Goal: Task Accomplishment & Management: Manage account settings

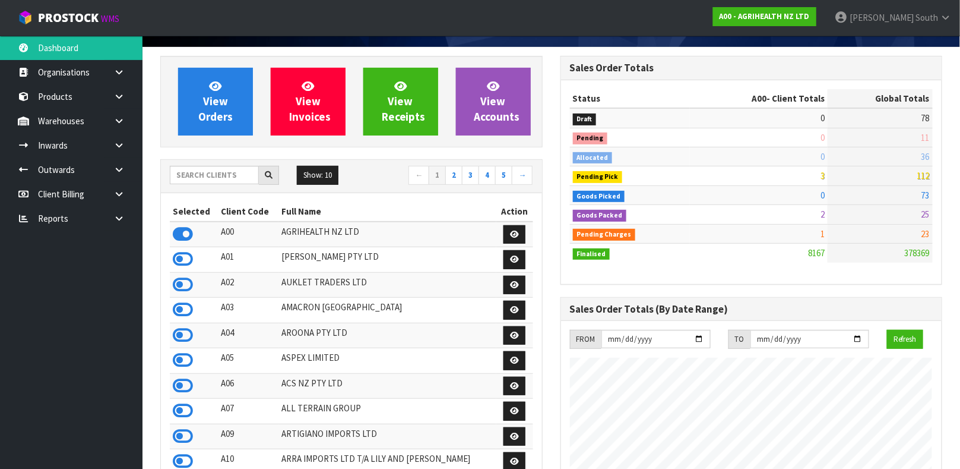
scroll to position [80, 0]
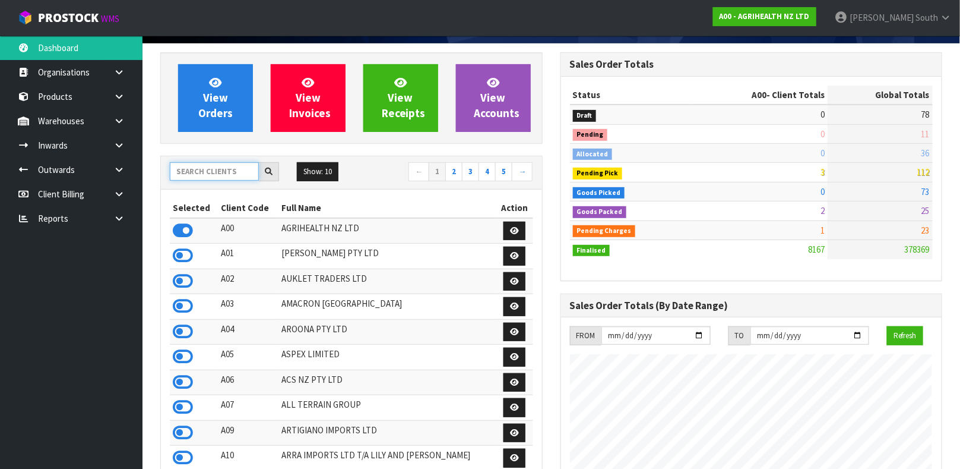
click at [246, 172] on input "text" at bounding box center [214, 171] width 89 height 18
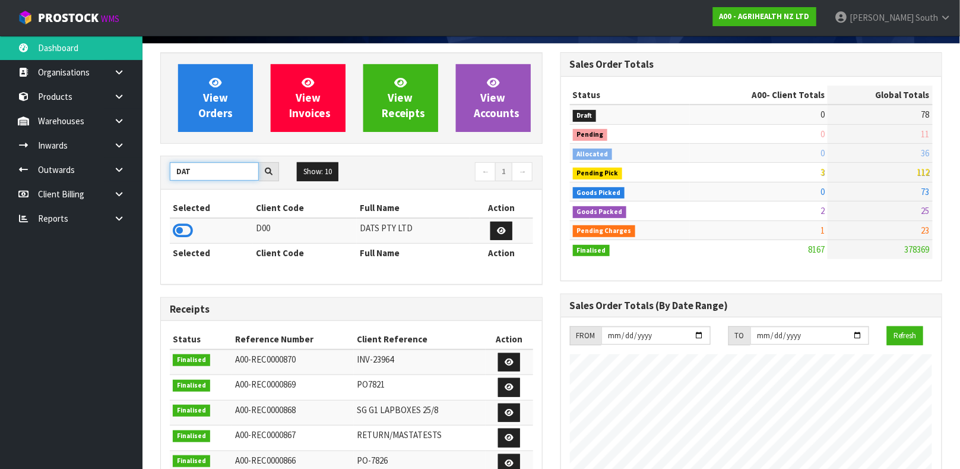
type input "DAT"
drag, startPoint x: 208, startPoint y: 225, endPoint x: 187, endPoint y: 232, distance: 21.8
click at [187, 232] on td at bounding box center [211, 231] width 83 height 26
click at [187, 232] on icon at bounding box center [183, 230] width 20 height 18
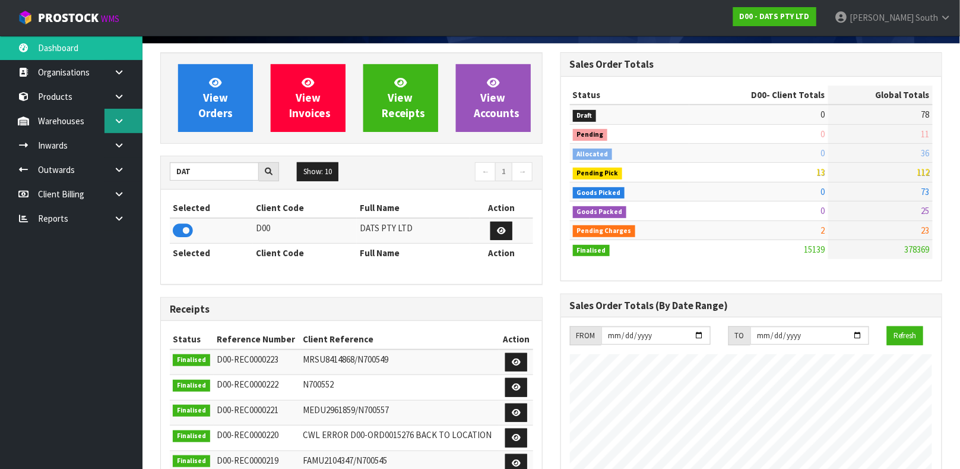
scroll to position [939, 400]
click at [92, 100] on link "Products" at bounding box center [71, 96] width 143 height 24
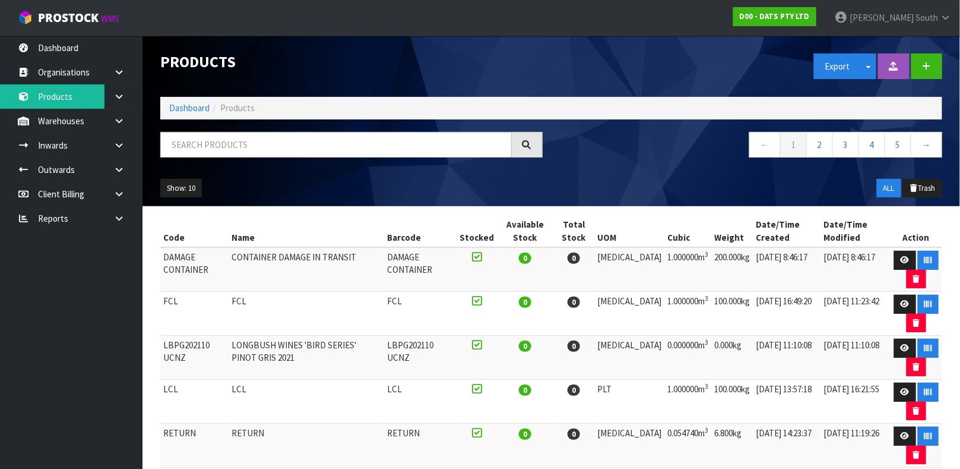
click at [184, 128] on div "Products Export Split button! SOH Summary Measurements Dangerous Goods Import P…" at bounding box center [551, 121] width 800 height 170
click at [188, 141] on input "text" at bounding box center [336, 145] width 352 height 26
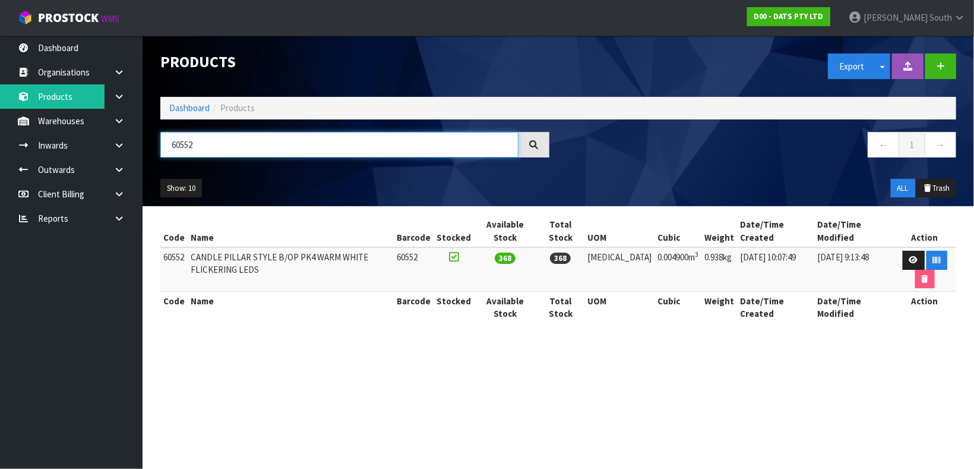
type input "60552"
click at [897, 258] on td at bounding box center [925, 269] width 62 height 45
click at [903, 258] on link at bounding box center [914, 260] width 22 height 19
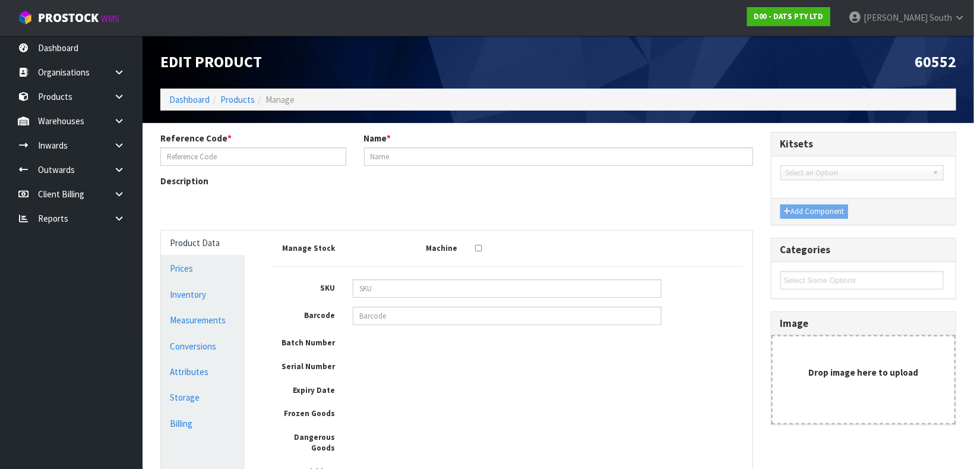
type input "60552"
type input "CANDLE PILLAR STYLE B/OP PK4 WARM WHITE FLICKERING LEDS"
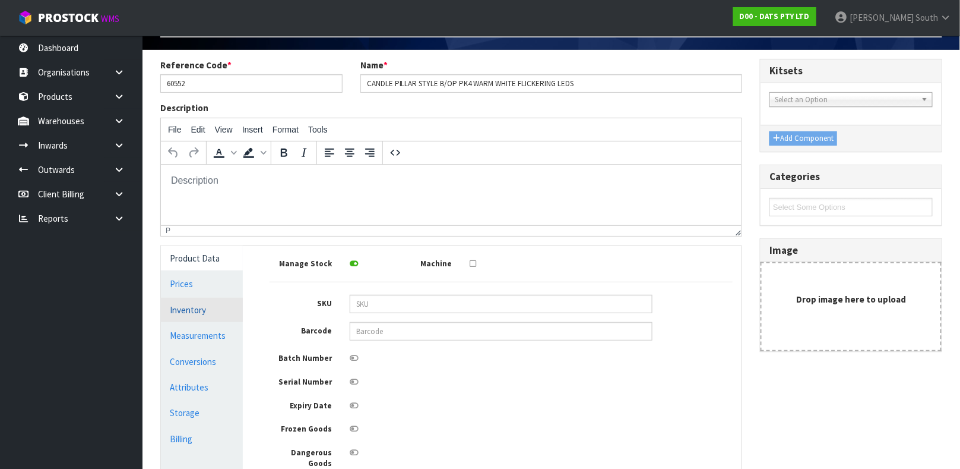
click at [216, 315] on link "Inventory" at bounding box center [202, 309] width 82 height 24
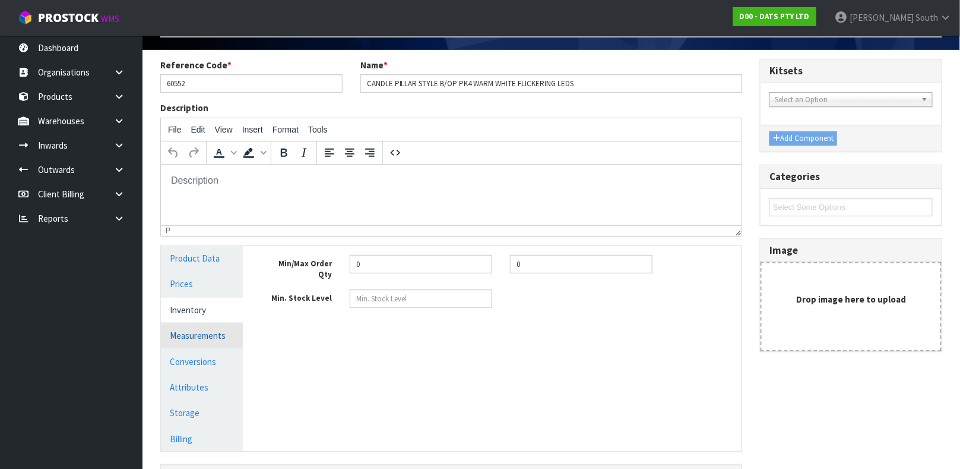
click at [208, 333] on link "Measurements" at bounding box center [202, 335] width 82 height 24
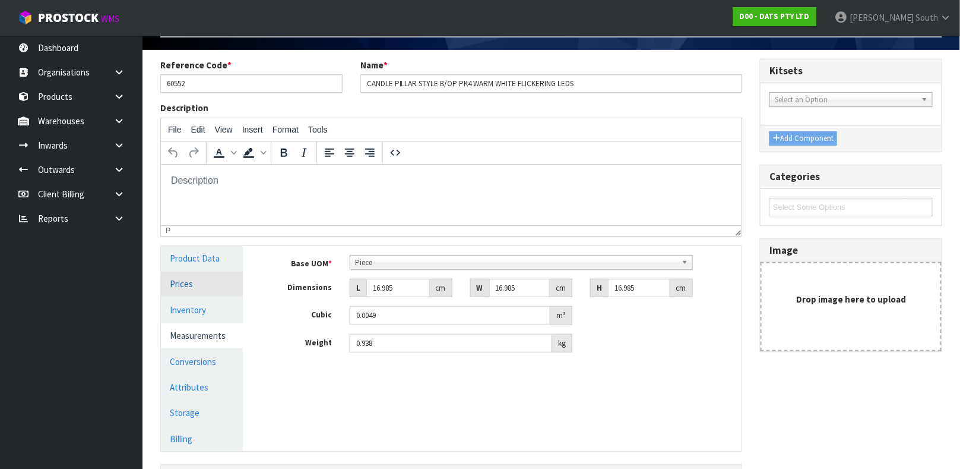
click at [191, 276] on link "Prices" at bounding box center [202, 283] width 82 height 24
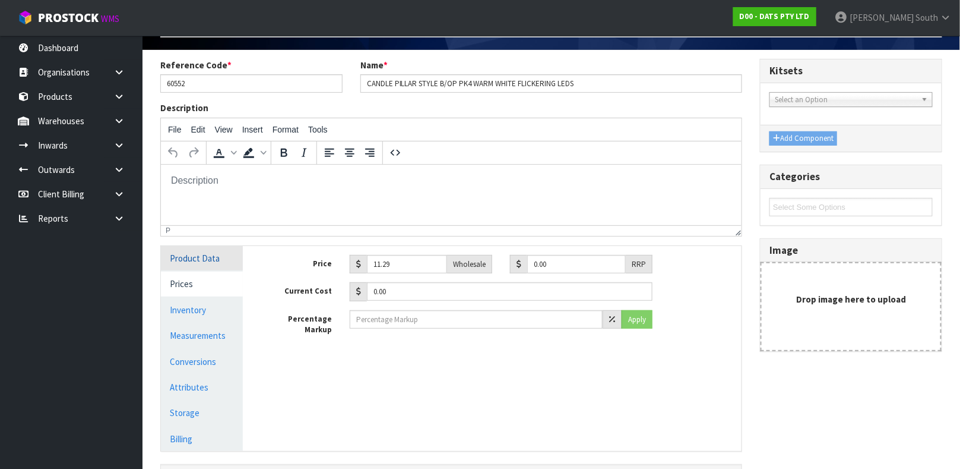
click at [202, 265] on link "Product Data" at bounding box center [202, 258] width 82 height 24
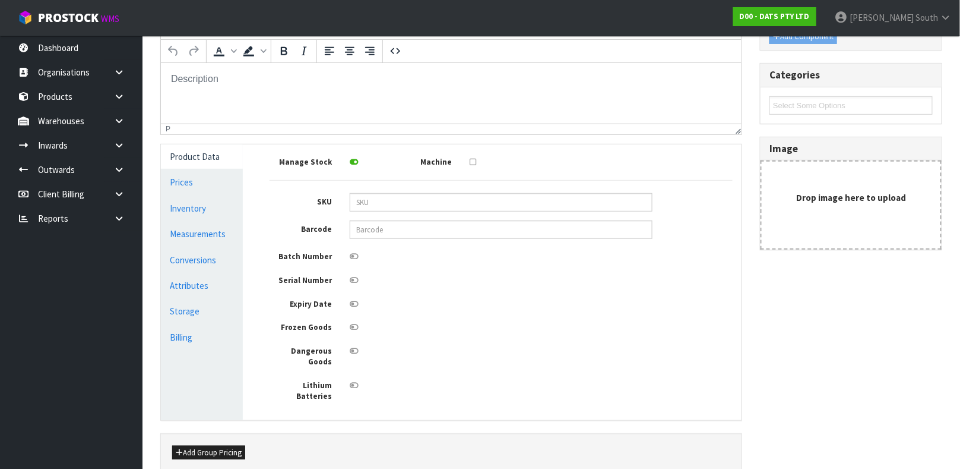
scroll to position [176, 0]
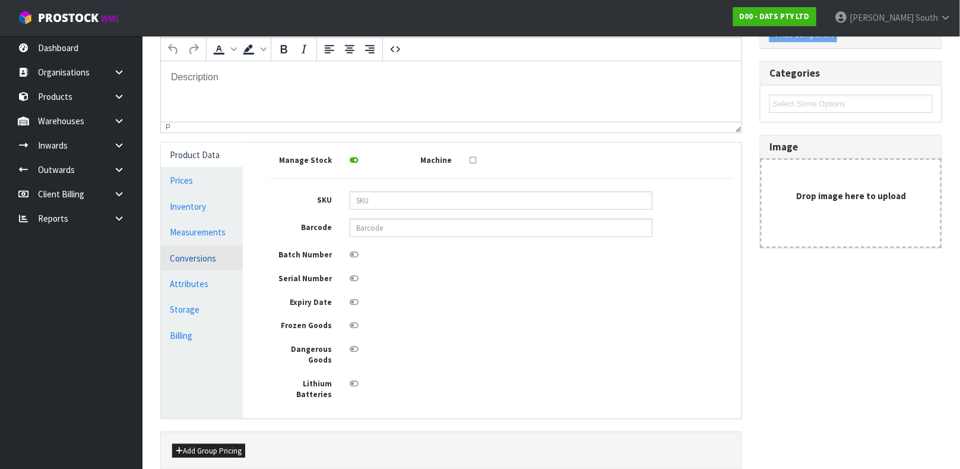
click at [230, 254] on link "Conversions" at bounding box center [202, 258] width 82 height 24
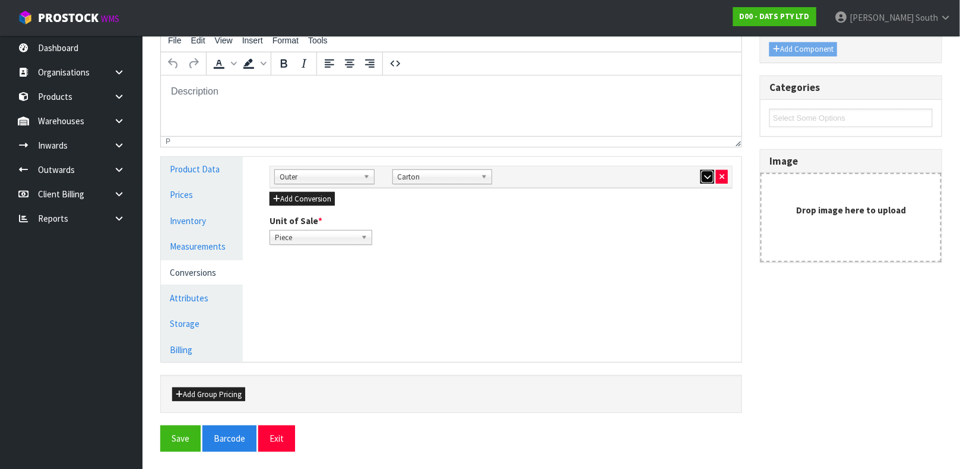
click at [702, 178] on button "button" at bounding box center [708, 177] width 14 height 14
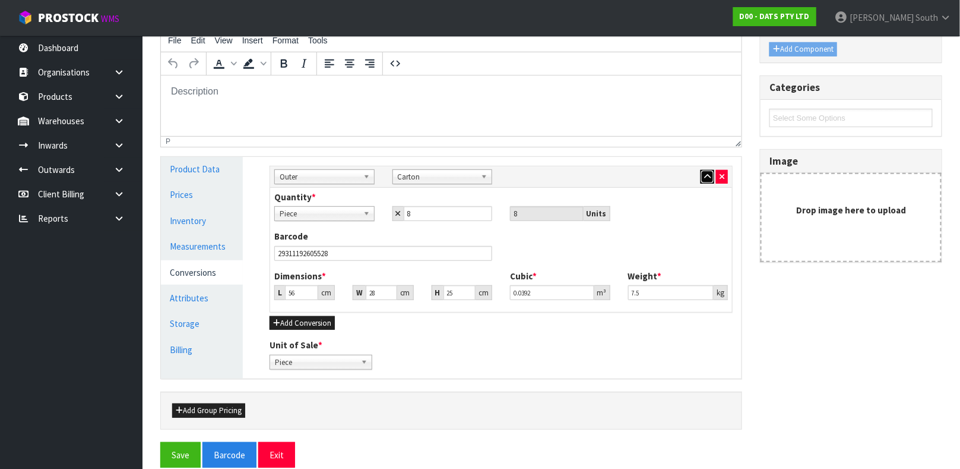
click at [702, 178] on button "button" at bounding box center [708, 177] width 14 height 14
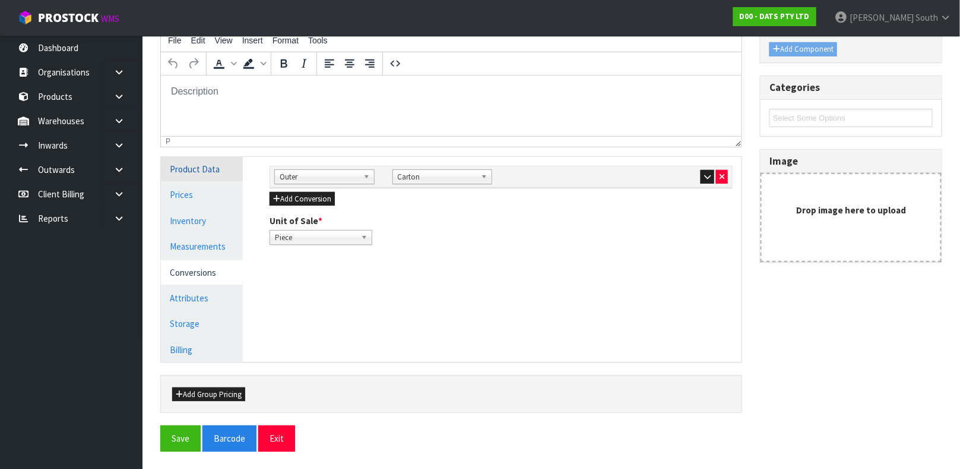
click at [193, 172] on link "Product Data" at bounding box center [202, 169] width 82 height 24
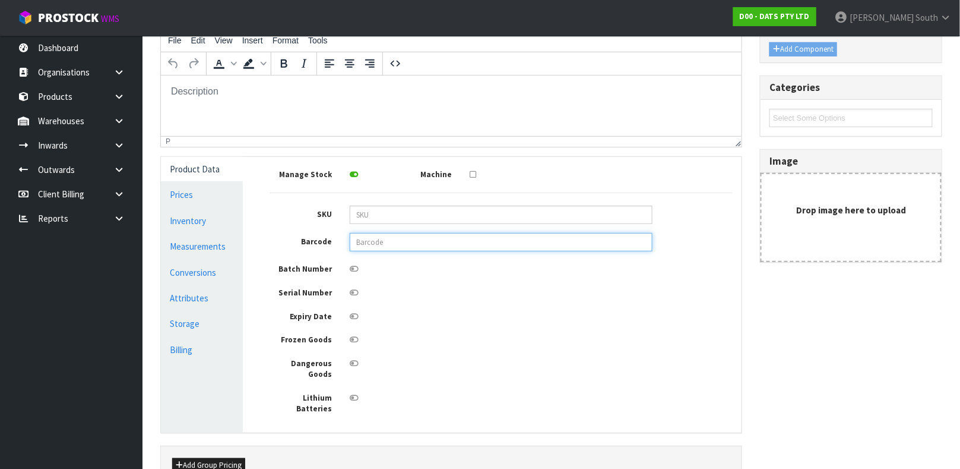
click at [375, 235] on input "text" at bounding box center [501, 242] width 303 height 18
type input "9311192605524"
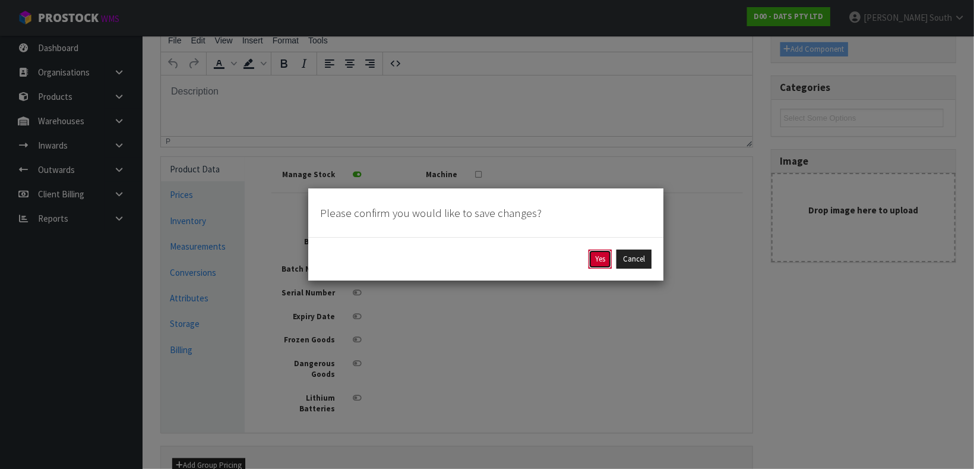
click at [591, 261] on button "Yes" at bounding box center [599, 258] width 23 height 19
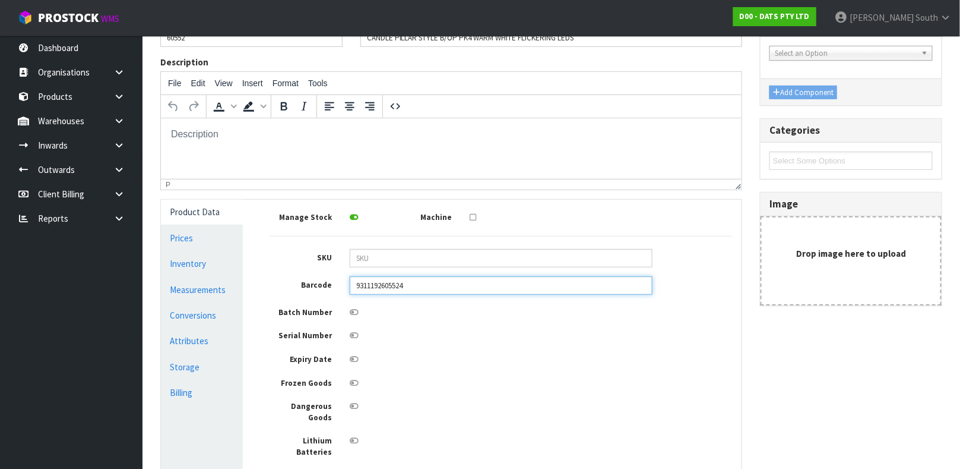
scroll to position [0, 0]
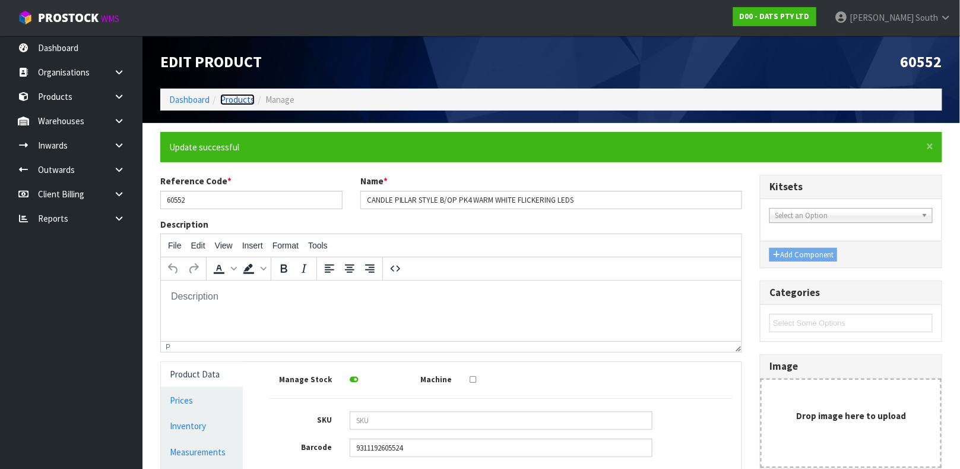
click at [243, 94] on link "Products" at bounding box center [237, 99] width 34 height 11
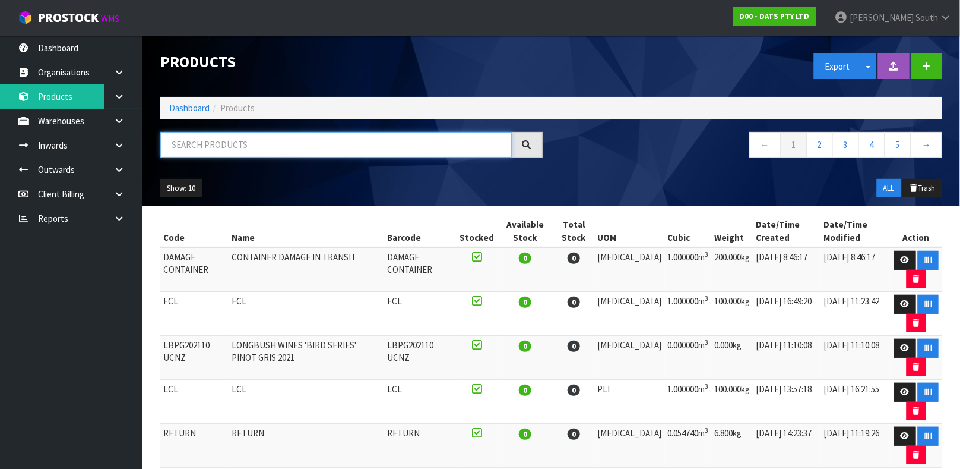
click at [303, 132] on input "text" at bounding box center [336, 145] width 352 height 26
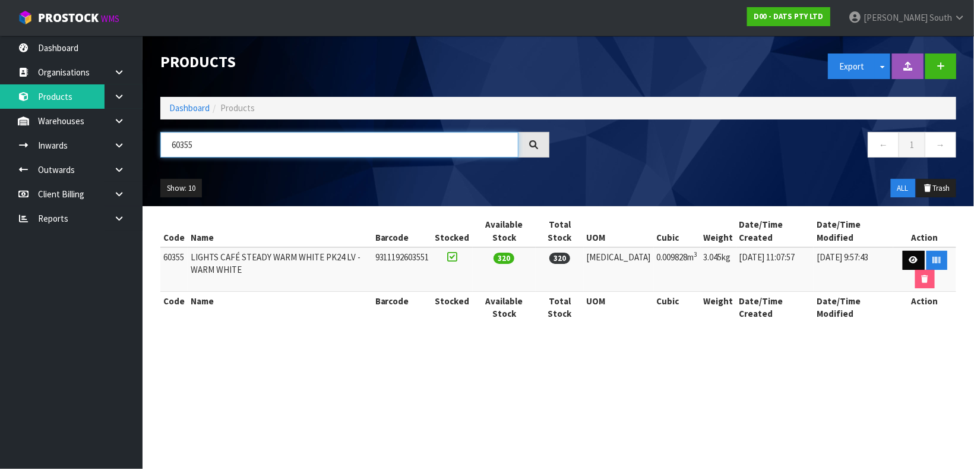
type input "60355"
click at [903, 261] on link at bounding box center [914, 260] width 22 height 19
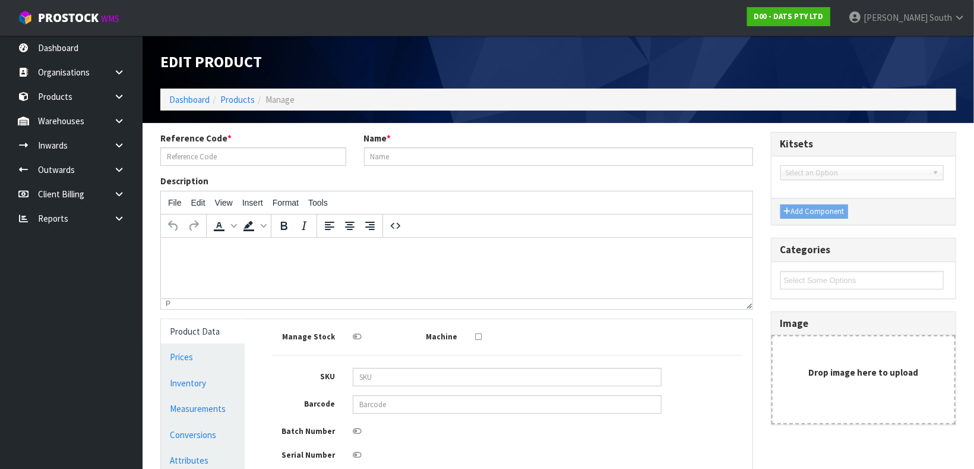
type input "60355"
type input "LIGHTS CAFÉ STEADY WARM WHITE PK24 LV - WARM WHITE"
type input "9311192603551"
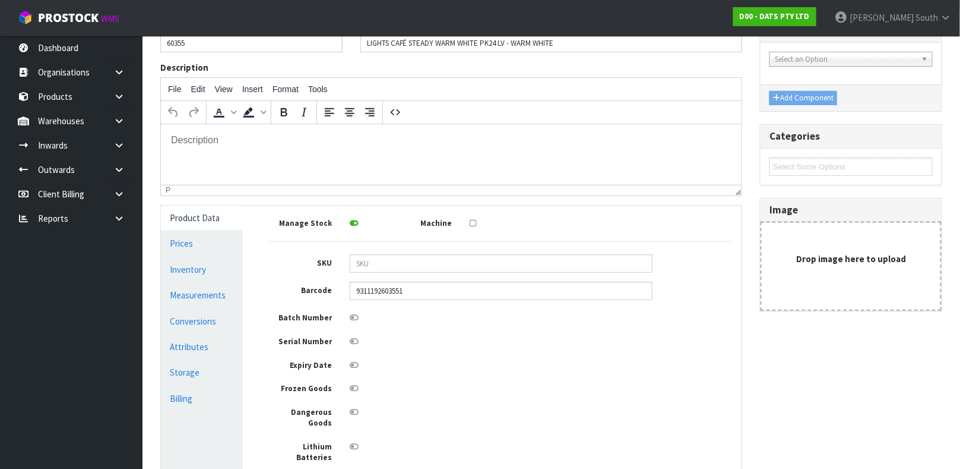
scroll to position [121, 0]
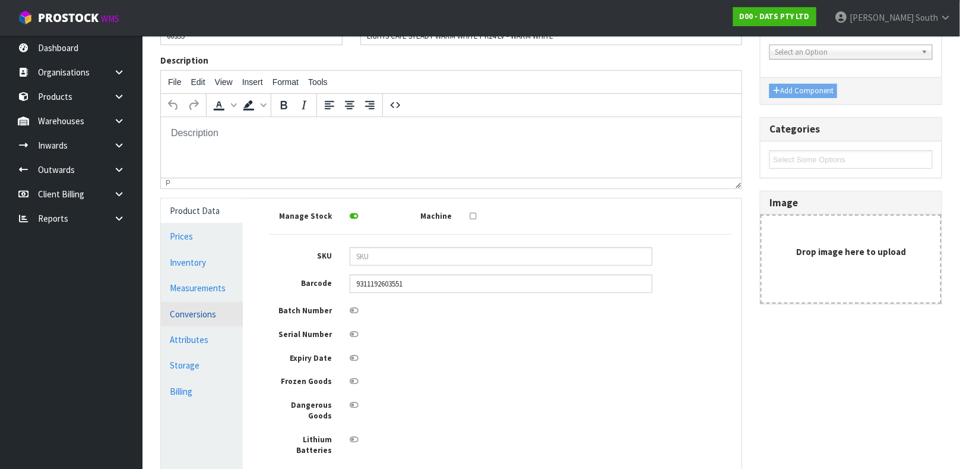
click at [176, 315] on link "Conversions" at bounding box center [202, 314] width 82 height 24
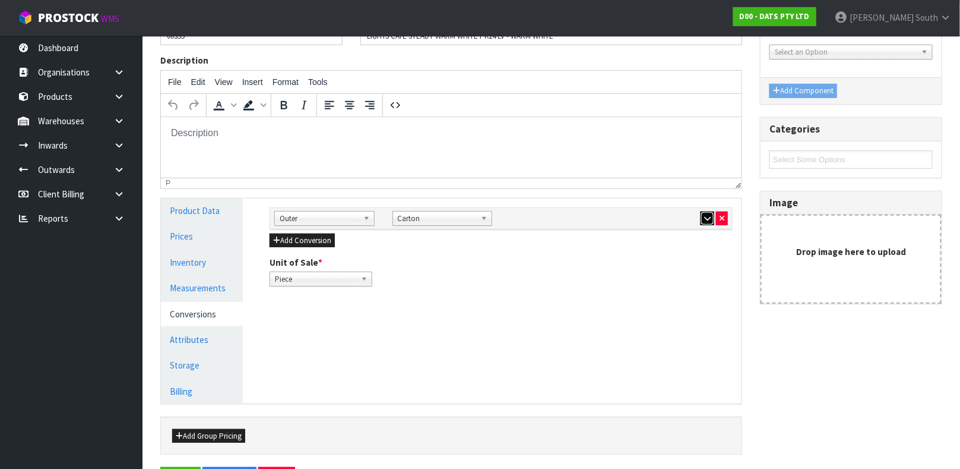
click at [713, 217] on button "button" at bounding box center [708, 218] width 14 height 14
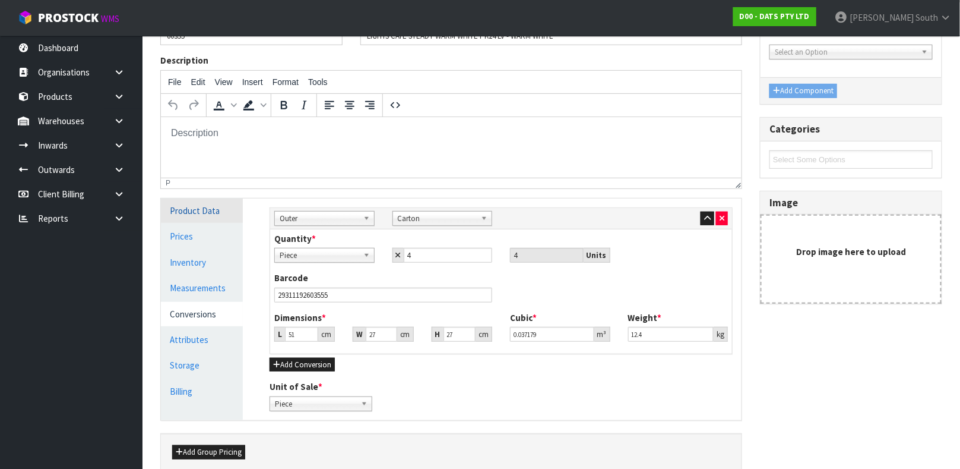
click at [205, 213] on link "Product Data" at bounding box center [202, 210] width 82 height 24
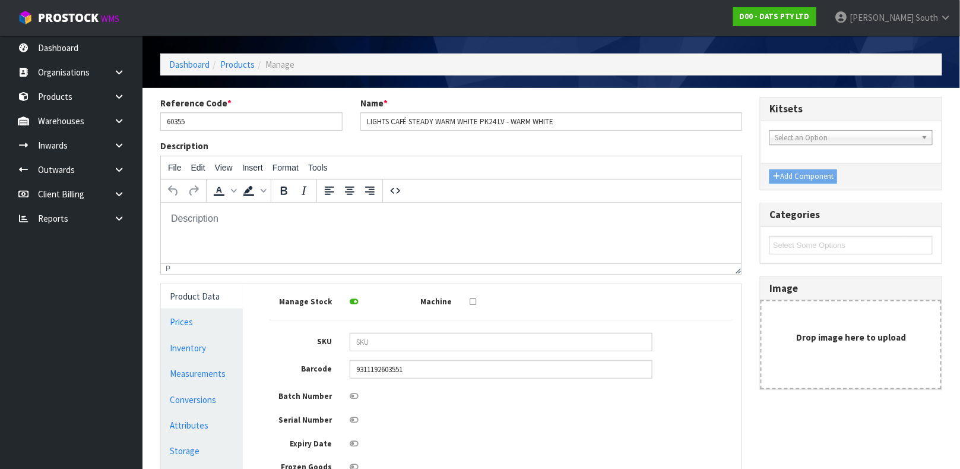
scroll to position [0, 0]
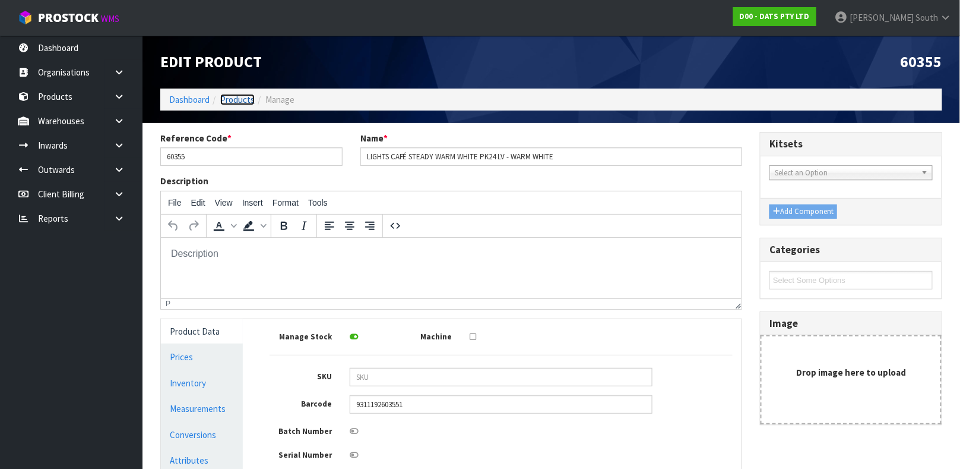
click at [241, 100] on link "Products" at bounding box center [237, 99] width 34 height 11
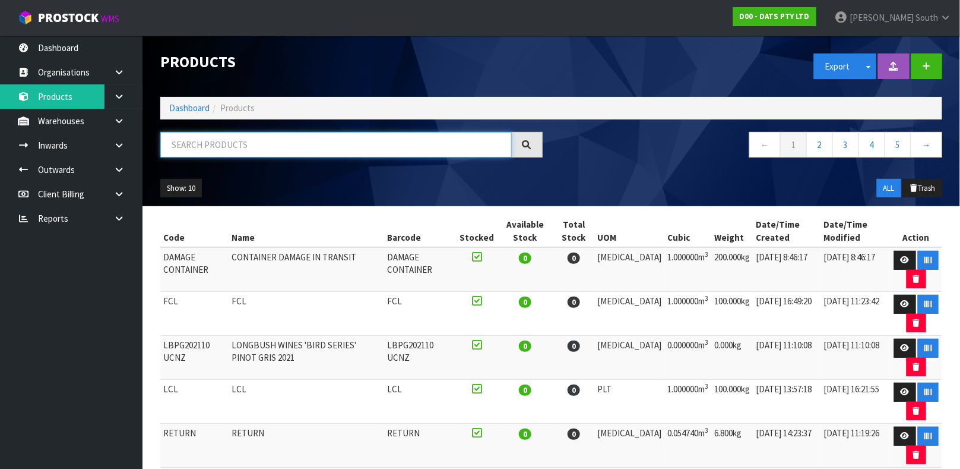
click at [227, 151] on input "text" at bounding box center [336, 145] width 352 height 26
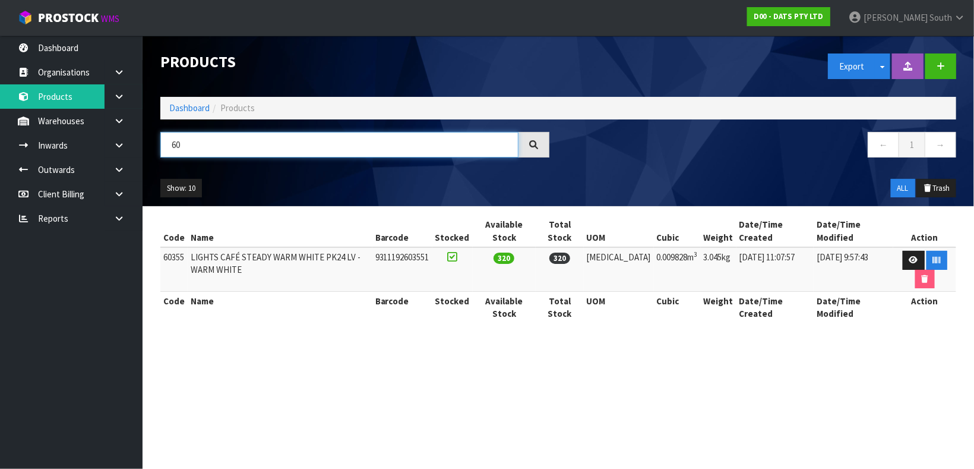
type input "6"
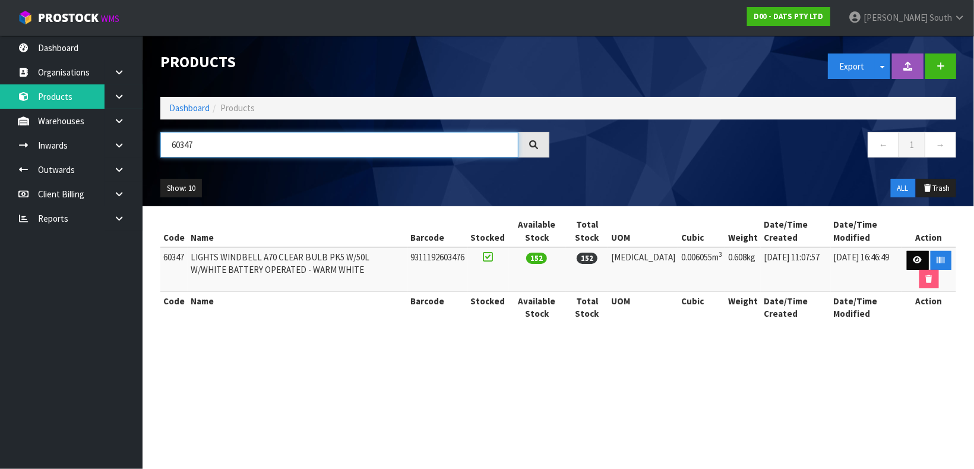
type input "60347"
click at [907, 251] on link at bounding box center [918, 260] width 22 height 19
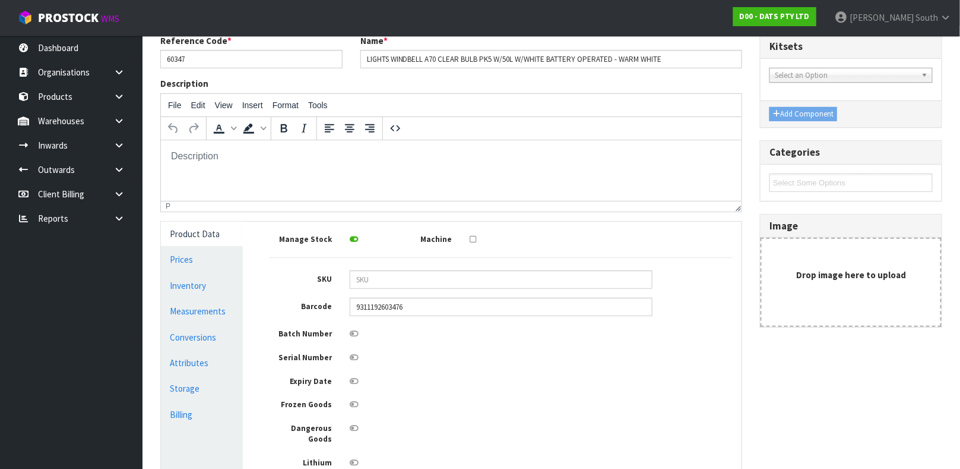
scroll to position [109, 0]
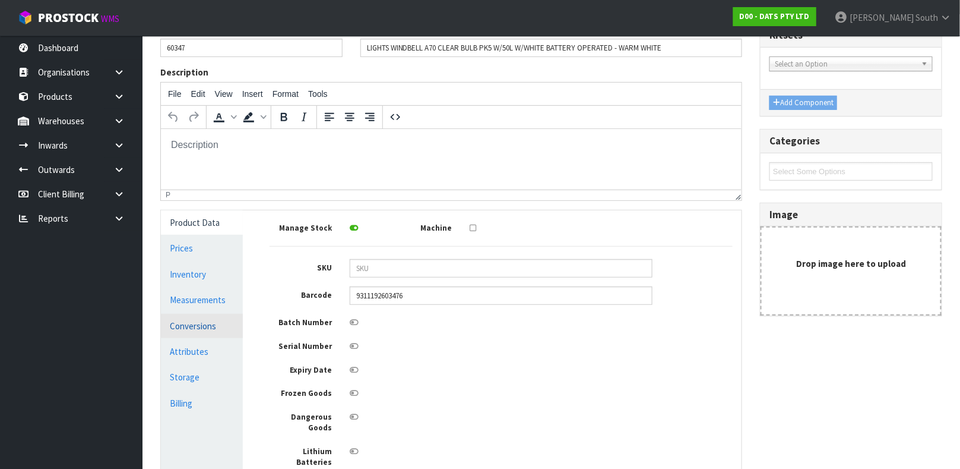
click at [197, 315] on link "Conversions" at bounding box center [202, 326] width 82 height 24
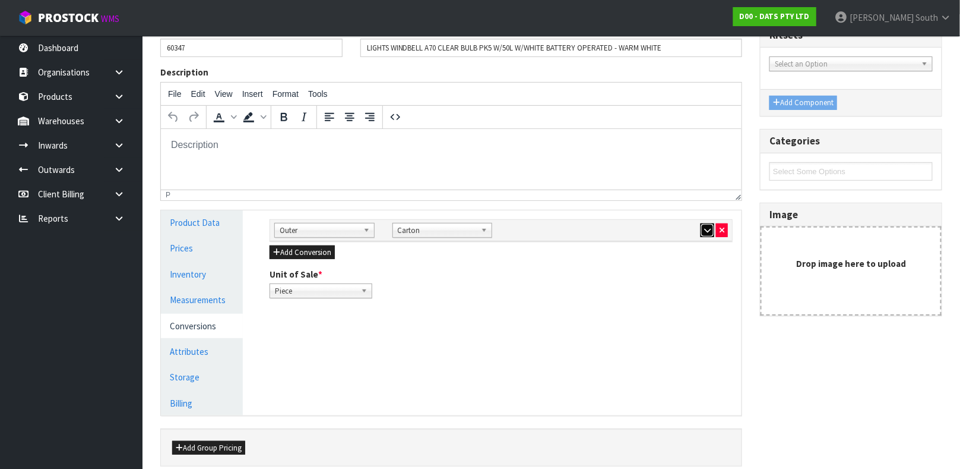
click at [701, 232] on button "button" at bounding box center [708, 230] width 14 height 14
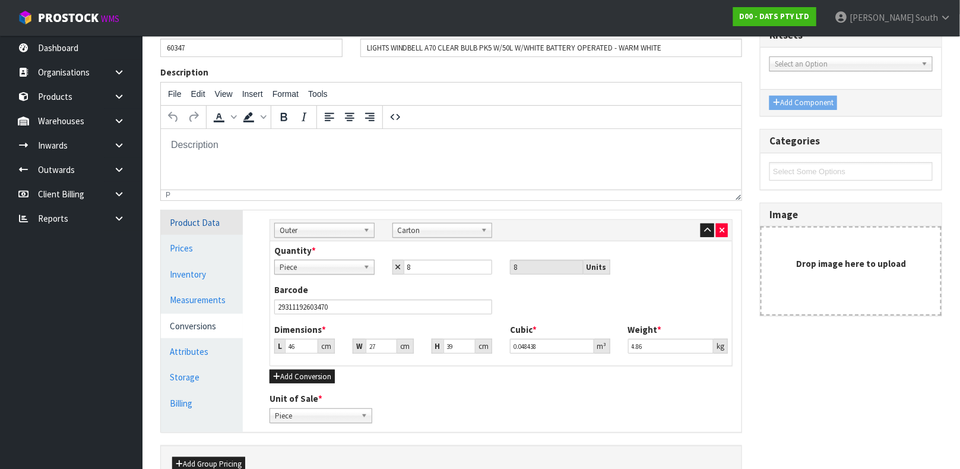
click at [206, 224] on link "Product Data" at bounding box center [202, 222] width 82 height 24
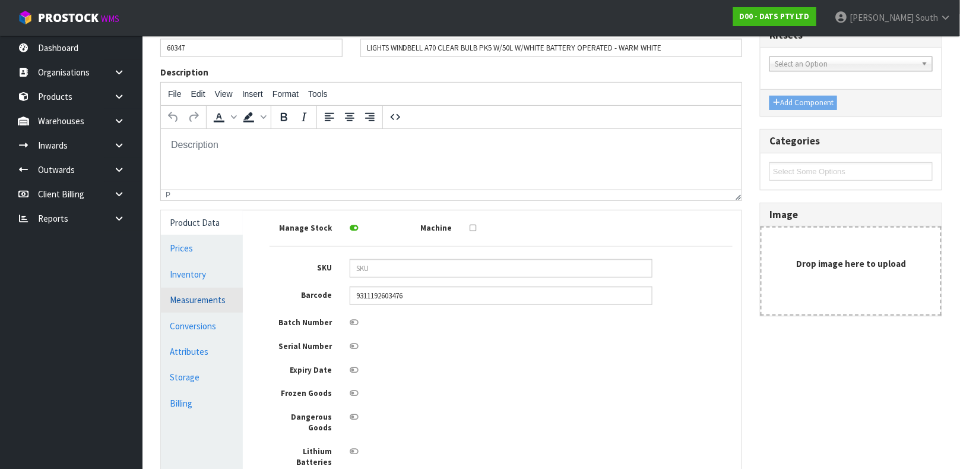
click at [192, 292] on link "Measurements" at bounding box center [202, 299] width 82 height 24
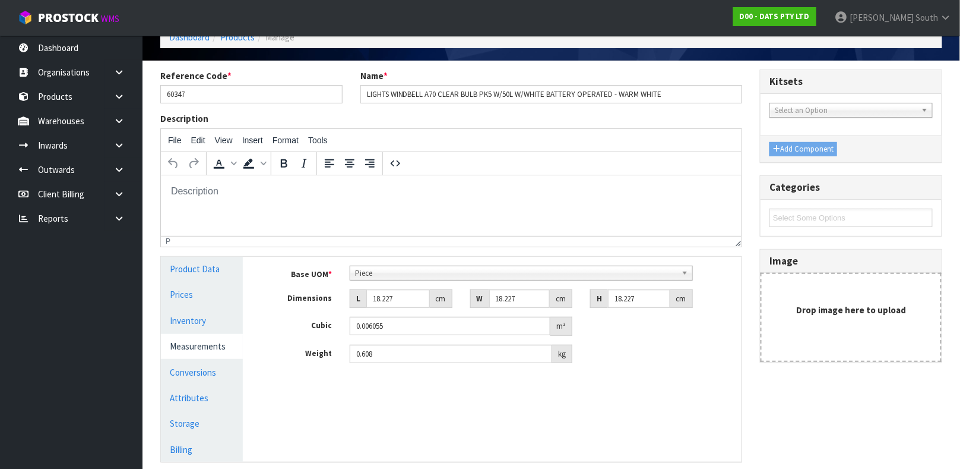
scroll to position [0, 0]
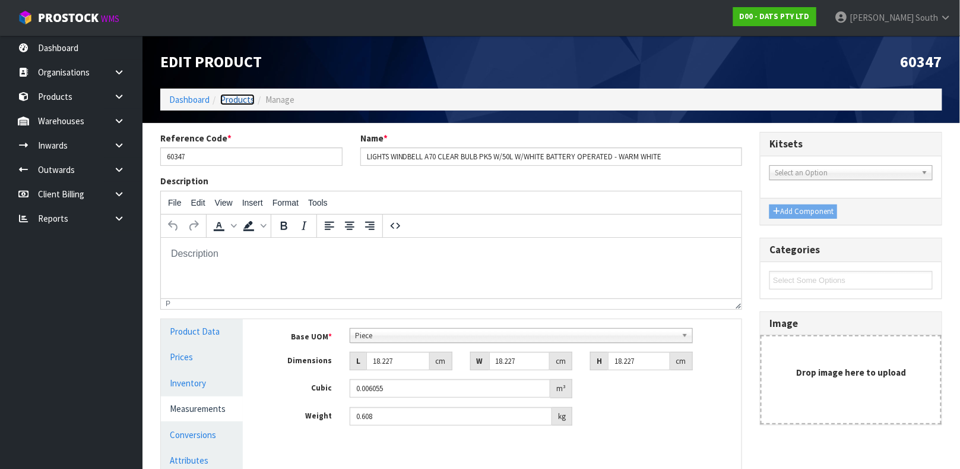
click at [239, 94] on link "Products" at bounding box center [237, 99] width 34 height 11
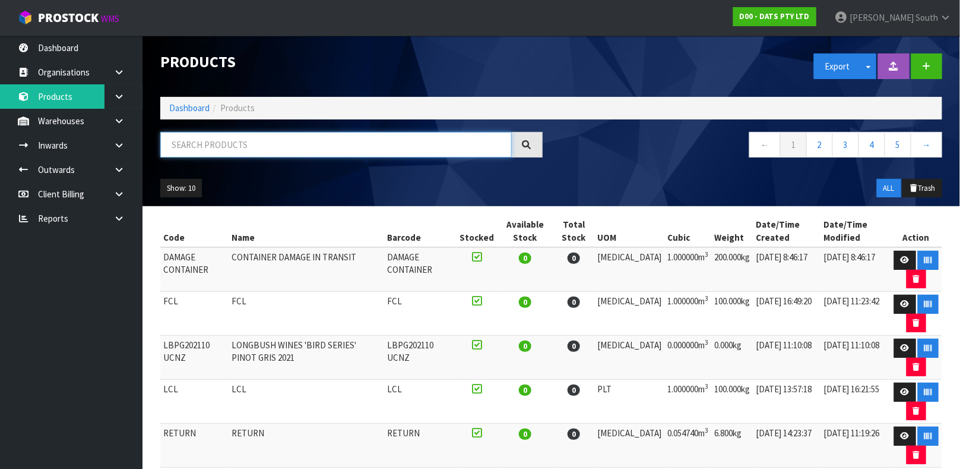
click at [233, 133] on input "text" at bounding box center [336, 145] width 352 height 26
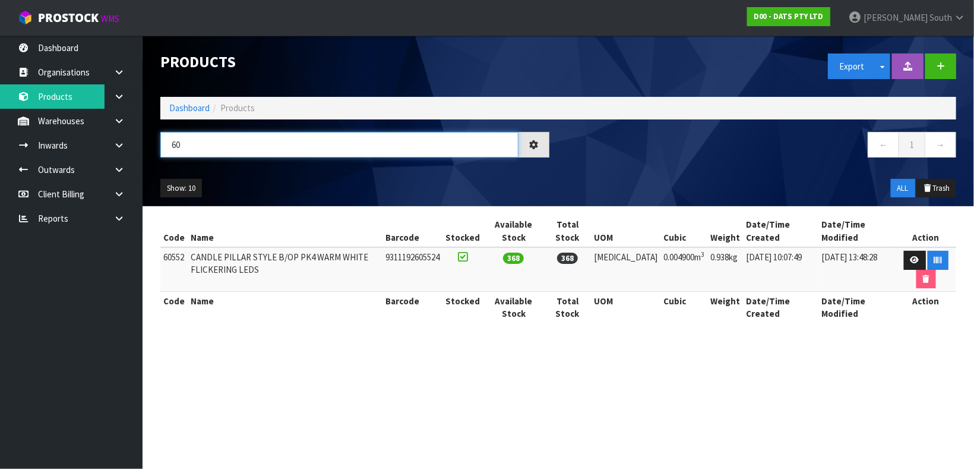
type input "6"
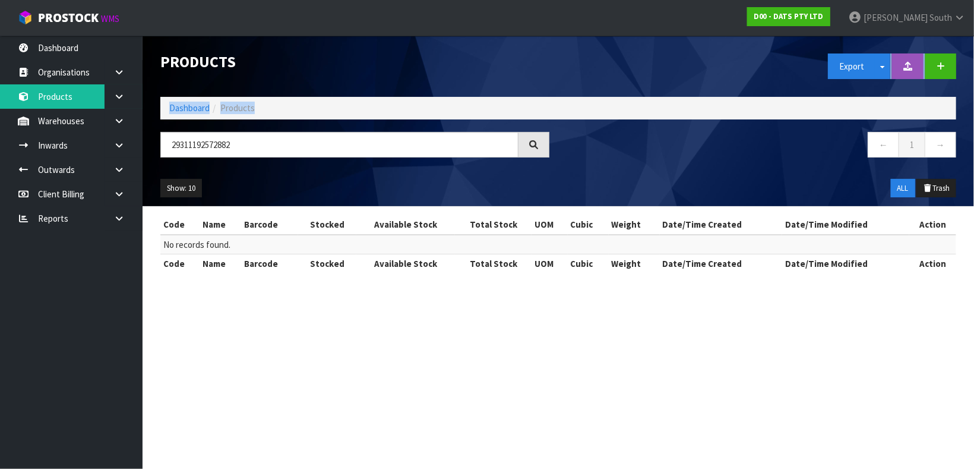
drag, startPoint x: 657, startPoint y: 83, endPoint x: 296, endPoint y: 147, distance: 366.1
click at [296, 147] on div "Products Export Split button! SOH Summary Measurements Dangerous Goods Import P…" at bounding box center [558, 121] width 814 height 170
click at [296, 147] on input "29311192572882" at bounding box center [339, 145] width 358 height 26
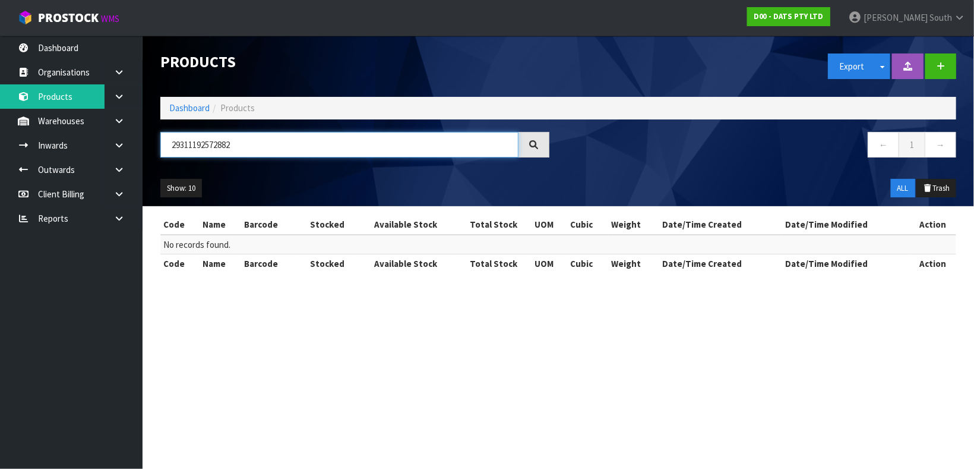
type input "2"
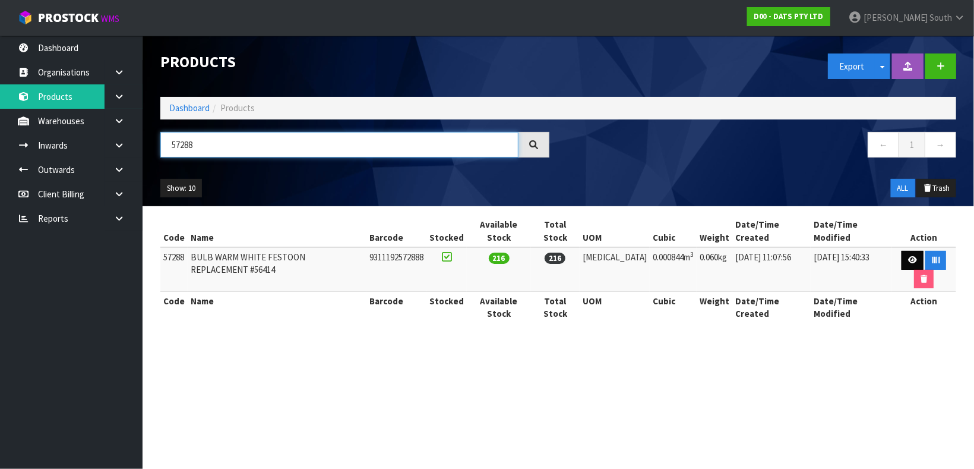
type input "57288"
click at [901, 251] on link at bounding box center [912, 260] width 22 height 19
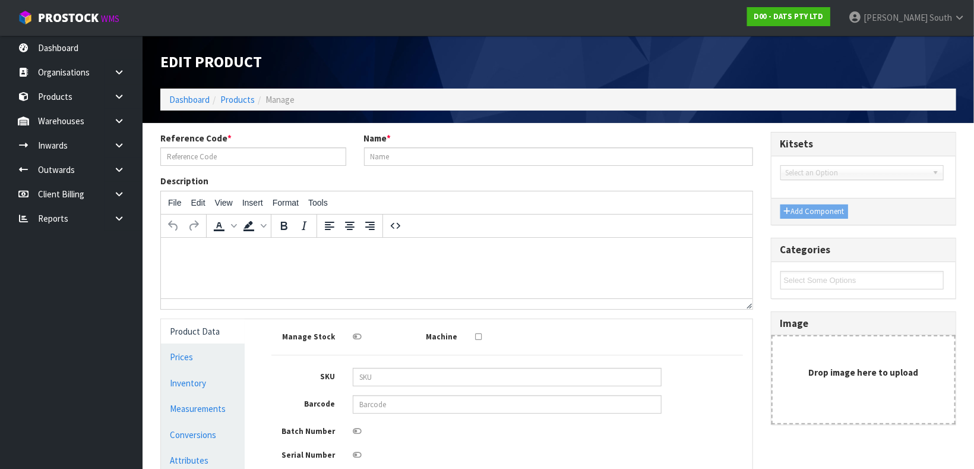
type input "57288"
type input "BULB WARM WHITE FESTOON REPLACEMENT #56414"
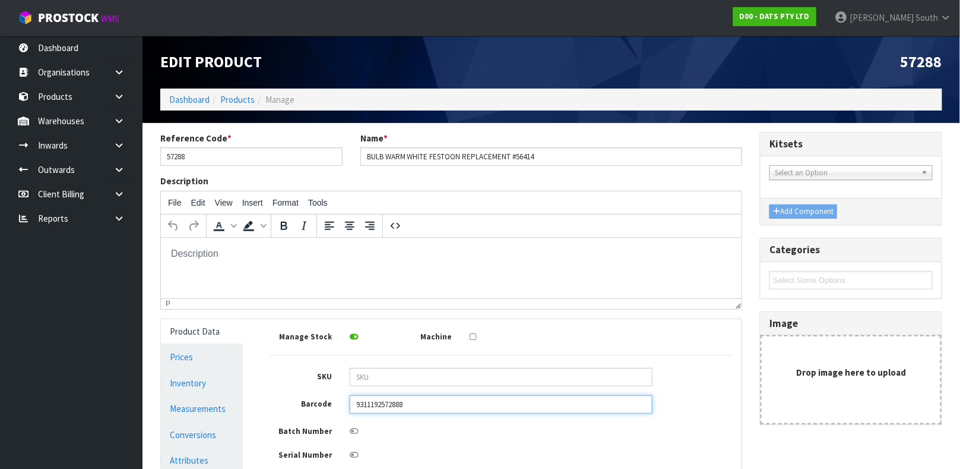
click at [476, 404] on input "9311192572888" at bounding box center [501, 404] width 303 height 18
type input "9311192572888"
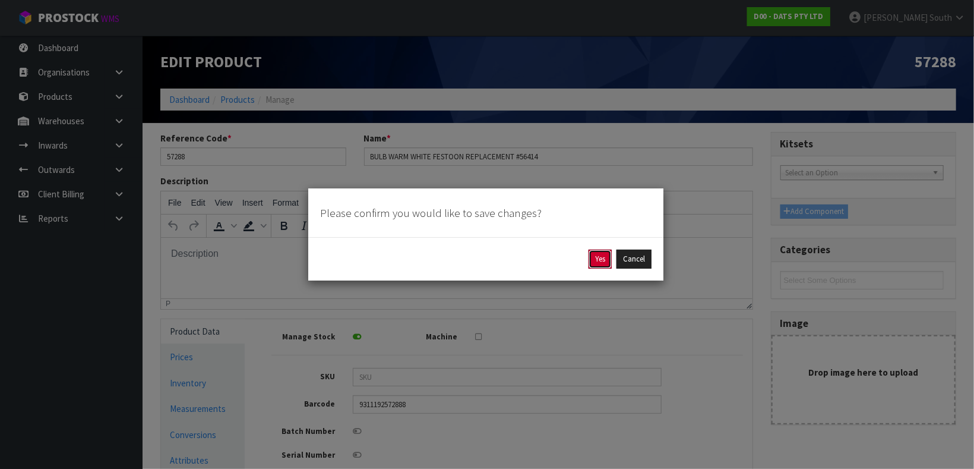
click button "Yes" at bounding box center [599, 258] width 23 height 19
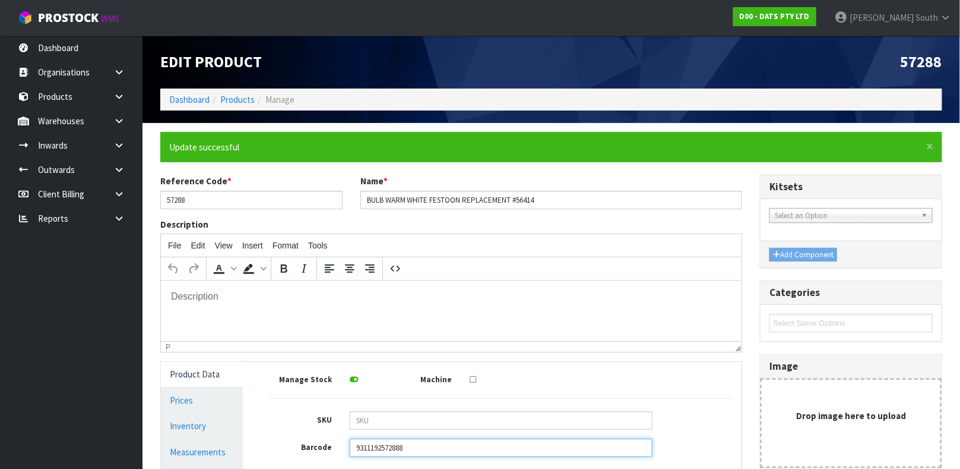
scroll to position [255, 0]
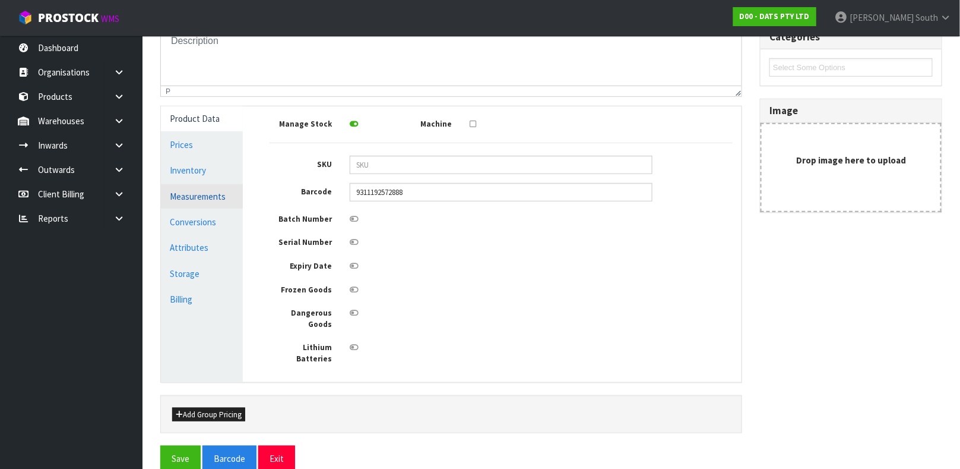
click at [230, 195] on link "Measurements" at bounding box center [202, 196] width 82 height 24
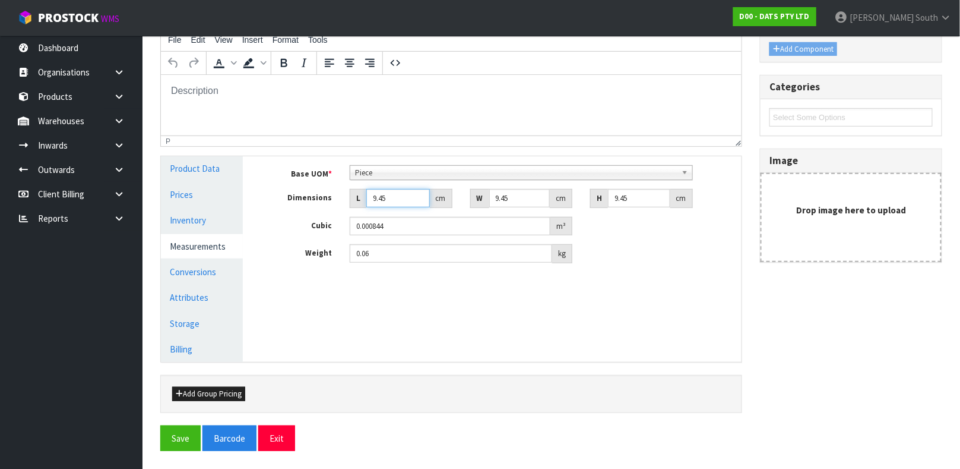
click at [391, 193] on input "9.45" at bounding box center [398, 198] width 64 height 18
type input "9.4"
type input "0.000839"
type input "9"
type input "0.000804"
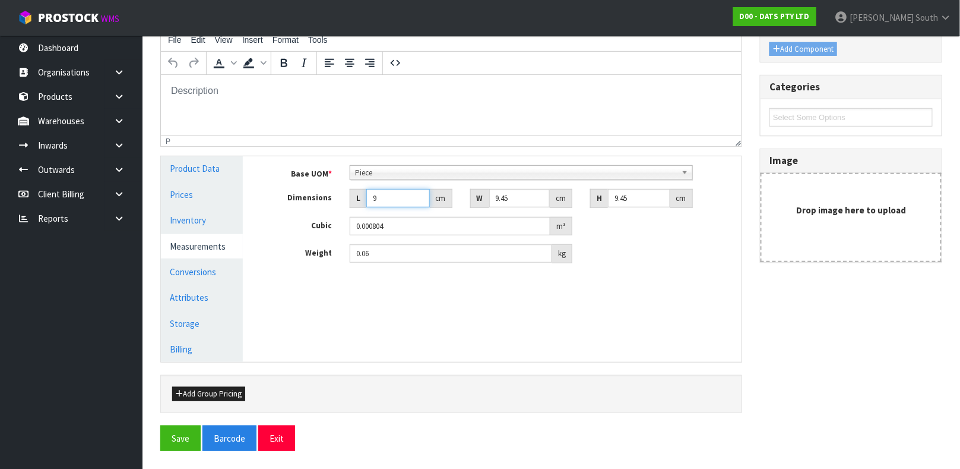
type input "0.000001"
type input "7"
type input "0.000625"
type input "7"
type input "0.000001"
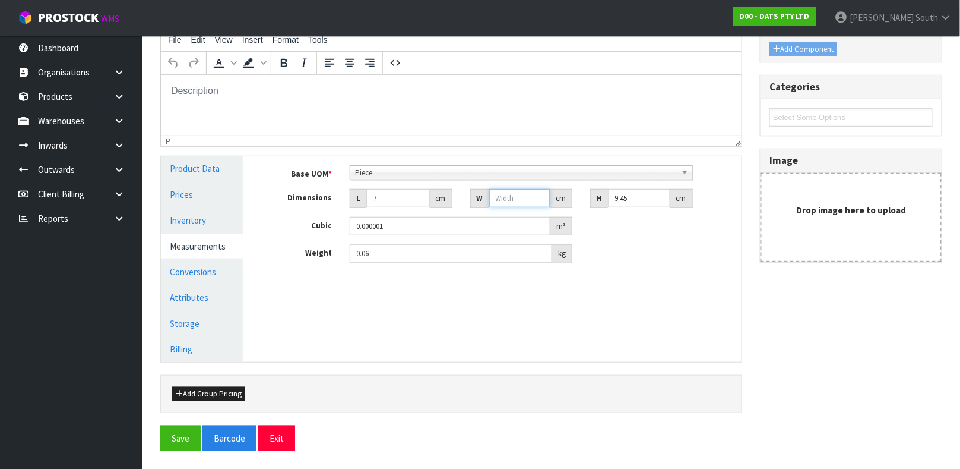
type input "7"
type input "0.000463"
type input "7"
type input "3"
type input "0.000147"
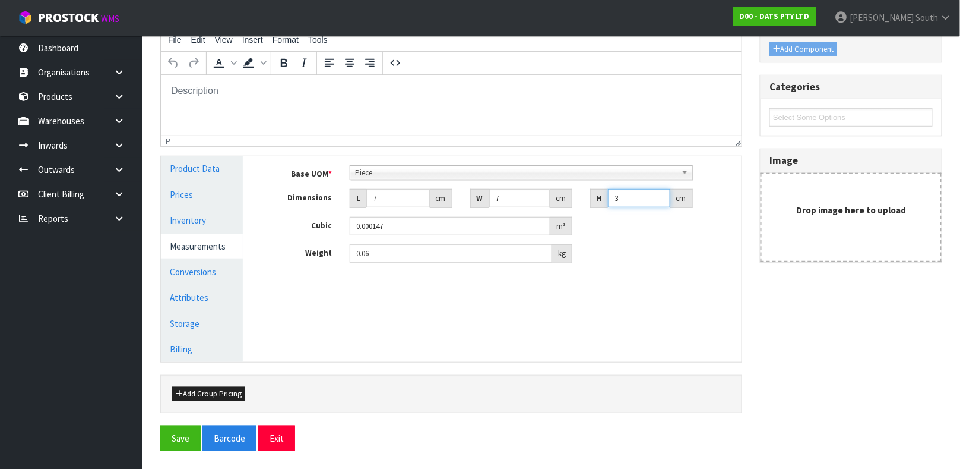
type input "30"
type input "0.00147"
type input "3"
type input "0.000147"
type input "0.000001"
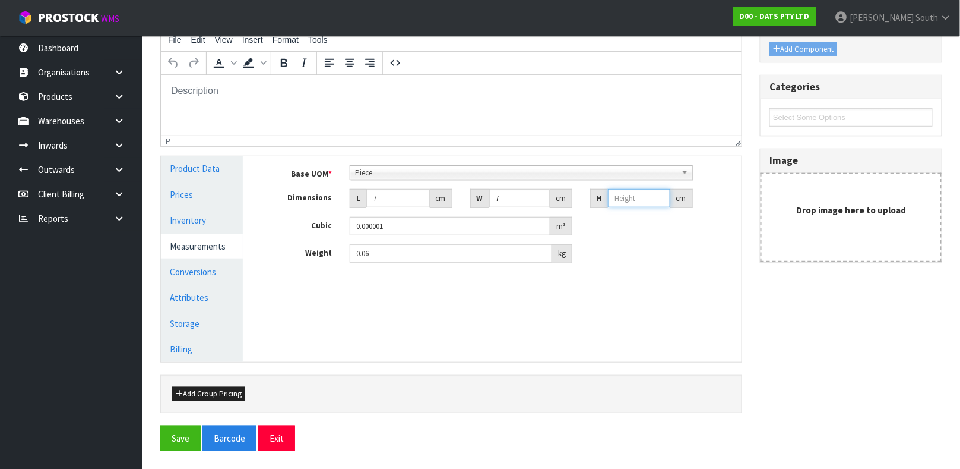
type input "1"
type input "0.000049"
type input "13"
type input "0.000637"
type input "13"
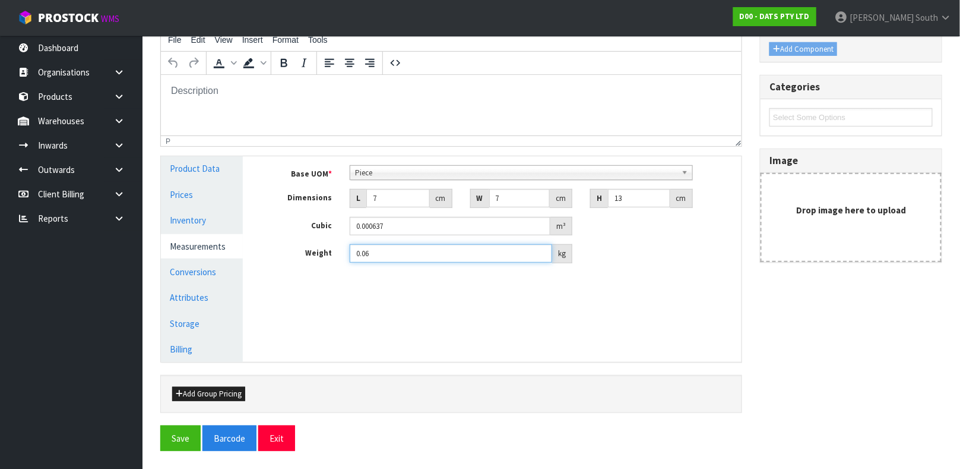
type input "0"
type input "0.05"
click at [160, 425] on button "Save" at bounding box center [180, 438] width 40 height 26
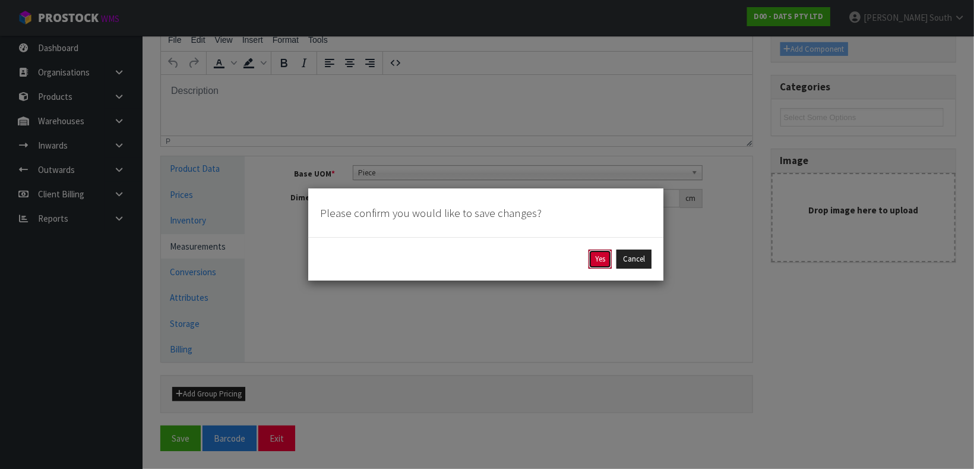
click button "Yes" at bounding box center [599, 258] width 23 height 19
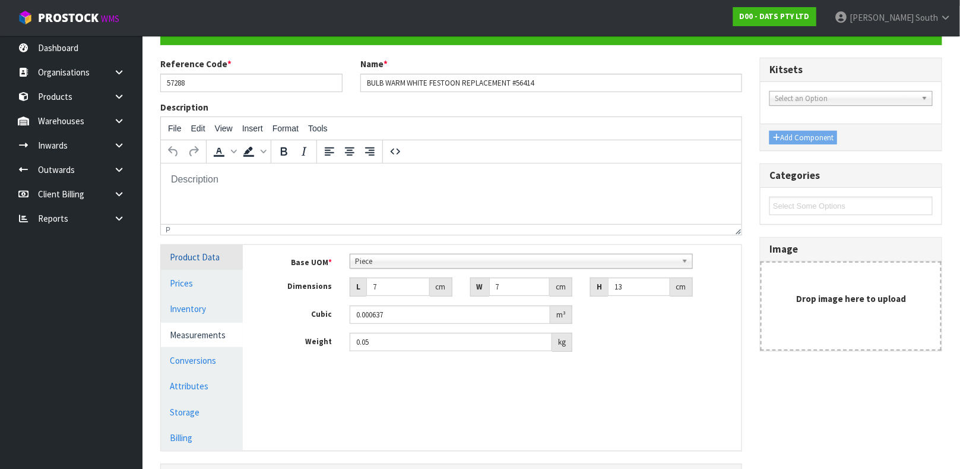
scroll to position [180, 0]
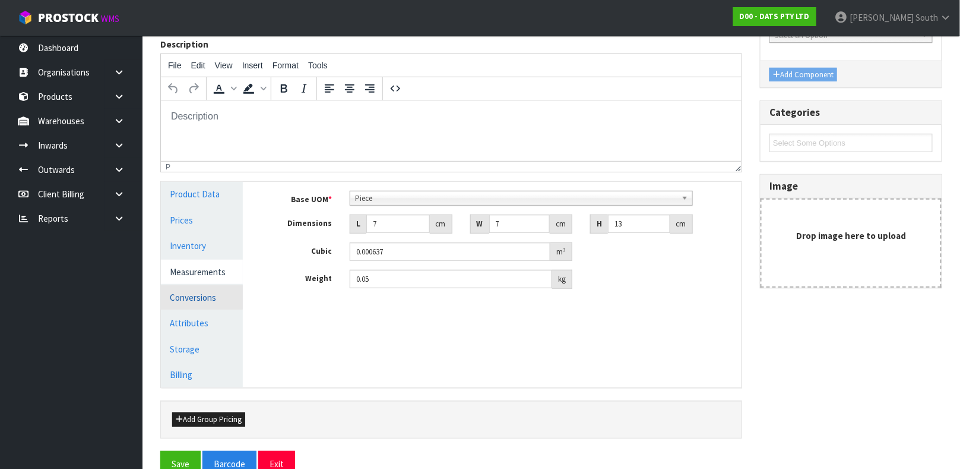
click at [209, 303] on link "Conversions" at bounding box center [202, 297] width 82 height 24
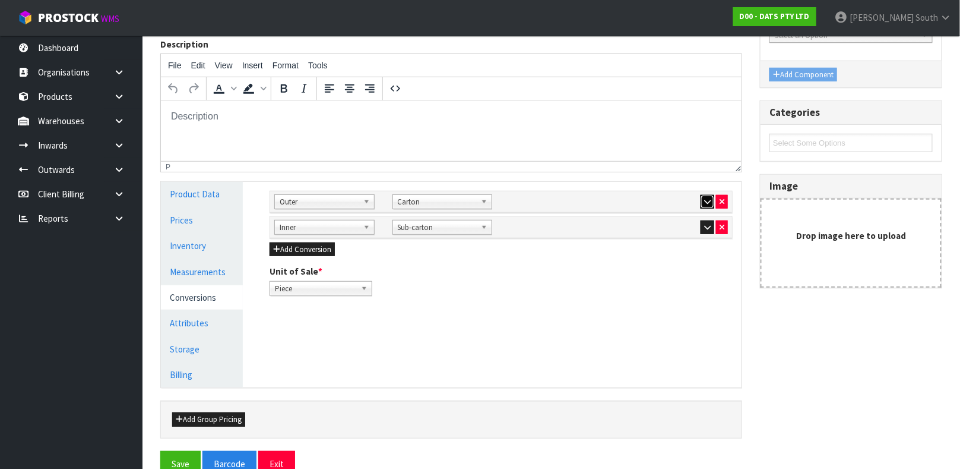
click at [704, 203] on icon "button" at bounding box center [707, 202] width 7 height 8
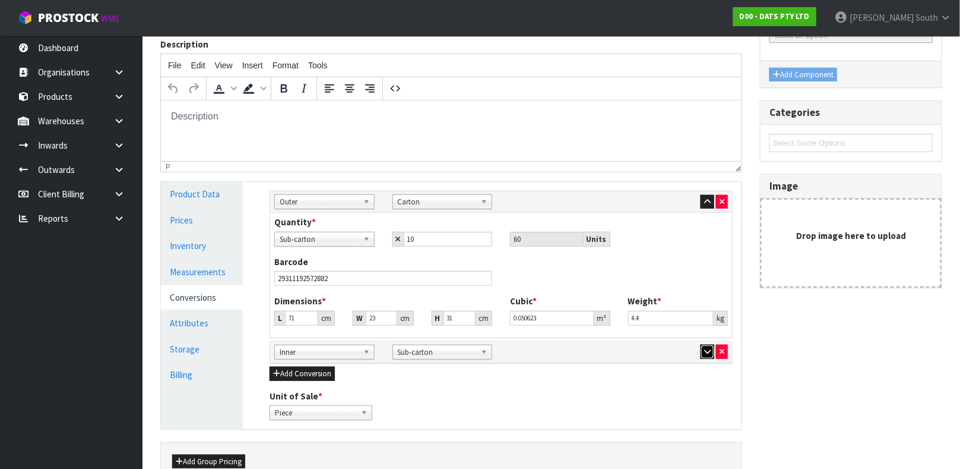
click at [707, 349] on icon "button" at bounding box center [707, 351] width 7 height 8
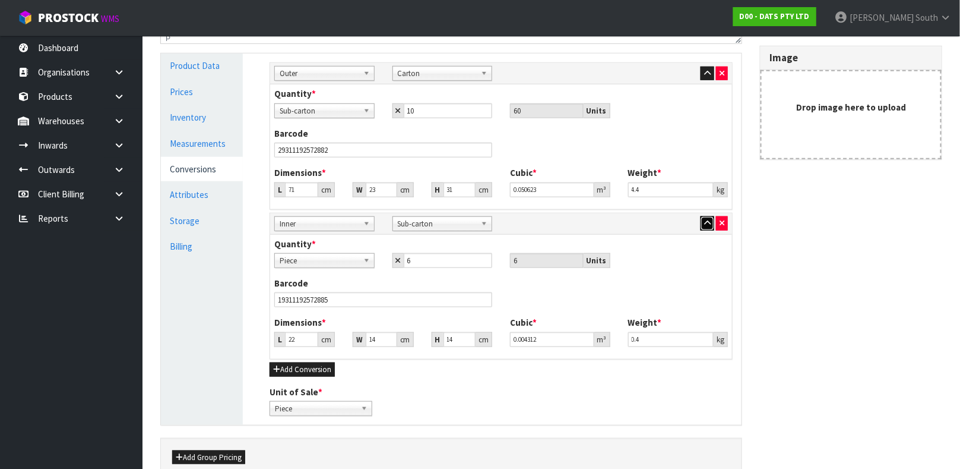
scroll to position [311, 0]
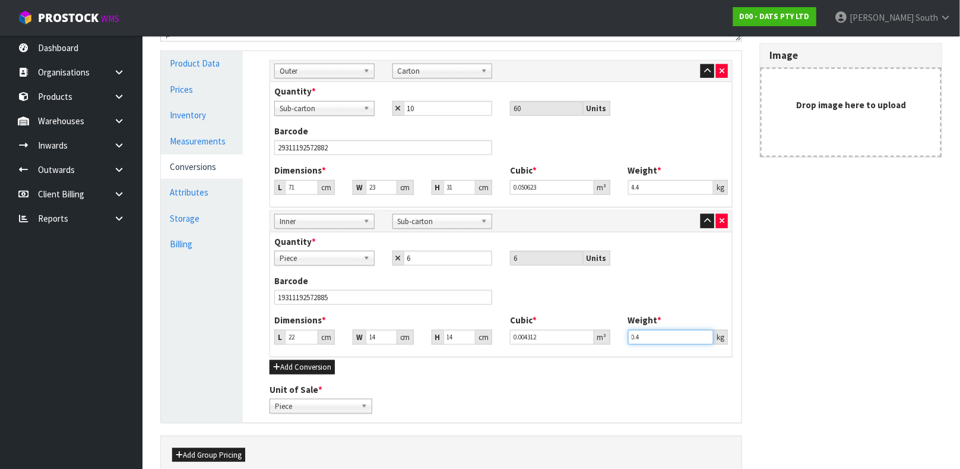
click at [650, 335] on input "0.4" at bounding box center [671, 337] width 86 height 15
type input "0.35"
click at [369, 292] on input "19311192572885" at bounding box center [383, 297] width 218 height 15
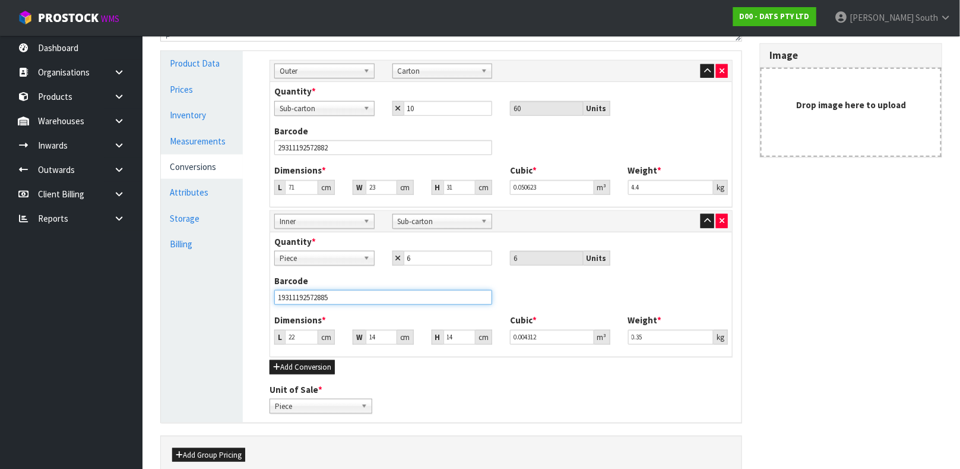
click at [369, 292] on input "19311192572885" at bounding box center [383, 297] width 218 height 15
click at [714, 385] on div "Unit of Sale * Piece Carton Sub-carton Piece" at bounding box center [501, 398] width 481 height 30
click at [198, 65] on link "Product Data" at bounding box center [202, 63] width 82 height 24
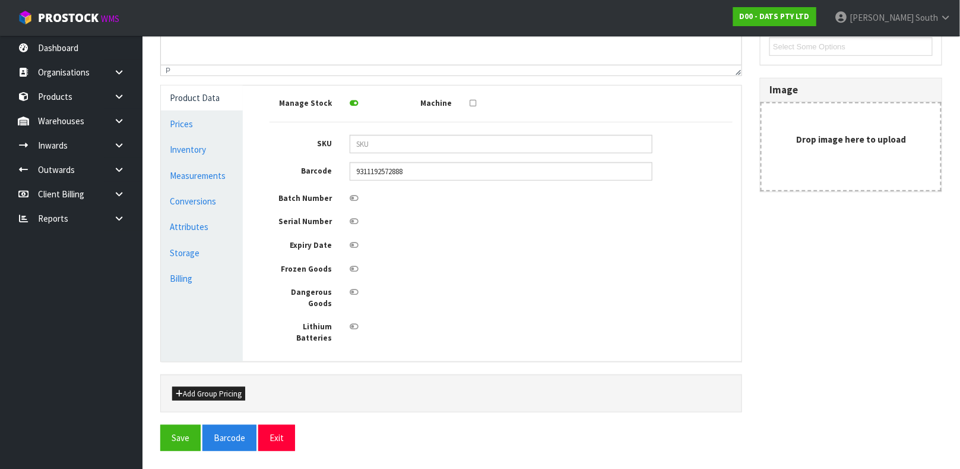
scroll to position [255, 0]
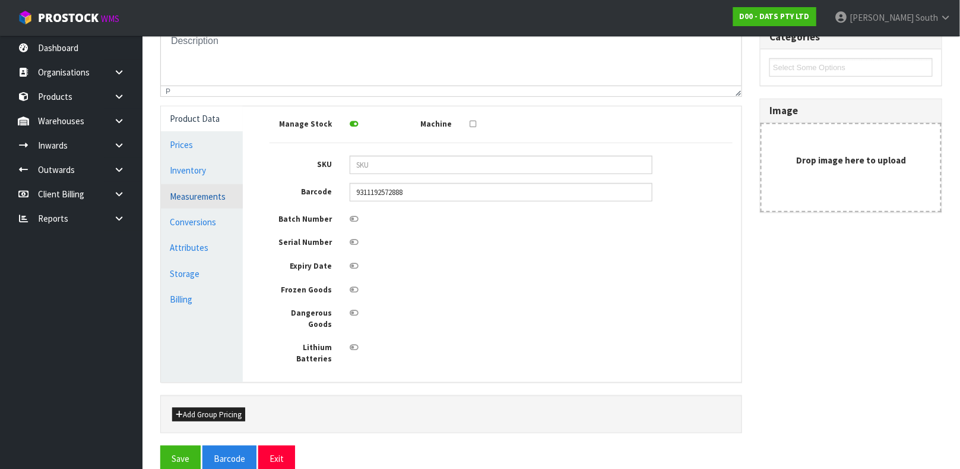
click at [189, 200] on link "Measurements" at bounding box center [202, 196] width 82 height 24
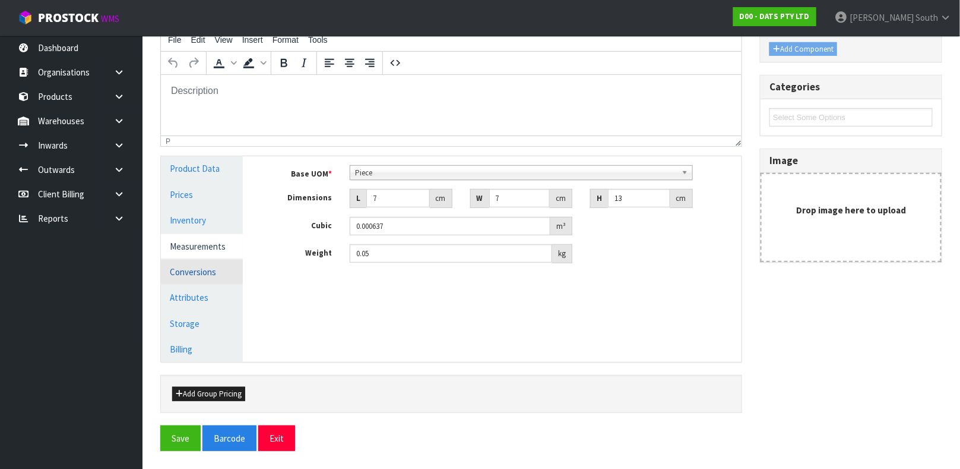
click at [221, 279] on link "Conversions" at bounding box center [202, 271] width 82 height 24
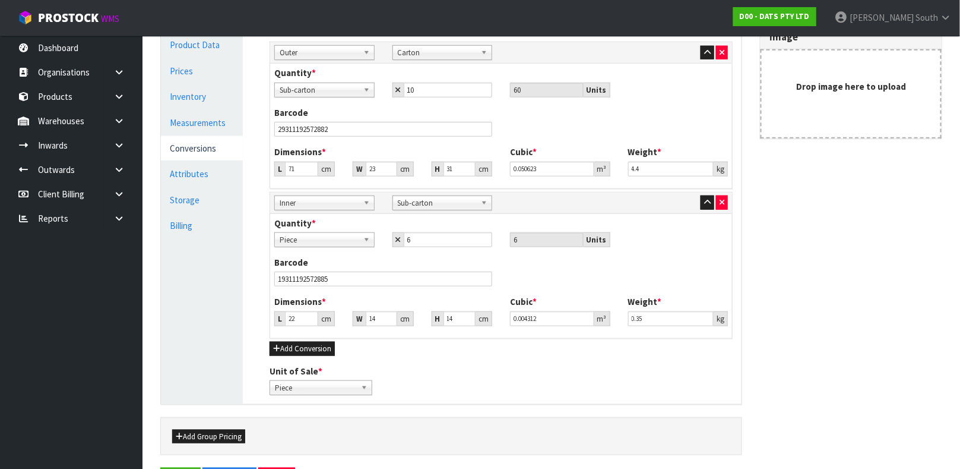
scroll to position [328, 0]
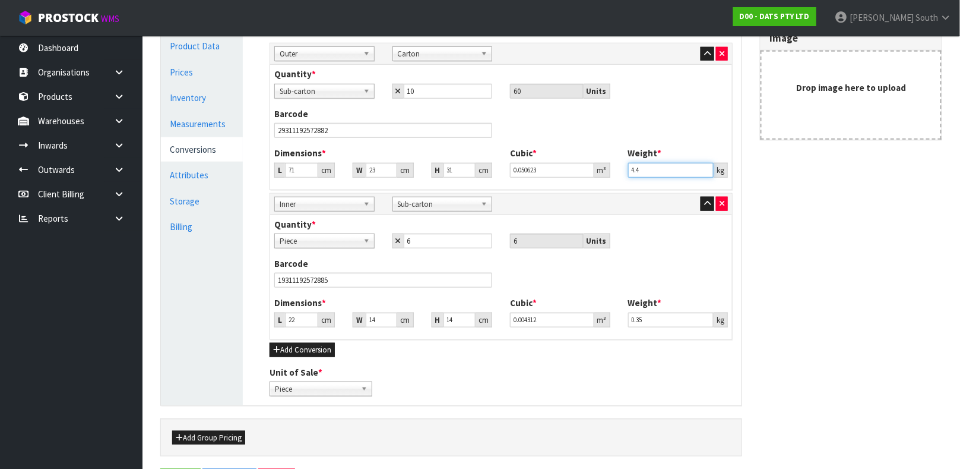
click at [651, 172] on input "4.4" at bounding box center [671, 170] width 86 height 15
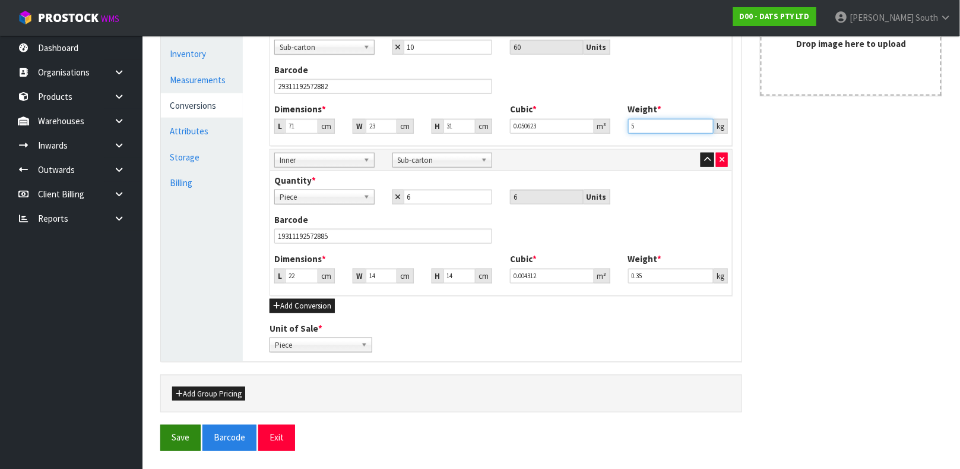
type input "5"
click at [176, 438] on button "Save" at bounding box center [180, 438] width 40 height 26
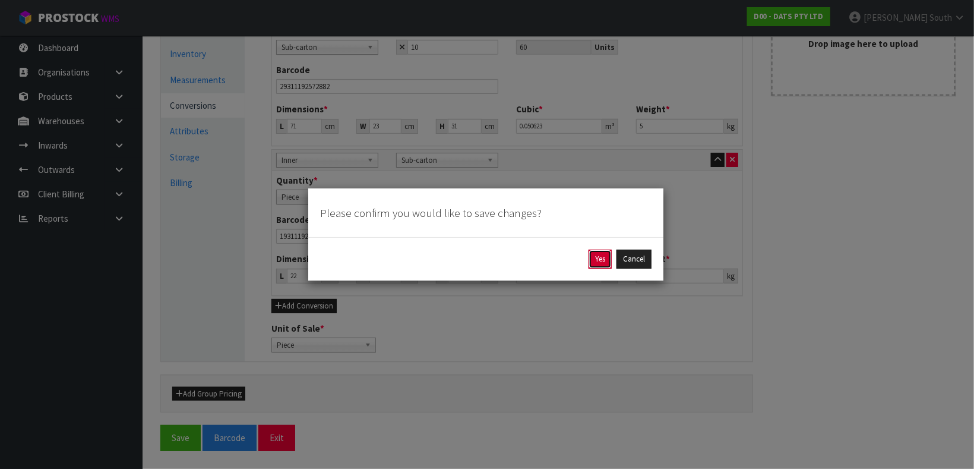
click at [596, 257] on button "Yes" at bounding box center [599, 258] width 23 height 19
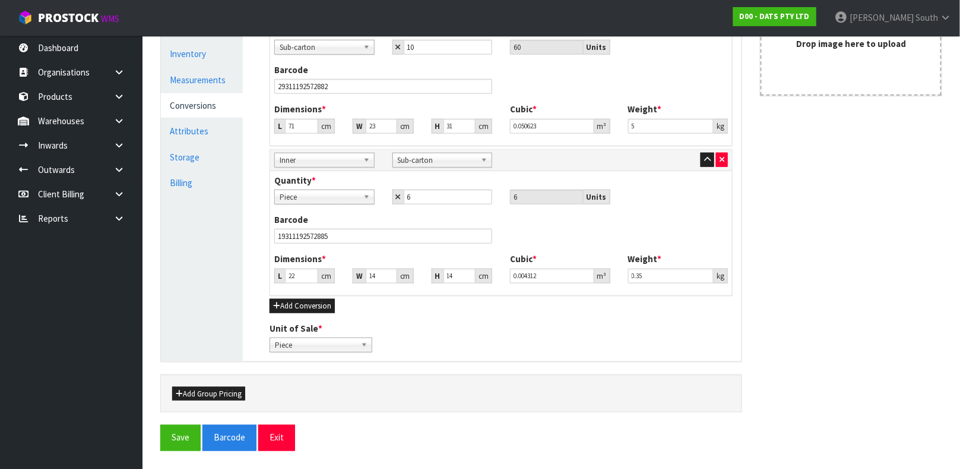
scroll to position [0, 0]
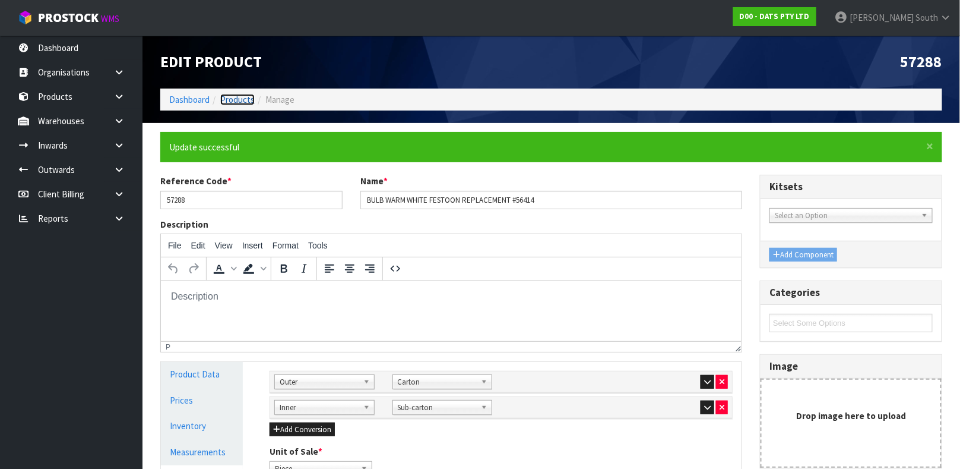
click at [240, 98] on link "Products" at bounding box center [237, 99] width 34 height 11
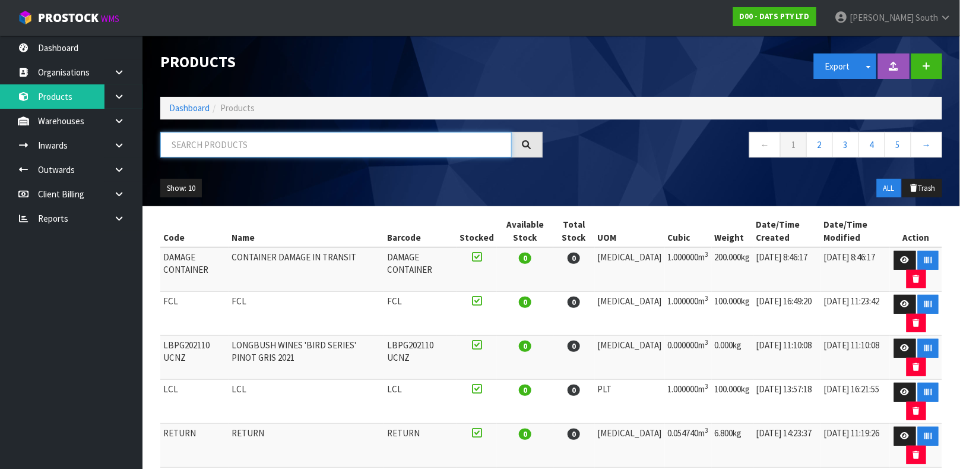
click at [224, 150] on input "text" at bounding box center [336, 145] width 352 height 26
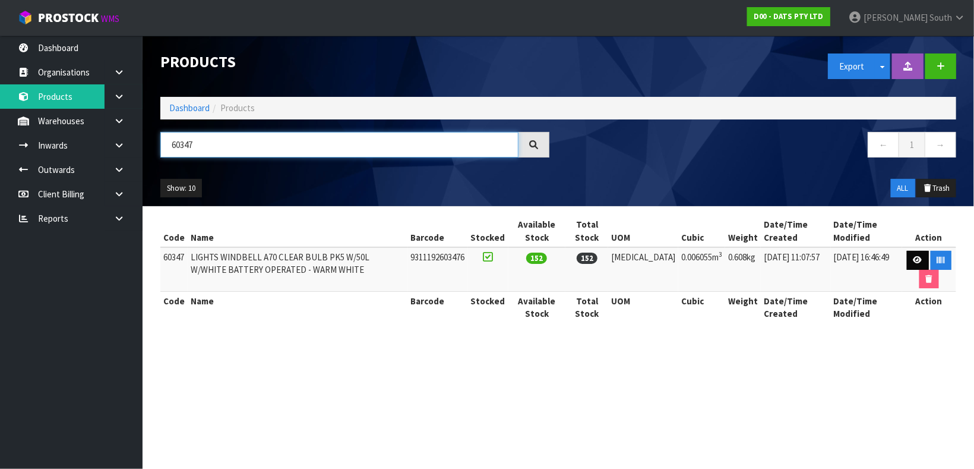
type input "60347"
click at [908, 261] on link at bounding box center [918, 260] width 22 height 19
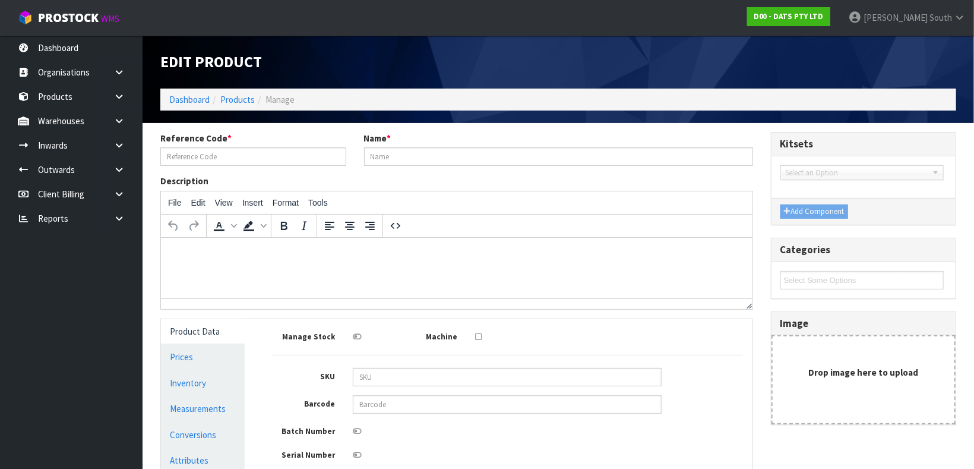
type input "60347"
type input "LIGHTS WINDBELL A70 CLEAR BULB PK5 W/50L W/WHITE BATTERY OPERATED - WARM WHITE"
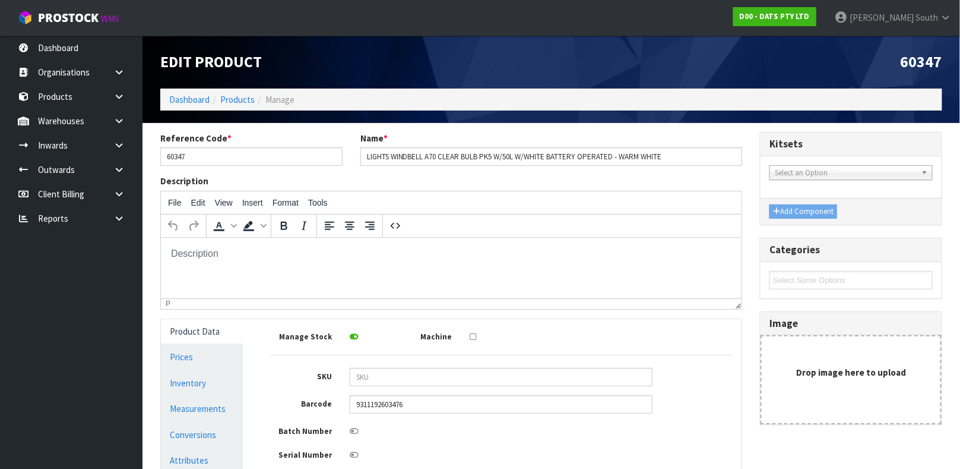
scroll to position [213, 0]
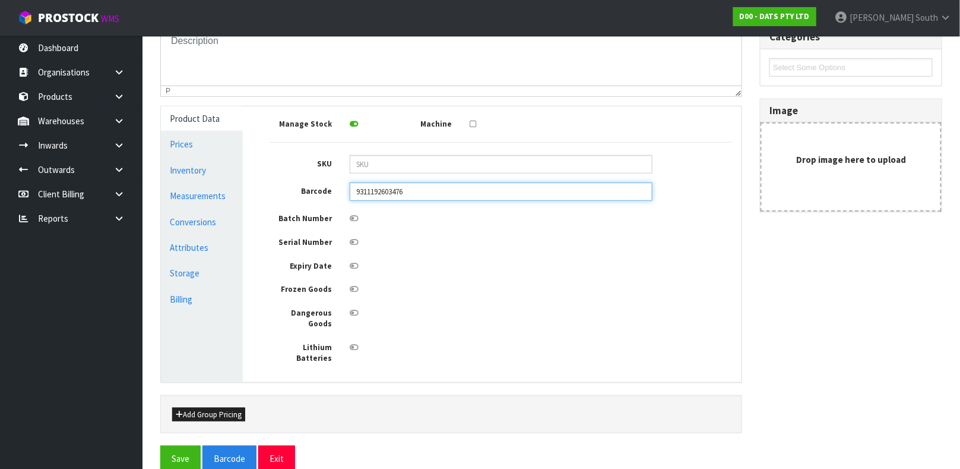
click at [472, 192] on input "9311192603476" at bounding box center [501, 191] width 303 height 18
type input "9311192603476"
click at [160, 445] on button "Save" at bounding box center [180, 458] width 40 height 26
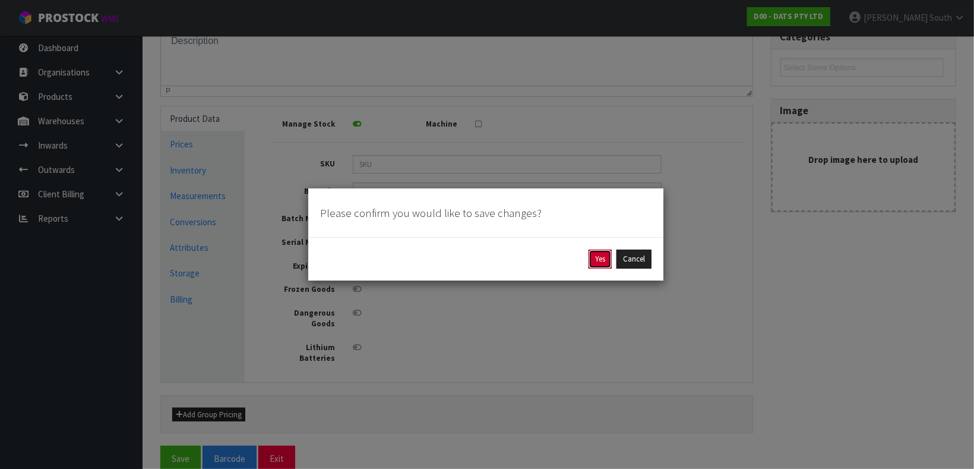
click at [592, 261] on button "Yes" at bounding box center [599, 258] width 23 height 19
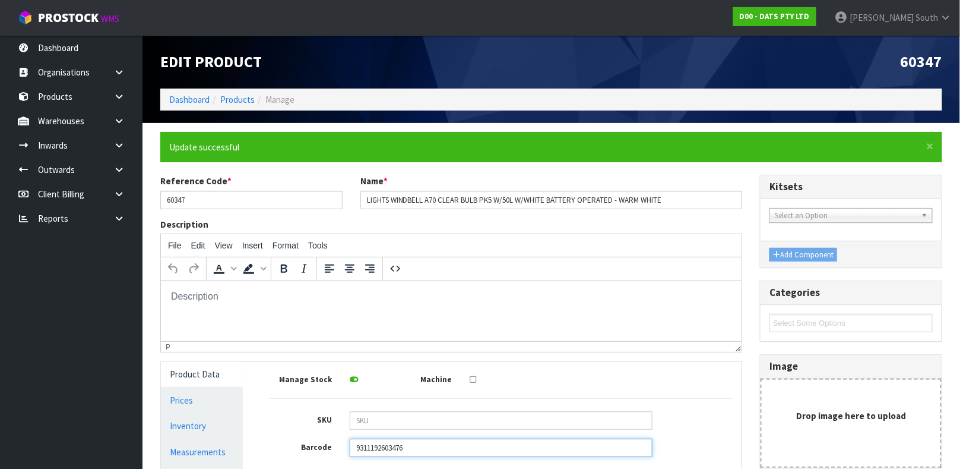
scroll to position [255, 0]
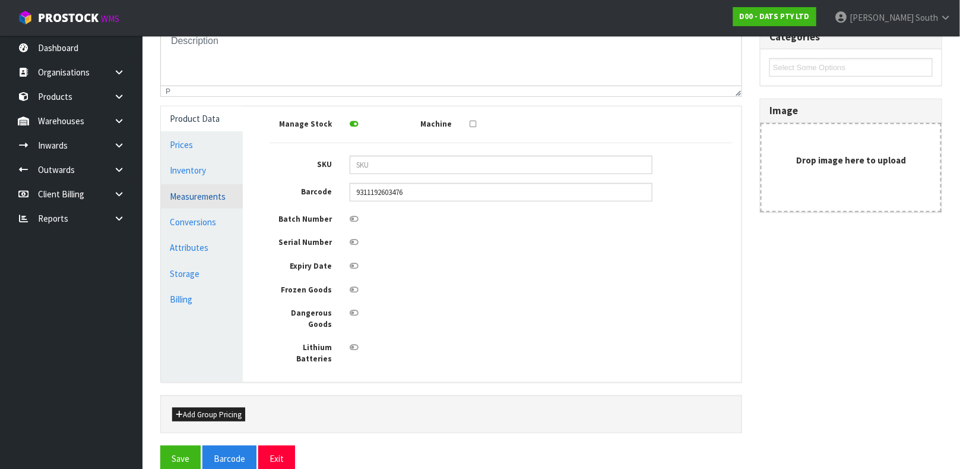
click at [220, 196] on link "Measurements" at bounding box center [202, 196] width 82 height 24
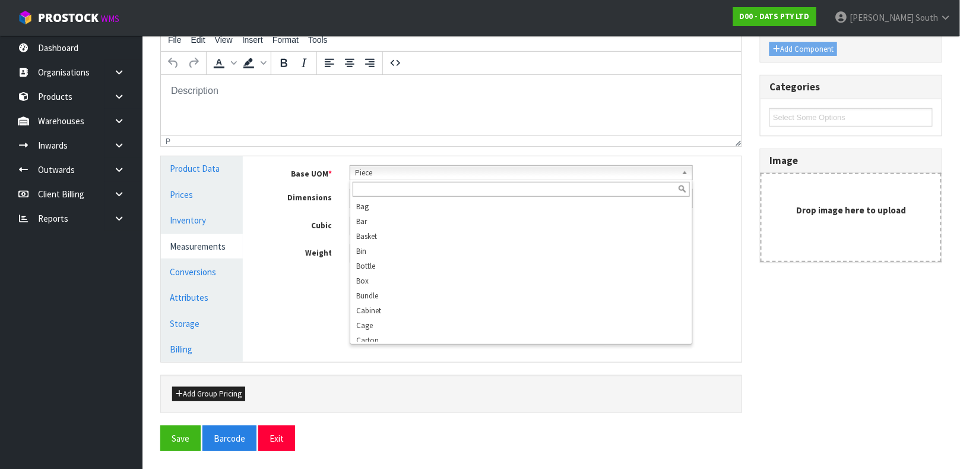
scroll to position [213, 0]
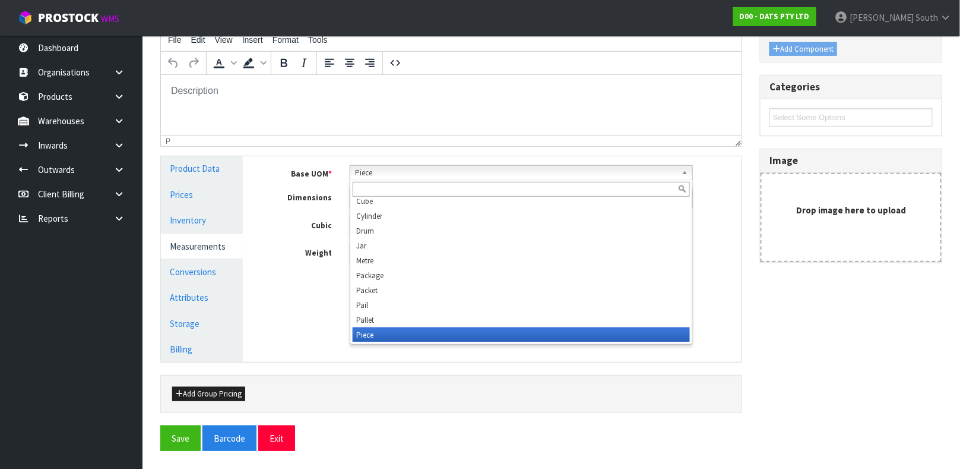
click at [393, 175] on span "Piece" at bounding box center [516, 173] width 322 height 14
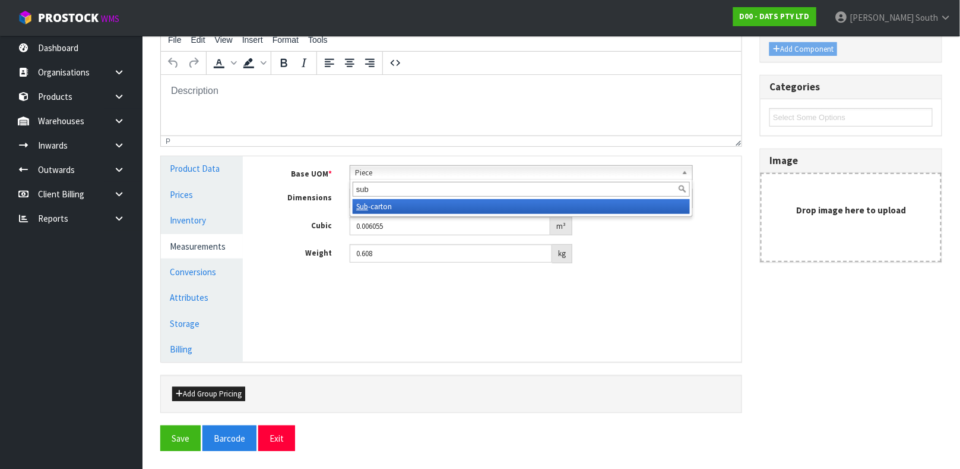
type input "sub"
click at [389, 202] on li "Sub -carton" at bounding box center [521, 206] width 337 height 15
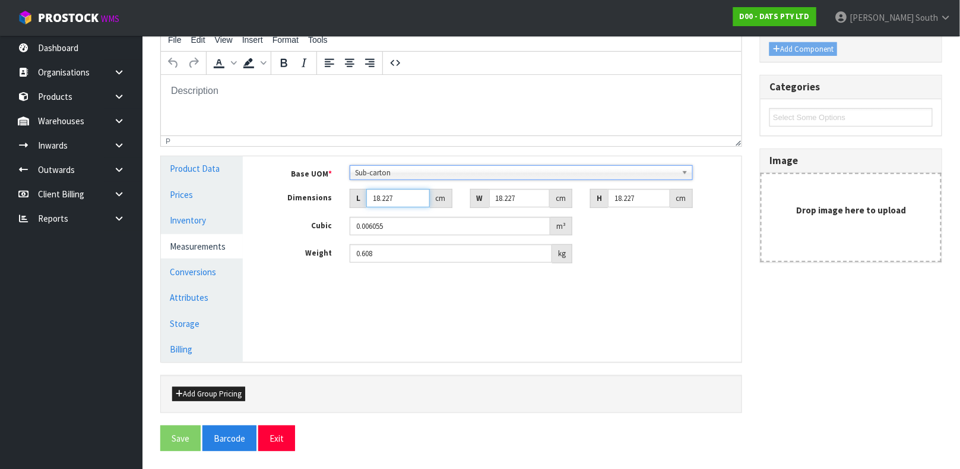
click at [389, 202] on input "18.227" at bounding box center [398, 198] width 64 height 18
click at [194, 265] on link "Conversions" at bounding box center [202, 271] width 82 height 24
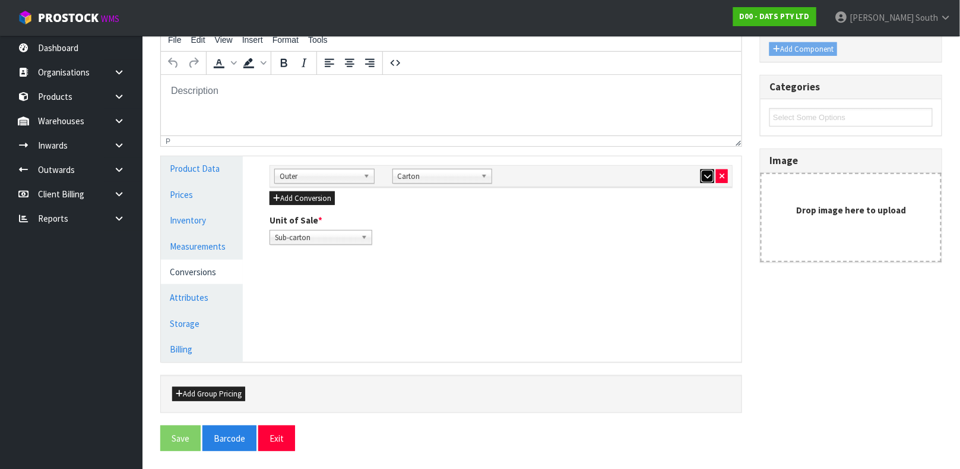
click at [708, 178] on icon "button" at bounding box center [707, 176] width 7 height 8
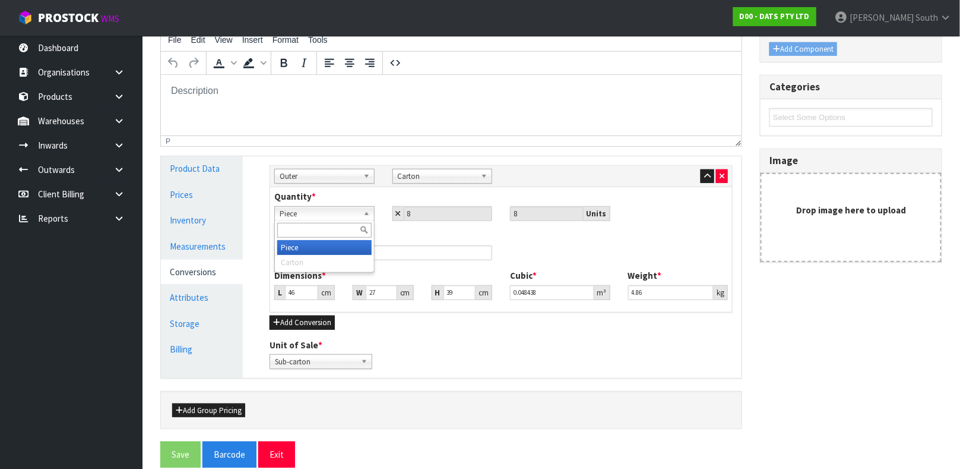
click at [357, 214] on span "Piece" at bounding box center [319, 214] width 79 height 14
click at [214, 235] on link "Measurements" at bounding box center [202, 246] width 82 height 24
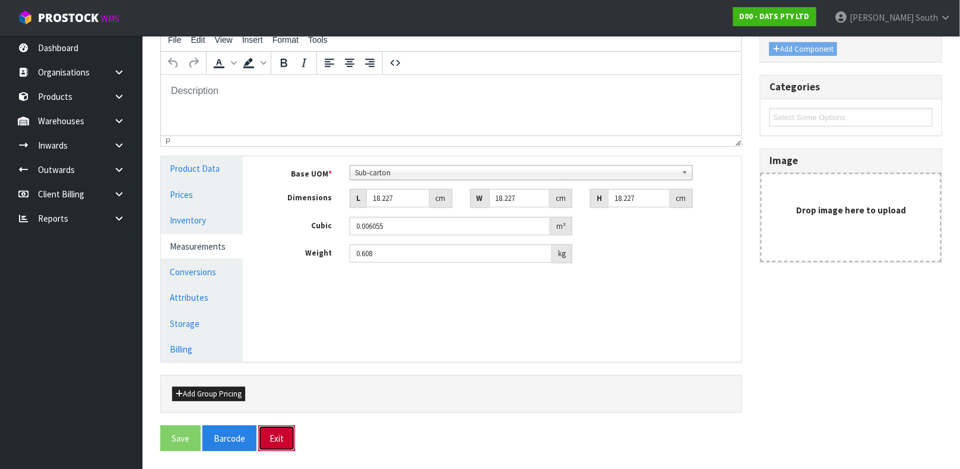
click at [280, 435] on button "Exit" at bounding box center [276, 438] width 37 height 26
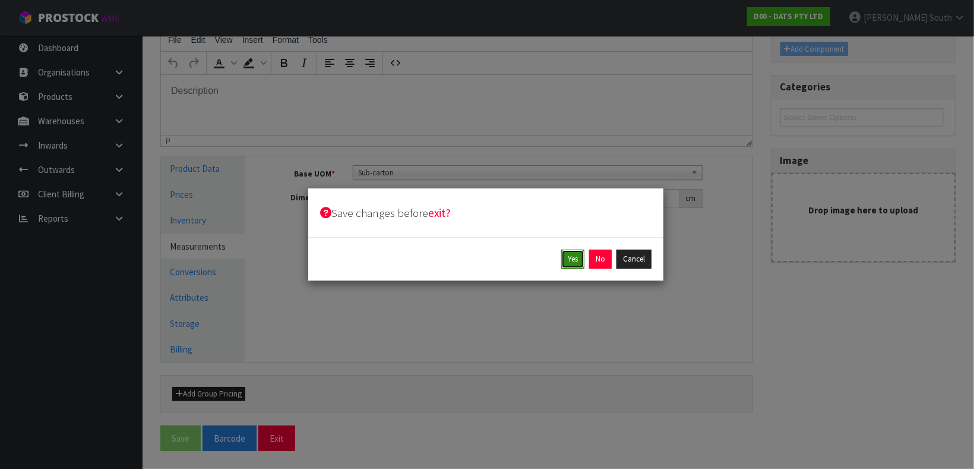
click at [575, 257] on button "Yes" at bounding box center [572, 258] width 23 height 19
click at [597, 258] on button "Yes" at bounding box center [599, 258] width 23 height 19
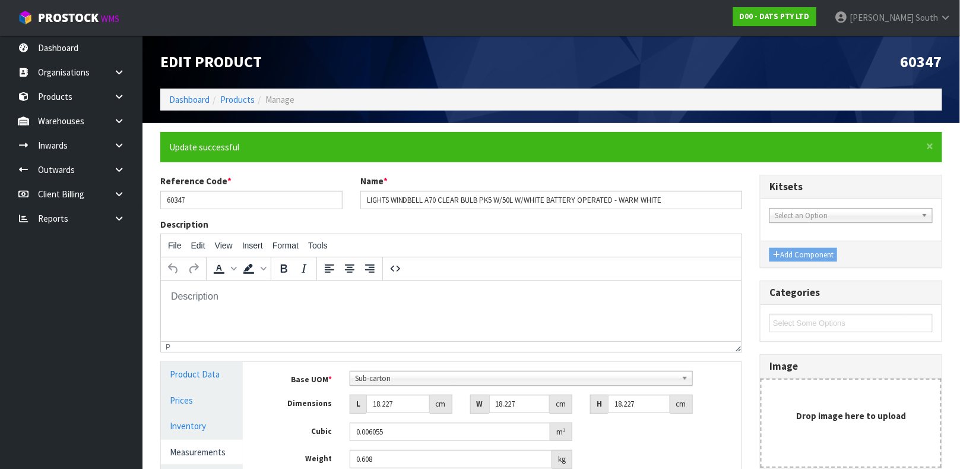
scroll to position [205, 0]
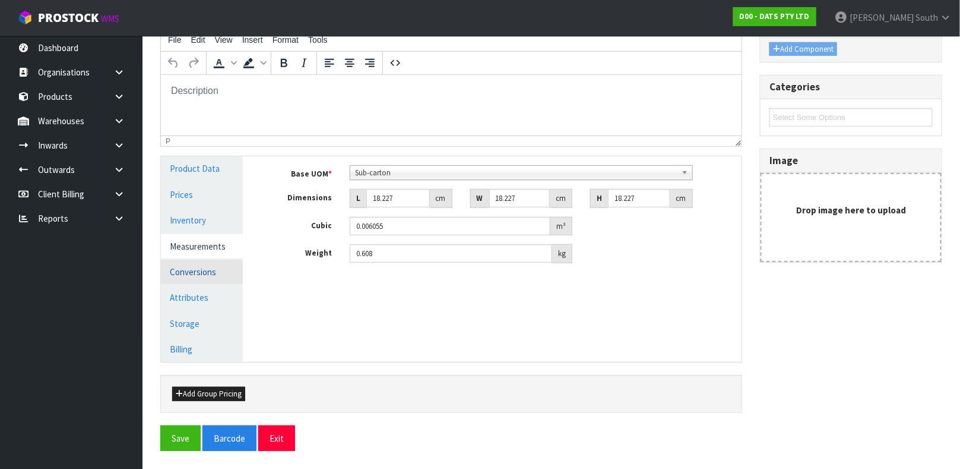
click at [213, 270] on link "Conversions" at bounding box center [202, 271] width 82 height 24
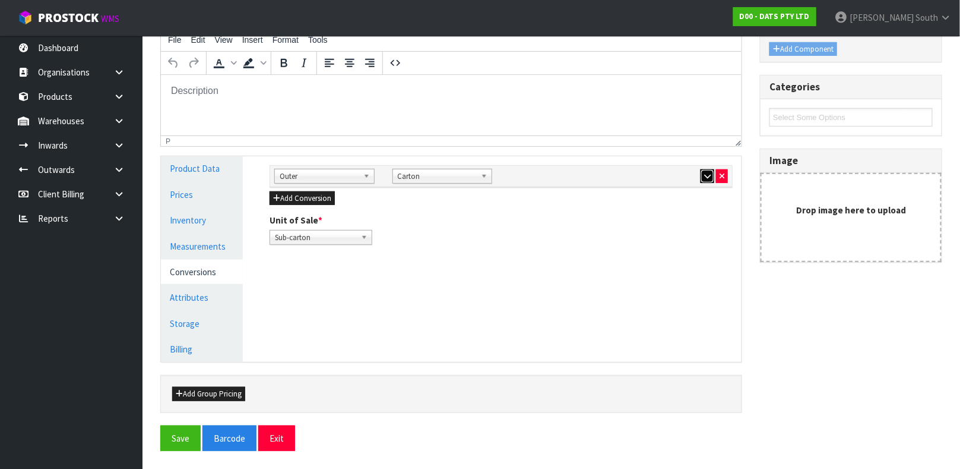
click at [707, 178] on icon "button" at bounding box center [707, 176] width 7 height 8
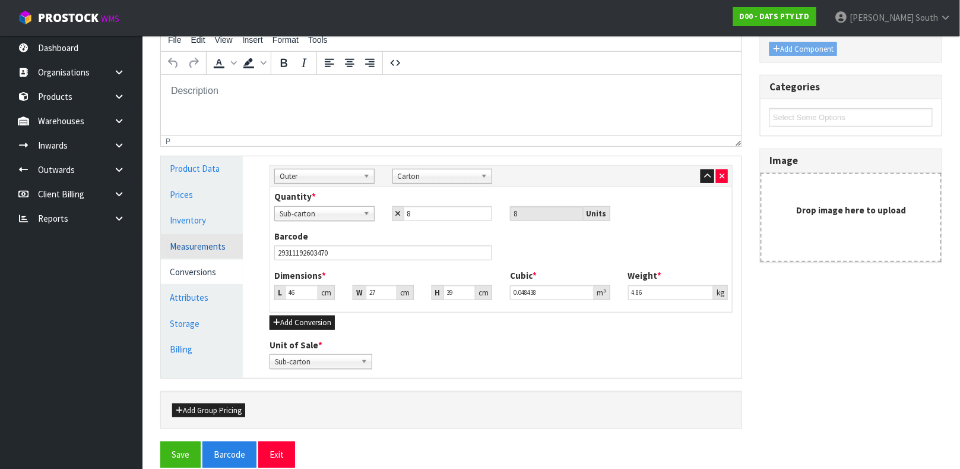
click at [201, 245] on link "Measurements" at bounding box center [202, 246] width 82 height 24
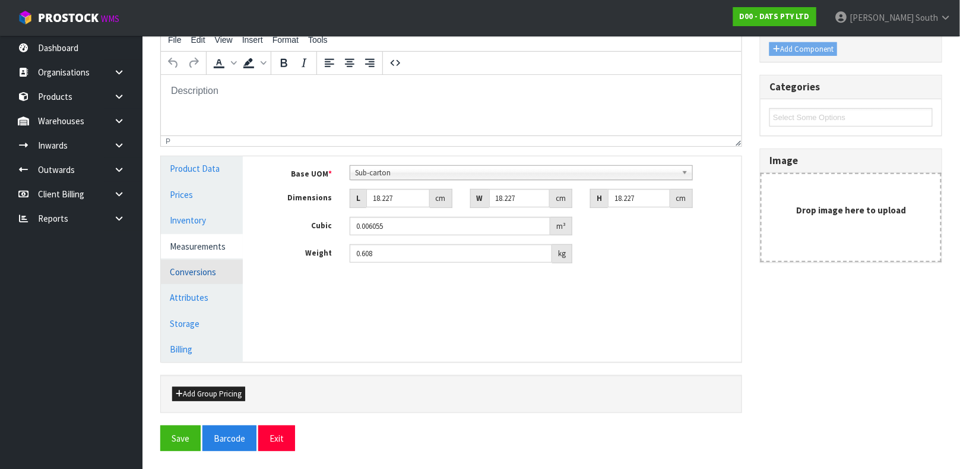
click at [211, 276] on link "Conversions" at bounding box center [202, 271] width 82 height 24
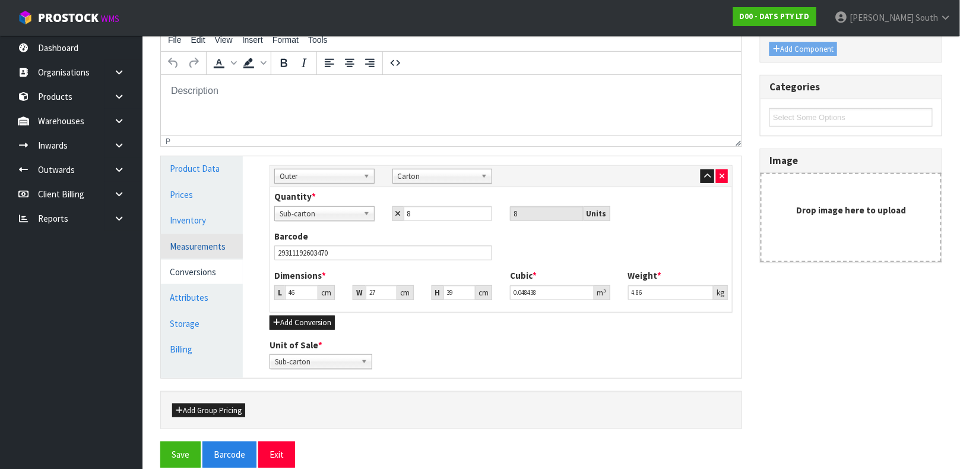
click at [213, 247] on link "Measurements" at bounding box center [202, 246] width 82 height 24
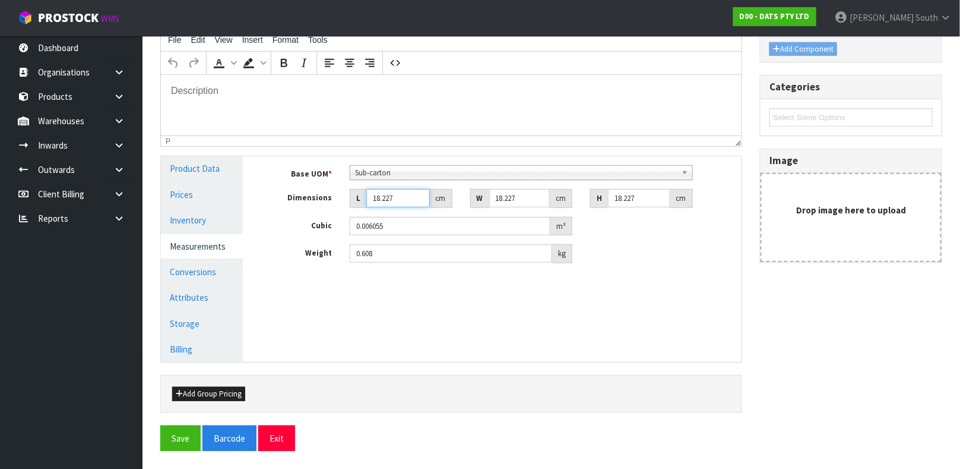
click at [394, 200] on input "18.227" at bounding box center [398, 198] width 64 height 18
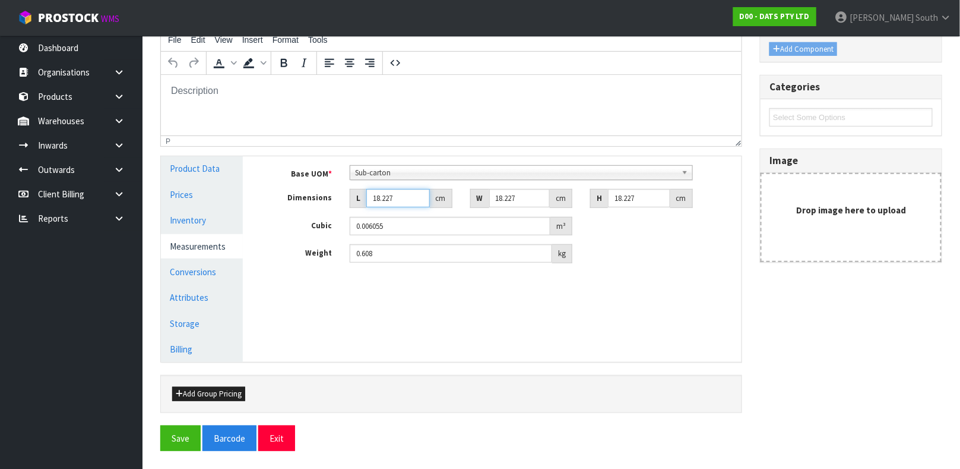
click at [394, 200] on input "18.227" at bounding box center [398, 198] width 64 height 18
click at [383, 197] on input "18.227" at bounding box center [398, 198] width 64 height 18
type input "0.000001"
type input "2"
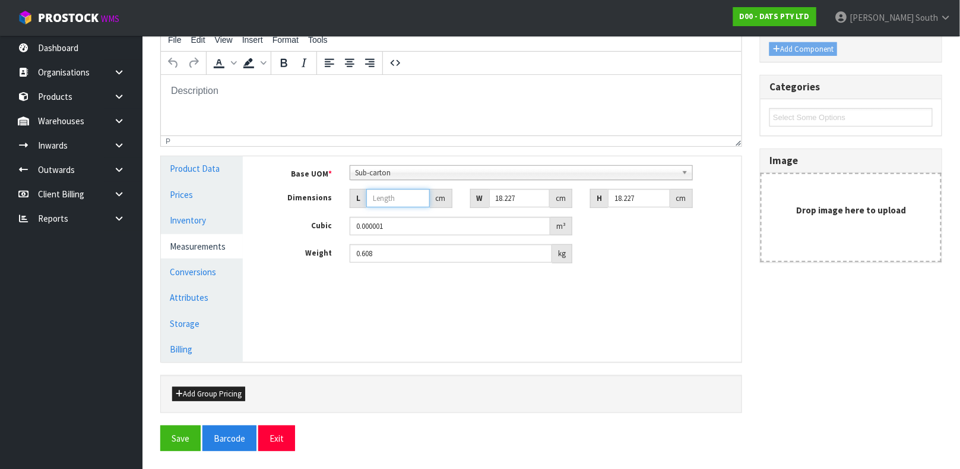
type input "0.000664"
type input "0.000001"
type input "1"
type input "0.000332"
type input "13"
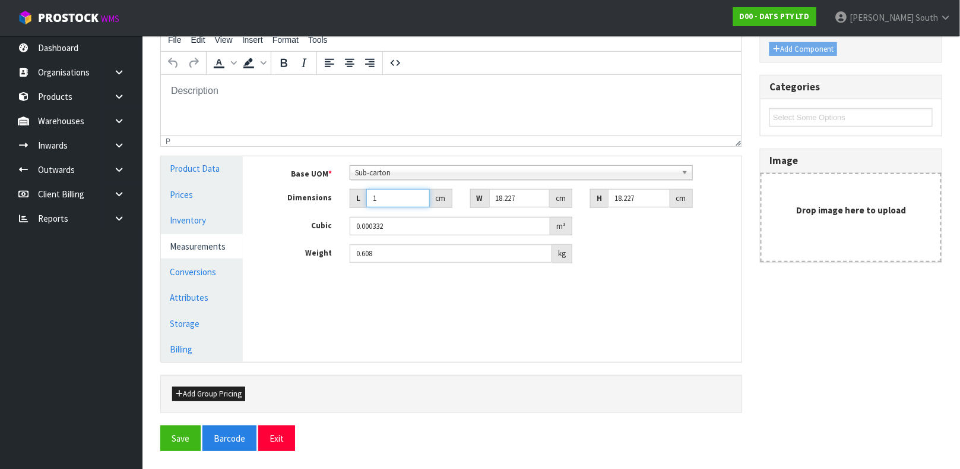
type input "0.004319"
type input "13"
type input "2"
type input "0.000474"
type input "23"
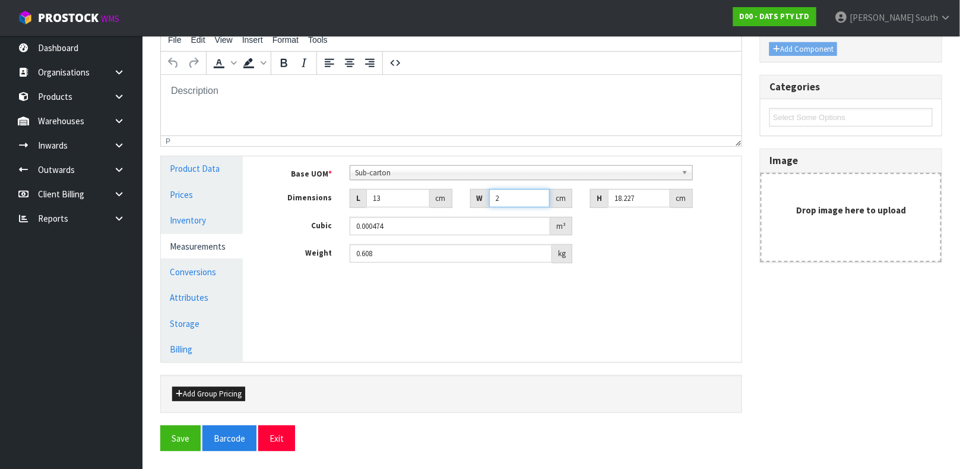
type input "0.00545"
type input "23"
type input "1"
type input "0.000299"
type input "18"
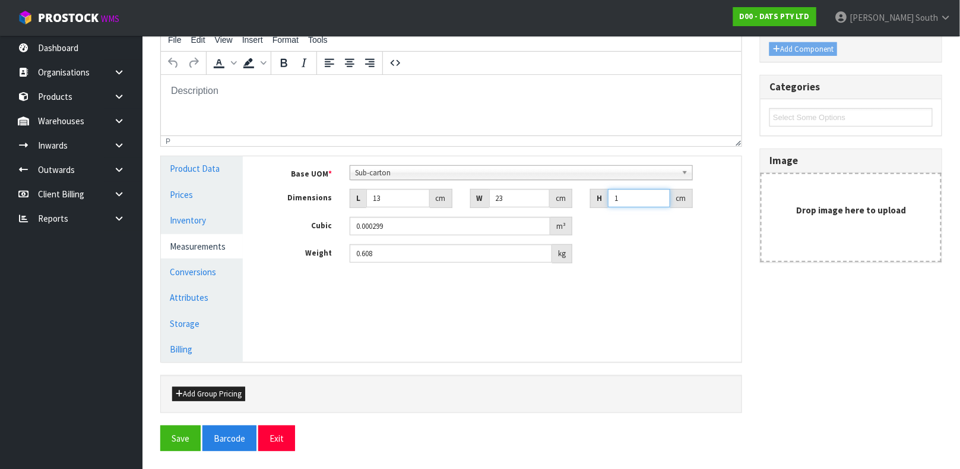
type input "0.005382"
type input "18"
type input "0.55"
click at [160, 425] on button "Save" at bounding box center [180, 438] width 40 height 26
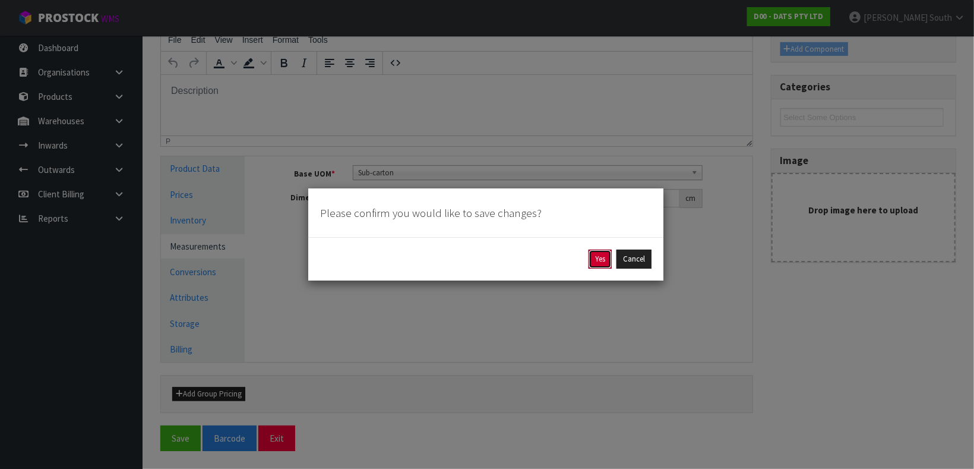
click button "Yes" at bounding box center [599, 258] width 23 height 19
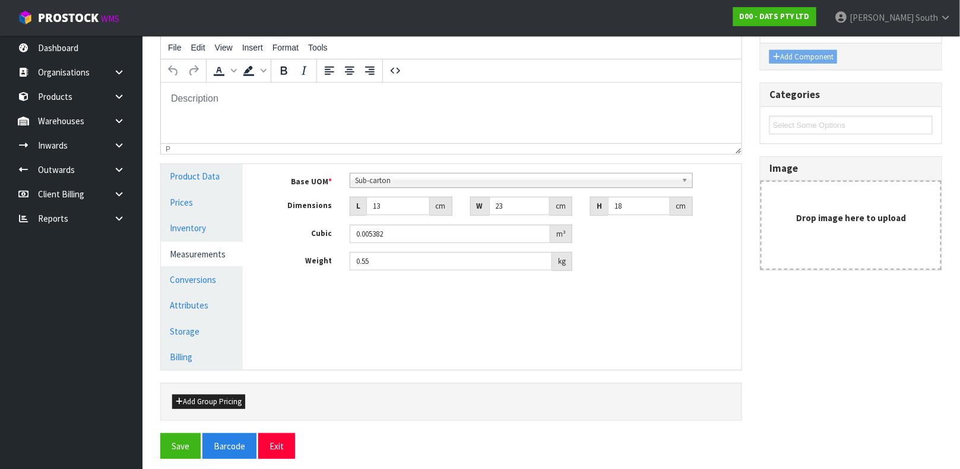
scroll to position [198, 0]
click at [163, 435] on button "Save" at bounding box center [180, 445] width 40 height 26
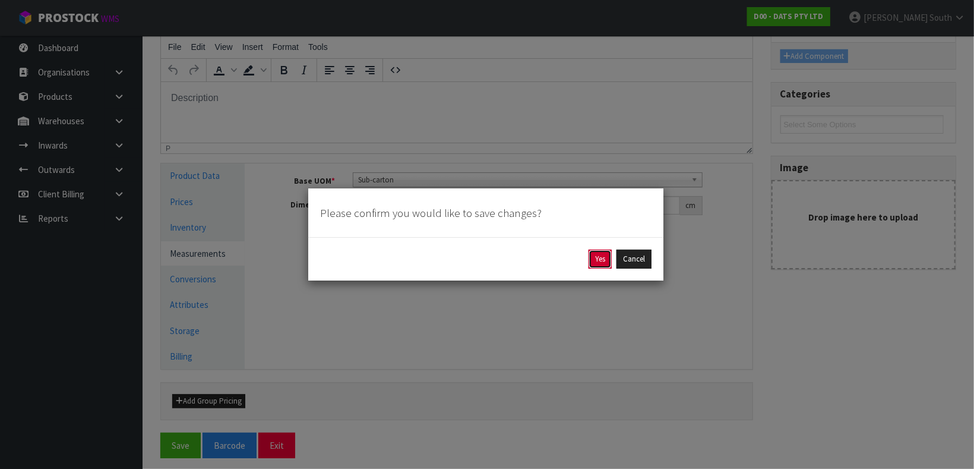
click at [588, 257] on button "Yes" at bounding box center [599, 258] width 23 height 19
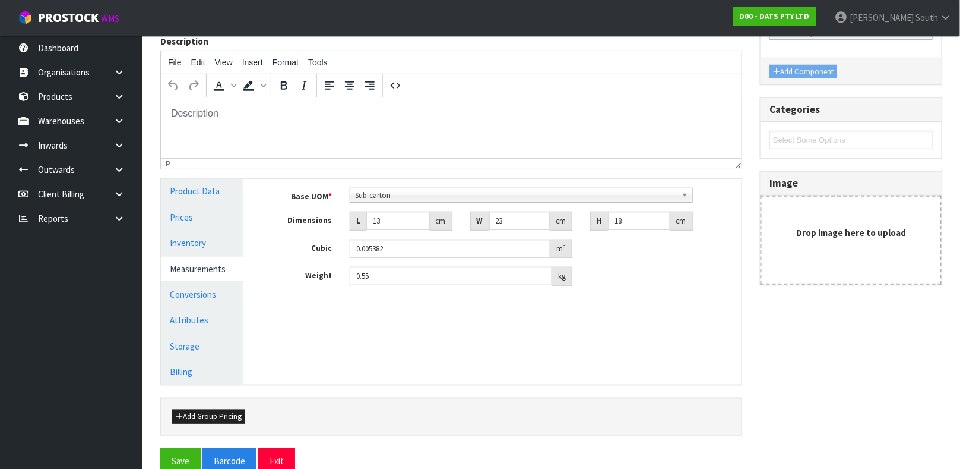
scroll to position [205, 0]
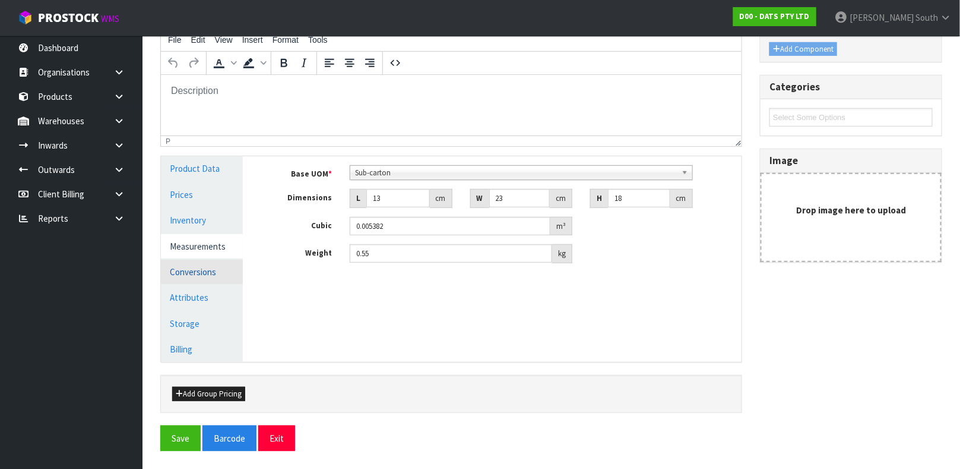
click at [209, 274] on link "Conversions" at bounding box center [202, 271] width 82 height 24
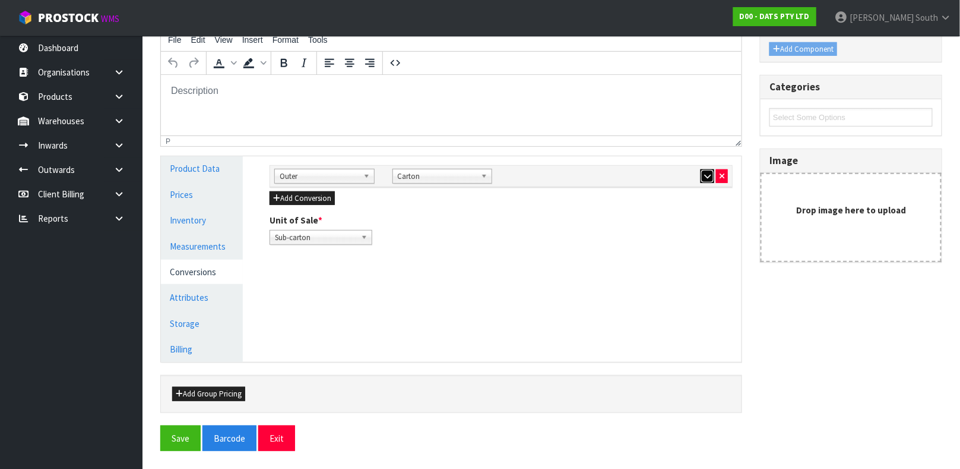
click at [707, 172] on icon "button" at bounding box center [707, 176] width 7 height 8
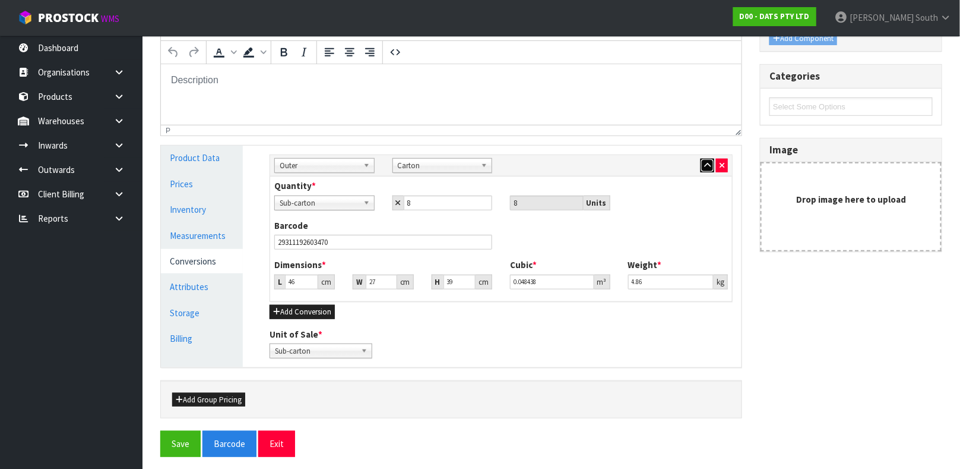
scroll to position [222, 0]
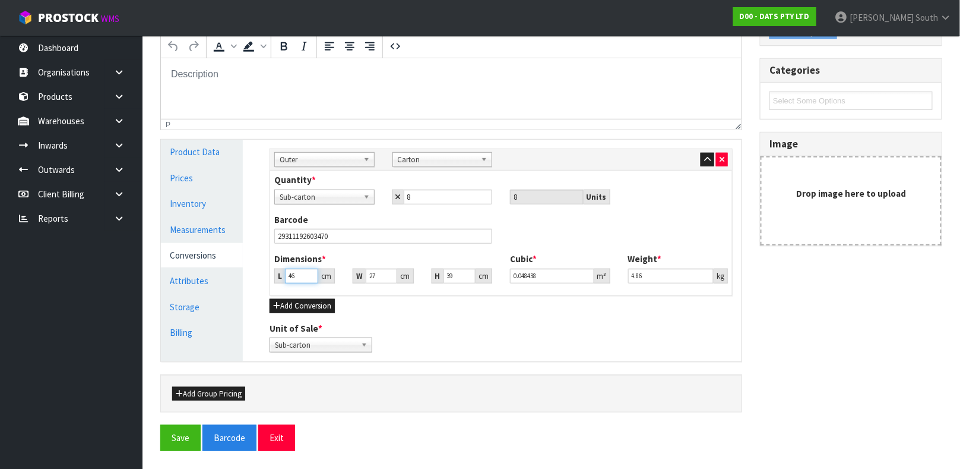
click at [295, 278] on input "46" at bounding box center [301, 275] width 33 height 15
type input "4"
type input "0.004212"
type input "0.000001"
type input "2"
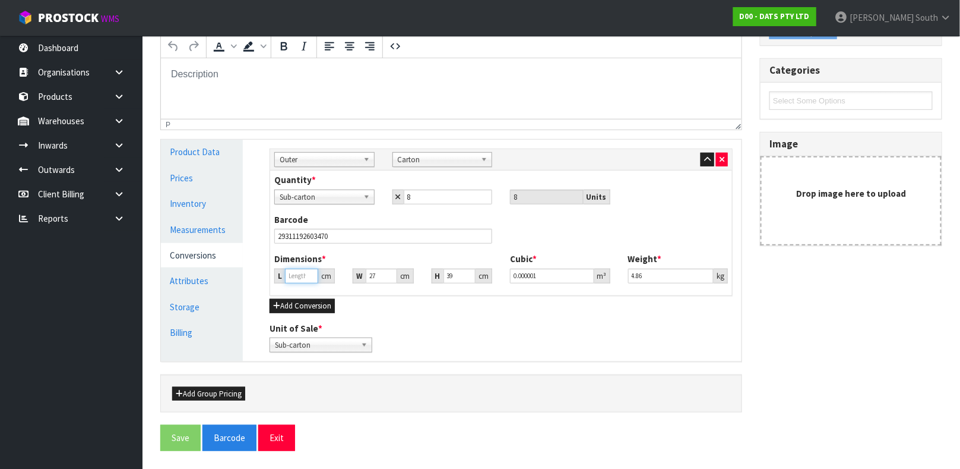
type input "0.002106"
type input "28"
type input "0.029484"
type input "28"
type input "4"
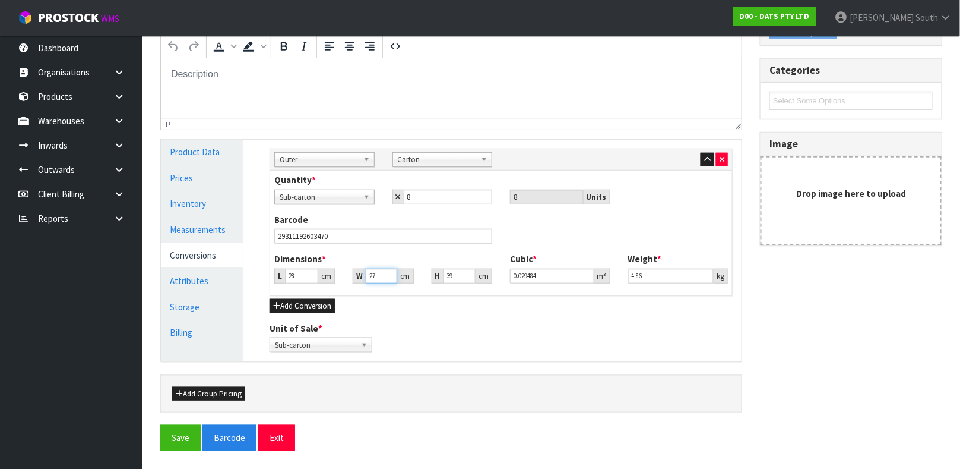
type input "0.004368"
type input "47"
type input "0.051324"
type input "47"
type input "4.75"
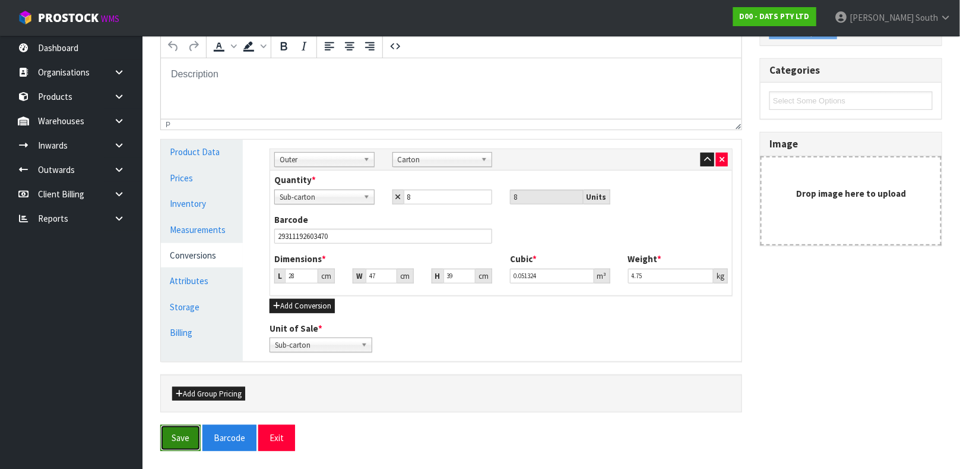
click at [186, 435] on button "Save" at bounding box center [180, 438] width 40 height 26
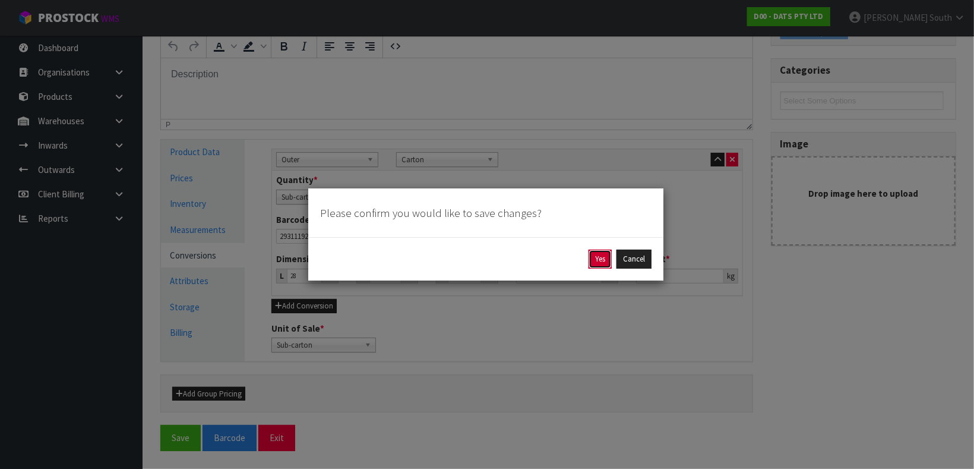
click at [596, 260] on button "Yes" at bounding box center [599, 258] width 23 height 19
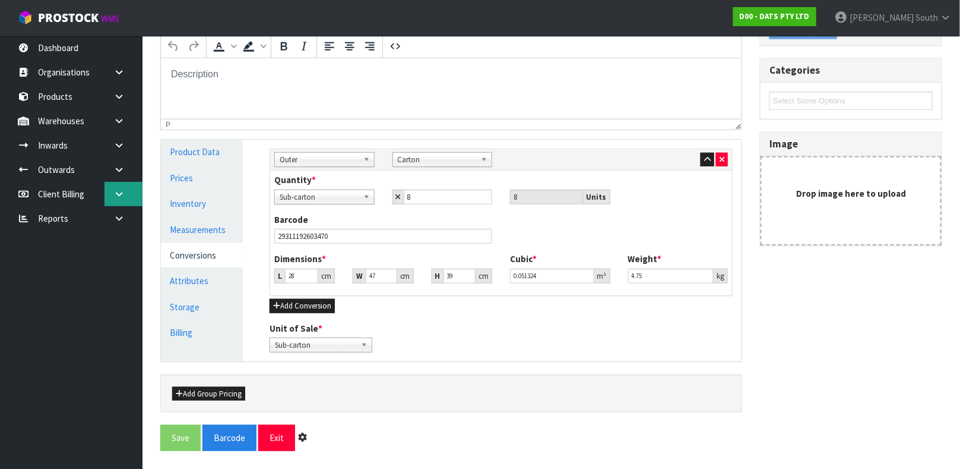
scroll to position [0, 0]
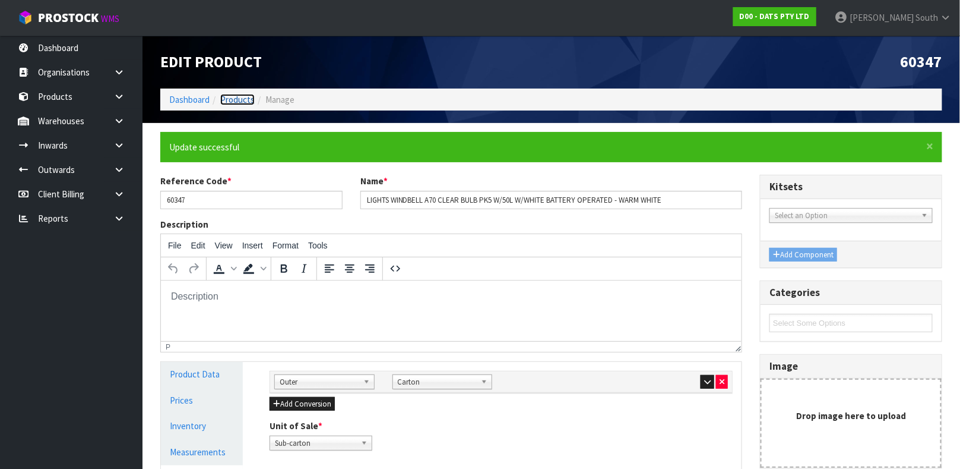
click at [234, 98] on link "Products" at bounding box center [237, 99] width 34 height 11
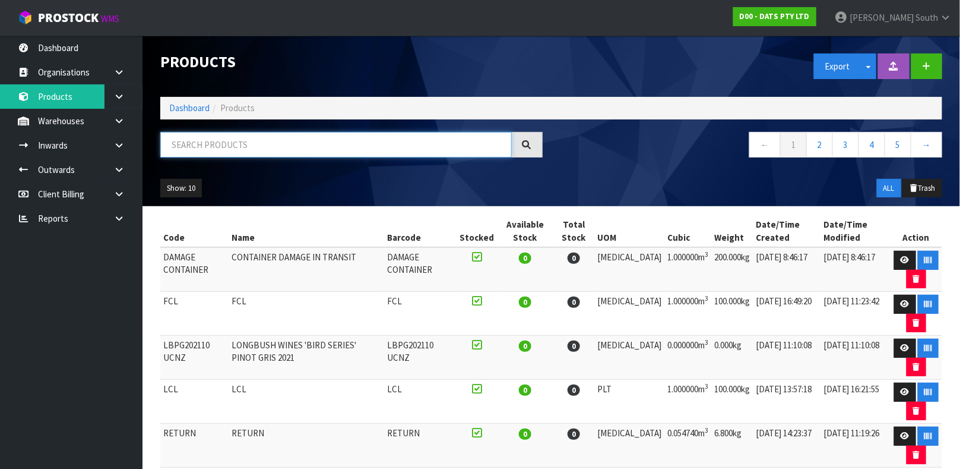
click at [243, 133] on input "text" at bounding box center [336, 145] width 352 height 26
type input "9311192603247"
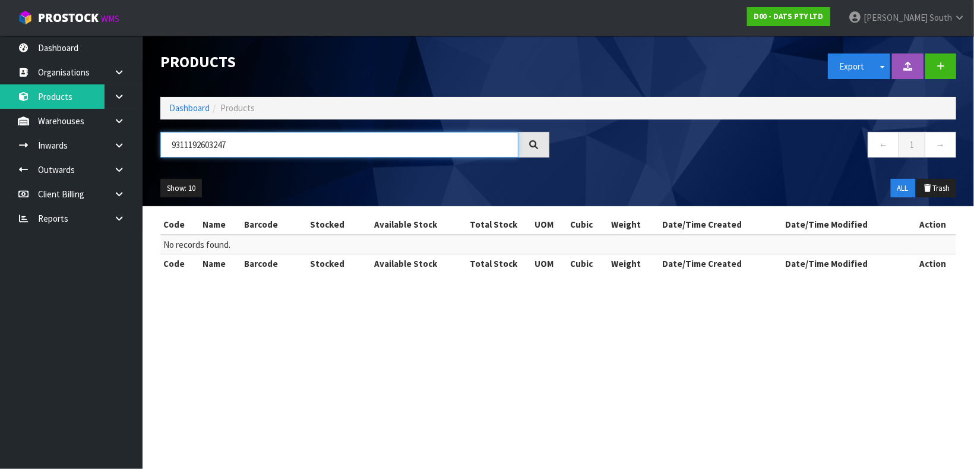
click at [401, 145] on input "9311192603247" at bounding box center [339, 145] width 358 height 26
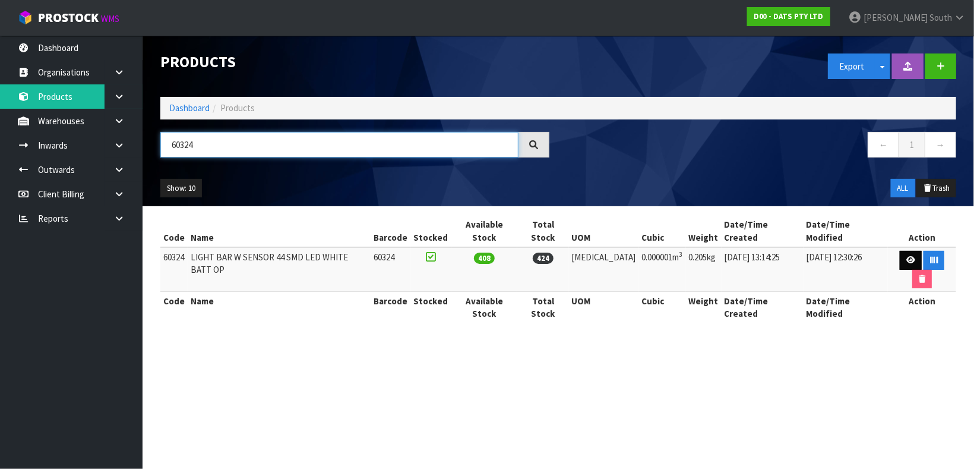
type input "60324"
click at [906, 256] on icon at bounding box center [910, 260] width 9 height 8
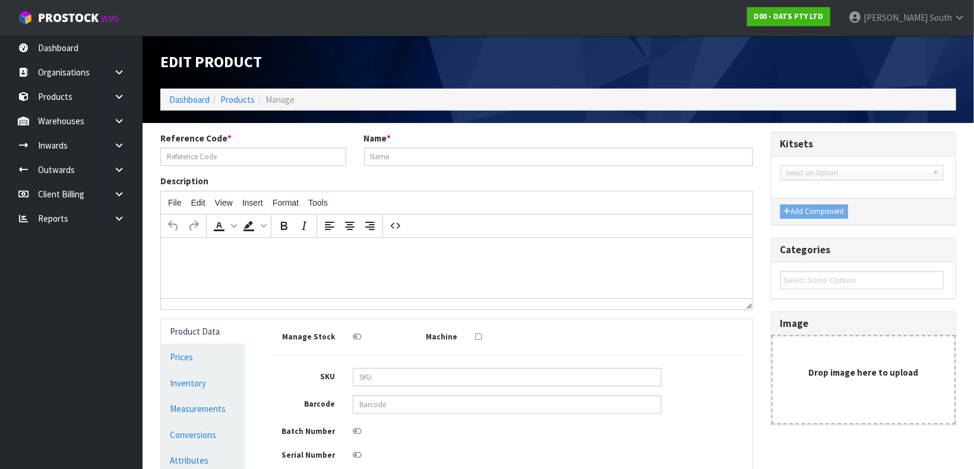
type input "60324"
type input "LIGHT BAR W SENSOR 44 SMD LED WHITE BATT OP"
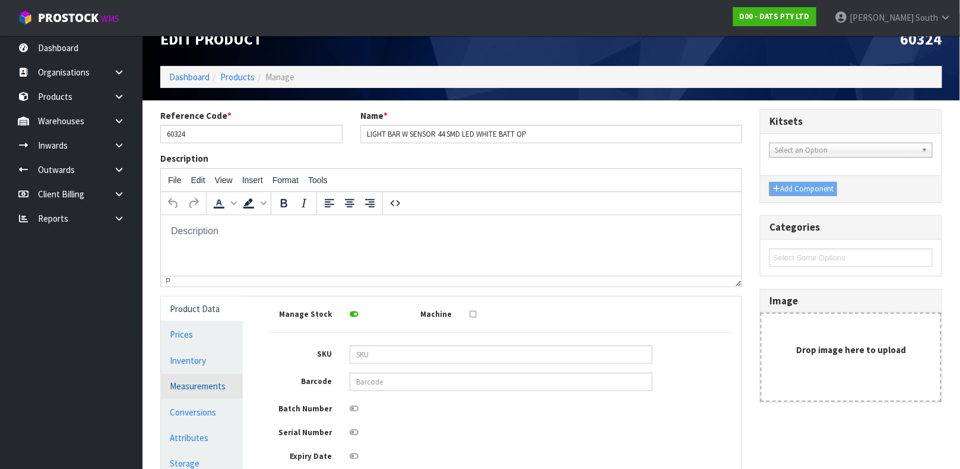
scroll to position [22, 0]
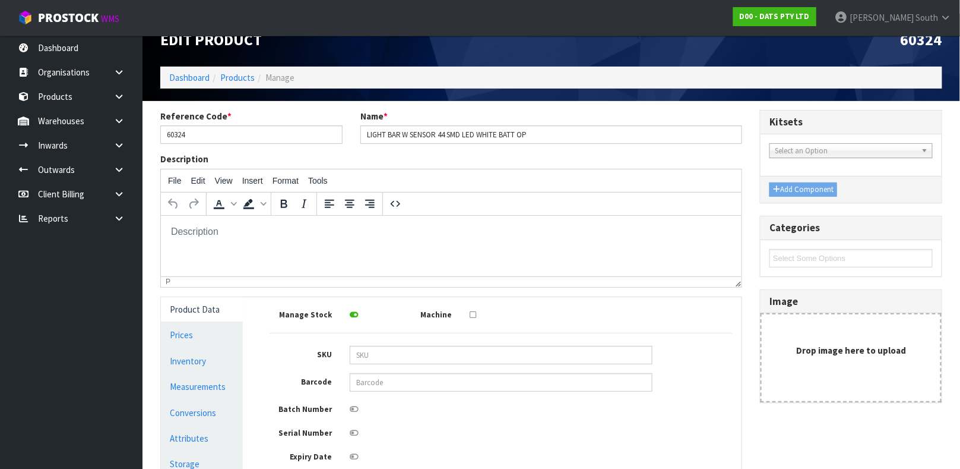
click at [405, 338] on div "Manage Stock Machine SKU Barcode Batch Number Serial Number Expiry Date Frozen …" at bounding box center [501, 430] width 463 height 249
drag, startPoint x: 405, startPoint y: 338, endPoint x: 398, endPoint y: 362, distance: 24.2
click at [405, 338] on div "Manage Stock Machine SKU Barcode Batch Number Serial Number Expiry Date Frozen …" at bounding box center [501, 430] width 463 height 249
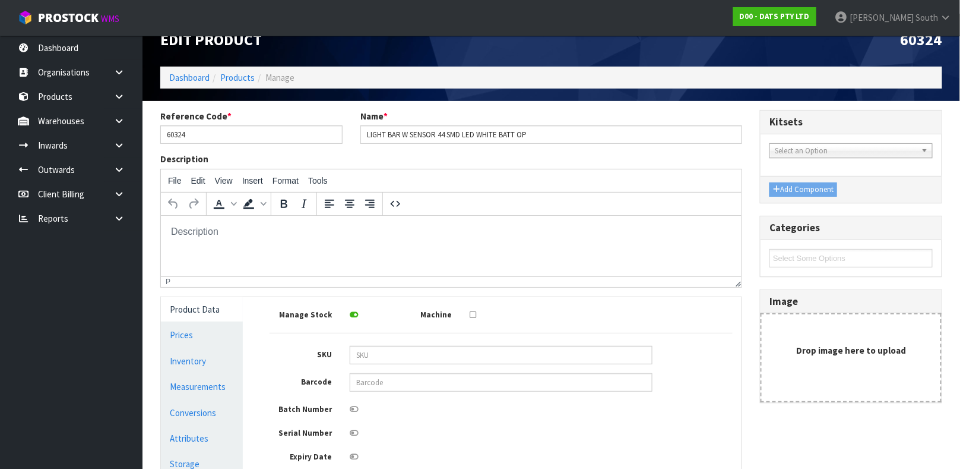
click at [405, 338] on div "Manage Stock Machine SKU Barcode Batch Number Serial Number Expiry Date Frozen …" at bounding box center [501, 430] width 463 height 249
click at [393, 379] on input "text" at bounding box center [501, 382] width 303 height 18
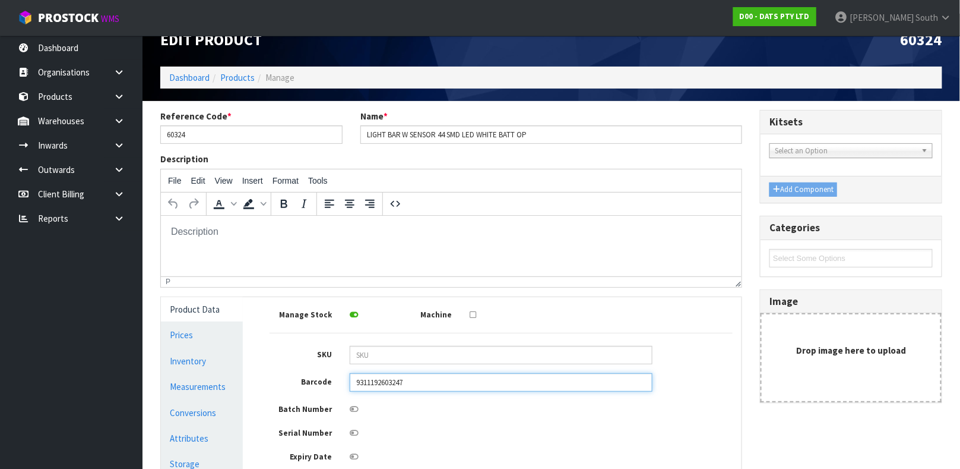
type input "9311192603247"
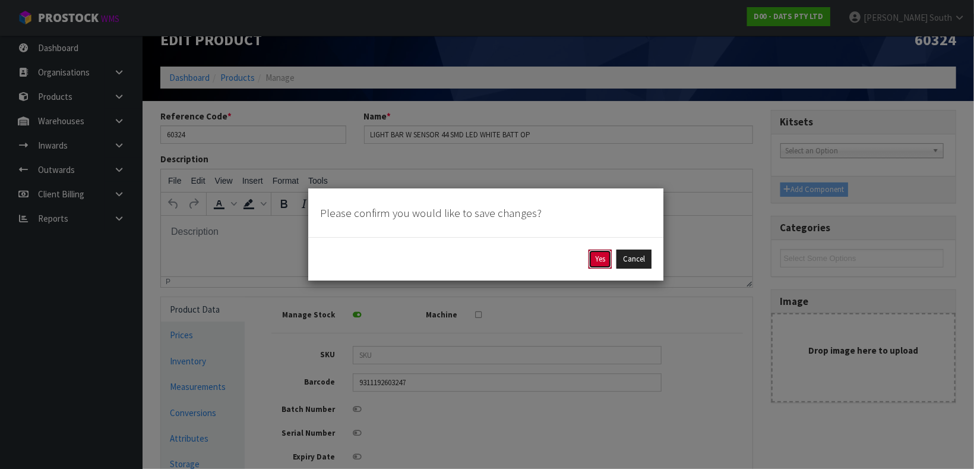
click button "Yes" at bounding box center [599, 258] width 23 height 19
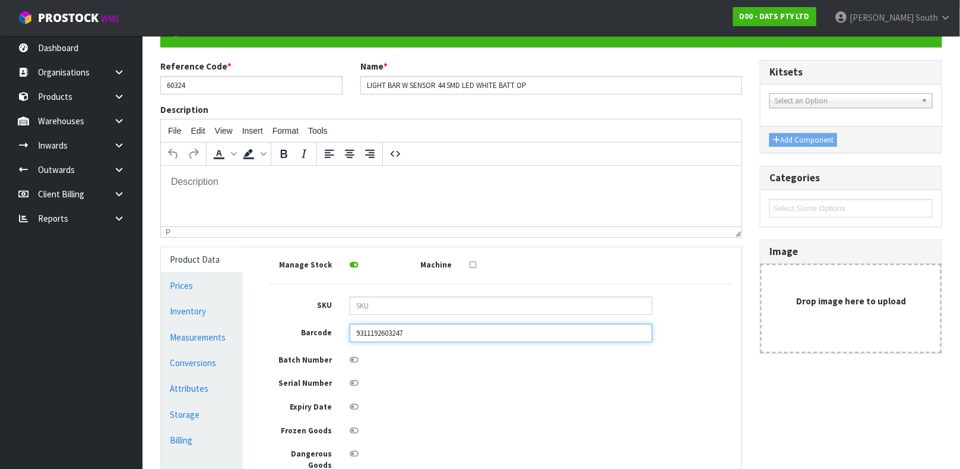
scroll to position [252, 0]
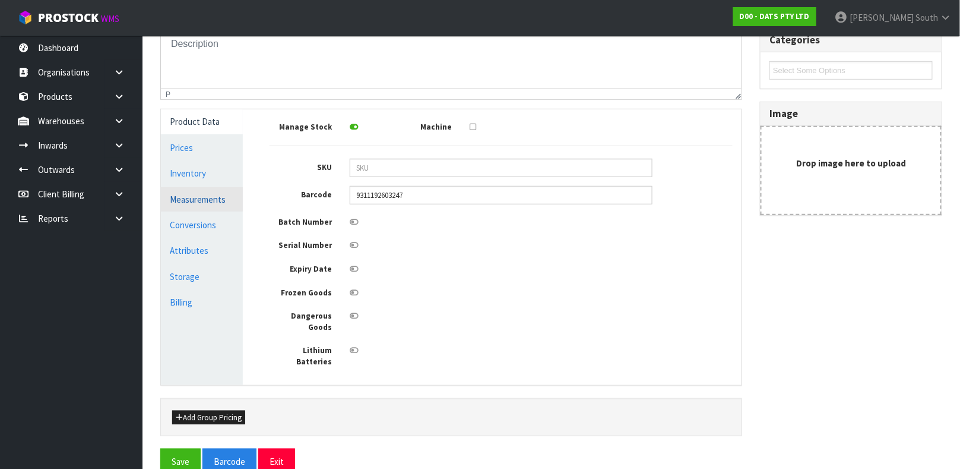
click at [208, 203] on link "Measurements" at bounding box center [202, 199] width 82 height 24
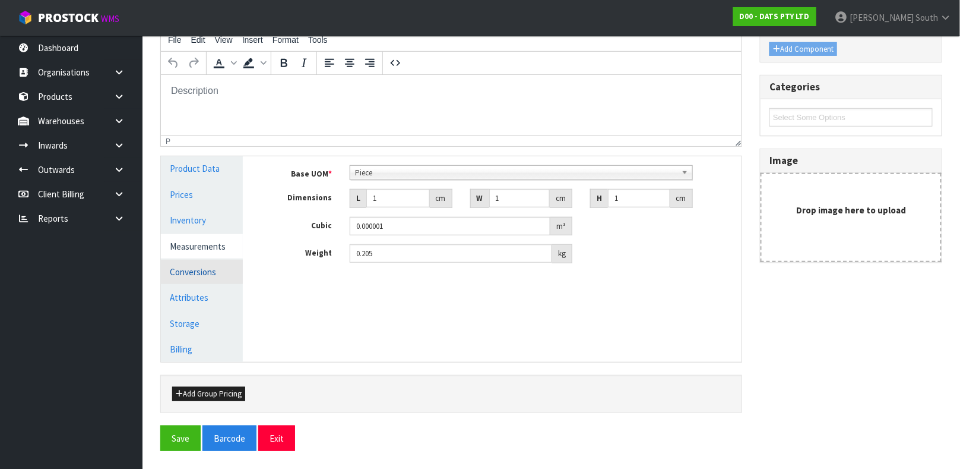
click at [204, 277] on link "Conversions" at bounding box center [202, 271] width 82 height 24
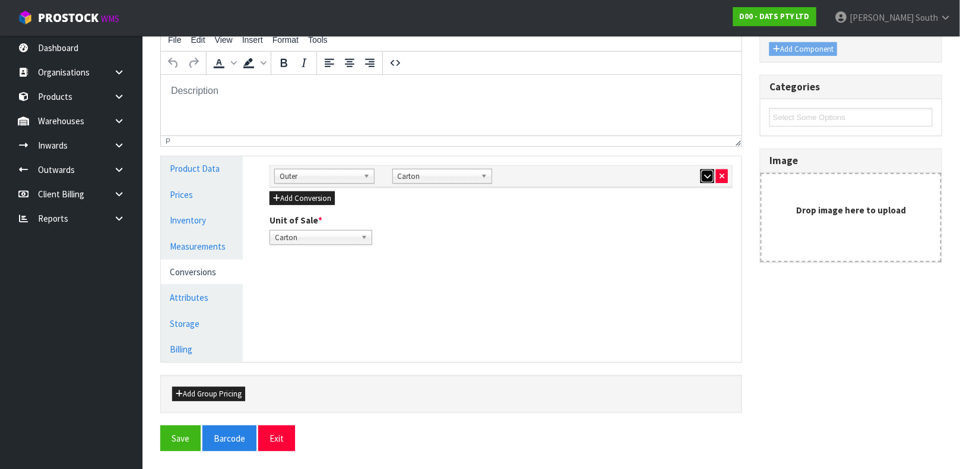
click at [706, 175] on icon "button" at bounding box center [707, 176] width 7 height 8
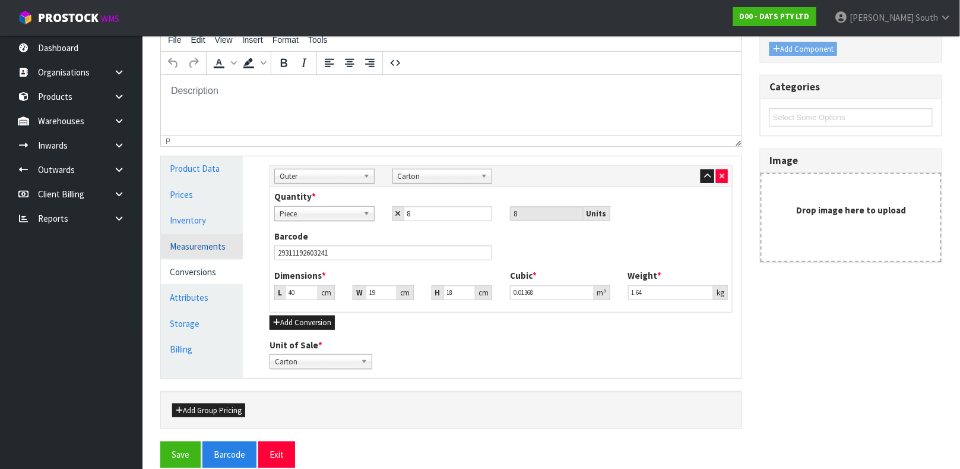
click at [202, 242] on link "Measurements" at bounding box center [202, 246] width 82 height 24
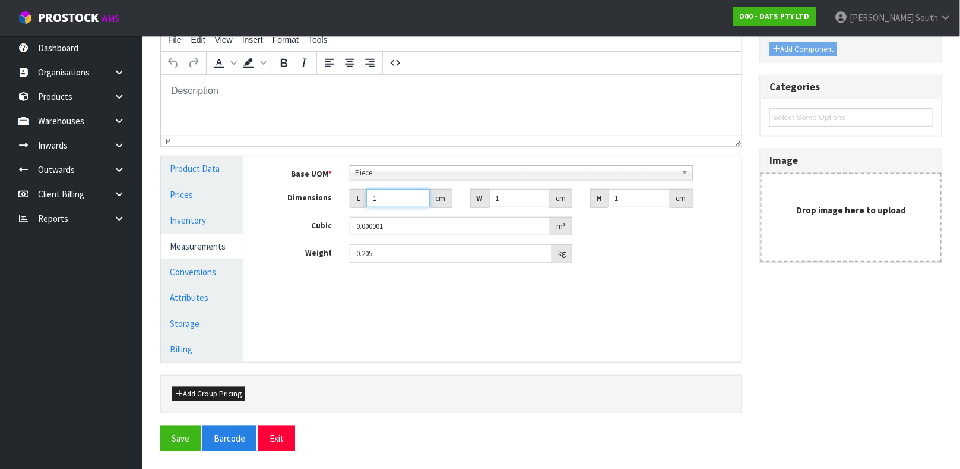
click at [393, 194] on input "1" at bounding box center [398, 198] width 64 height 18
type input "2"
type input "0.000002"
type input "27"
type input "0.000027"
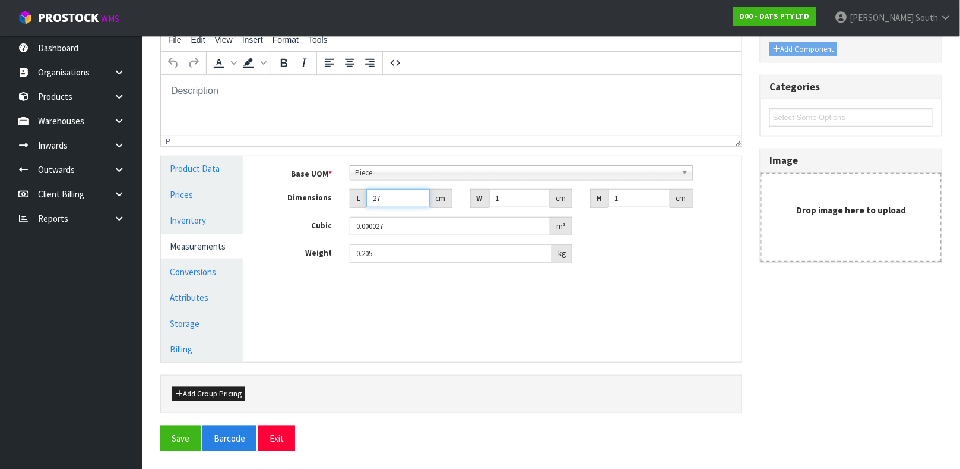
type input "27.5"
type input "0.000028"
type input "27.5"
type input "15"
type input "0.000413"
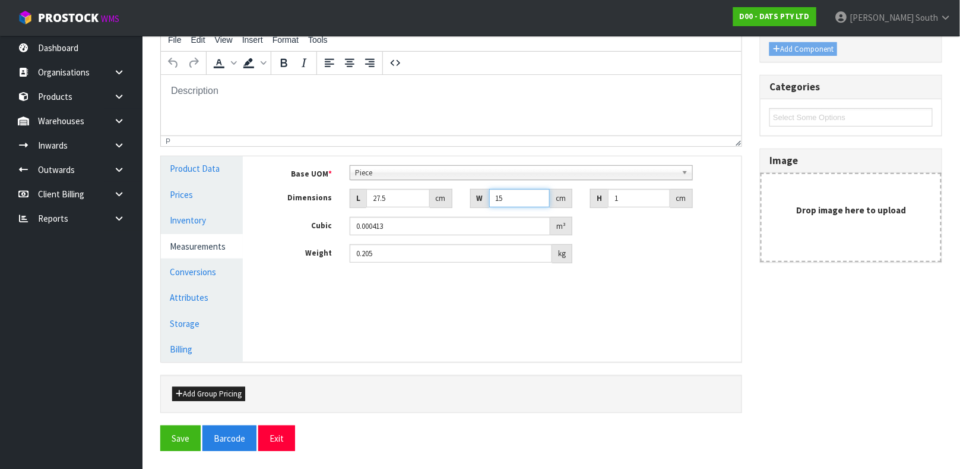
type input "15.5"
type input "0.000426"
type input "15.5"
type input "3"
type input "0.001279"
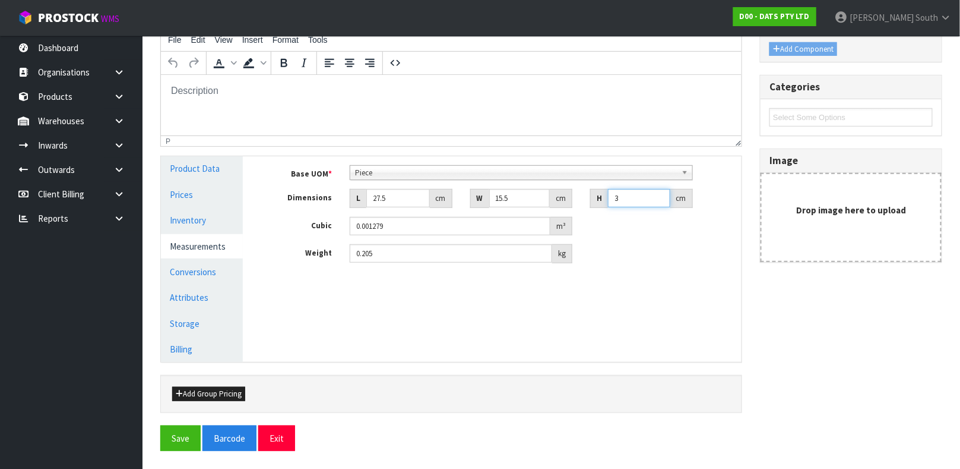
type input "3"
type input "0.15"
click at [160, 425] on button "Save" at bounding box center [180, 438] width 40 height 26
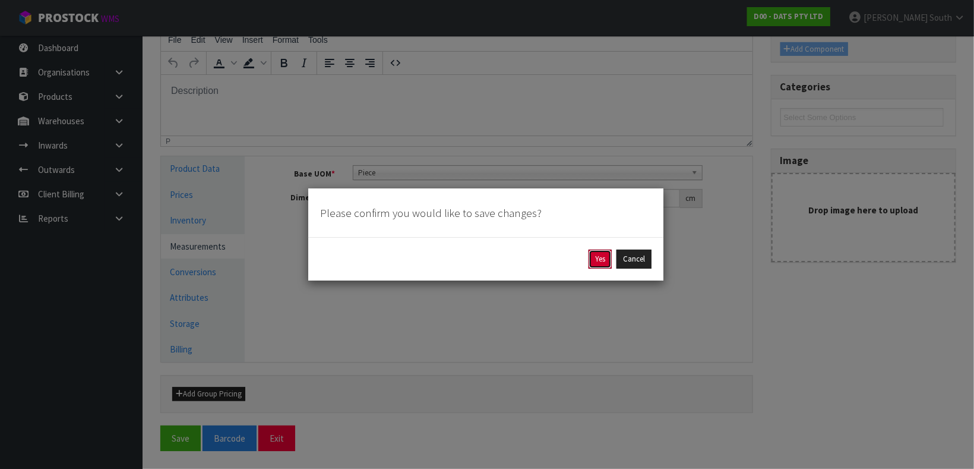
click button "Yes" at bounding box center [599, 258] width 23 height 19
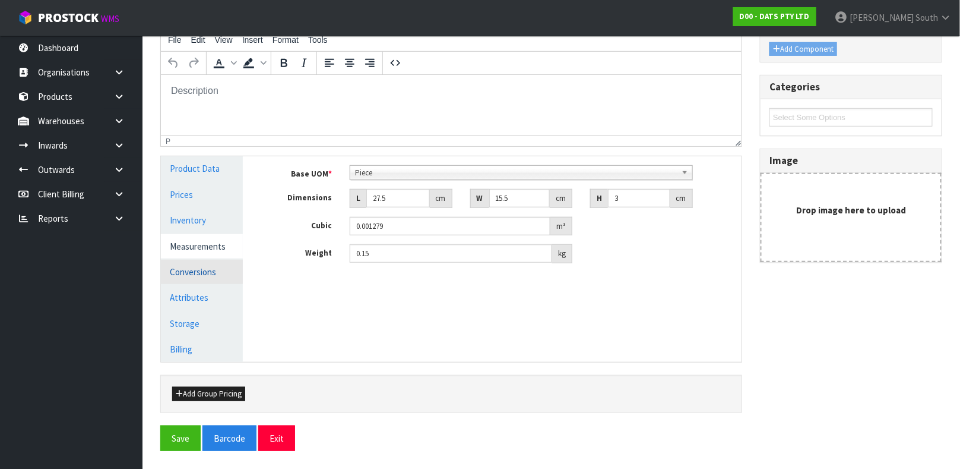
click at [201, 278] on link "Conversions" at bounding box center [202, 271] width 82 height 24
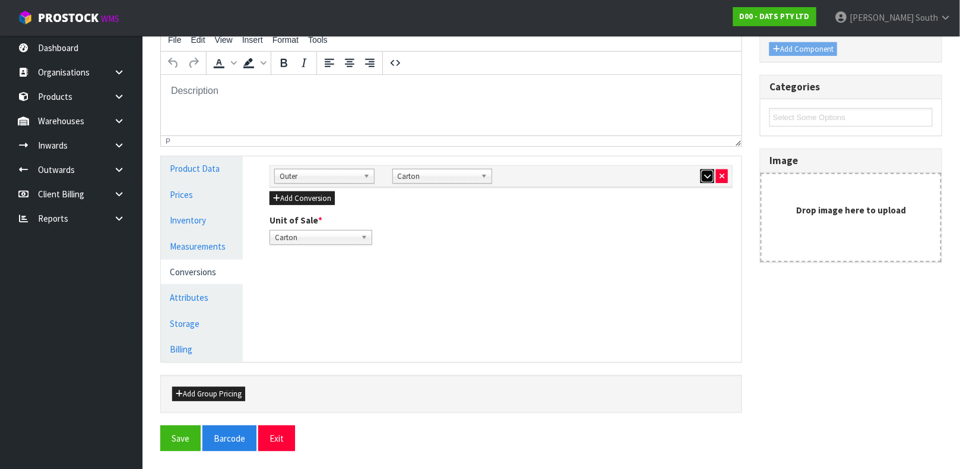
click at [701, 173] on button "button" at bounding box center [708, 176] width 14 height 14
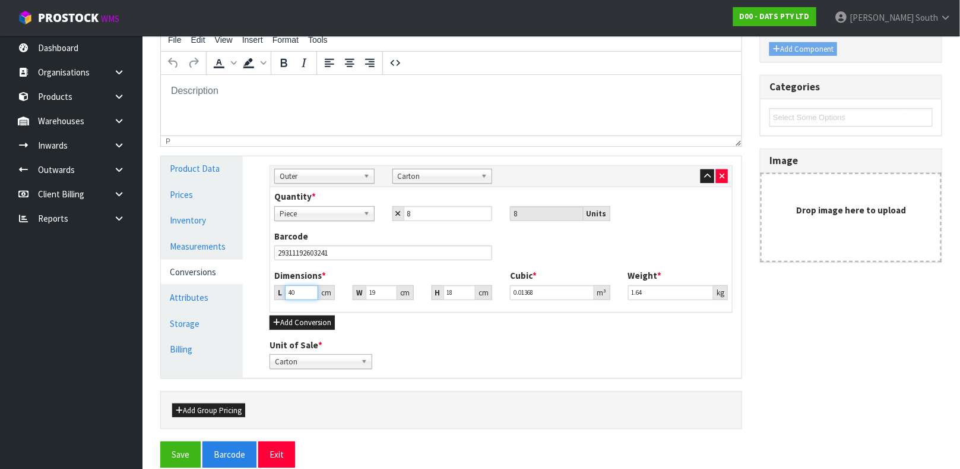
click at [302, 293] on input "40" at bounding box center [301, 292] width 33 height 15
type input "4"
type input "0.001368"
type input "0.000001"
type input "4"
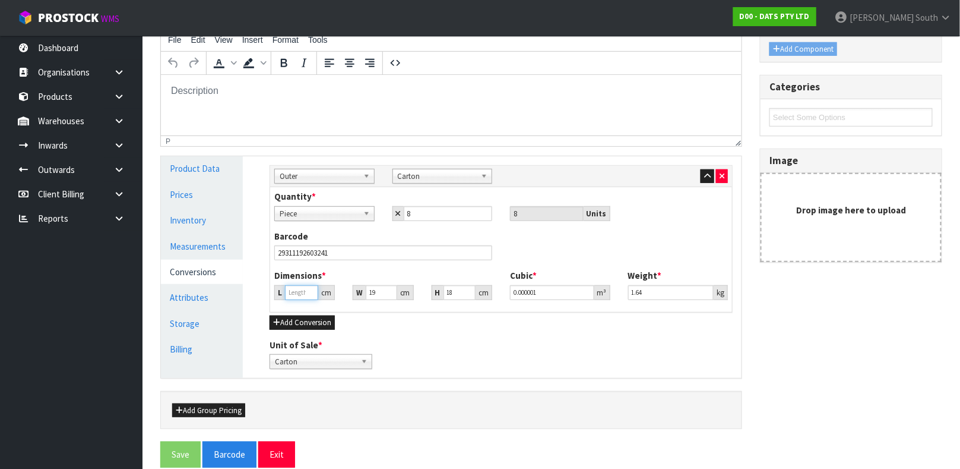
type input "0.001368"
type input "40"
type input "0.01368"
type input "1.6"
click at [160, 441] on button "Save" at bounding box center [180, 454] width 40 height 26
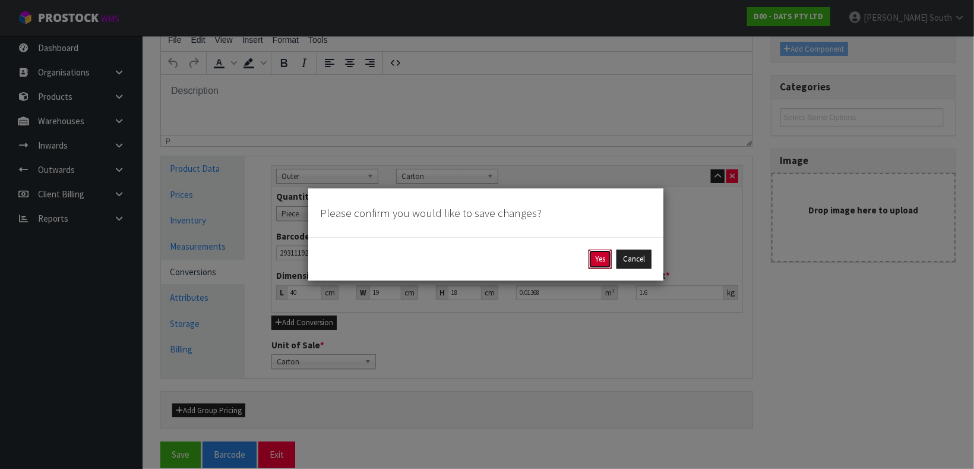
click button "Yes" at bounding box center [599, 258] width 23 height 19
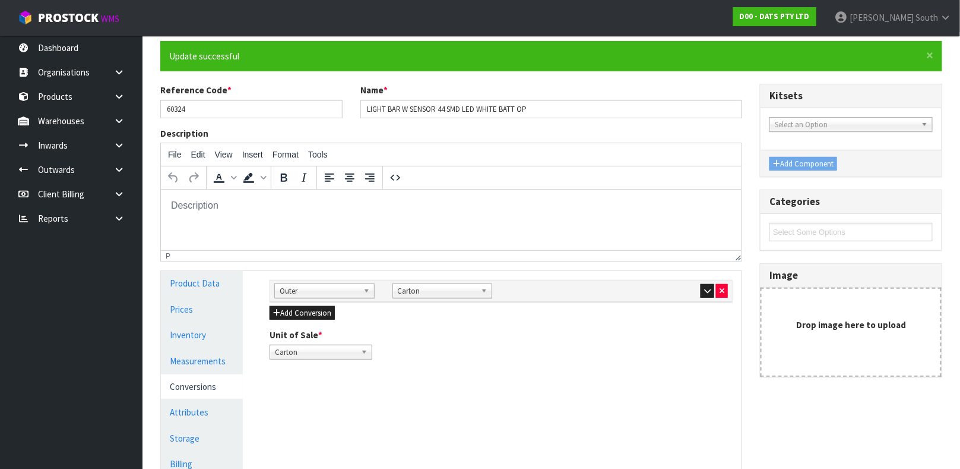
scroll to position [108, 0]
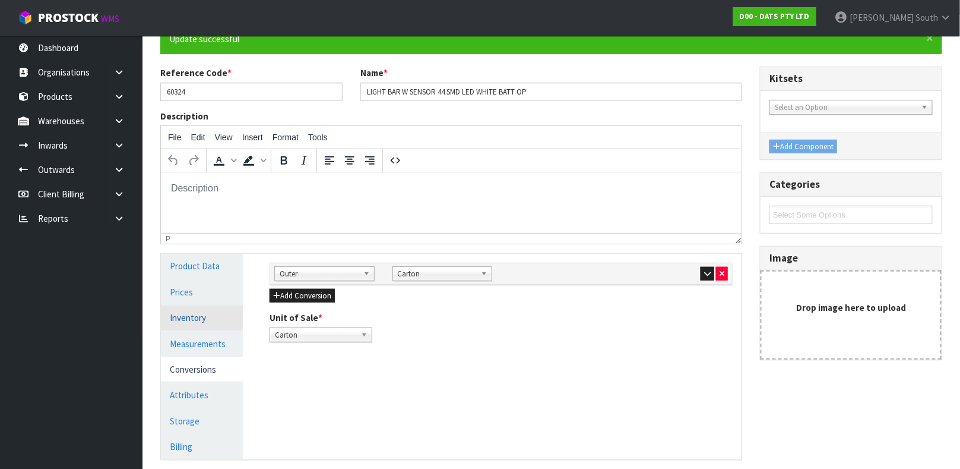
click at [182, 319] on link "Inventory" at bounding box center [202, 317] width 82 height 24
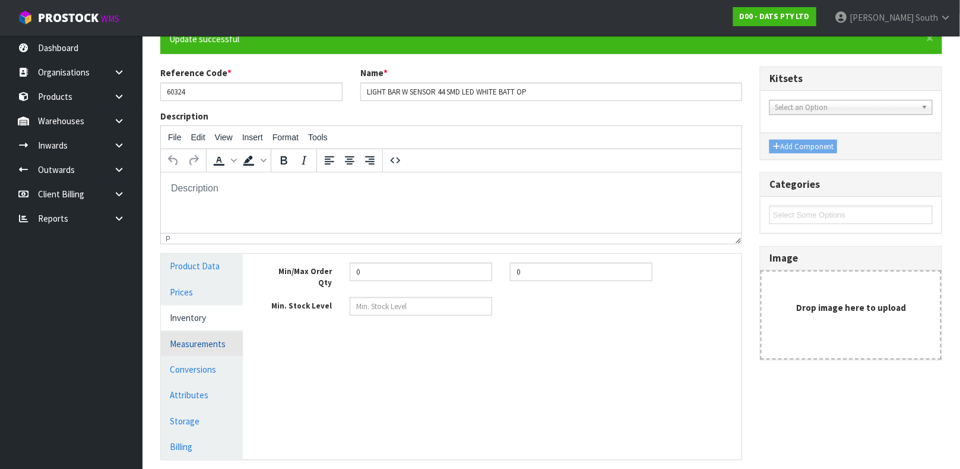
click at [190, 343] on link "Measurements" at bounding box center [202, 343] width 82 height 24
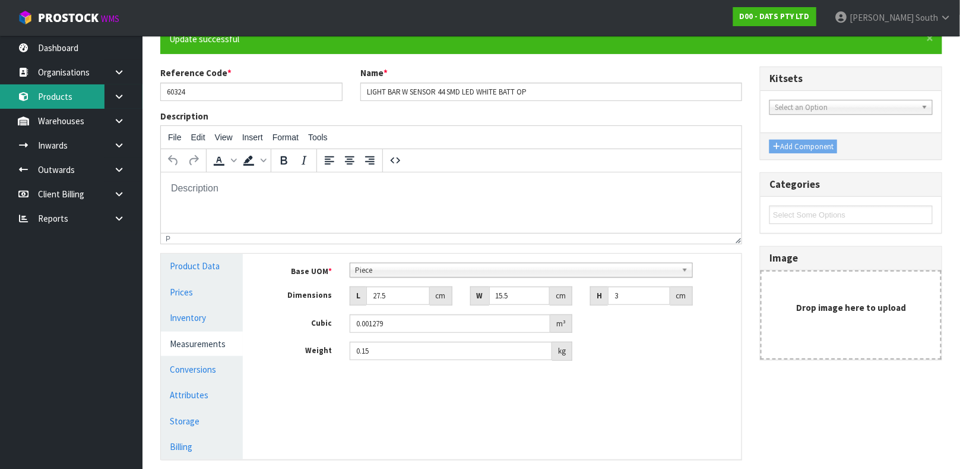
click at [69, 94] on link "Products" at bounding box center [71, 96] width 143 height 24
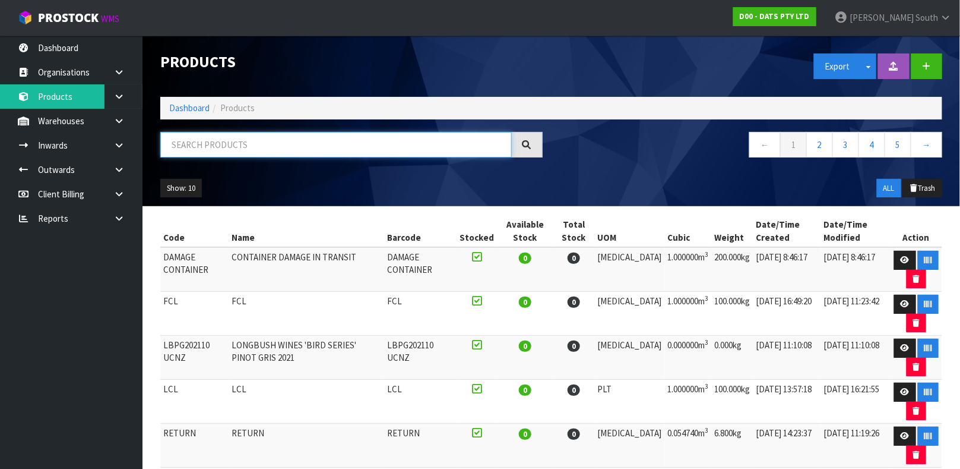
click at [256, 145] on input "text" at bounding box center [336, 145] width 352 height 26
type input "9311192603315"
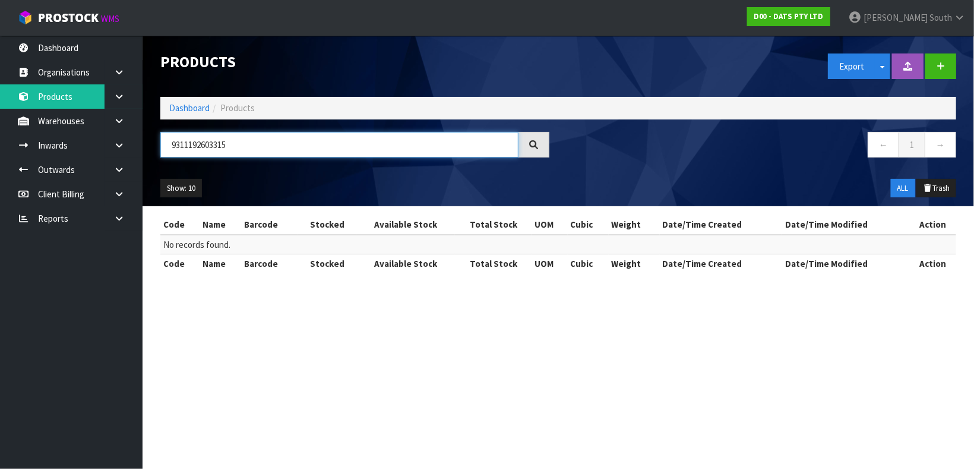
click at [247, 143] on input "9311192603315" at bounding box center [339, 145] width 358 height 26
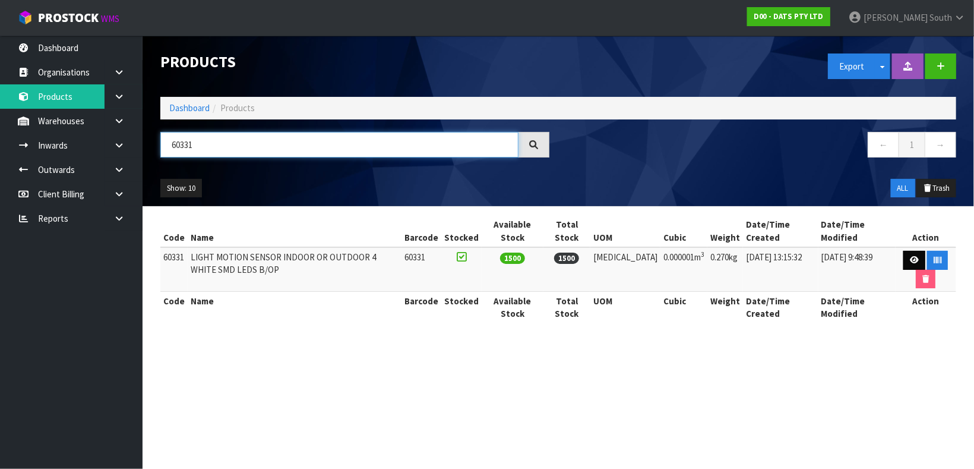
type input "60331"
click at [910, 265] on link at bounding box center [914, 260] width 22 height 19
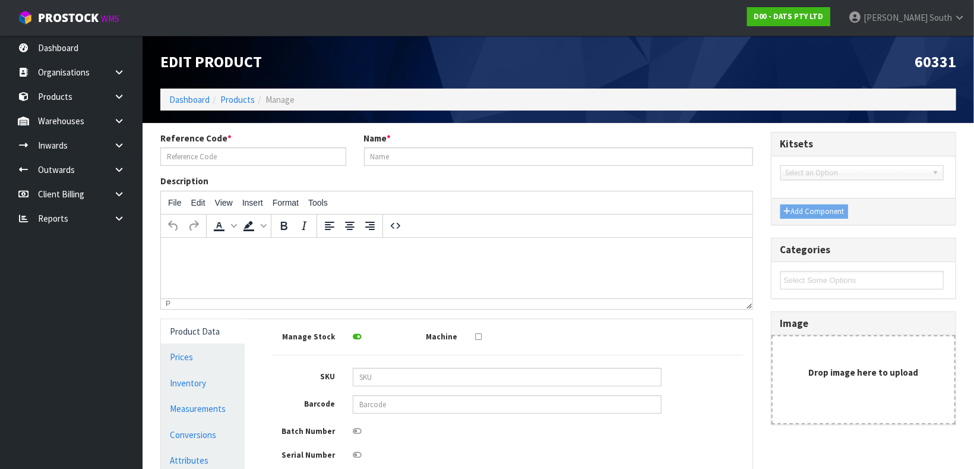
type input "60331"
type input "LIGHT MOTION SENSOR INDOOR OR OUTDOOR 4 WHITE SMD LEDS B/OP"
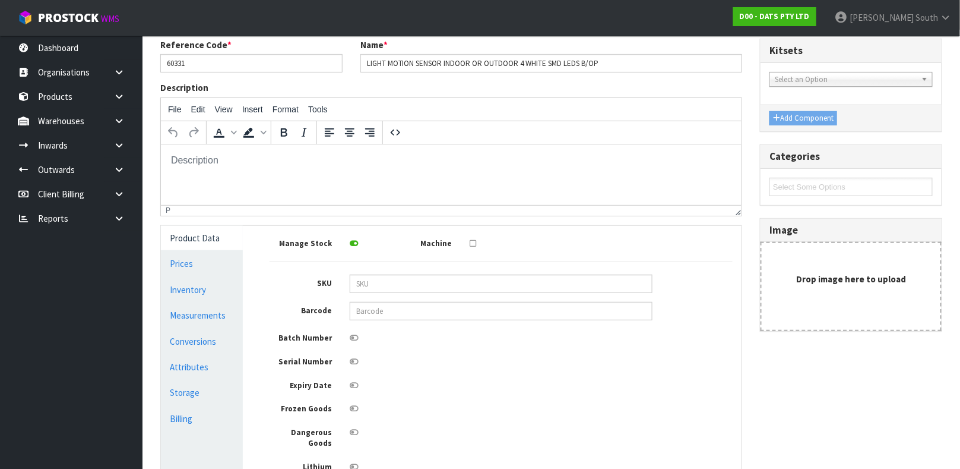
scroll to position [102, 0]
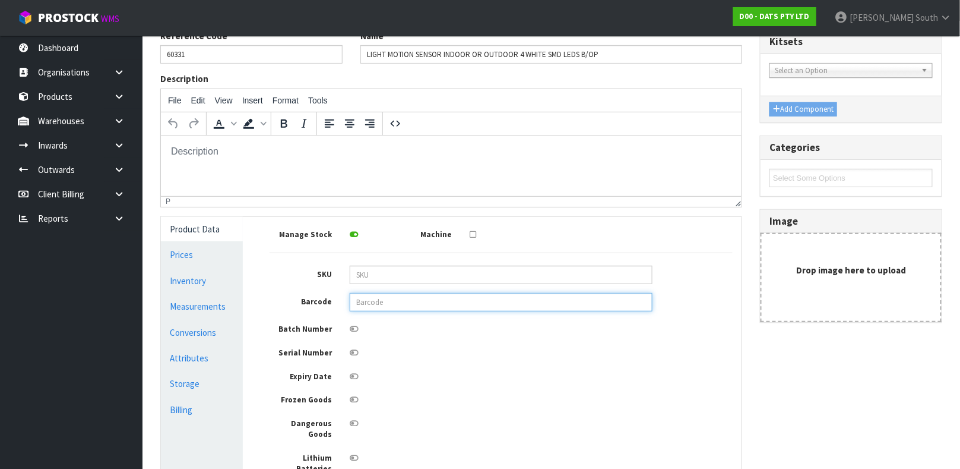
click at [454, 309] on input "text" at bounding box center [501, 302] width 303 height 18
type input "9311192603315"
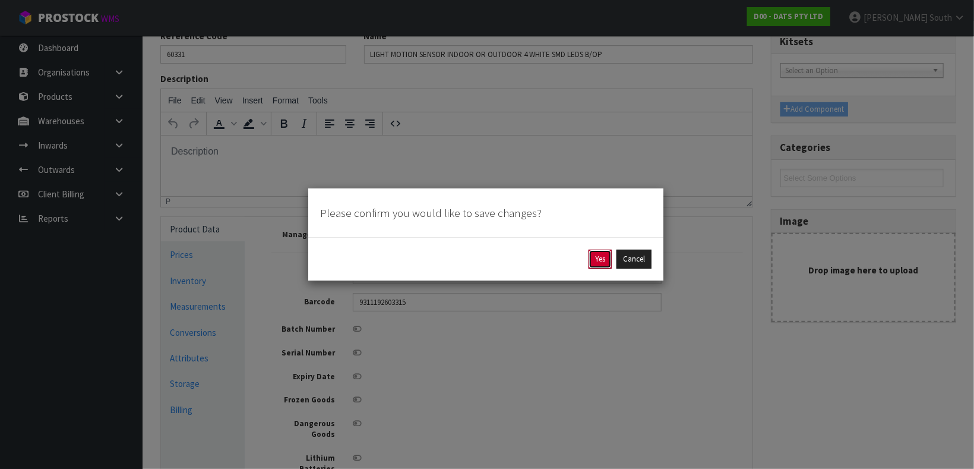
click button "Yes" at bounding box center [599, 258] width 23 height 19
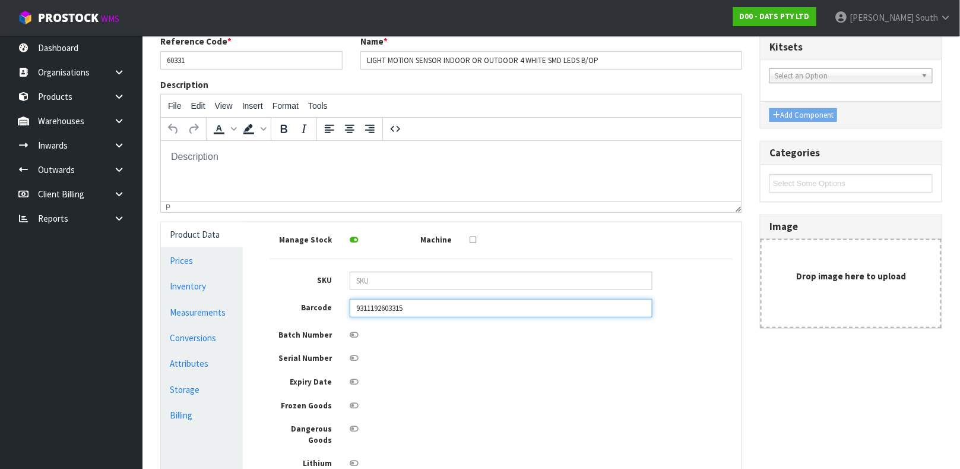
scroll to position [165, 0]
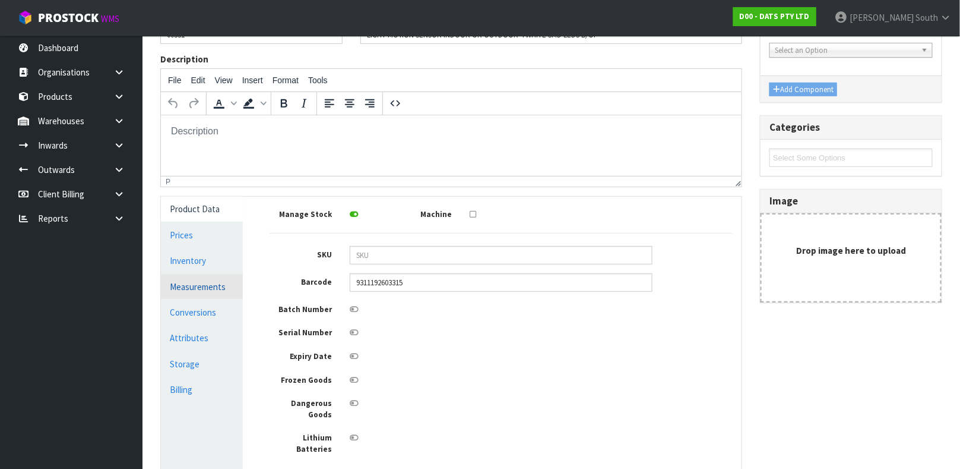
click at [186, 288] on link "Measurements" at bounding box center [202, 286] width 82 height 24
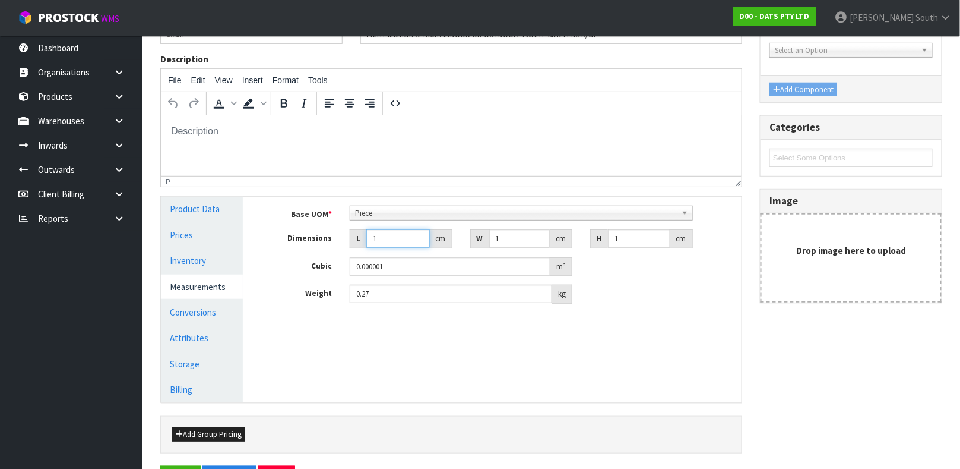
click at [377, 238] on input "1" at bounding box center [398, 238] width 64 height 18
click at [183, 203] on link "Product Data" at bounding box center [202, 209] width 82 height 24
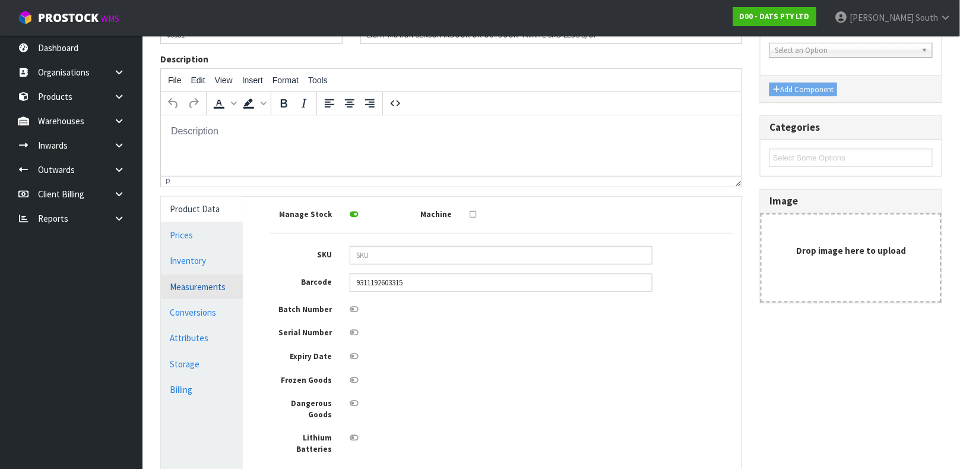
click at [207, 289] on link "Measurements" at bounding box center [202, 286] width 82 height 24
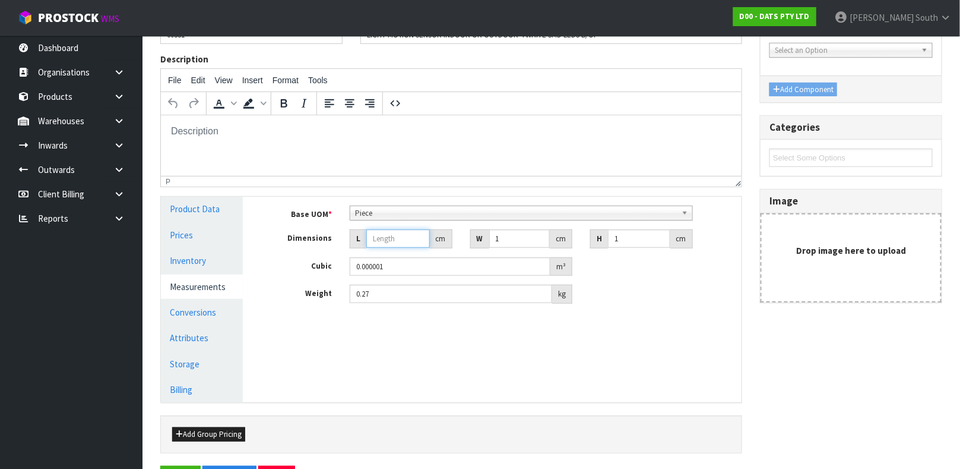
click at [387, 232] on input "number" at bounding box center [398, 238] width 64 height 18
type input "2"
type input "0.000002"
type input "21"
type input "0.000021"
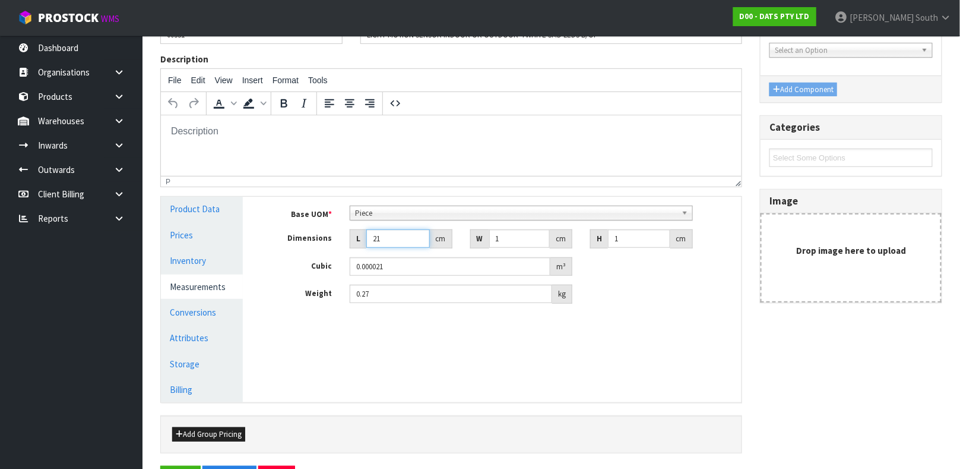
type input "21.5"
type input "0.000022"
type input "21.5"
type input "6"
type input "0.000129"
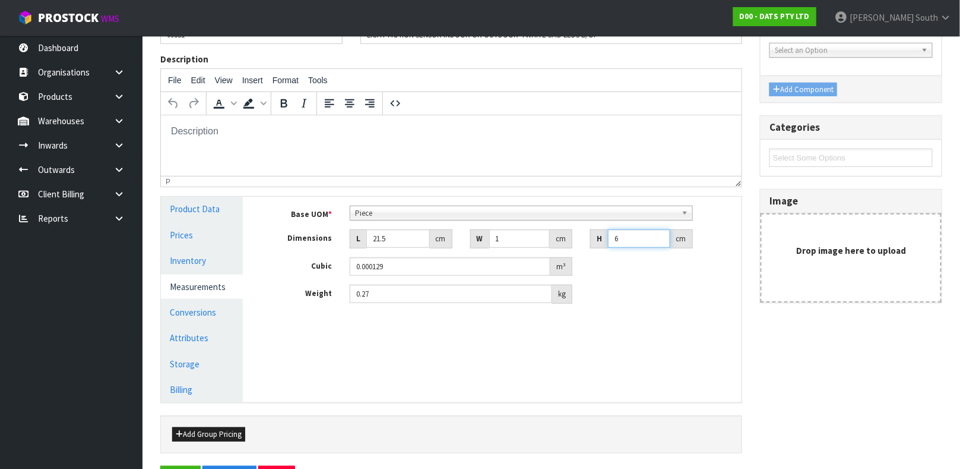
type input "6"
type input "16"
type input "0.002064"
type input "16.5"
type input "0.002128"
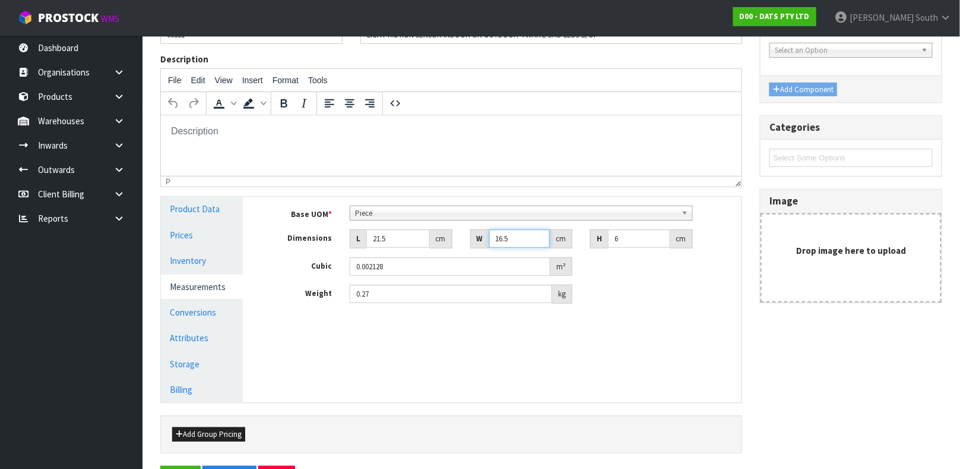
type input "16.5"
type input "0.25"
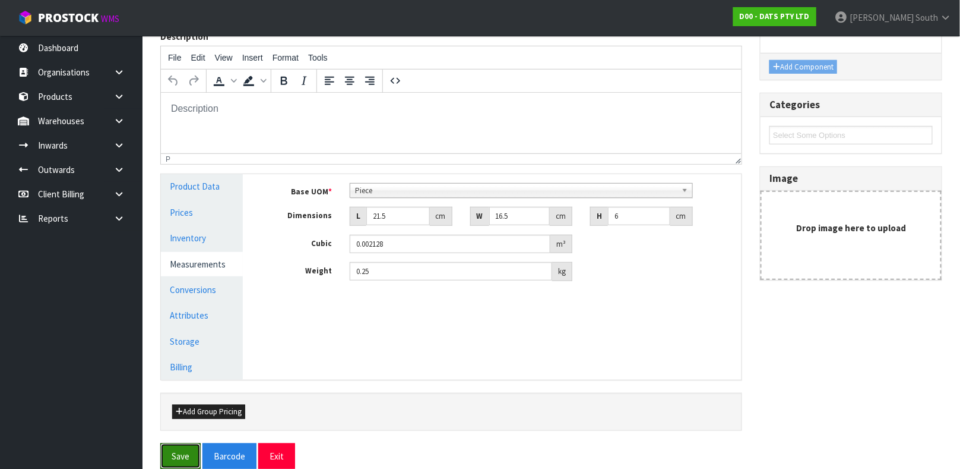
click at [160, 443] on button "Save" at bounding box center [180, 456] width 40 height 26
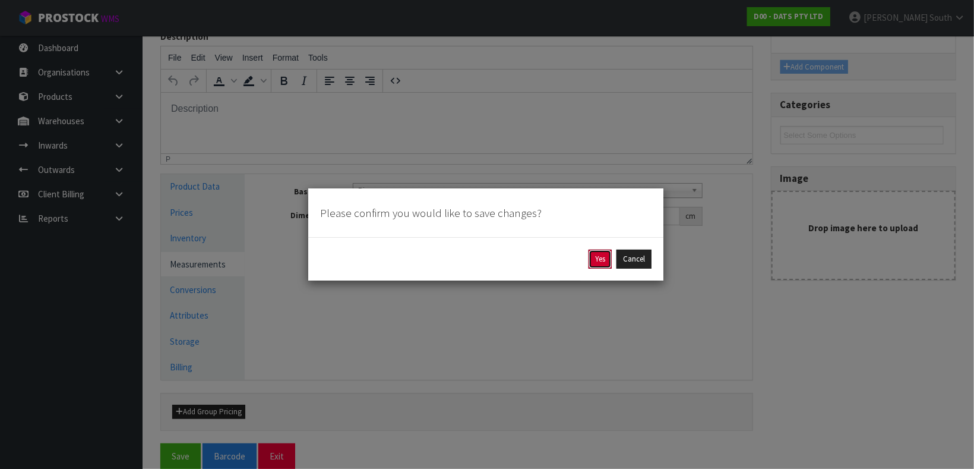
click button "Yes" at bounding box center [599, 258] width 23 height 19
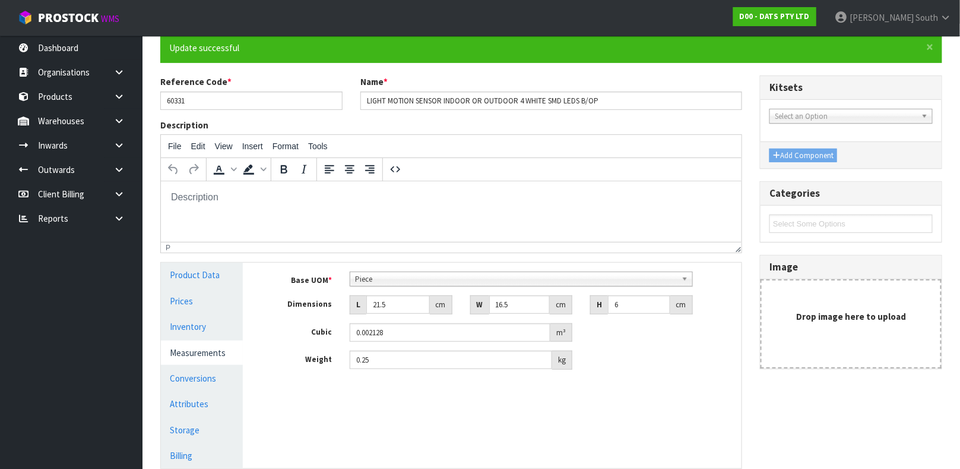
scroll to position [129, 0]
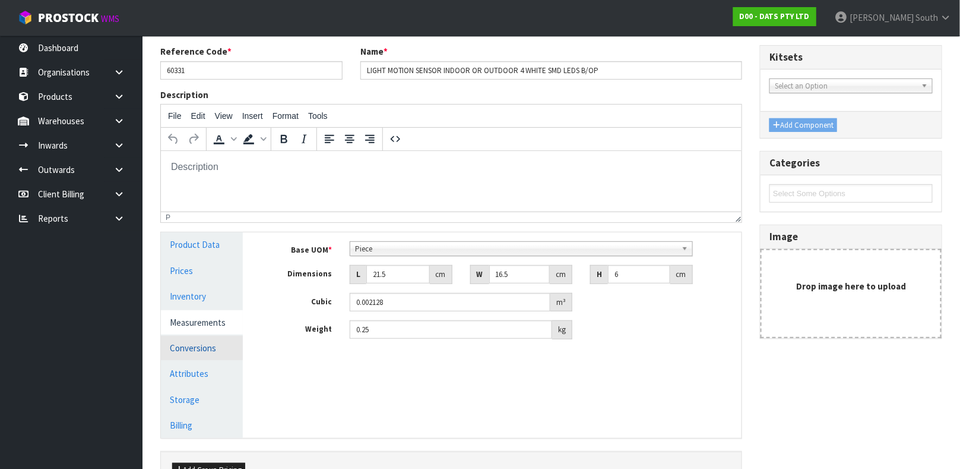
click at [173, 337] on link "Conversions" at bounding box center [202, 348] width 82 height 24
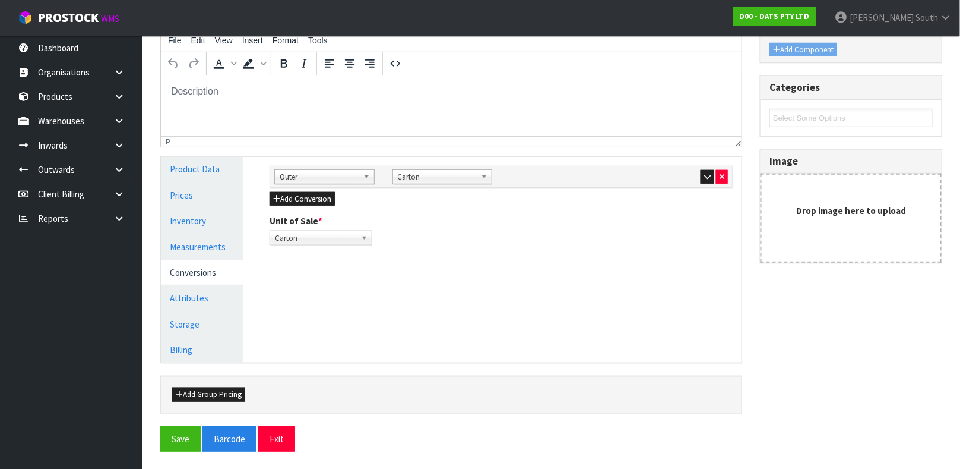
scroll to position [205, 0]
click at [707, 175] on icon "button" at bounding box center [707, 176] width 7 height 8
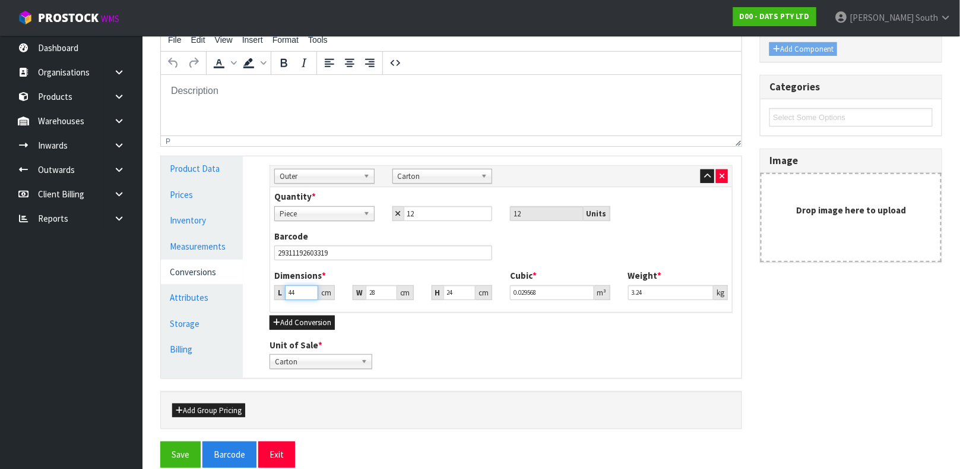
click at [297, 294] on input "44" at bounding box center [301, 292] width 33 height 15
type input "4"
type input "0.002688"
type input "45"
type input "0.03024"
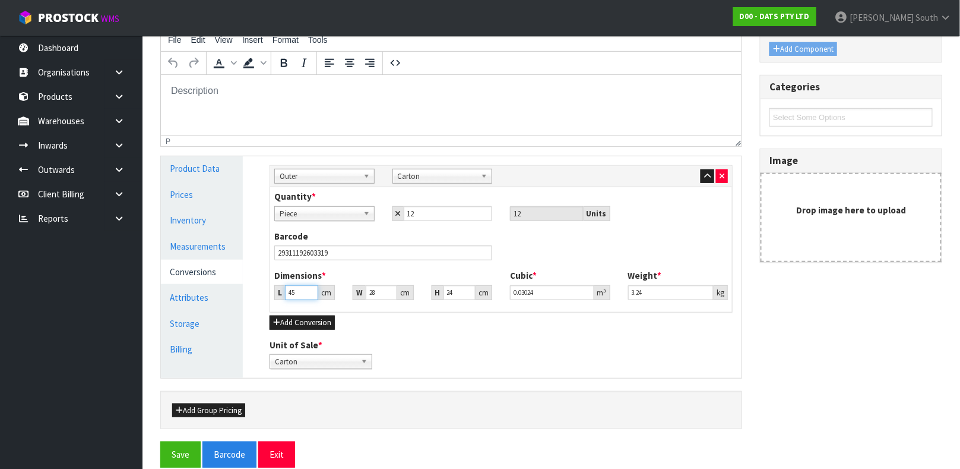
type input "45"
type input "2"
type input "0.00216"
type input "29"
type input "0.03132"
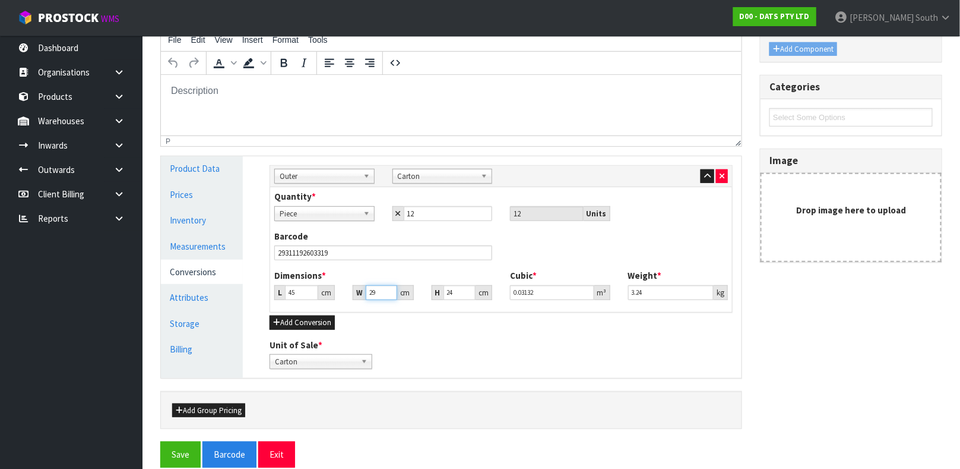
type input "29"
type input "2"
type input "0.00261"
type input "25"
type input "0.032625"
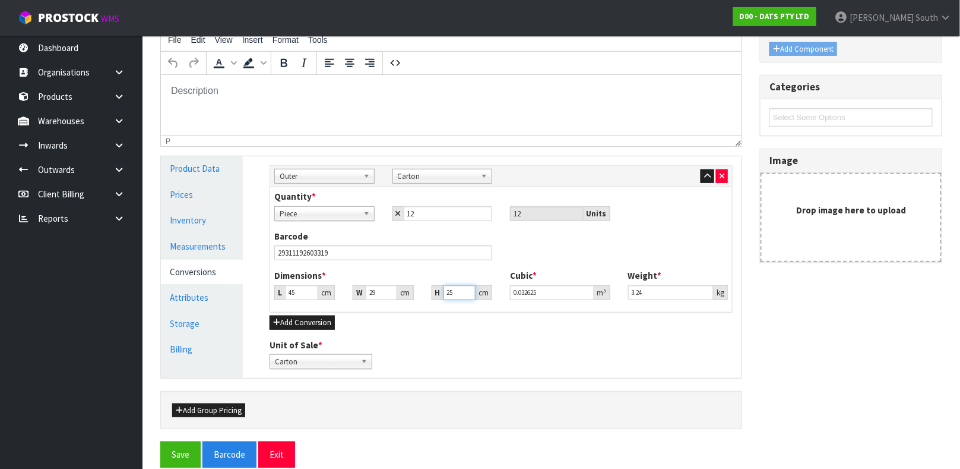
type input "25"
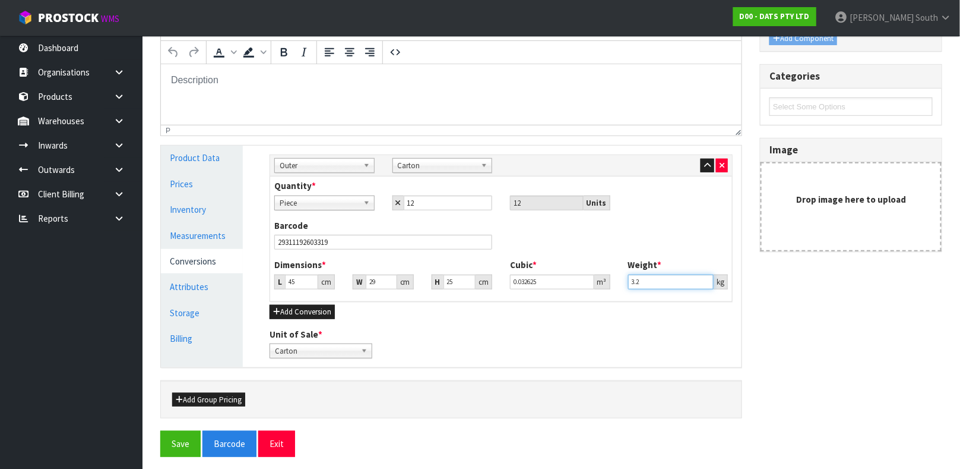
scroll to position [222, 0]
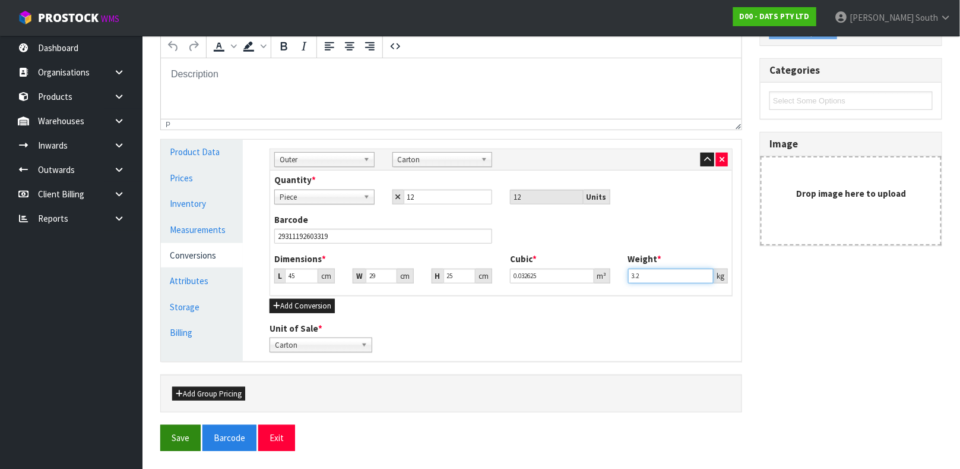
type input "3.2"
click at [191, 433] on button "Save" at bounding box center [180, 438] width 40 height 26
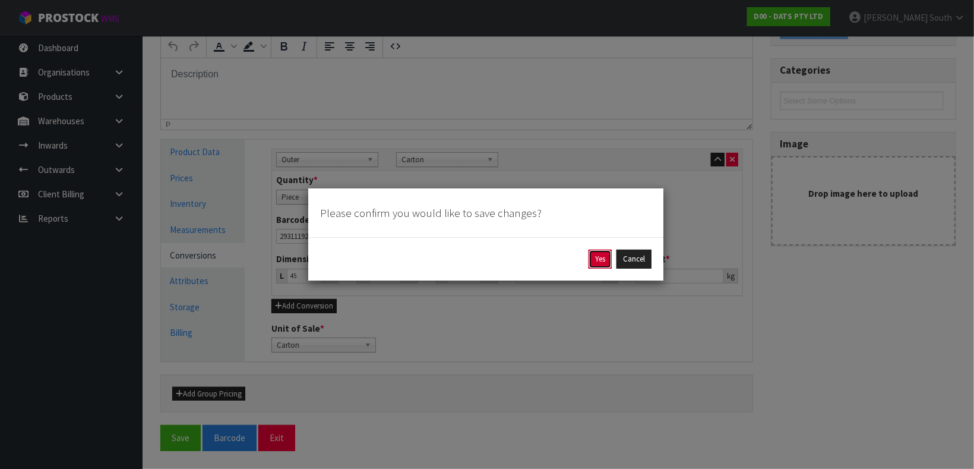
click at [601, 259] on button "Yes" at bounding box center [599, 258] width 23 height 19
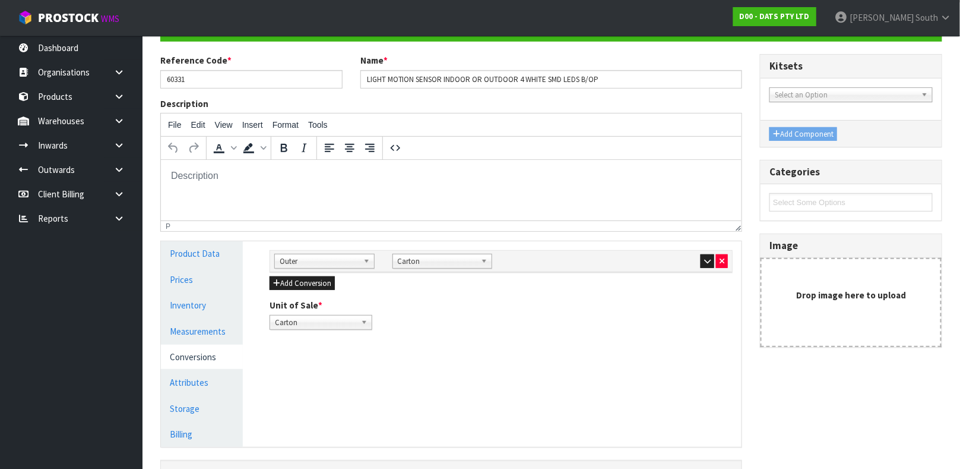
scroll to position [205, 0]
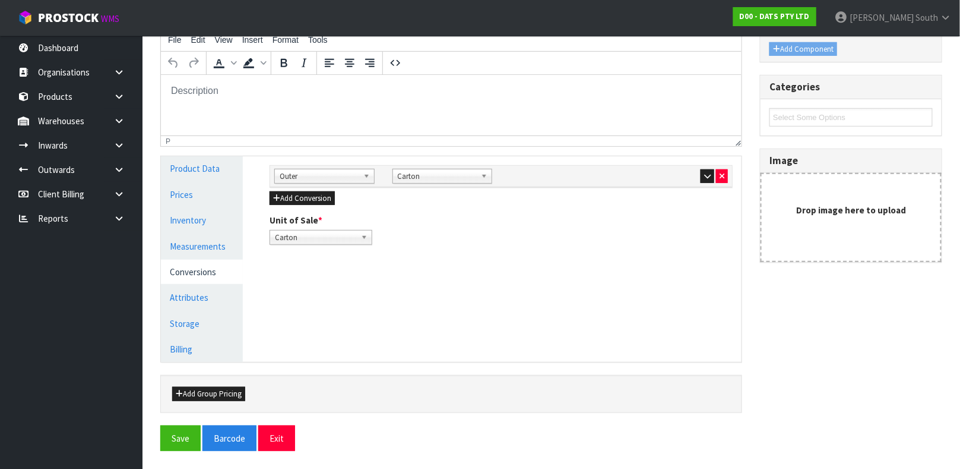
click at [699, 173] on div at bounding box center [678, 176] width 100 height 14
click at [702, 173] on button "button" at bounding box center [708, 176] width 14 height 14
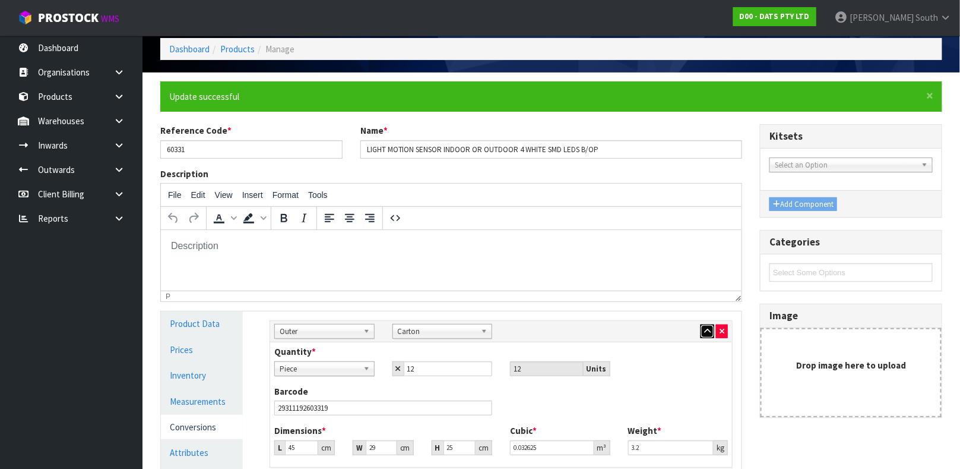
scroll to position [12, 0]
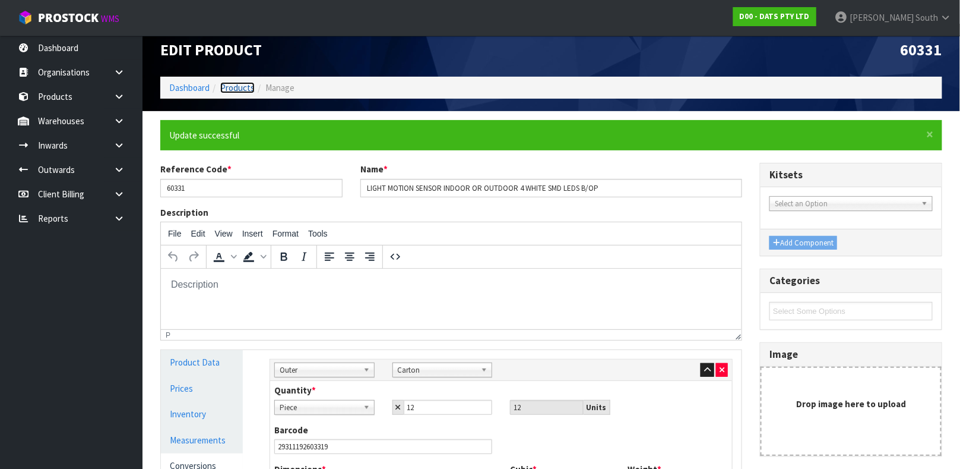
click at [236, 82] on link "Products" at bounding box center [237, 87] width 34 height 11
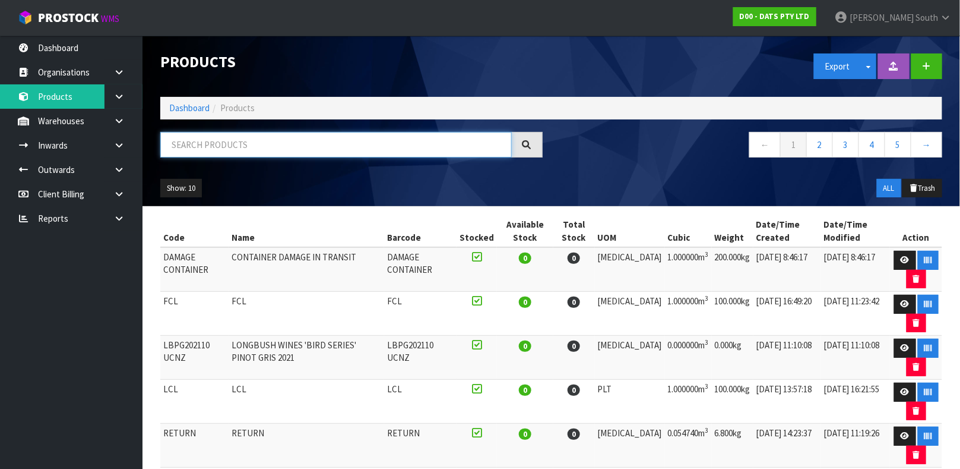
click at [425, 146] on input "text" at bounding box center [336, 145] width 352 height 26
type input "9311192605524"
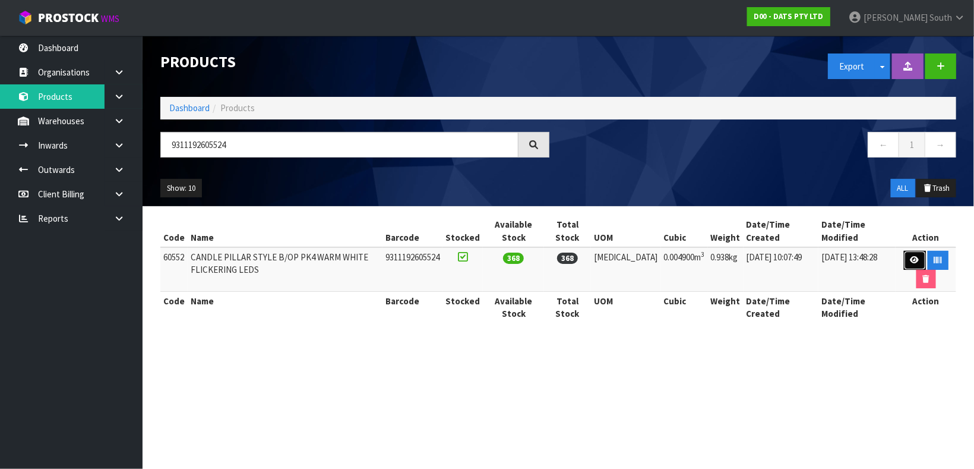
click at [907, 252] on link at bounding box center [915, 260] width 22 height 19
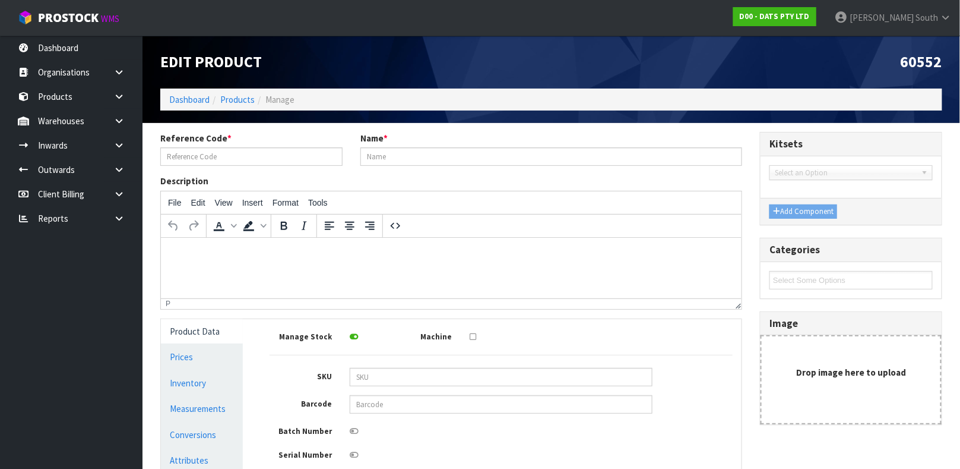
type input "60552"
type input "CANDLE PILLAR STYLE B/OP PK4 WARM WHITE FLICKERING LEDS"
type input "9311192605524"
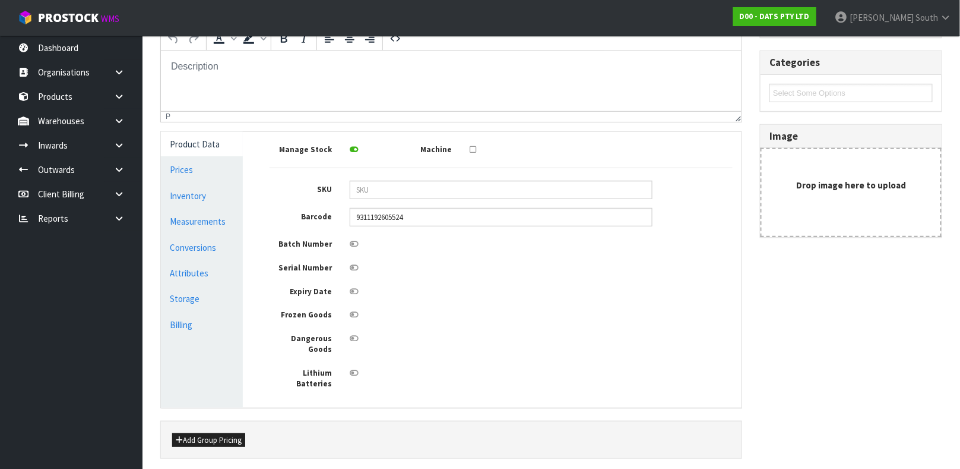
scroll to position [213, 0]
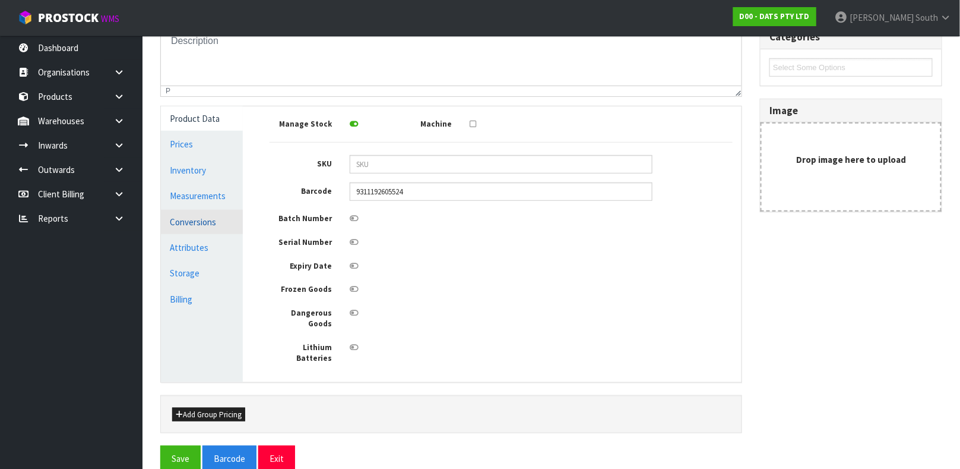
click at [186, 222] on link "Conversions" at bounding box center [202, 222] width 82 height 24
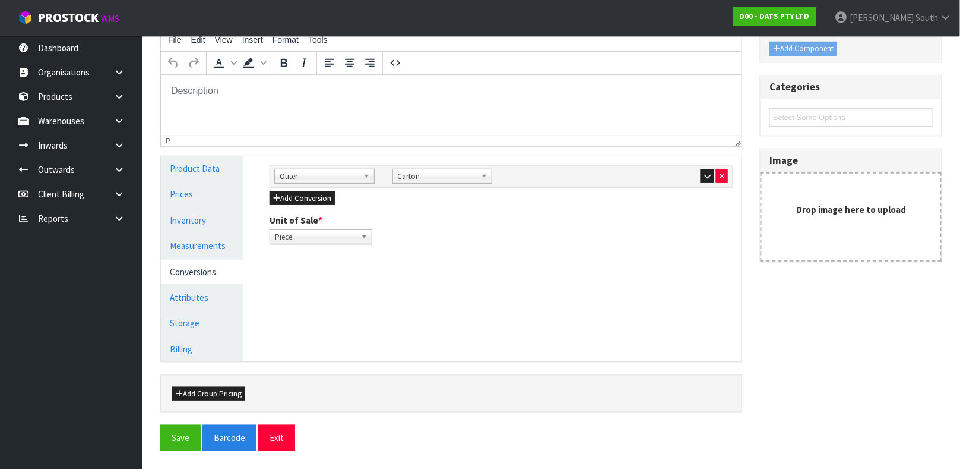
scroll to position [162, 0]
click at [191, 237] on link "Measurements" at bounding box center [202, 246] width 82 height 24
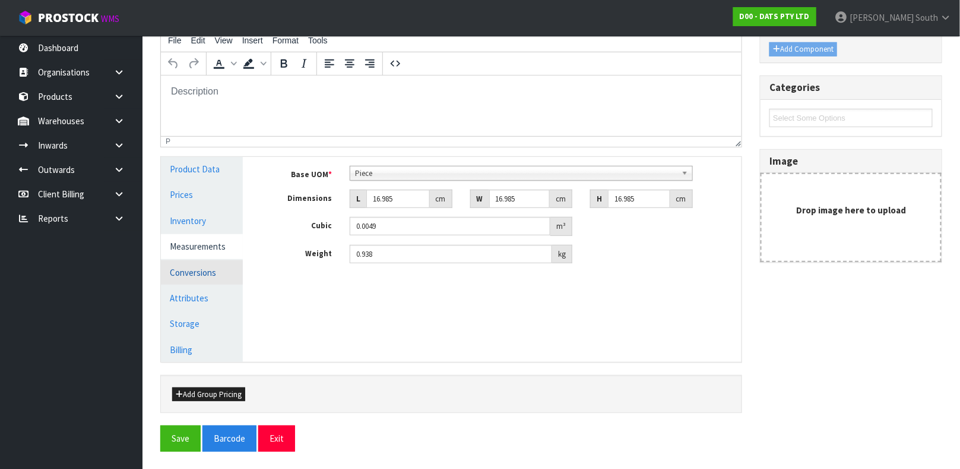
click at [191, 261] on link "Conversions" at bounding box center [202, 272] width 82 height 24
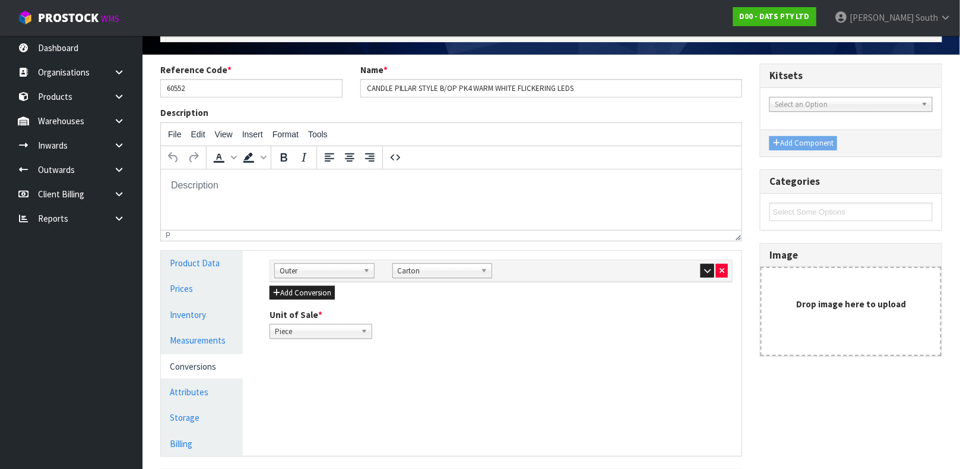
scroll to position [0, 0]
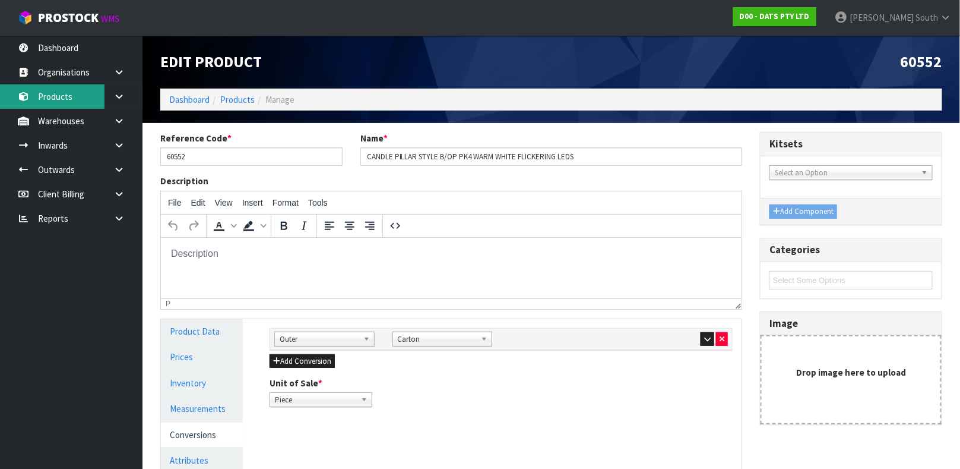
click at [67, 97] on link "Products" at bounding box center [71, 96] width 143 height 24
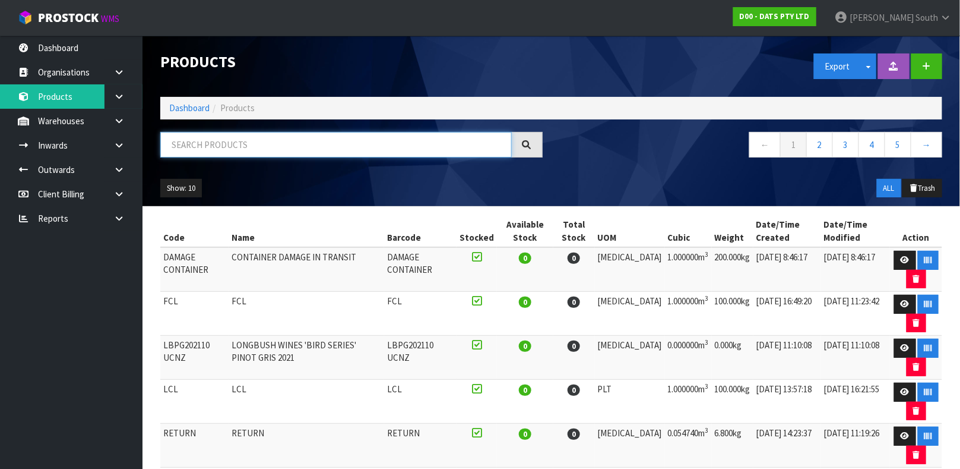
click at [397, 147] on input "text" at bounding box center [336, 145] width 352 height 26
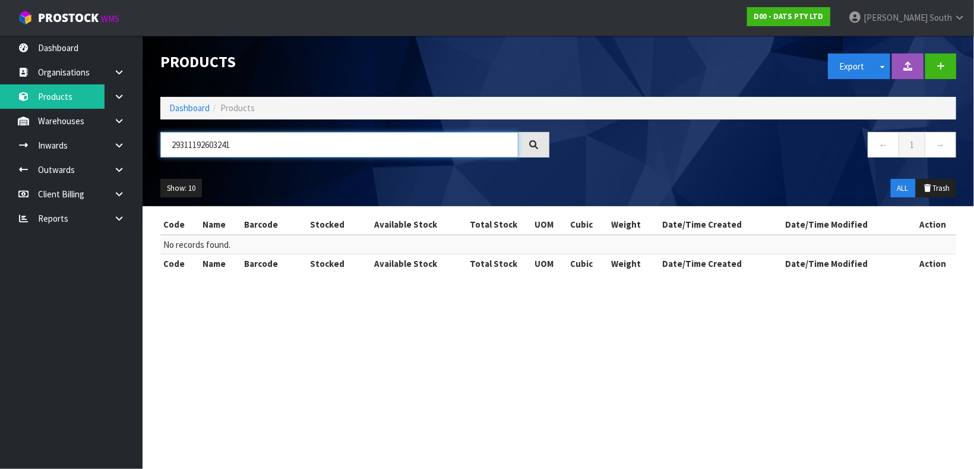
drag, startPoint x: 397, startPoint y: 134, endPoint x: 350, endPoint y: 143, distance: 47.2
click at [350, 143] on input "29311192603241" at bounding box center [339, 145] width 358 height 26
click at [341, 145] on input "29311192603241" at bounding box center [339, 145] width 358 height 26
type input "2"
type input "0118189"
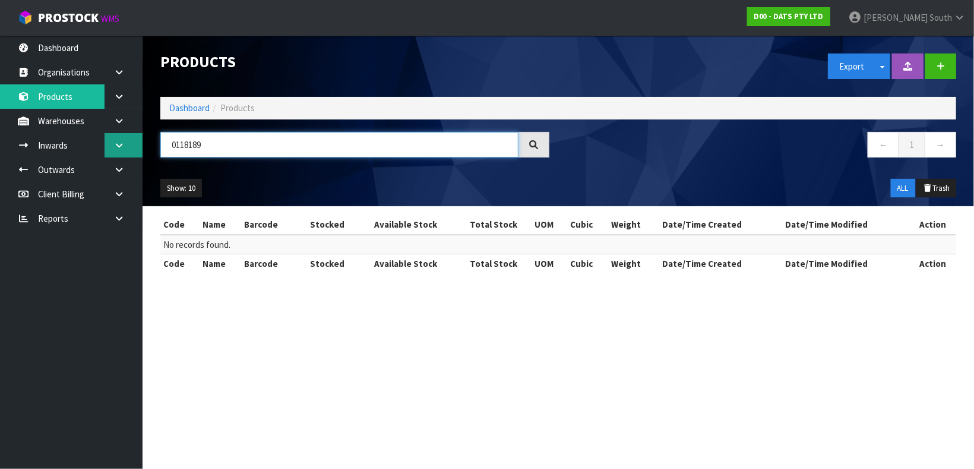
drag, startPoint x: 334, startPoint y: 144, endPoint x: 141, endPoint y: 151, distance: 193.1
click at [141, 151] on body "Toggle navigation ProStock WMS D00 - DATS PTY LTD [PERSON_NAME] South Logout Da…" at bounding box center [487, 234] width 974 height 469
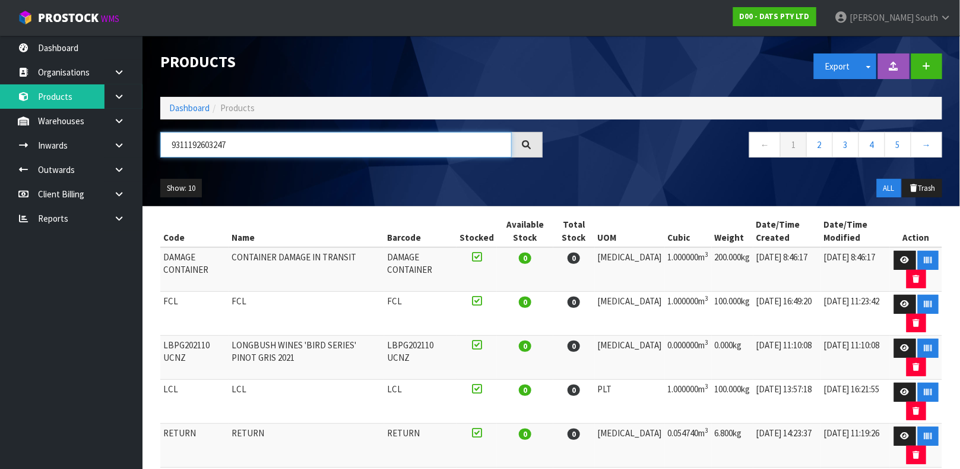
type input "9311192603247"
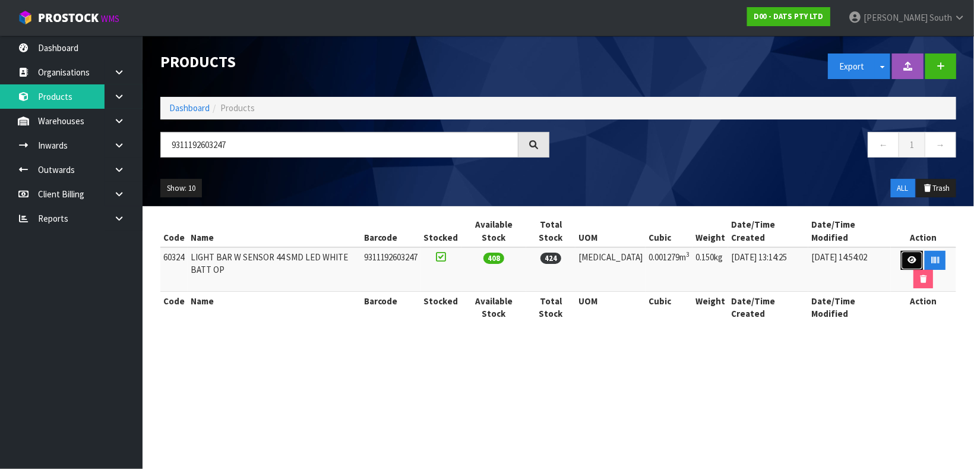
click at [907, 256] on icon at bounding box center [911, 260] width 9 height 8
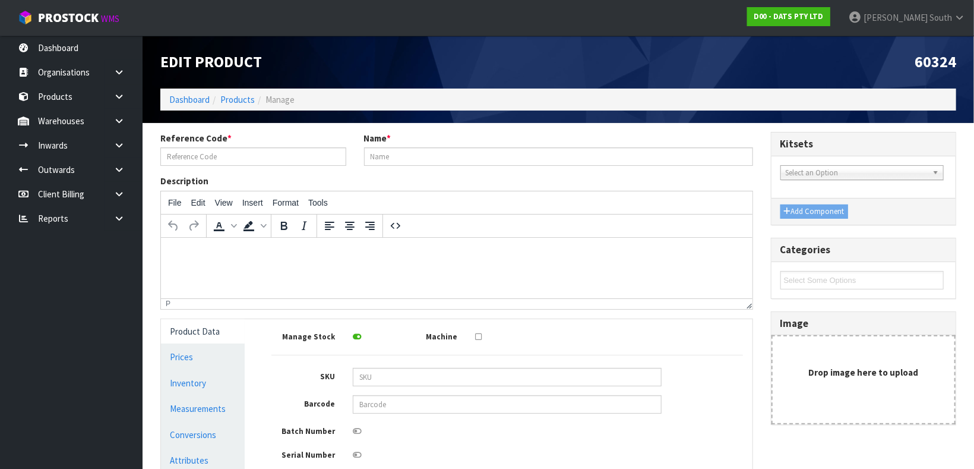
type input "60324"
type input "LIGHT BAR W SENSOR 44 SMD LED WHITE BATT OP"
type input "9311192603247"
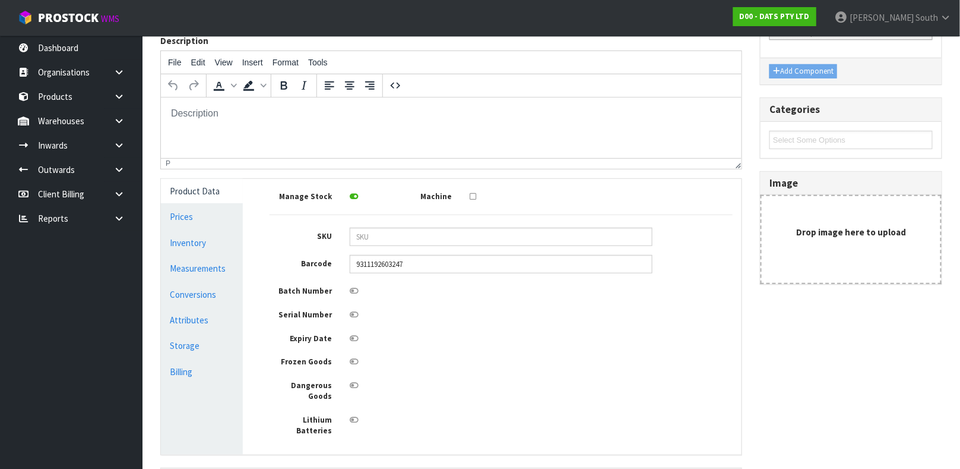
scroll to position [172, 0]
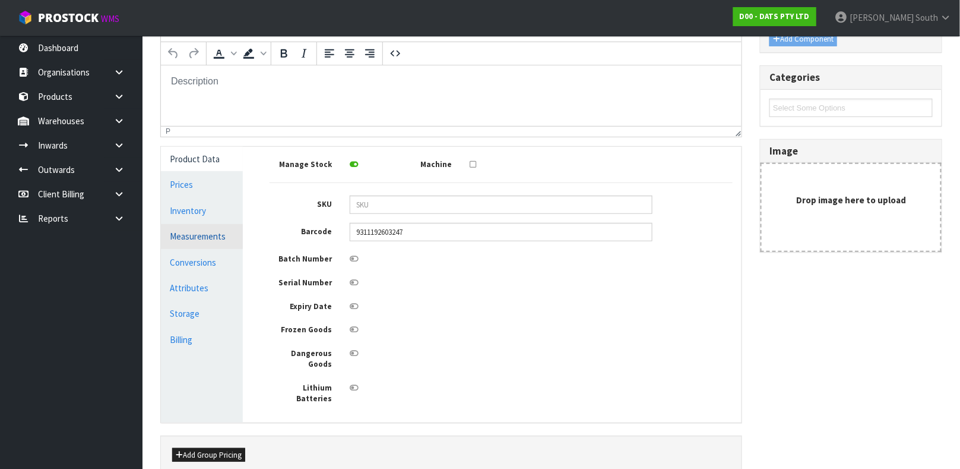
click at [192, 247] on link "Measurements" at bounding box center [202, 236] width 82 height 24
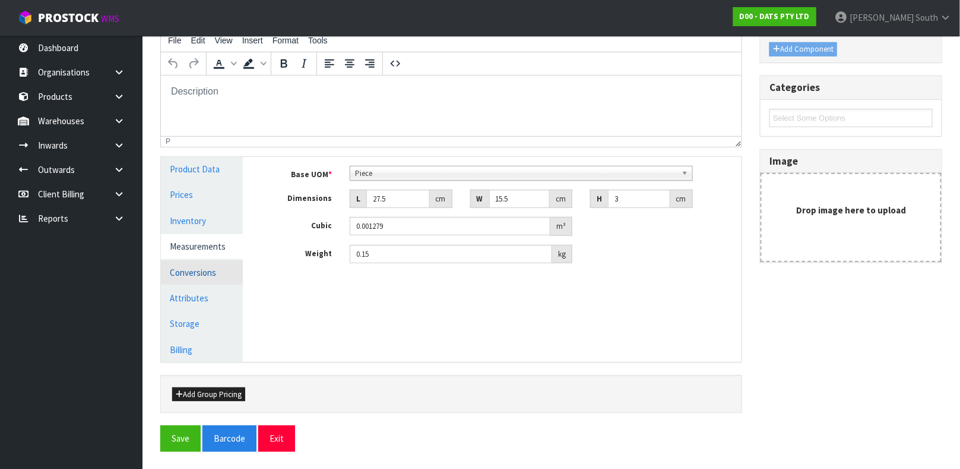
click at [201, 262] on link "Conversions" at bounding box center [202, 272] width 82 height 24
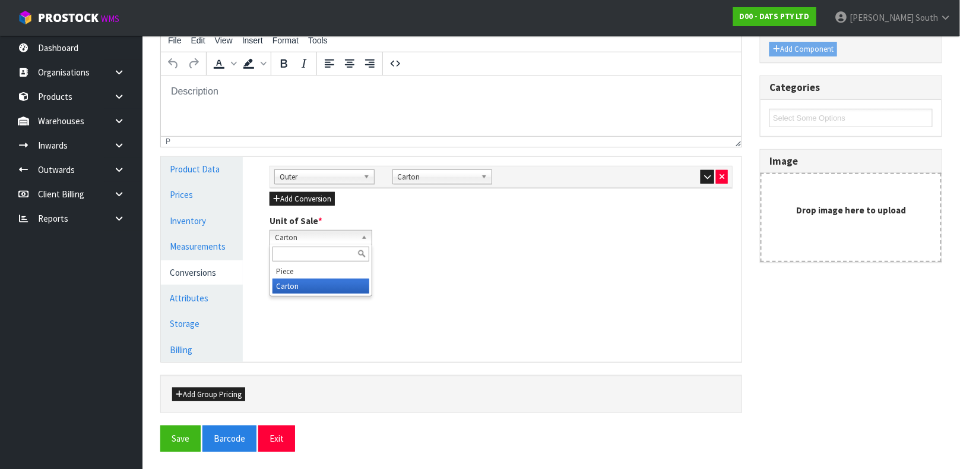
click at [330, 240] on span "Carton" at bounding box center [315, 237] width 81 height 14
drag, startPoint x: 330, startPoint y: 240, endPoint x: 333, endPoint y: 258, distance: 18.0
click at [333, 245] on div "Carton Piece Carton" at bounding box center [321, 237] width 103 height 15
click at [337, 275] on li "Piece" at bounding box center [321, 271] width 97 height 15
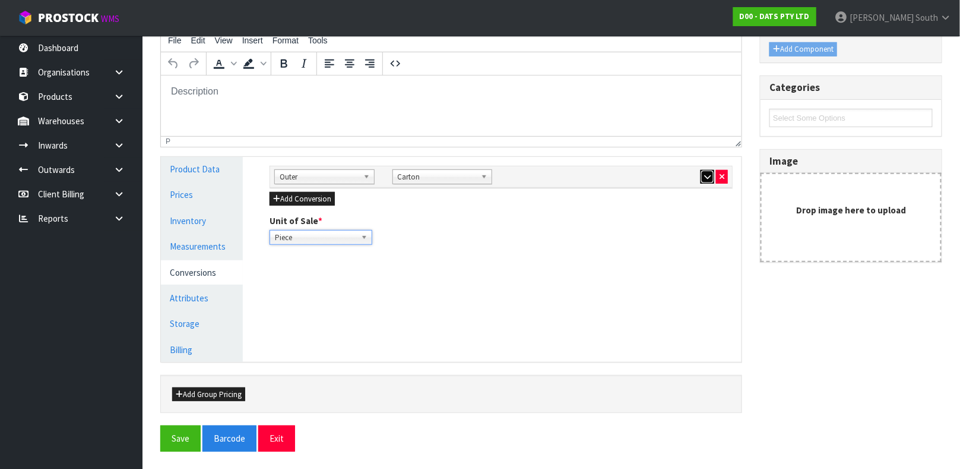
click at [701, 176] on button "button" at bounding box center [708, 177] width 14 height 14
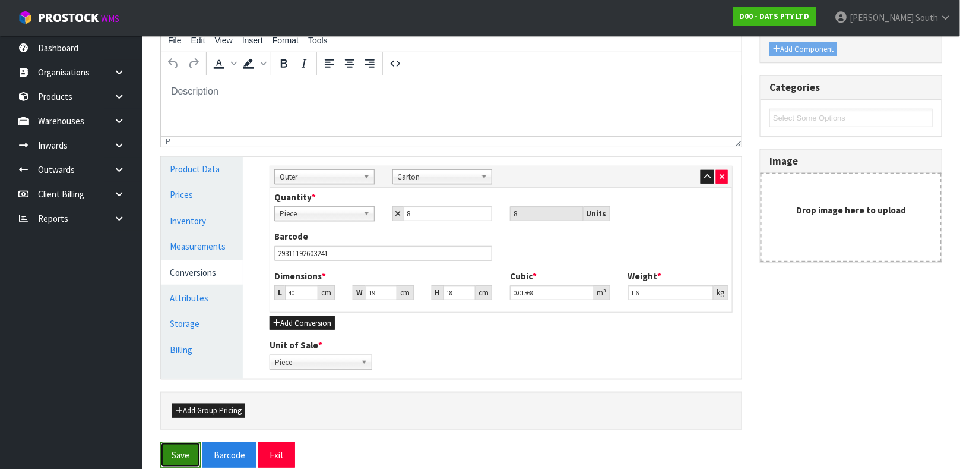
click at [168, 452] on button "Save" at bounding box center [180, 455] width 40 height 26
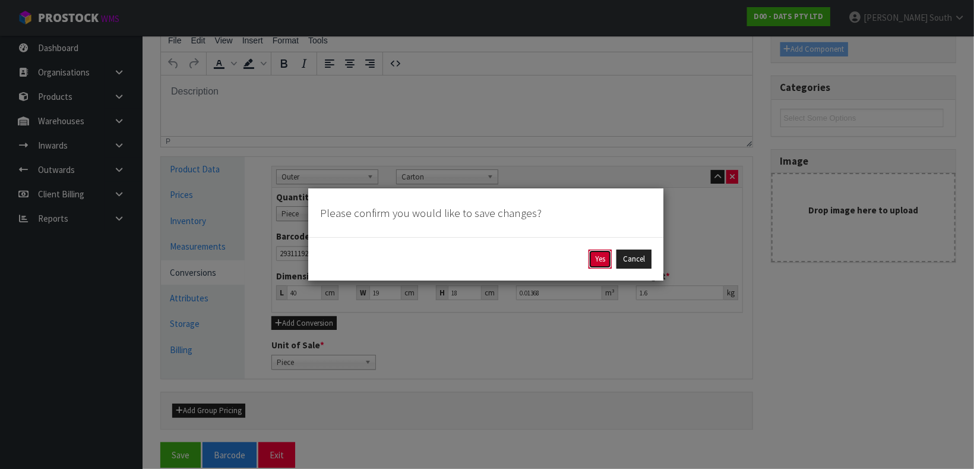
click at [593, 265] on button "Yes" at bounding box center [599, 258] width 23 height 19
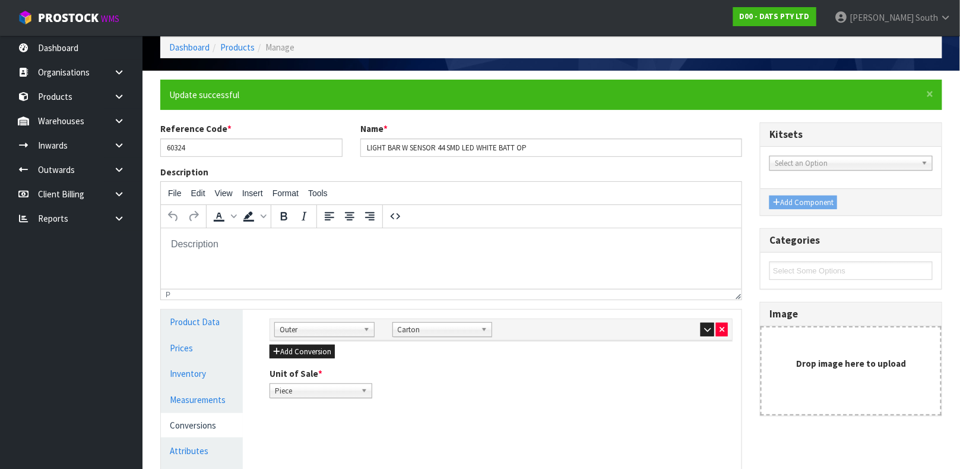
scroll to position [31, 0]
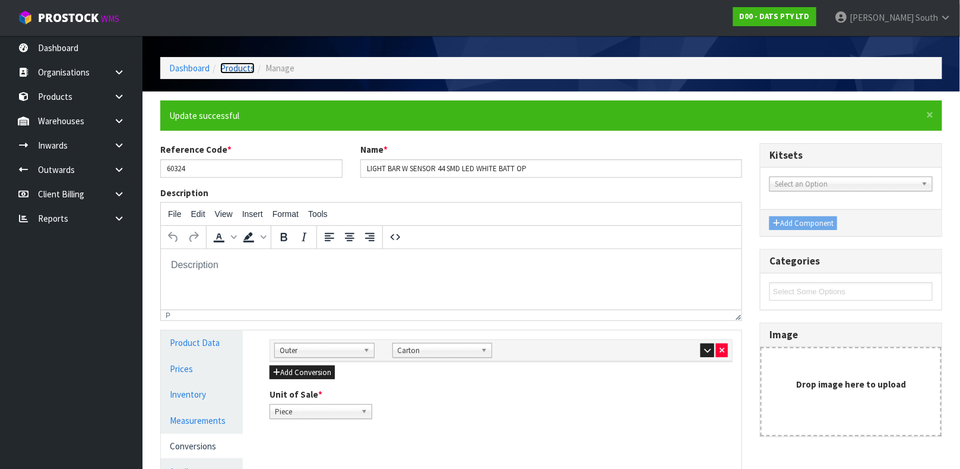
click at [236, 71] on link "Products" at bounding box center [237, 67] width 34 height 11
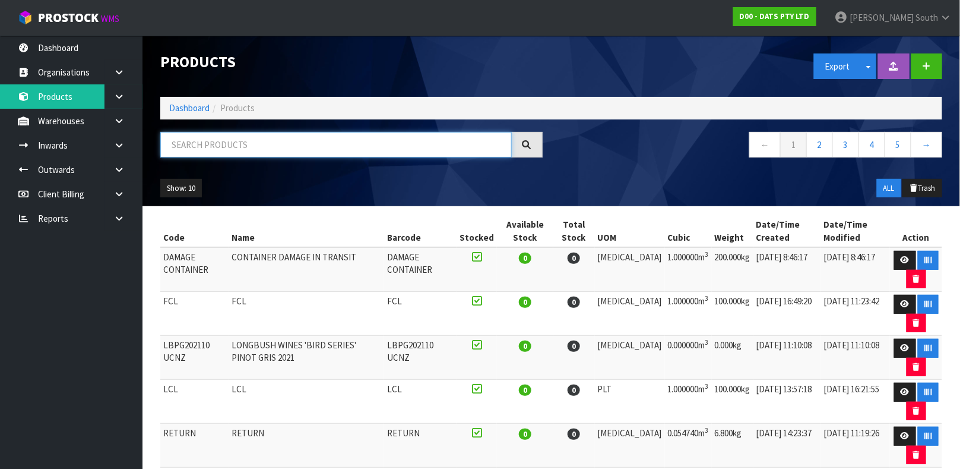
click at [430, 135] on input "text" at bounding box center [336, 145] width 352 height 26
type input "9311192605524"
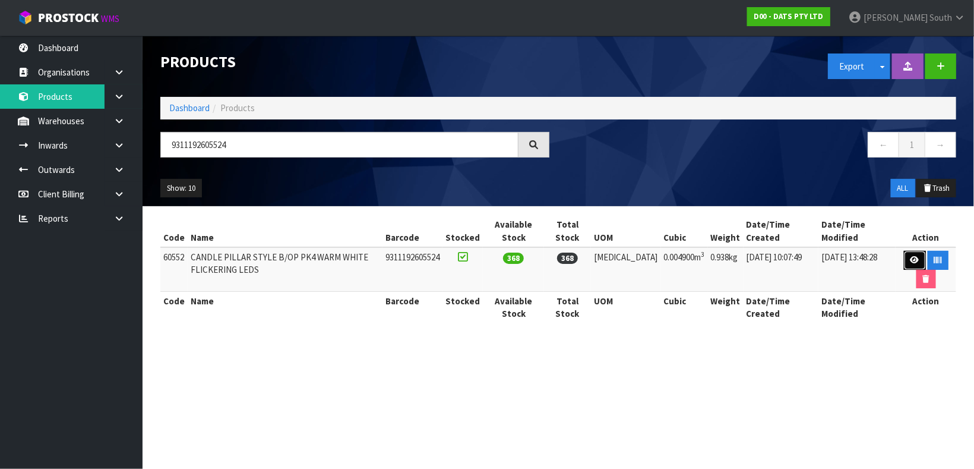
click at [909, 255] on link at bounding box center [915, 260] width 22 height 19
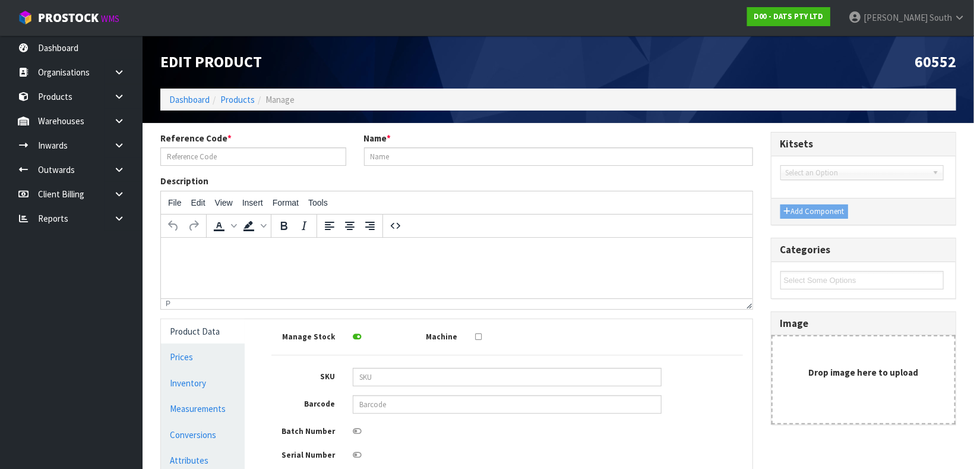
type input "60552"
type input "CANDLE PILLAR STYLE B/OP PK4 WARM WHITE FLICKERING LEDS"
type input "9311192605524"
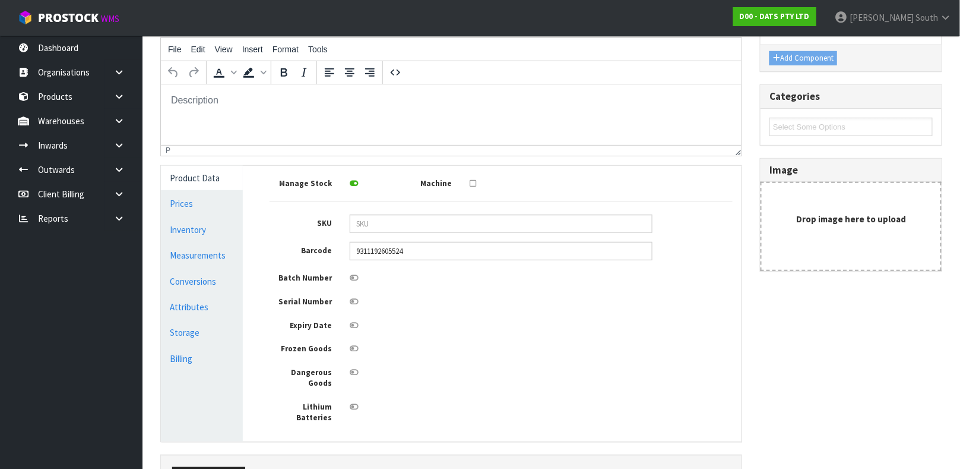
scroll to position [213, 0]
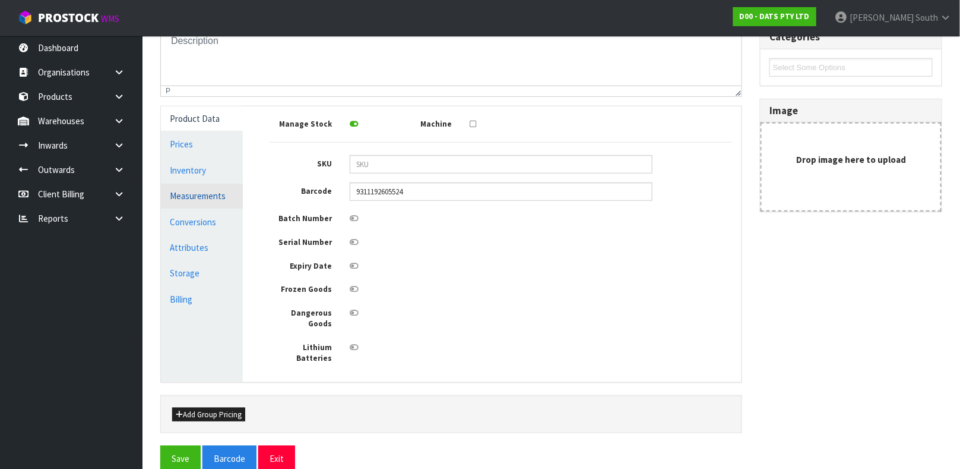
click at [188, 197] on link "Measurements" at bounding box center [202, 195] width 82 height 24
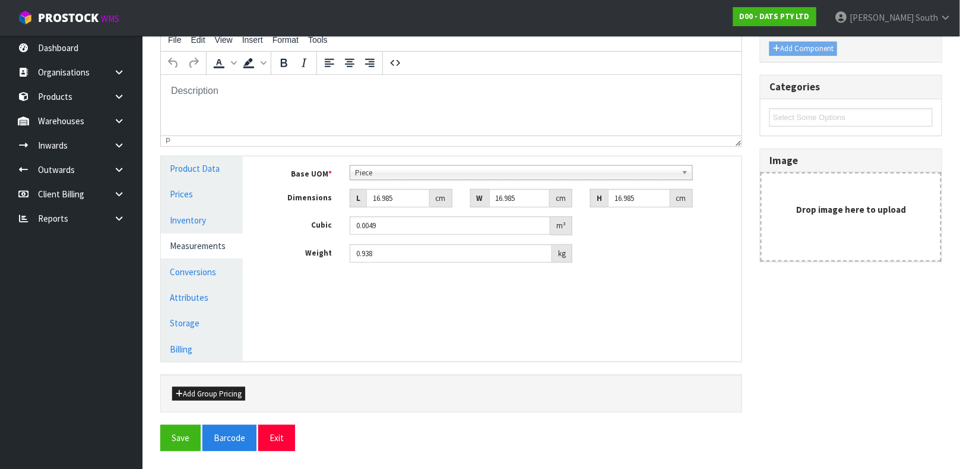
scroll to position [162, 0]
click at [401, 169] on span "Piece" at bounding box center [516, 173] width 322 height 14
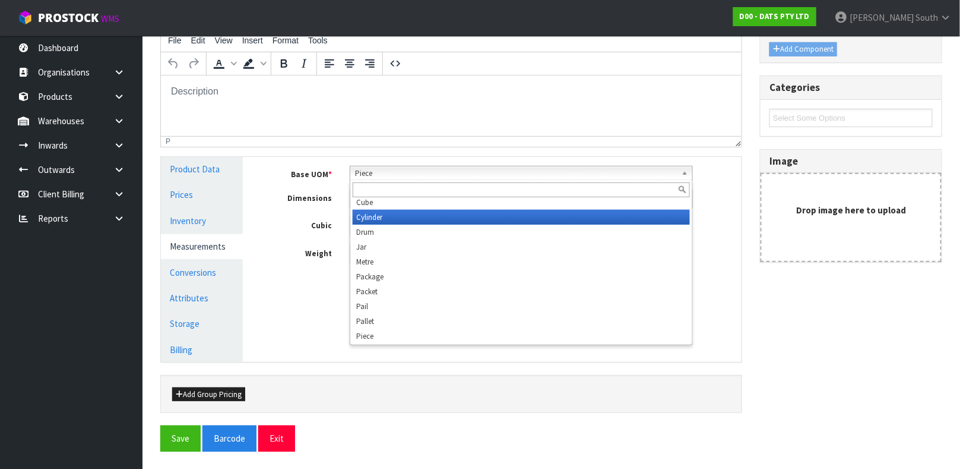
scroll to position [207, 0]
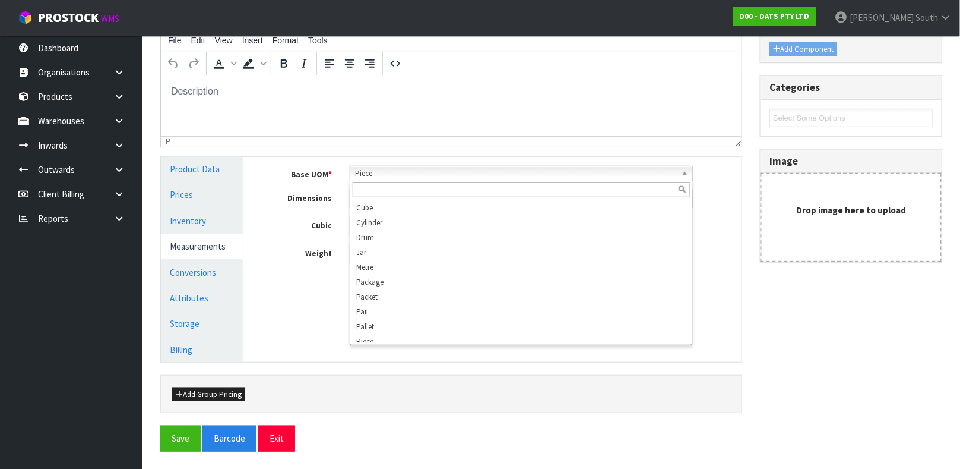
click at [412, 192] on input "text" at bounding box center [521, 189] width 337 height 15
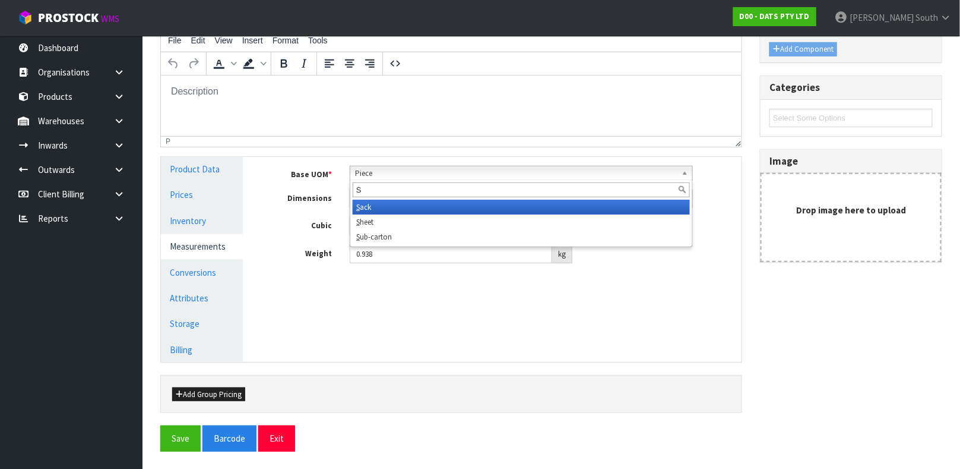
scroll to position [0, 0]
type input "SU"
click at [423, 208] on li "Su b-carton" at bounding box center [521, 207] width 337 height 15
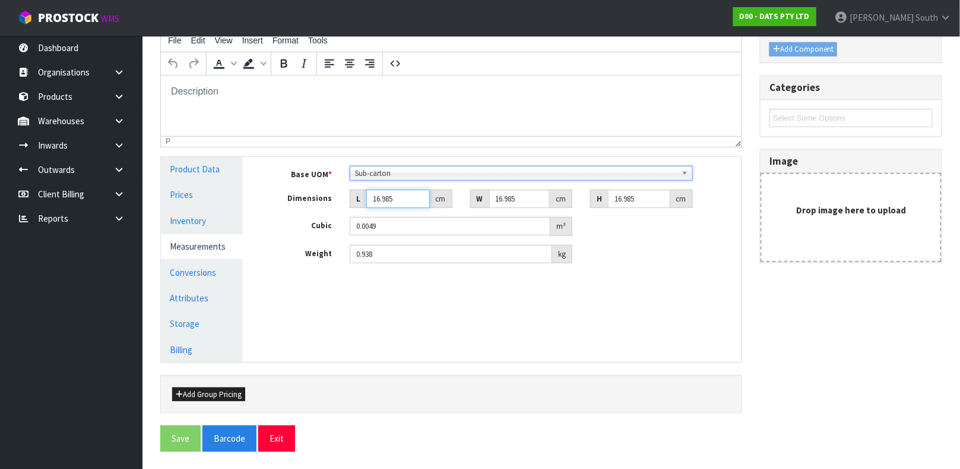
click at [398, 207] on input "16.985" at bounding box center [398, 198] width 64 height 18
click at [397, 200] on input "16.985" at bounding box center [398, 198] width 64 height 18
type input "0.000001"
click at [390, 197] on input "number" at bounding box center [398, 198] width 64 height 18
type input "2"
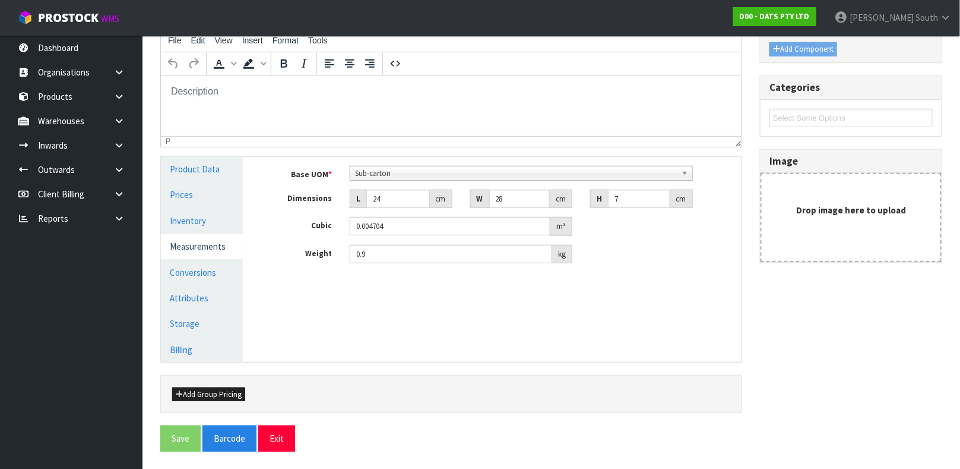
click at [425, 303] on div "Manage Stock Machine SKU Barcode 9311192605524 Batch Number Serial Number Expir…" at bounding box center [501, 259] width 499 height 205
click at [407, 257] on input "0.9" at bounding box center [451, 254] width 202 height 18
click at [214, 267] on link "Conversions" at bounding box center [202, 272] width 82 height 24
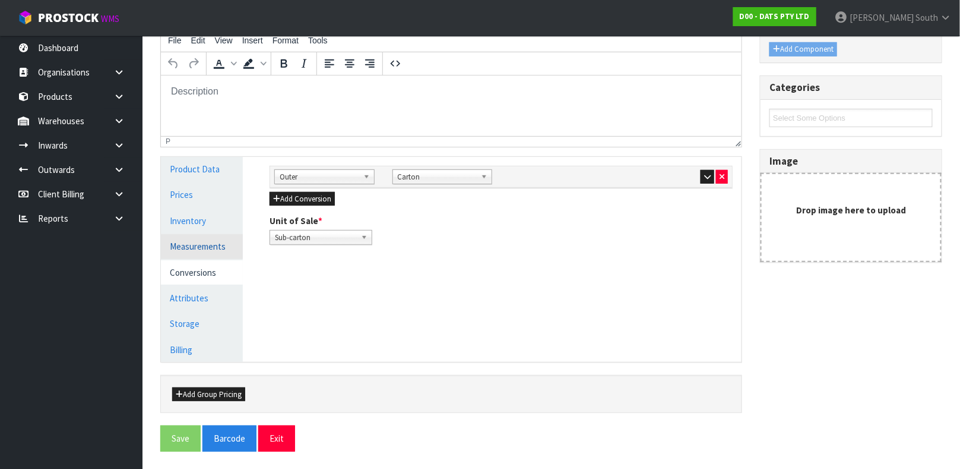
click at [213, 243] on link "Measurements" at bounding box center [202, 246] width 82 height 24
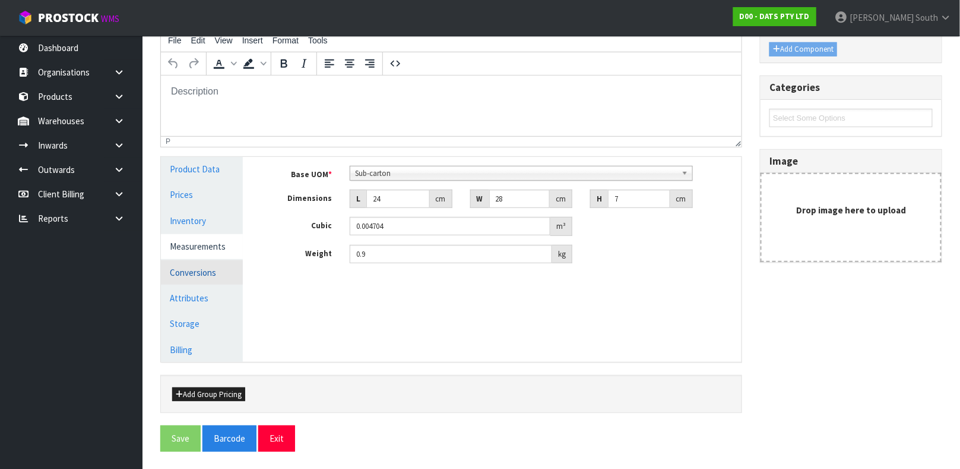
click at [209, 262] on link "Conversions" at bounding box center [202, 272] width 82 height 24
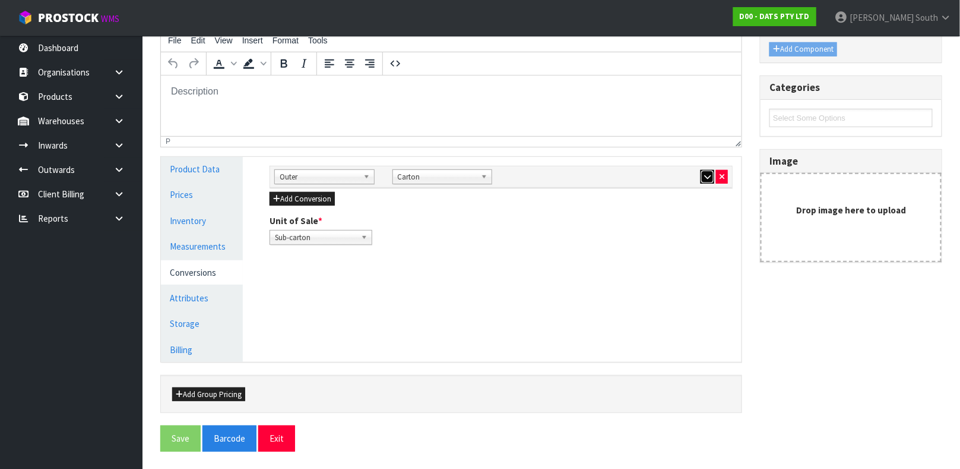
click at [707, 170] on button "button" at bounding box center [708, 177] width 14 height 14
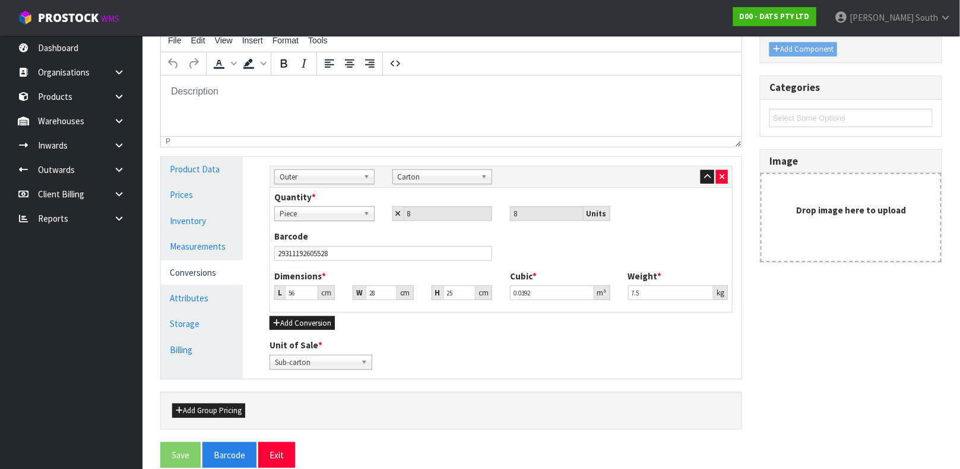
click at [345, 212] on span "Piece" at bounding box center [319, 214] width 79 height 14
click at [400, 212] on icon at bounding box center [398, 214] width 5 height 8
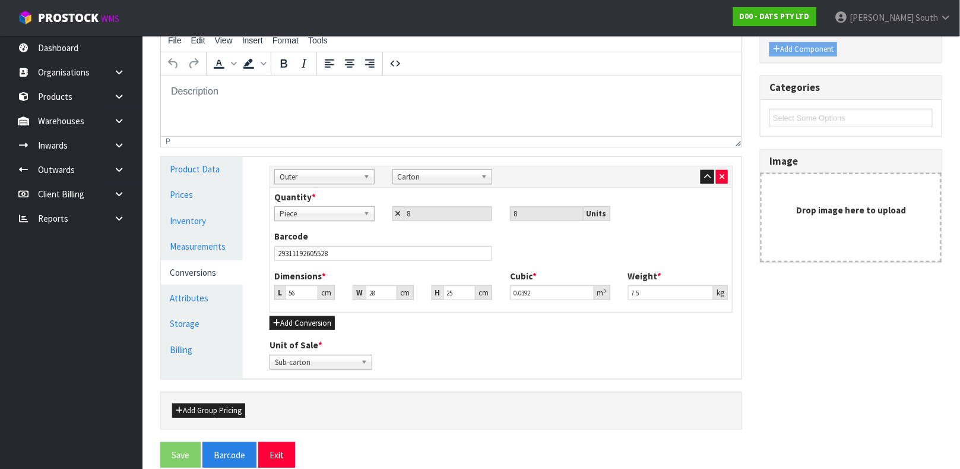
click at [332, 216] on span "Piece" at bounding box center [319, 214] width 79 height 14
click at [218, 246] on link "Measurements" at bounding box center [202, 246] width 82 height 24
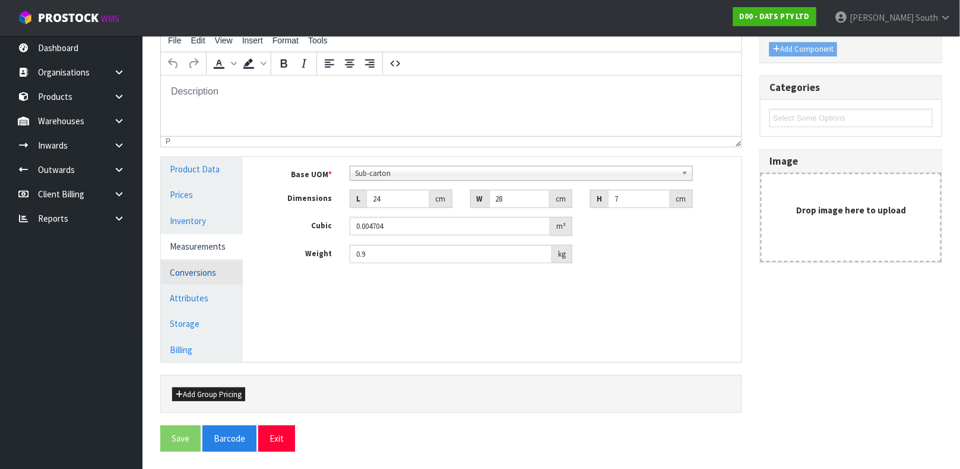
click at [223, 270] on link "Conversions" at bounding box center [202, 272] width 82 height 24
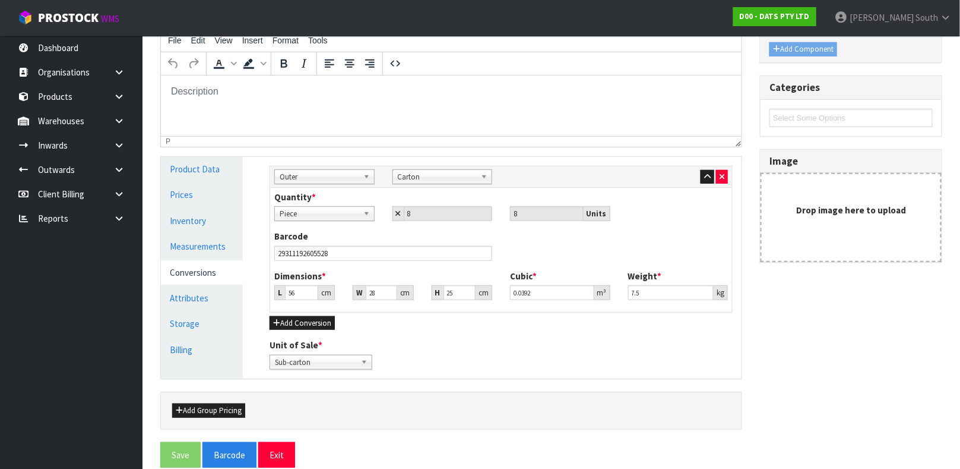
click at [334, 208] on span "Piece" at bounding box center [319, 214] width 79 height 14
click at [397, 213] on icon at bounding box center [398, 214] width 5 height 8
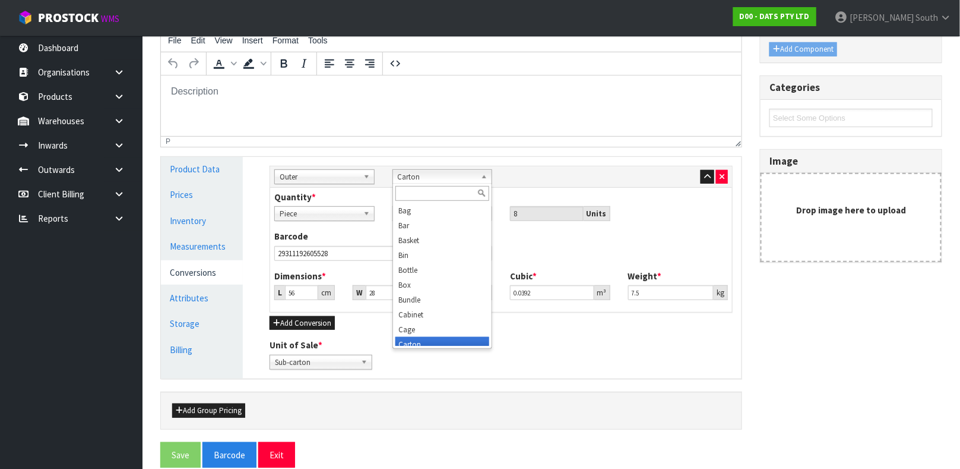
scroll to position [5, 0]
click at [397, 175] on link "Carton" at bounding box center [443, 176] width 100 height 15
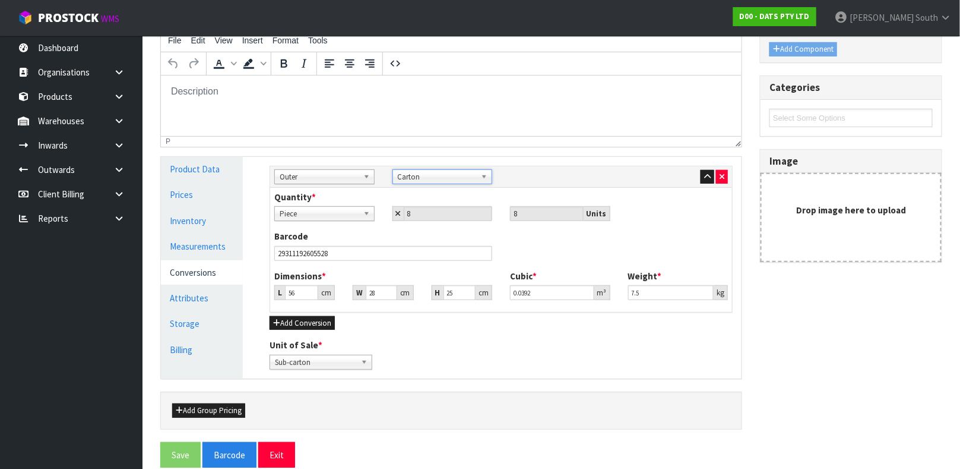
click at [397, 175] on link "Carton" at bounding box center [443, 176] width 100 height 15
click at [340, 175] on span "Outer" at bounding box center [319, 177] width 79 height 14
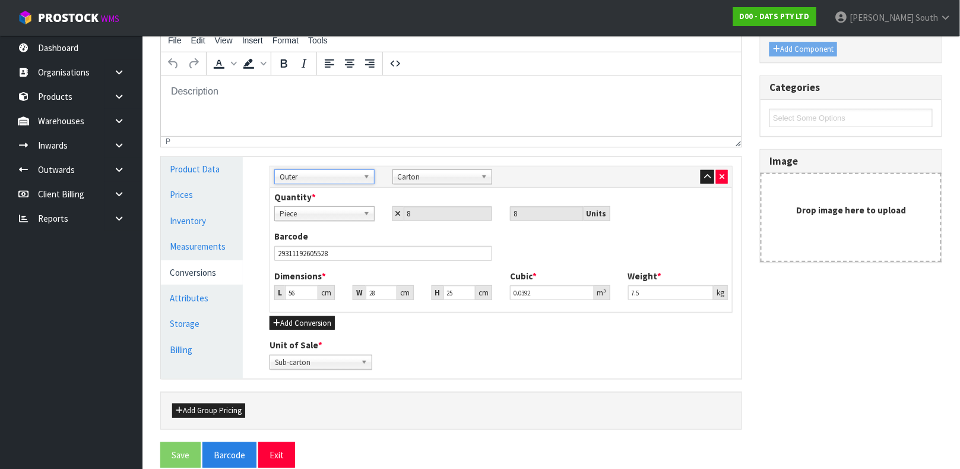
click at [353, 211] on span "Piece" at bounding box center [319, 214] width 79 height 14
click at [199, 250] on link "Measurements" at bounding box center [202, 246] width 82 height 24
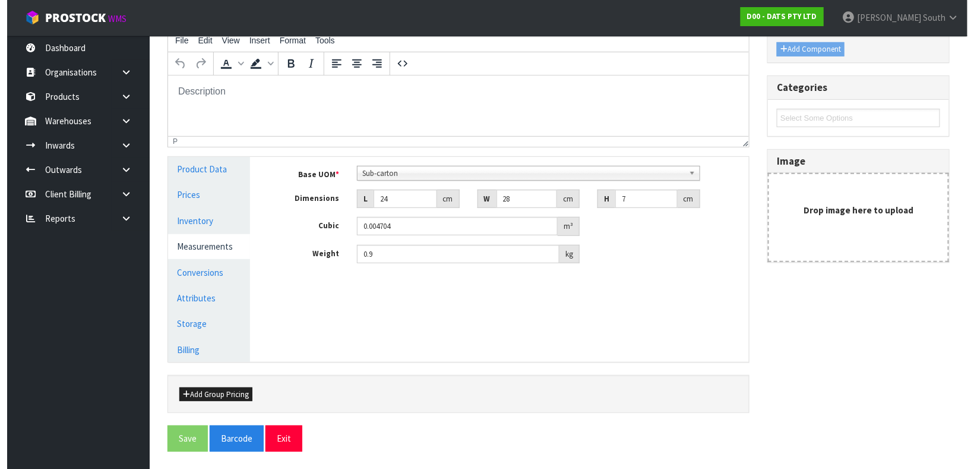
scroll to position [302, 0]
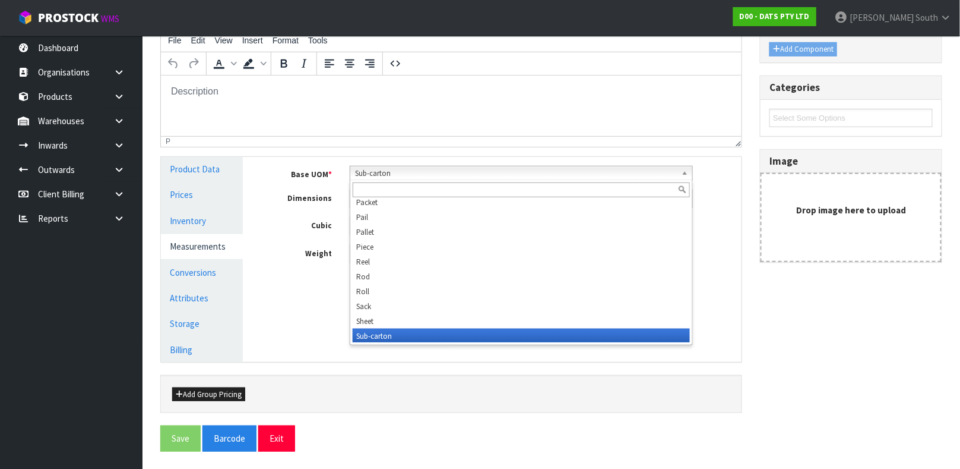
click at [352, 172] on link "Sub-carton" at bounding box center [521, 173] width 343 height 15
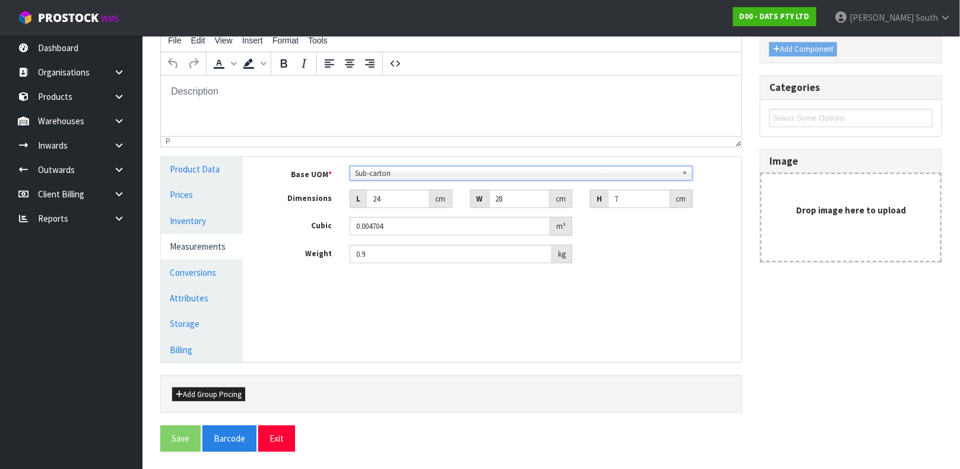
click at [381, 168] on span "Sub-carton" at bounding box center [516, 173] width 322 height 14
click at [290, 161] on div "Base UOM * Bag Bar Basket Bin Bottle Box Bundle Cabinet Cage Carton Case Coil C…" at bounding box center [501, 219] width 481 height 125
click at [208, 268] on link "Conversions" at bounding box center [202, 272] width 82 height 24
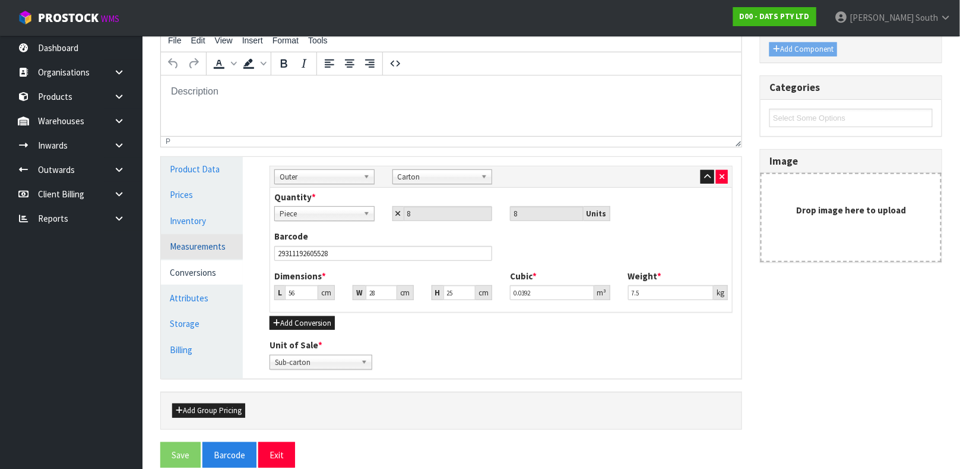
click at [229, 246] on link "Measurements" at bounding box center [202, 246] width 82 height 24
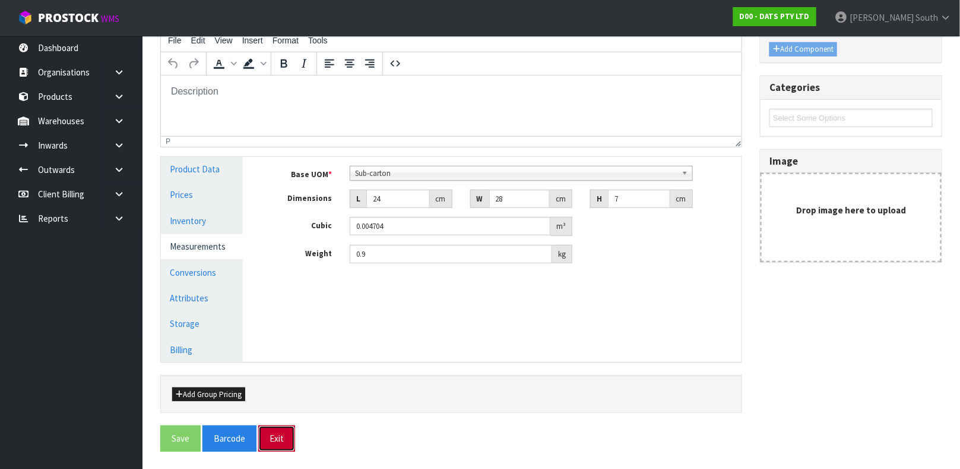
click at [270, 439] on button "Exit" at bounding box center [276, 438] width 37 height 26
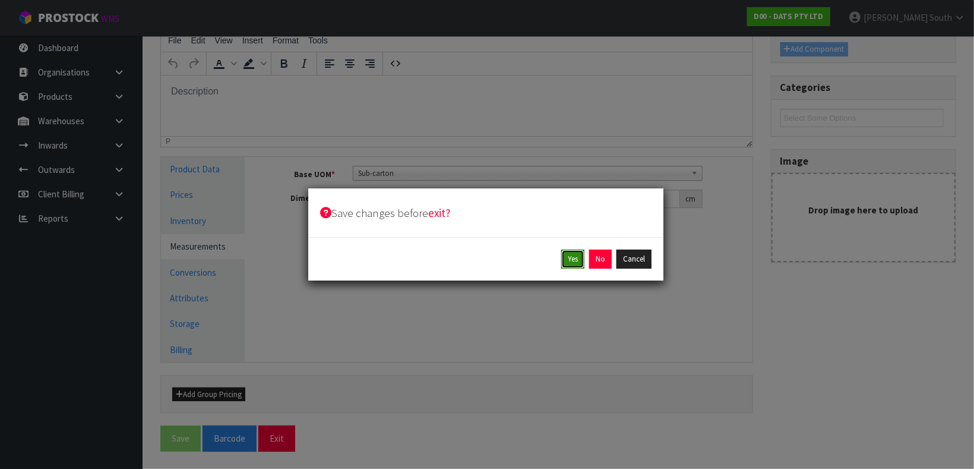
click at [572, 261] on button "Yes" at bounding box center [572, 258] width 23 height 19
click at [604, 260] on button "Yes" at bounding box center [599, 258] width 23 height 19
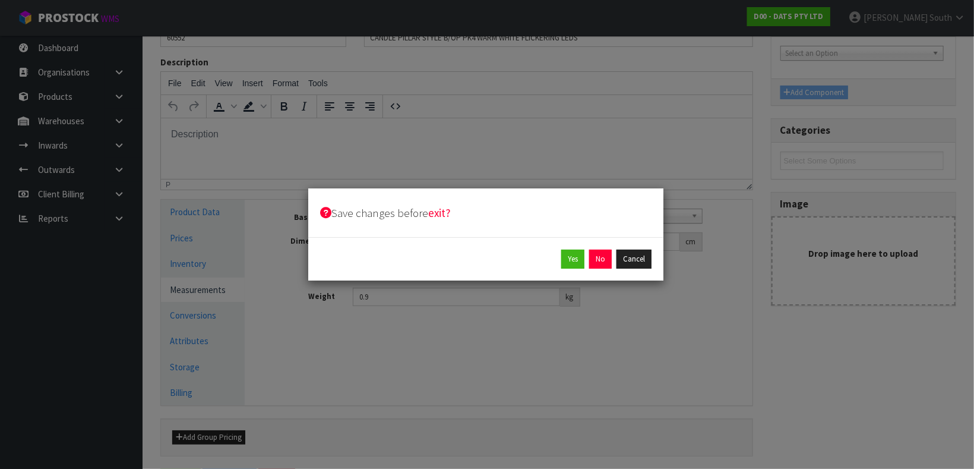
scroll to position [0, 0]
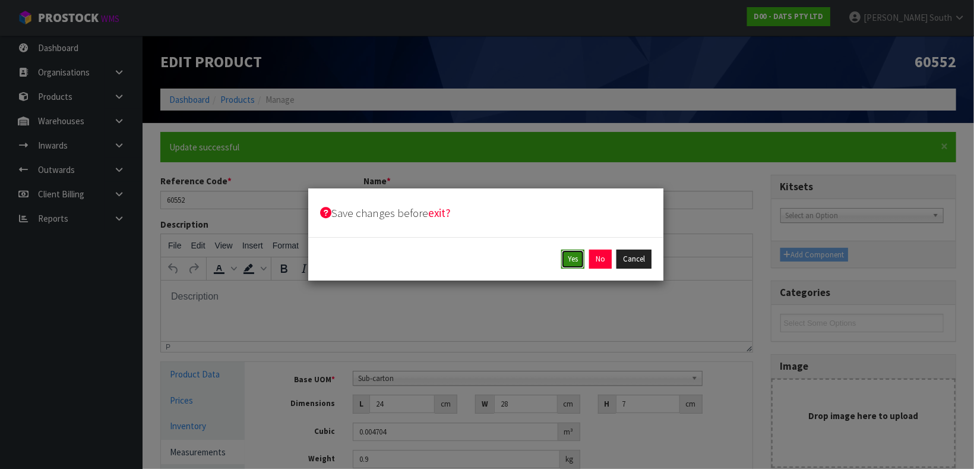
click at [576, 258] on button "Yes" at bounding box center [572, 258] width 23 height 19
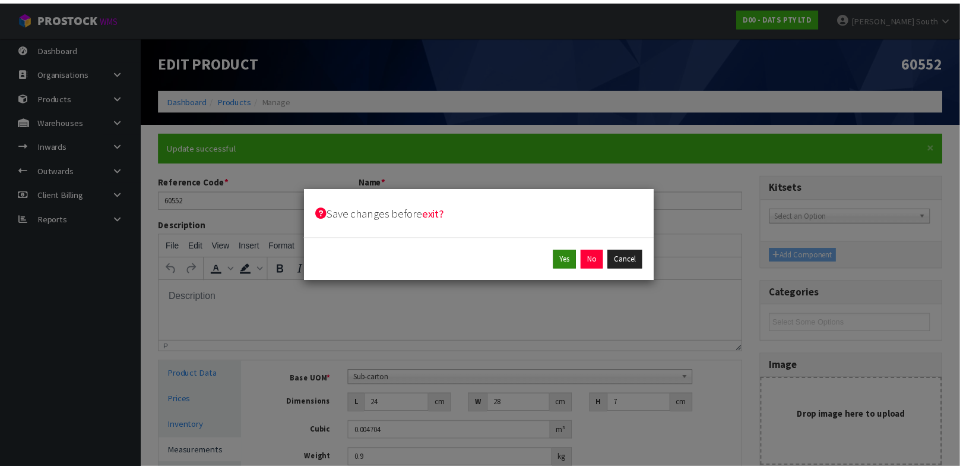
scroll to position [205, 0]
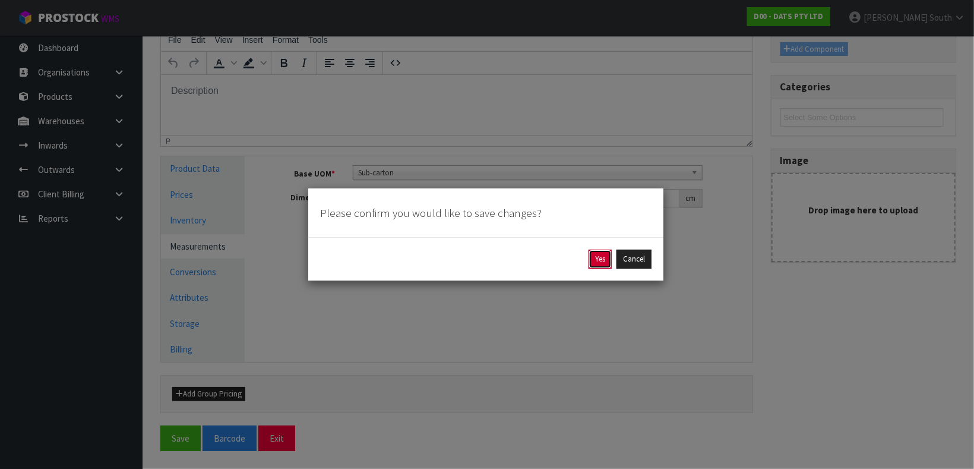
click at [603, 264] on button "Yes" at bounding box center [599, 258] width 23 height 19
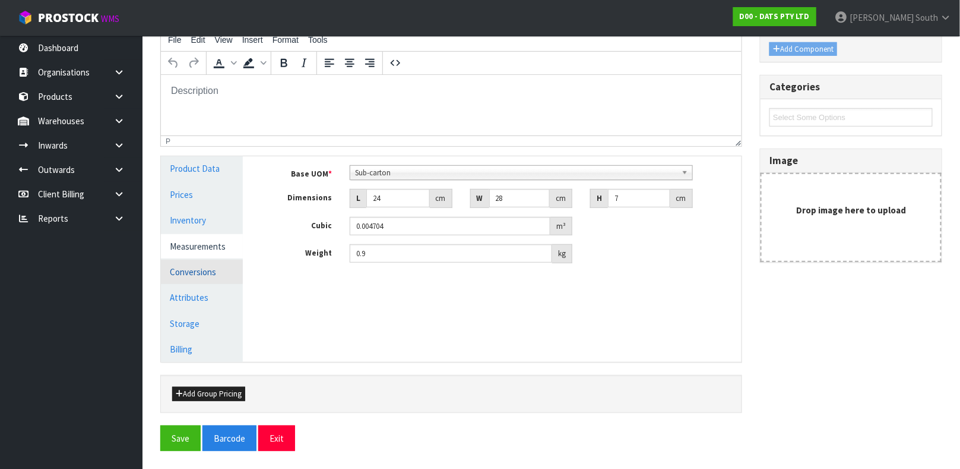
click at [219, 265] on link "Conversions" at bounding box center [202, 271] width 82 height 24
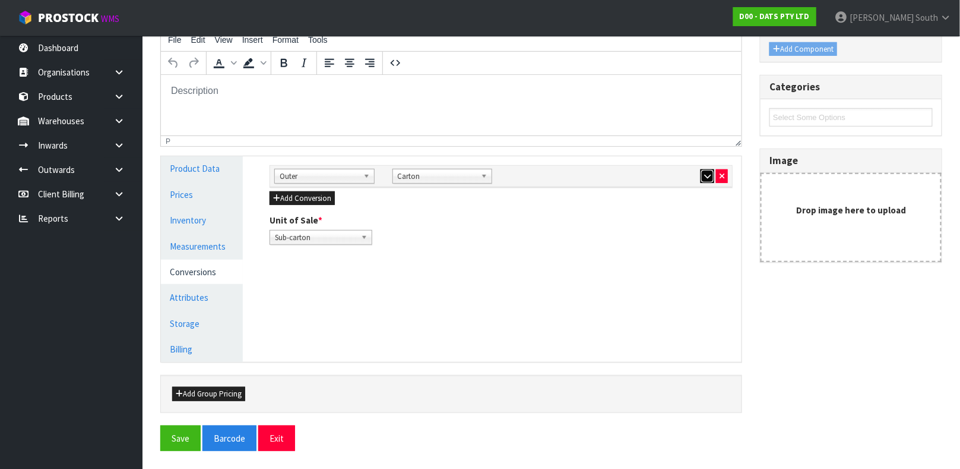
click at [710, 175] on icon "button" at bounding box center [707, 176] width 7 height 8
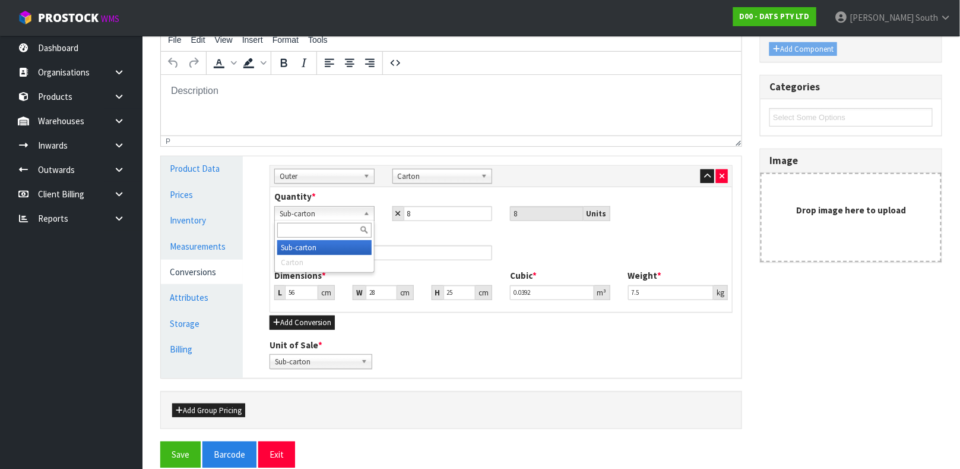
click at [328, 211] on span "Sub-carton" at bounding box center [319, 214] width 79 height 14
click at [414, 214] on input "8" at bounding box center [448, 213] width 89 height 15
click at [407, 325] on div "Add Conversion" at bounding box center [501, 322] width 463 height 14
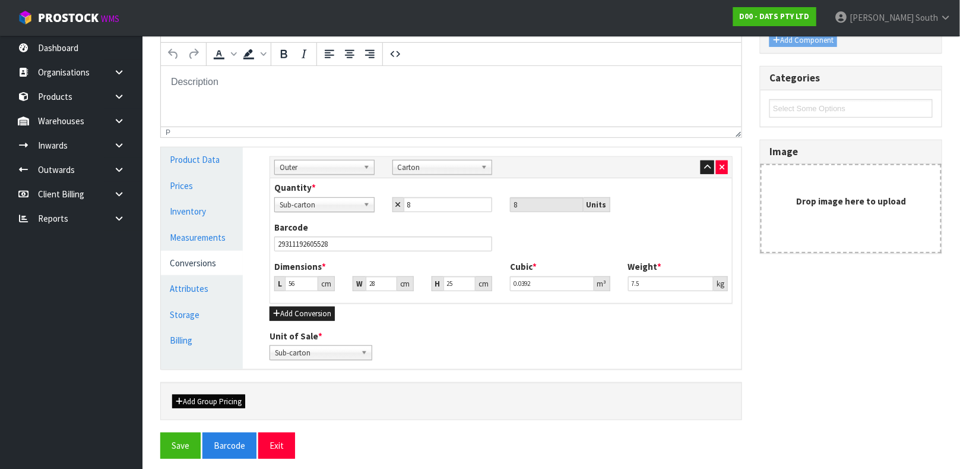
scroll to position [222, 0]
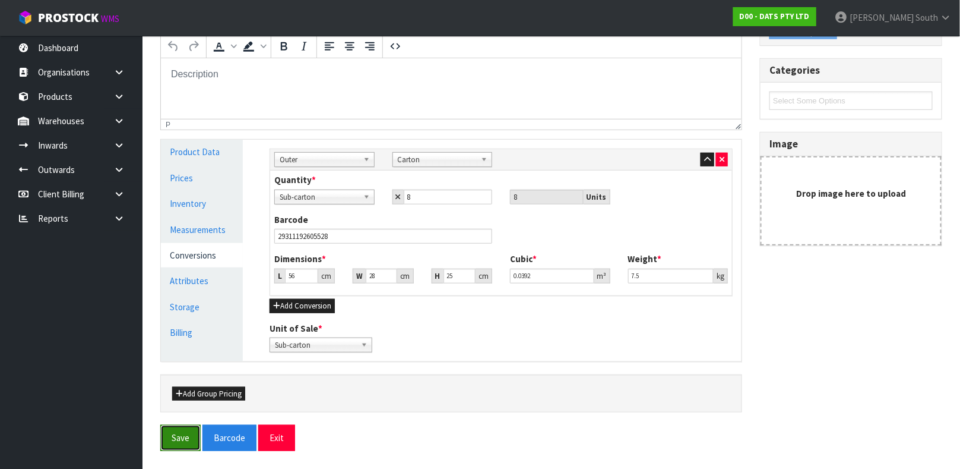
click at [195, 433] on button "Save" at bounding box center [180, 438] width 40 height 26
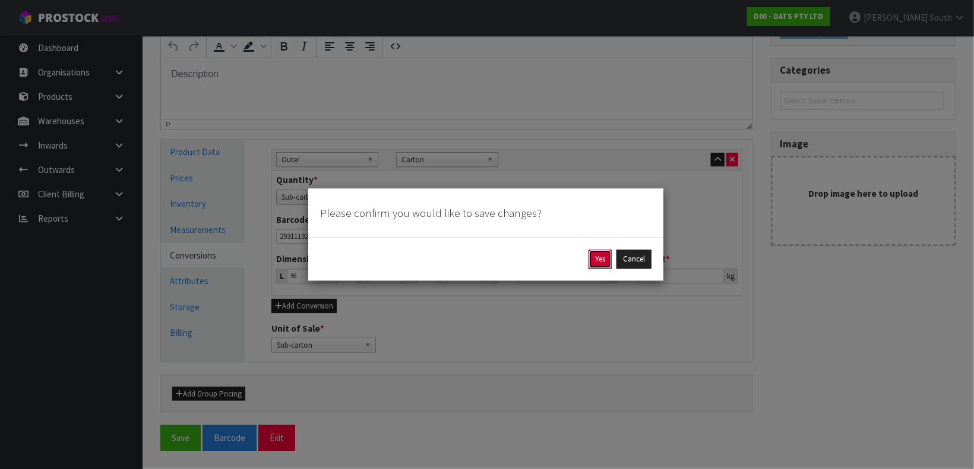
click at [607, 258] on button "Yes" at bounding box center [599, 258] width 23 height 19
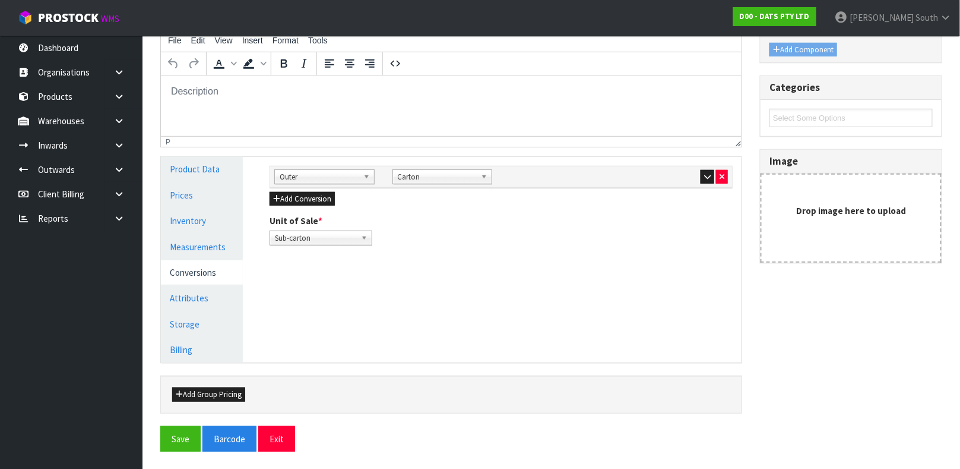
scroll to position [205, 0]
click at [711, 176] on button "button" at bounding box center [708, 176] width 14 height 14
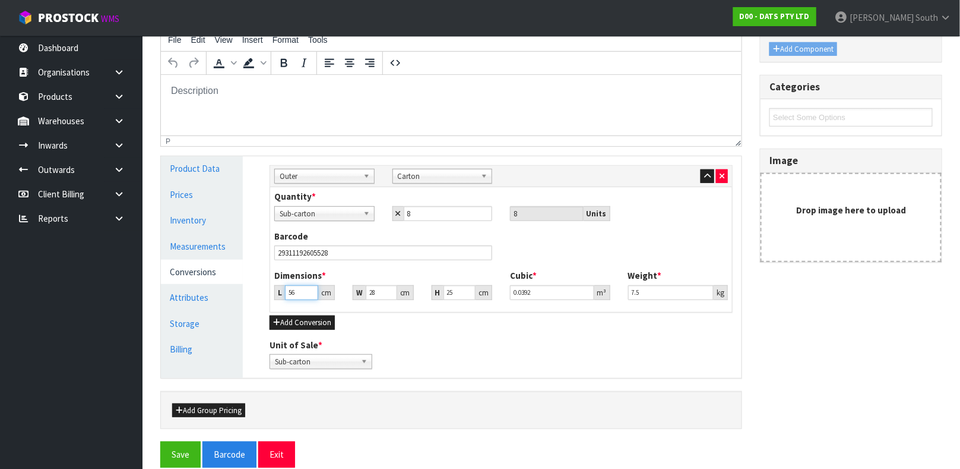
click at [294, 293] on input "56" at bounding box center [301, 292] width 33 height 15
click at [160, 441] on button "Save" at bounding box center [180, 454] width 40 height 26
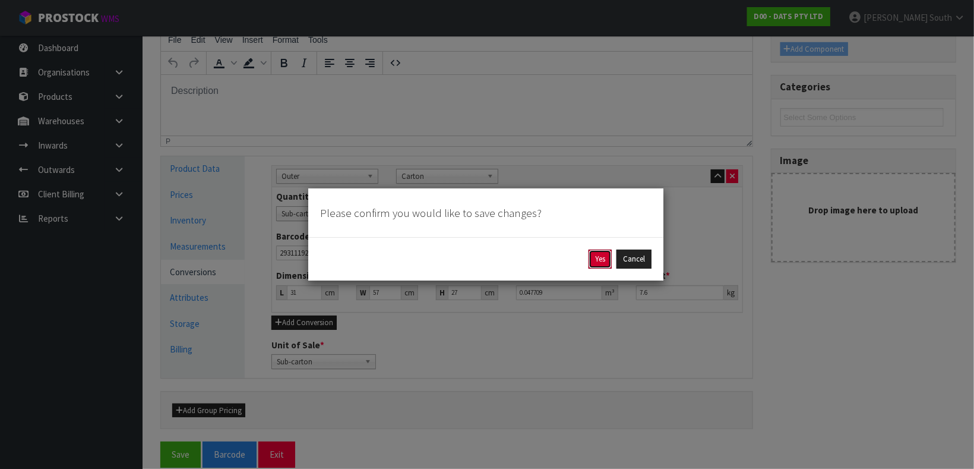
click button "Yes" at bounding box center [599, 258] width 23 height 19
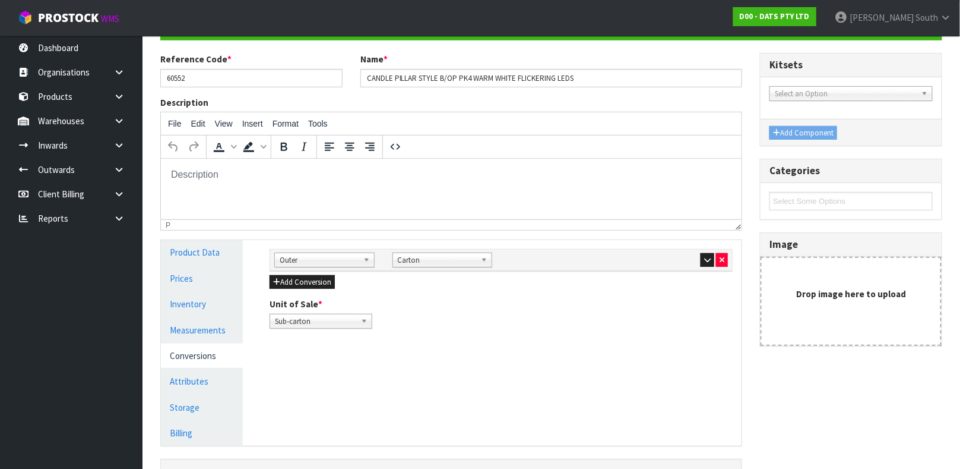
scroll to position [126, 0]
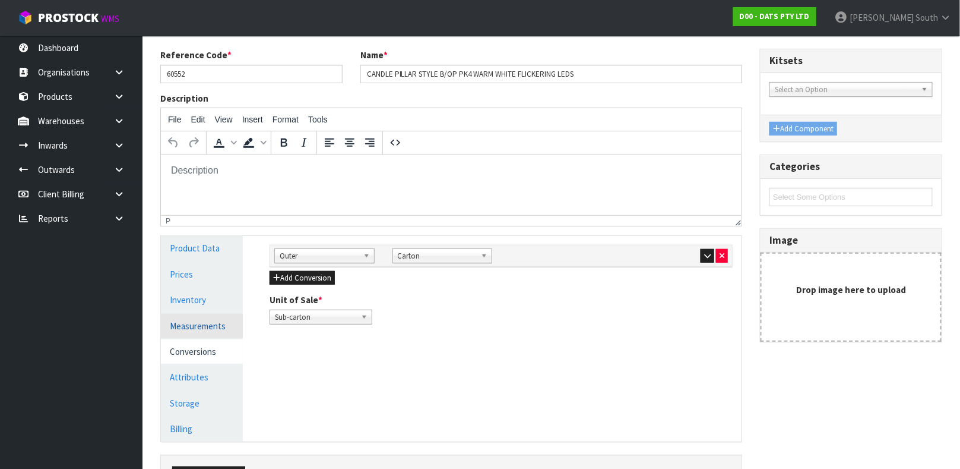
click at [185, 325] on link "Measurements" at bounding box center [202, 326] width 82 height 24
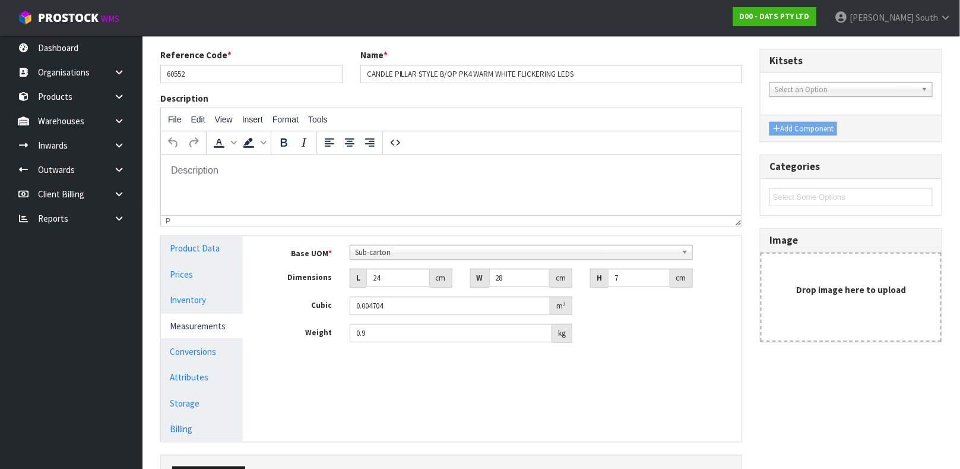
scroll to position [205, 0]
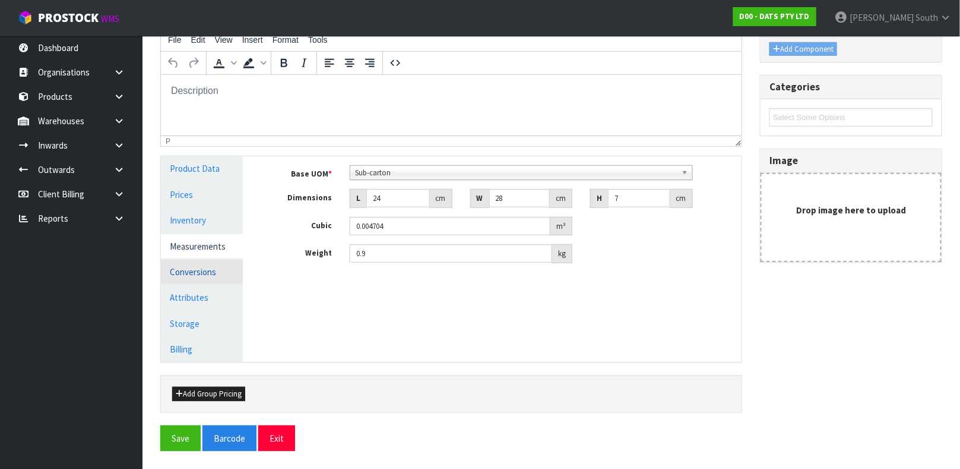
click at [198, 275] on link "Conversions" at bounding box center [202, 271] width 82 height 24
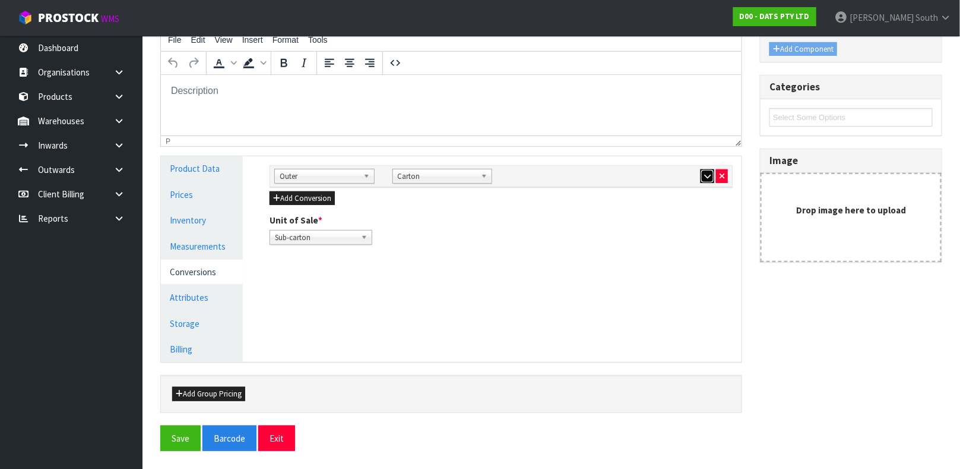
click at [707, 172] on icon "button" at bounding box center [707, 176] width 7 height 8
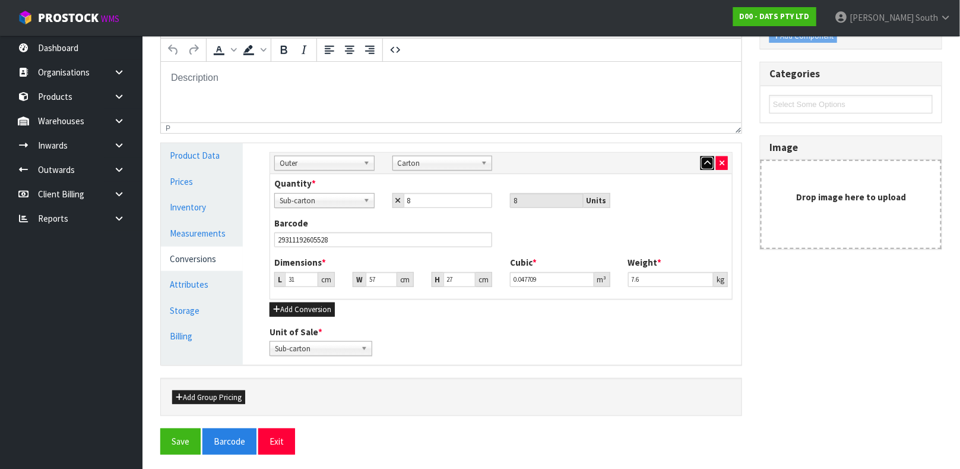
scroll to position [222, 0]
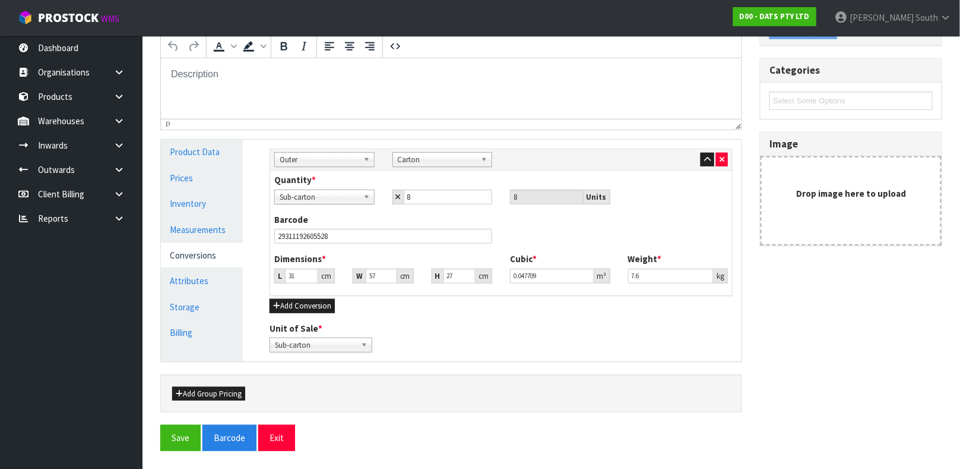
click at [282, 276] on strong "L" at bounding box center [280, 276] width 4 height 10
click at [187, 436] on button "Save" at bounding box center [180, 438] width 40 height 26
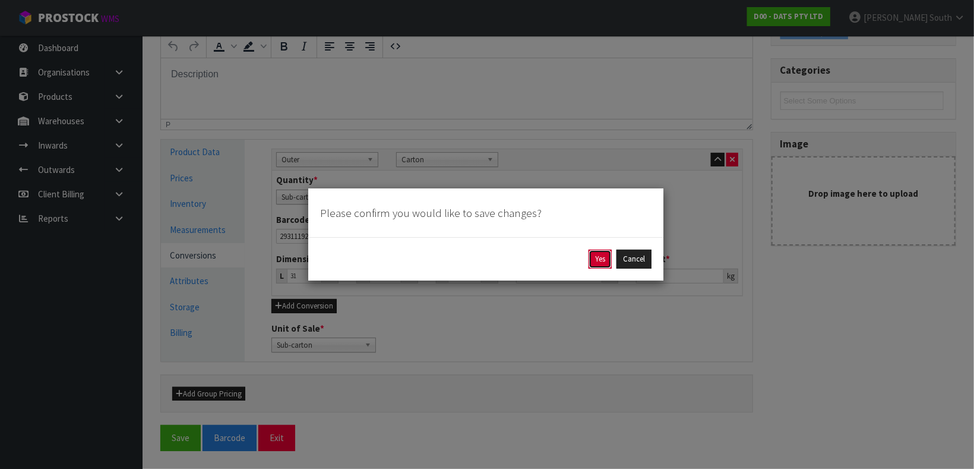
click at [593, 254] on button "Yes" at bounding box center [599, 258] width 23 height 19
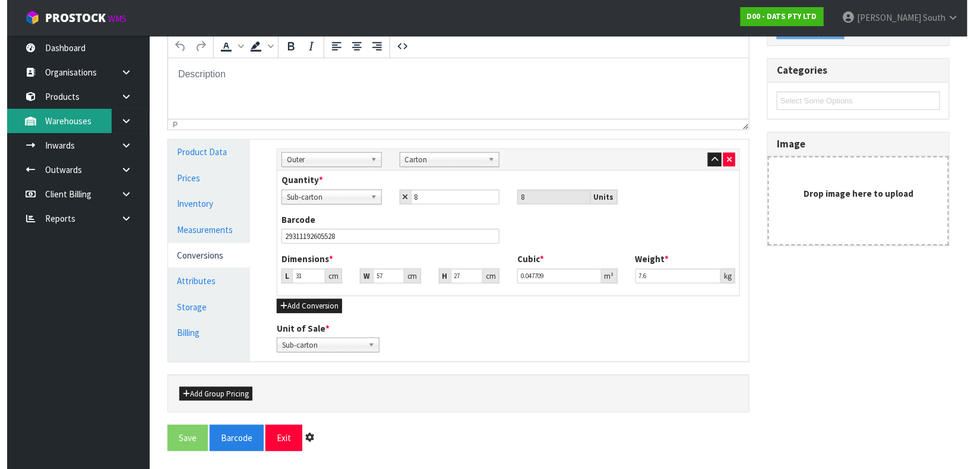
scroll to position [0, 0]
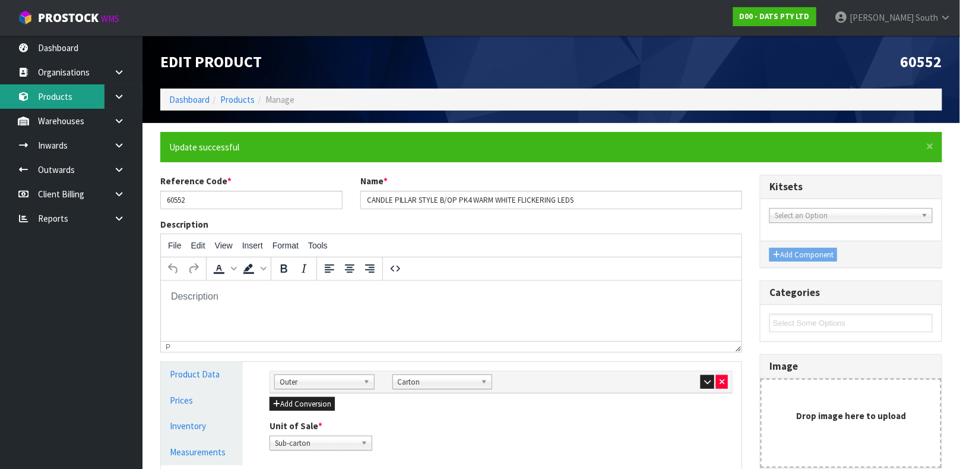
click at [79, 86] on link "Products" at bounding box center [71, 96] width 143 height 24
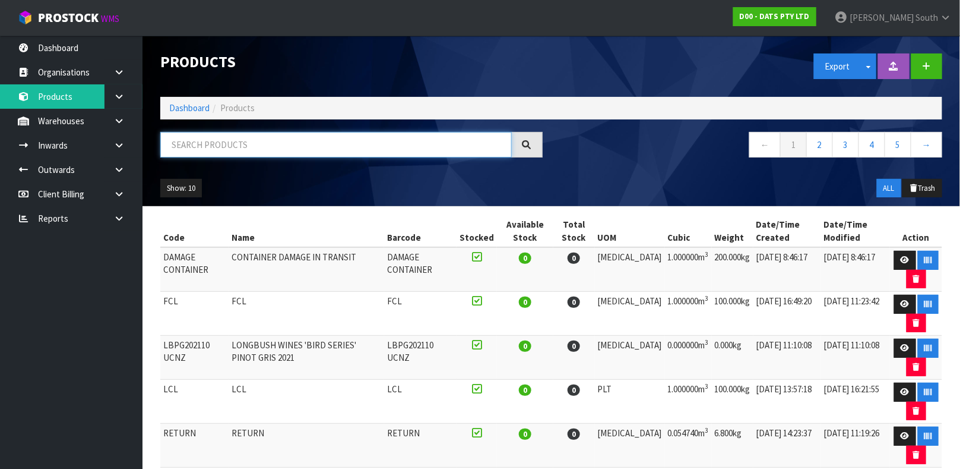
click at [376, 149] on input "text" at bounding box center [336, 145] width 352 height 26
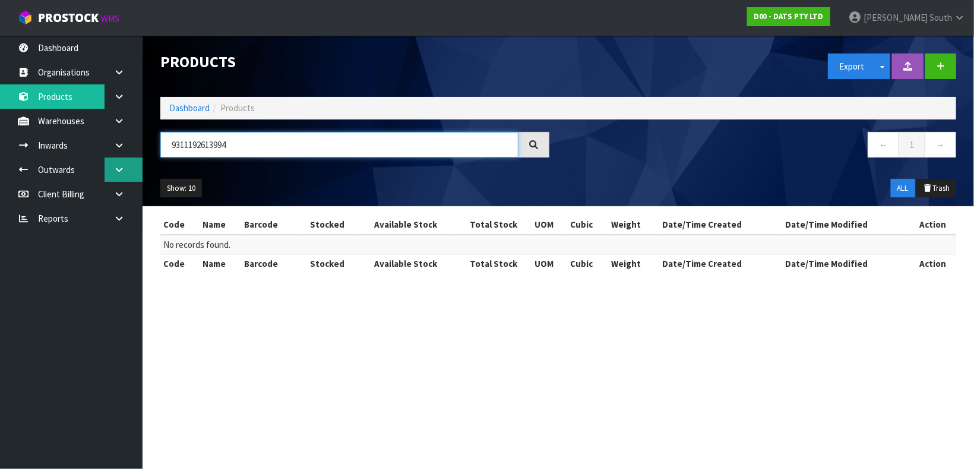
drag, startPoint x: 247, startPoint y: 154, endPoint x: 135, endPoint y: 170, distance: 113.4
click at [135, 170] on body "Toggle navigation ProStock WMS D00 - DATS PTY LTD [PERSON_NAME] South Logout Da…" at bounding box center [487, 234] width 974 height 469
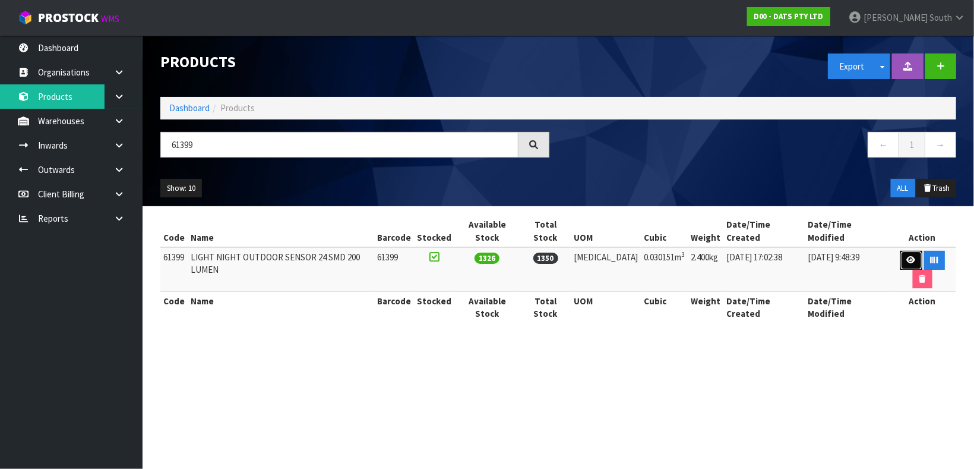
click at [900, 251] on link at bounding box center [911, 260] width 22 height 19
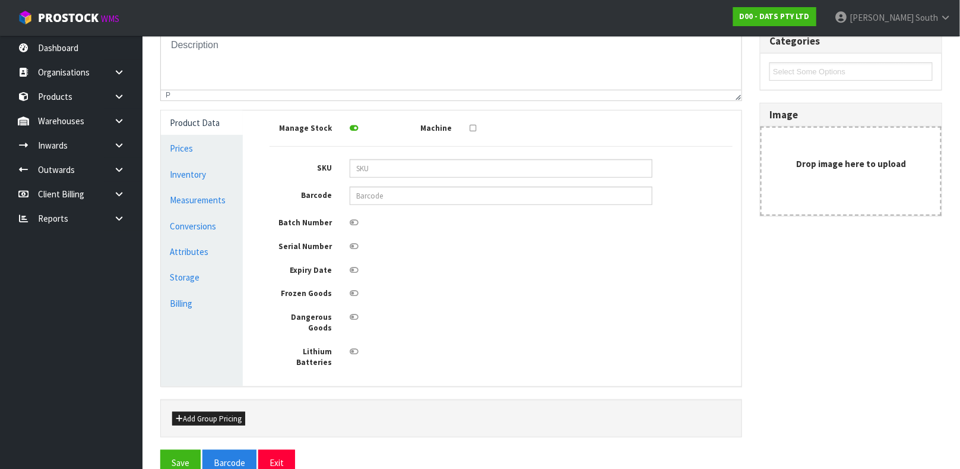
scroll to position [213, 0]
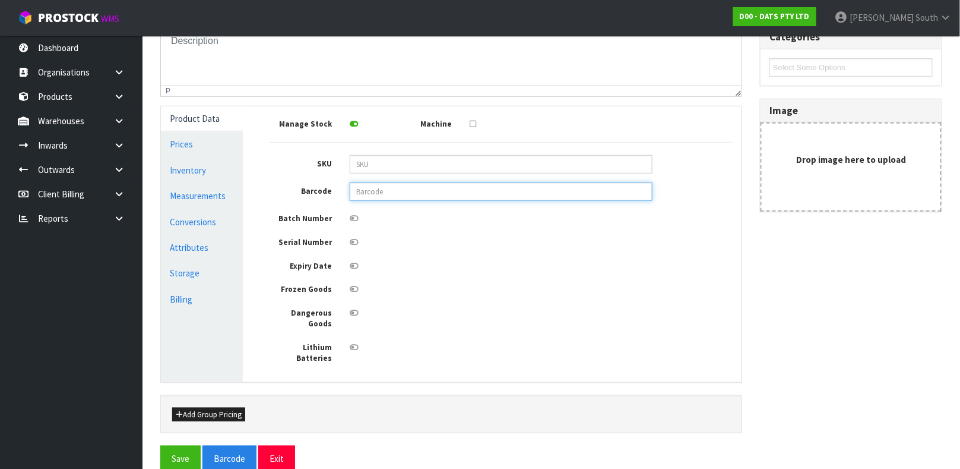
click at [374, 200] on input "text" at bounding box center [501, 191] width 303 height 18
click at [160, 445] on button "Save" at bounding box center [180, 458] width 40 height 26
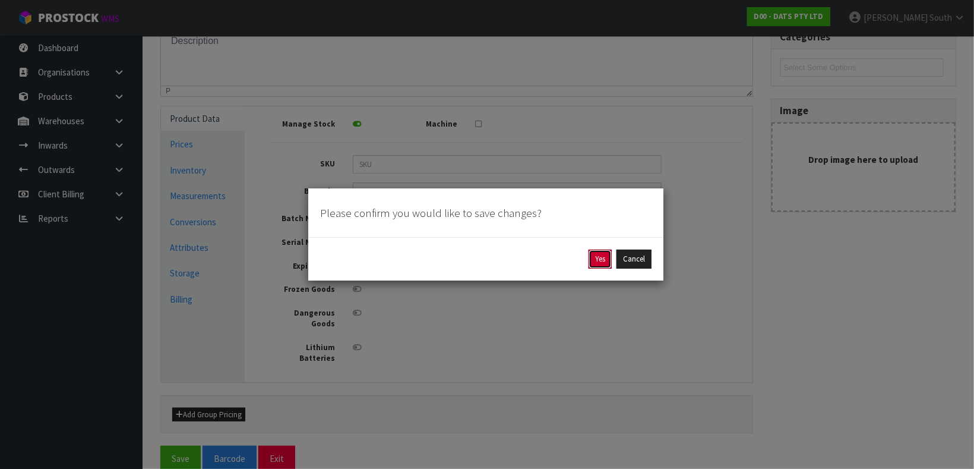
click button "Yes" at bounding box center [599, 258] width 23 height 19
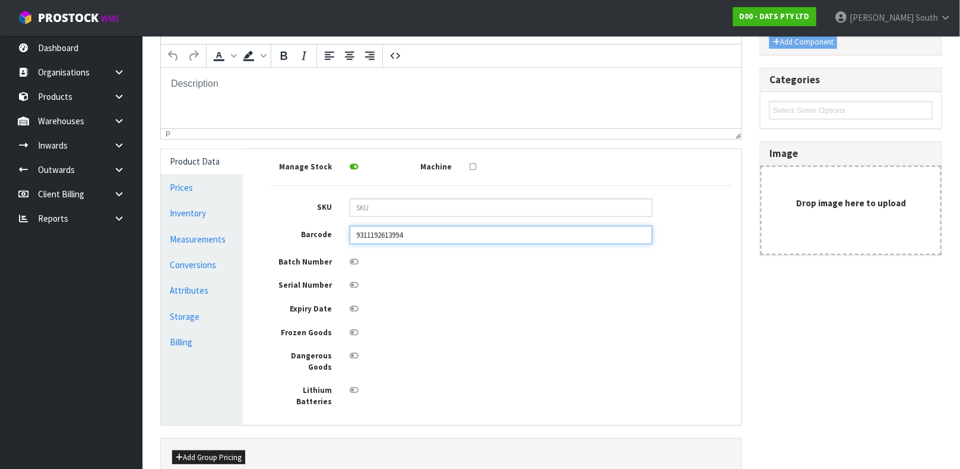
scroll to position [0, 0]
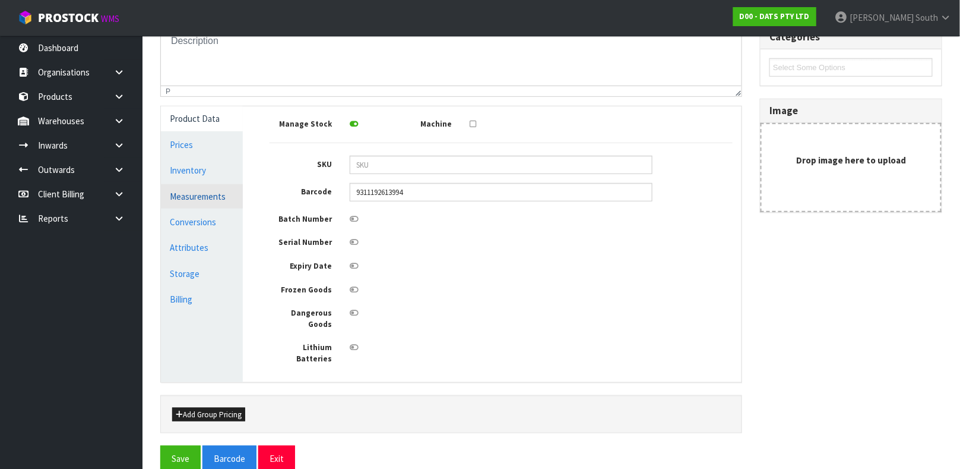
click at [216, 194] on link "Measurements" at bounding box center [202, 196] width 82 height 24
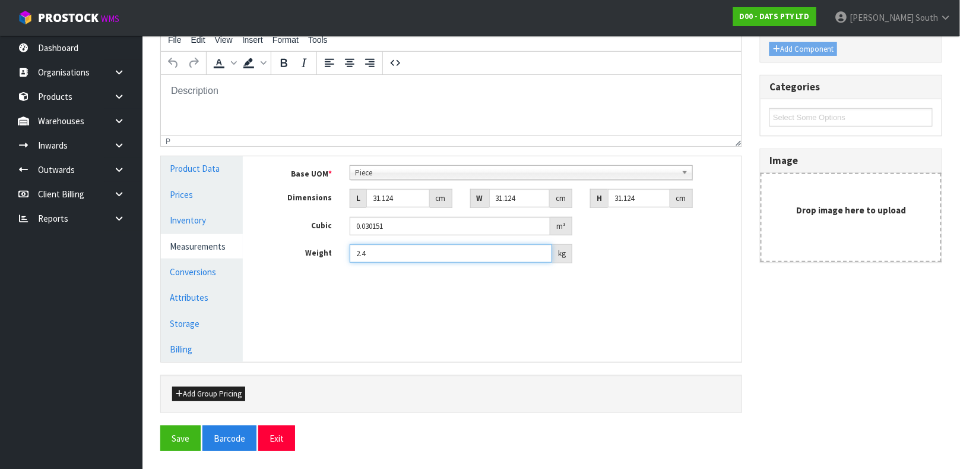
drag, startPoint x: 391, startPoint y: 249, endPoint x: 337, endPoint y: 256, distance: 54.4
click at [337, 256] on div "Weight 2.4 kg" at bounding box center [501, 253] width 481 height 19
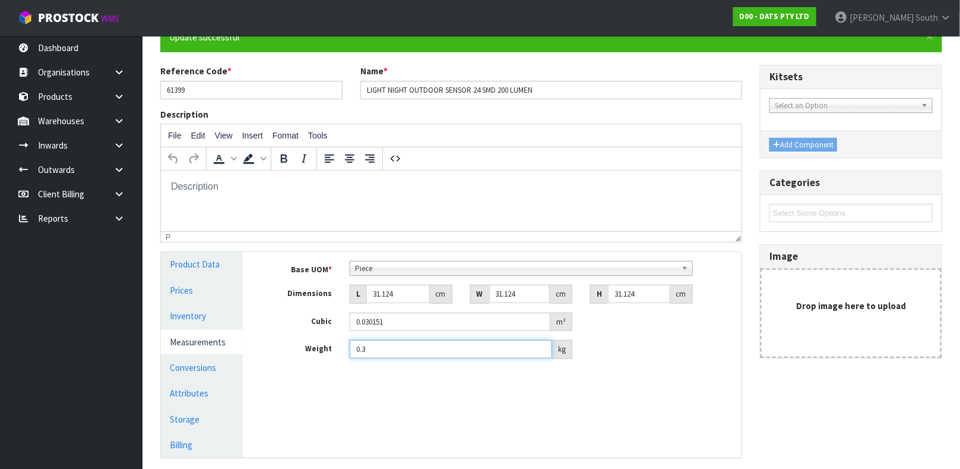
scroll to position [178, 0]
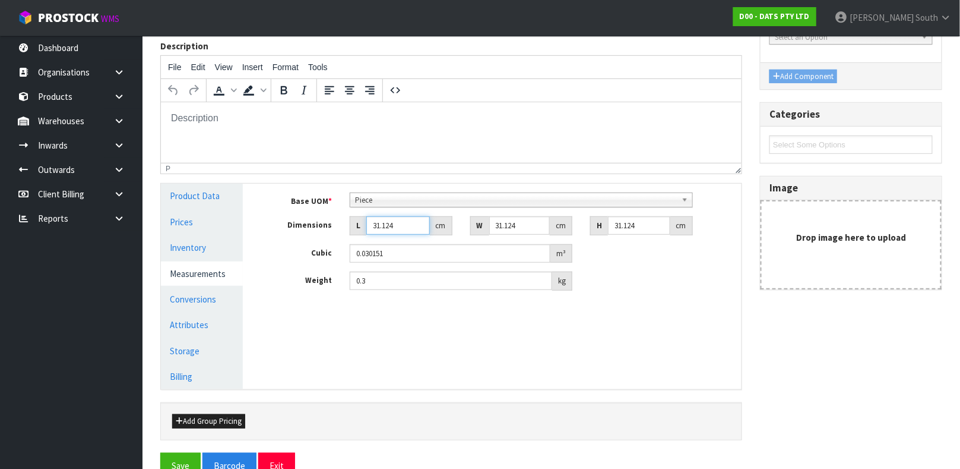
click at [395, 225] on input "31.124" at bounding box center [398, 225] width 64 height 18
click at [395, 226] on input "31.124" at bounding box center [398, 225] width 64 height 18
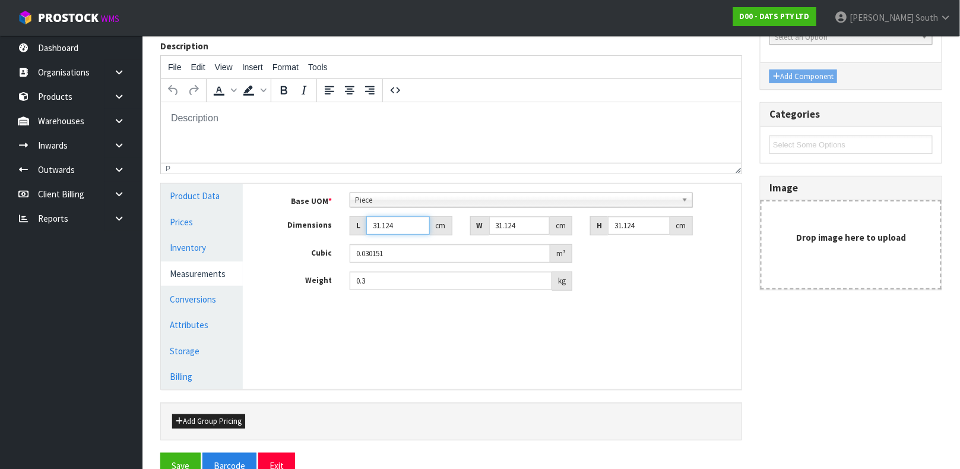
click at [395, 226] on input "31.124" at bounding box center [398, 225] width 64 height 18
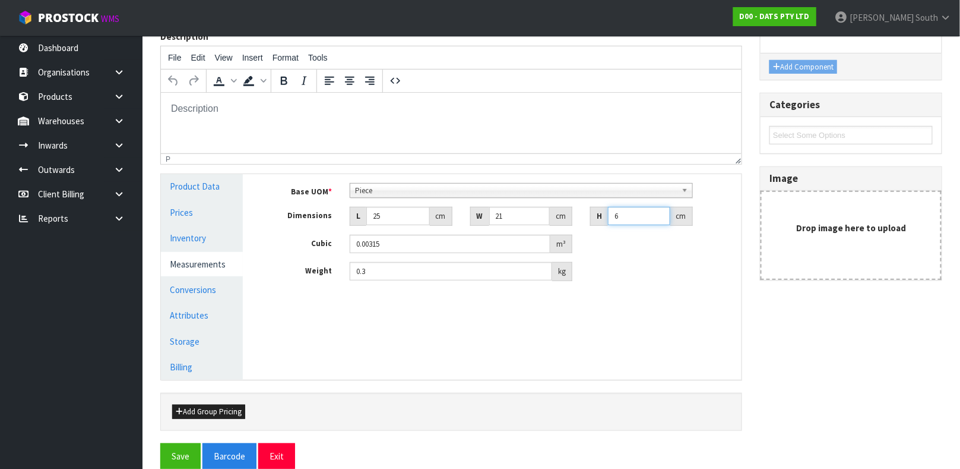
scroll to position [205, 0]
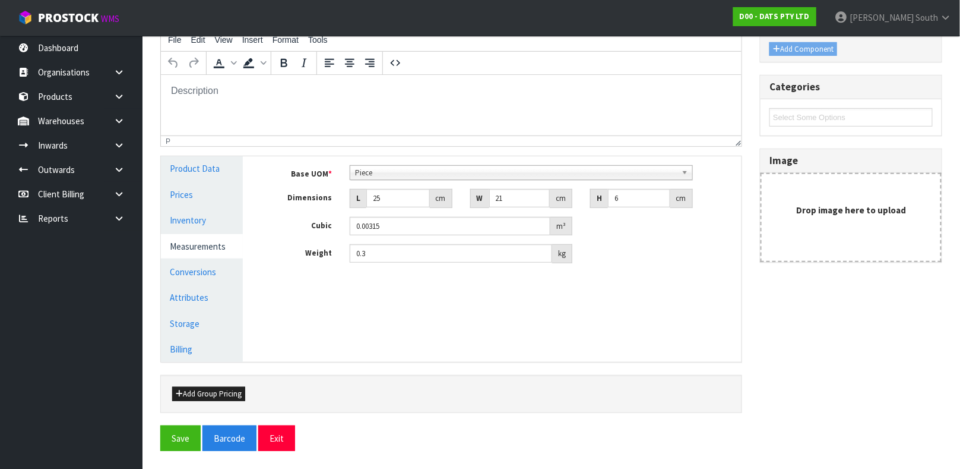
click at [357, 309] on div "Manage Stock Machine SKU Barcode 9311192613994 Batch Number Serial Number Expir…" at bounding box center [501, 258] width 499 height 205
click at [179, 436] on button "Save" at bounding box center [180, 438] width 40 height 26
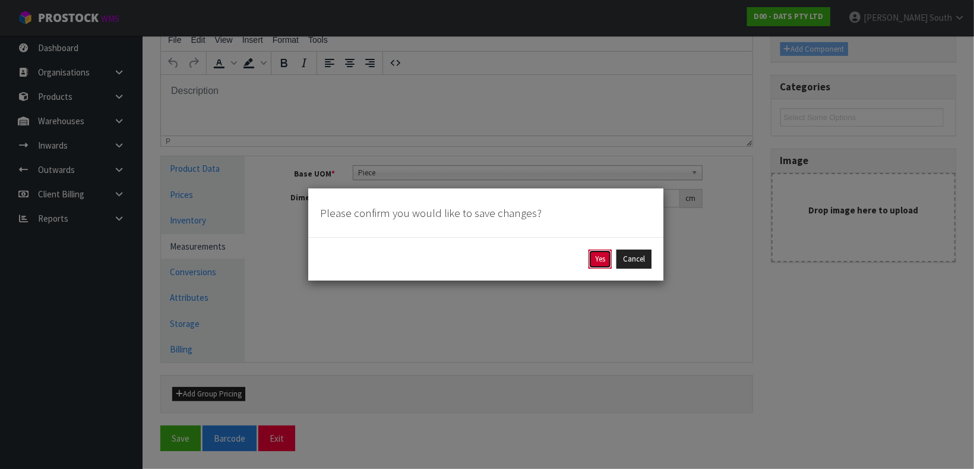
click at [603, 261] on button "Yes" at bounding box center [599, 258] width 23 height 19
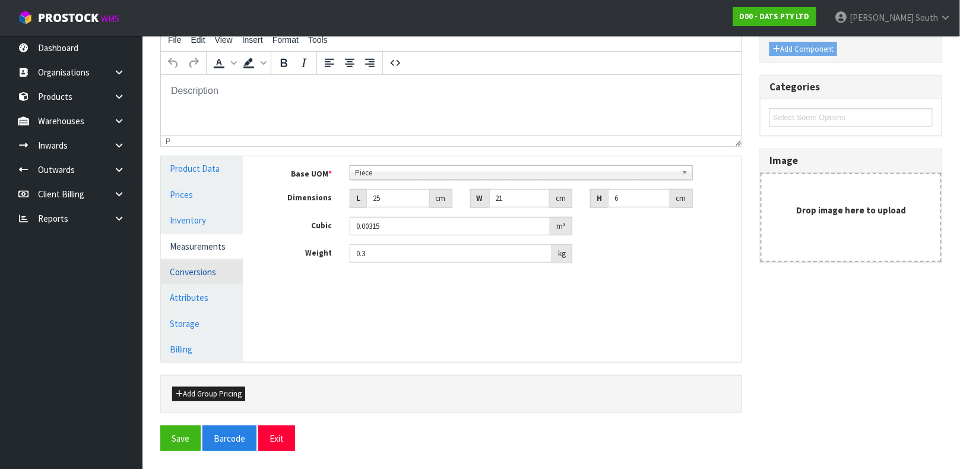
click at [208, 265] on link "Conversions" at bounding box center [202, 271] width 82 height 24
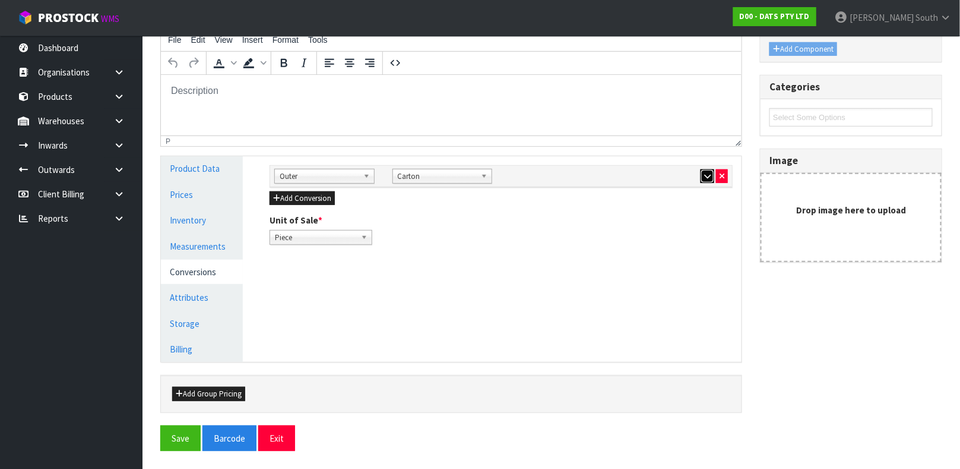
click at [705, 174] on icon "button" at bounding box center [707, 176] width 7 height 8
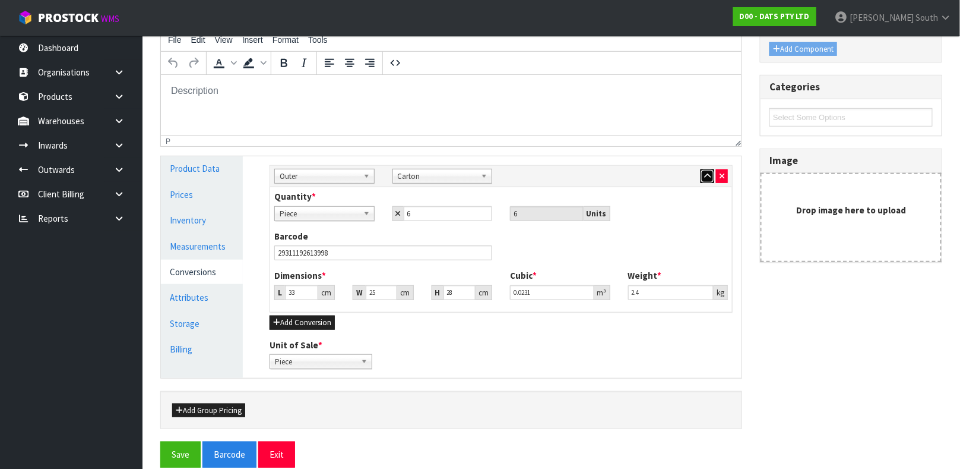
scroll to position [221, 0]
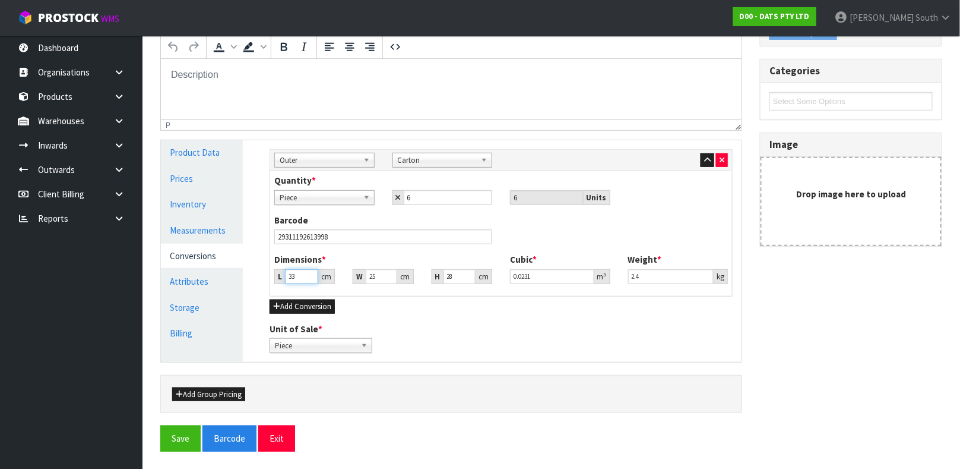
click at [303, 271] on input "33" at bounding box center [301, 276] width 33 height 15
click at [170, 431] on button "Save" at bounding box center [180, 438] width 40 height 26
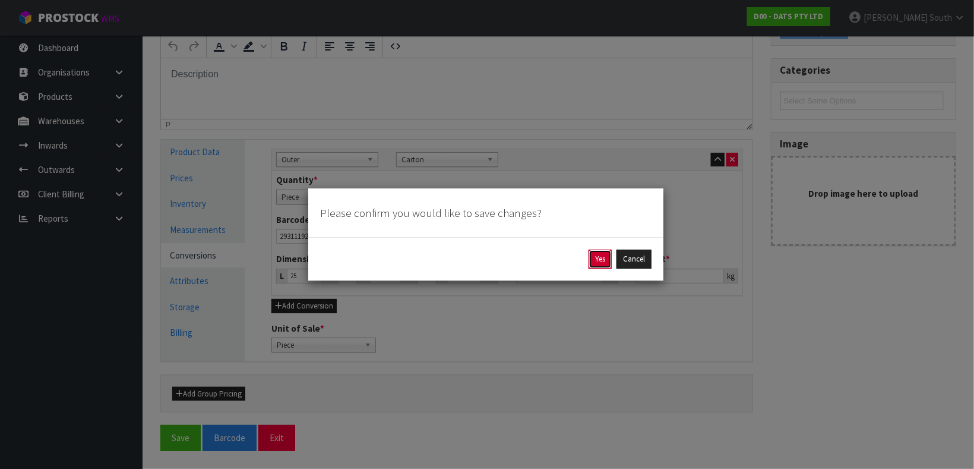
click at [592, 259] on button "Yes" at bounding box center [599, 258] width 23 height 19
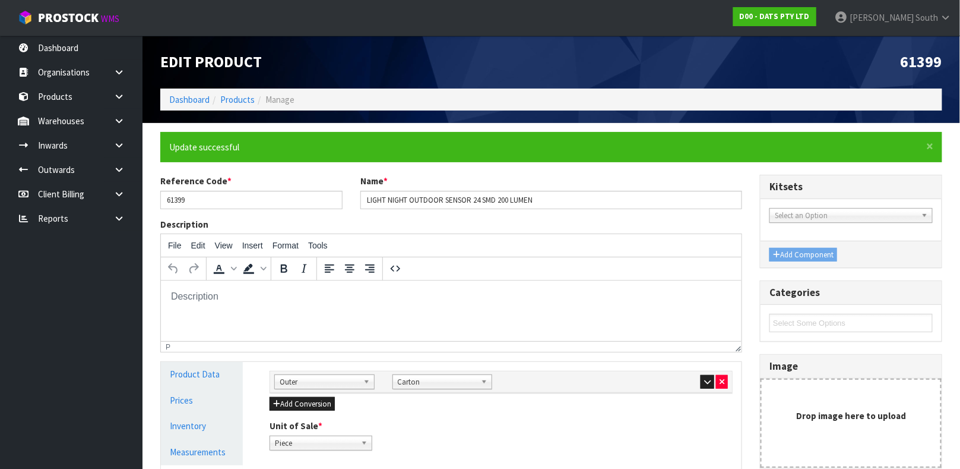
scroll to position [205, 0]
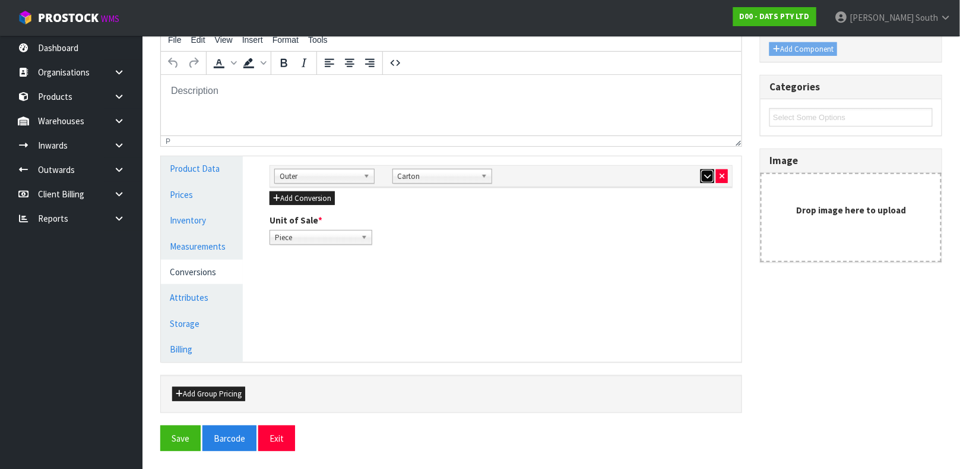
click at [701, 175] on button "button" at bounding box center [708, 176] width 14 height 14
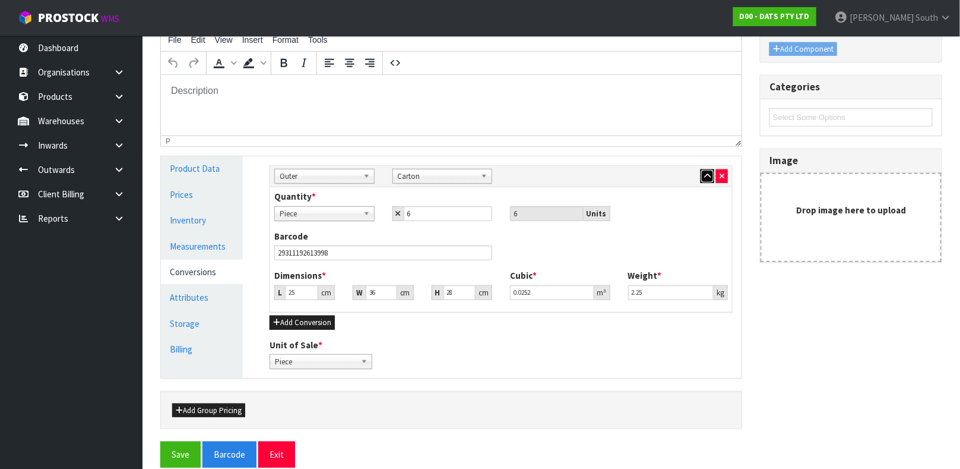
click at [701, 175] on button "button" at bounding box center [708, 176] width 14 height 14
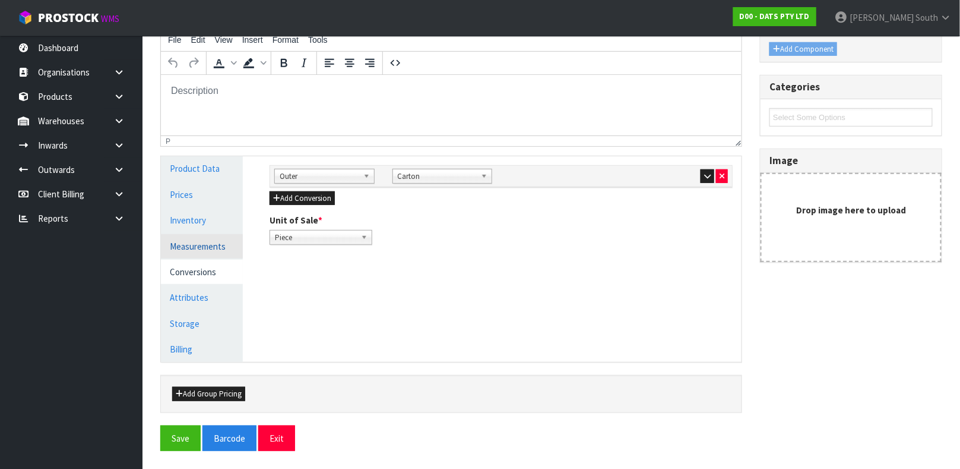
click at [221, 250] on link "Measurements" at bounding box center [202, 246] width 82 height 24
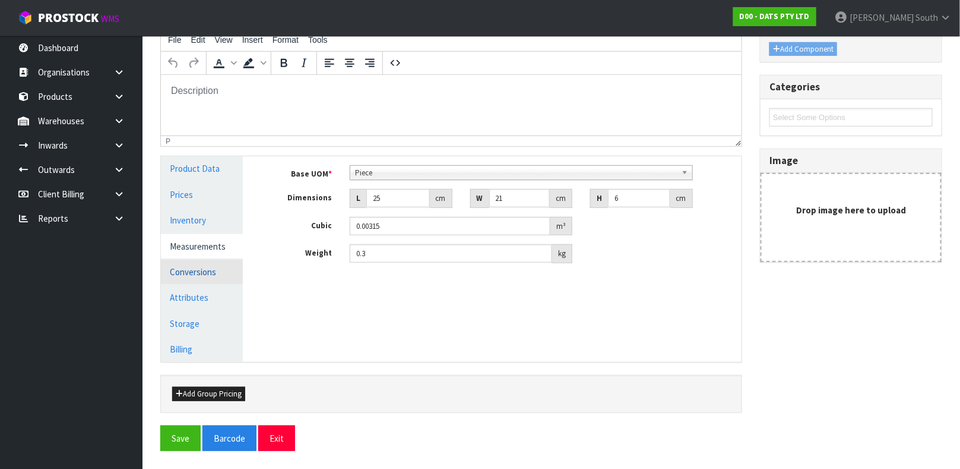
click at [201, 278] on link "Conversions" at bounding box center [202, 271] width 82 height 24
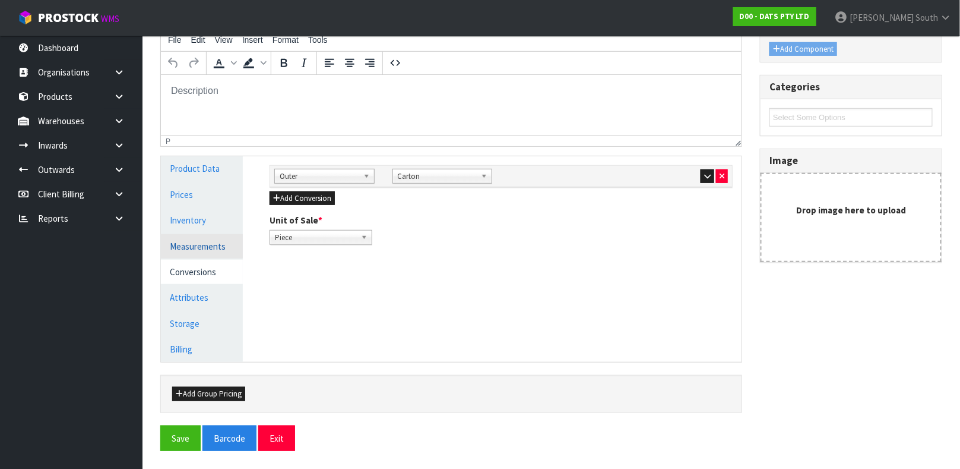
click at [202, 250] on link "Measurements" at bounding box center [202, 246] width 82 height 24
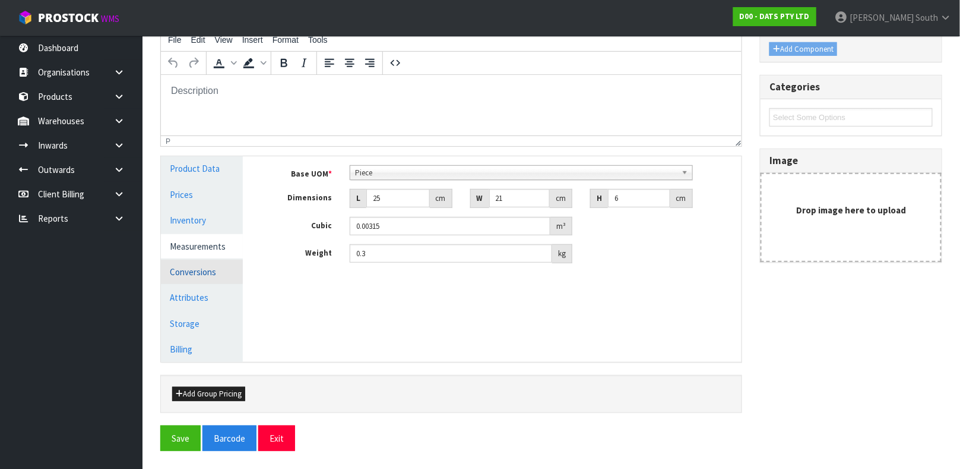
click at [194, 273] on link "Conversions" at bounding box center [202, 271] width 82 height 24
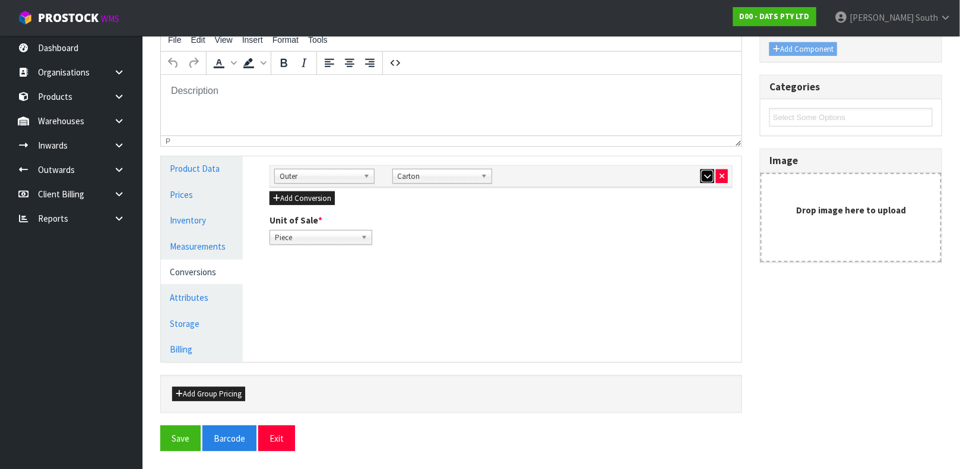
click at [702, 178] on button "button" at bounding box center [708, 176] width 14 height 14
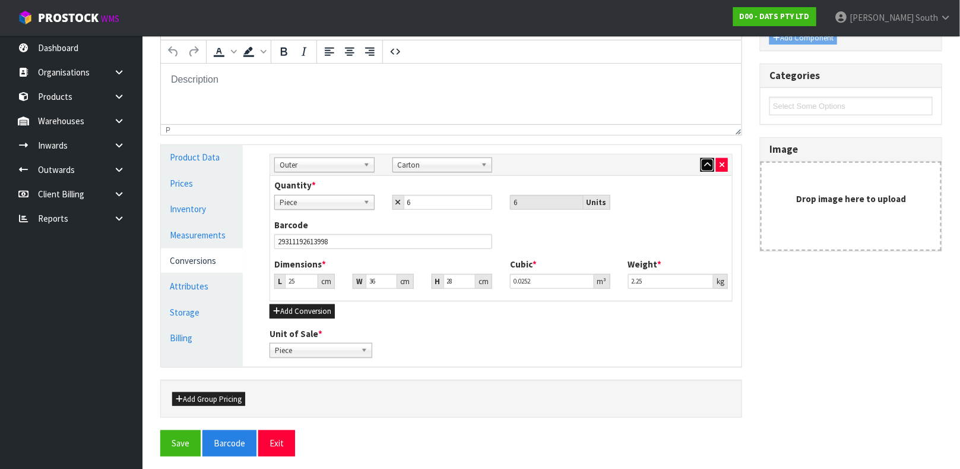
scroll to position [222, 0]
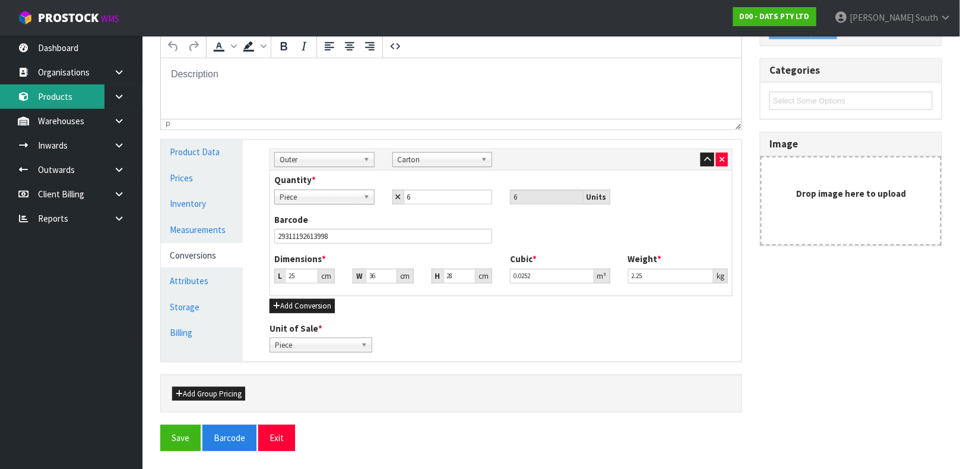
click at [68, 102] on link "Products" at bounding box center [71, 96] width 143 height 24
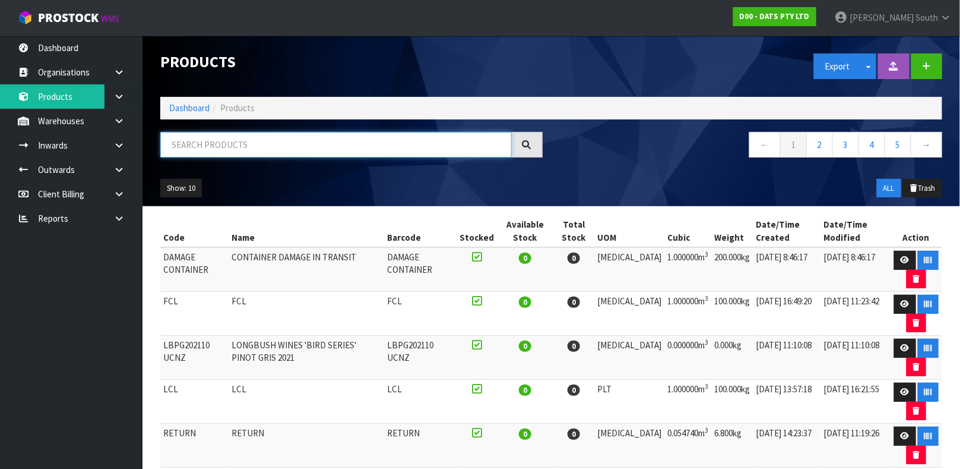
click at [308, 141] on input "text" at bounding box center [336, 145] width 352 height 26
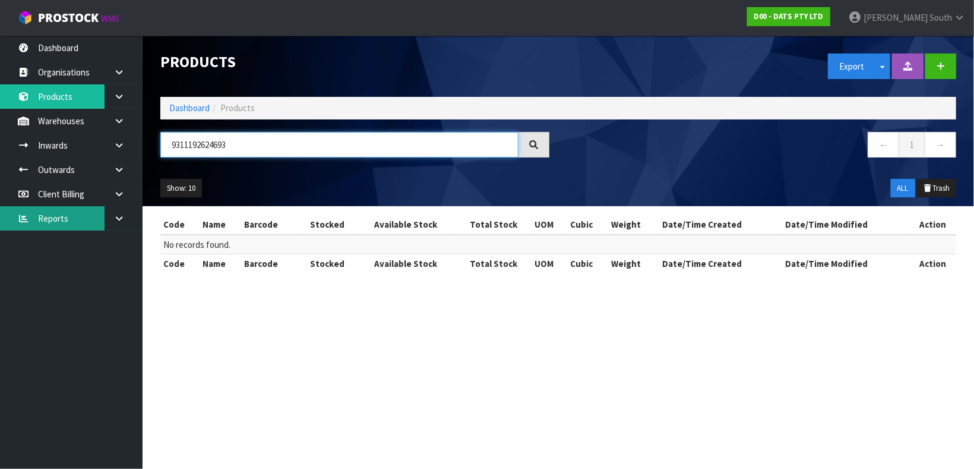
drag, startPoint x: 271, startPoint y: 138, endPoint x: 10, endPoint y: 206, distance: 270.5
click at [10, 206] on body "Toggle navigation ProStock WMS D00 - DATS PTY LTD [PERSON_NAME] South Logout Da…" at bounding box center [487, 234] width 974 height 469
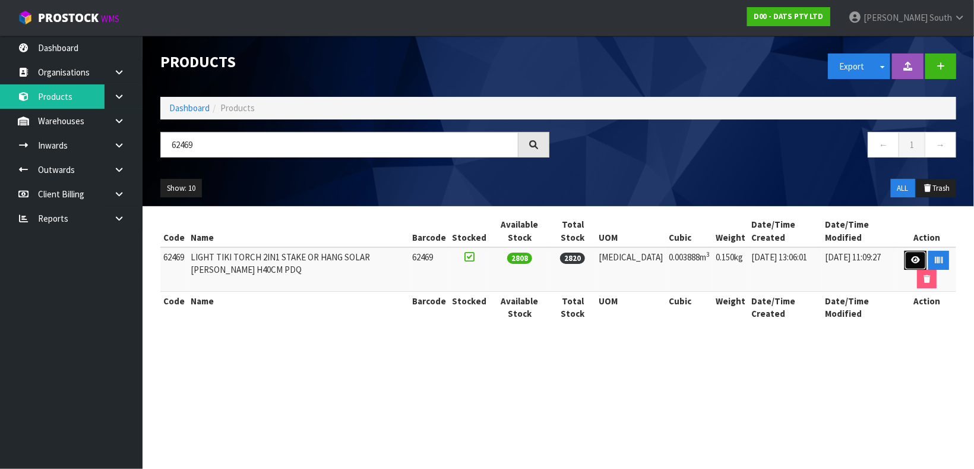
click at [909, 251] on link at bounding box center [915, 260] width 22 height 19
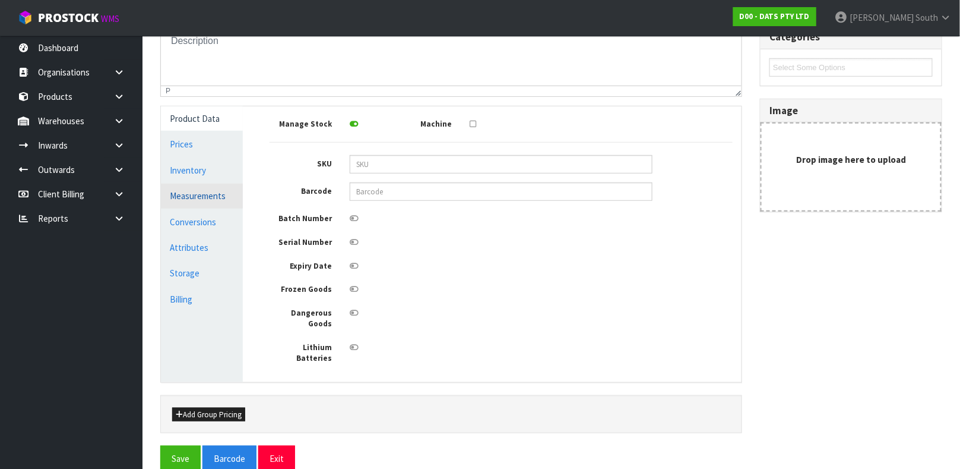
click at [197, 203] on link "Measurements" at bounding box center [202, 195] width 82 height 24
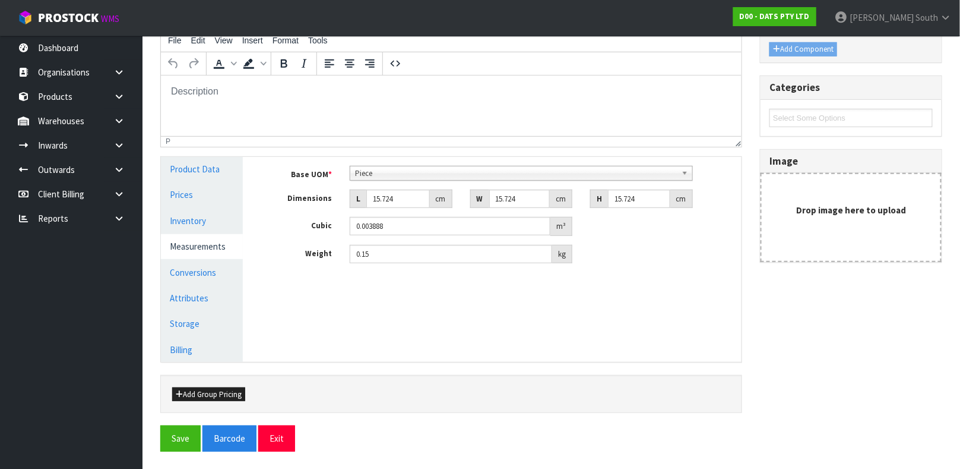
click at [647, 289] on div "Manage Stock Machine SKU Barcode Batch Number Serial Number Expiry Date Frozen …" at bounding box center [501, 259] width 499 height 205
click at [451, 255] on input "0.15" at bounding box center [451, 254] width 202 height 18
click at [521, 308] on div "Manage Stock Machine SKU Barcode Batch Number Serial Number Expiry Date Frozen …" at bounding box center [501, 259] width 499 height 205
click at [396, 190] on input "15.724" at bounding box center [398, 198] width 64 height 18
click at [160, 425] on button "Save" at bounding box center [180, 438] width 40 height 26
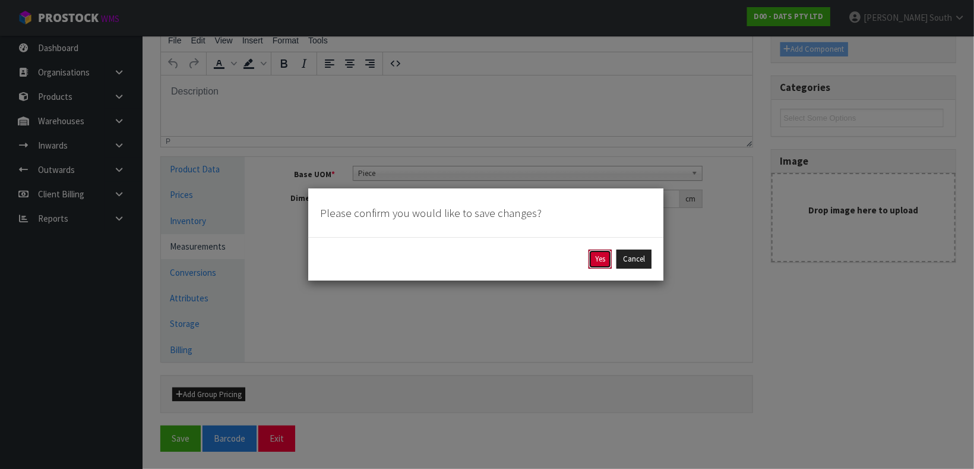
click button "Yes" at bounding box center [599, 258] width 23 height 19
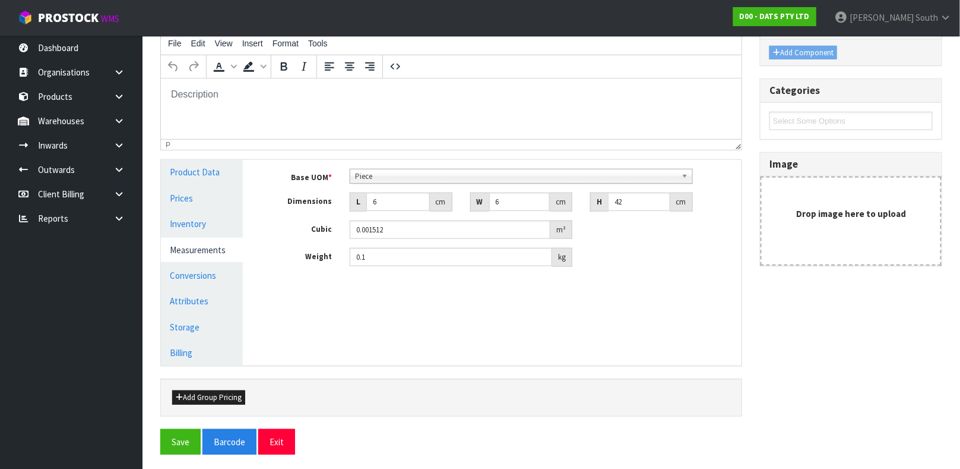
scroll to position [205, 0]
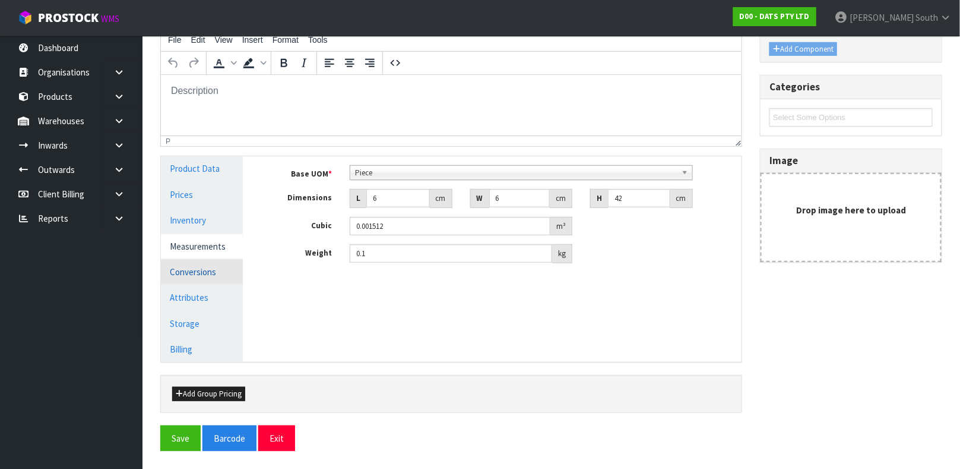
click at [195, 278] on link "Conversions" at bounding box center [202, 271] width 82 height 24
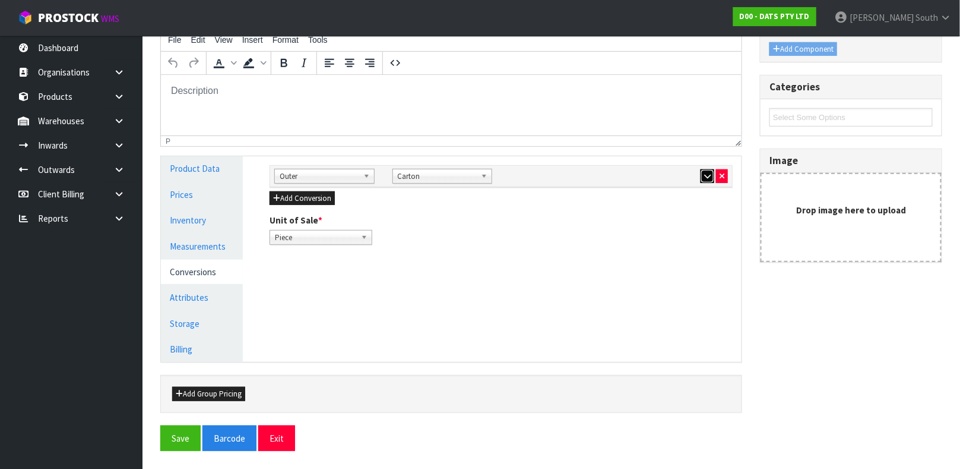
click at [701, 175] on button "button" at bounding box center [708, 176] width 14 height 14
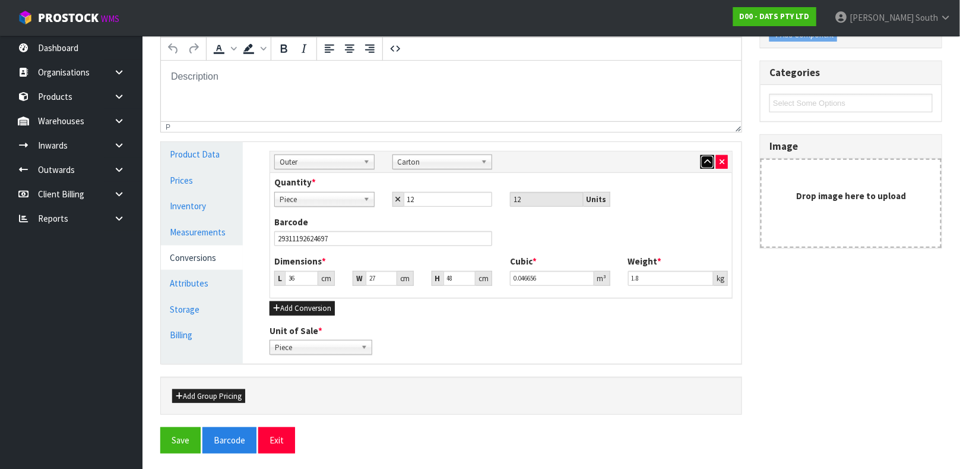
scroll to position [222, 0]
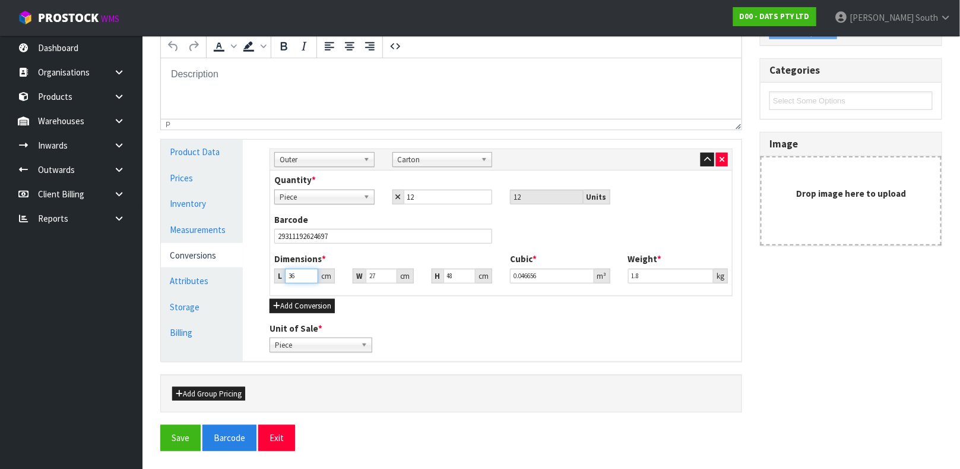
click at [297, 274] on input "36" at bounding box center [301, 275] width 33 height 15
click at [160, 425] on button "Save" at bounding box center [180, 438] width 40 height 26
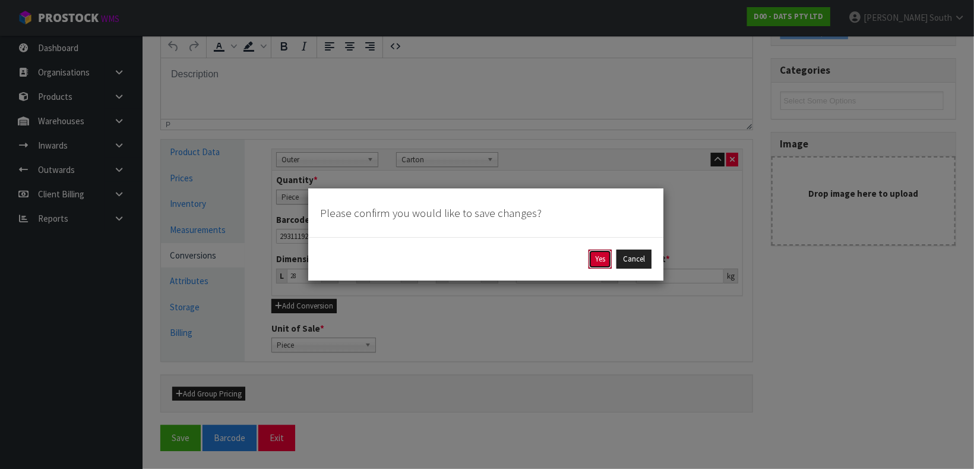
click button "Yes" at bounding box center [599, 258] width 23 height 19
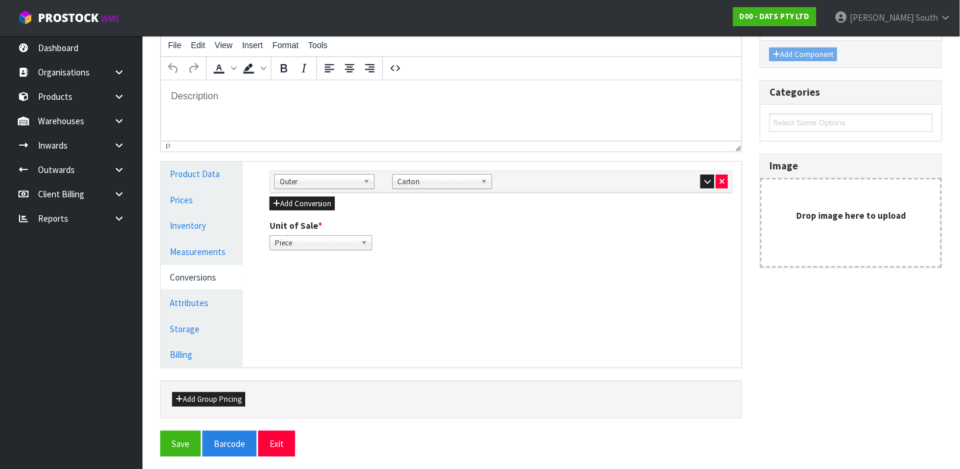
scroll to position [201, 0]
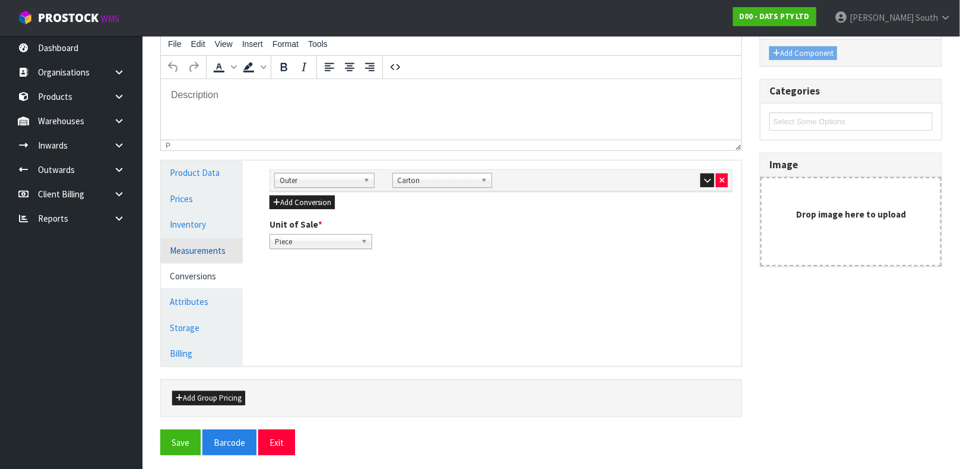
click at [201, 242] on link "Measurements" at bounding box center [202, 250] width 82 height 24
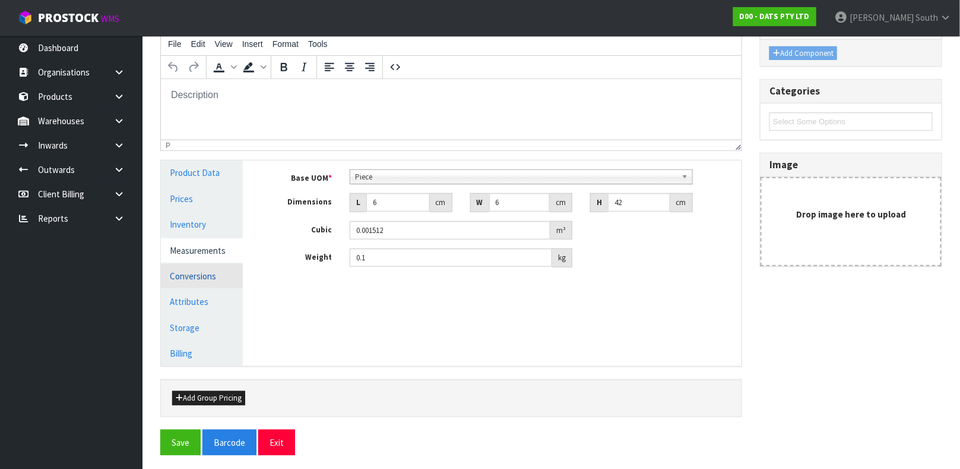
click at [191, 283] on link "Conversions" at bounding box center [202, 276] width 82 height 24
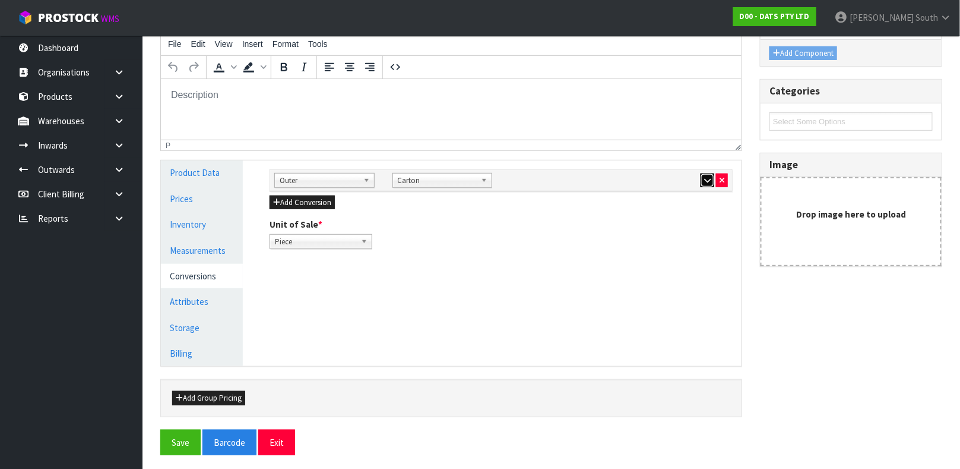
click at [701, 179] on button "button" at bounding box center [708, 180] width 14 height 14
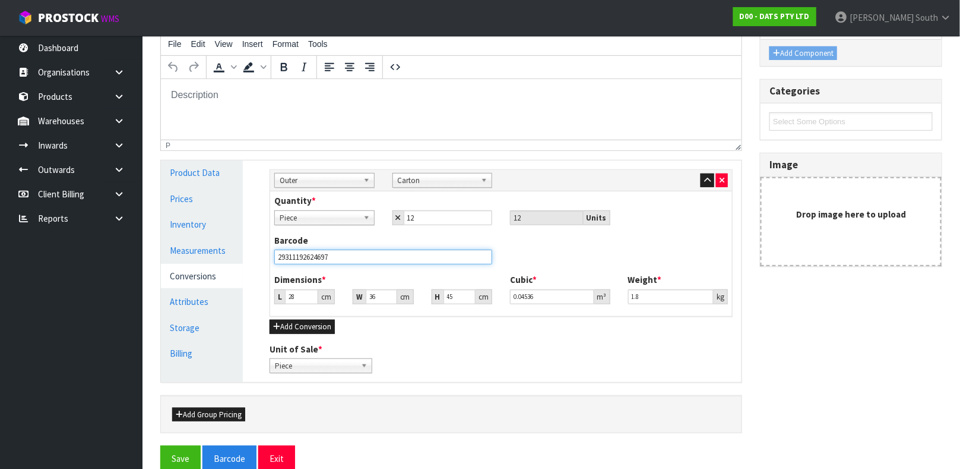
click at [373, 252] on input "29311192624697" at bounding box center [383, 256] width 218 height 15
click at [160, 445] on button "Save" at bounding box center [180, 458] width 40 height 26
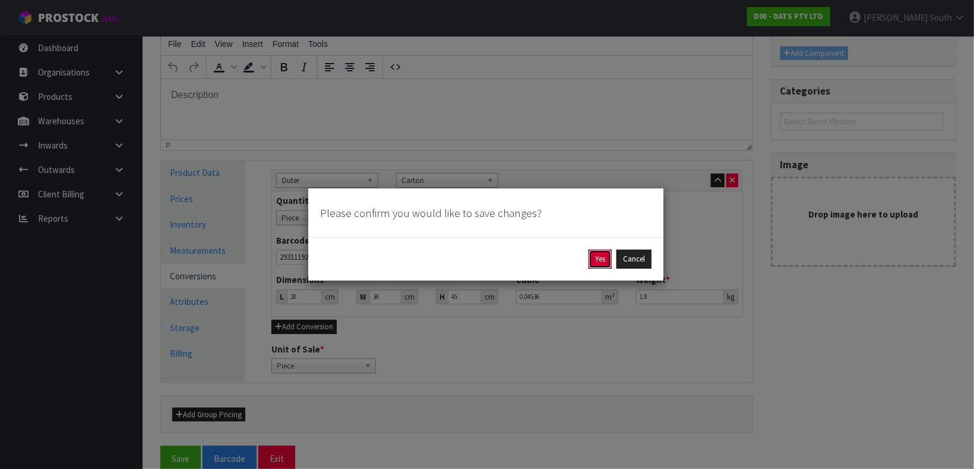
click button "Yes" at bounding box center [599, 258] width 23 height 19
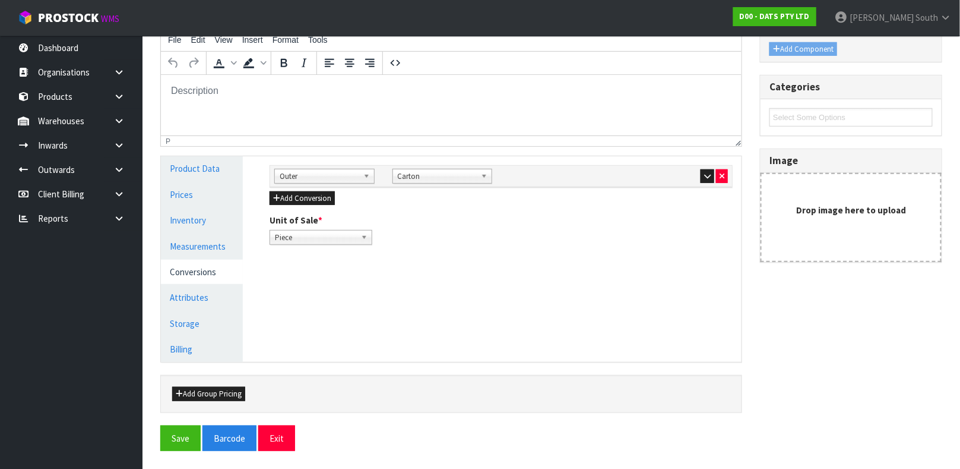
scroll to position [205, 0]
click at [160, 425] on button "Save" at bounding box center [180, 438] width 40 height 26
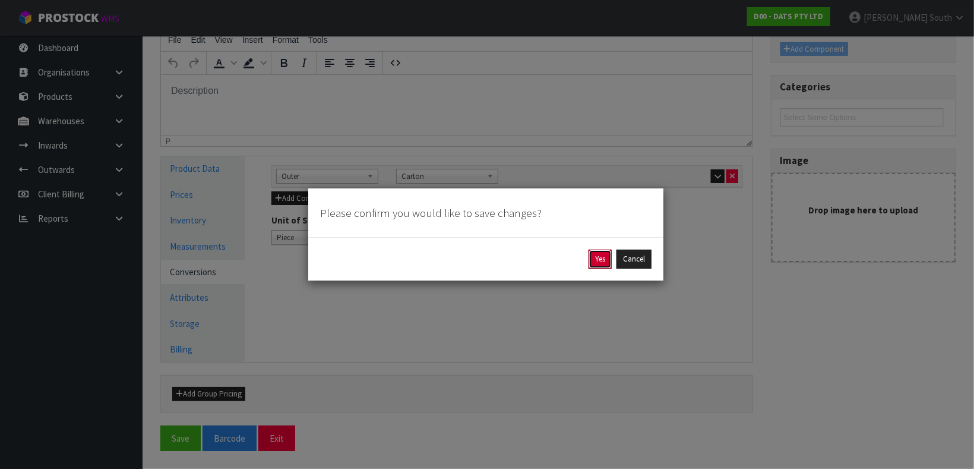
click button "Yes" at bounding box center [599, 258] width 23 height 19
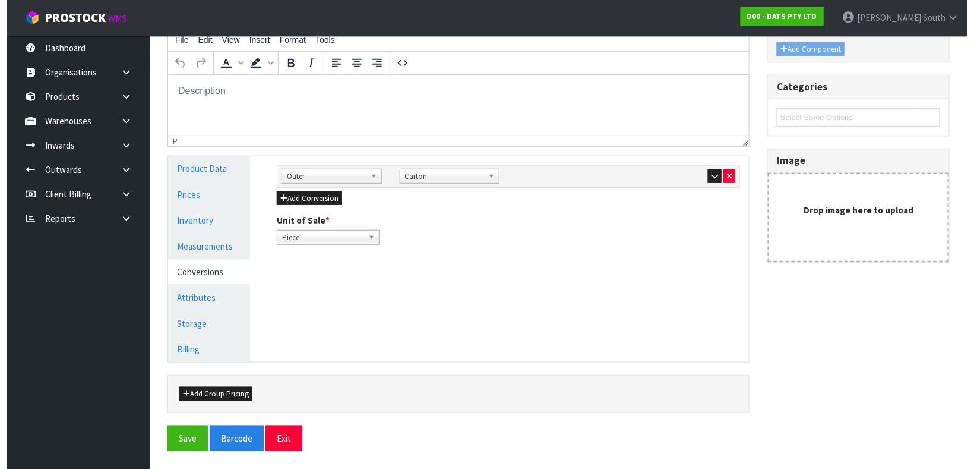
scroll to position [0, 0]
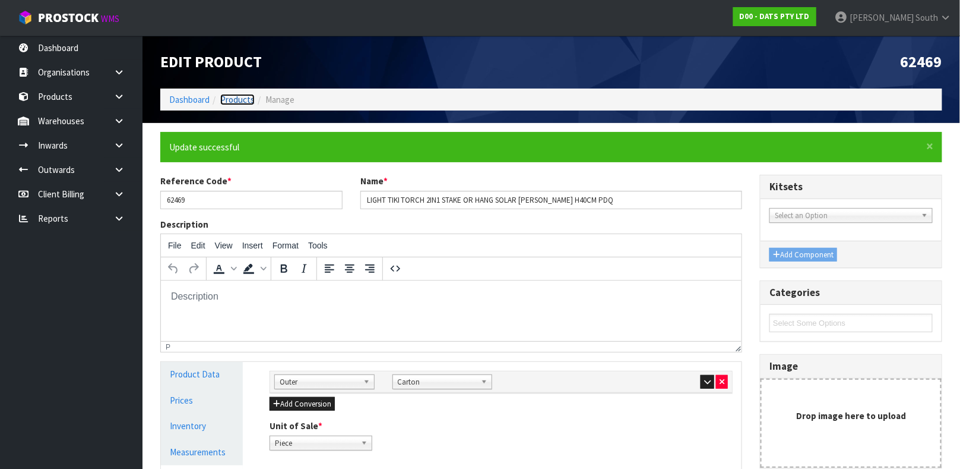
click at [238, 99] on link "Products" at bounding box center [237, 99] width 34 height 11
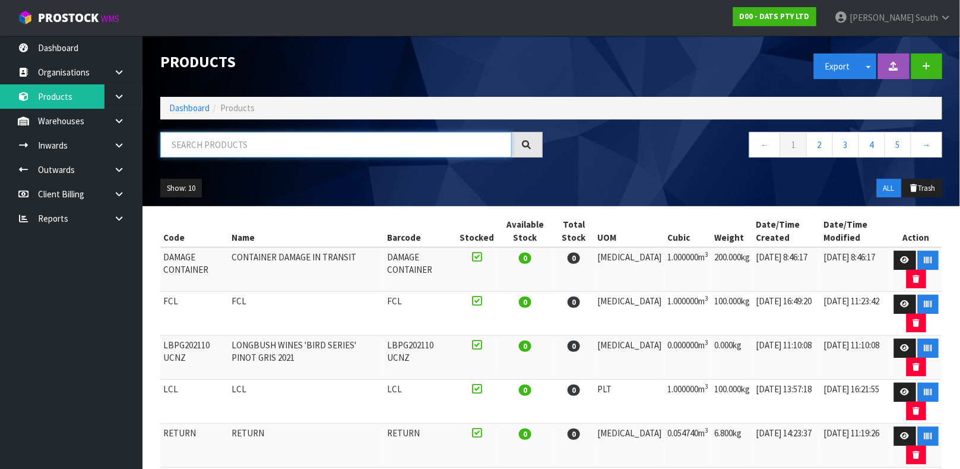
click at [214, 140] on input "text" at bounding box center [336, 145] width 352 height 26
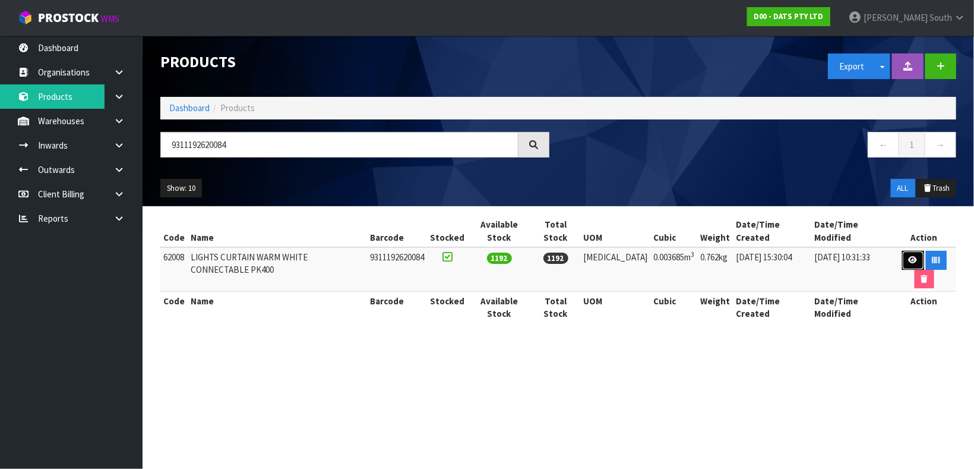
click at [902, 251] on link at bounding box center [913, 260] width 22 height 19
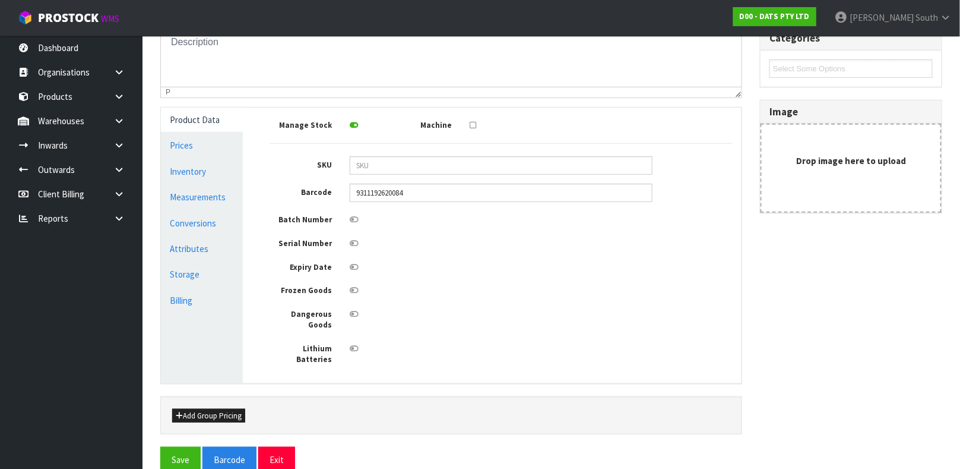
scroll to position [213, 0]
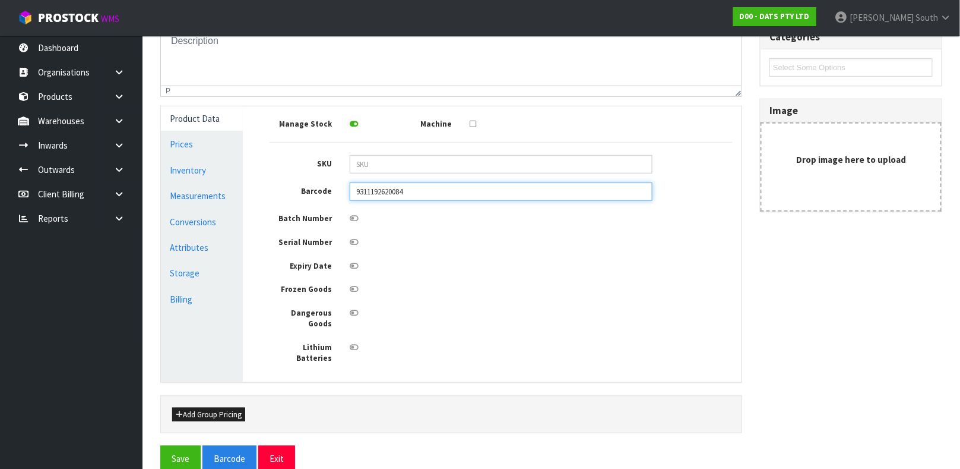
click at [374, 190] on input "9311192620084" at bounding box center [501, 191] width 303 height 18
click at [160, 445] on button "Save" at bounding box center [180, 458] width 40 height 26
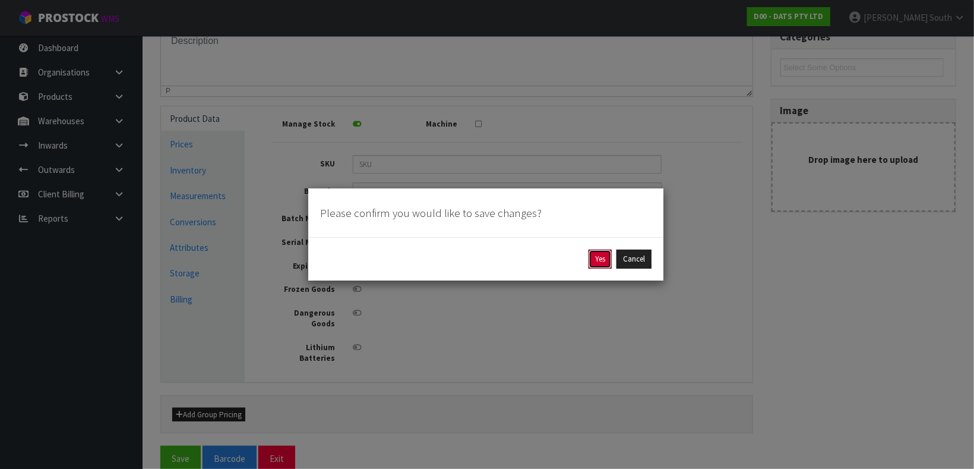
click button "Yes" at bounding box center [599, 258] width 23 height 19
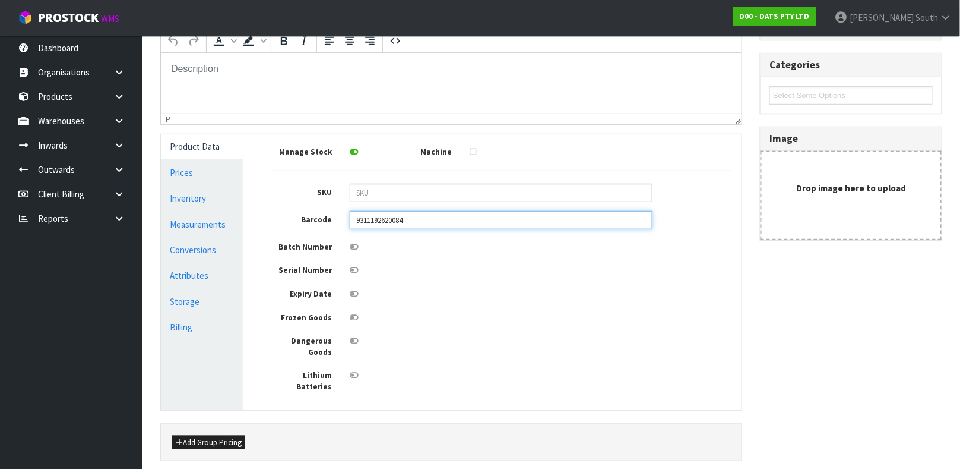
scroll to position [255, 0]
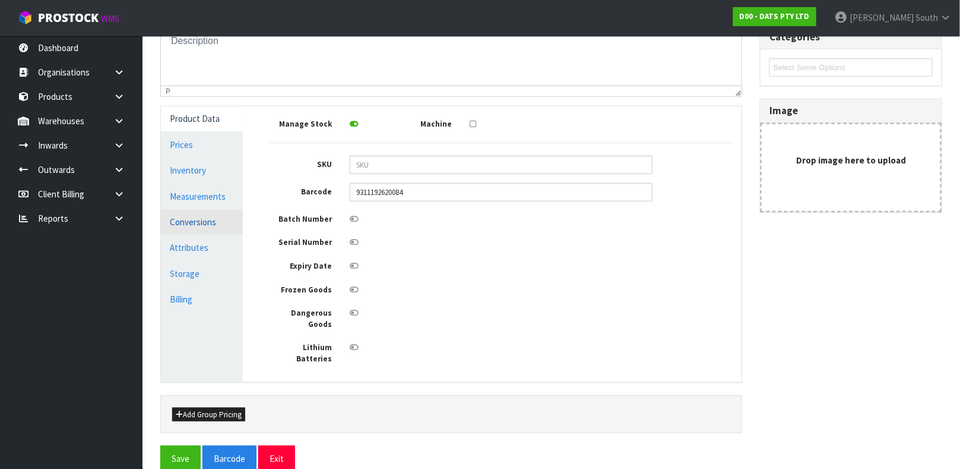
click at [211, 219] on link "Conversions" at bounding box center [202, 222] width 82 height 24
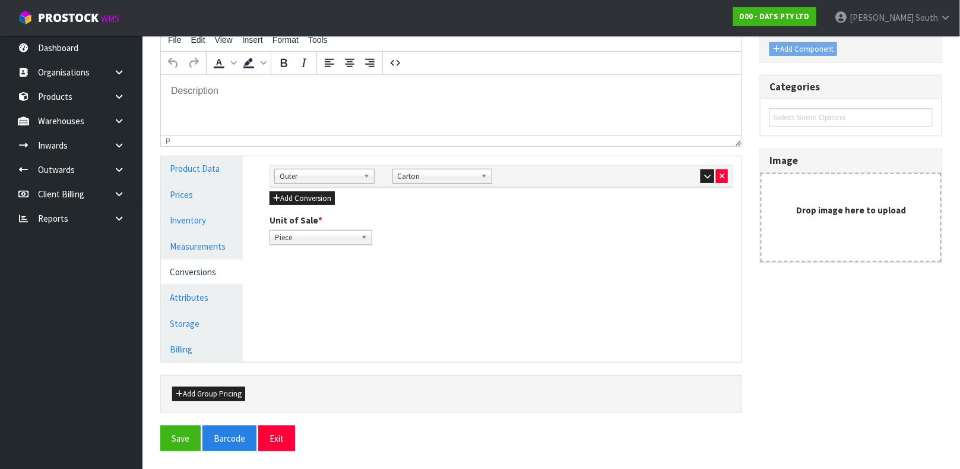
scroll to position [205, 0]
click at [204, 254] on link "Measurements" at bounding box center [202, 246] width 82 height 24
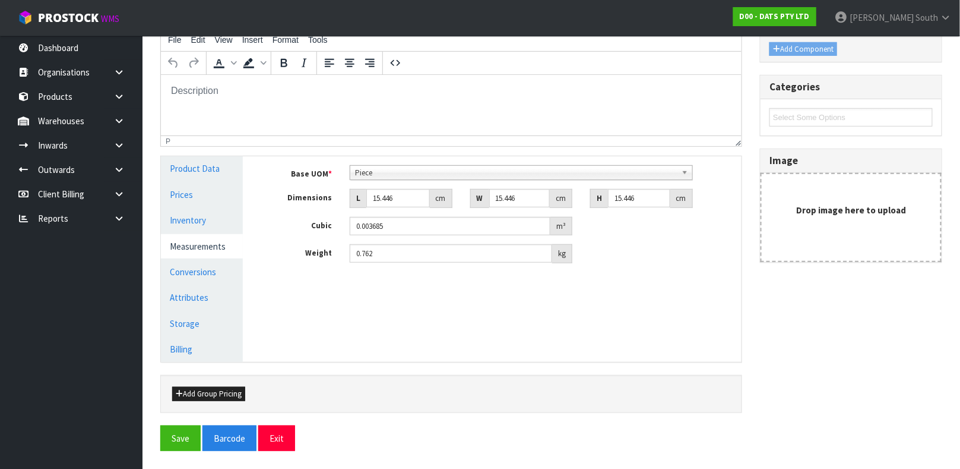
click at [422, 172] on span "Piece" at bounding box center [516, 173] width 322 height 14
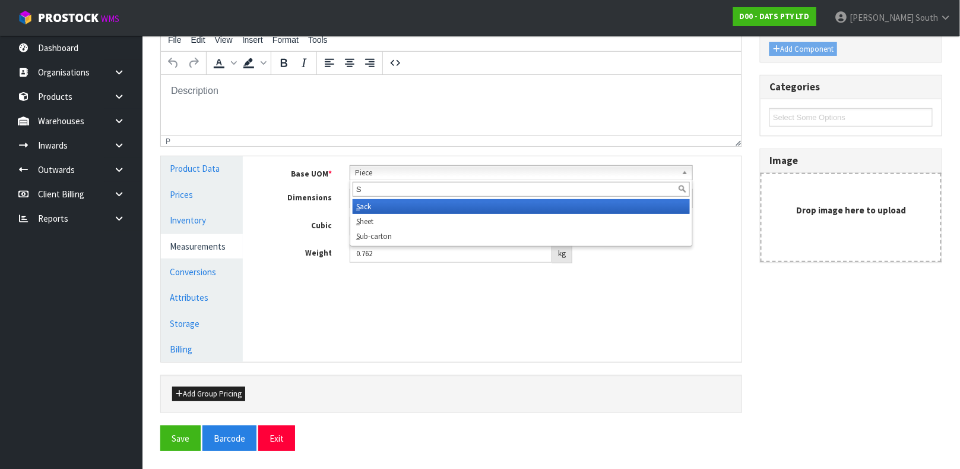
scroll to position [0, 0]
click at [418, 200] on li "Sub -carton" at bounding box center [521, 206] width 337 height 15
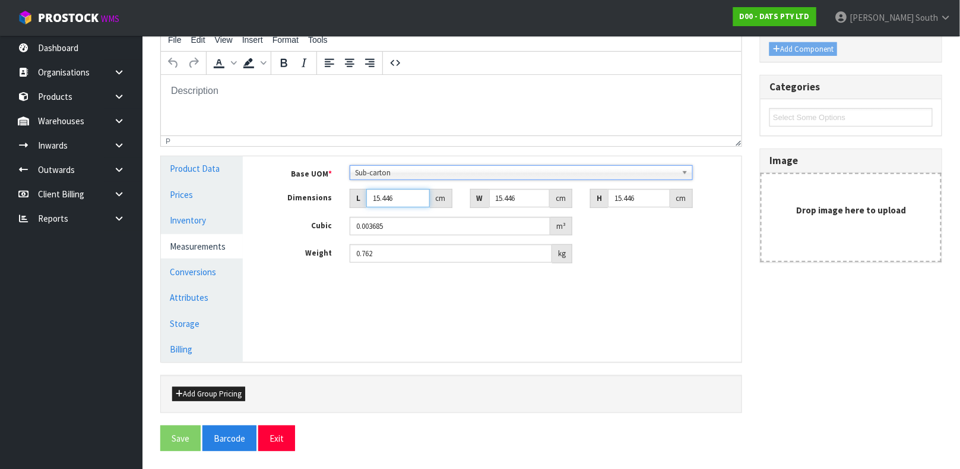
click at [400, 198] on input "15.446" at bounding box center [398, 198] width 64 height 18
click at [382, 197] on input "number" at bounding box center [398, 198] width 64 height 18
click at [302, 324] on div "Manage Stock Machine SKU Barcode 9311192620084 Batch Number Serial Number Expir…" at bounding box center [501, 258] width 499 height 205
click at [268, 432] on button "Exit" at bounding box center [276, 438] width 37 height 26
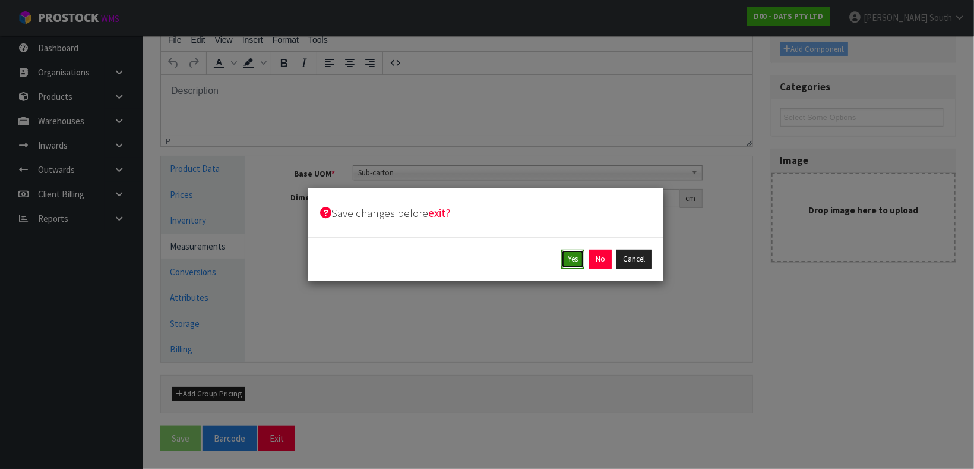
click at [576, 264] on button "Yes" at bounding box center [572, 258] width 23 height 19
click at [590, 259] on button "Yes" at bounding box center [599, 258] width 23 height 19
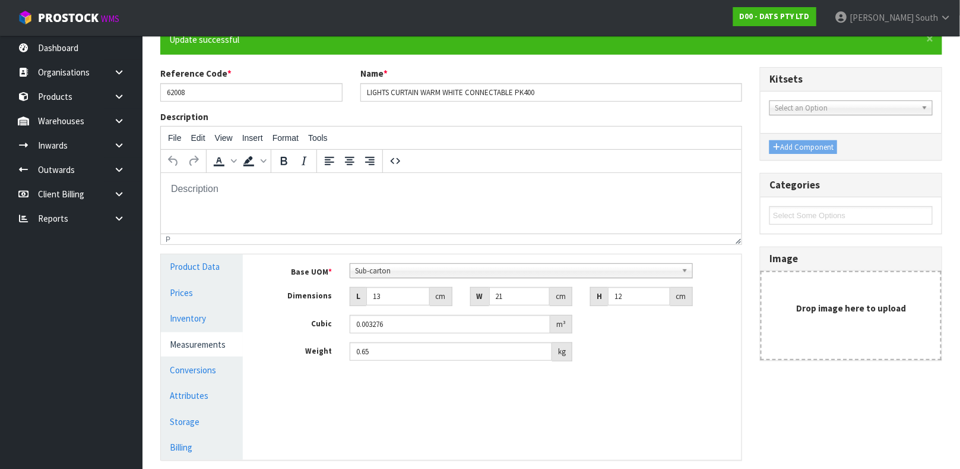
scroll to position [205, 0]
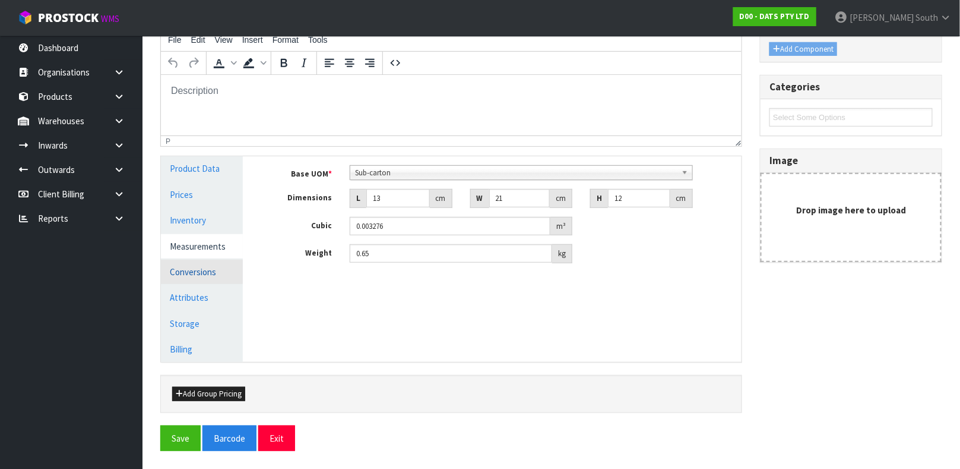
click at [208, 276] on link "Conversions" at bounding box center [202, 271] width 82 height 24
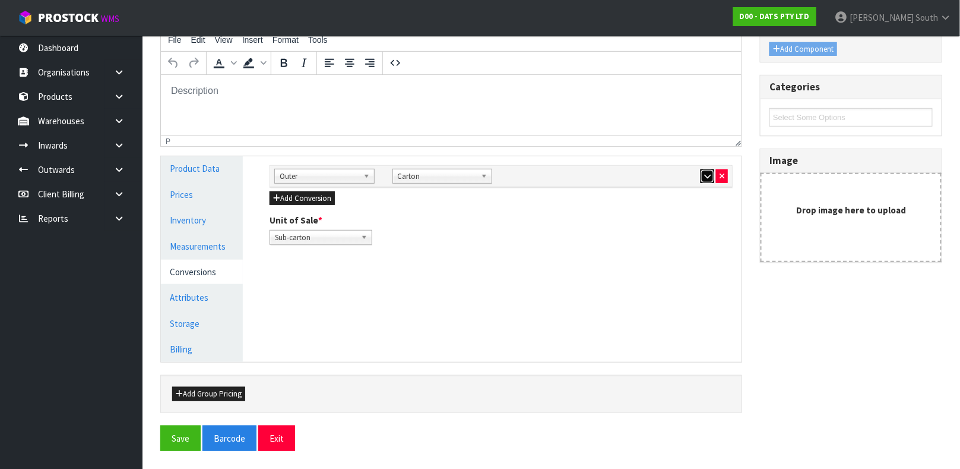
click at [701, 170] on button "button" at bounding box center [708, 176] width 14 height 14
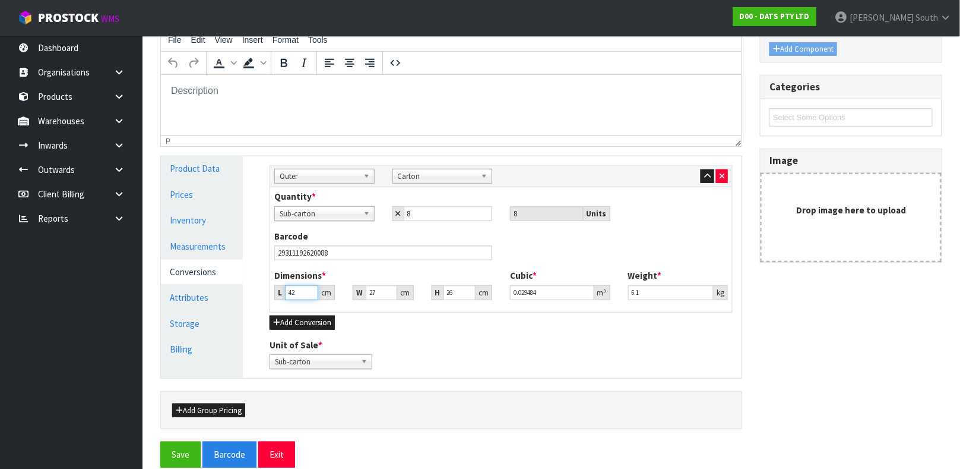
click at [298, 289] on input "42" at bounding box center [301, 292] width 33 height 15
click at [160, 441] on button "Save" at bounding box center [180, 454] width 40 height 26
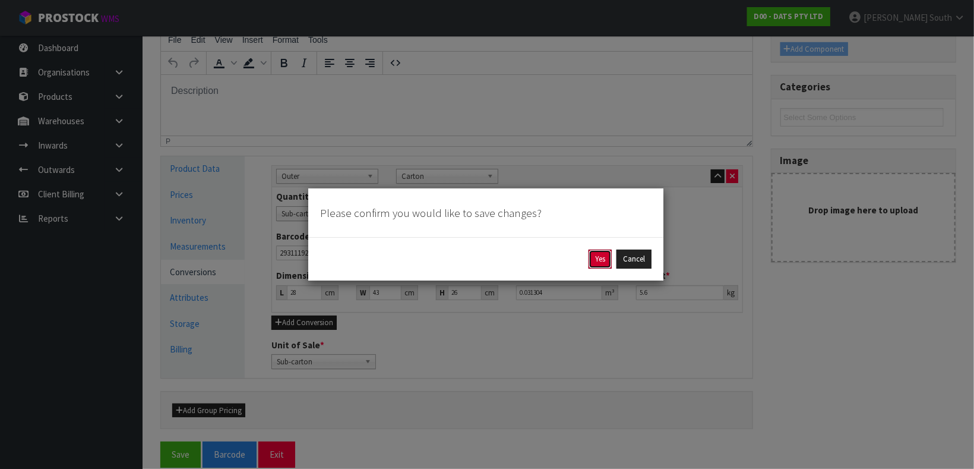
click button "Yes" at bounding box center [599, 258] width 23 height 19
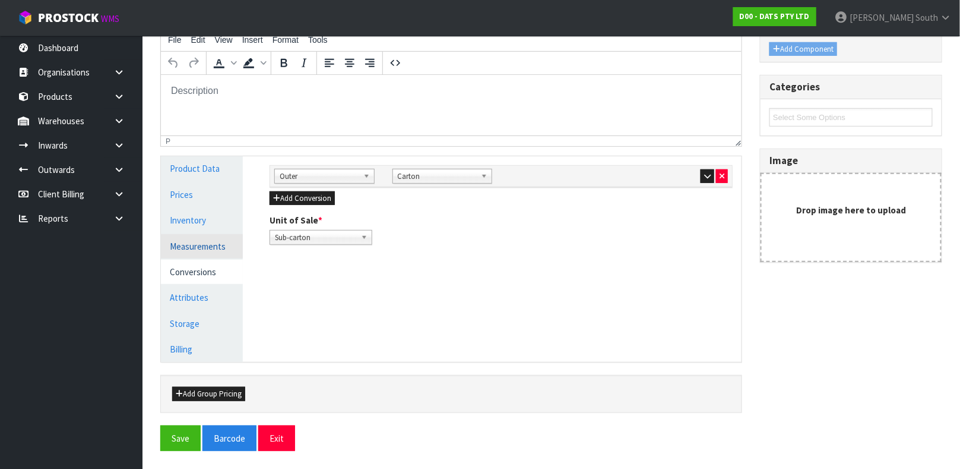
click at [207, 249] on link "Measurements" at bounding box center [202, 246] width 82 height 24
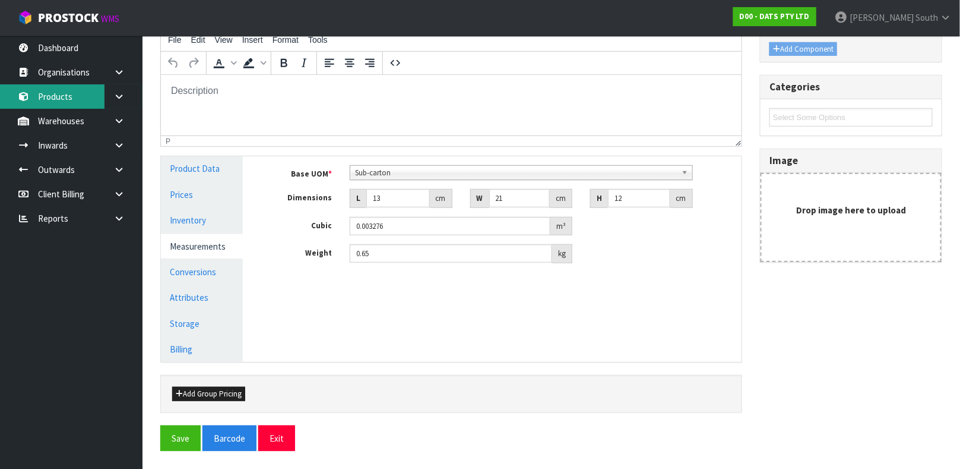
click at [65, 93] on link "Products" at bounding box center [71, 96] width 143 height 24
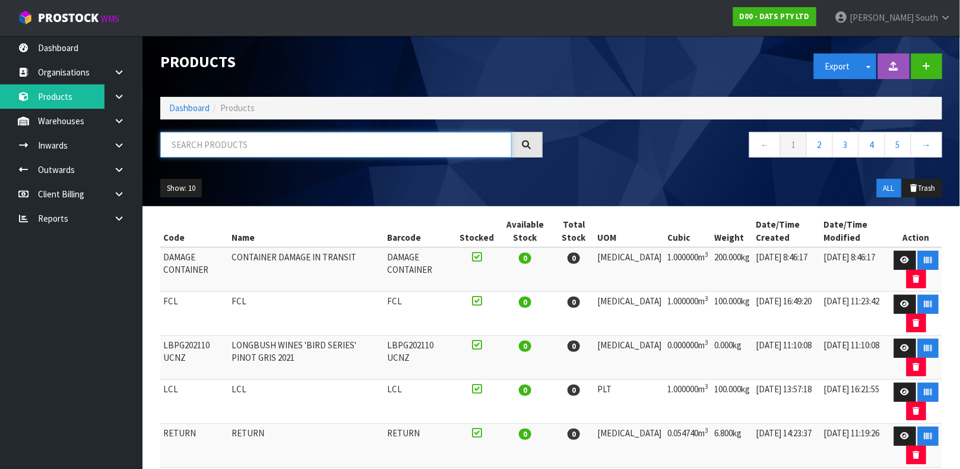
click at [287, 145] on input "text" at bounding box center [336, 145] width 352 height 26
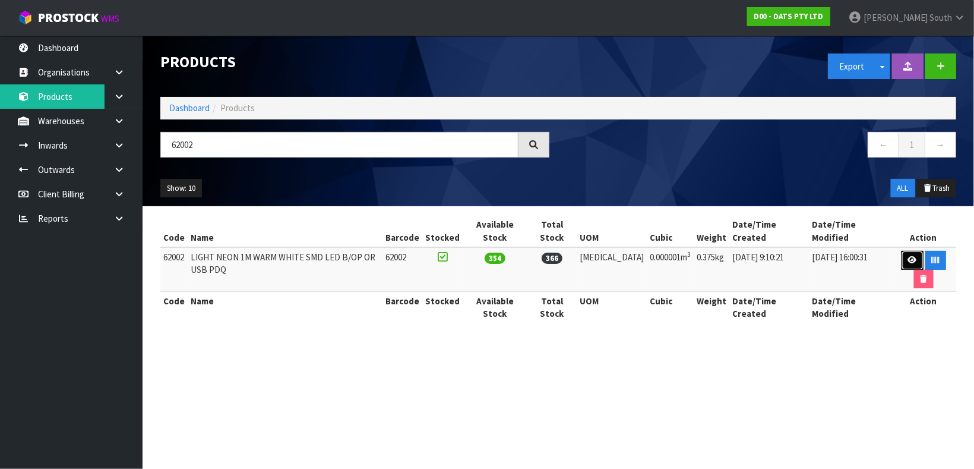
click at [901, 251] on link at bounding box center [912, 260] width 22 height 19
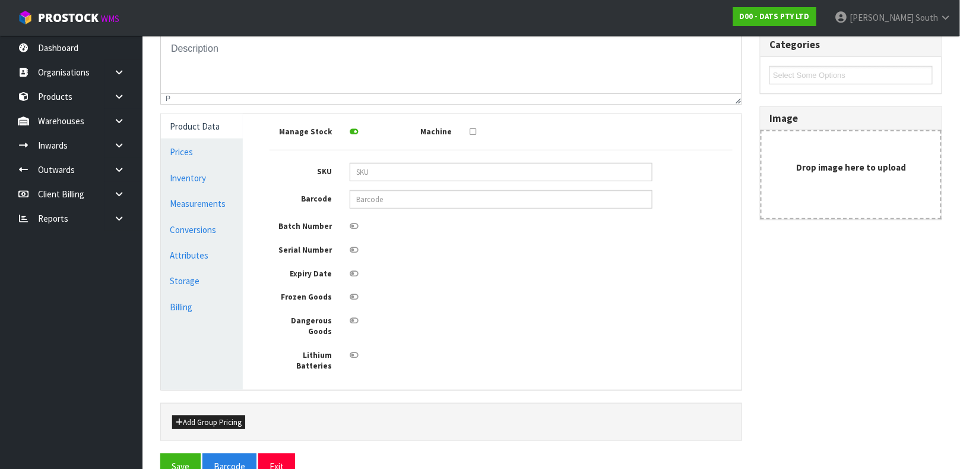
scroll to position [213, 0]
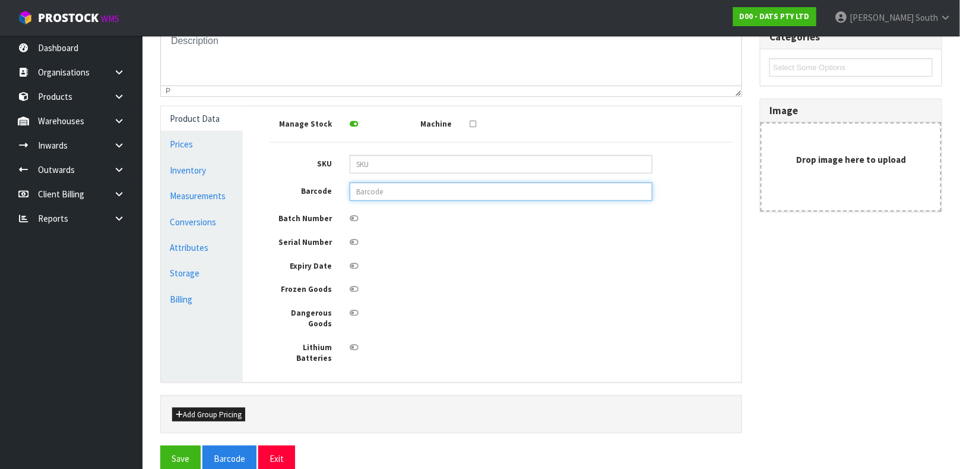
click at [466, 185] on input "text" at bounding box center [501, 191] width 303 height 18
click at [160, 445] on button "Save" at bounding box center [180, 458] width 40 height 26
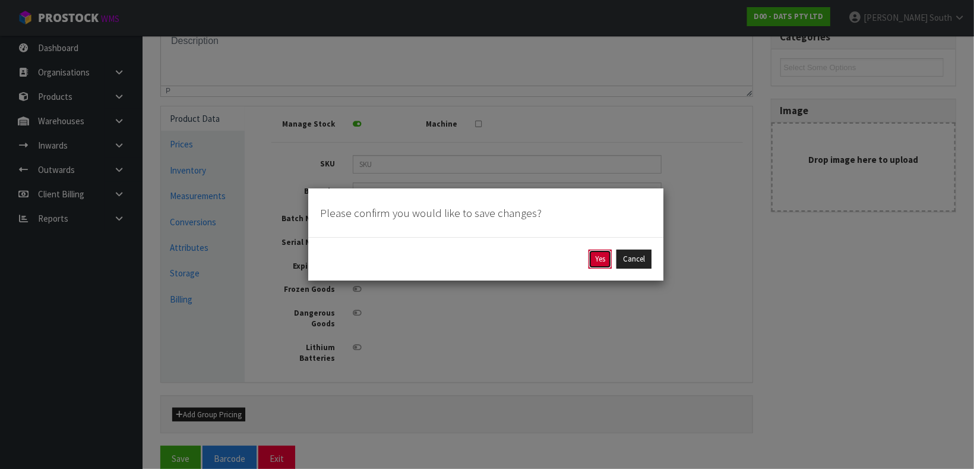
click at [596, 264] on button "Yes" at bounding box center [599, 258] width 23 height 19
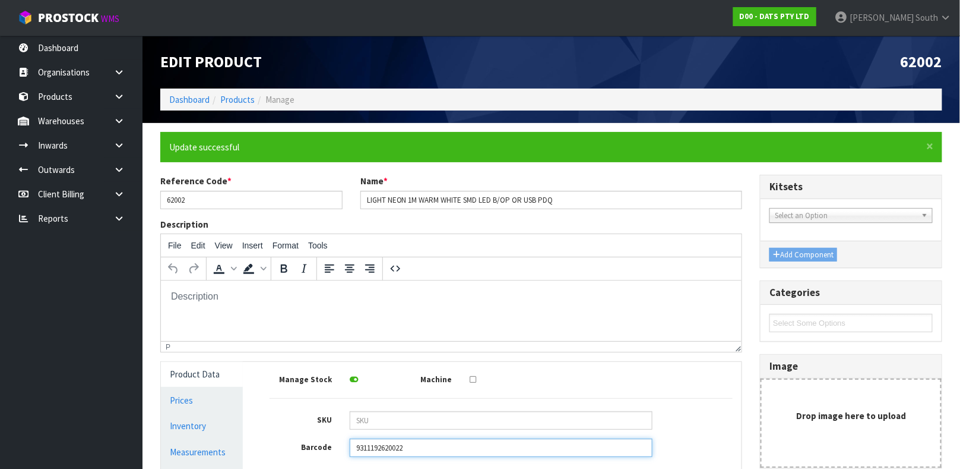
scroll to position [255, 0]
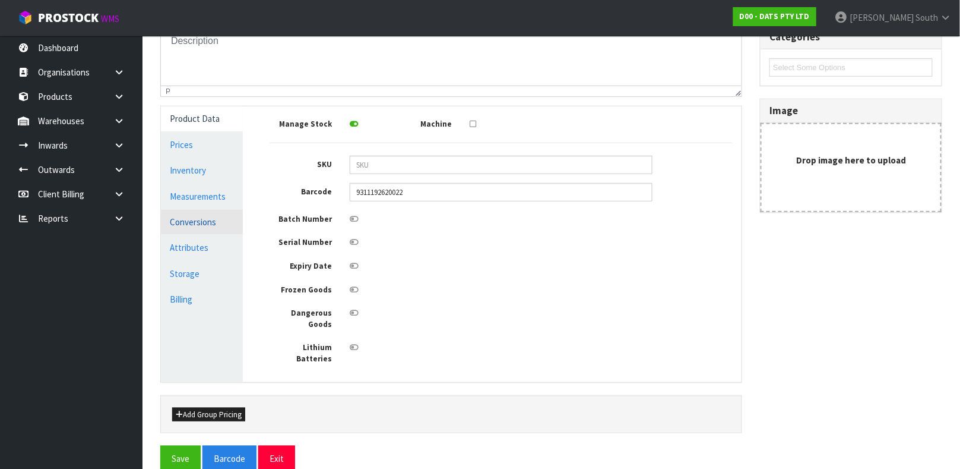
click at [189, 218] on link "Conversions" at bounding box center [202, 222] width 82 height 24
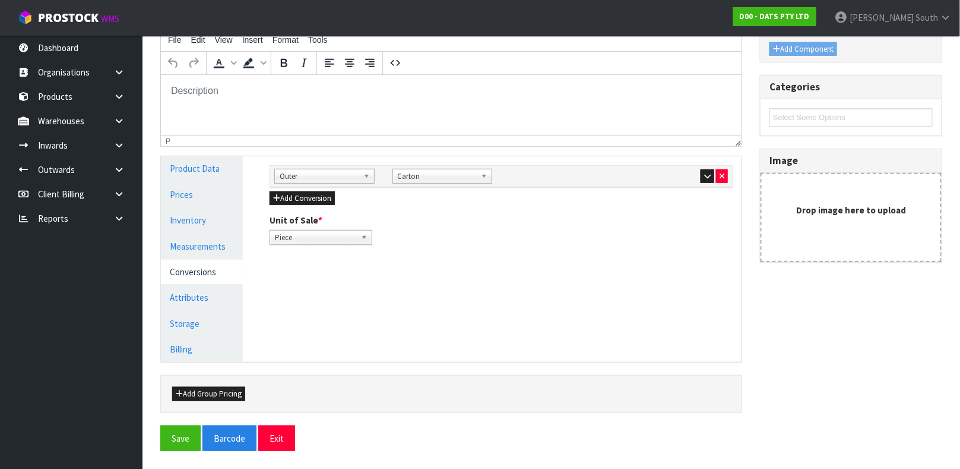
scroll to position [205, 0]
click at [706, 175] on icon "button" at bounding box center [707, 176] width 7 height 8
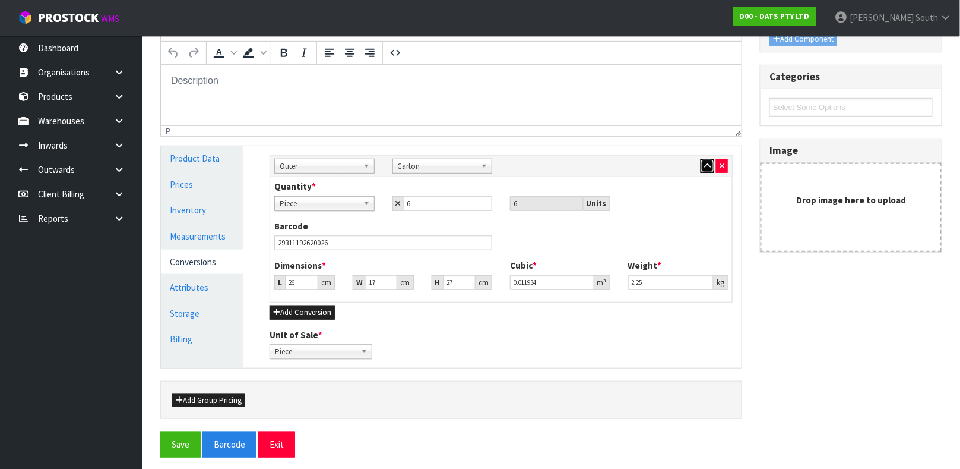
scroll to position [221, 0]
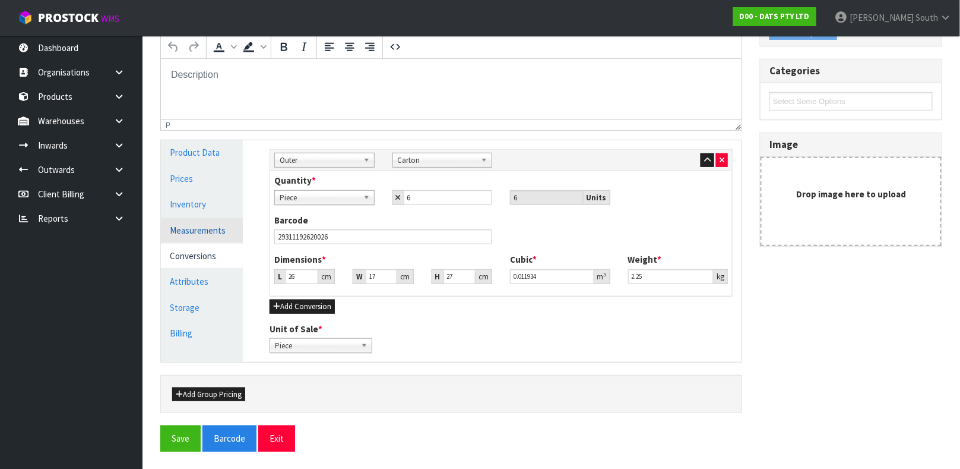
click at [208, 239] on link "Measurements" at bounding box center [202, 230] width 82 height 24
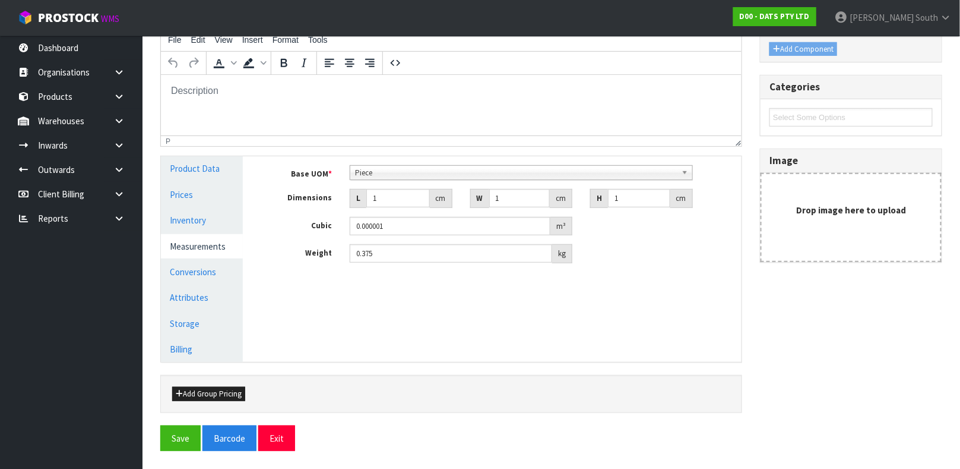
scroll to position [205, 0]
click at [381, 192] on input "1" at bounding box center [398, 198] width 64 height 18
click at [509, 199] on input "15" at bounding box center [519, 198] width 61 height 18
click at [160, 425] on button "Save" at bounding box center [180, 438] width 40 height 26
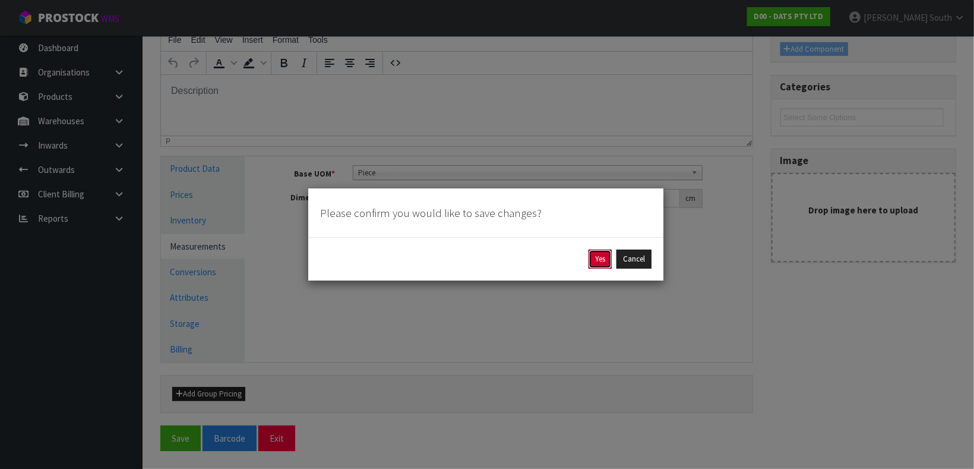
click button "Yes" at bounding box center [599, 258] width 23 height 19
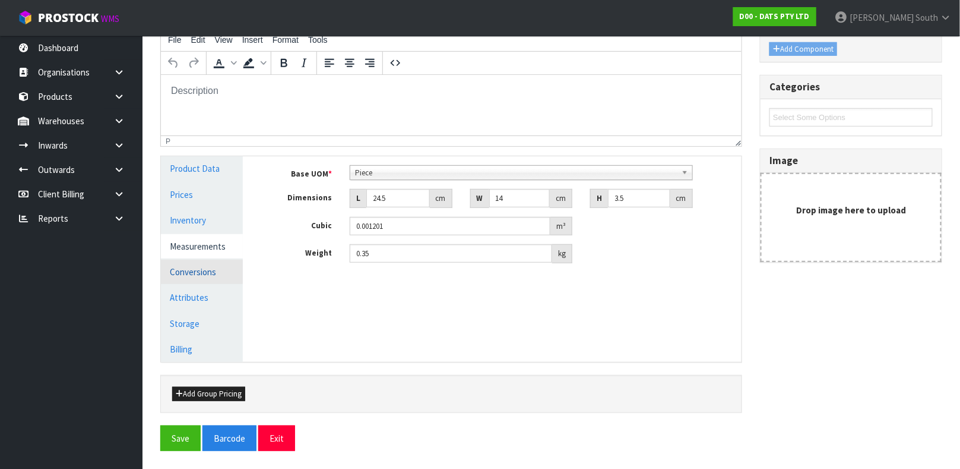
click at [190, 271] on link "Conversions" at bounding box center [202, 271] width 82 height 24
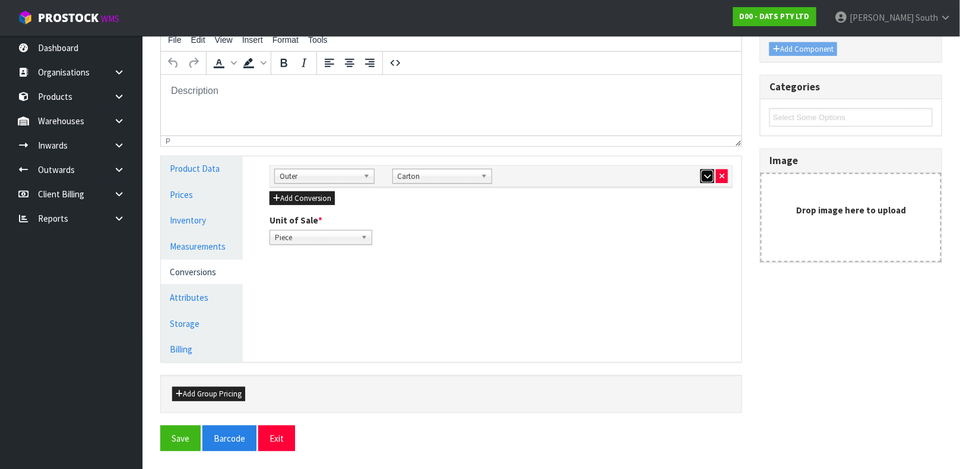
click at [701, 173] on button "button" at bounding box center [708, 176] width 14 height 14
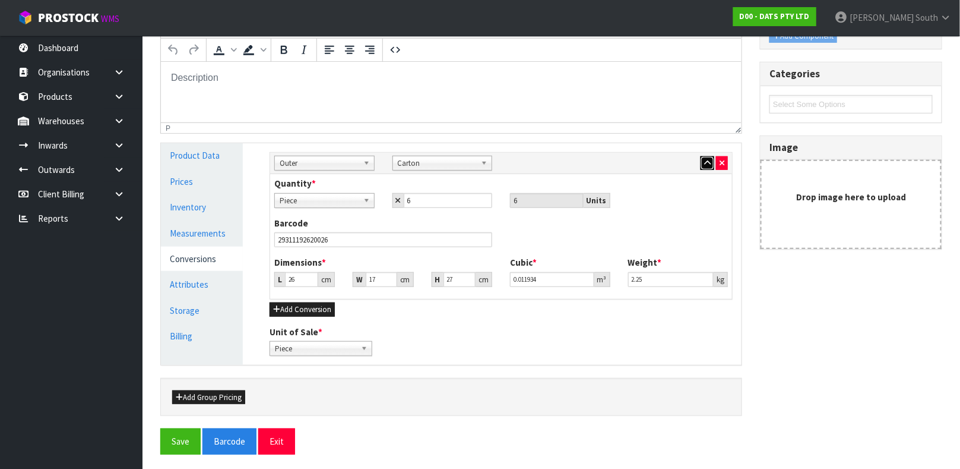
scroll to position [222, 0]
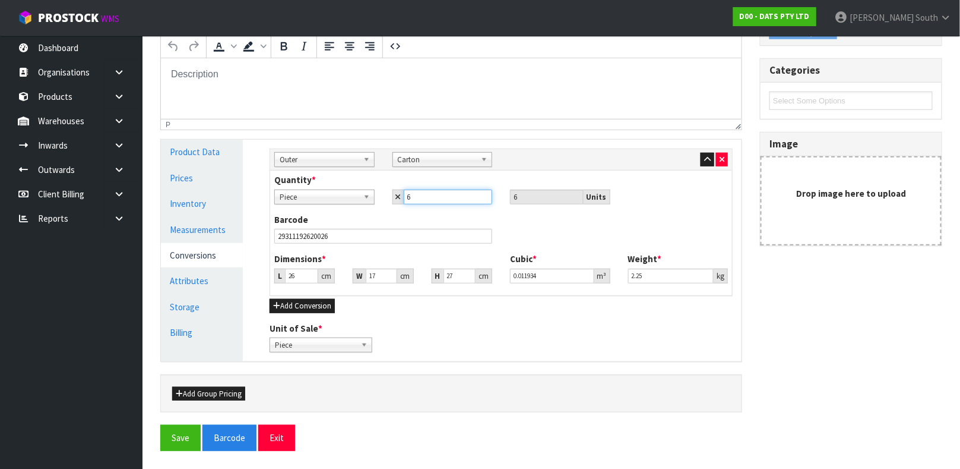
click at [451, 194] on input "6" at bounding box center [448, 196] width 89 height 15
click at [299, 278] on input "26" at bounding box center [301, 275] width 33 height 15
click at [160, 425] on button "Save" at bounding box center [180, 438] width 40 height 26
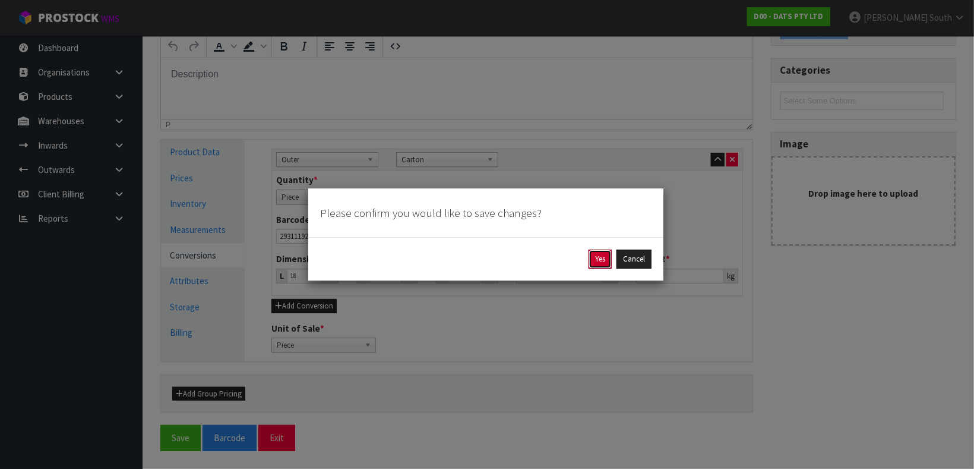
click button "Yes" at bounding box center [599, 258] width 23 height 19
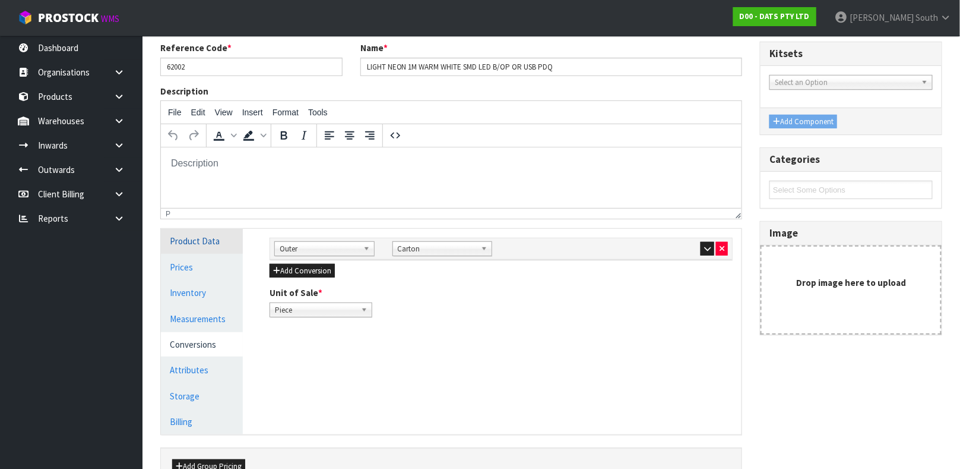
scroll to position [116, 0]
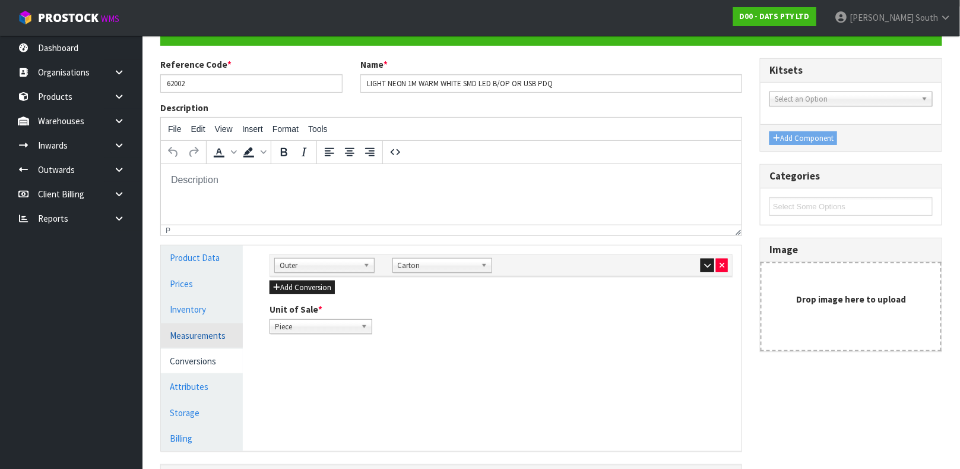
click at [194, 333] on link "Measurements" at bounding box center [202, 335] width 82 height 24
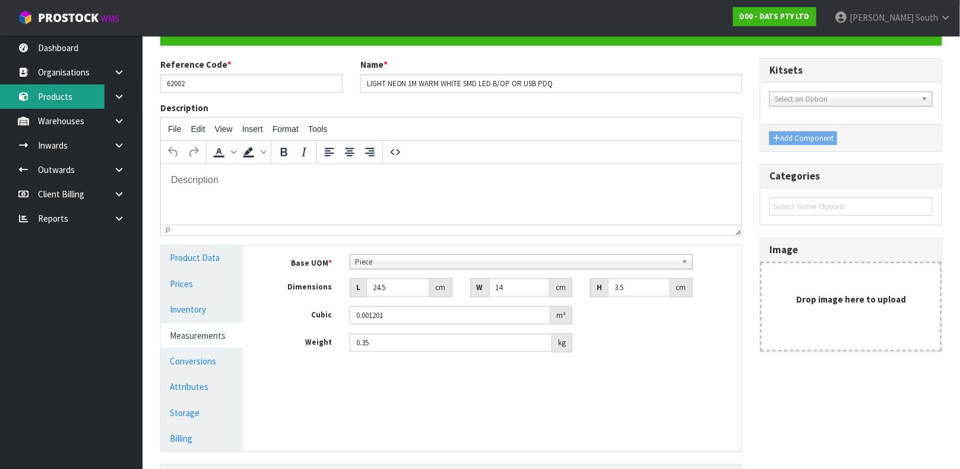
click at [56, 96] on link "Products" at bounding box center [71, 96] width 143 height 24
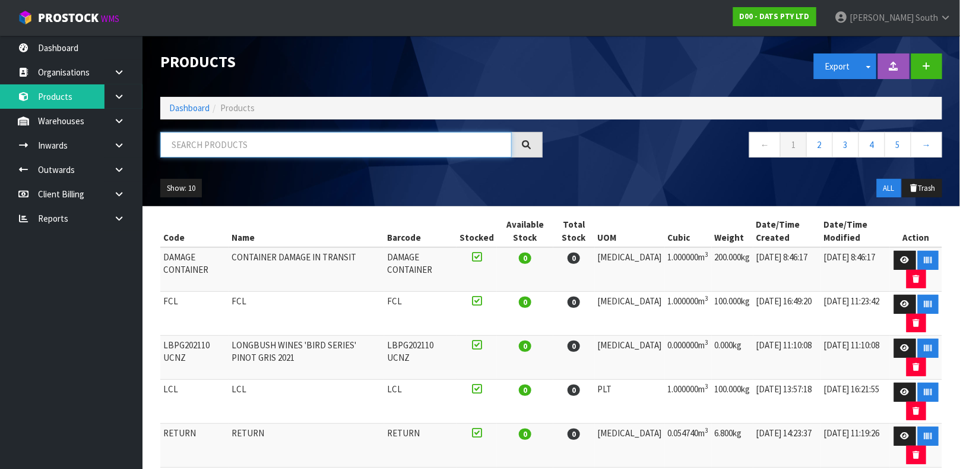
click at [209, 147] on input "text" at bounding box center [336, 145] width 352 height 26
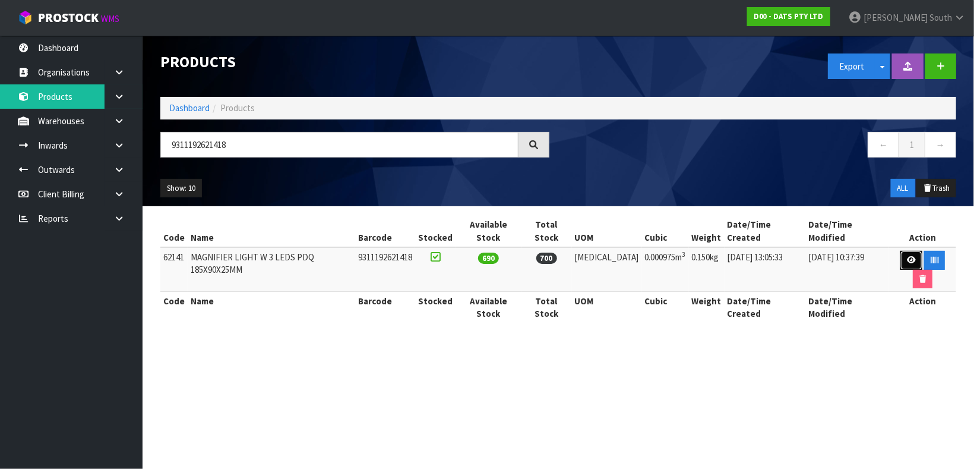
click at [900, 252] on link at bounding box center [911, 260] width 22 height 19
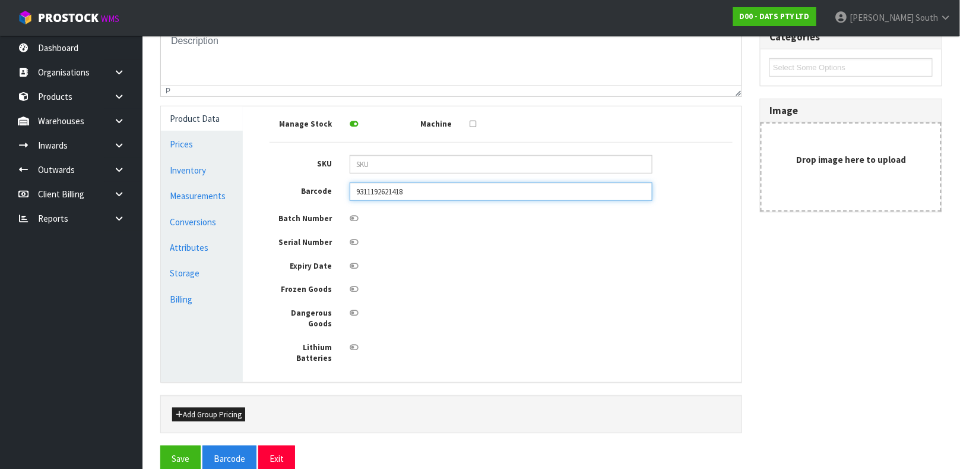
click at [423, 193] on input "9311192621418" at bounding box center [501, 191] width 303 height 18
click at [160, 445] on button "Save" at bounding box center [180, 458] width 40 height 26
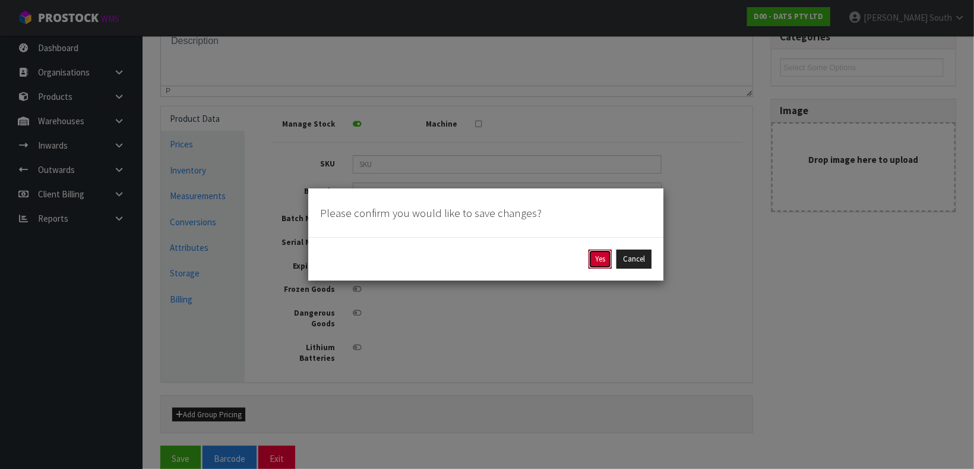
click button "Yes" at bounding box center [599, 258] width 23 height 19
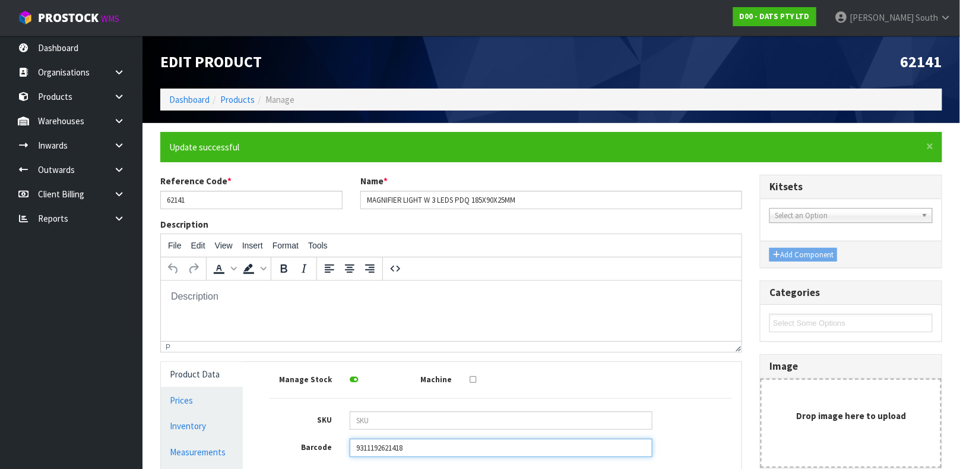
scroll to position [255, 0]
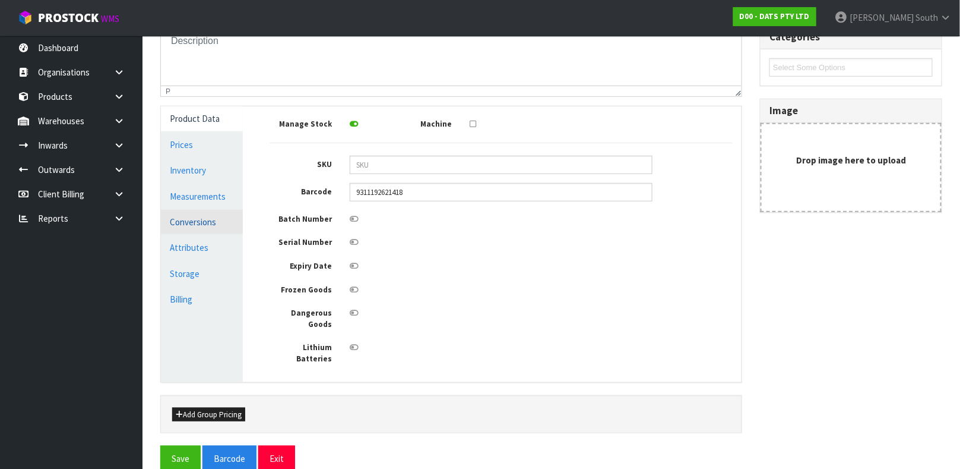
click at [214, 224] on link "Conversions" at bounding box center [202, 222] width 82 height 24
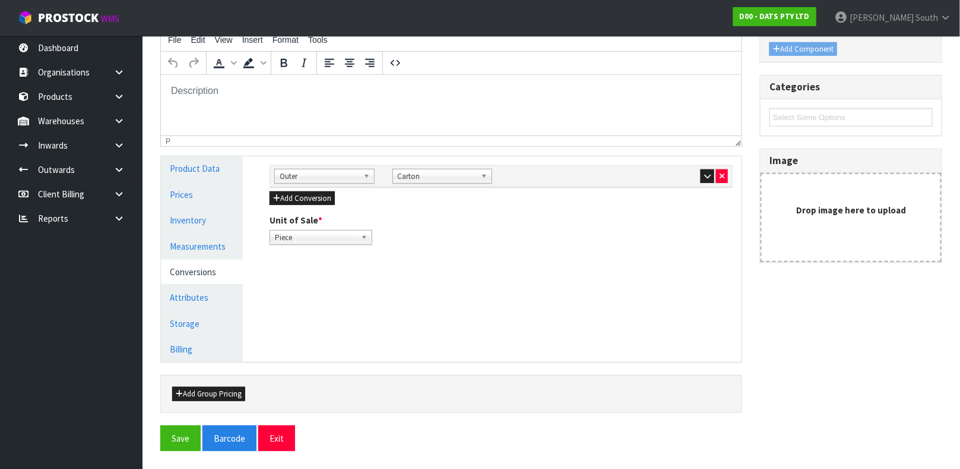
scroll to position [205, 0]
click at [209, 235] on link "Measurements" at bounding box center [202, 246] width 82 height 24
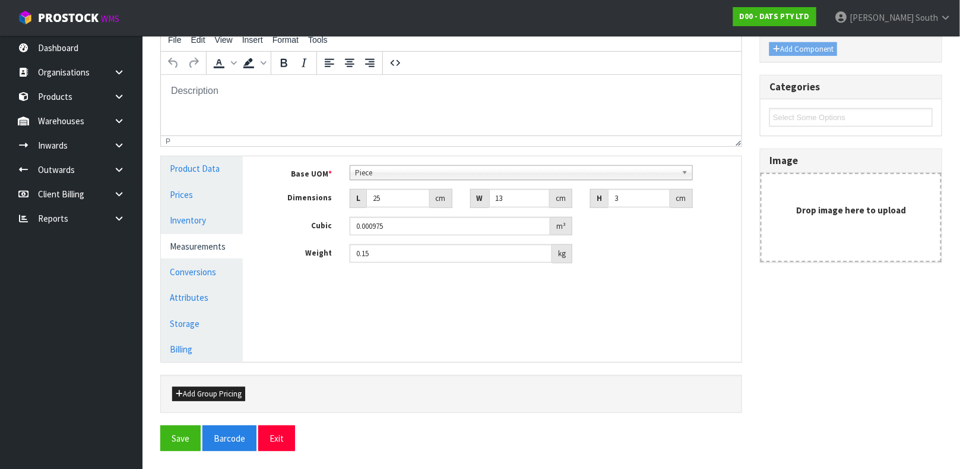
click at [692, 251] on div "Weight 0.15 kg" at bounding box center [501, 253] width 481 height 19
click at [174, 432] on button "Save" at bounding box center [180, 438] width 40 height 26
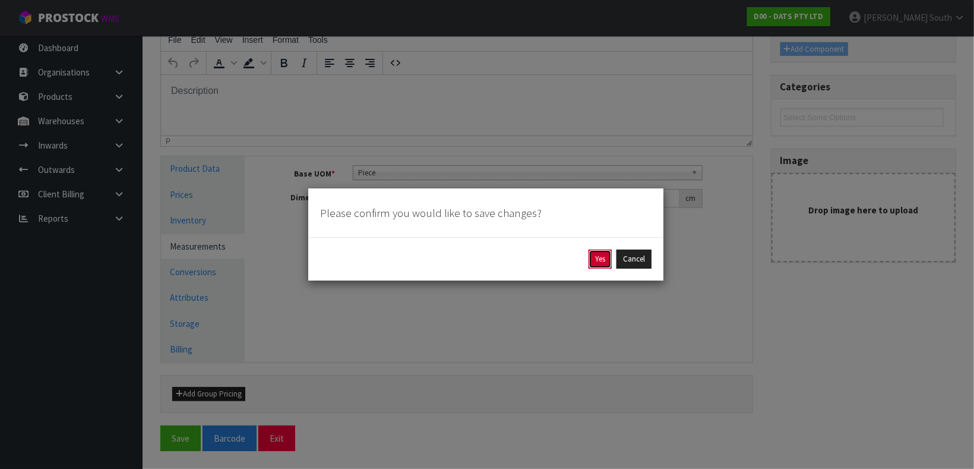
click at [589, 264] on button "Yes" at bounding box center [599, 258] width 23 height 19
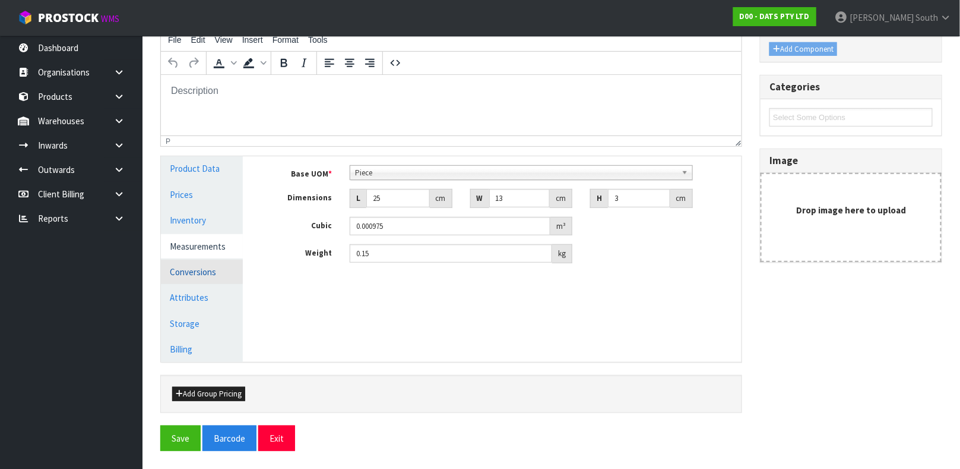
click at [201, 276] on link "Conversions" at bounding box center [202, 271] width 82 height 24
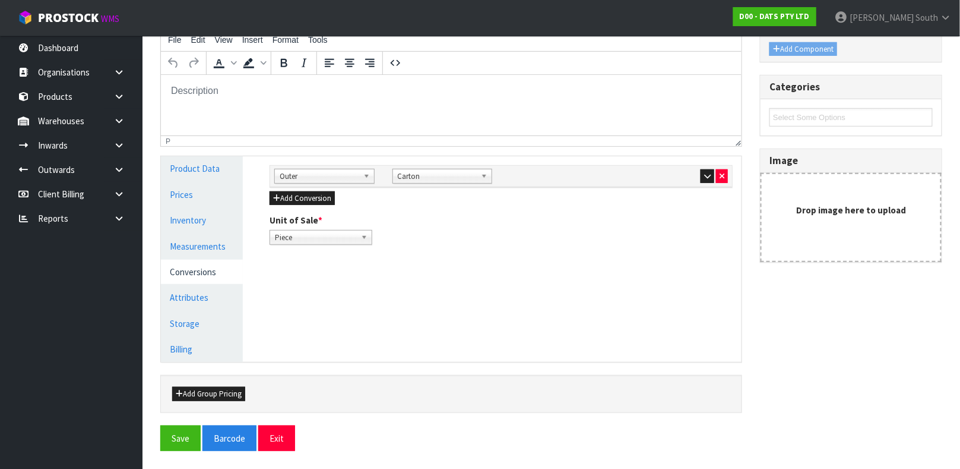
click at [697, 173] on div at bounding box center [678, 176] width 100 height 14
click at [707, 173] on icon "button" at bounding box center [707, 176] width 7 height 8
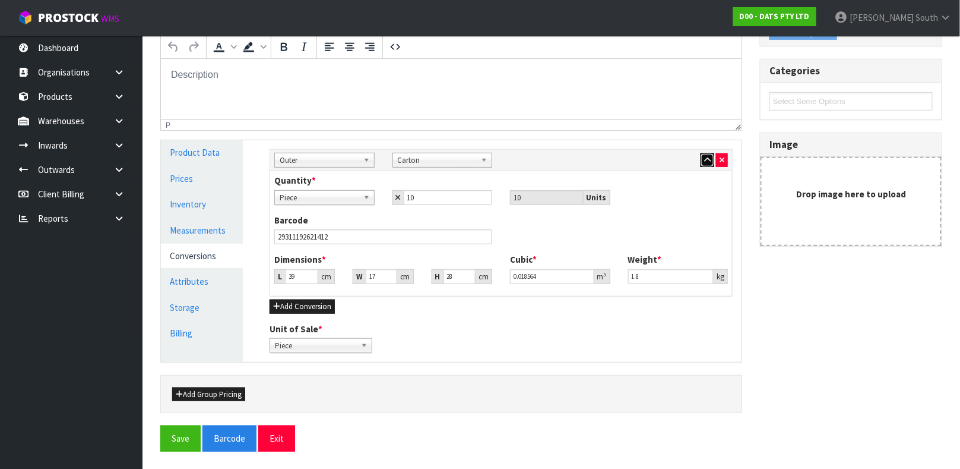
scroll to position [222, 0]
click at [302, 276] on input "39" at bounding box center [301, 275] width 33 height 15
click at [160, 425] on button "Save" at bounding box center [180, 438] width 40 height 26
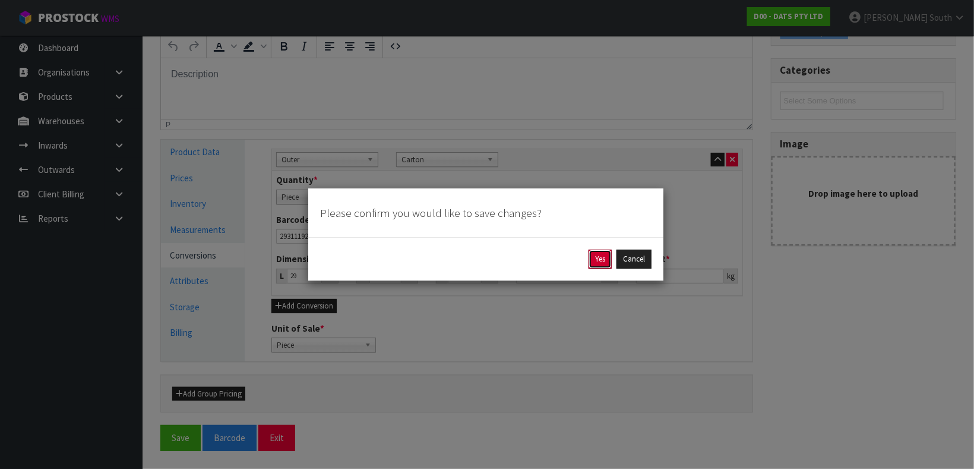
click button "Yes" at bounding box center [599, 258] width 23 height 19
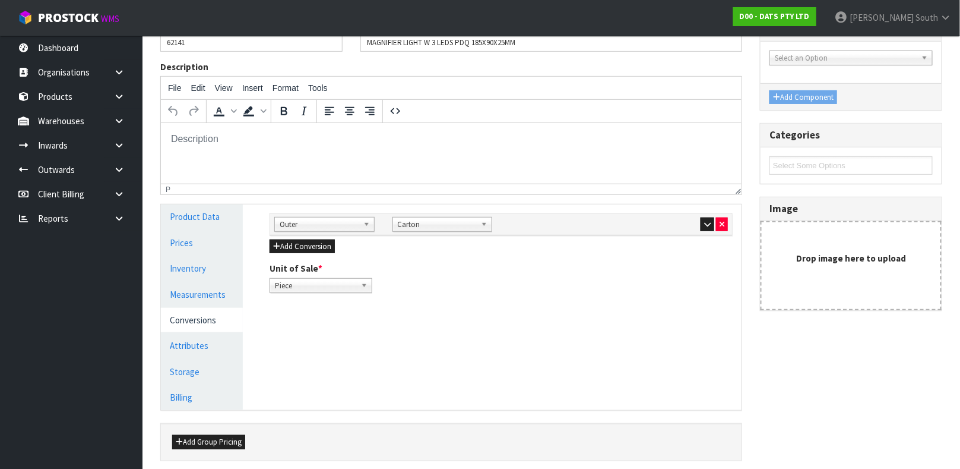
scroll to position [205, 0]
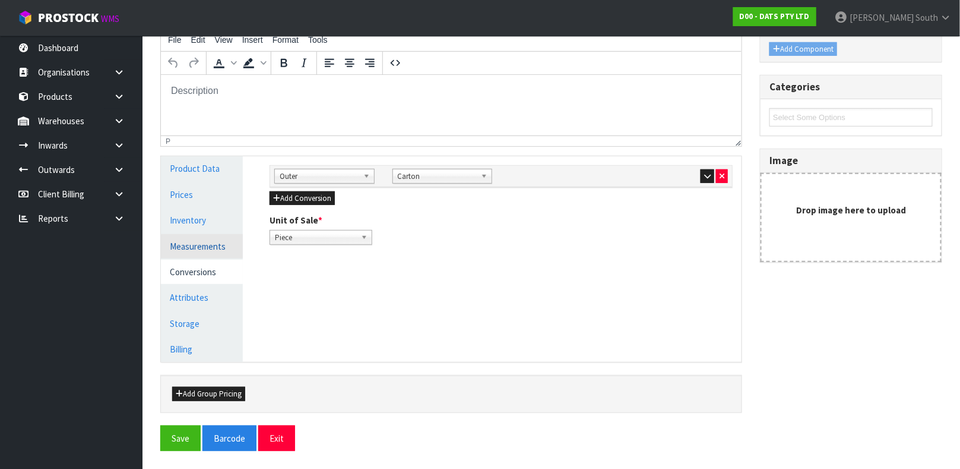
click at [191, 237] on link "Measurements" at bounding box center [202, 246] width 82 height 24
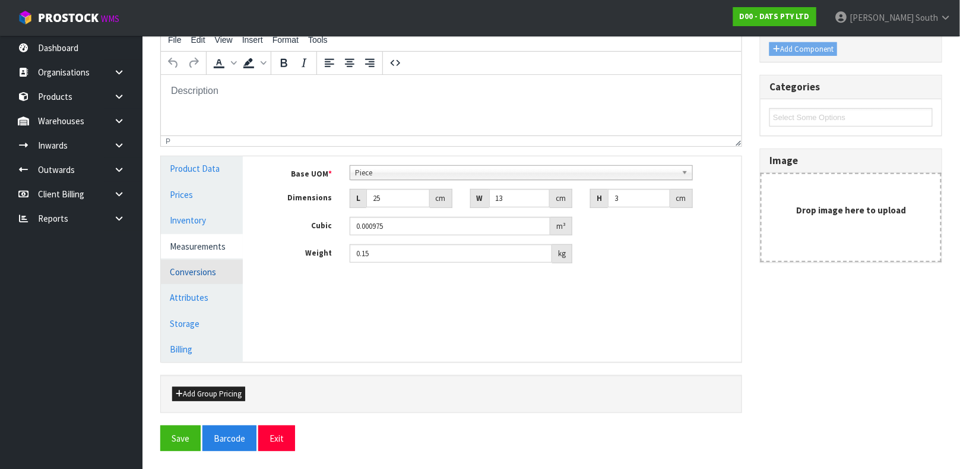
click at [189, 273] on link "Conversions" at bounding box center [202, 271] width 82 height 24
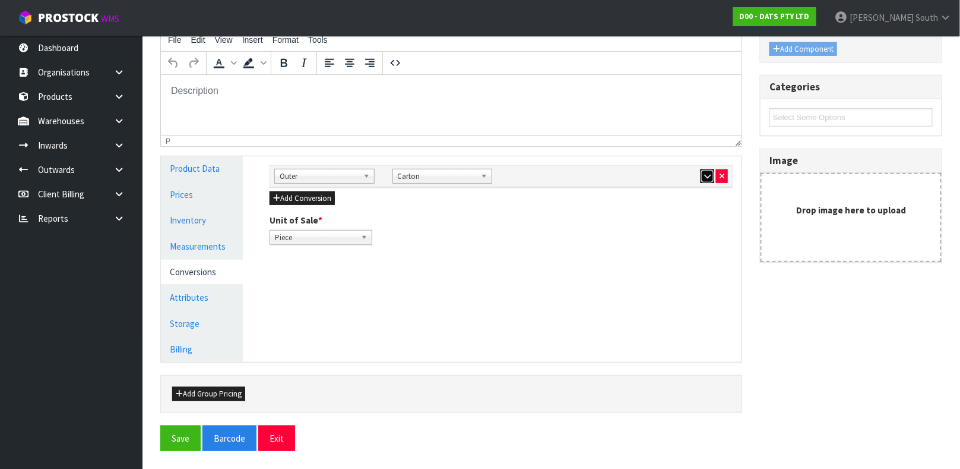
click at [702, 175] on button "button" at bounding box center [708, 176] width 14 height 14
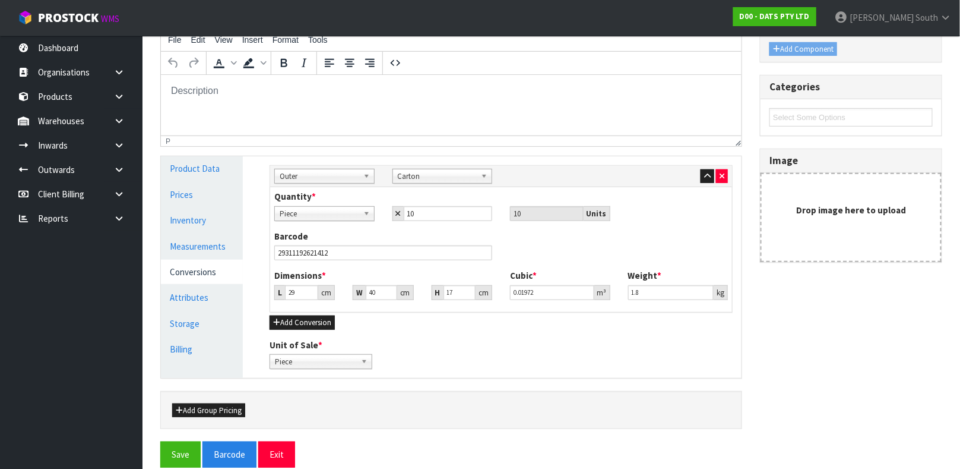
click at [423, 243] on div "Barcode 29311192621412" at bounding box center [383, 245] width 236 height 30
drag, startPoint x: 423, startPoint y: 243, endPoint x: 404, endPoint y: 261, distance: 25.6
click at [422, 243] on div "Barcode 29311192621412" at bounding box center [383, 245] width 236 height 30
click at [404, 261] on div "Barcode 29311192621412" at bounding box center [500, 249] width 471 height 39
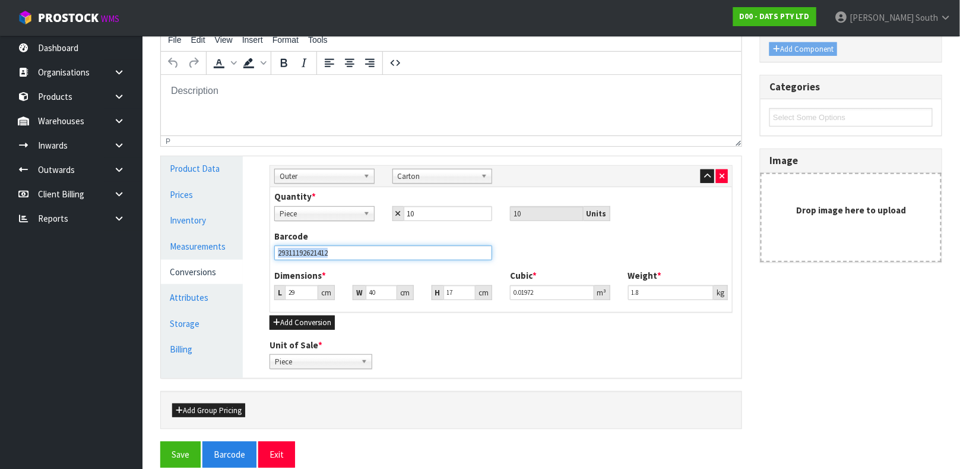
click at [408, 251] on input "29311192621412" at bounding box center [383, 252] width 218 height 15
click at [160, 441] on button "Save" at bounding box center [180, 454] width 40 height 26
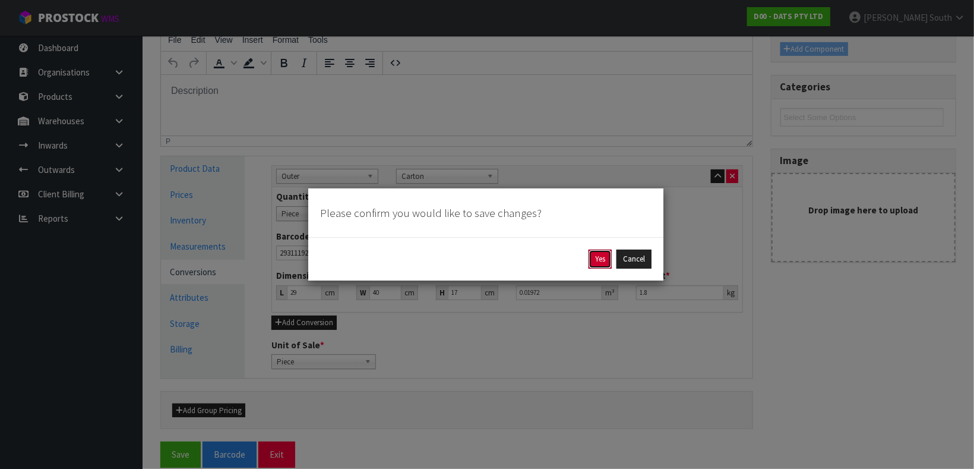
click button "Yes" at bounding box center [599, 258] width 23 height 19
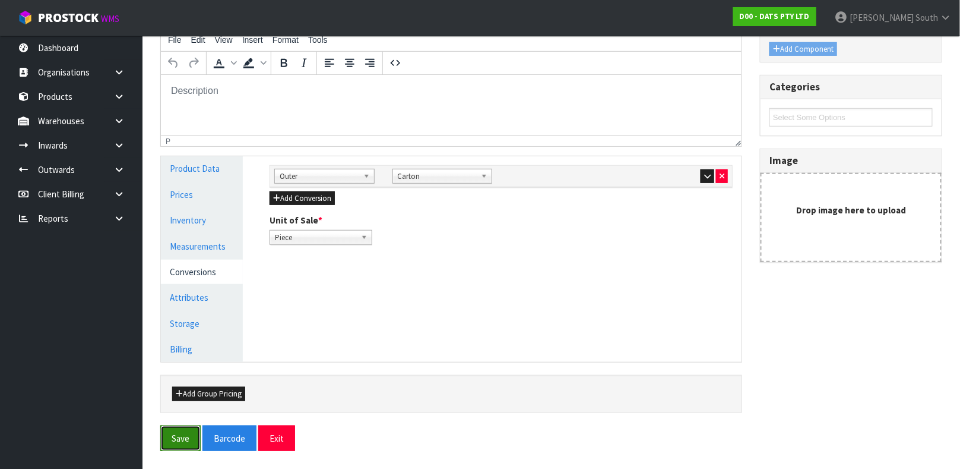
click at [172, 436] on button "Save" at bounding box center [180, 438] width 40 height 26
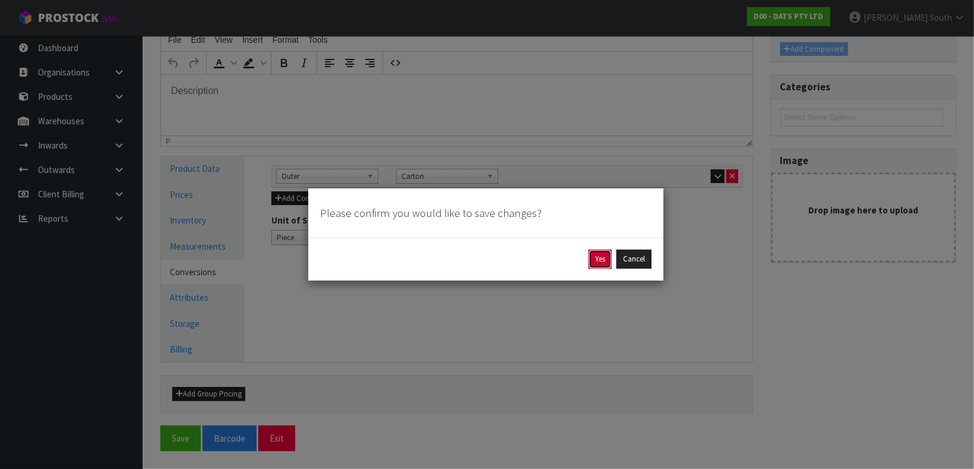
click at [597, 264] on button "Yes" at bounding box center [599, 258] width 23 height 19
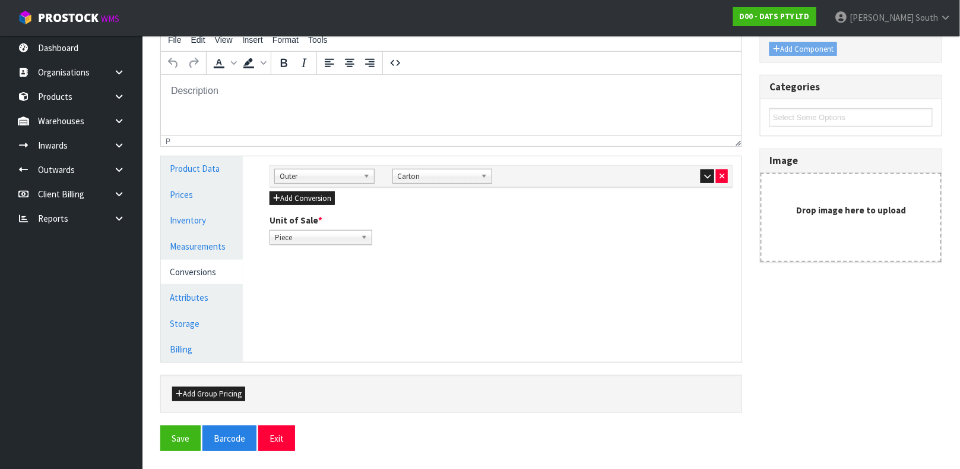
scroll to position [0, 0]
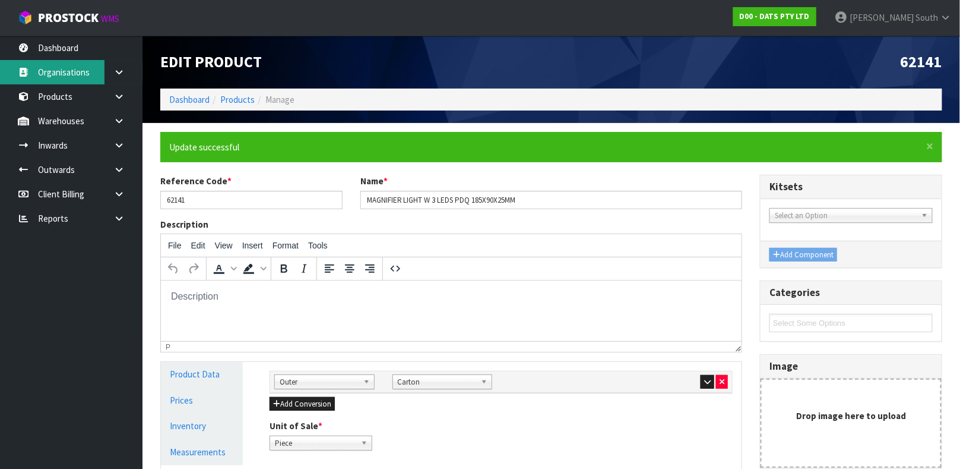
click at [56, 83] on link "Organisations" at bounding box center [71, 72] width 143 height 24
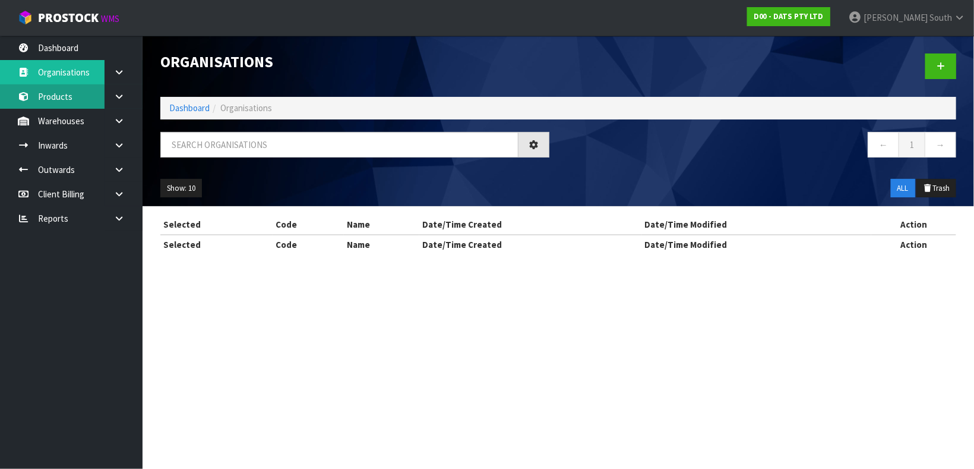
click at [56, 92] on div "Organisations Dashboard Organisations ← 1 → Show: 10 5 10 25 50 ALL Trash Selec…" at bounding box center [487, 137] width 974 height 275
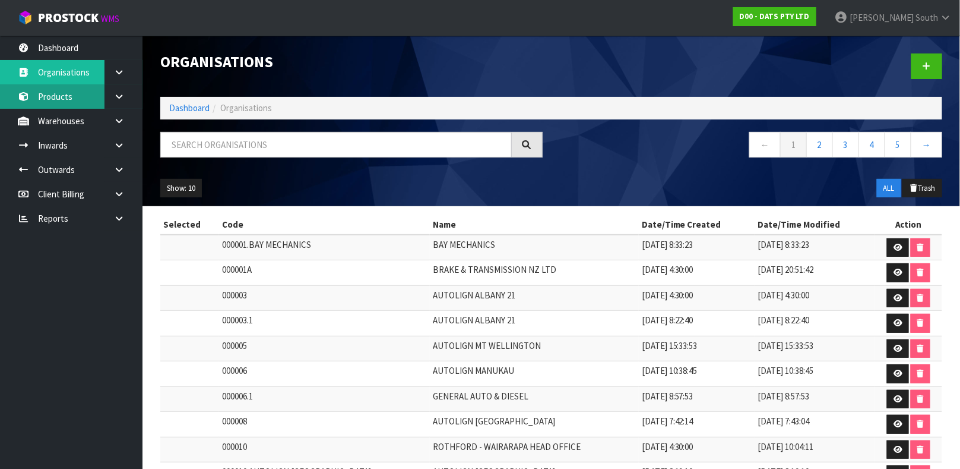
click at [55, 100] on link "Products" at bounding box center [71, 96] width 143 height 24
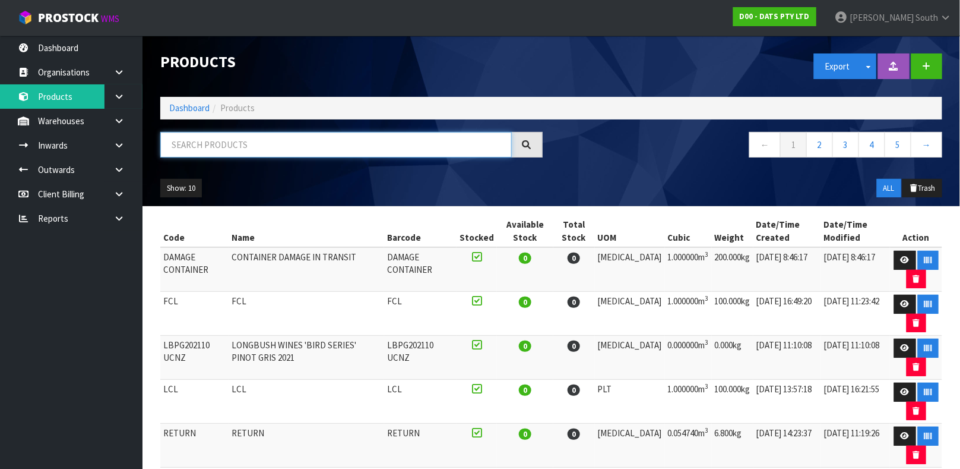
click at [190, 153] on input "text" at bounding box center [336, 145] width 352 height 26
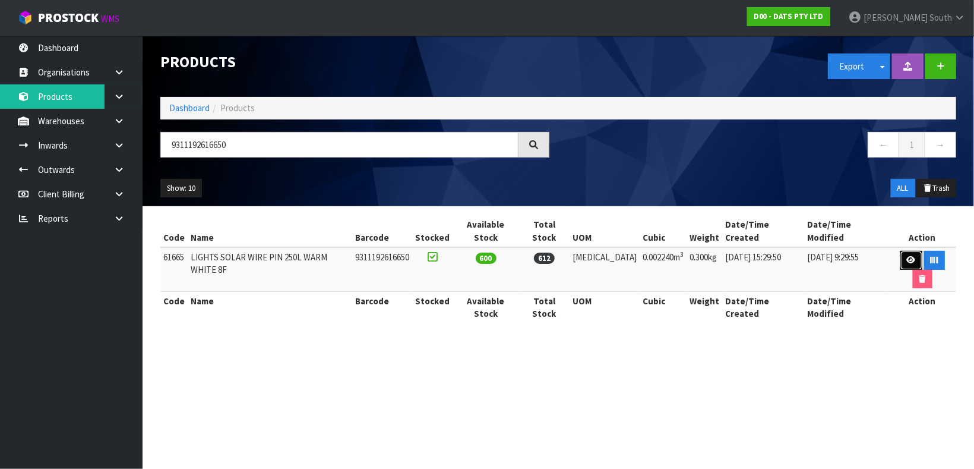
click at [907, 256] on icon at bounding box center [911, 260] width 9 height 8
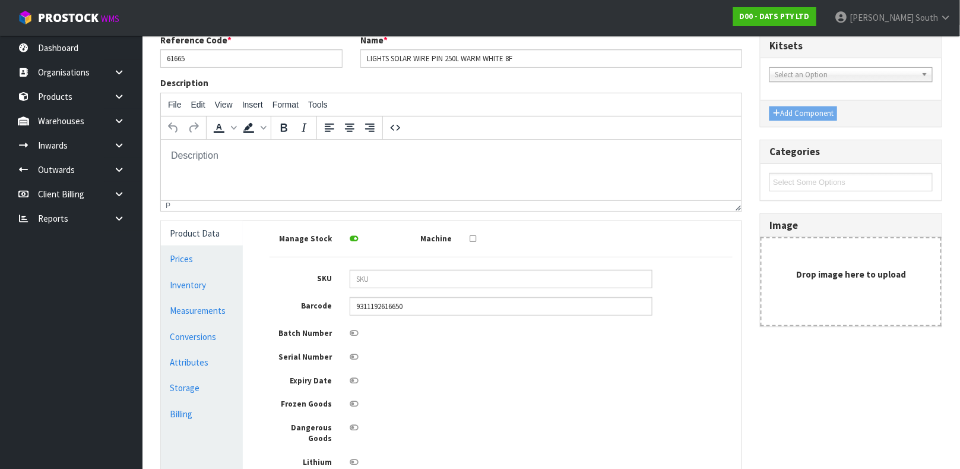
scroll to position [213, 0]
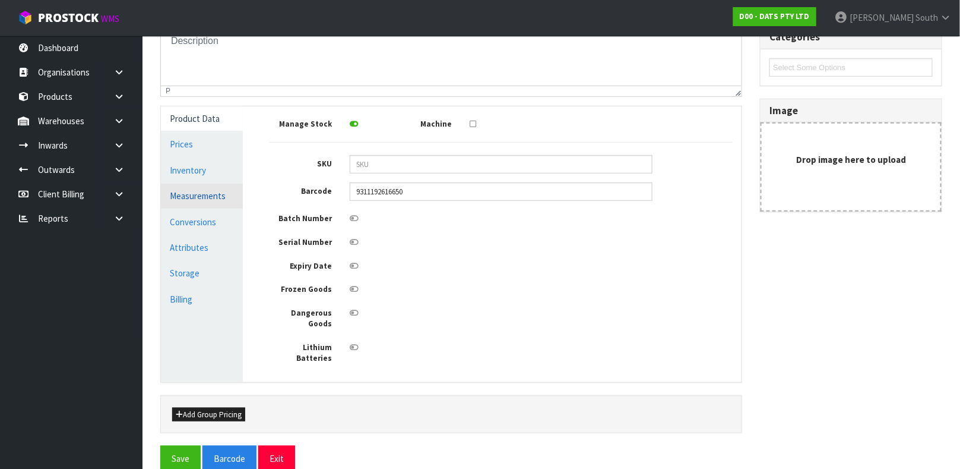
click at [192, 183] on link "Measurements" at bounding box center [202, 195] width 82 height 24
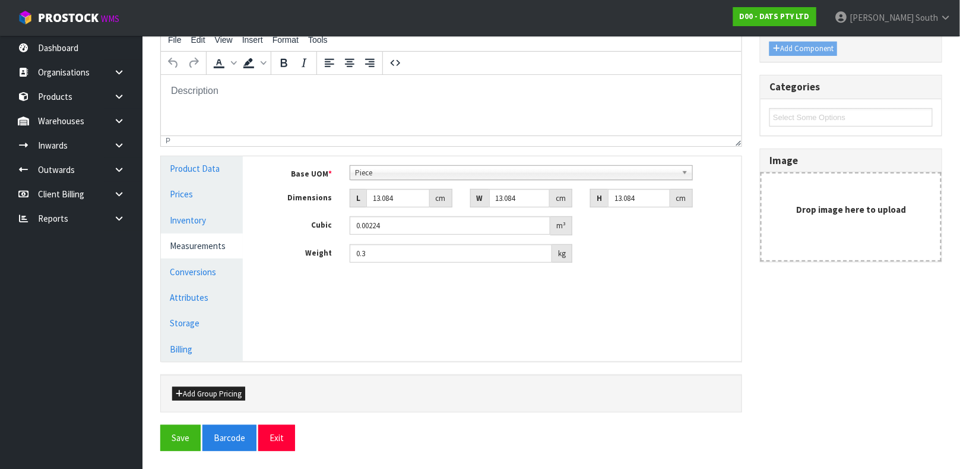
scroll to position [162, 0]
click at [194, 192] on link "Prices" at bounding box center [202, 194] width 82 height 24
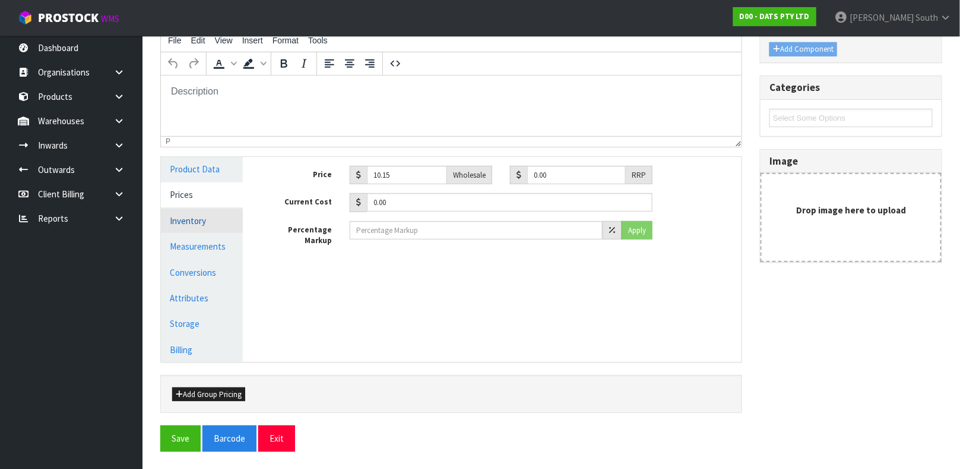
click at [191, 213] on link "Inventory" at bounding box center [202, 220] width 82 height 24
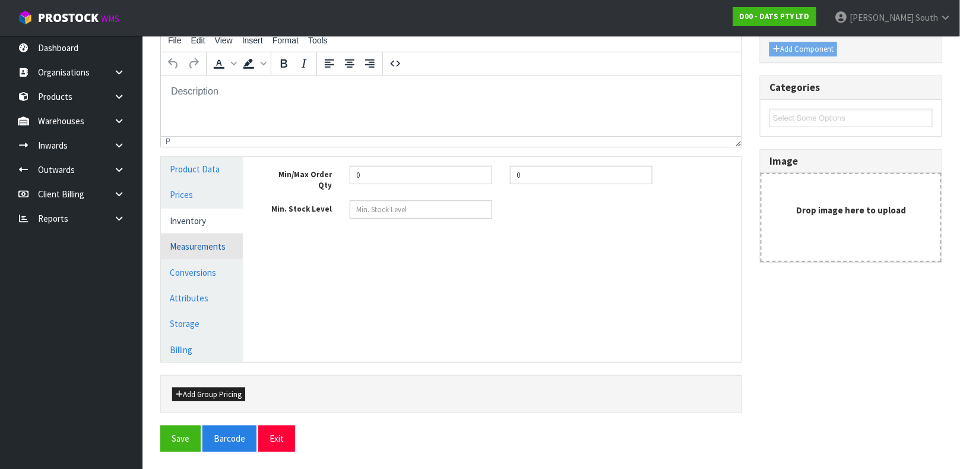
click at [194, 239] on link "Measurements" at bounding box center [202, 246] width 82 height 24
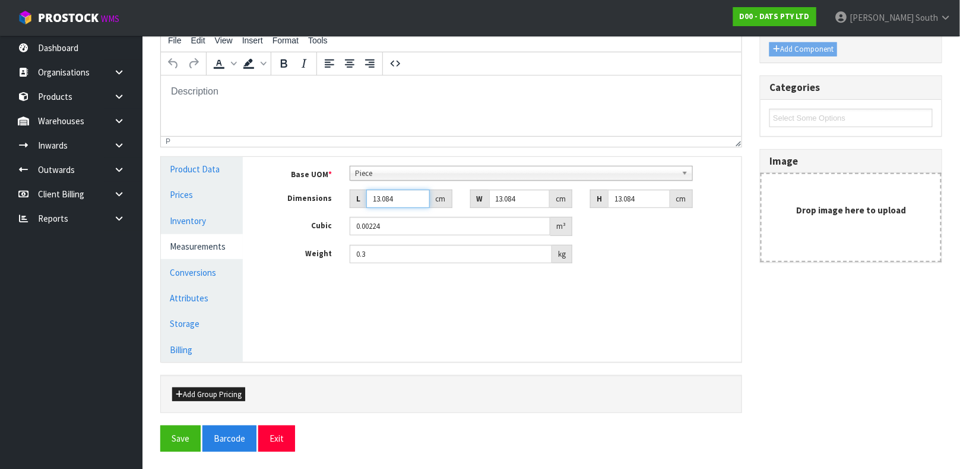
click at [401, 194] on input "13.084" at bounding box center [398, 198] width 64 height 18
click at [369, 186] on div "Base UOM * Bag Bar Basket Bin Bottle Box Bundle Cabinet Cage Carton Case Coil C…" at bounding box center [501, 215] width 463 height 98
click at [378, 196] on input "13.084" at bounding box center [398, 198] width 64 height 18
click at [380, 210] on div "Base UOM * Bag Bar Basket Bin Bottle Box Bundle Cabinet Cage Carton Case Coil C…" at bounding box center [501, 215] width 463 height 98
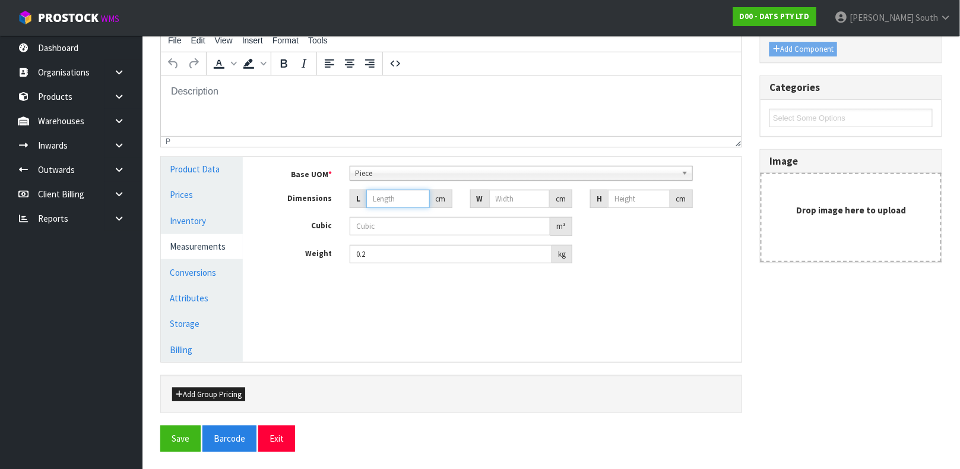
click at [386, 193] on input "number" at bounding box center [398, 198] width 64 height 18
click at [160, 425] on button "Save" at bounding box center [180, 438] width 40 height 26
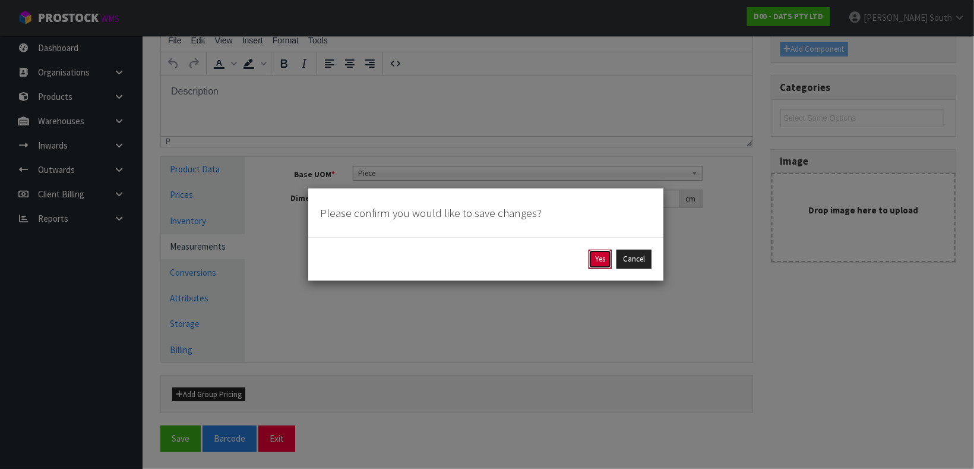
click button "Yes" at bounding box center [599, 258] width 23 height 19
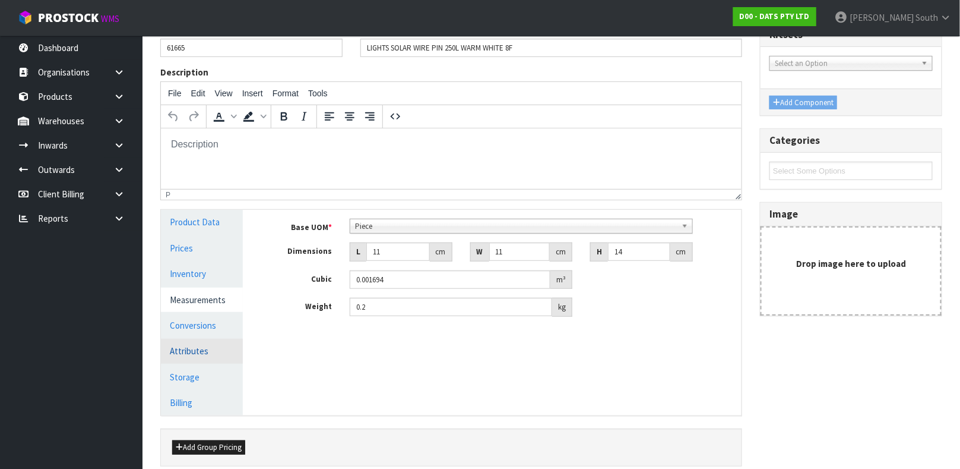
scroll to position [205, 0]
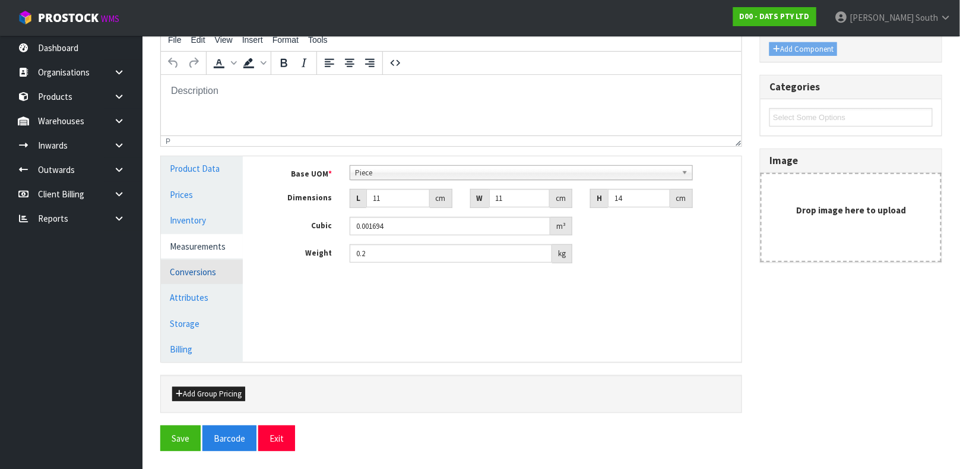
click at [194, 268] on link "Conversions" at bounding box center [202, 271] width 82 height 24
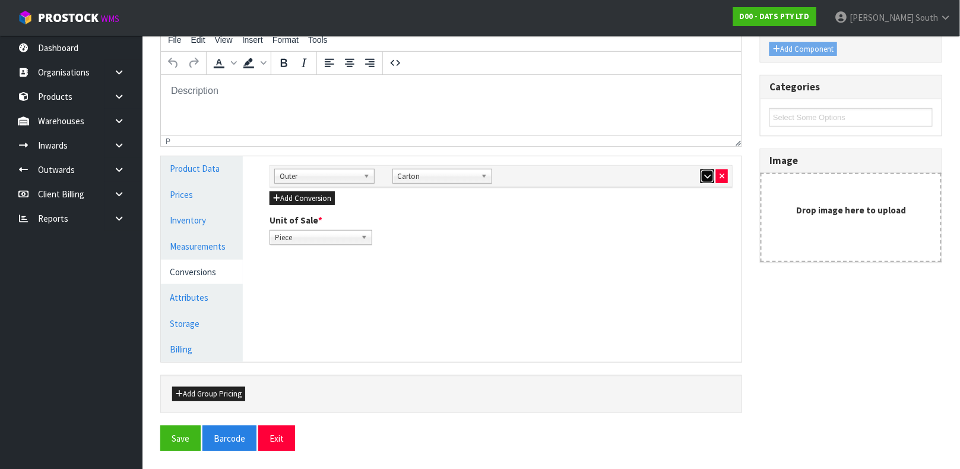
click at [707, 175] on icon "button" at bounding box center [707, 176] width 7 height 8
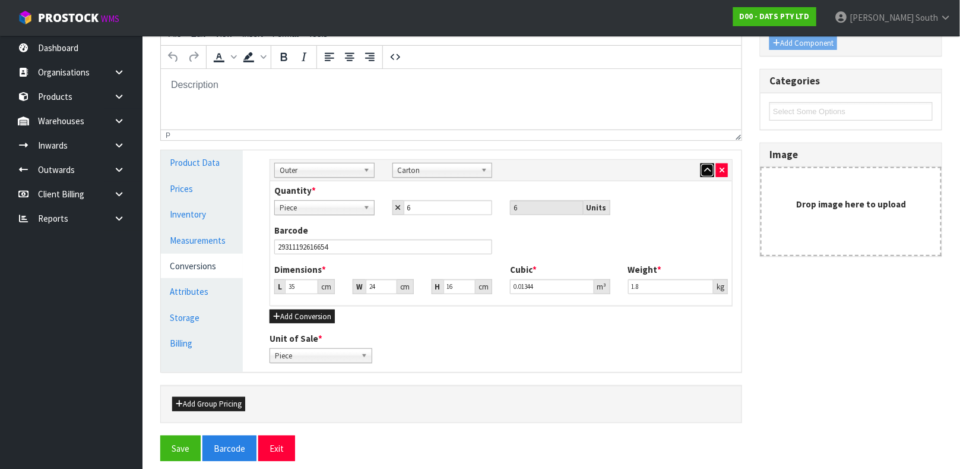
scroll to position [216, 0]
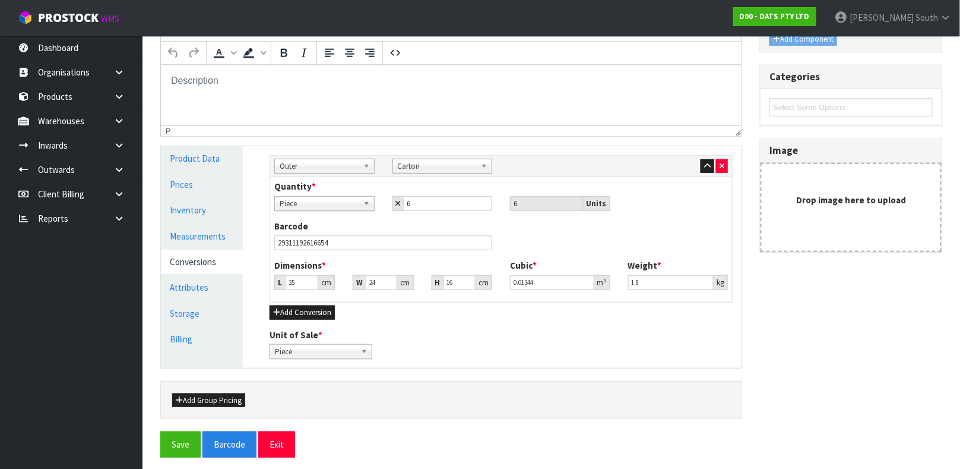
click at [297, 271] on label "Dimensions *" at bounding box center [300, 265] width 52 height 12
click at [295, 274] on div "Dimensions * L 35 cm W 24 cm H 16 cm" at bounding box center [383, 274] width 236 height 30
click at [295, 278] on input "35" at bounding box center [301, 282] width 33 height 15
click at [160, 431] on button "Save" at bounding box center [180, 444] width 40 height 26
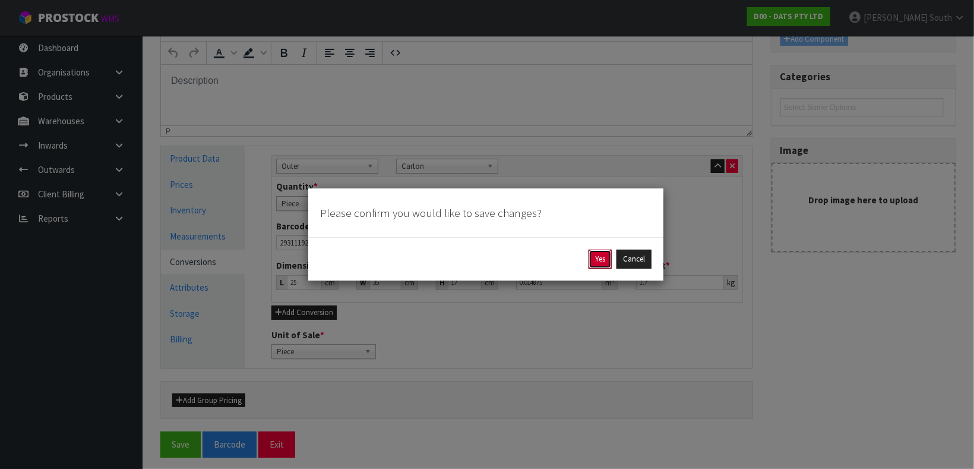
click button "Yes" at bounding box center [599, 258] width 23 height 19
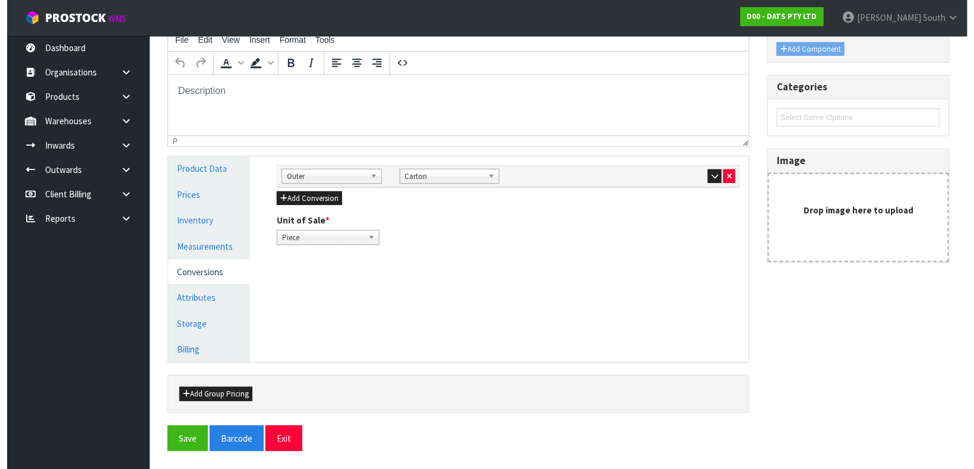
scroll to position [0, 0]
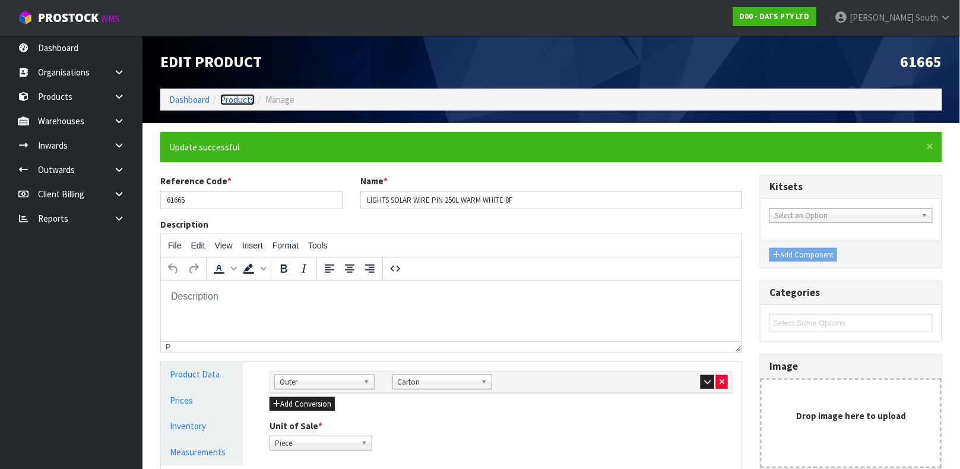
click at [227, 103] on link "Products" at bounding box center [237, 99] width 34 height 11
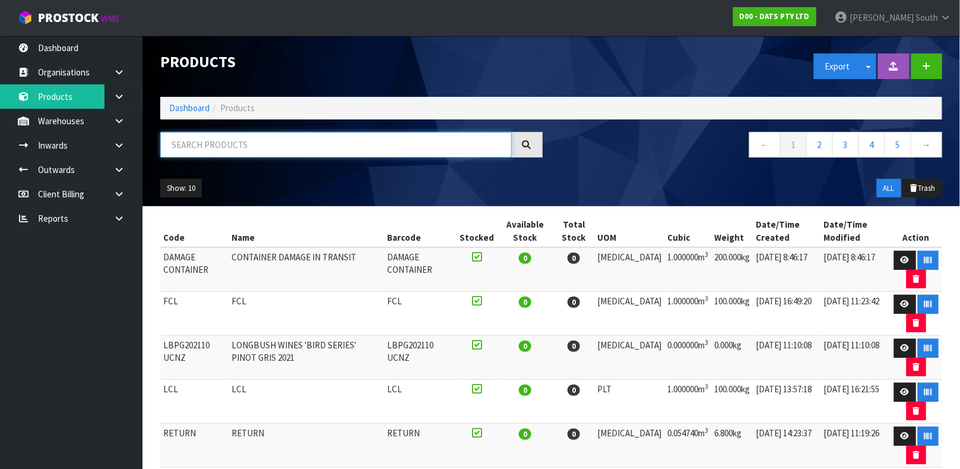
click at [276, 133] on input "text" at bounding box center [336, 145] width 352 height 26
click at [255, 151] on input "text" at bounding box center [336, 145] width 352 height 26
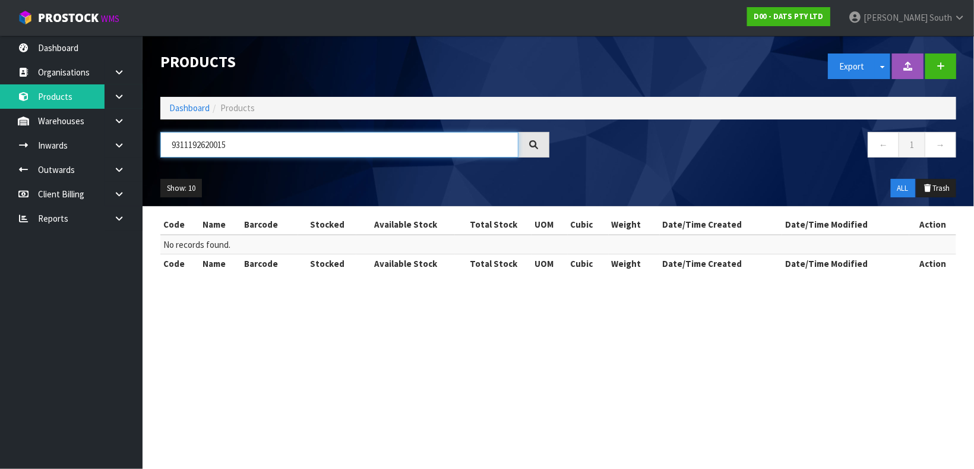
drag, startPoint x: 255, startPoint y: 153, endPoint x: 170, endPoint y: 154, distance: 84.9
click at [170, 154] on input "9311192620015" at bounding box center [339, 145] width 358 height 26
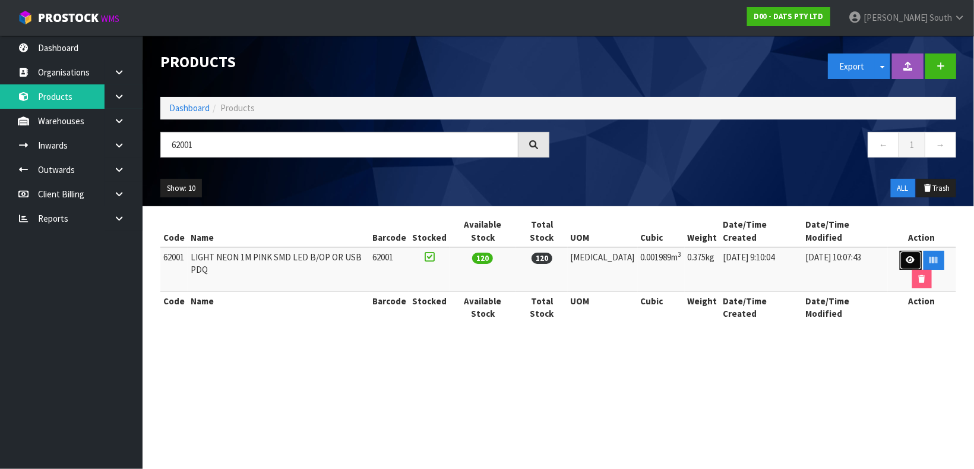
click at [900, 251] on link at bounding box center [911, 260] width 22 height 19
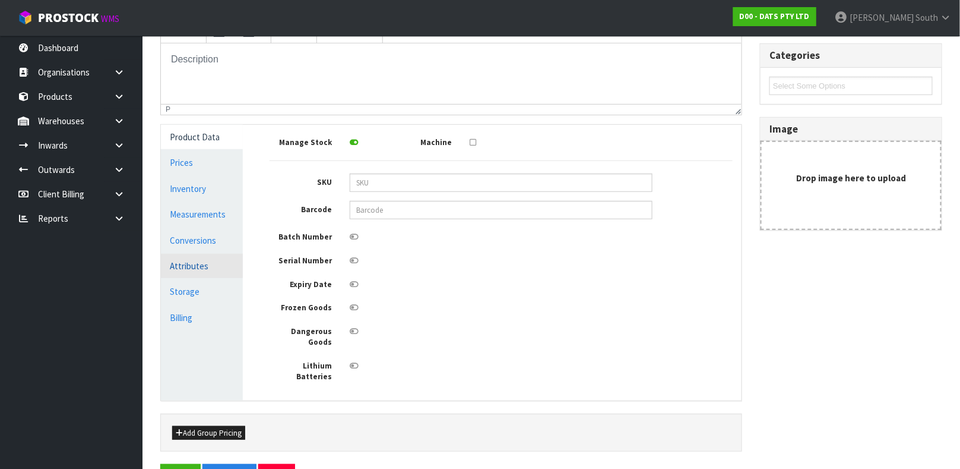
scroll to position [213, 0]
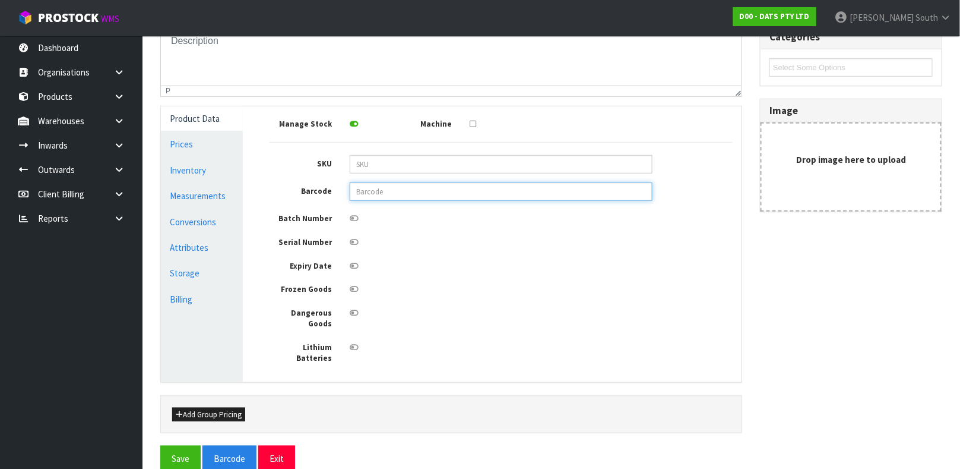
click at [352, 192] on input "text" at bounding box center [501, 191] width 303 height 18
click at [160, 445] on button "Save" at bounding box center [180, 458] width 40 height 26
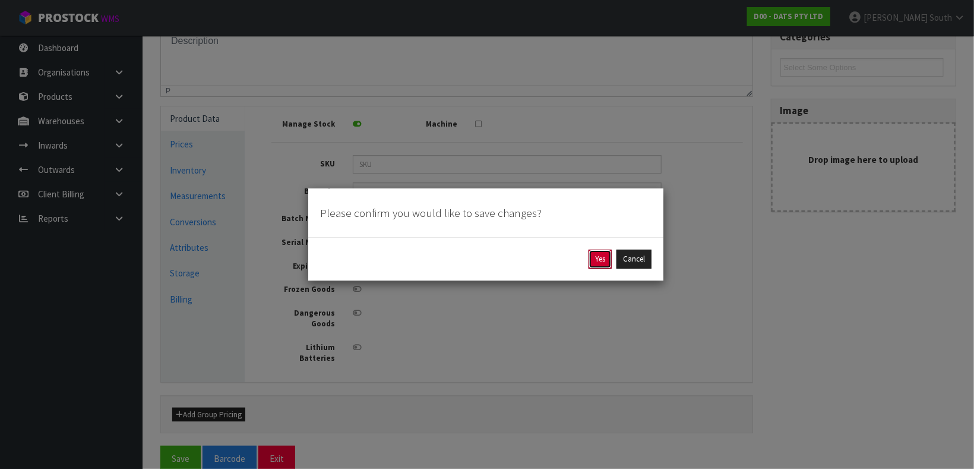
click button "Yes" at bounding box center [599, 258] width 23 height 19
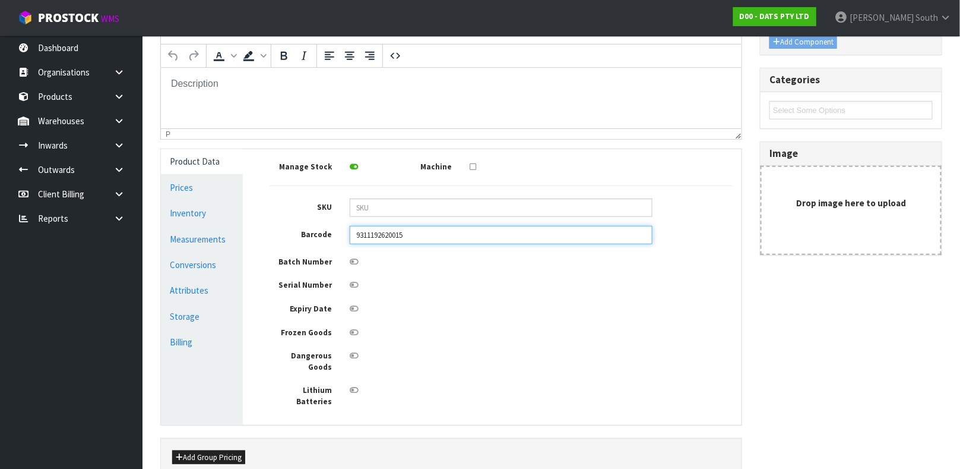
scroll to position [0, 0]
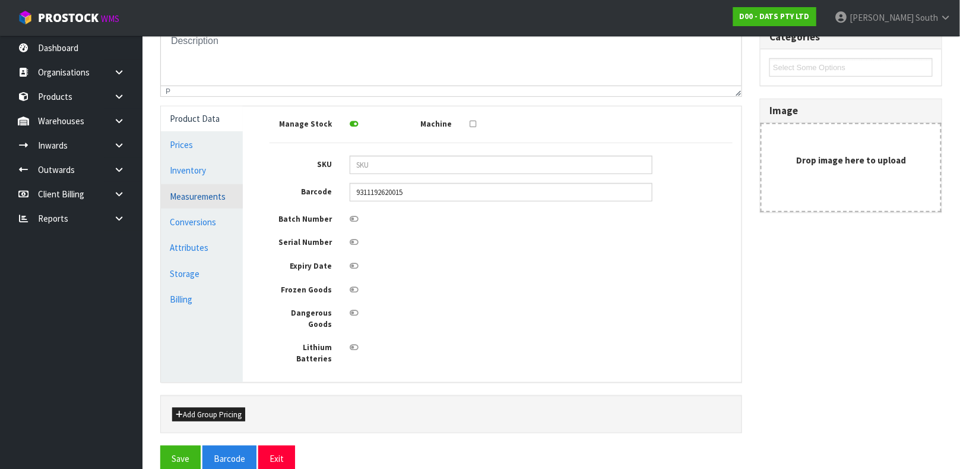
click at [199, 197] on link "Measurements" at bounding box center [202, 196] width 82 height 24
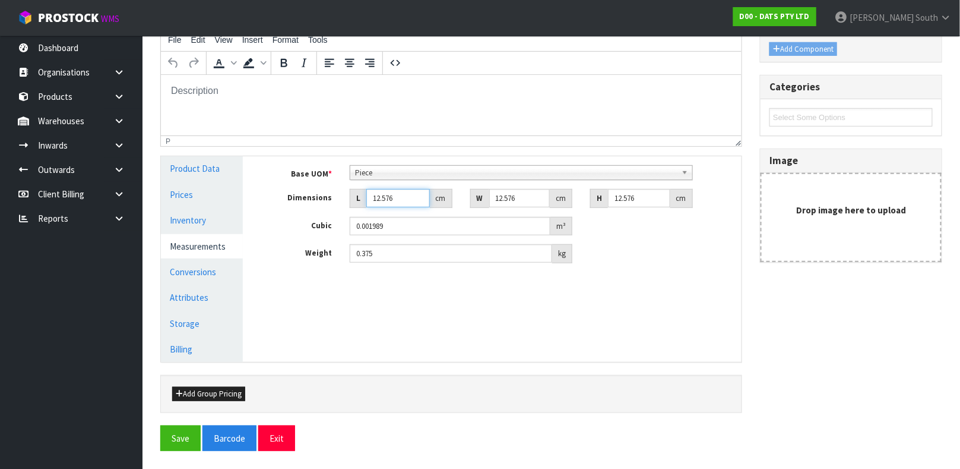
click at [393, 200] on input "12.576" at bounding box center [398, 198] width 64 height 18
click at [394, 200] on input "12.576" at bounding box center [398, 198] width 64 height 18
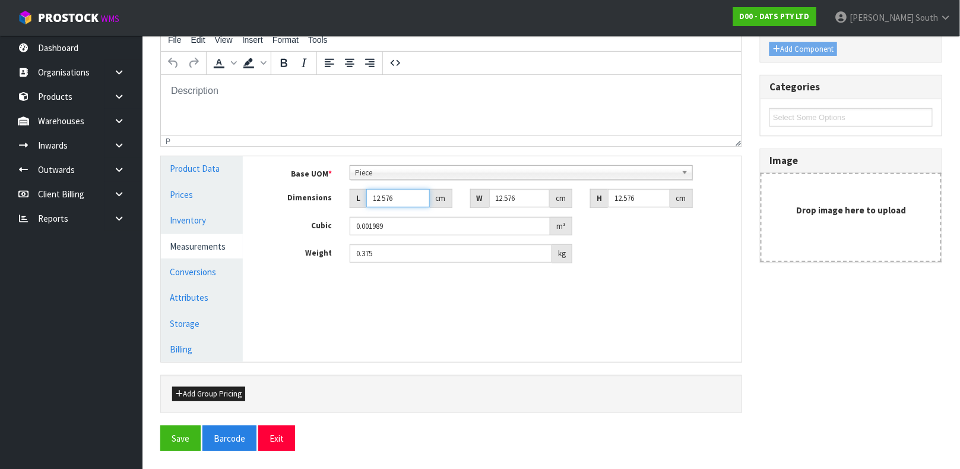
click at [394, 200] on input "12.576" at bounding box center [398, 198] width 64 height 18
click at [390, 200] on input "12.576" at bounding box center [398, 198] width 64 height 18
click at [160, 425] on button "Save" at bounding box center [180, 438] width 40 height 26
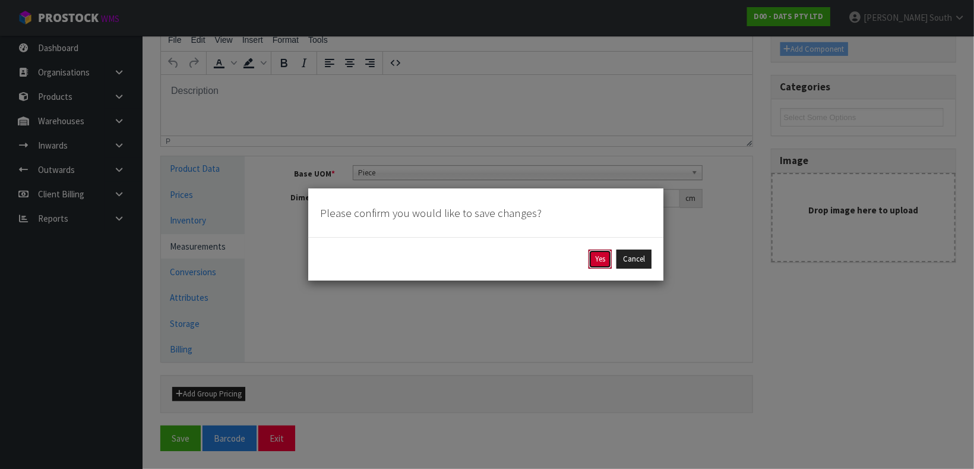
click button "Yes" at bounding box center [599, 258] width 23 height 19
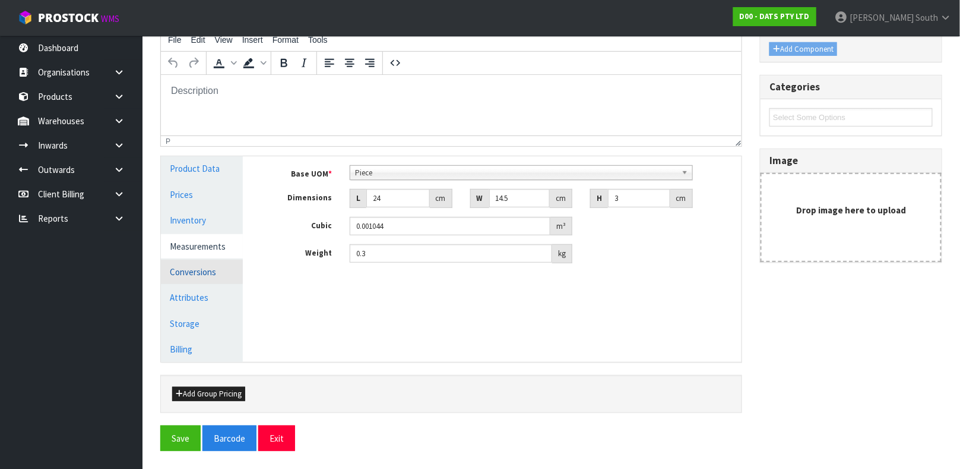
click at [206, 274] on link "Conversions" at bounding box center [202, 271] width 82 height 24
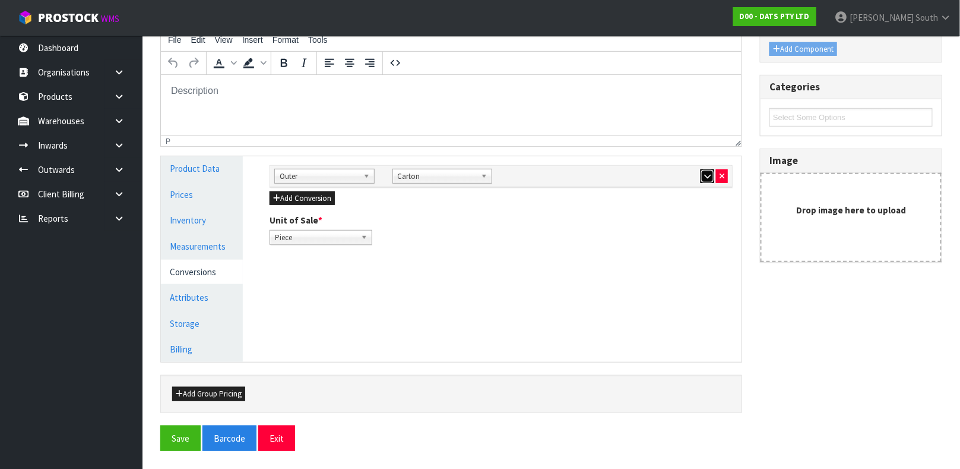
click at [707, 175] on icon "button" at bounding box center [707, 176] width 7 height 8
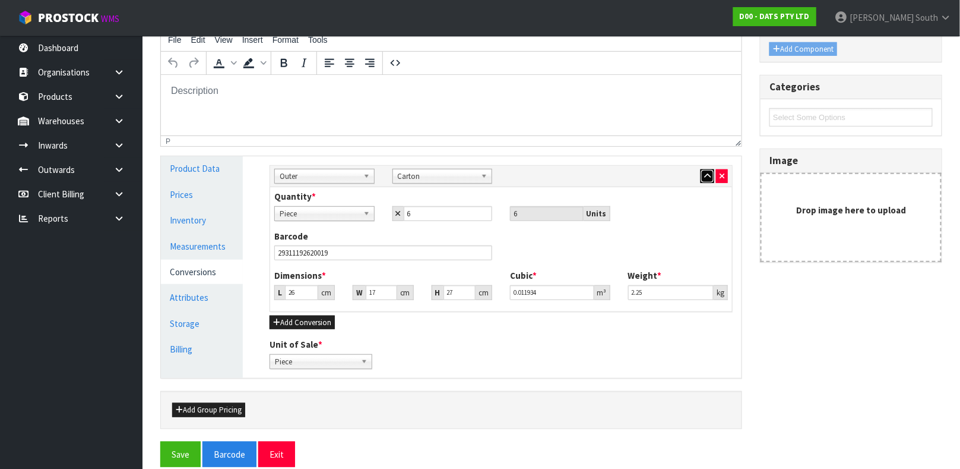
scroll to position [209, 0]
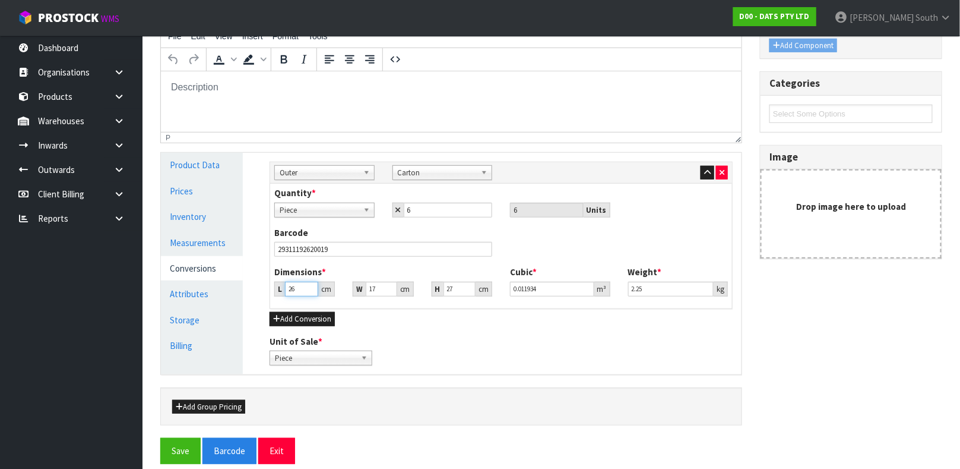
click at [297, 287] on input "26" at bounding box center [301, 288] width 33 height 15
click at [160, 438] on button "Save" at bounding box center [180, 451] width 40 height 26
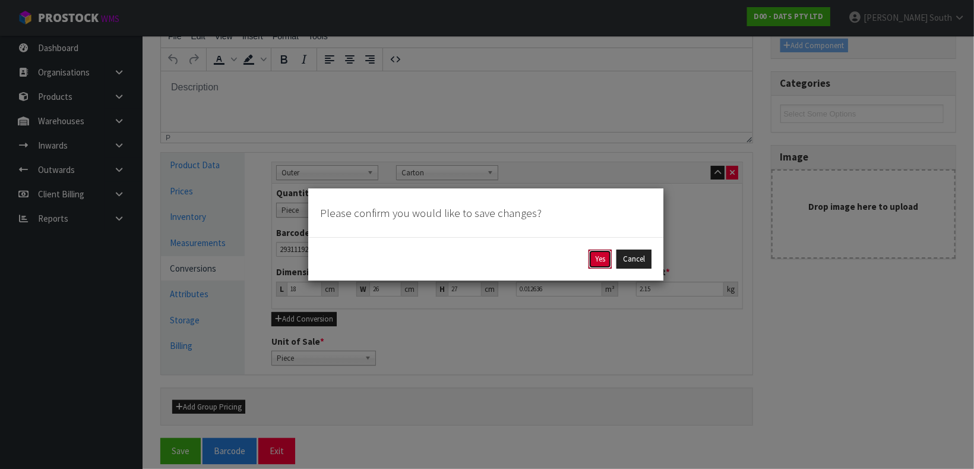
click button "Yes" at bounding box center [599, 258] width 23 height 19
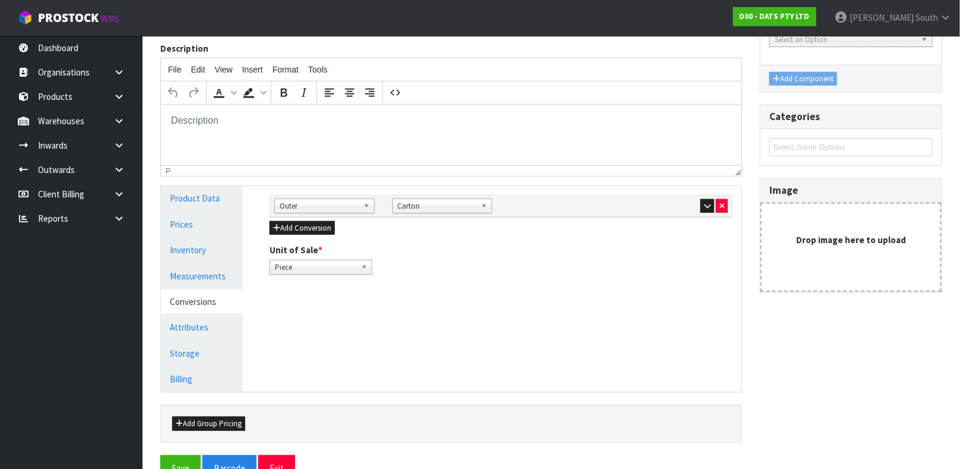
scroll to position [205, 0]
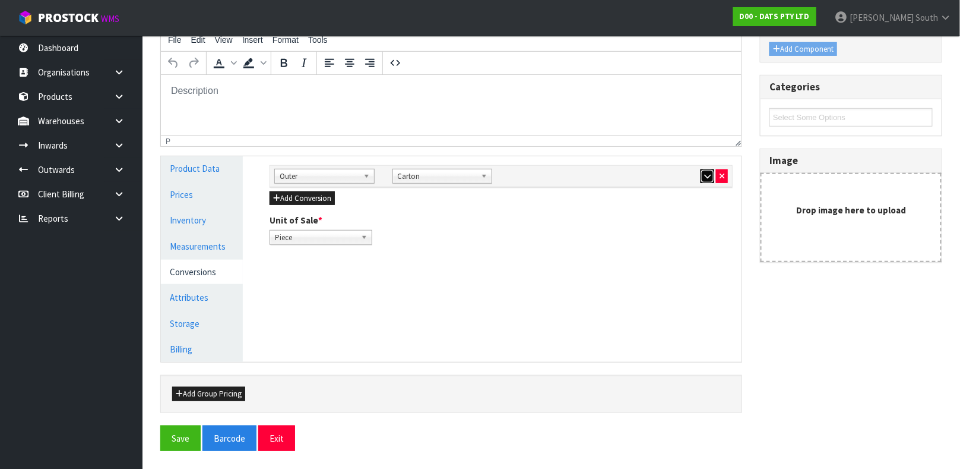
click at [708, 178] on icon "button" at bounding box center [707, 176] width 7 height 8
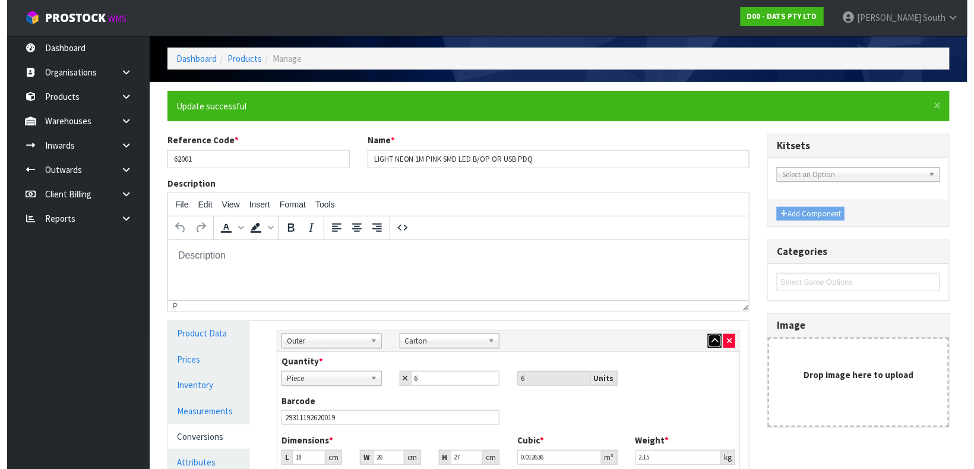
scroll to position [0, 0]
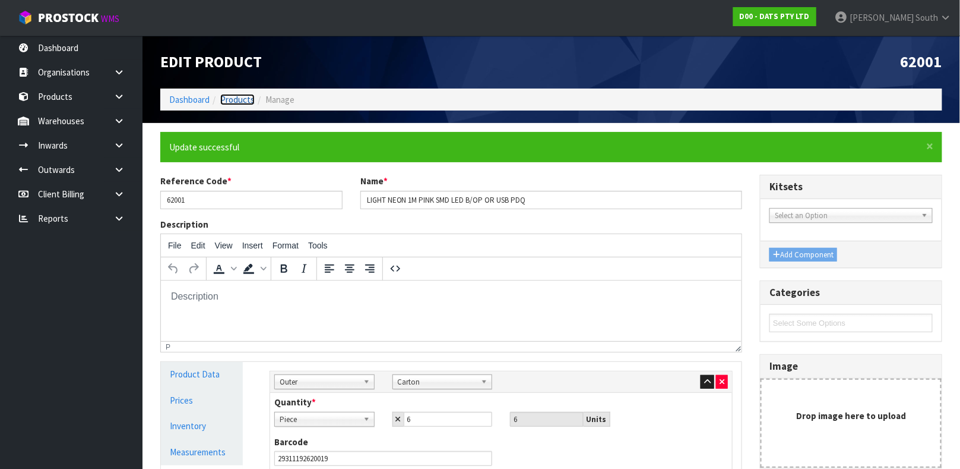
click at [232, 101] on link "Products" at bounding box center [237, 99] width 34 height 11
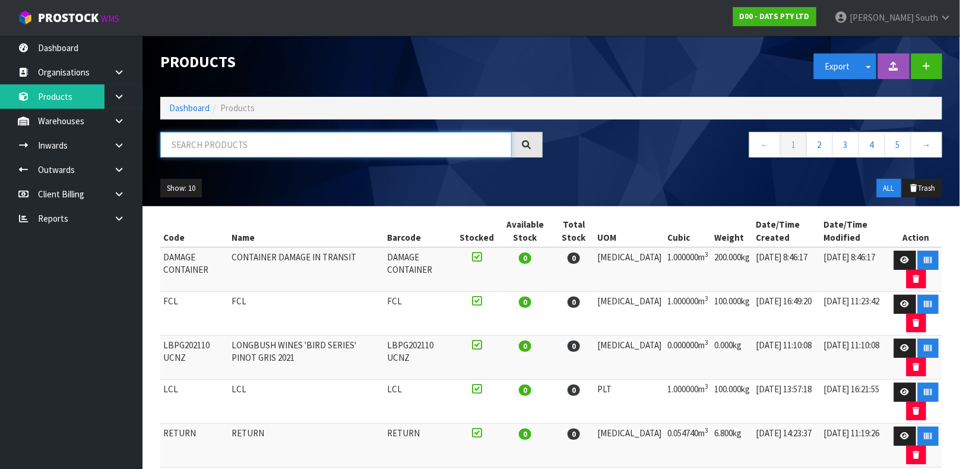
click at [204, 148] on input "text" at bounding box center [336, 145] width 352 height 26
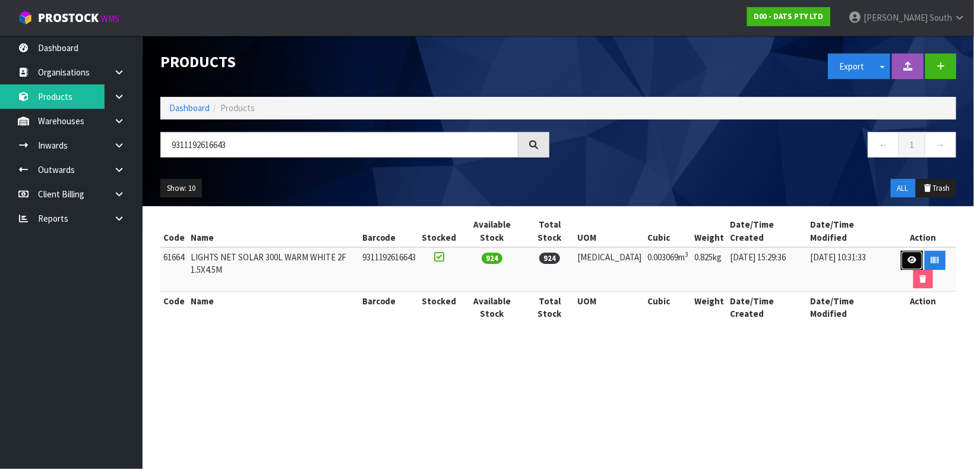
click at [901, 251] on link at bounding box center [912, 260] width 22 height 19
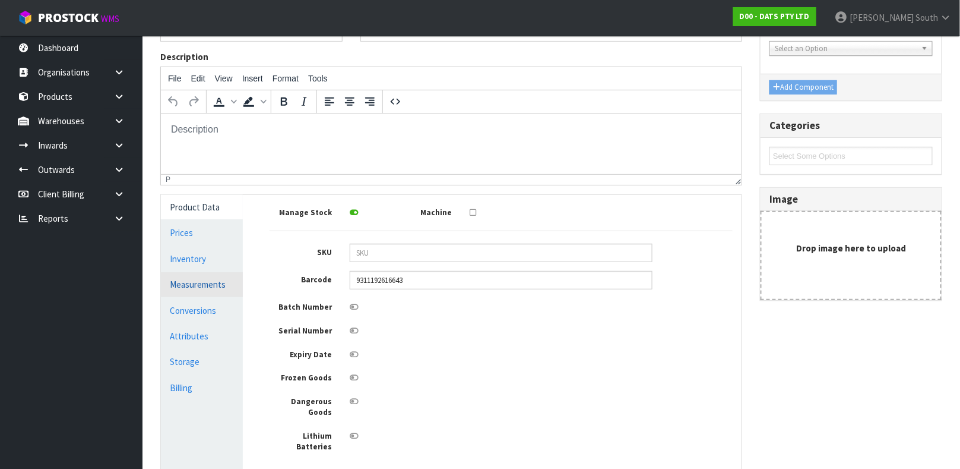
click at [185, 280] on link "Measurements" at bounding box center [202, 284] width 82 height 24
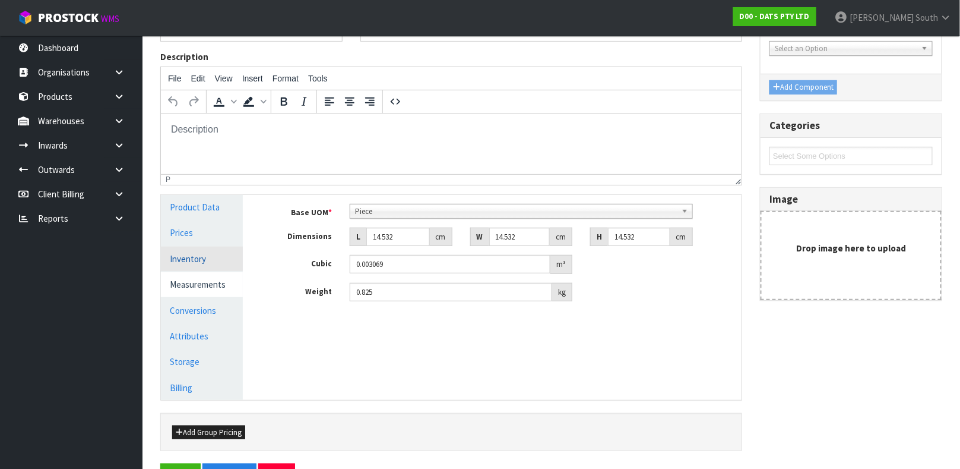
click at [185, 268] on link "Inventory" at bounding box center [202, 258] width 82 height 24
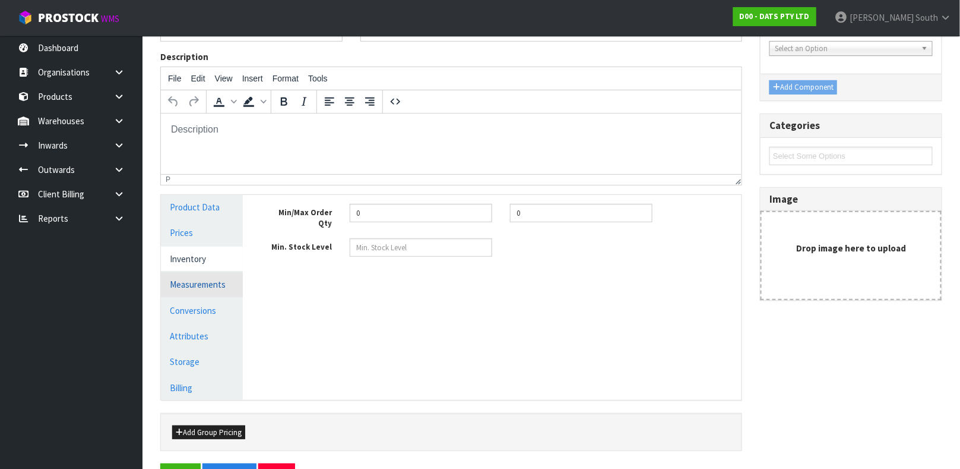
click at [192, 283] on link "Measurements" at bounding box center [202, 284] width 82 height 24
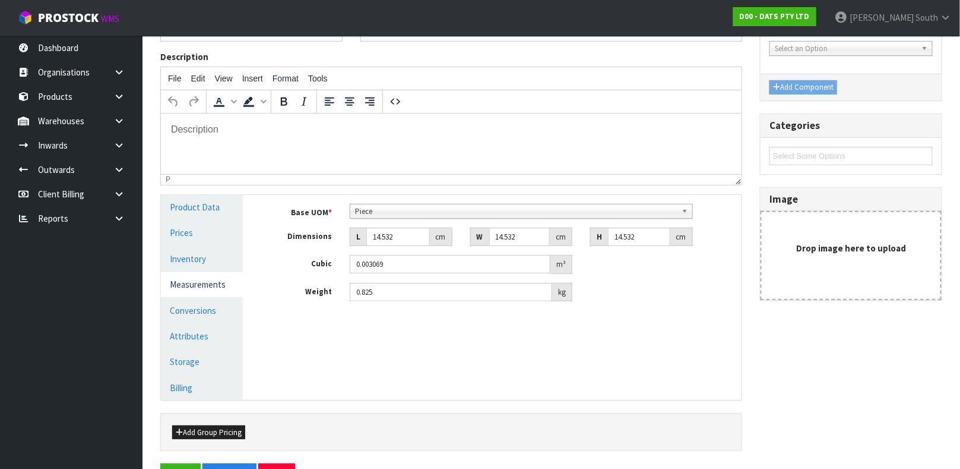
click at [400, 210] on span "Piece" at bounding box center [516, 211] width 322 height 14
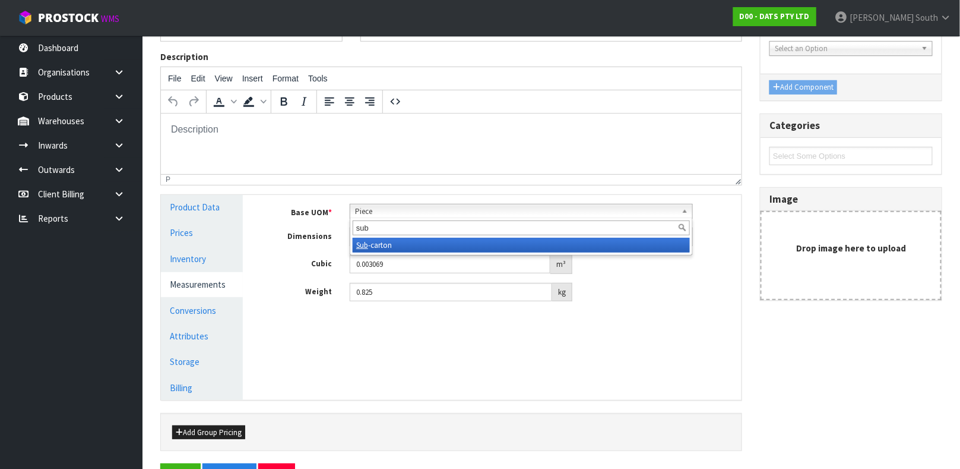
click at [401, 240] on li "Sub -carton" at bounding box center [521, 245] width 337 height 15
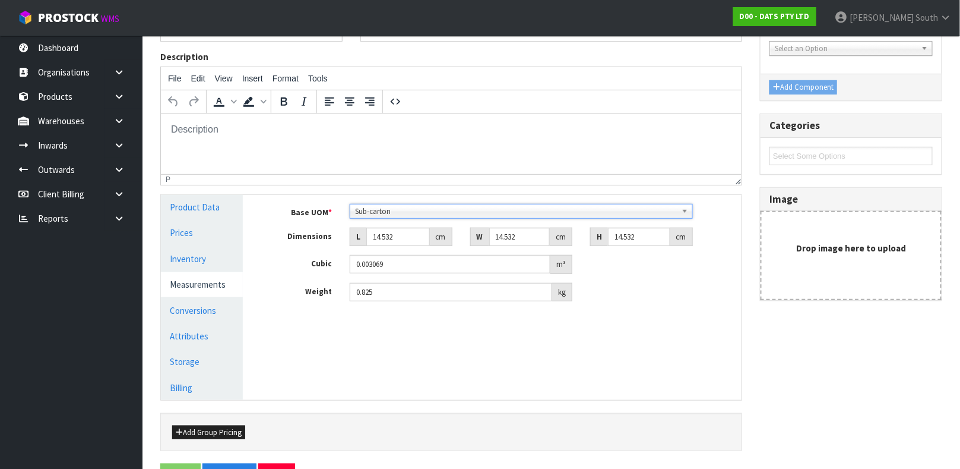
click at [396, 248] on div "Base UOM * Bag Bar Basket Bin Bottle Box Bundle Cabinet Cage Carton Case Coil C…" at bounding box center [501, 253] width 463 height 98
click at [396, 242] on input "14.532" at bounding box center [398, 236] width 64 height 18
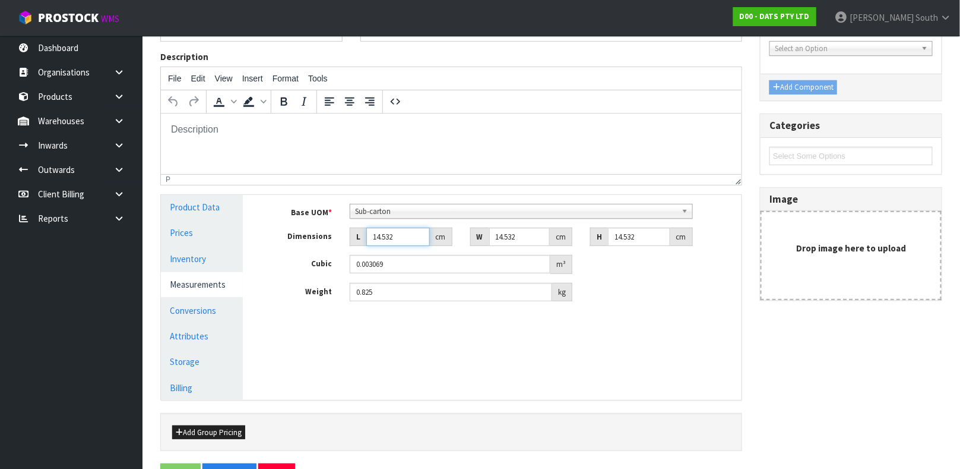
click at [396, 242] on input "14.532" at bounding box center [398, 236] width 64 height 18
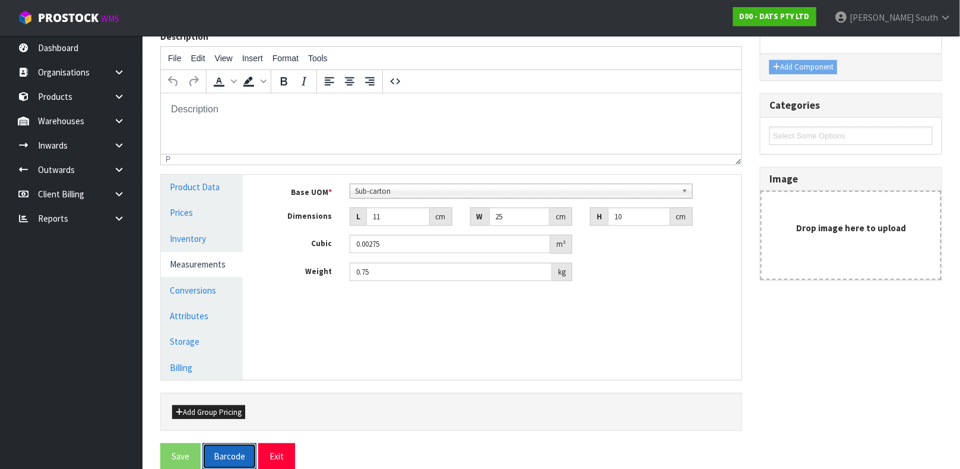
click at [202, 443] on button "Barcode" at bounding box center [229, 456] width 54 height 26
click at [555, 312] on div "Manage Stock Machine SKU Barcode 9311192616643 Batch Number Serial Number Expir…" at bounding box center [501, 277] width 499 height 205
click at [284, 460] on button "Exit" at bounding box center [276, 456] width 37 height 26
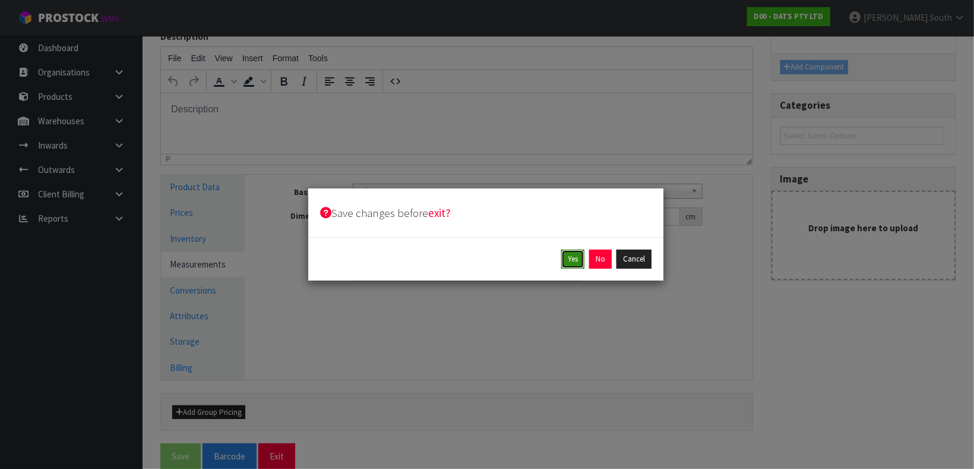
click at [561, 255] on button "Yes" at bounding box center [572, 258] width 23 height 19
click at [593, 259] on button "Yes" at bounding box center [599, 258] width 23 height 19
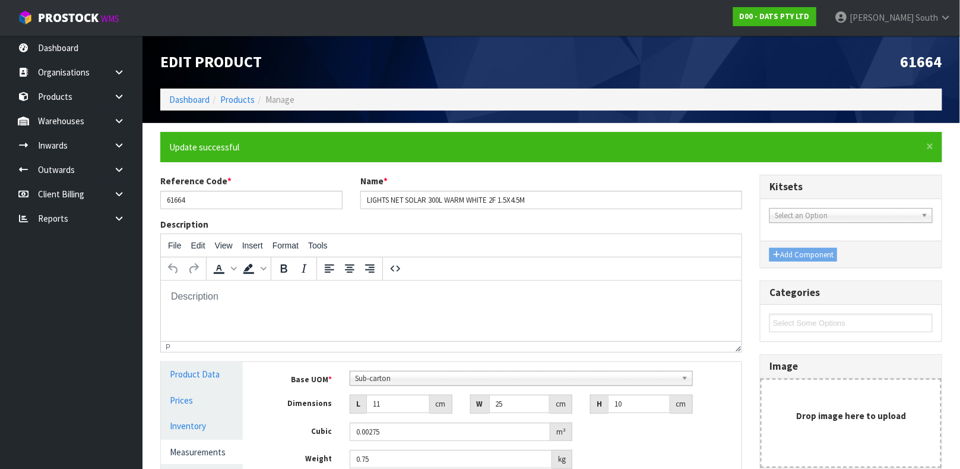
scroll to position [205, 0]
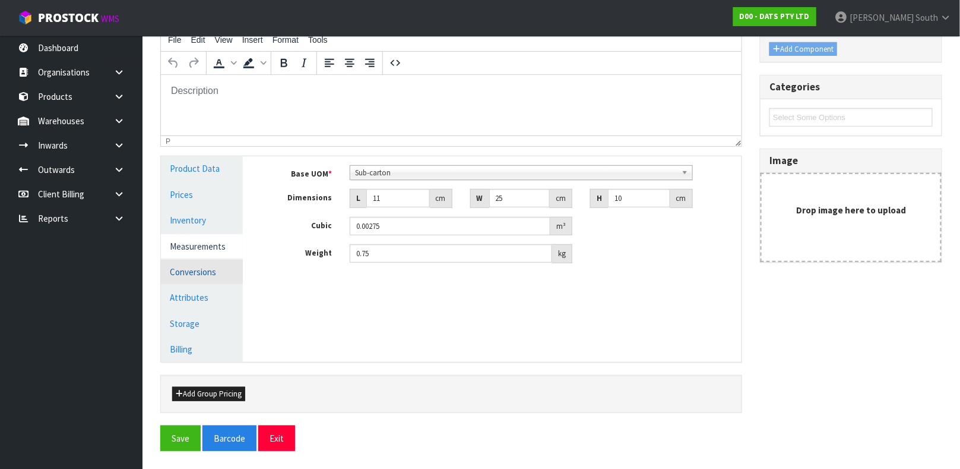
click at [201, 267] on link "Conversions" at bounding box center [202, 271] width 82 height 24
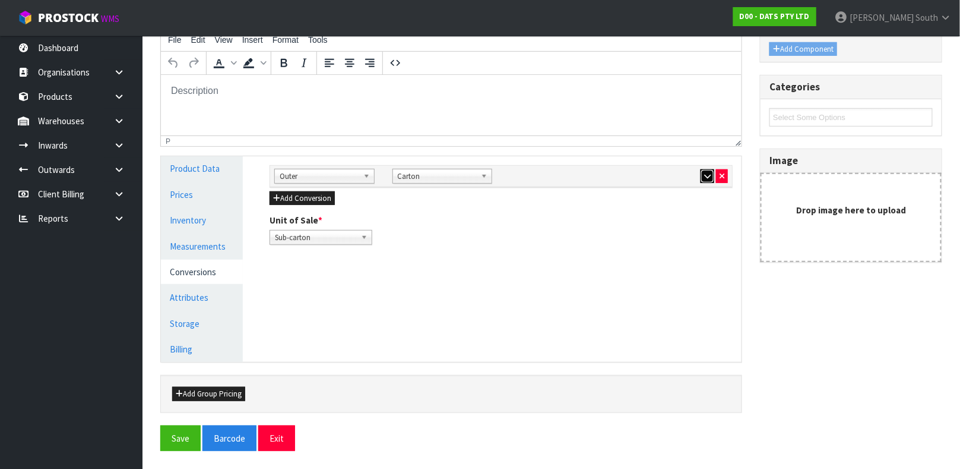
click at [701, 176] on button "button" at bounding box center [708, 176] width 14 height 14
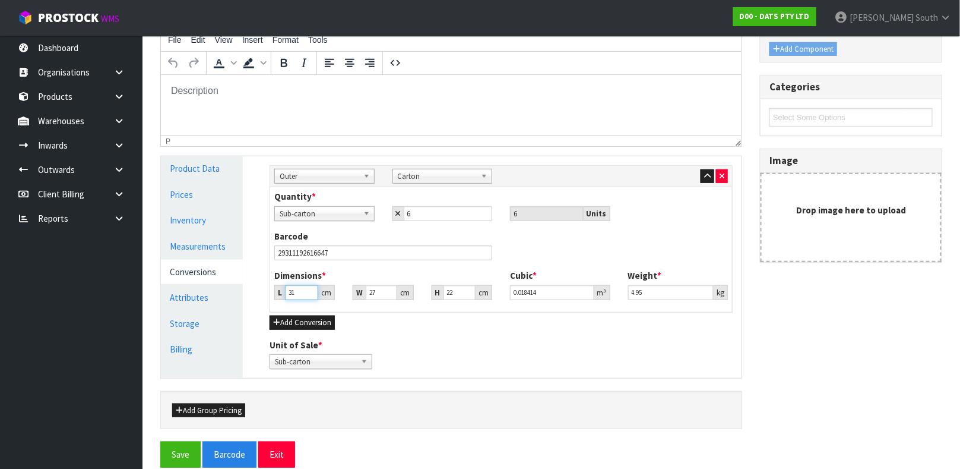
click at [303, 289] on input "31" at bounding box center [301, 292] width 33 height 15
click at [258, 441] on button "Exit" at bounding box center [276, 454] width 37 height 26
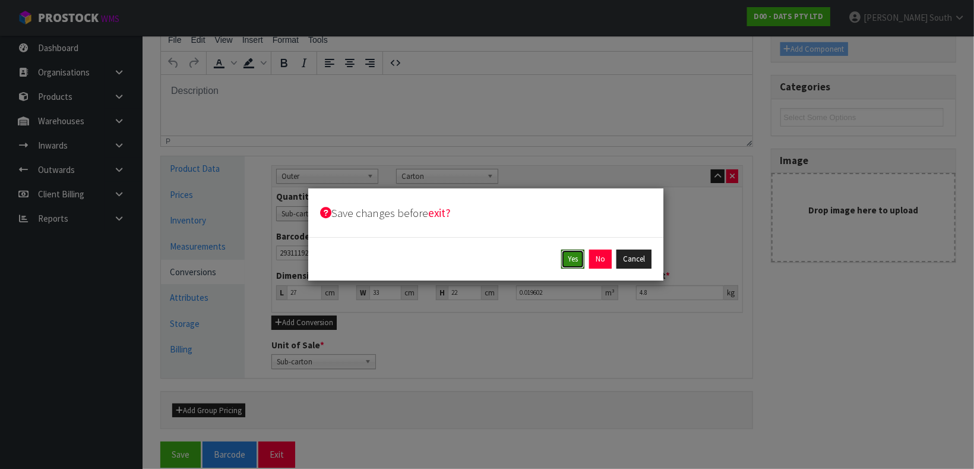
click button "Yes" at bounding box center [572, 258] width 23 height 19
click button "Yes" at bounding box center [599, 258] width 23 height 19
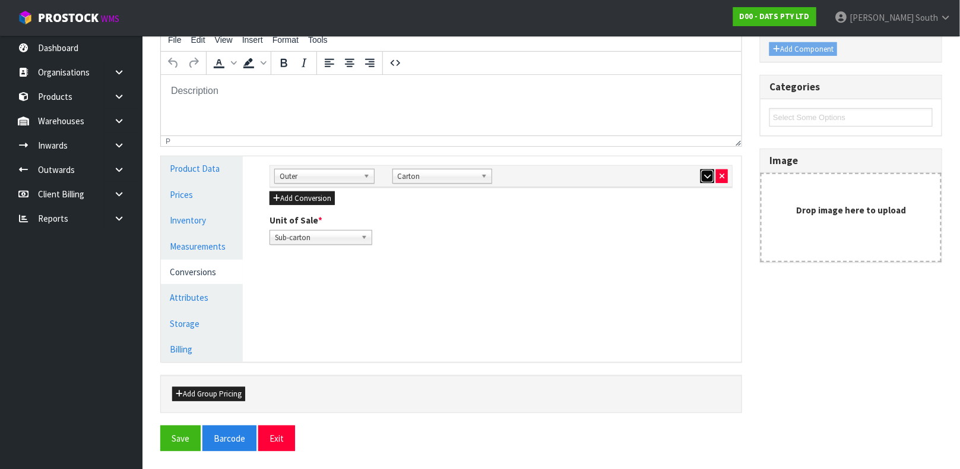
click at [702, 176] on button "button" at bounding box center [708, 176] width 14 height 14
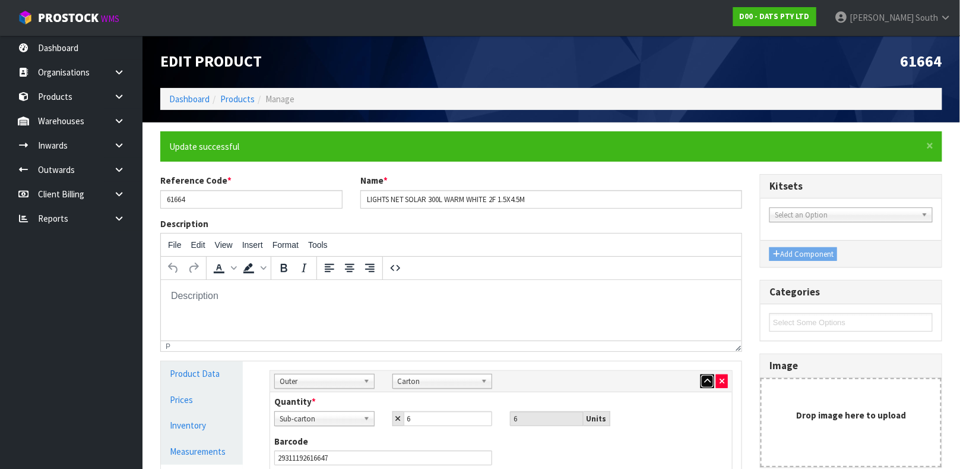
scroll to position [0, 0]
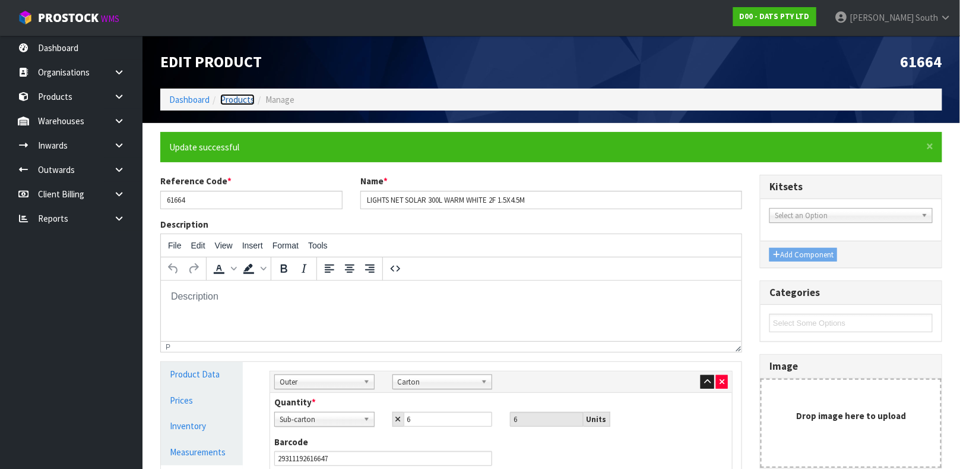
click at [244, 102] on link "Products" at bounding box center [237, 99] width 34 height 11
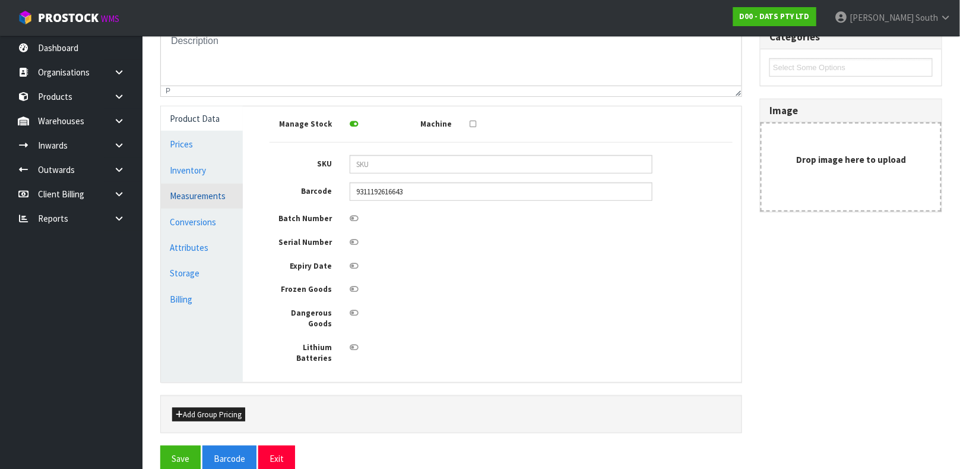
click at [195, 194] on link "Measurements" at bounding box center [202, 195] width 82 height 24
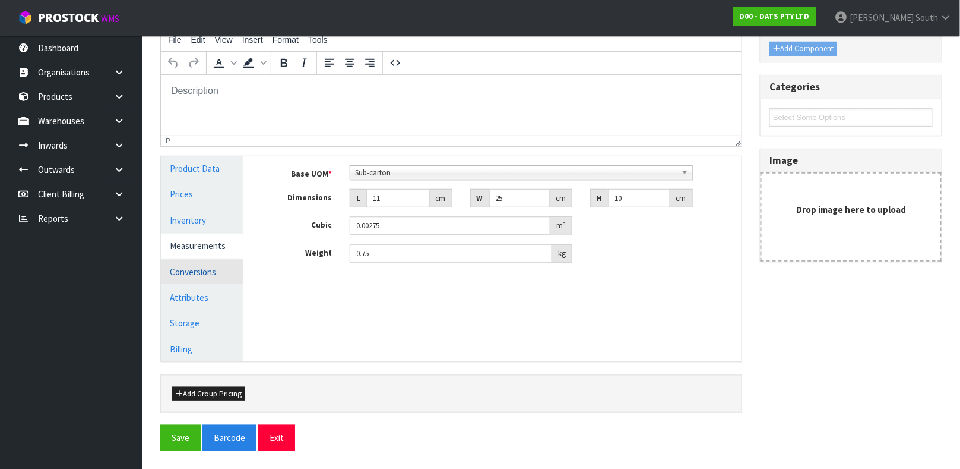
scroll to position [162, 0]
click at [205, 273] on link "Conversions" at bounding box center [202, 272] width 82 height 24
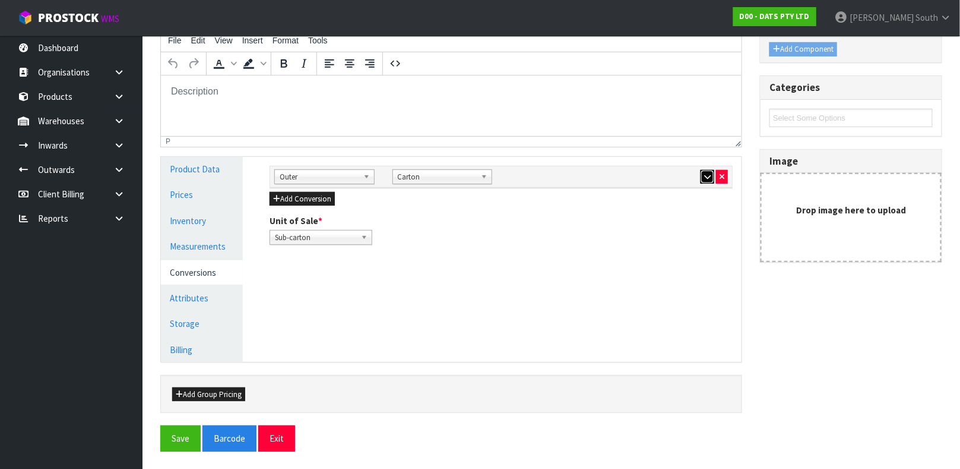
click at [701, 171] on button "button" at bounding box center [708, 177] width 14 height 14
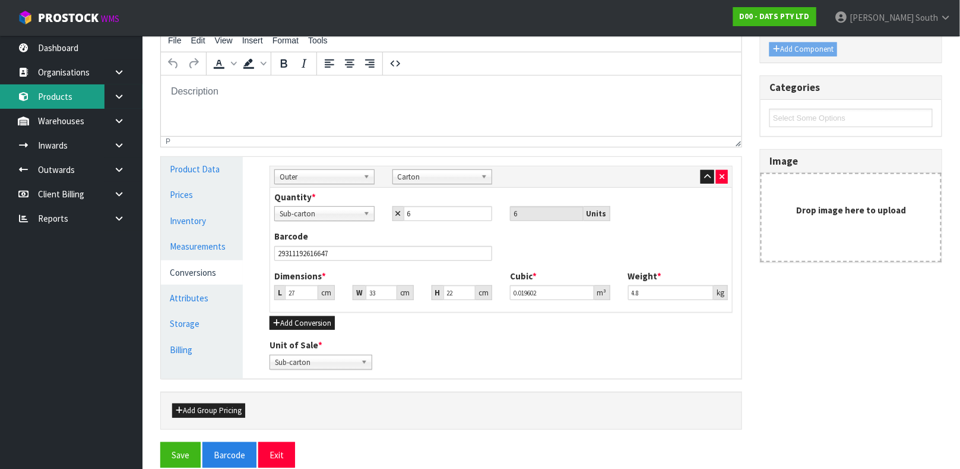
click at [71, 100] on link "Products" at bounding box center [71, 96] width 143 height 24
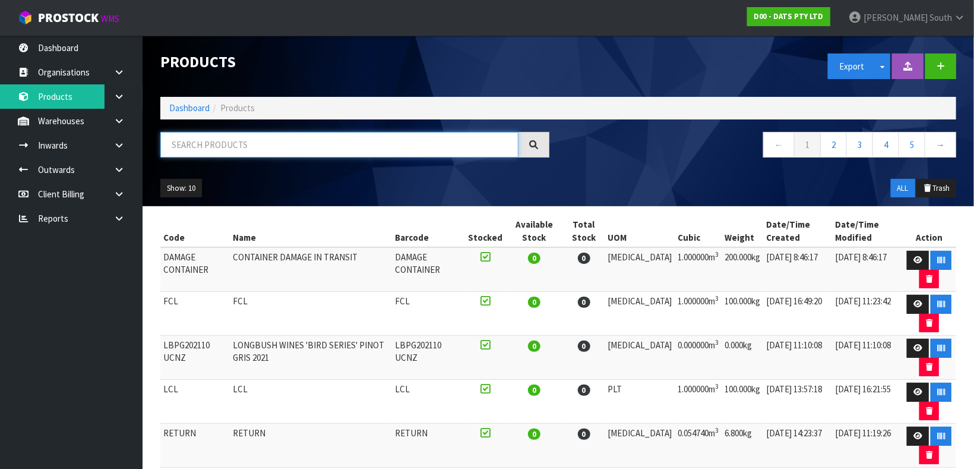
click at [275, 135] on input "text" at bounding box center [339, 145] width 358 height 26
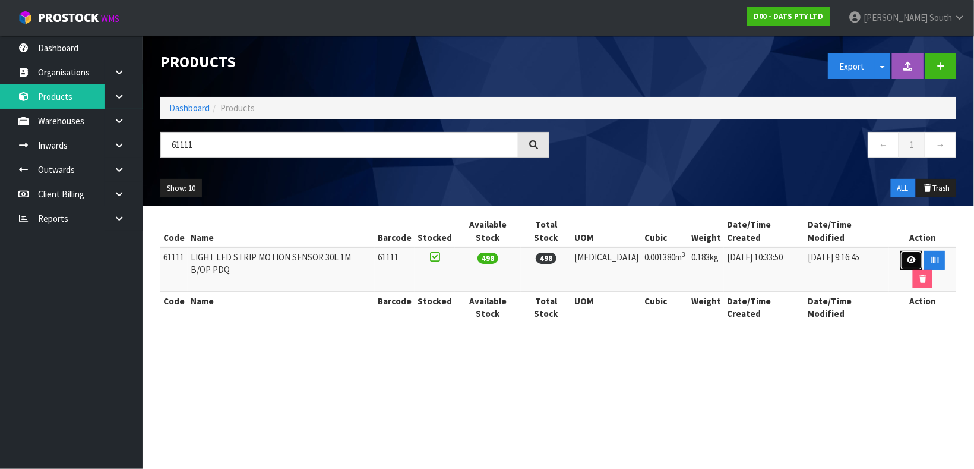
click at [900, 251] on link at bounding box center [911, 260] width 22 height 19
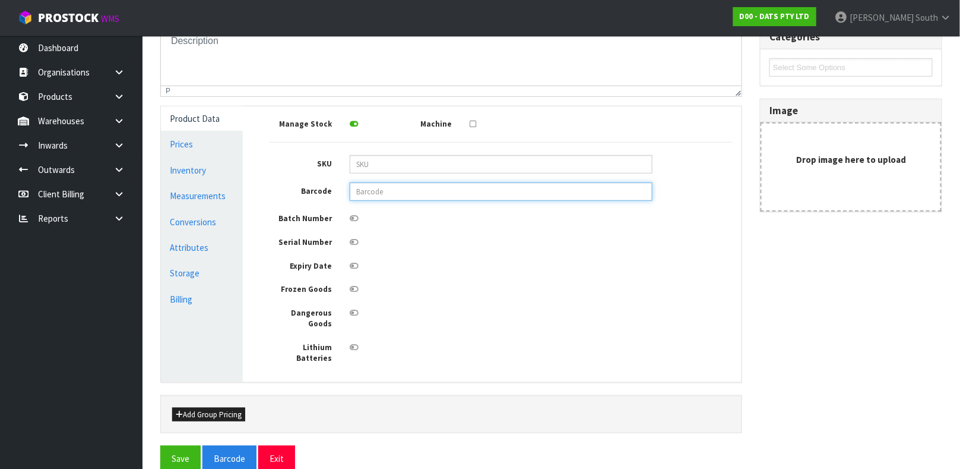
click at [433, 189] on input "text" at bounding box center [501, 191] width 303 height 18
click at [160, 445] on button "Save" at bounding box center [180, 458] width 40 height 26
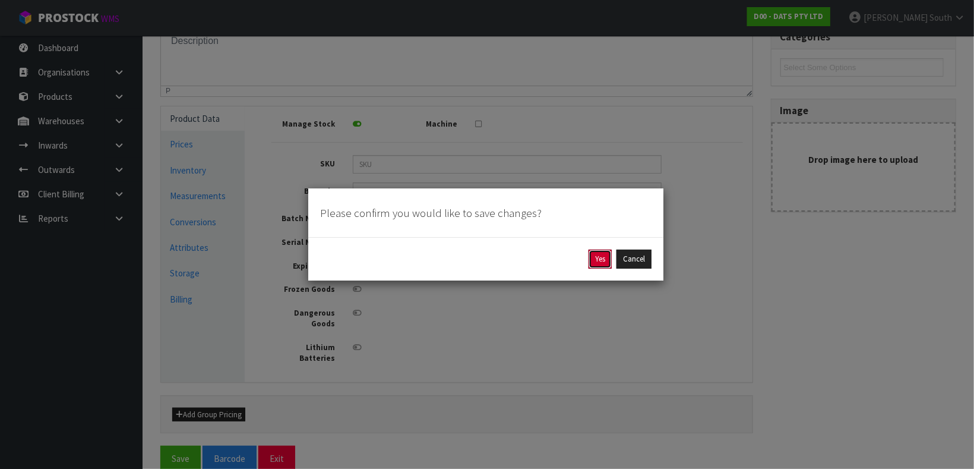
click button "Yes" at bounding box center [599, 258] width 23 height 19
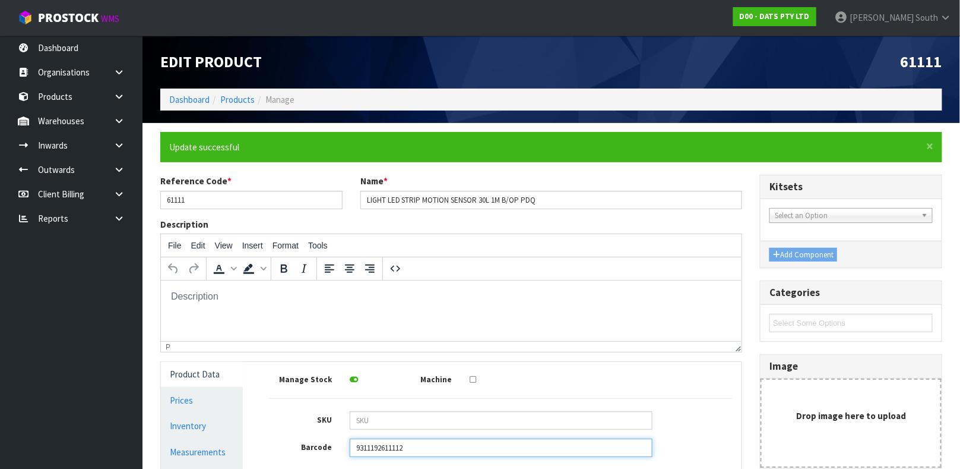
scroll to position [255, 0]
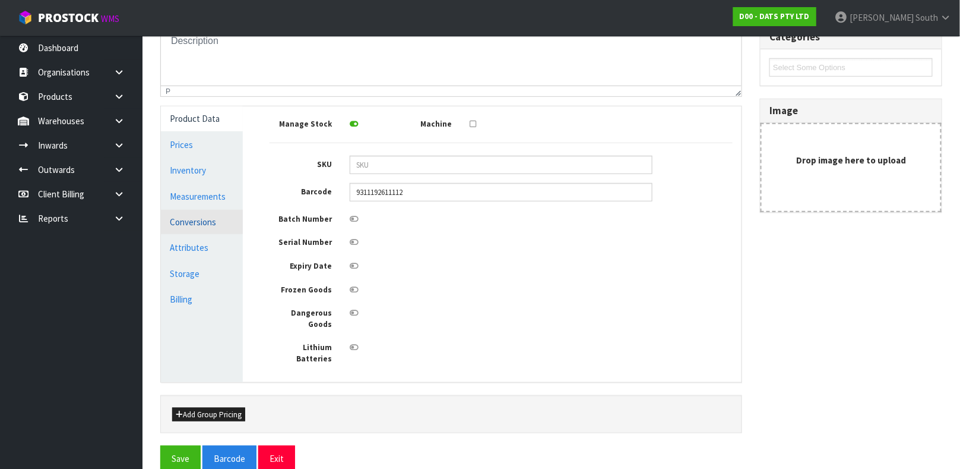
click at [201, 224] on link "Conversions" at bounding box center [202, 222] width 82 height 24
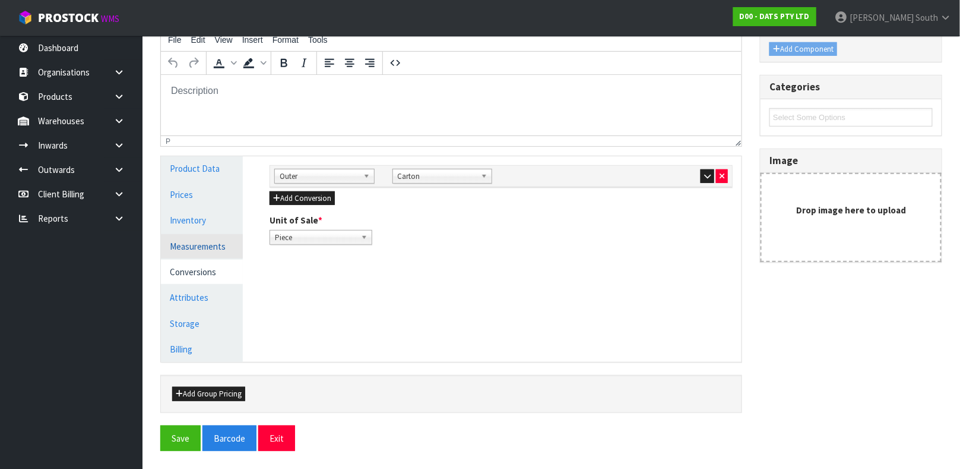
click at [163, 239] on link "Measurements" at bounding box center [202, 246] width 82 height 24
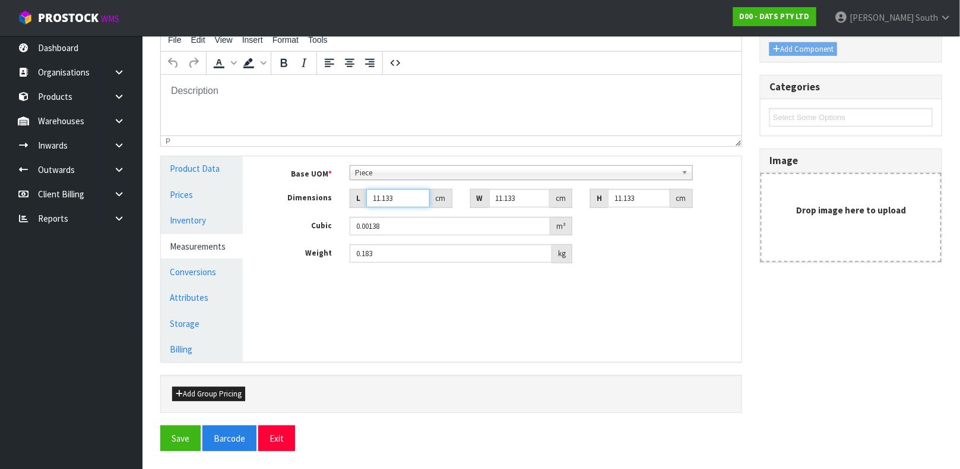
click at [401, 201] on input "11.133" at bounding box center [398, 198] width 64 height 18
click at [160, 425] on button "Save" at bounding box center [180, 438] width 40 height 26
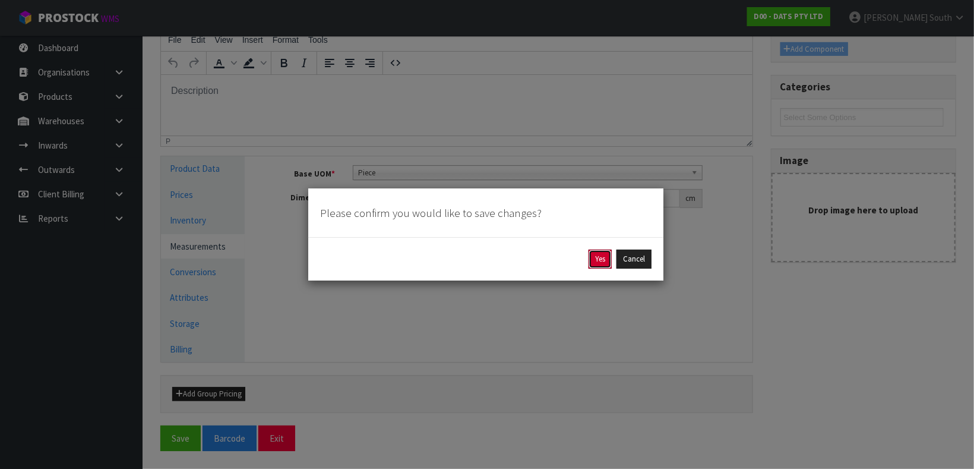
click button "Yes" at bounding box center [599, 258] width 23 height 19
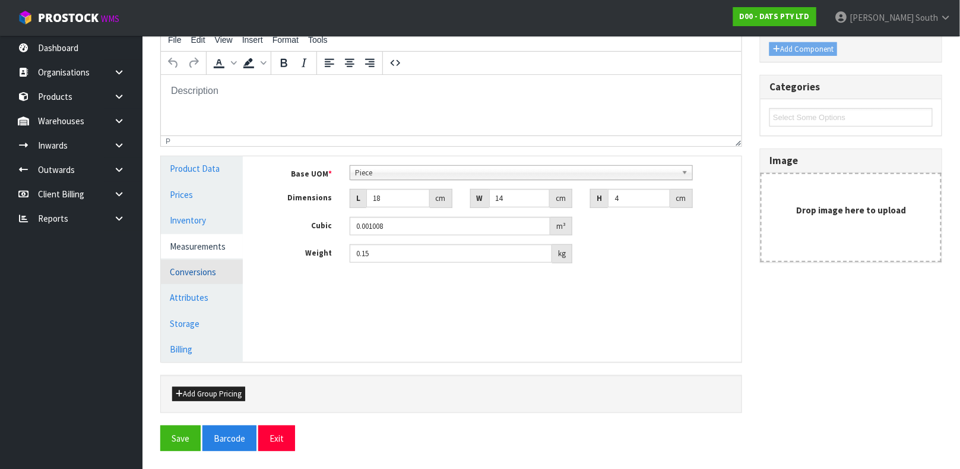
click at [201, 268] on link "Conversions" at bounding box center [202, 271] width 82 height 24
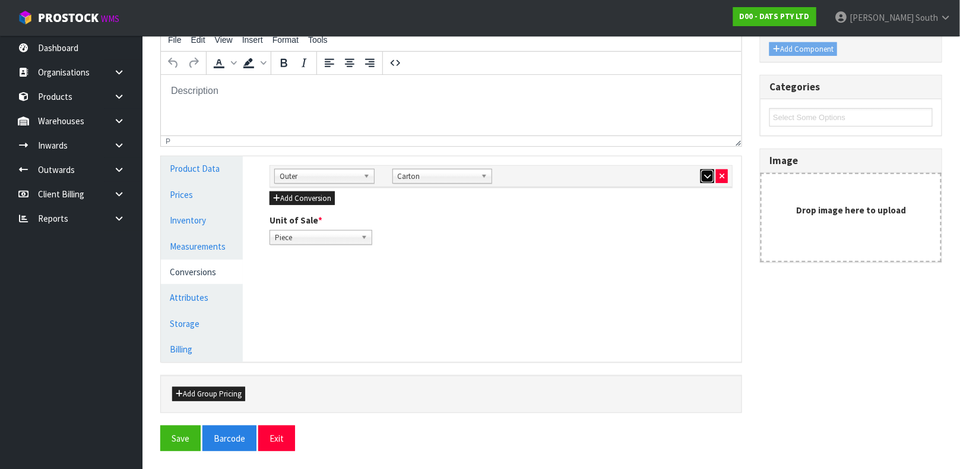
click at [705, 169] on button "button" at bounding box center [708, 176] width 14 height 14
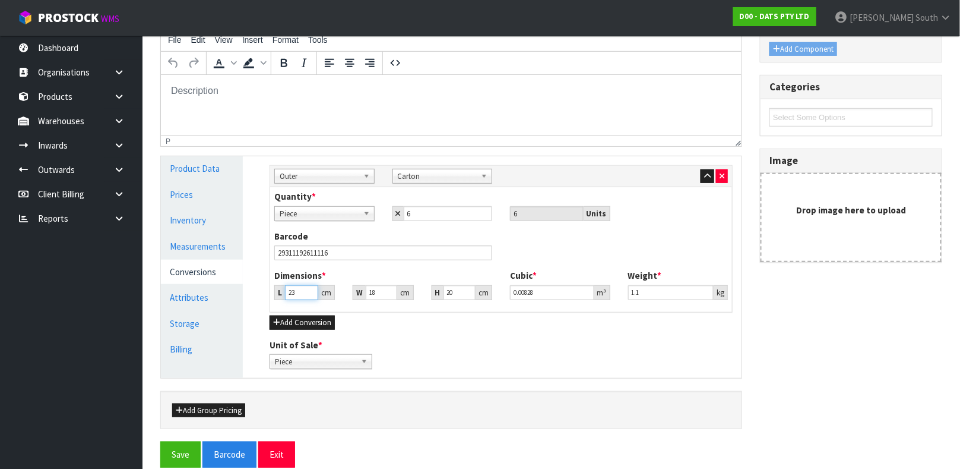
click at [296, 290] on input "23" at bounding box center [301, 292] width 33 height 15
click at [293, 290] on input "23" at bounding box center [301, 292] width 33 height 15
click at [160, 441] on button "Save" at bounding box center [180, 454] width 40 height 26
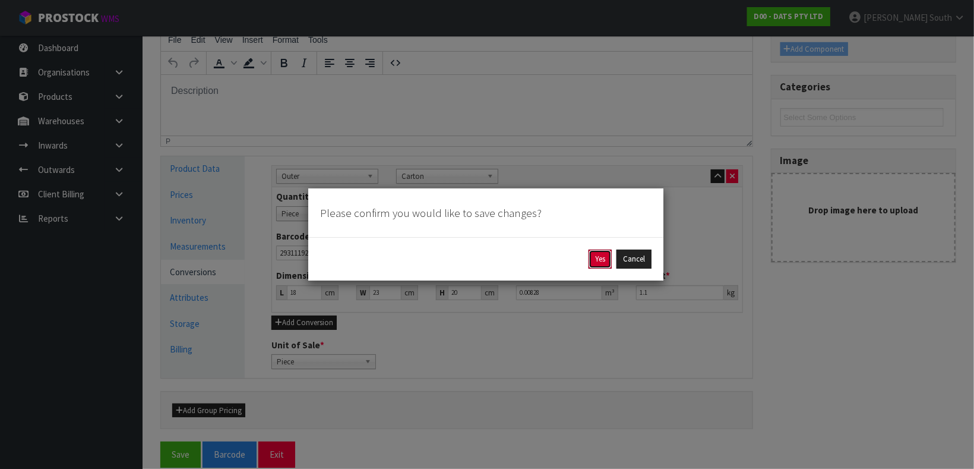
click button "Yes" at bounding box center [599, 258] width 23 height 19
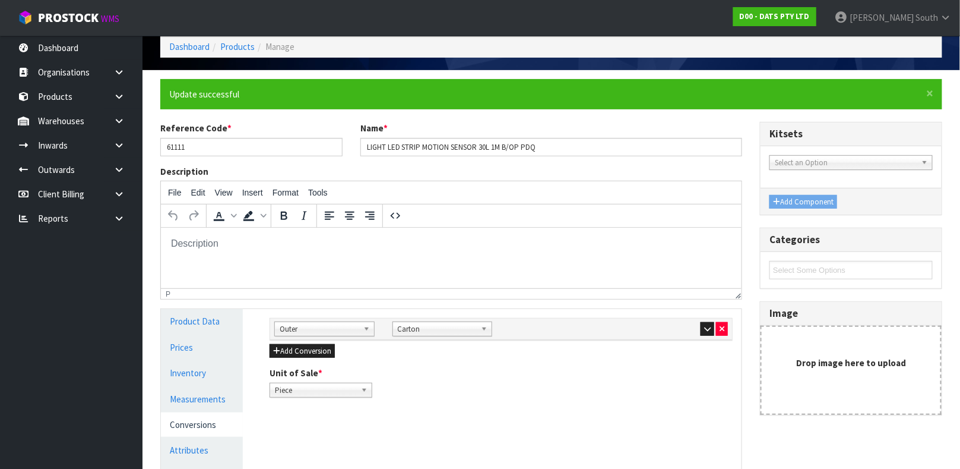
scroll to position [178, 0]
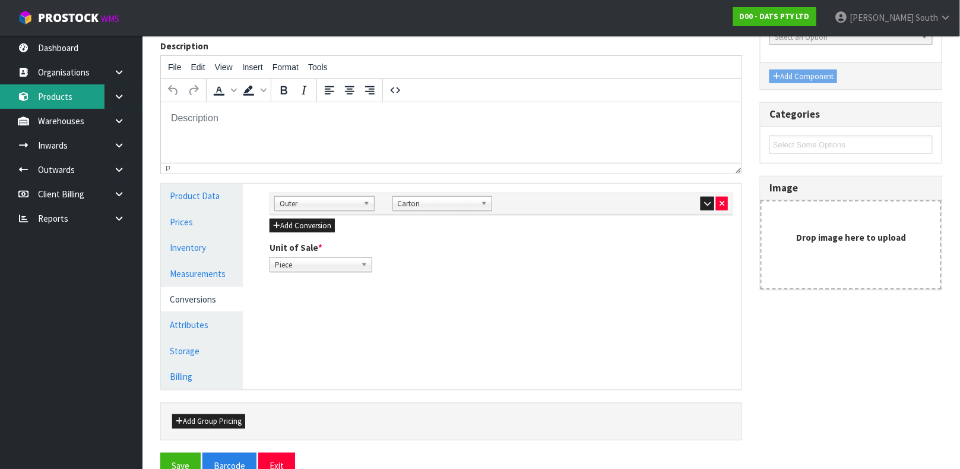
click at [51, 94] on link "Products" at bounding box center [71, 96] width 143 height 24
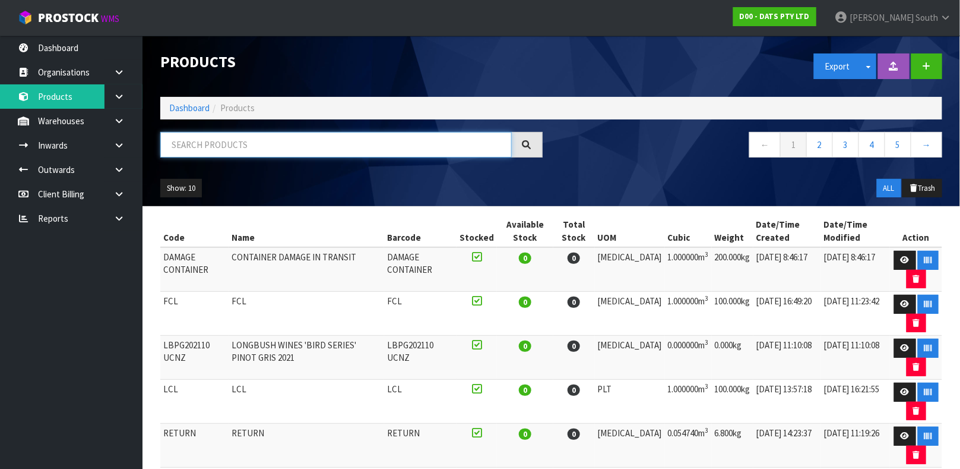
click at [404, 151] on input "text" at bounding box center [336, 145] width 352 height 26
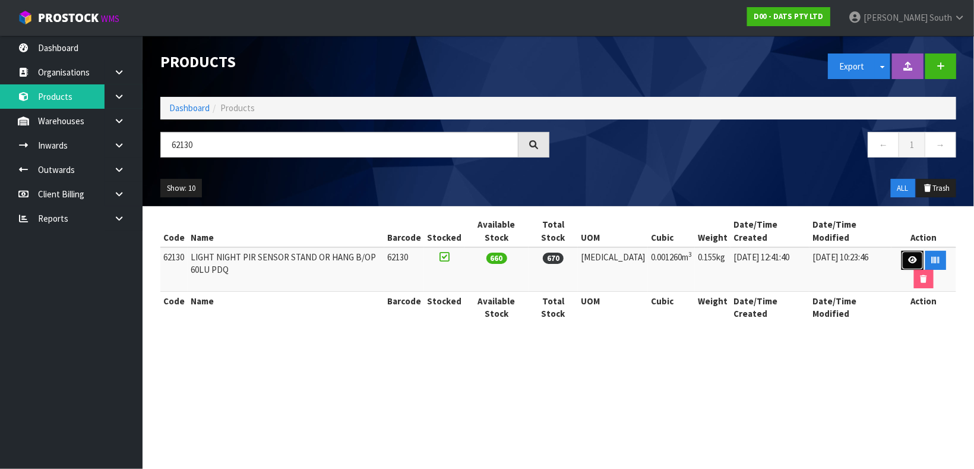
click at [908, 256] on icon at bounding box center [912, 260] width 9 height 8
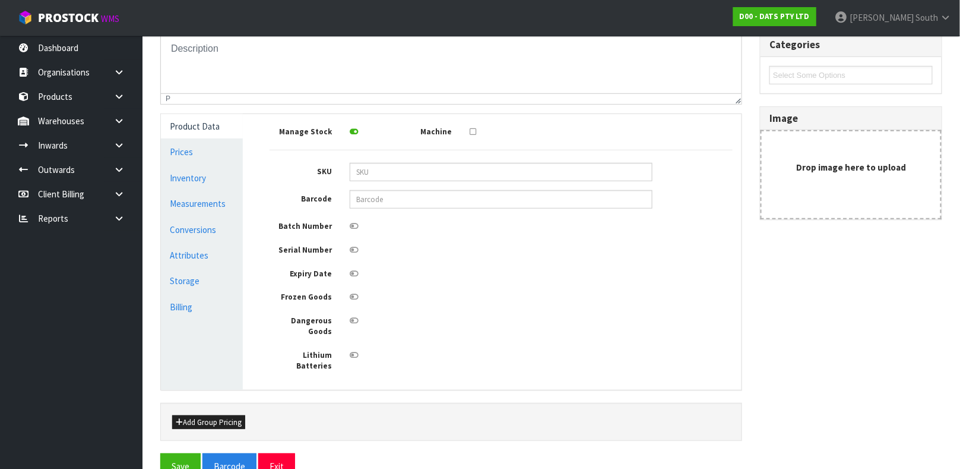
scroll to position [213, 0]
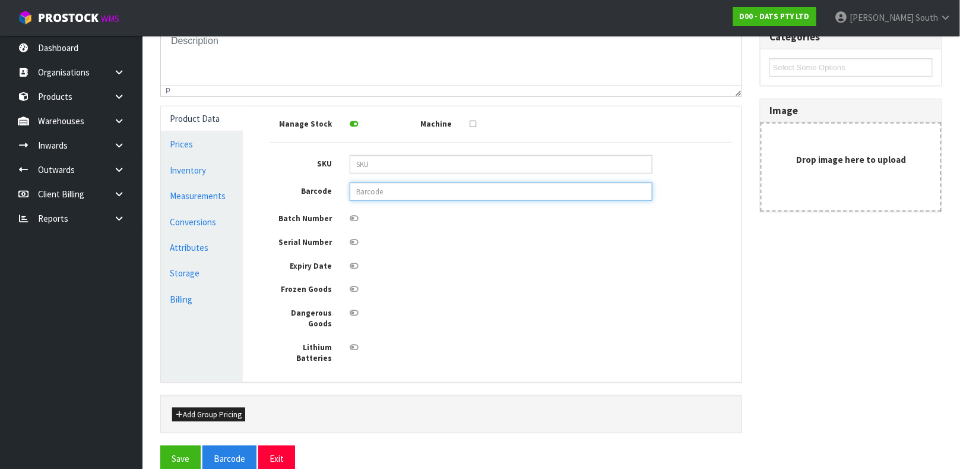
click at [365, 192] on input "text" at bounding box center [501, 191] width 303 height 18
click at [160, 445] on button "Save" at bounding box center [180, 458] width 40 height 26
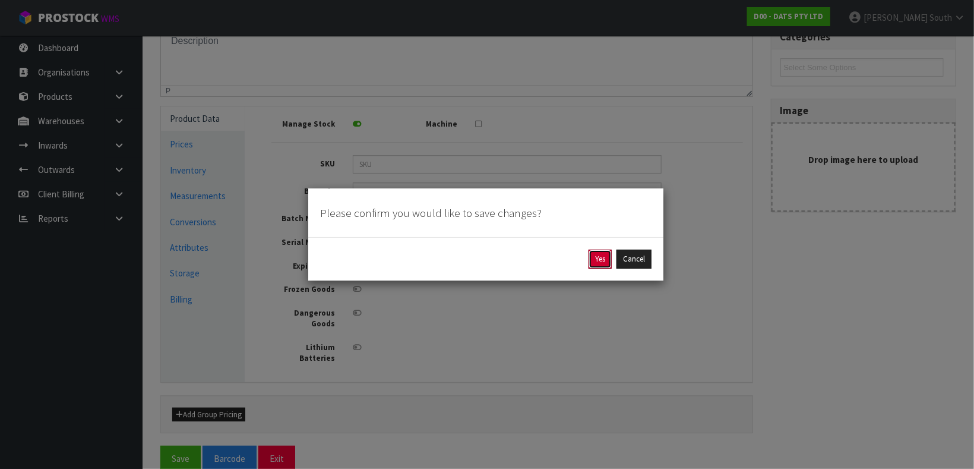
click button "Yes" at bounding box center [599, 258] width 23 height 19
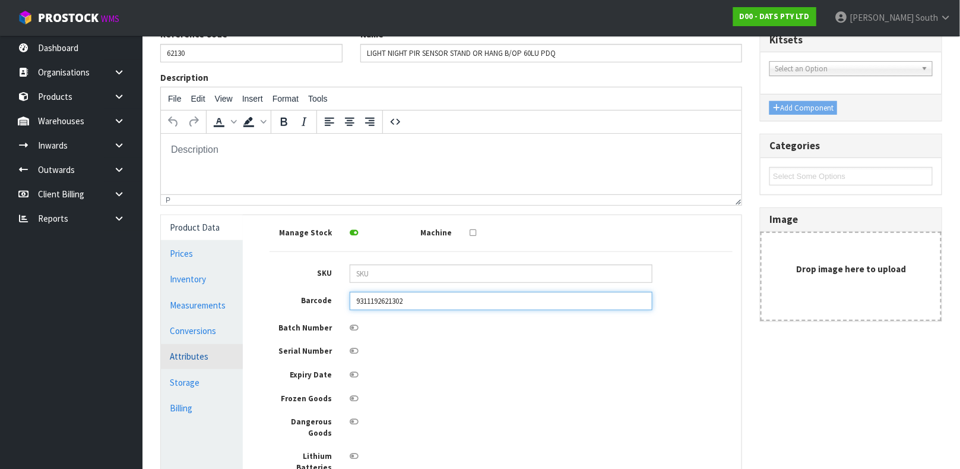
scroll to position [178, 0]
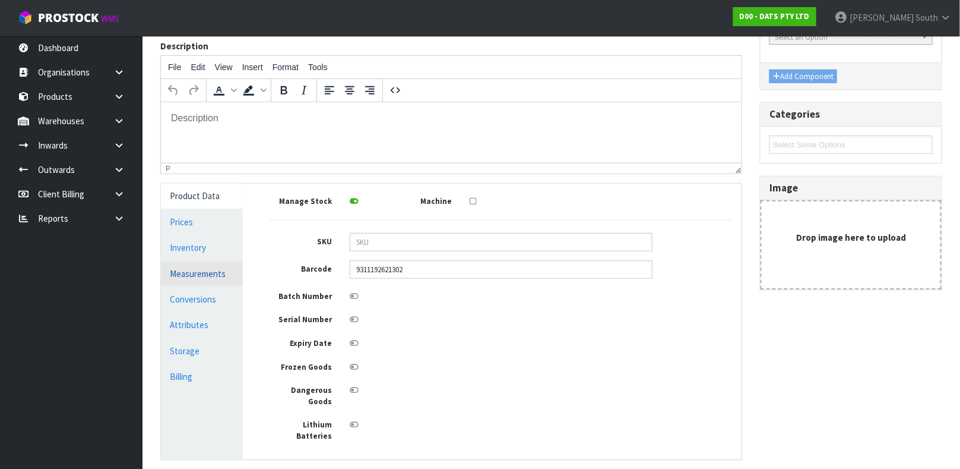
click at [201, 267] on link "Measurements" at bounding box center [202, 273] width 82 height 24
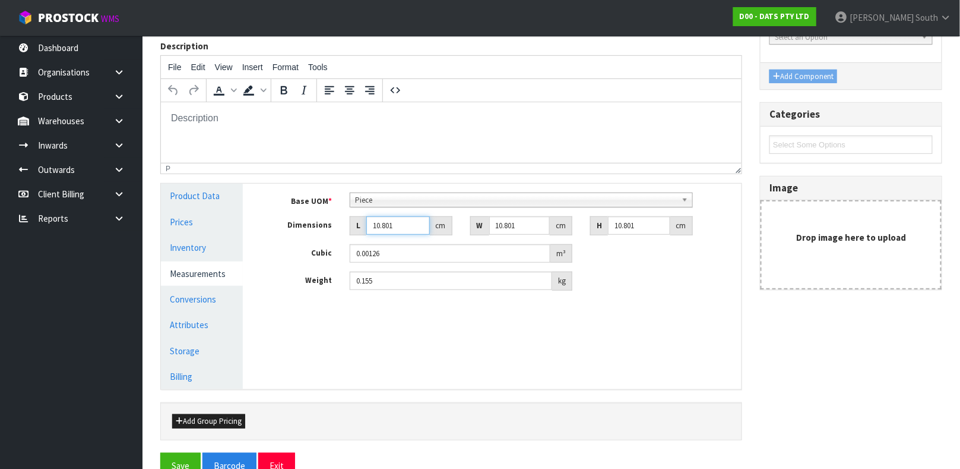
click at [397, 221] on input "10.801" at bounding box center [398, 225] width 64 height 18
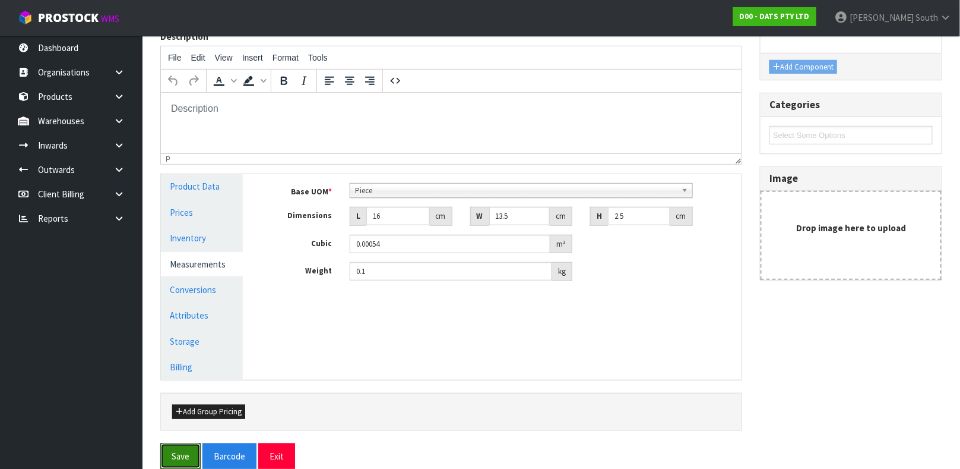
click at [160, 443] on button "Save" at bounding box center [180, 456] width 40 height 26
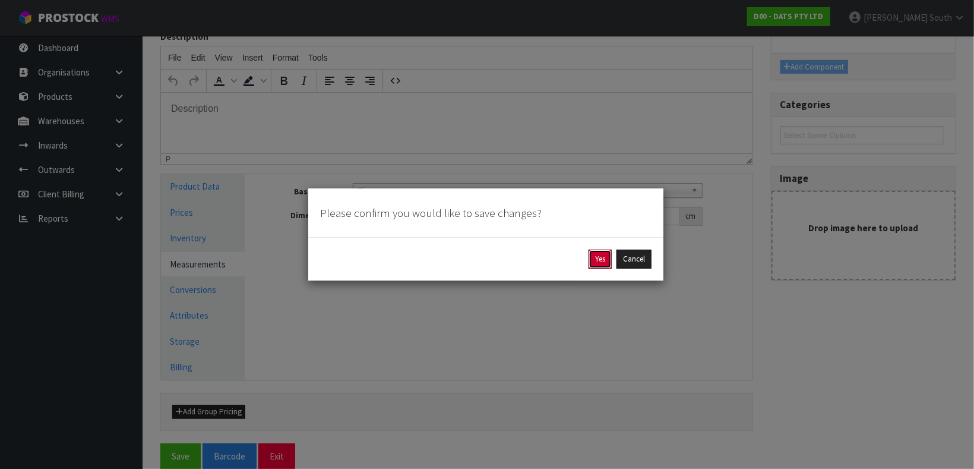
click button "Yes" at bounding box center [599, 258] width 23 height 19
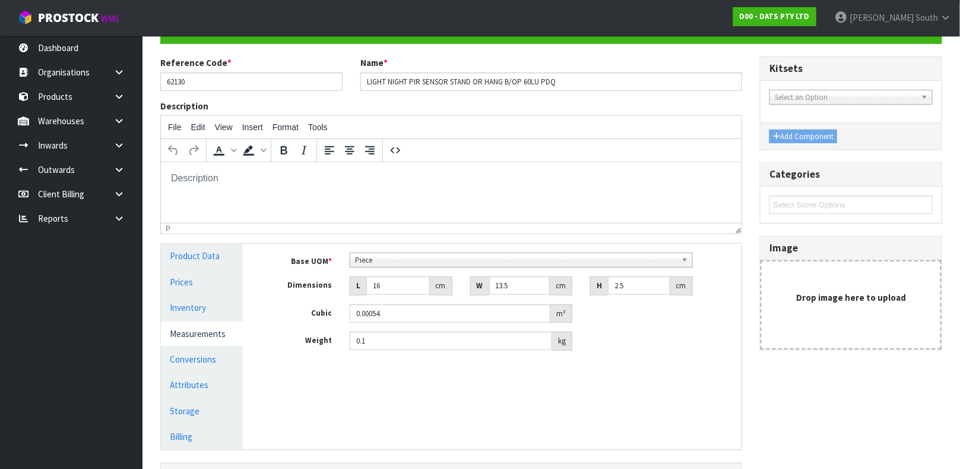
scroll to position [205, 0]
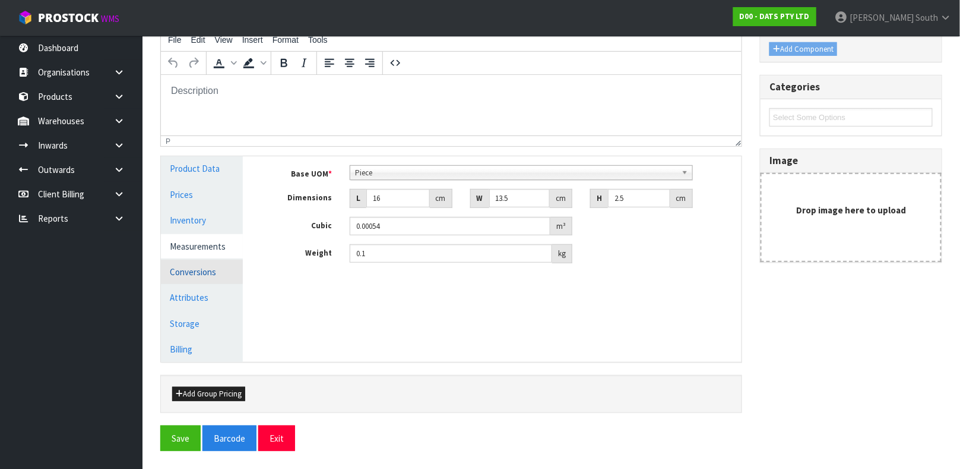
click at [166, 272] on link "Conversions" at bounding box center [202, 271] width 82 height 24
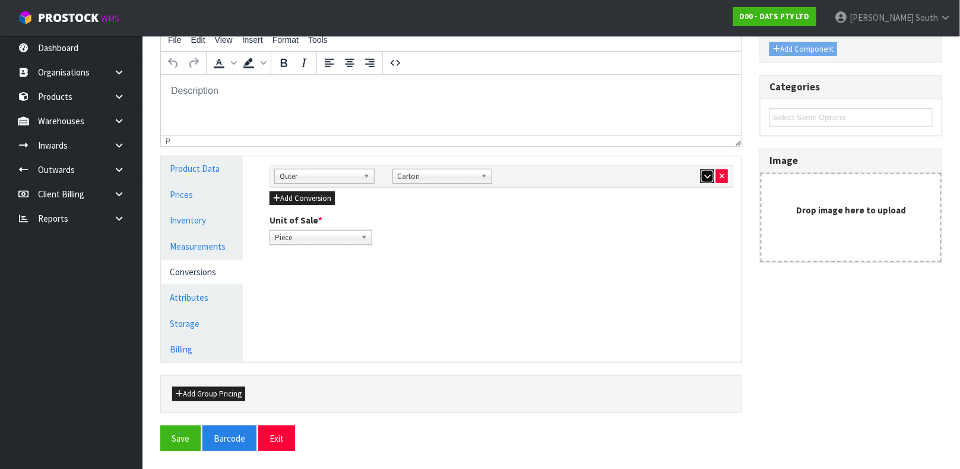
click at [704, 179] on button "button" at bounding box center [708, 176] width 14 height 14
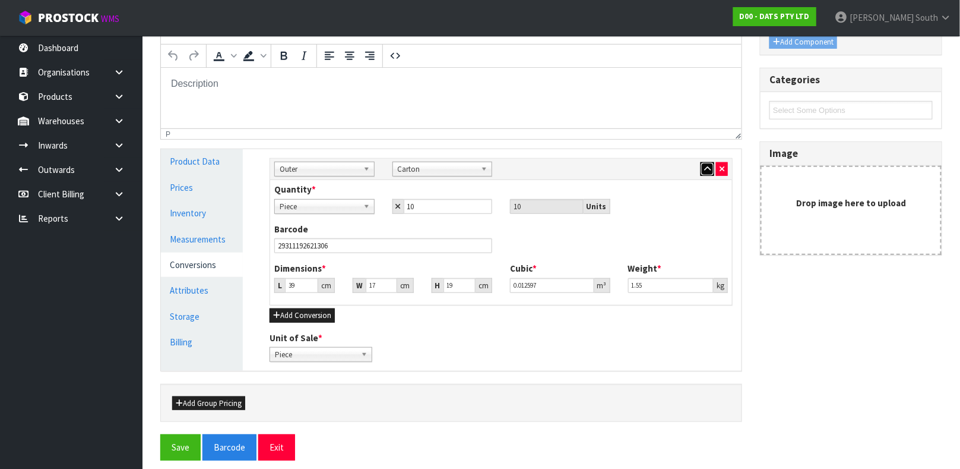
scroll to position [217, 0]
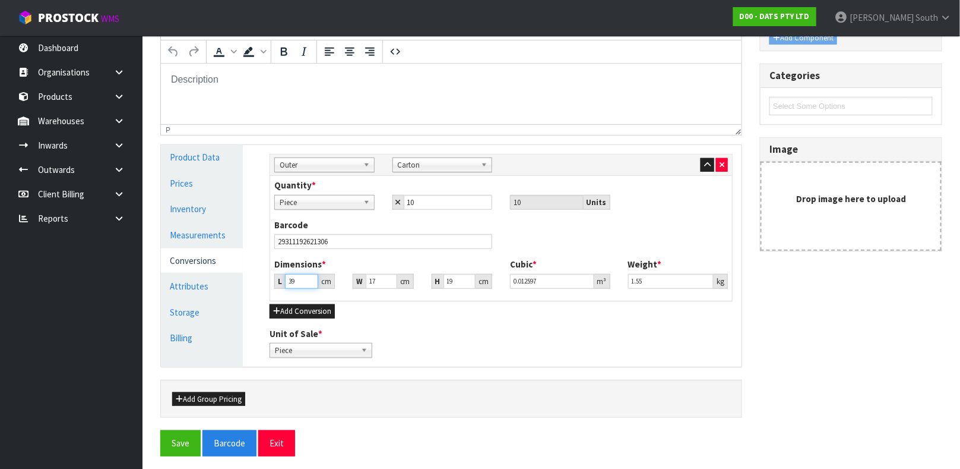
click at [297, 282] on input "39" at bounding box center [301, 281] width 33 height 15
click at [160, 430] on button "Save" at bounding box center [180, 443] width 40 height 26
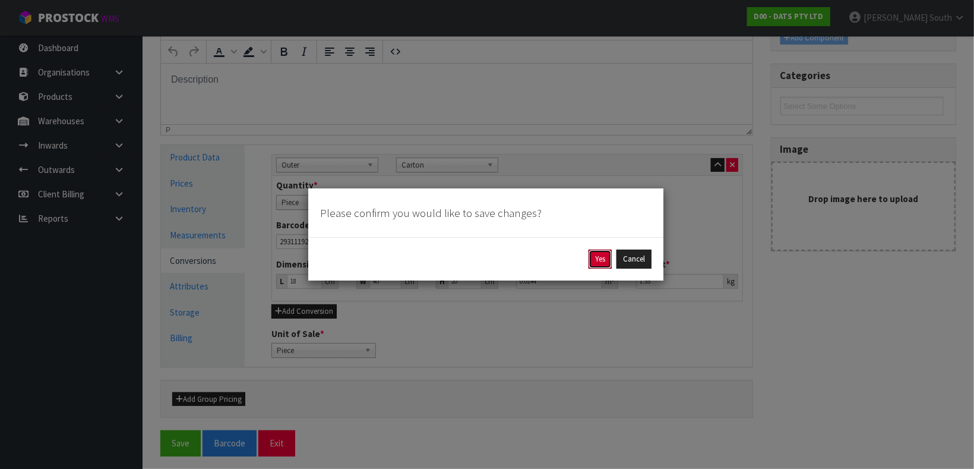
click button "Yes" at bounding box center [599, 258] width 23 height 19
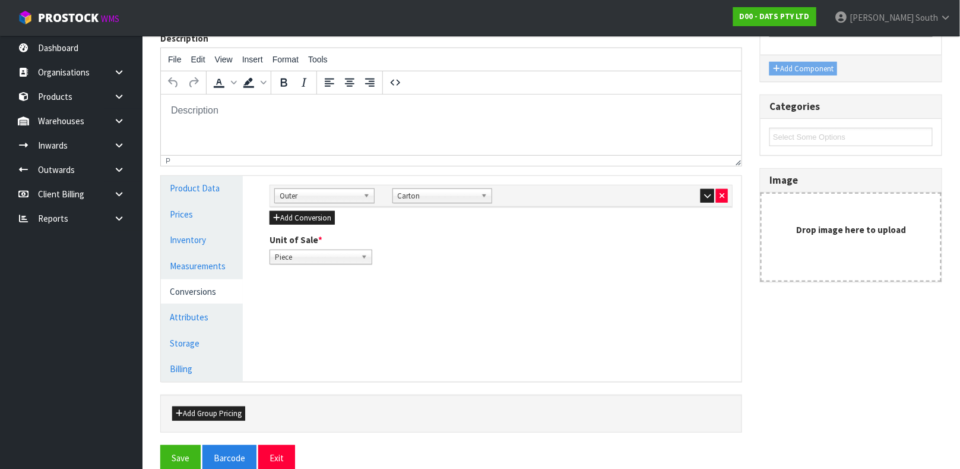
scroll to position [205, 0]
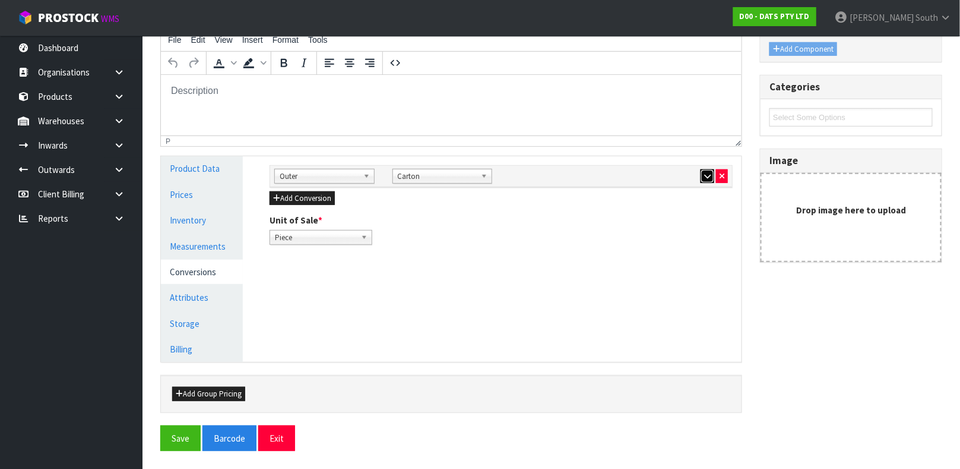
click at [704, 170] on button "button" at bounding box center [708, 176] width 14 height 14
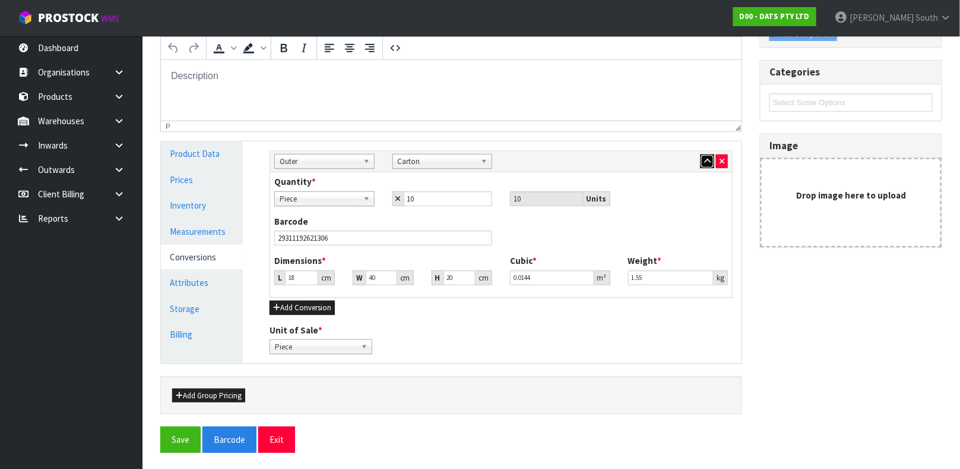
scroll to position [222, 0]
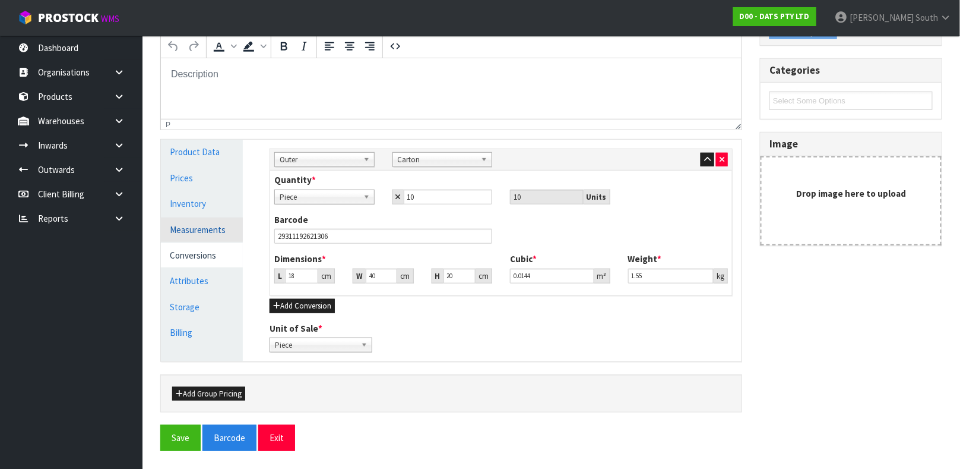
click at [202, 228] on link "Measurements" at bounding box center [202, 229] width 82 height 24
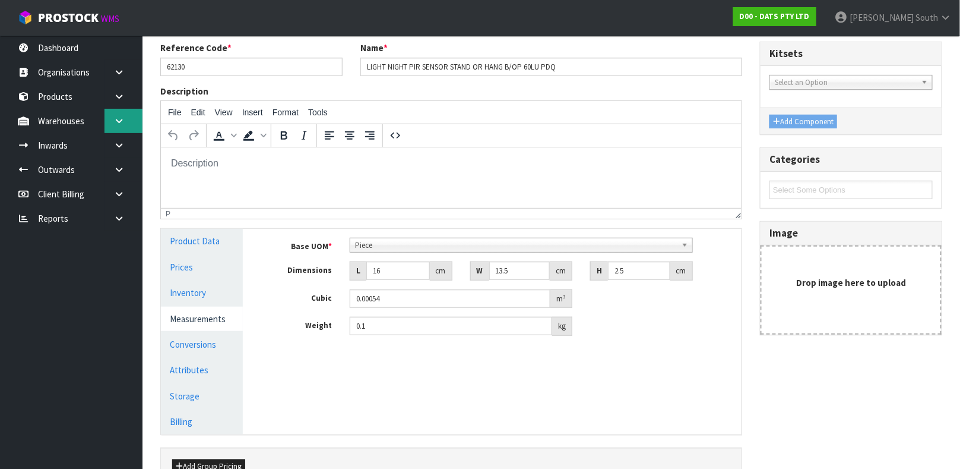
scroll to position [116, 0]
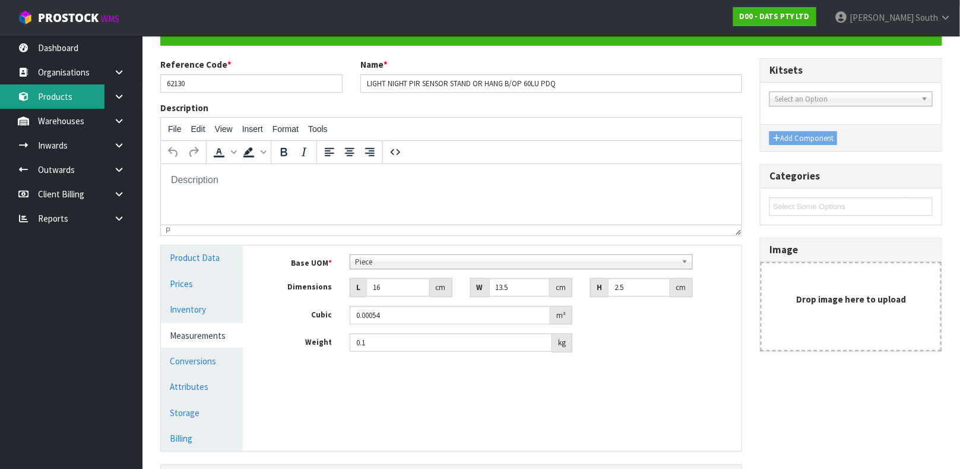
click at [72, 99] on link "Products" at bounding box center [71, 96] width 143 height 24
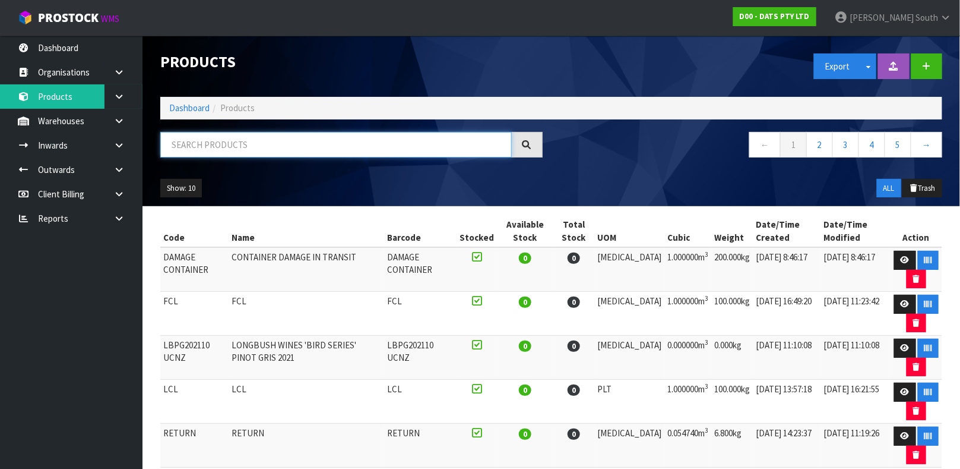
click at [262, 144] on input "text" at bounding box center [336, 145] width 352 height 26
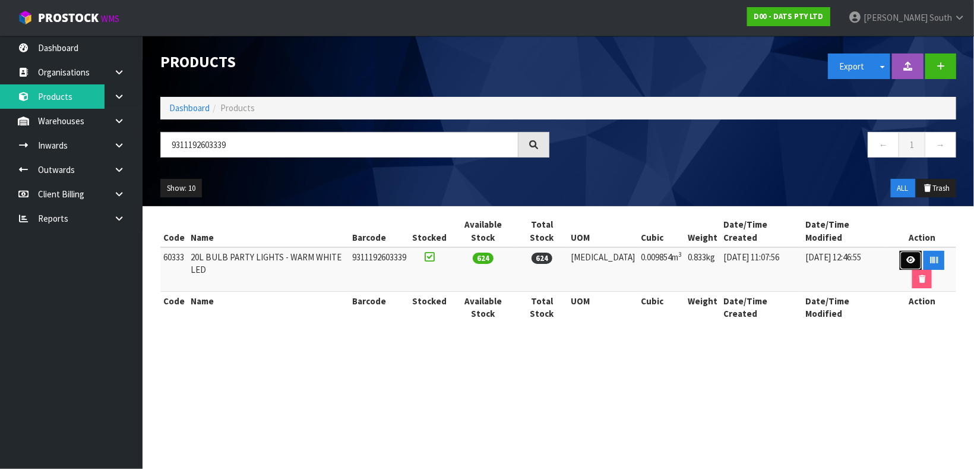
click at [902, 251] on link at bounding box center [911, 260] width 22 height 19
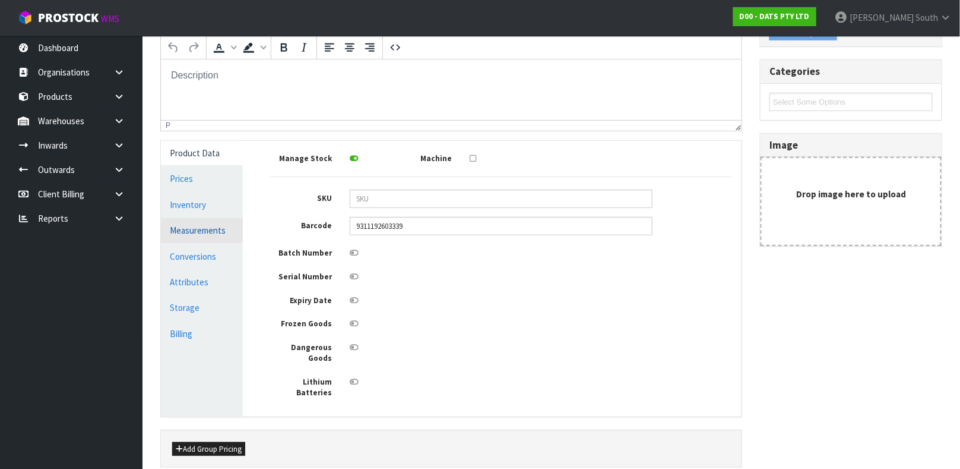
click at [197, 233] on link "Measurements" at bounding box center [202, 230] width 82 height 24
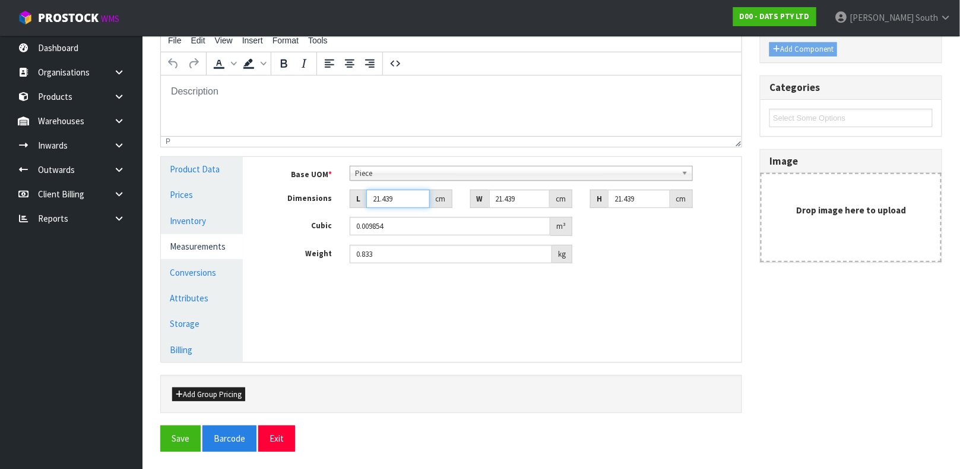
click at [393, 207] on input "21.439" at bounding box center [398, 198] width 64 height 18
click at [405, 170] on span "Piece" at bounding box center [516, 173] width 322 height 14
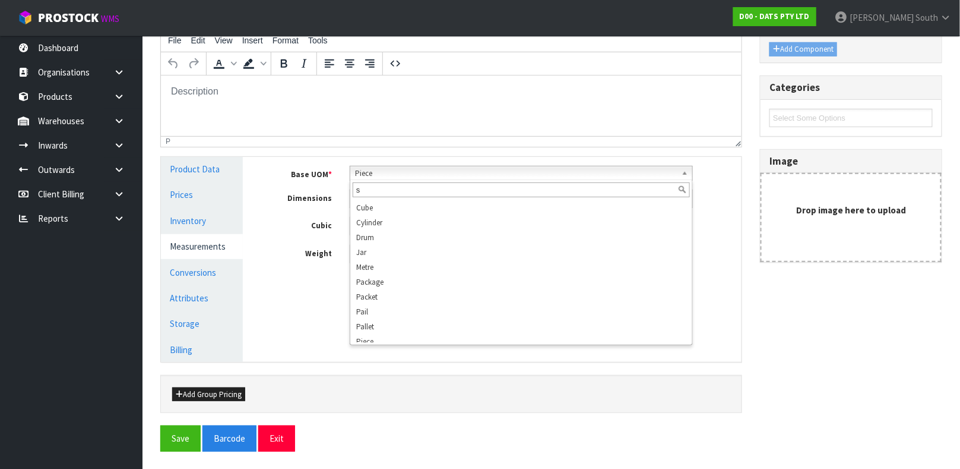
scroll to position [0, 0]
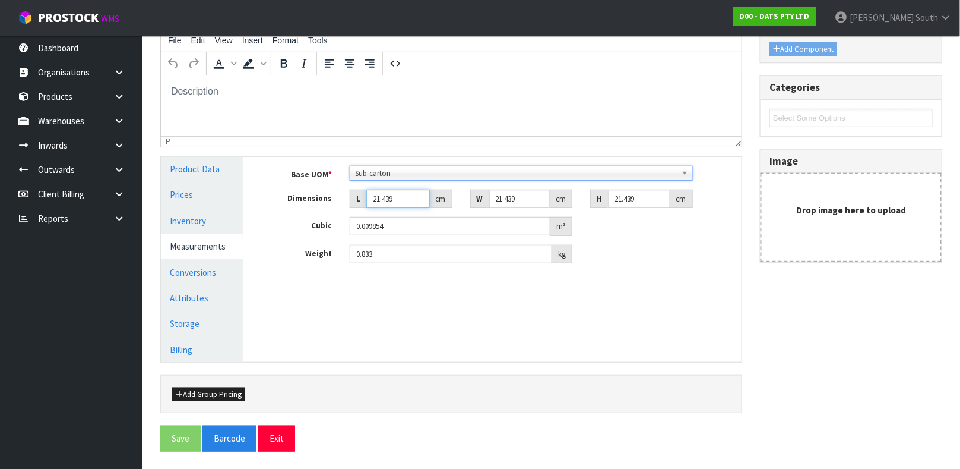
click at [394, 194] on input "21.439" at bounding box center [398, 198] width 64 height 18
click at [390, 197] on input "21.439" at bounding box center [398, 198] width 64 height 18
click at [388, 197] on input "number" at bounding box center [398, 198] width 64 height 18
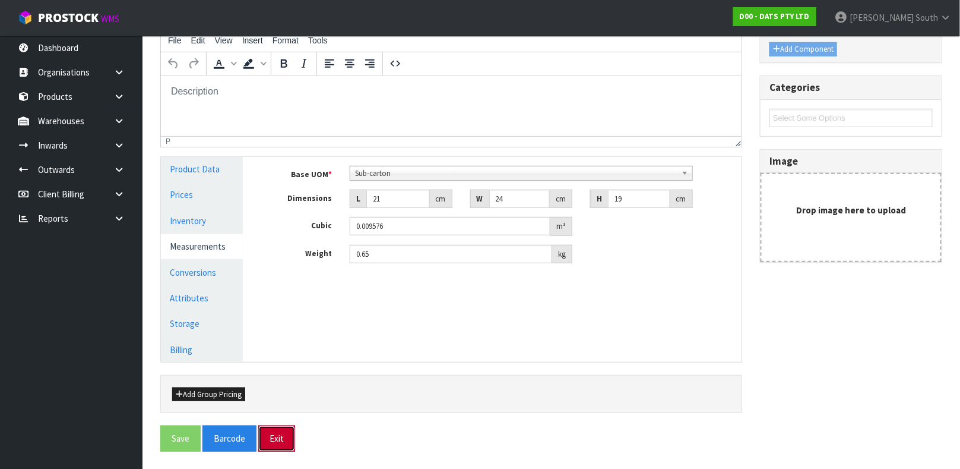
click at [284, 441] on button "Exit" at bounding box center [276, 438] width 37 height 26
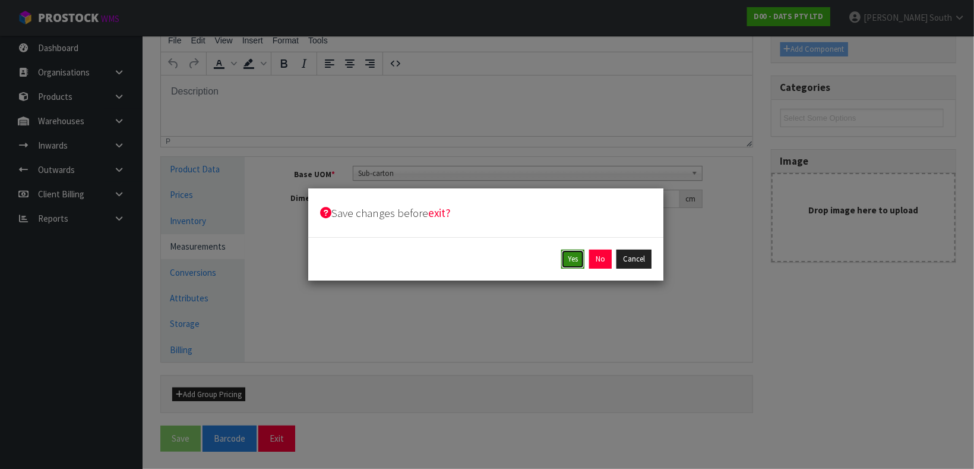
click at [578, 257] on button "Yes" at bounding box center [572, 258] width 23 height 19
click at [591, 264] on button "Yes" at bounding box center [599, 258] width 23 height 19
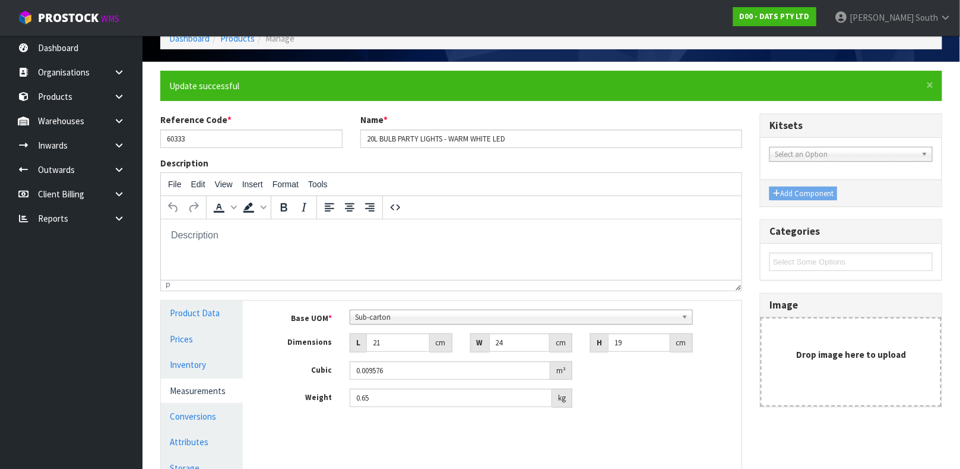
scroll to position [205, 0]
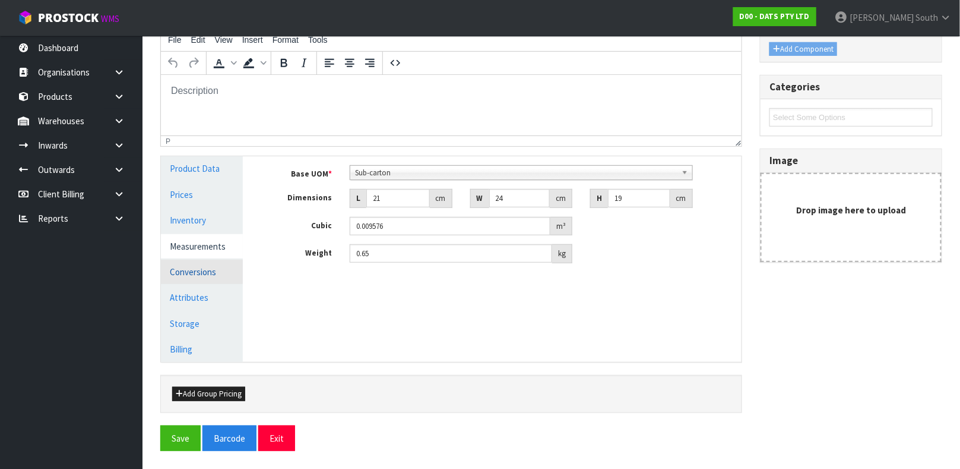
click at [215, 268] on link "Conversions" at bounding box center [202, 271] width 82 height 24
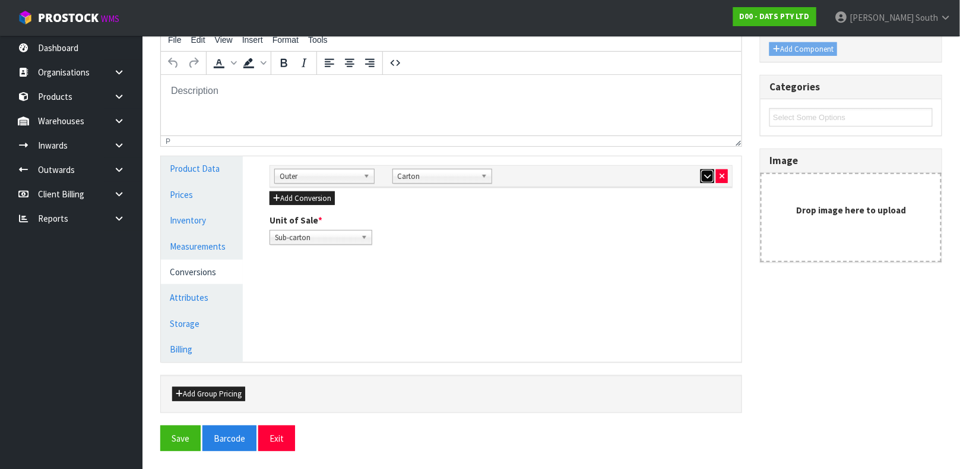
click at [701, 176] on button "button" at bounding box center [708, 176] width 14 height 14
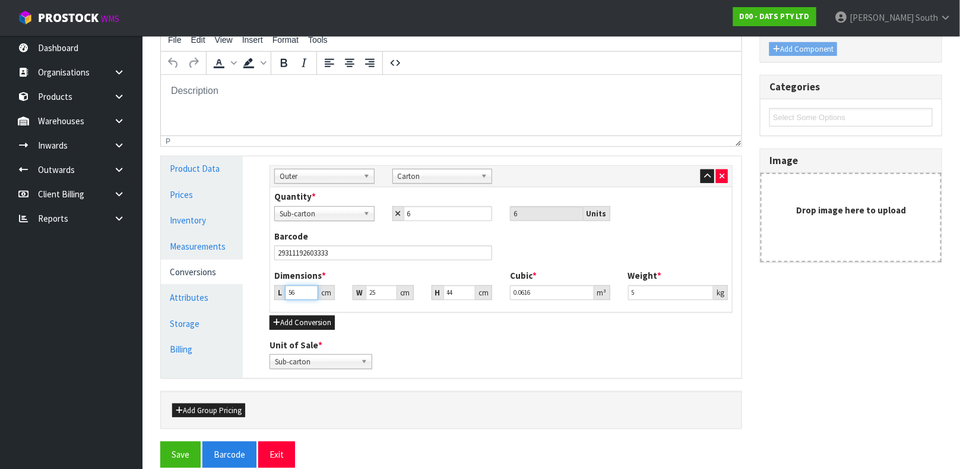
click at [297, 295] on input "56" at bounding box center [301, 292] width 33 height 15
click at [160, 441] on button "Save" at bounding box center [180, 454] width 40 height 26
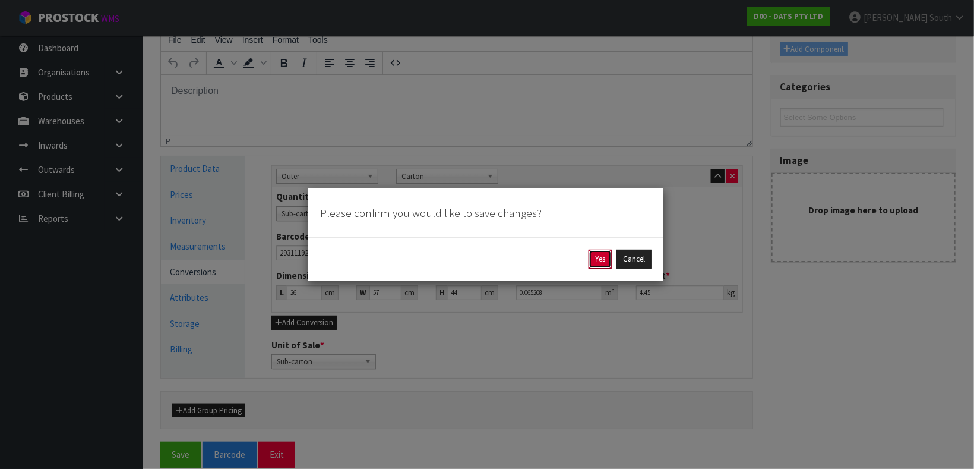
click button "Yes" at bounding box center [599, 258] width 23 height 19
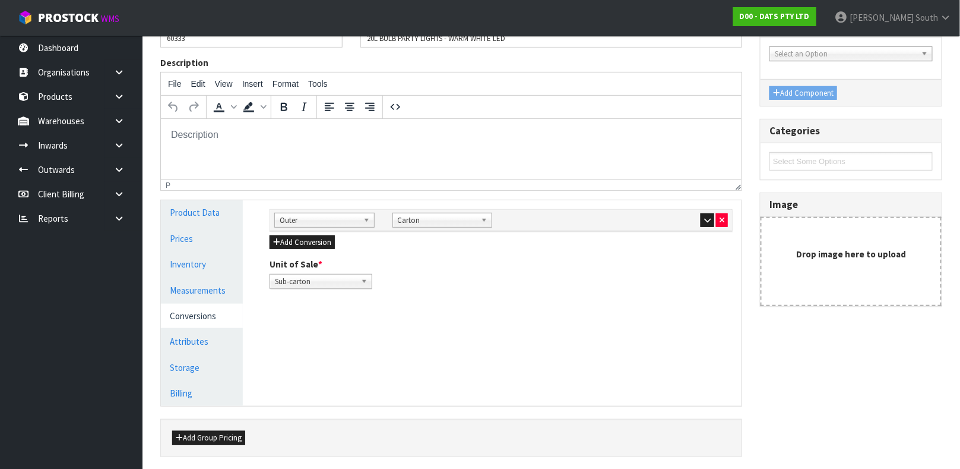
scroll to position [178, 0]
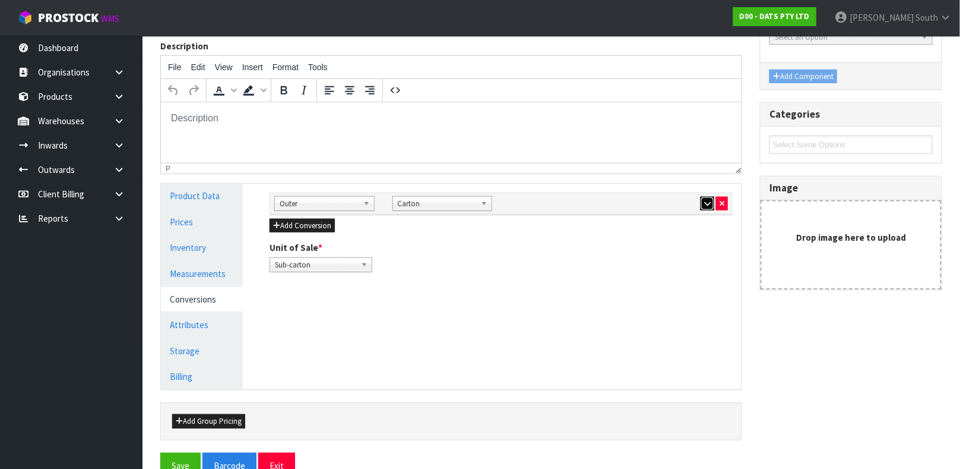
click at [705, 197] on button "button" at bounding box center [708, 204] width 14 height 14
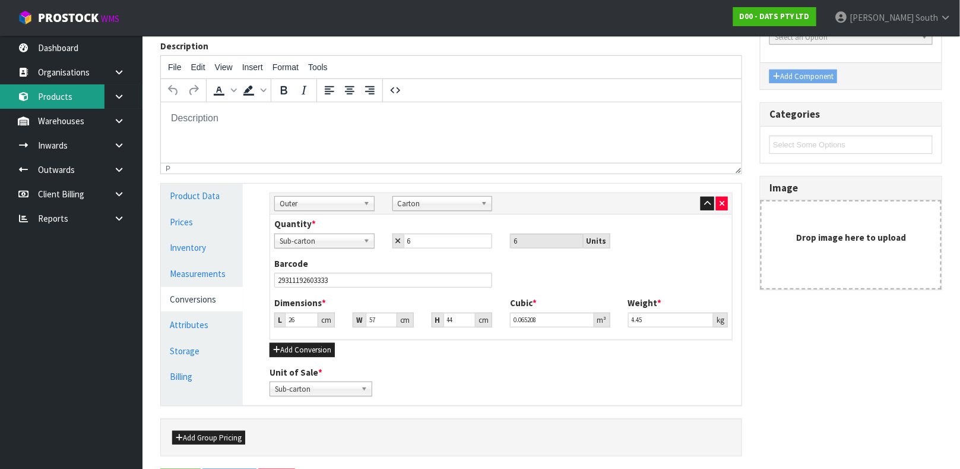
click at [66, 97] on link "Products" at bounding box center [71, 96] width 143 height 24
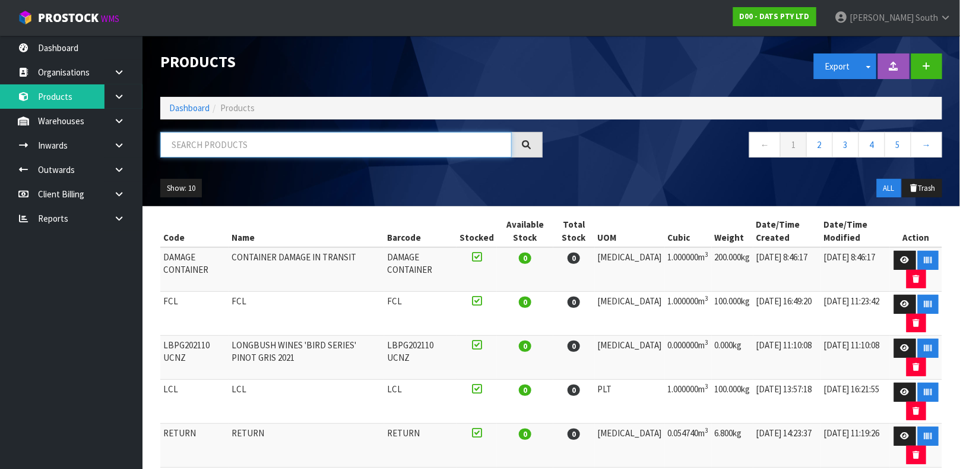
click at [340, 140] on input "text" at bounding box center [336, 145] width 352 height 26
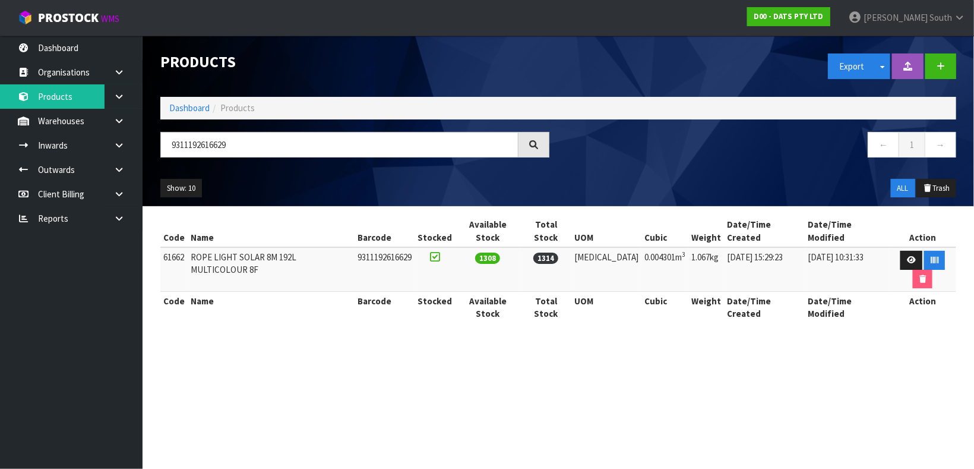
click at [891, 233] on th "Action" at bounding box center [922, 231] width 67 height 32
click at [900, 251] on link at bounding box center [911, 260] width 22 height 19
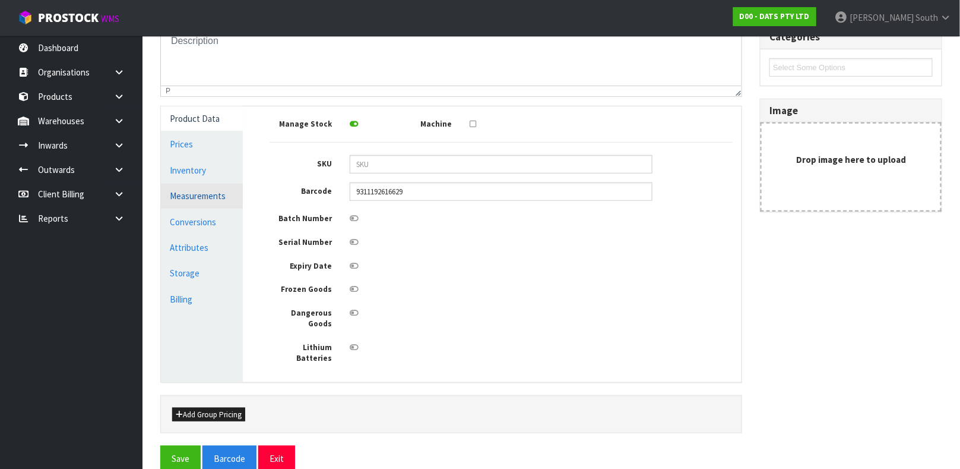
click at [201, 192] on link "Measurements" at bounding box center [202, 195] width 82 height 24
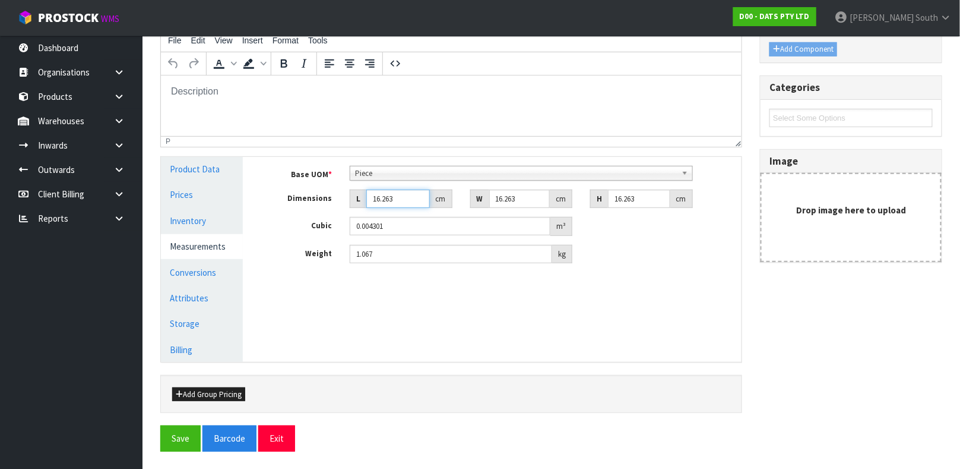
click at [366, 192] on input "16.263" at bounding box center [398, 198] width 64 height 18
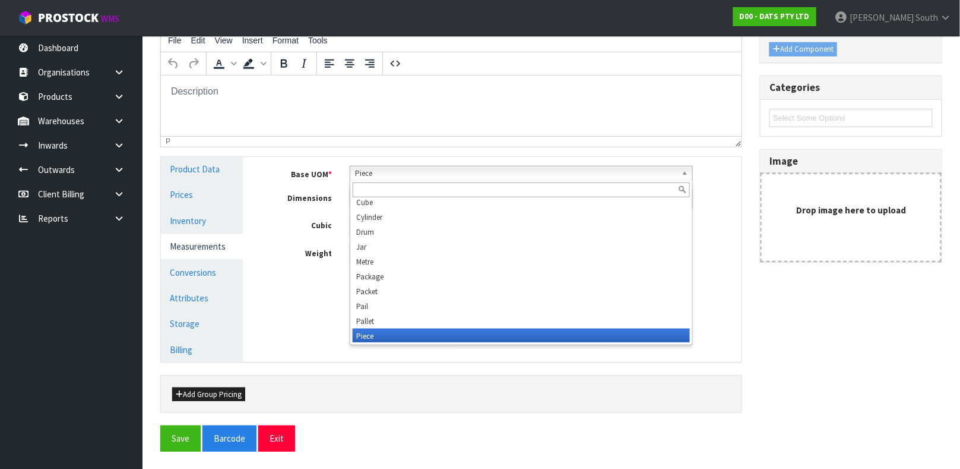
click at [362, 176] on span "Piece" at bounding box center [516, 173] width 322 height 14
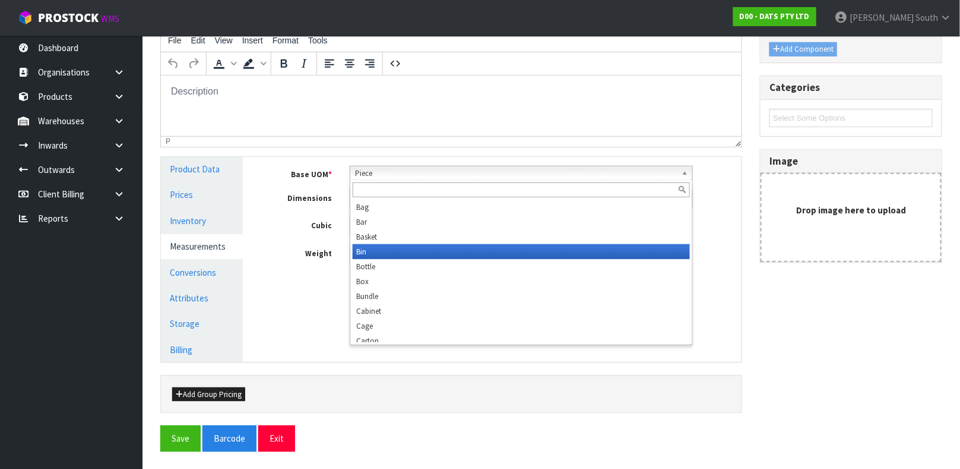
scroll to position [332, 0]
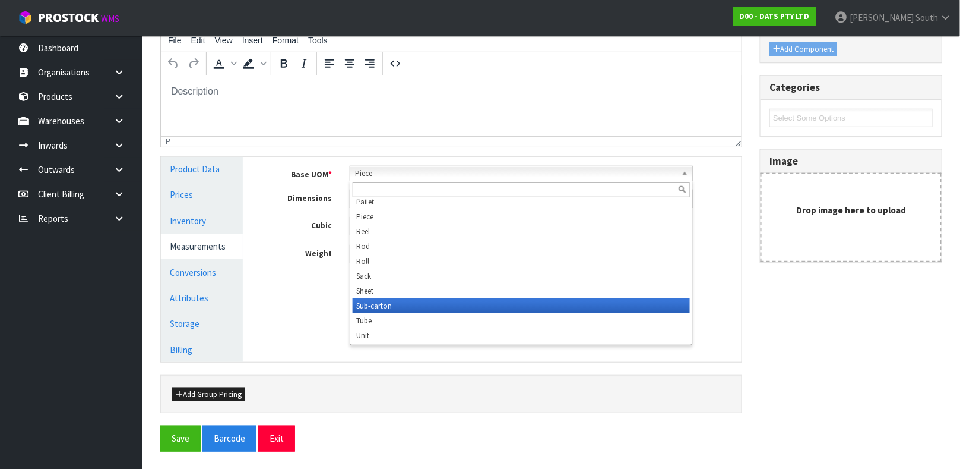
click at [411, 299] on li "Sub-carton" at bounding box center [521, 305] width 337 height 15
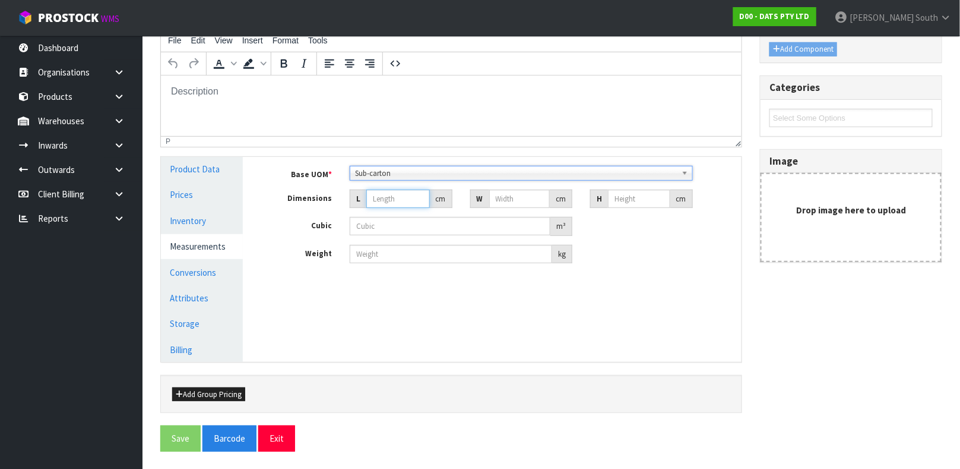
click at [376, 206] on input "number" at bounding box center [398, 198] width 64 height 18
click at [273, 434] on button "Exit" at bounding box center [276, 438] width 37 height 26
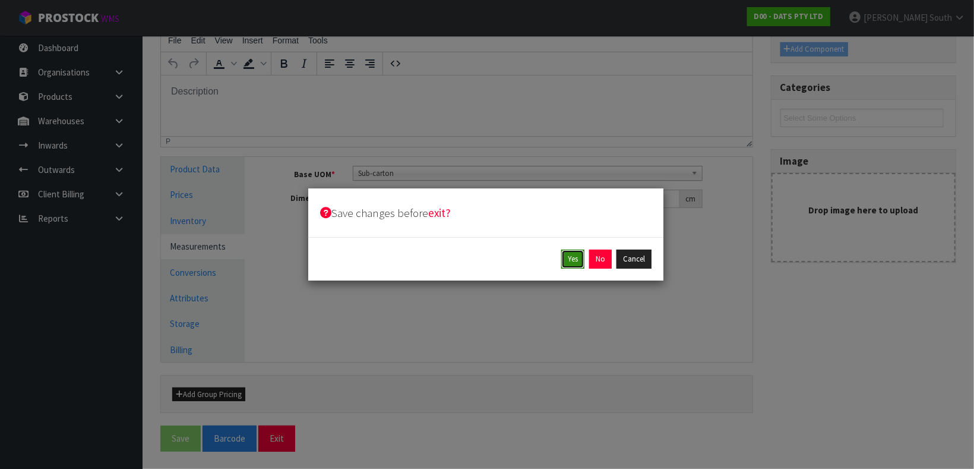
click at [567, 254] on button "Yes" at bounding box center [572, 258] width 23 height 19
click at [596, 254] on button "Yes" at bounding box center [599, 258] width 23 height 19
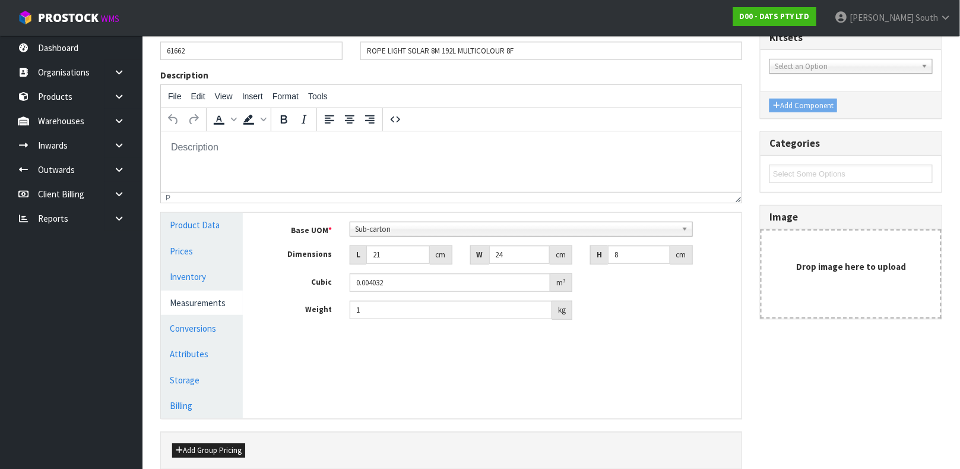
scroll to position [205, 0]
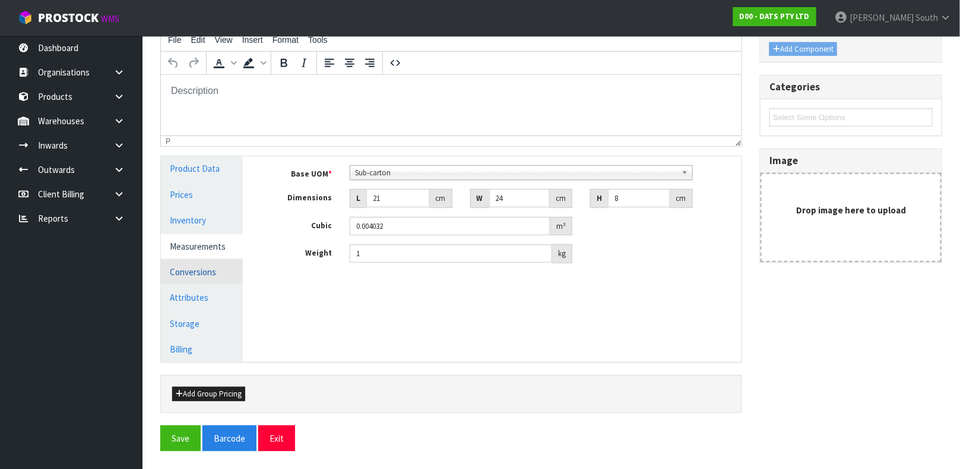
click at [213, 269] on link "Conversions" at bounding box center [202, 271] width 82 height 24
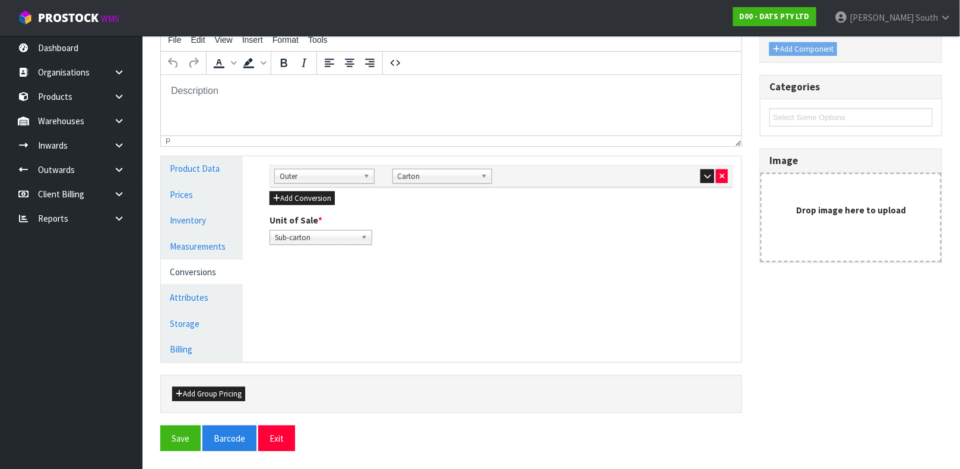
click at [698, 174] on div at bounding box center [678, 176] width 100 height 14
click at [704, 175] on icon "button" at bounding box center [707, 176] width 7 height 8
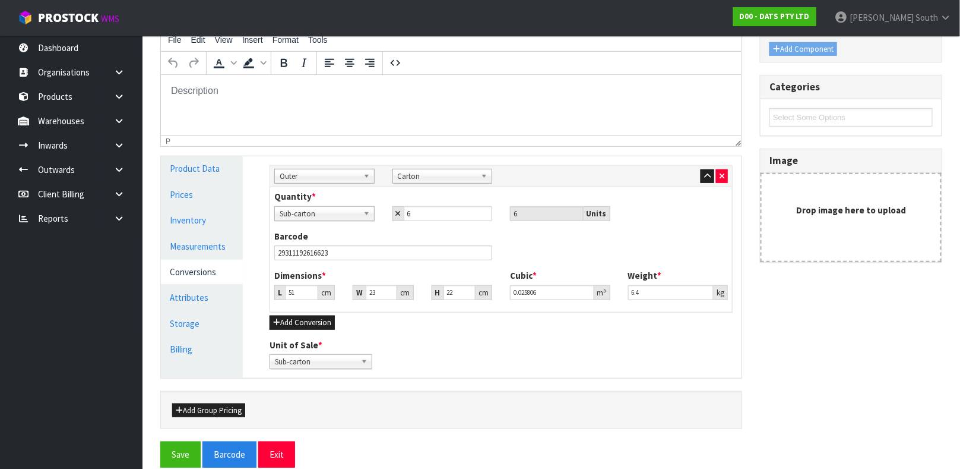
click at [292, 300] on div "Dimensions * L 51 cm W 23 cm H 22 cm Cubic * 0.025806 m³ Weight * 6.4 kg" at bounding box center [500, 288] width 471 height 39
click at [292, 297] on input "51" at bounding box center [301, 292] width 33 height 15
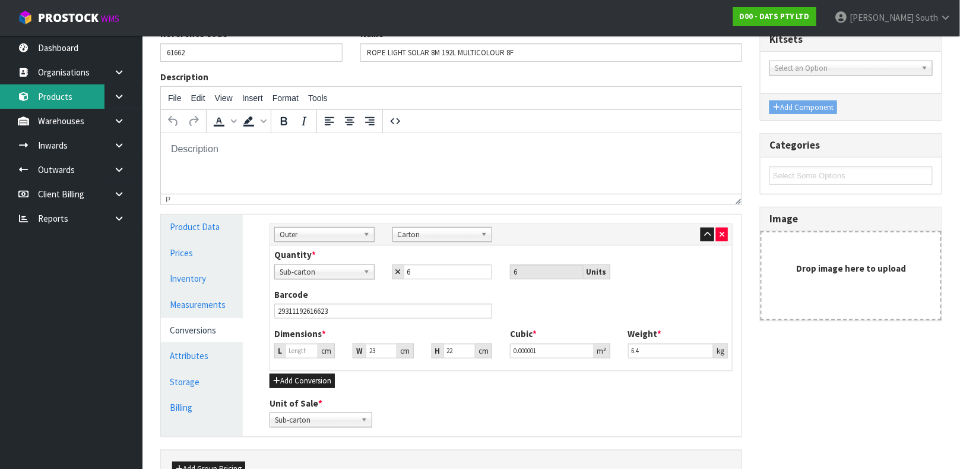
scroll to position [178, 0]
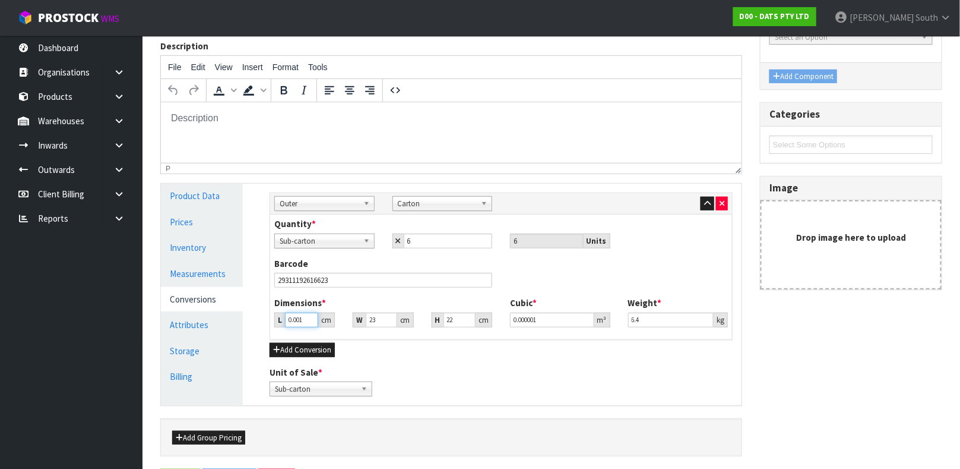
click at [306, 318] on input "0.001" at bounding box center [301, 319] width 33 height 15
click at [302, 320] on input "0.001" at bounding box center [301, 319] width 33 height 15
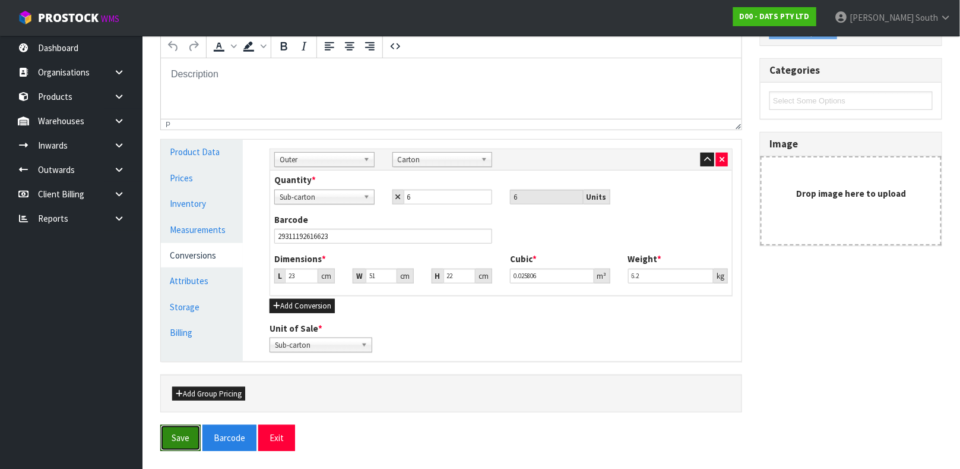
click at [160, 425] on button "Save" at bounding box center [180, 438] width 40 height 26
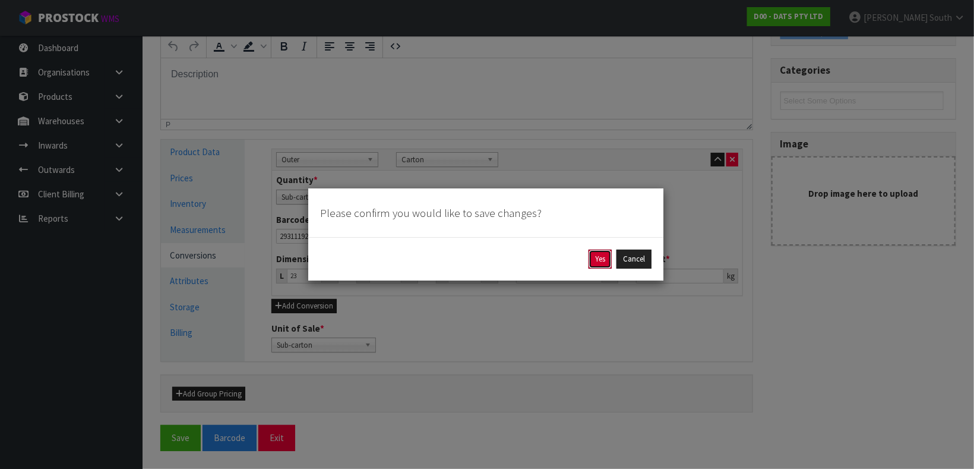
click button "Yes" at bounding box center [599, 258] width 23 height 19
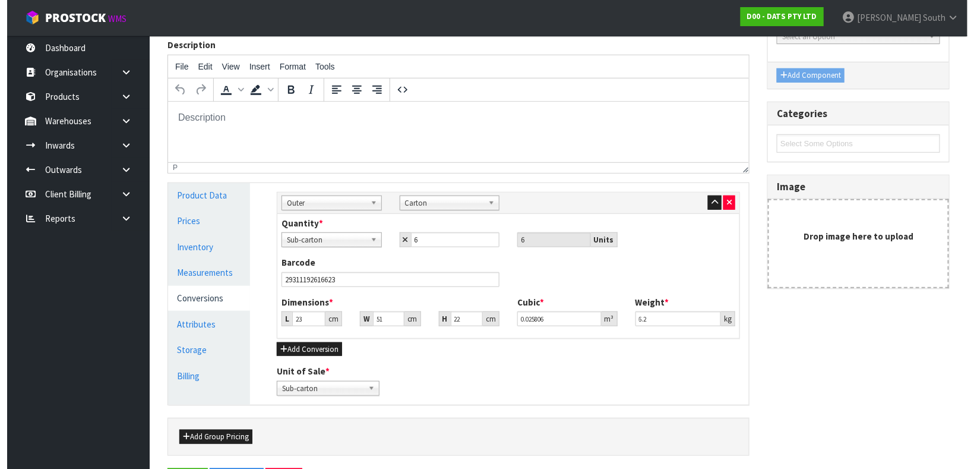
scroll to position [0, 0]
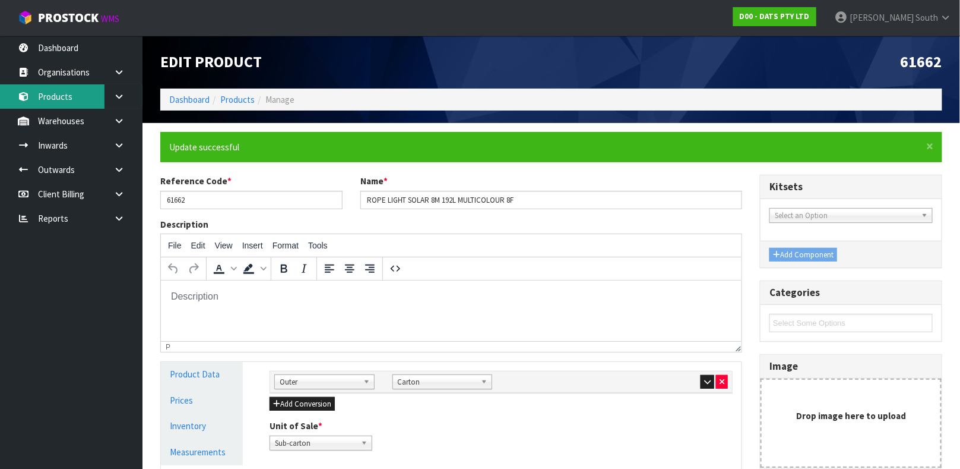
click at [49, 91] on link "Products" at bounding box center [71, 96] width 143 height 24
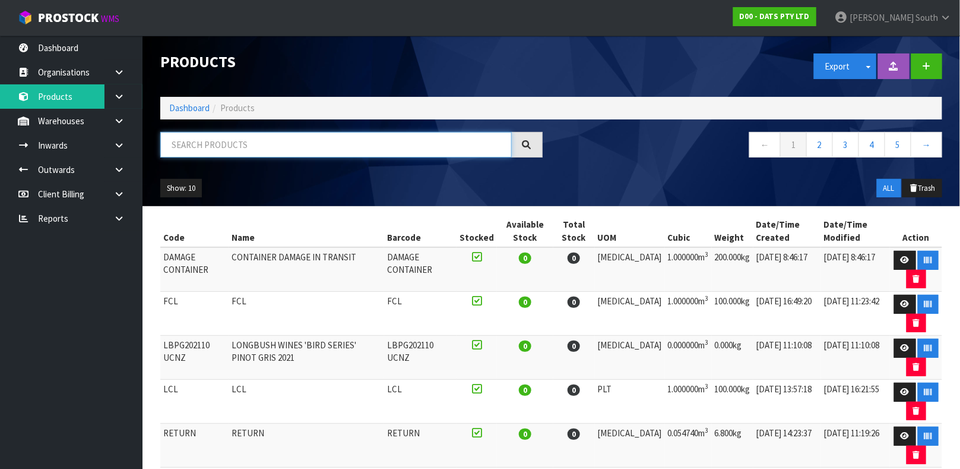
click at [398, 137] on input "text" at bounding box center [336, 145] width 352 height 26
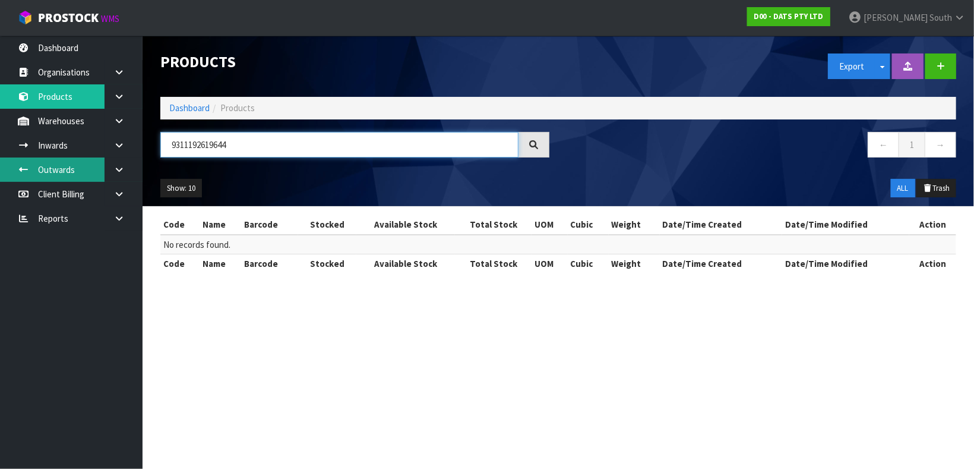
drag, startPoint x: 345, startPoint y: 143, endPoint x: 0, endPoint y: 169, distance: 346.0
click at [0, 169] on body "Toggle navigation ProStock WMS D00 - DATS PTY LTD [PERSON_NAME] South Logout Da…" at bounding box center [487, 234] width 974 height 469
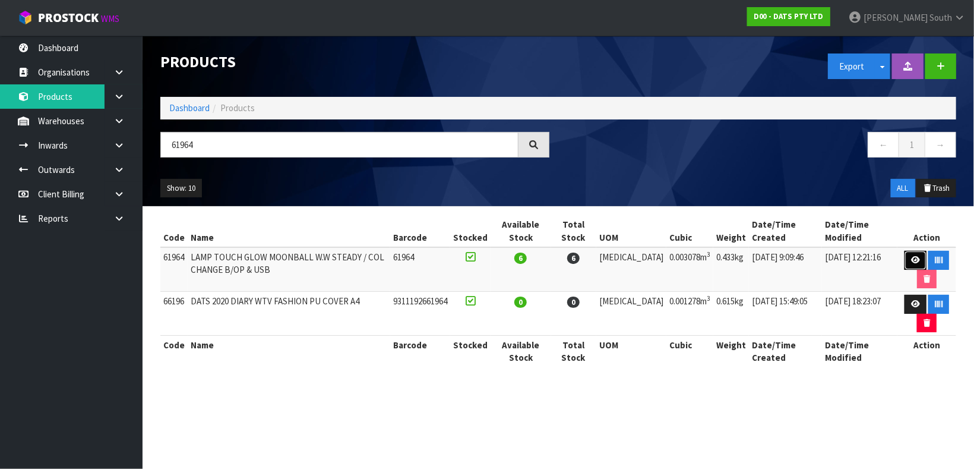
click at [915, 262] on icon at bounding box center [915, 260] width 9 height 8
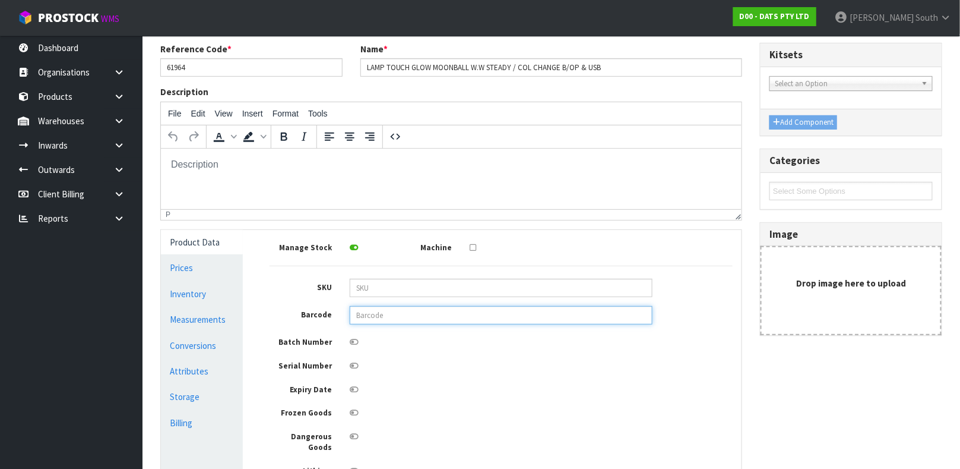
click at [382, 317] on input "text" at bounding box center [501, 315] width 303 height 18
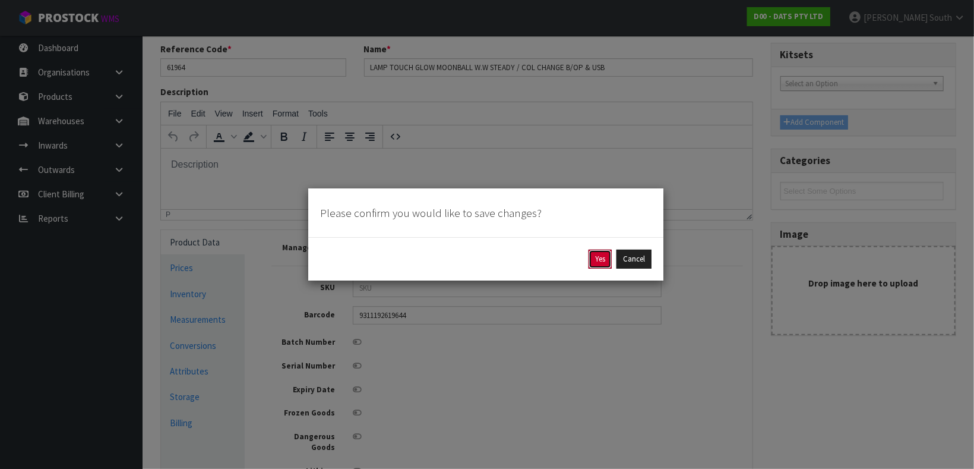
click button "Yes" at bounding box center [599, 258] width 23 height 19
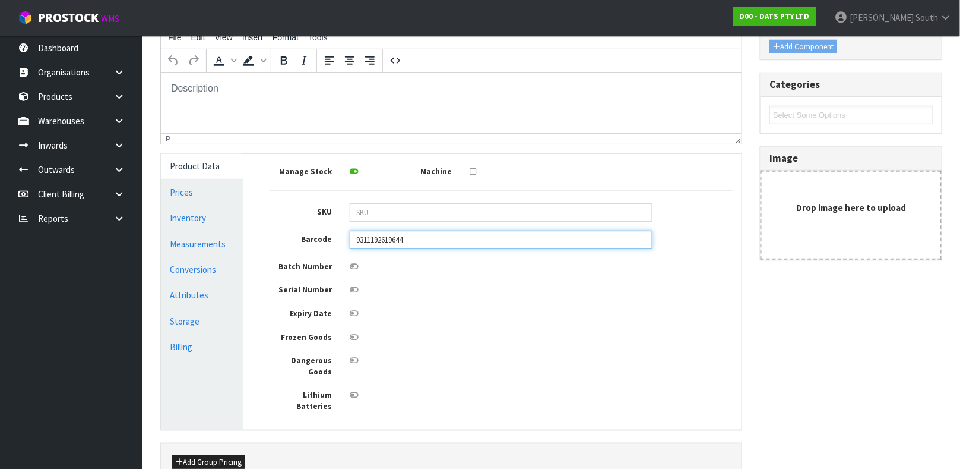
scroll to position [255, 0]
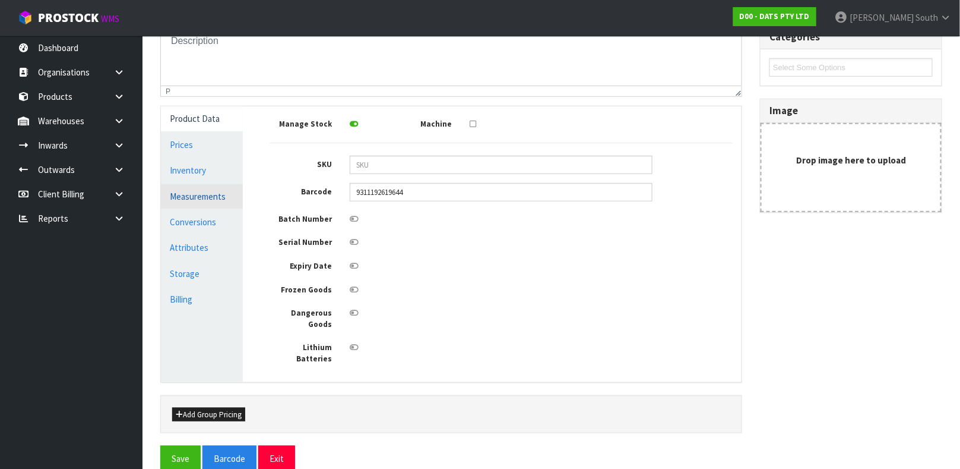
click at [208, 200] on link "Measurements" at bounding box center [202, 196] width 82 height 24
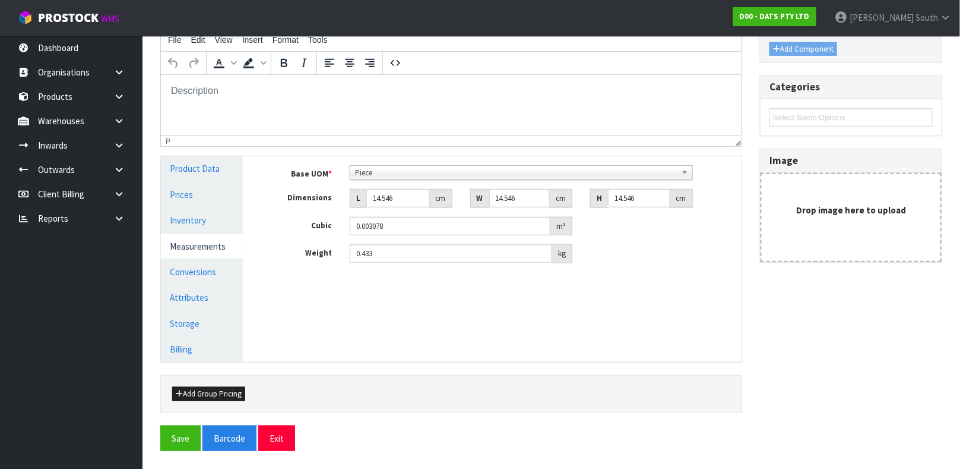
scroll to position [205, 0]
click at [396, 198] on input "14.546" at bounding box center [398, 198] width 64 height 18
click at [395, 198] on input "14.546" at bounding box center [398, 198] width 64 height 18
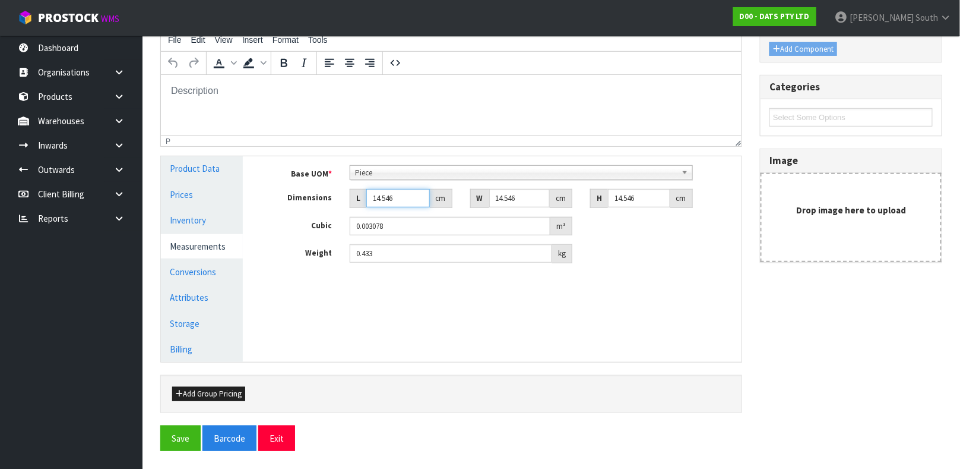
click at [395, 198] on input "14.546" at bounding box center [398, 198] width 64 height 18
click at [422, 179] on div "Piece" at bounding box center [521, 172] width 343 height 15
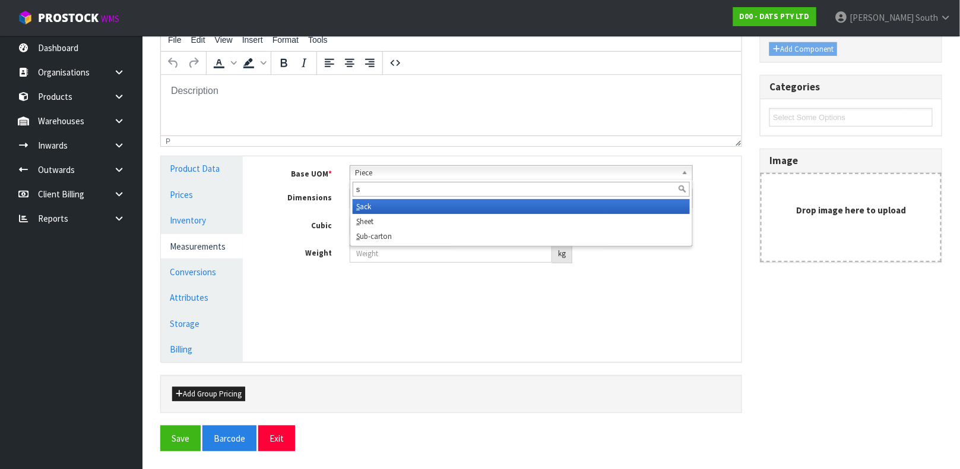
scroll to position [0, 0]
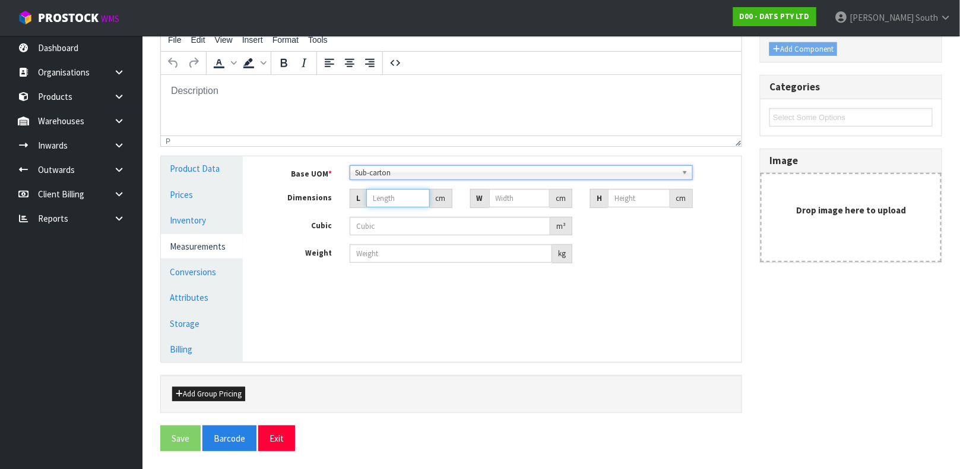
click at [391, 203] on input "number" at bounding box center [398, 198] width 64 height 18
click at [281, 448] on button "Exit" at bounding box center [276, 438] width 37 height 26
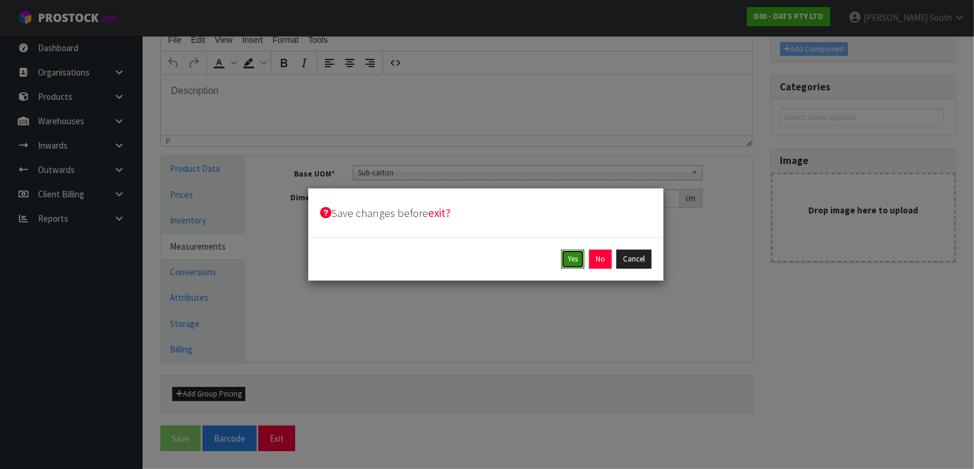
click at [572, 267] on button "Yes" at bounding box center [572, 258] width 23 height 19
click at [600, 265] on button "Yes" at bounding box center [599, 258] width 23 height 19
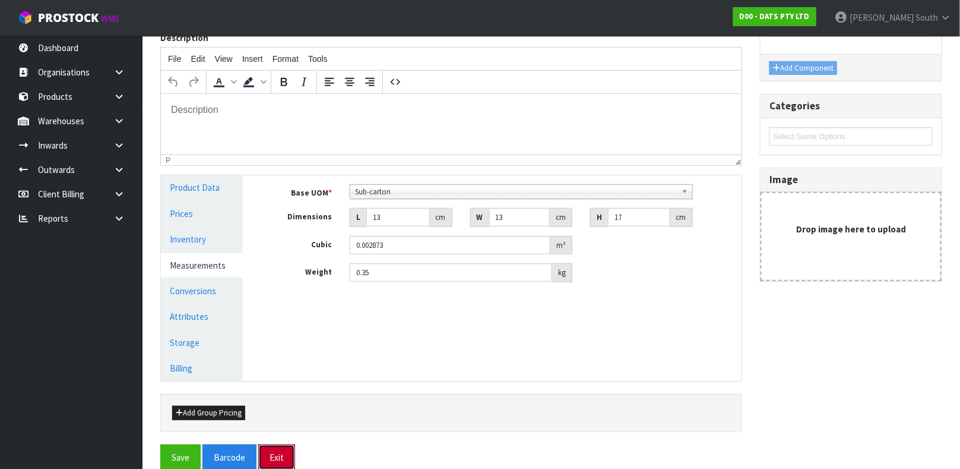
scroll to position [205, 0]
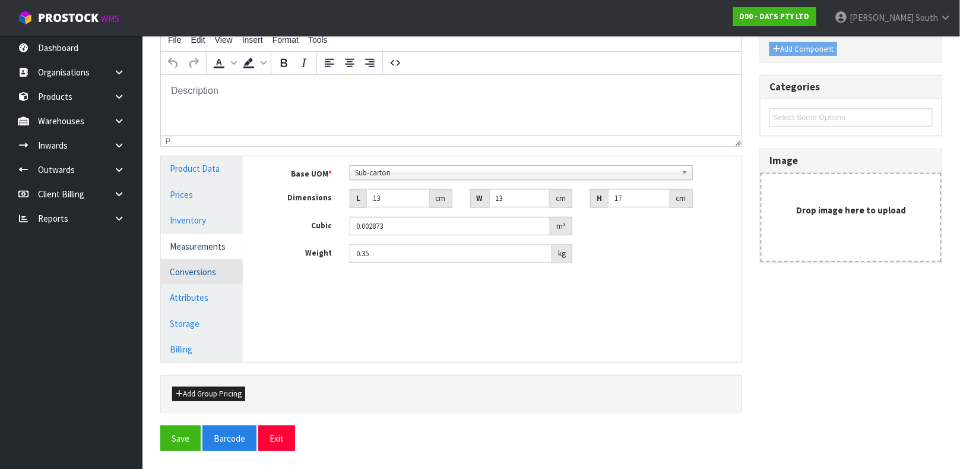
click at [223, 267] on link "Conversions" at bounding box center [202, 271] width 82 height 24
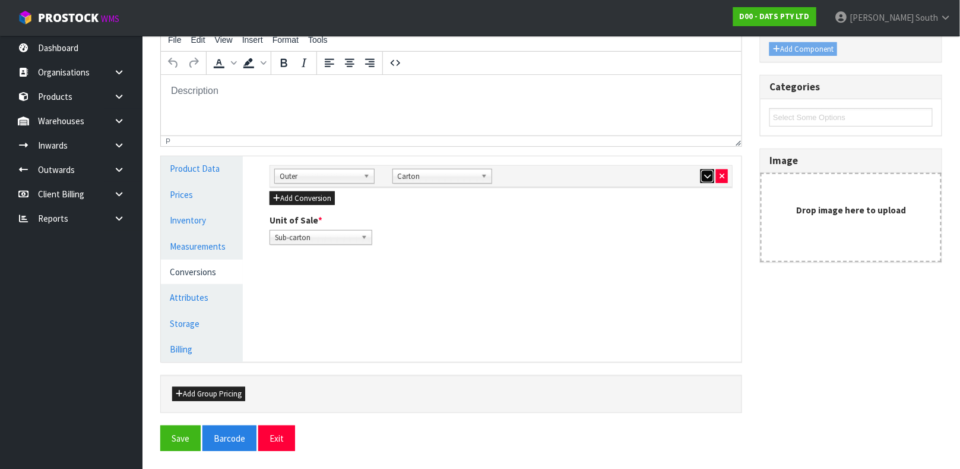
click at [706, 178] on icon "button" at bounding box center [707, 176] width 7 height 8
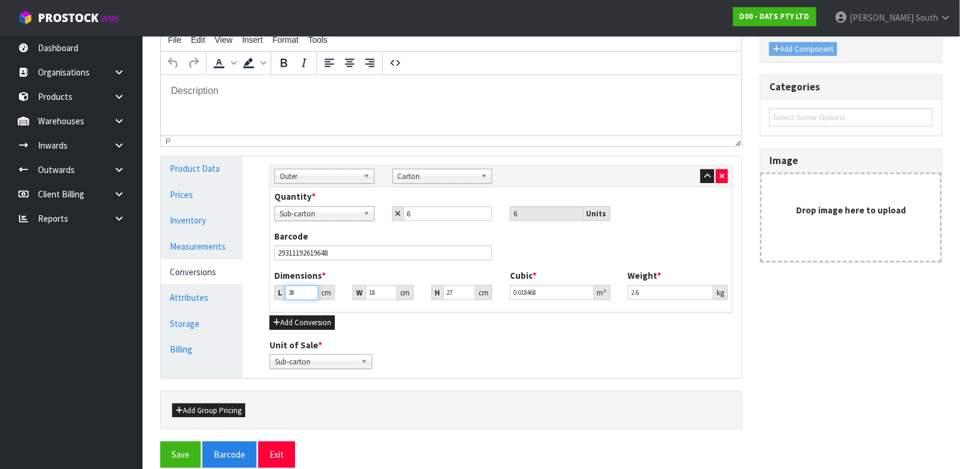
click at [291, 289] on input "38" at bounding box center [301, 292] width 33 height 15
click at [160, 441] on button "Save" at bounding box center [180, 454] width 40 height 26
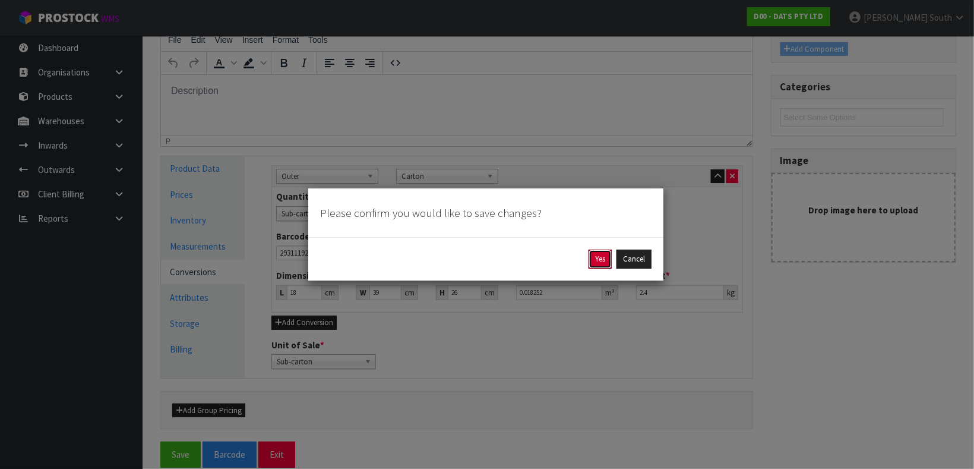
click button "Yes" at bounding box center [599, 258] width 23 height 19
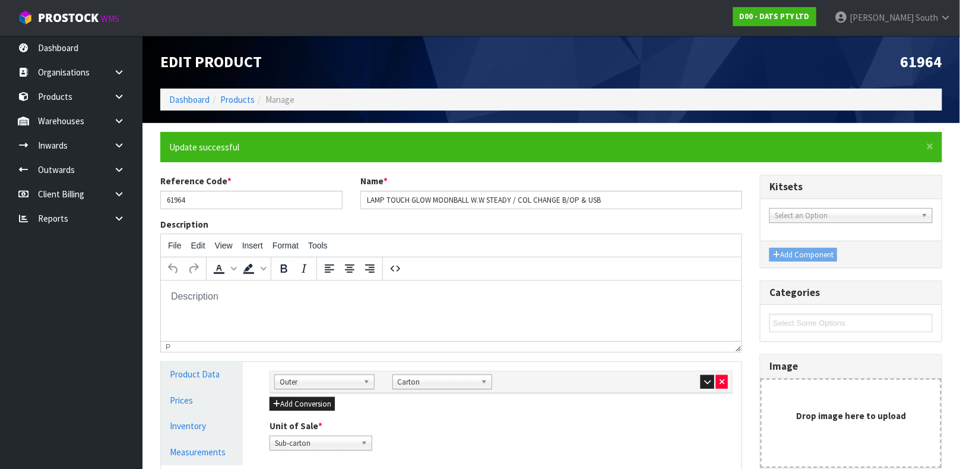
scroll to position [178, 0]
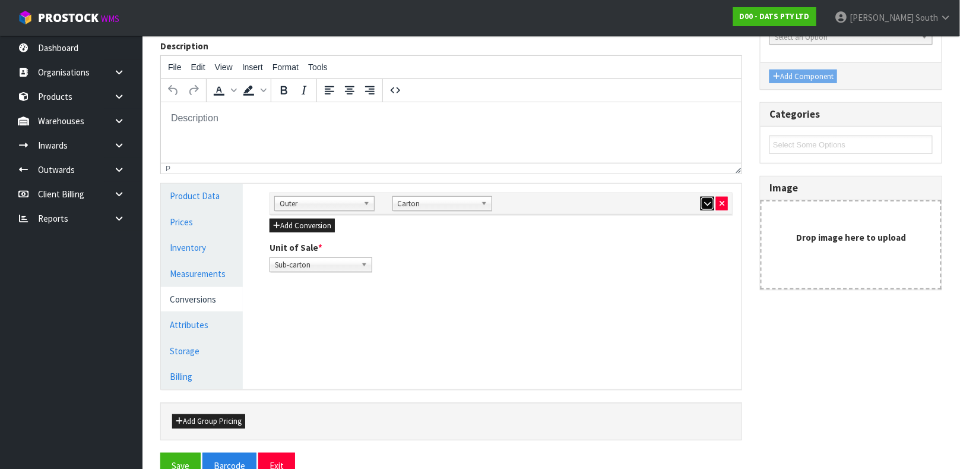
click at [708, 207] on icon "button" at bounding box center [707, 204] width 7 height 8
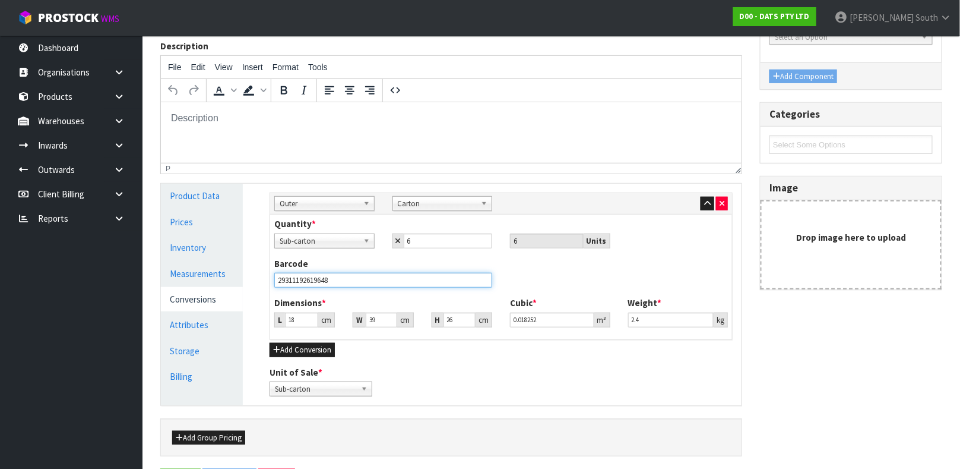
click at [360, 278] on input "29311192619648" at bounding box center [383, 280] width 218 height 15
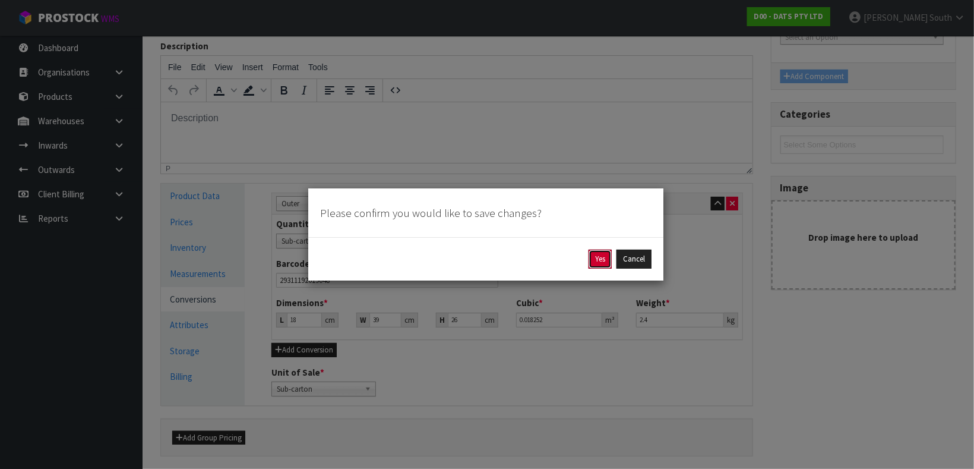
click button "Yes" at bounding box center [599, 258] width 23 height 19
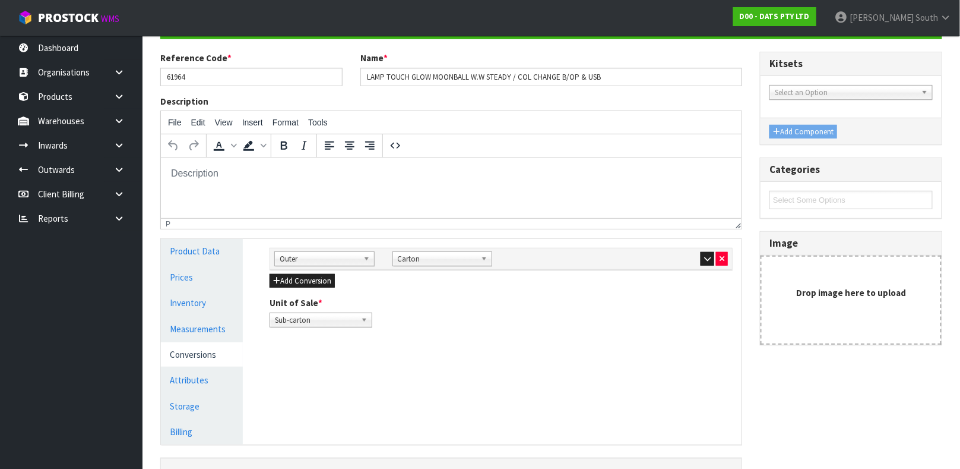
scroll to position [205, 0]
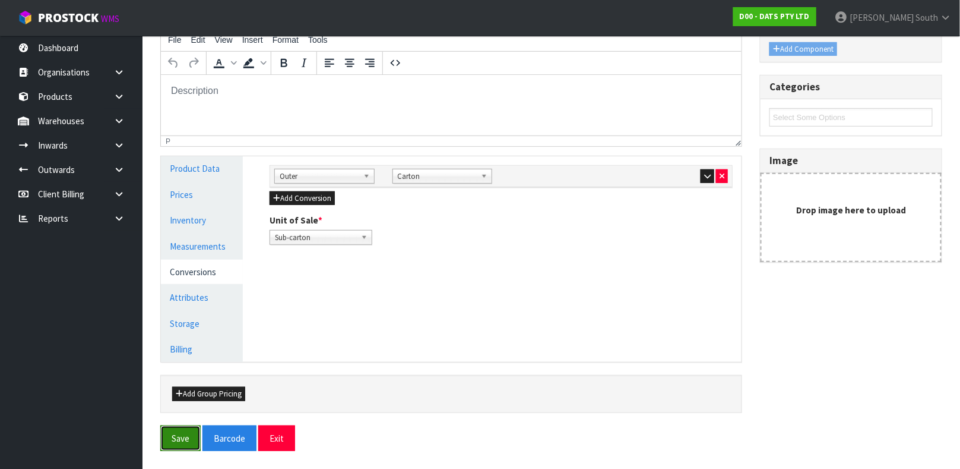
click at [186, 431] on button "Save" at bounding box center [180, 438] width 40 height 26
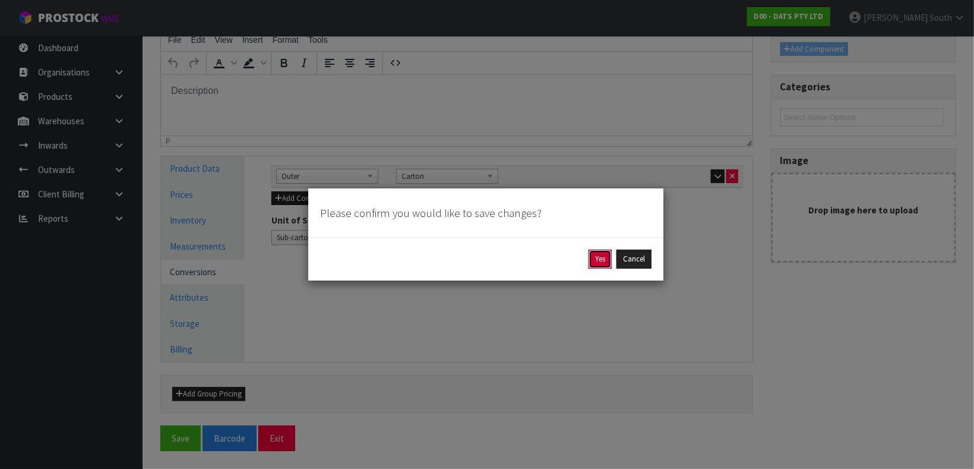
click at [593, 265] on button "Yes" at bounding box center [599, 258] width 23 height 19
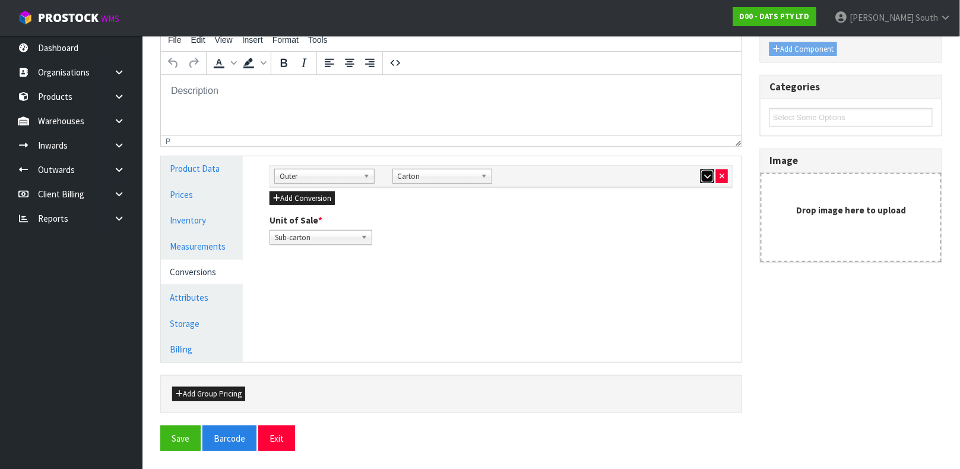
click at [712, 178] on button "button" at bounding box center [708, 176] width 14 height 14
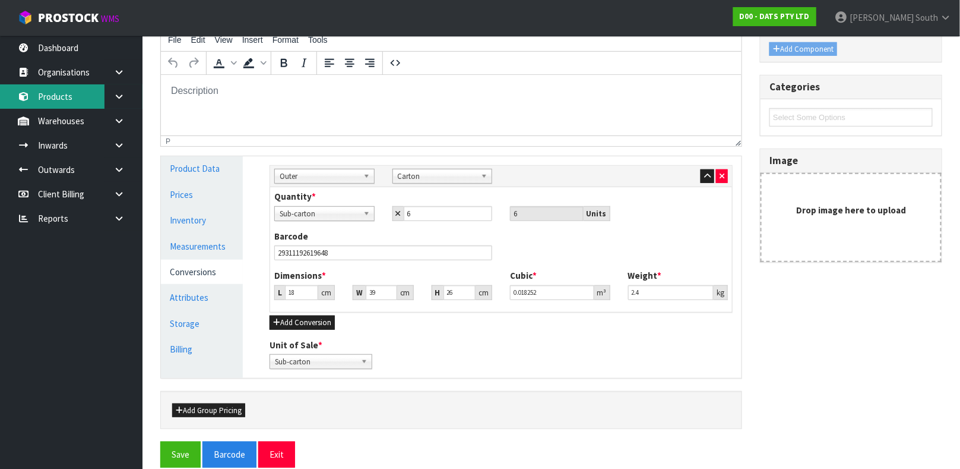
click at [48, 88] on link "Products" at bounding box center [71, 96] width 143 height 24
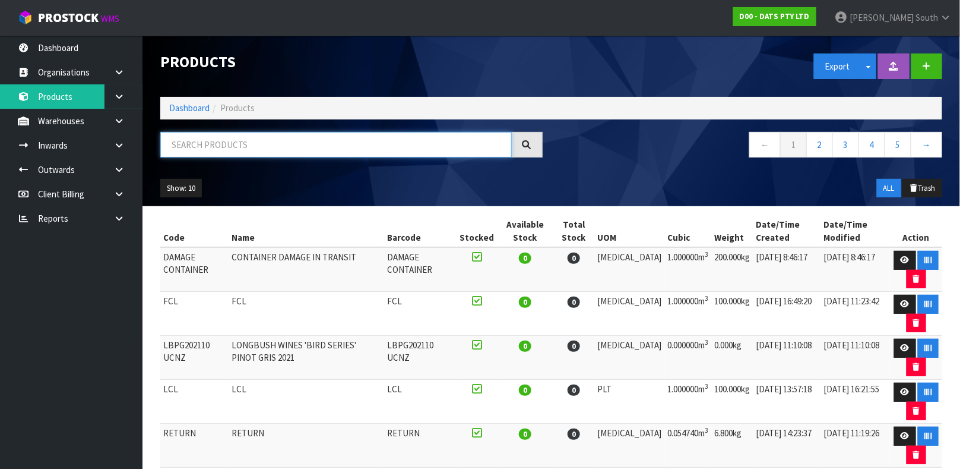
click at [297, 153] on input "text" at bounding box center [336, 145] width 352 height 26
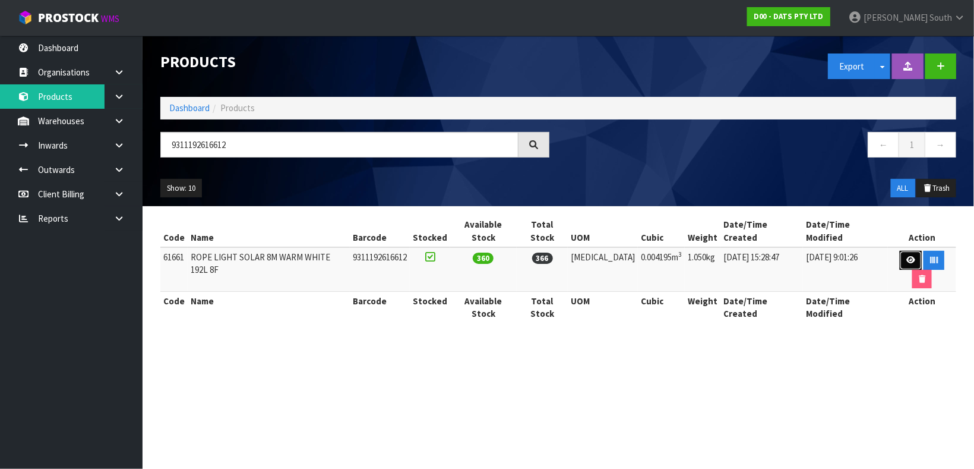
click at [903, 253] on link at bounding box center [911, 260] width 22 height 19
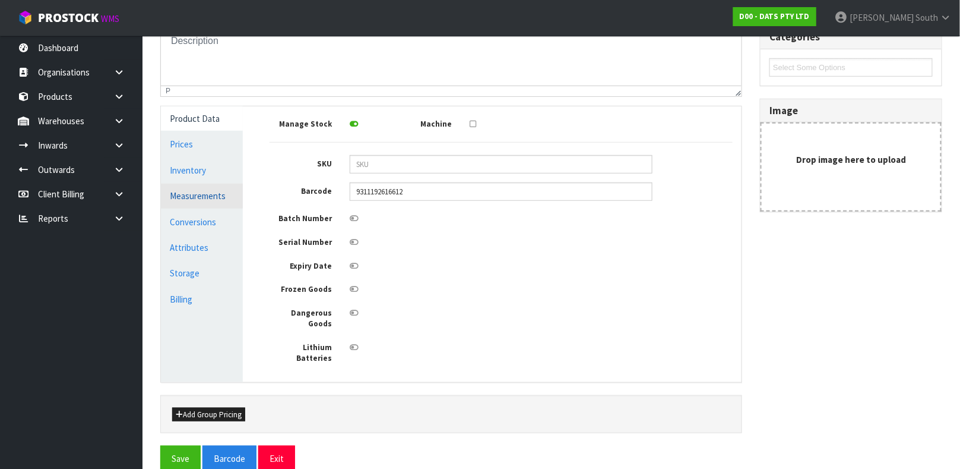
click at [183, 197] on link "Measurements" at bounding box center [202, 195] width 82 height 24
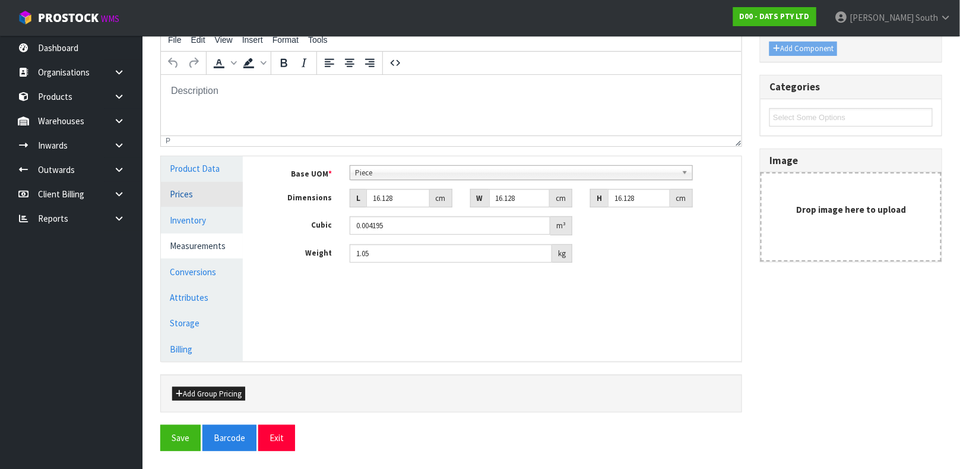
scroll to position [162, 0]
click at [380, 197] on input "16.128" at bounding box center [398, 198] width 64 height 18
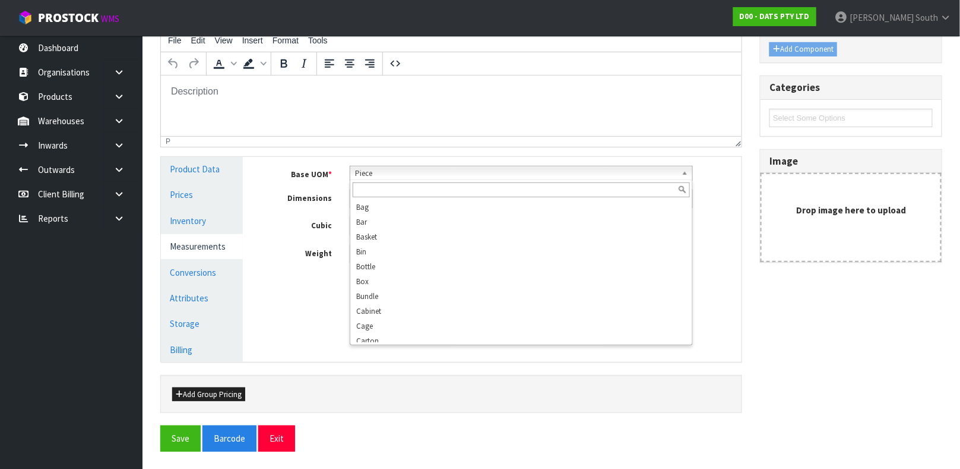
click at [389, 173] on span "Piece" at bounding box center [516, 173] width 322 height 14
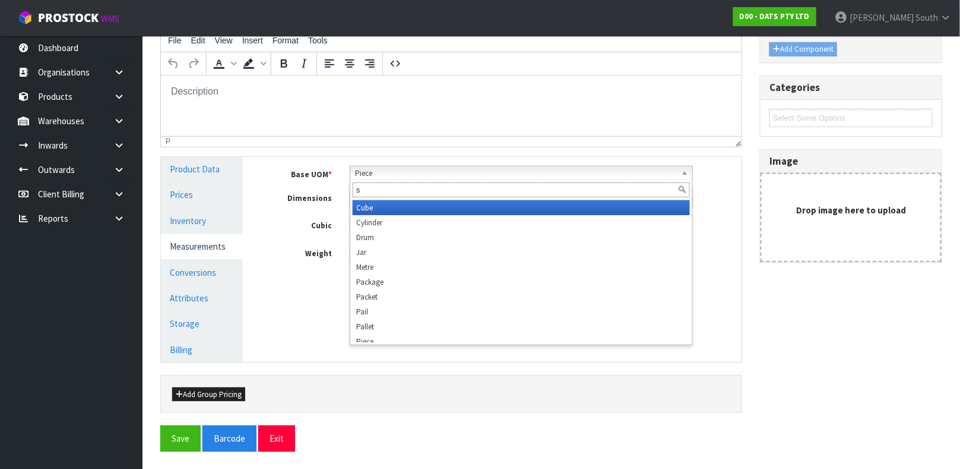
scroll to position [0, 0]
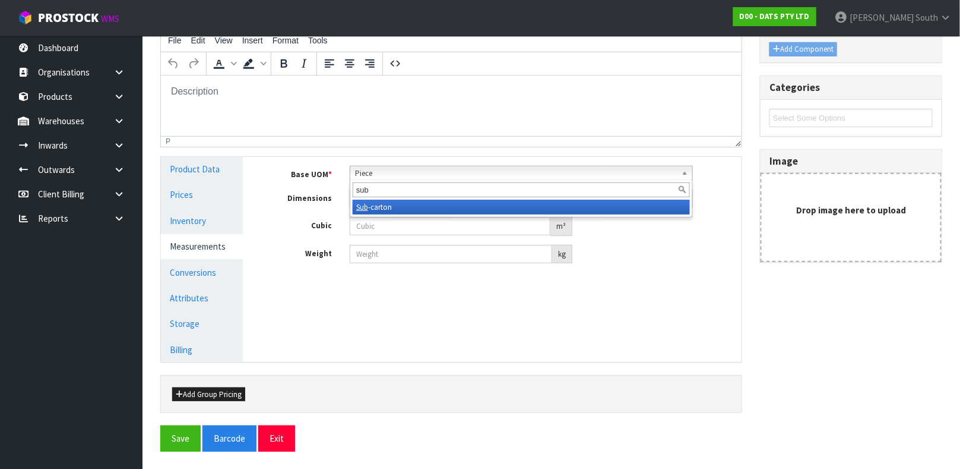
click at [404, 206] on li "Sub -carton" at bounding box center [521, 207] width 337 height 15
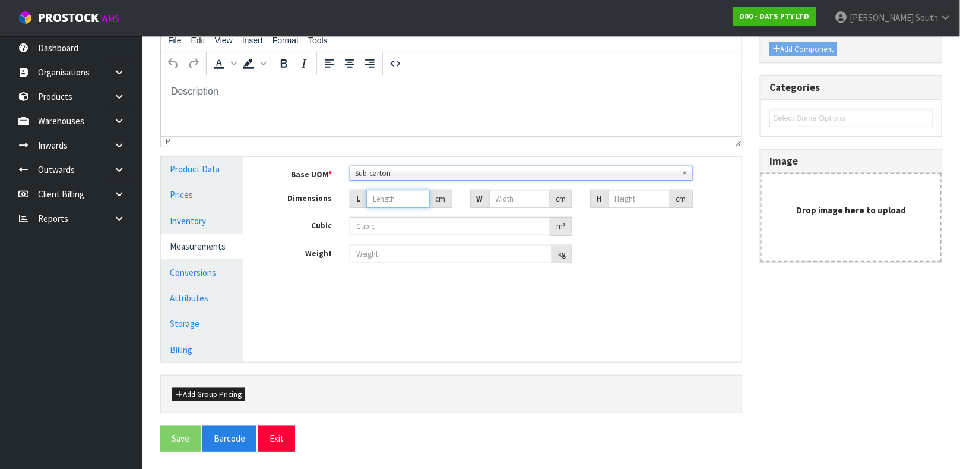
click at [398, 198] on input "number" at bounding box center [398, 198] width 64 height 18
click at [271, 436] on button "Exit" at bounding box center [276, 438] width 37 height 26
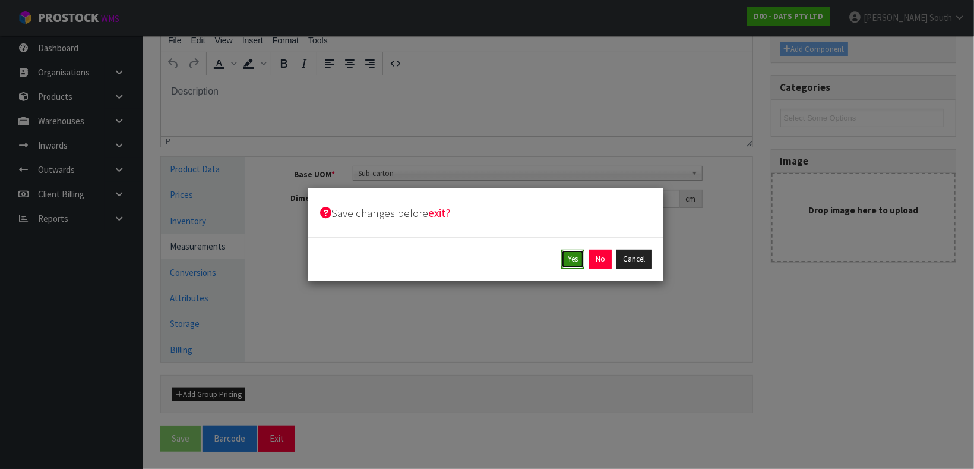
click at [572, 253] on button "Yes" at bounding box center [572, 258] width 23 height 19
click at [587, 260] on div "Yes Cancel" at bounding box center [485, 258] width 331 height 19
click at [593, 259] on button "Yes" at bounding box center [599, 258] width 23 height 19
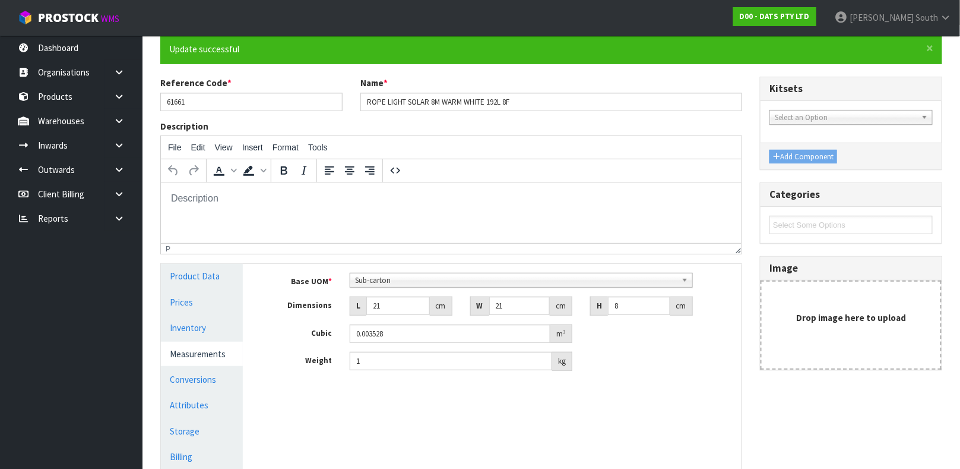
scroll to position [205, 0]
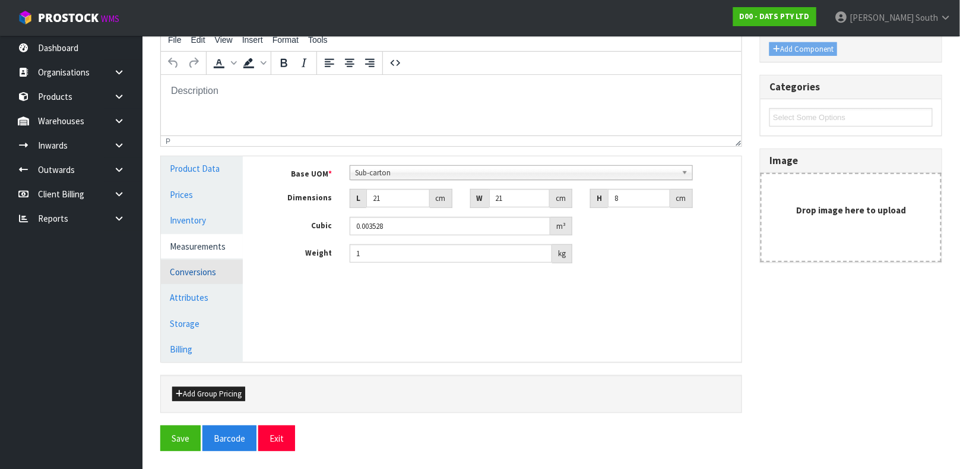
click at [202, 267] on link "Conversions" at bounding box center [202, 271] width 82 height 24
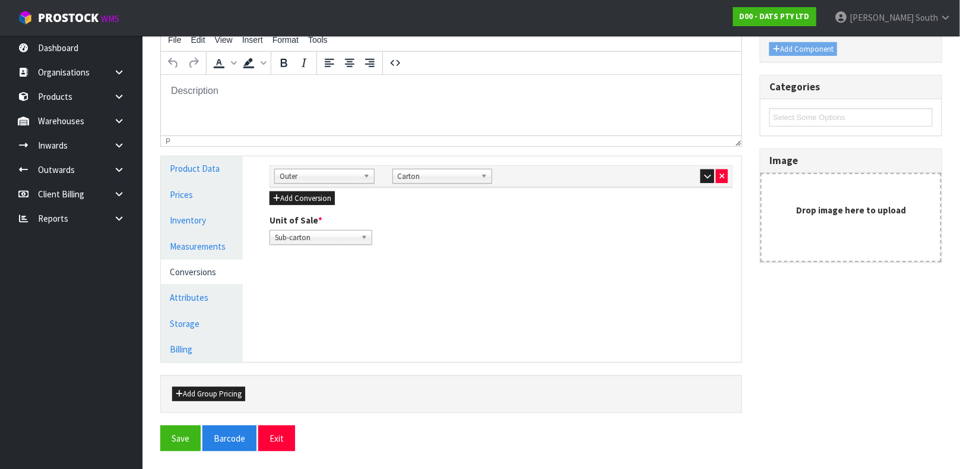
click at [698, 176] on div at bounding box center [678, 176] width 100 height 14
click at [699, 175] on div at bounding box center [678, 176] width 100 height 14
click at [702, 176] on button "button" at bounding box center [708, 176] width 14 height 14
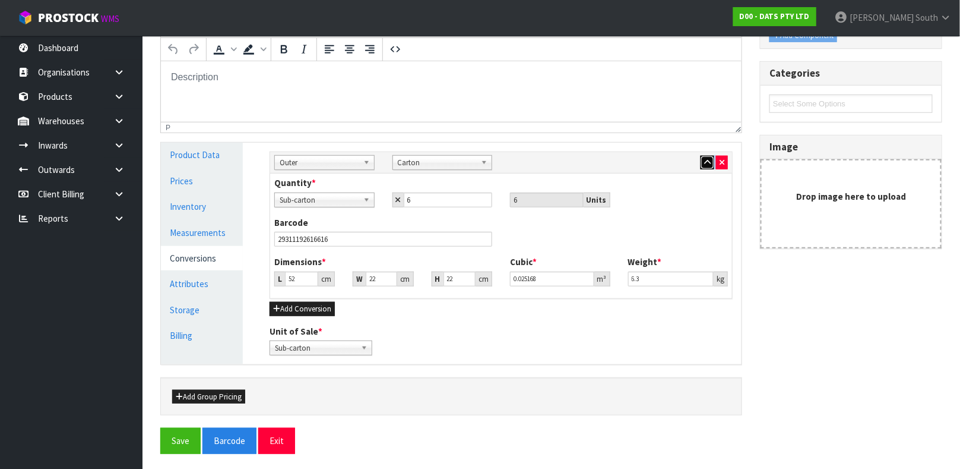
scroll to position [222, 0]
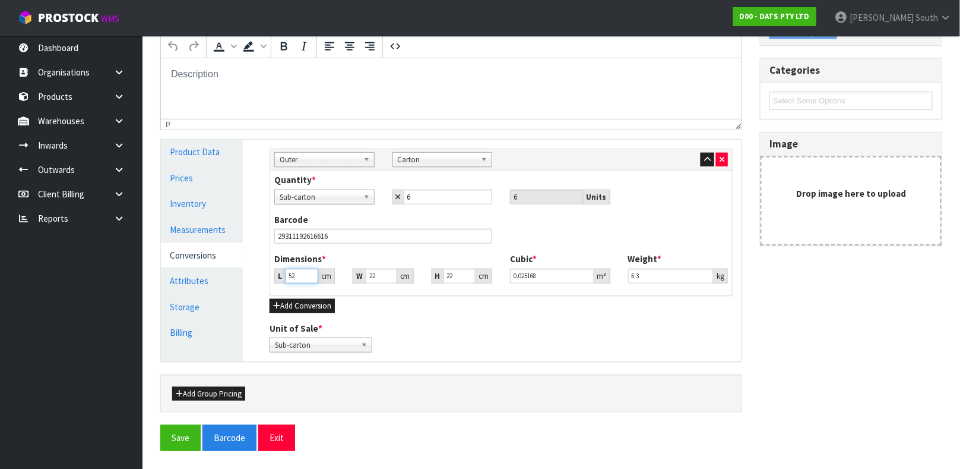
click at [301, 277] on input "52" at bounding box center [301, 275] width 33 height 15
click at [160, 425] on button "Save" at bounding box center [180, 438] width 40 height 26
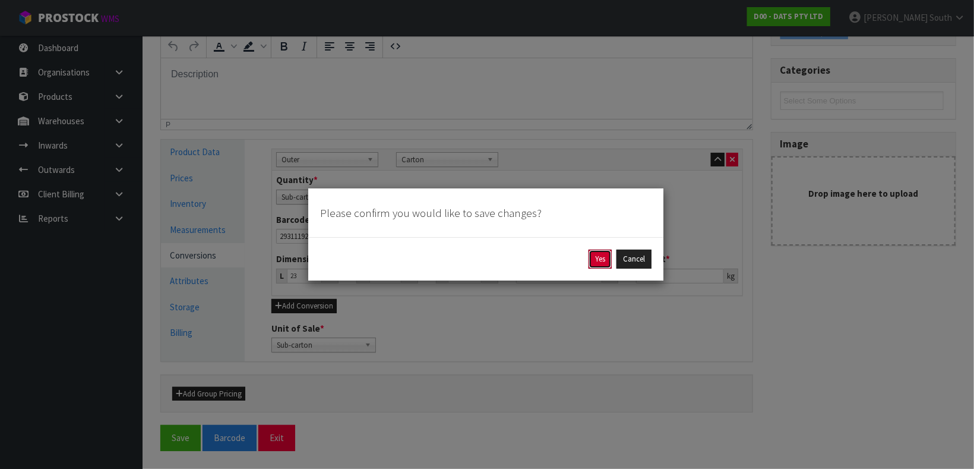
click button "Yes" at bounding box center [599, 258] width 23 height 19
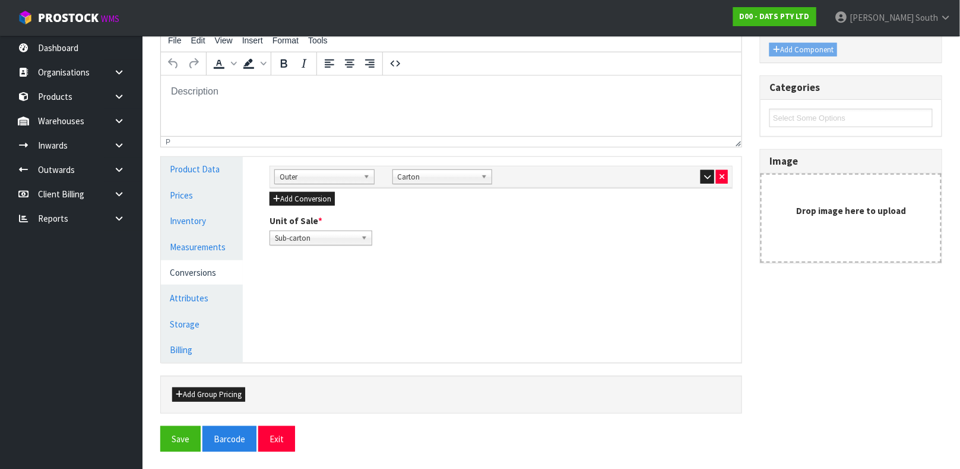
scroll to position [205, 0]
click at [199, 239] on link "Measurements" at bounding box center [202, 246] width 82 height 24
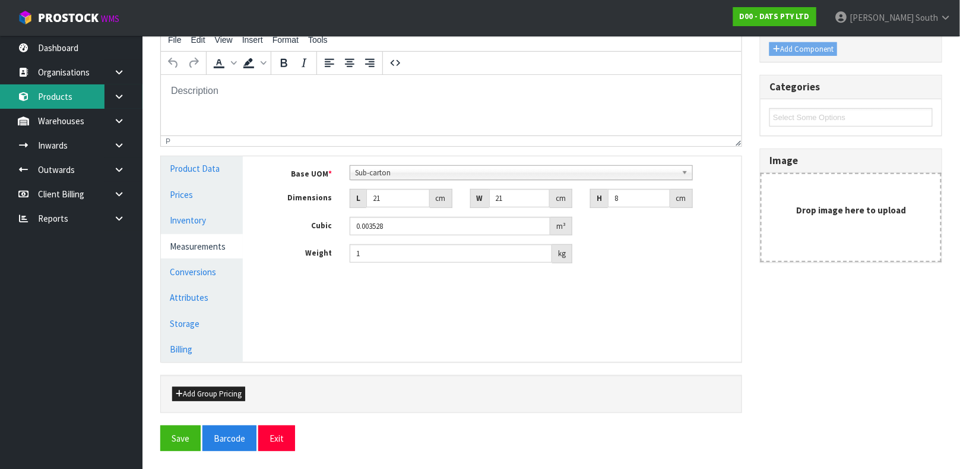
click at [64, 100] on link "Products" at bounding box center [71, 96] width 143 height 24
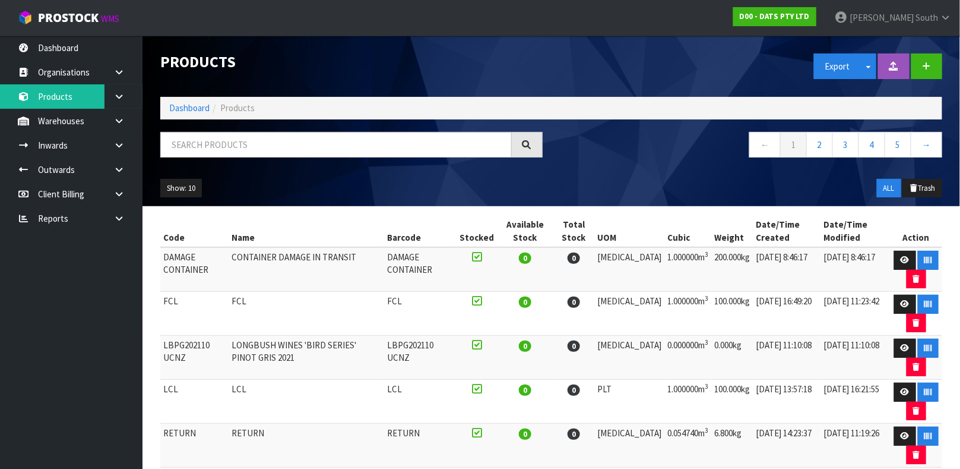
click at [301, 159] on div at bounding box center [351, 149] width 400 height 34
click at [309, 137] on input "text" at bounding box center [336, 145] width 352 height 26
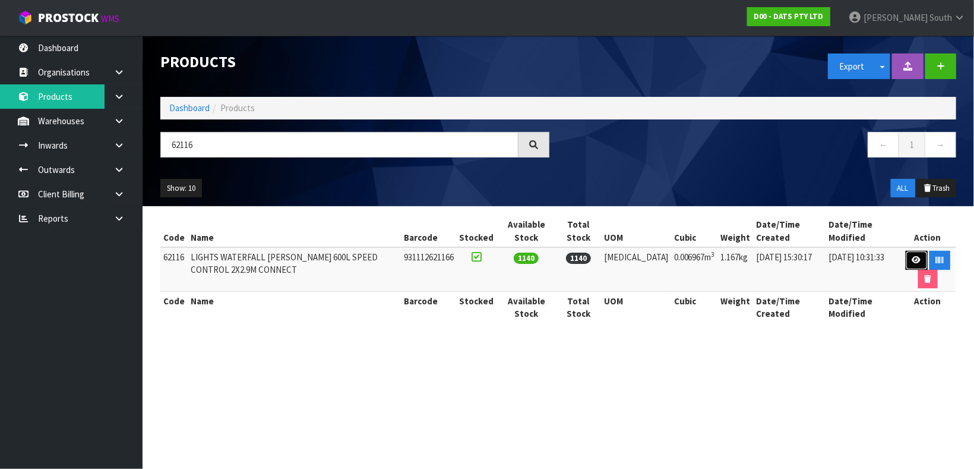
click at [906, 258] on link at bounding box center [917, 260] width 22 height 19
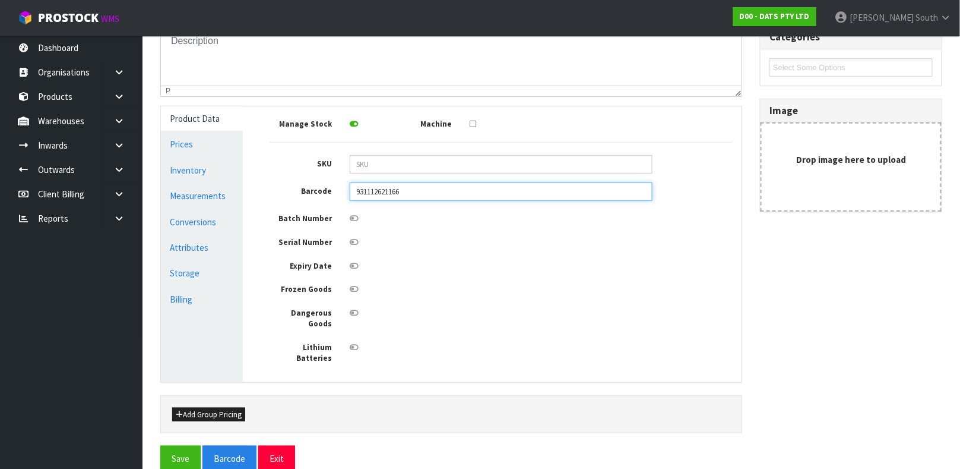
click at [429, 194] on input "931112621166" at bounding box center [501, 191] width 303 height 18
click at [160, 445] on button "Save" at bounding box center [180, 458] width 40 height 26
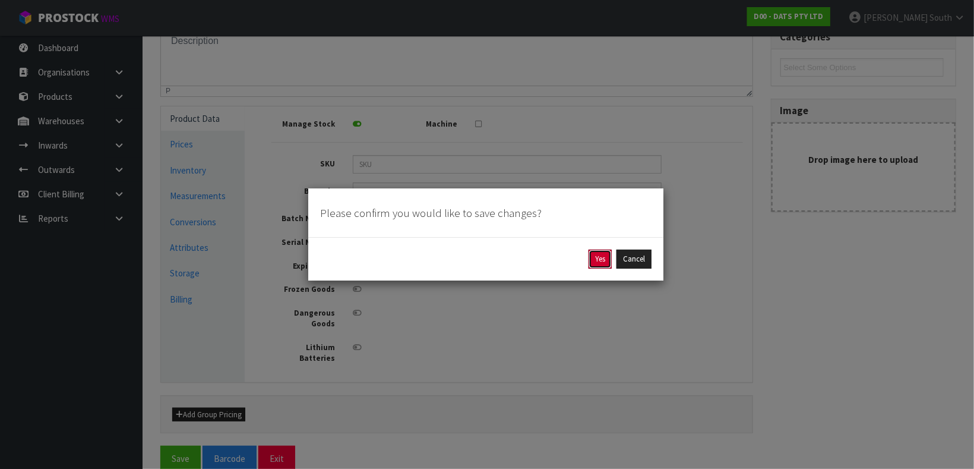
click button "Yes" at bounding box center [599, 258] width 23 height 19
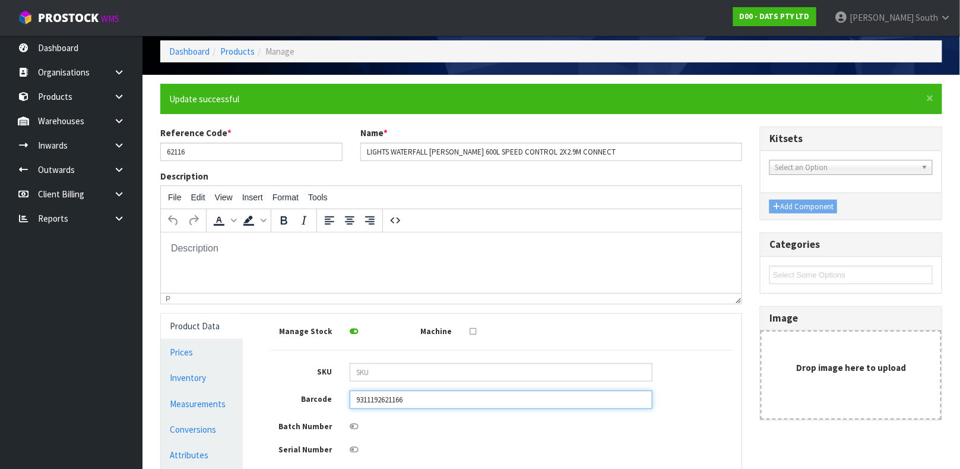
scroll to position [89, 0]
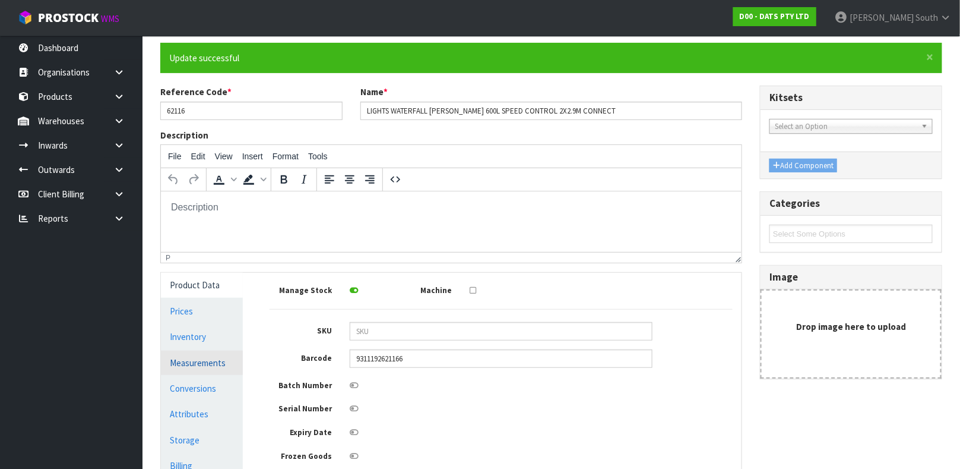
click at [198, 366] on link "Measurements" at bounding box center [202, 362] width 82 height 24
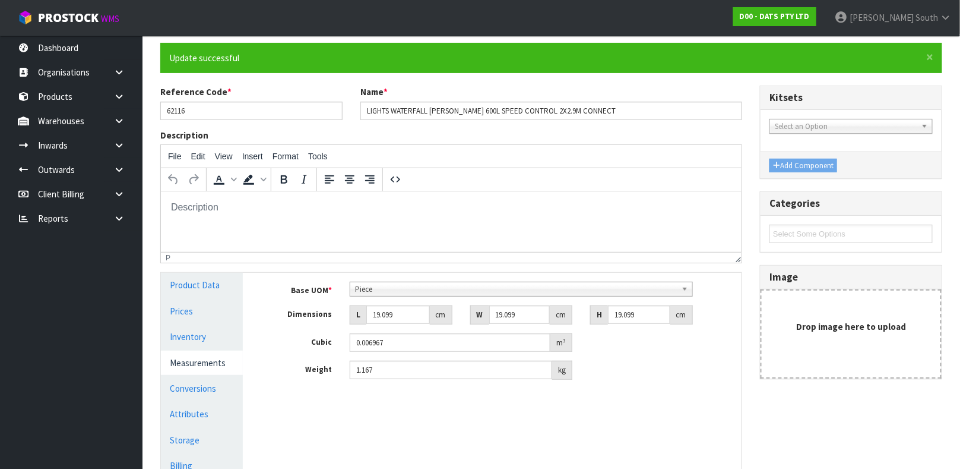
click at [382, 278] on div "Base UOM * Bag Bar Basket Bin Bottle Box Bundle Cabinet Cage Carton Case Coil C…" at bounding box center [501, 335] width 481 height 125
click at [382, 293] on span "Piece" at bounding box center [516, 289] width 322 height 14
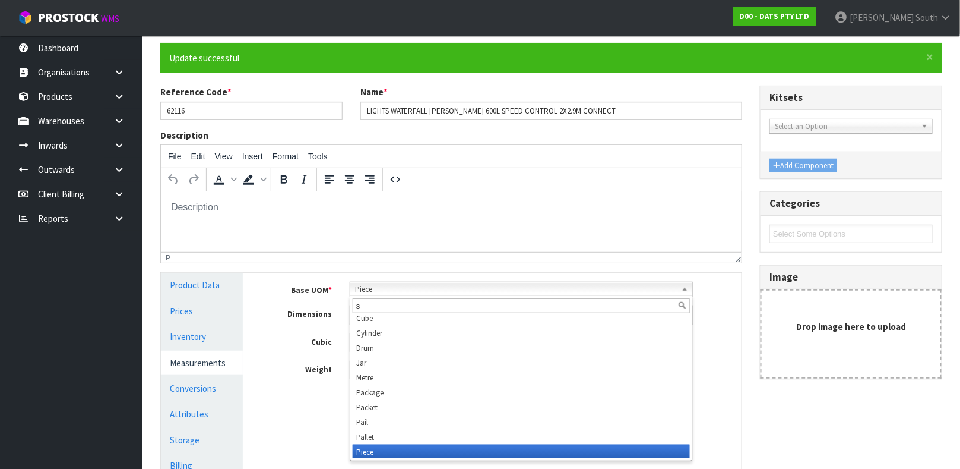
scroll to position [0, 0]
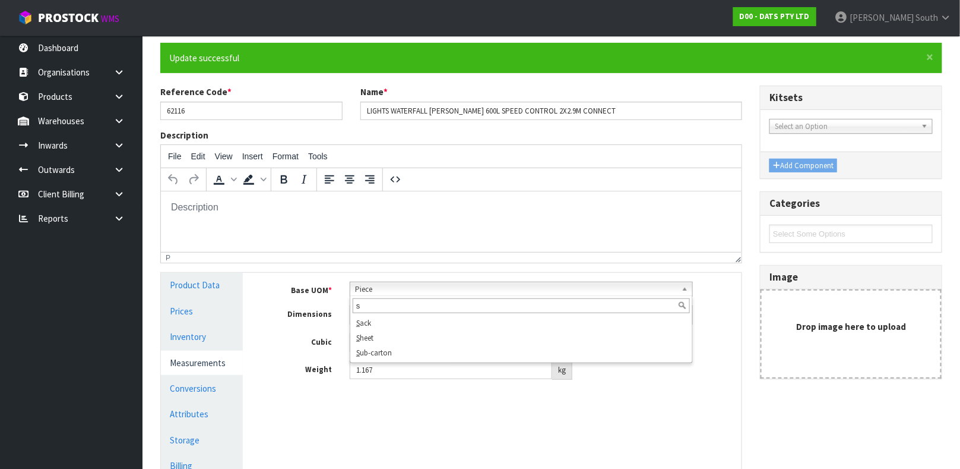
click at [403, 360] on div "s S ack S heet S ub-carton" at bounding box center [521, 329] width 343 height 67
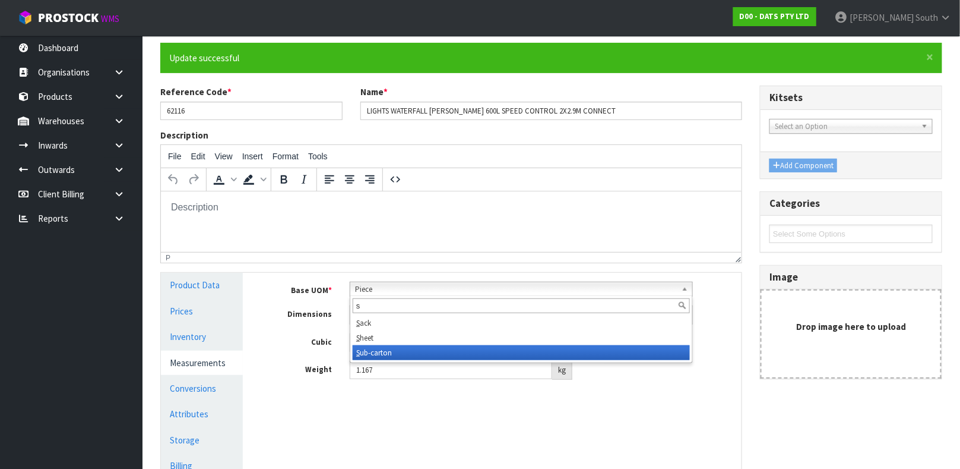
click at [403, 357] on li "S ub-carton" at bounding box center [521, 352] width 337 height 15
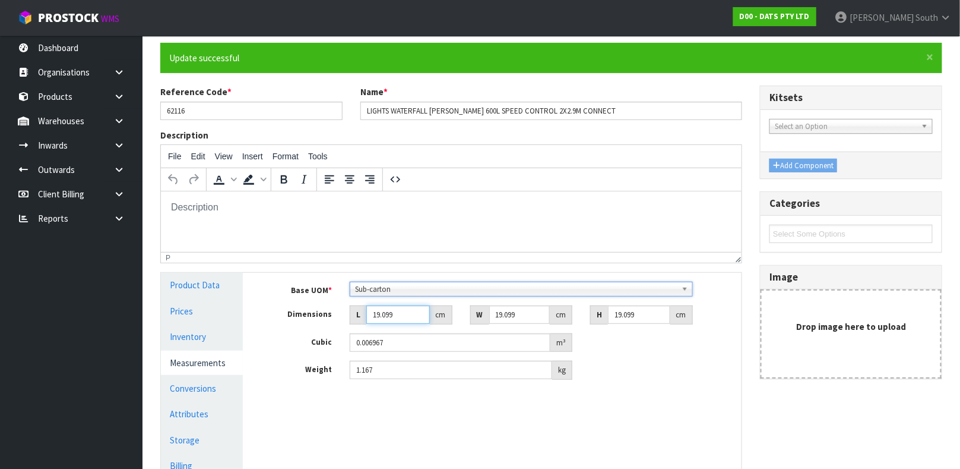
click at [389, 311] on input "19.099" at bounding box center [398, 314] width 64 height 18
click at [389, 311] on input "number" at bounding box center [398, 314] width 64 height 18
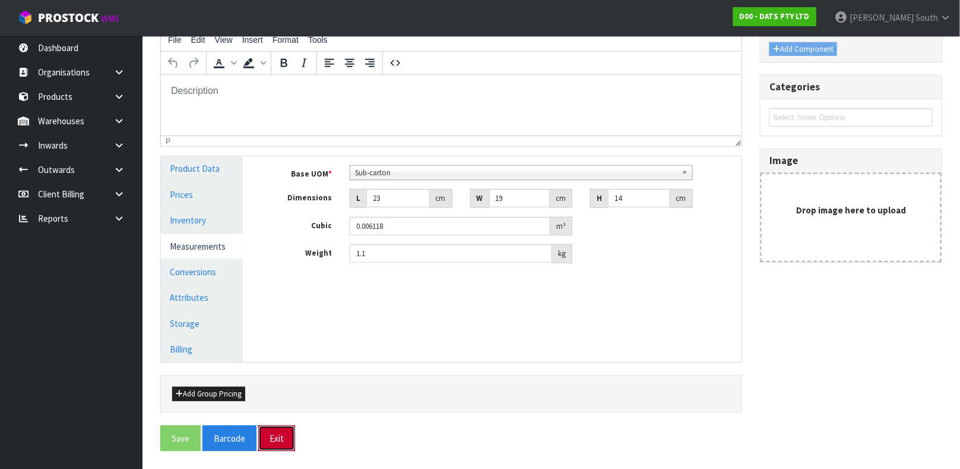
click at [258, 425] on button "Exit" at bounding box center [276, 438] width 37 height 26
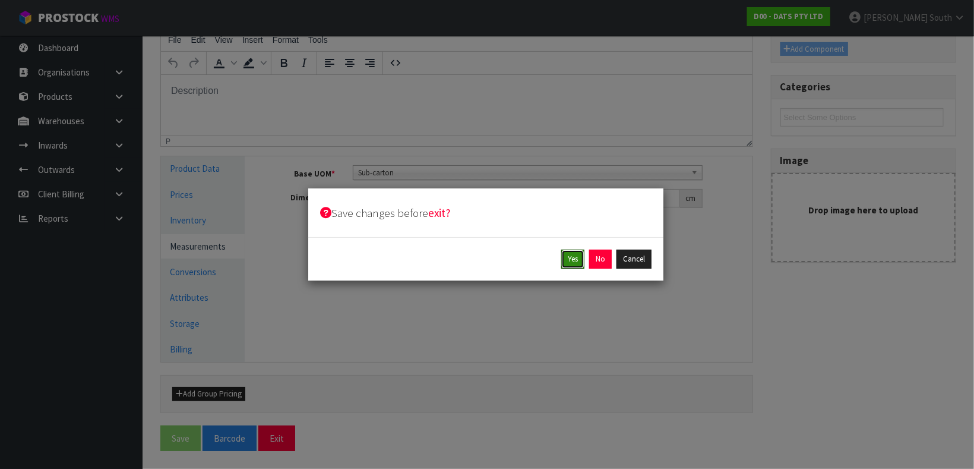
click button "Yes" at bounding box center [572, 258] width 23 height 19
click button "Yes" at bounding box center [599, 258] width 23 height 19
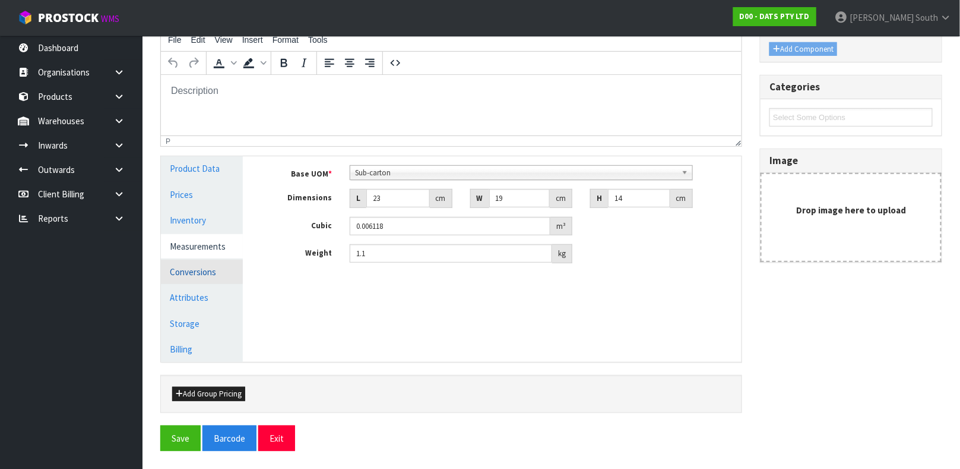
click at [201, 268] on link "Conversions" at bounding box center [202, 271] width 82 height 24
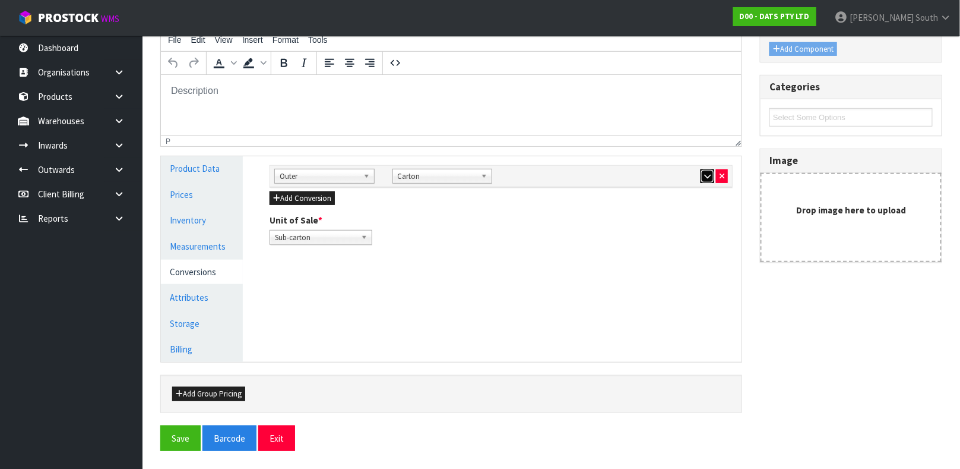
click at [704, 175] on icon "button" at bounding box center [707, 176] width 7 height 8
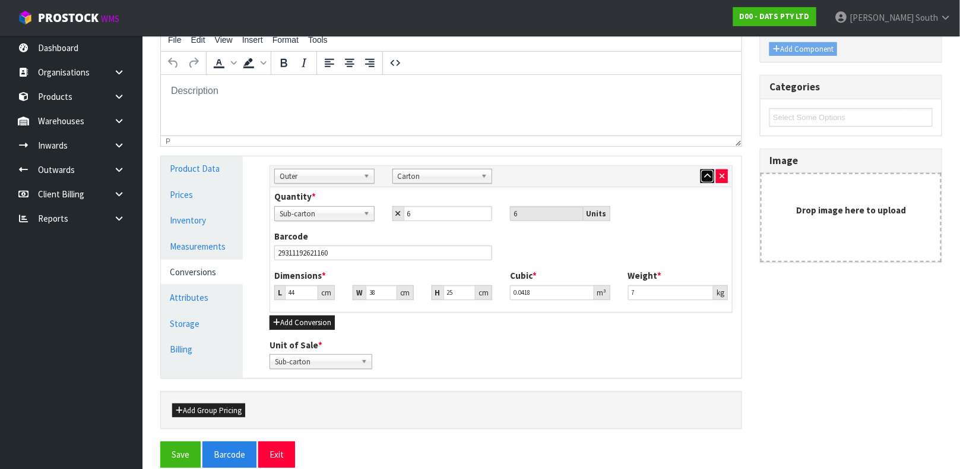
scroll to position [216, 0]
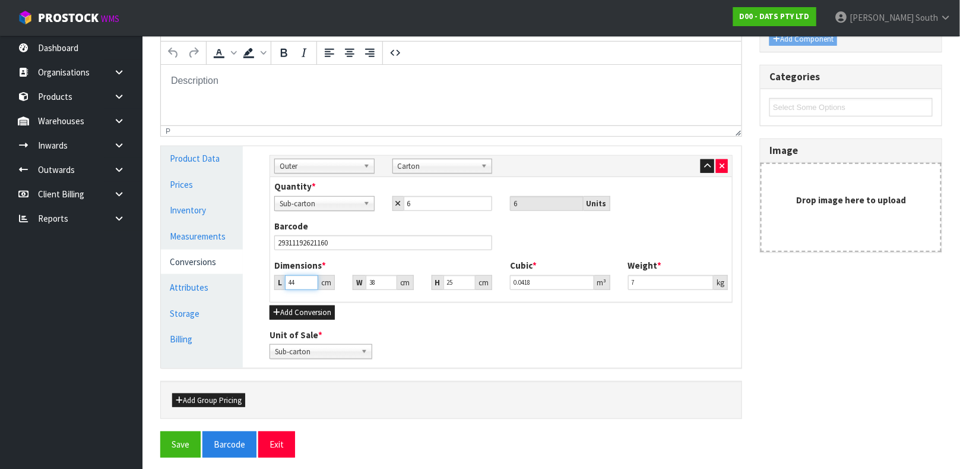
click at [297, 283] on input "44" at bounding box center [301, 282] width 33 height 15
click at [160, 431] on button "Save" at bounding box center [180, 444] width 40 height 26
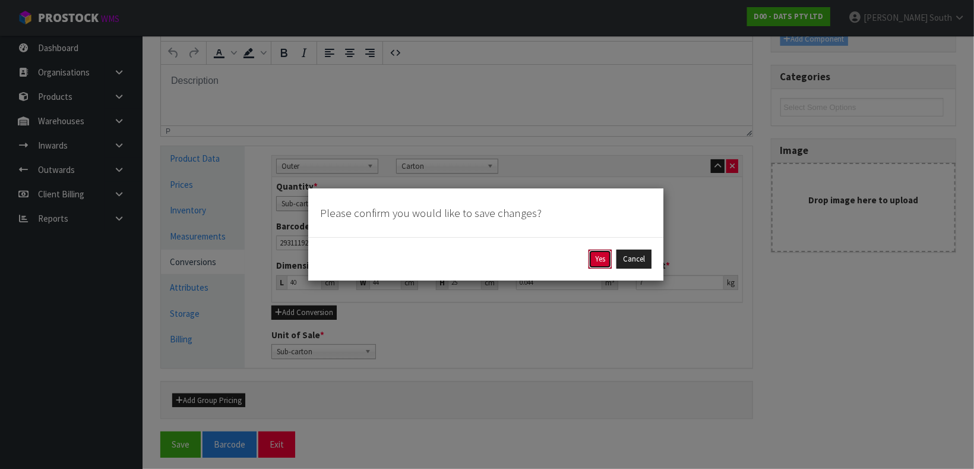
click button "Yes" at bounding box center [599, 258] width 23 height 19
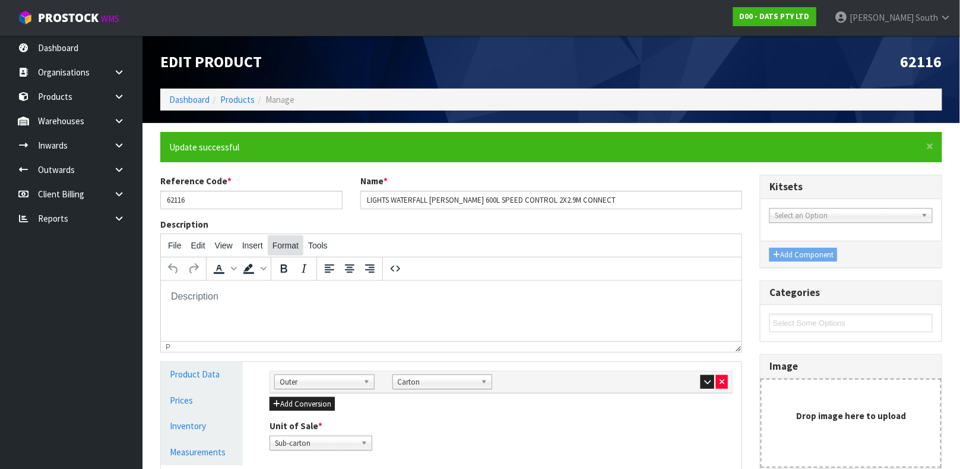
scroll to position [178, 0]
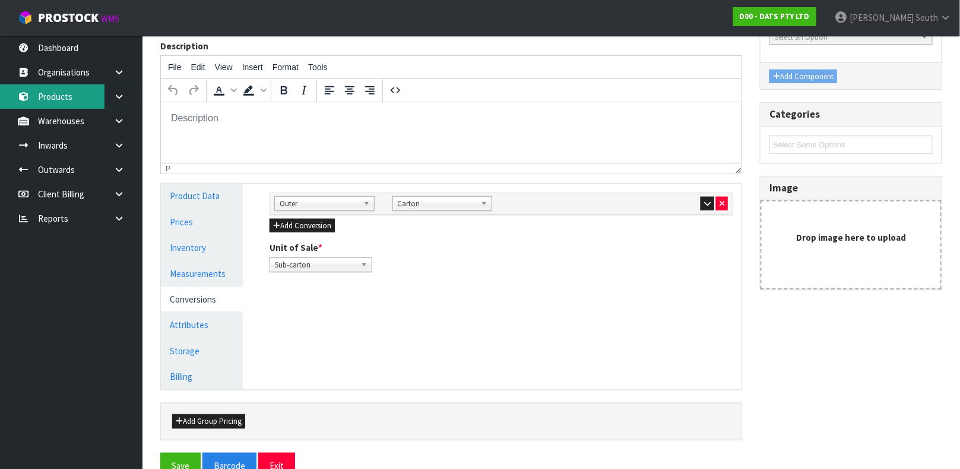
click at [42, 100] on link "Products" at bounding box center [71, 96] width 143 height 24
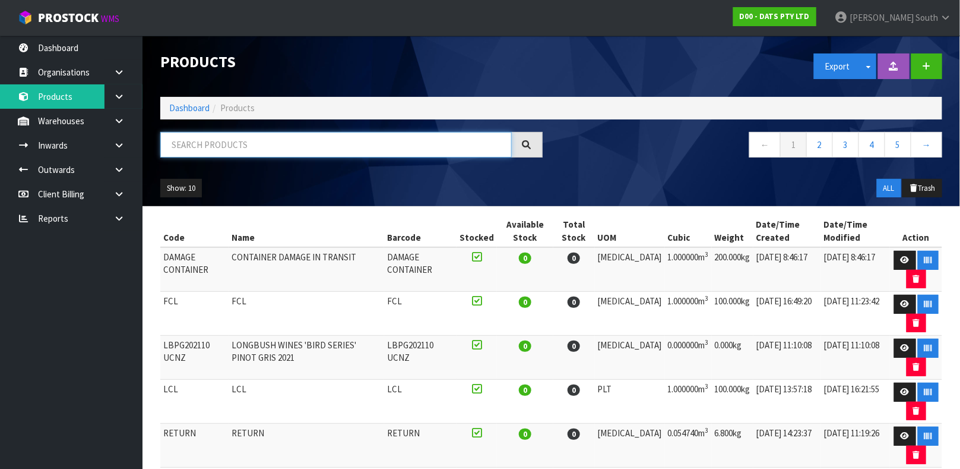
click at [288, 137] on input "text" at bounding box center [336, 145] width 352 height 26
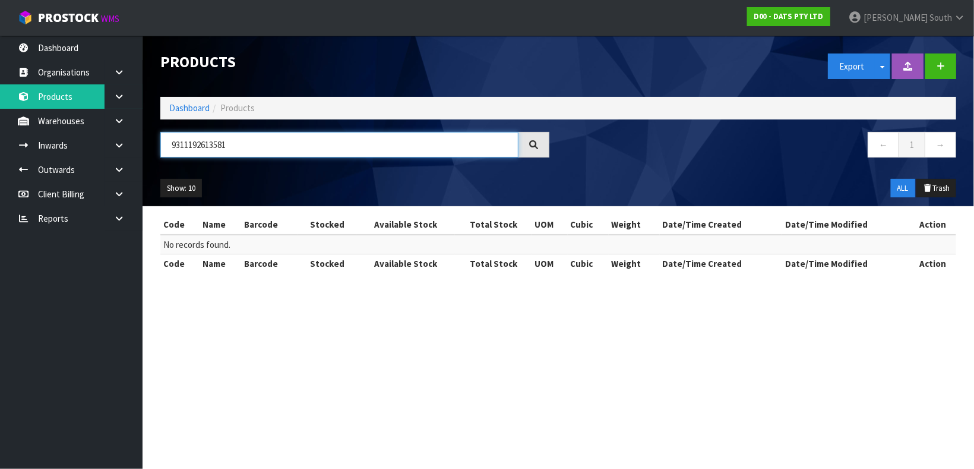
click at [287, 137] on input "9311192613581" at bounding box center [339, 145] width 358 height 26
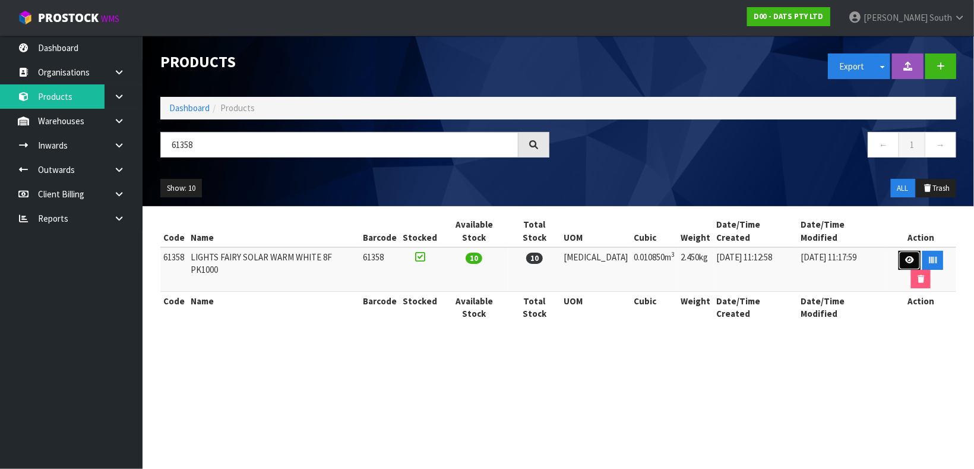
click at [901, 251] on link at bounding box center [909, 260] width 22 height 19
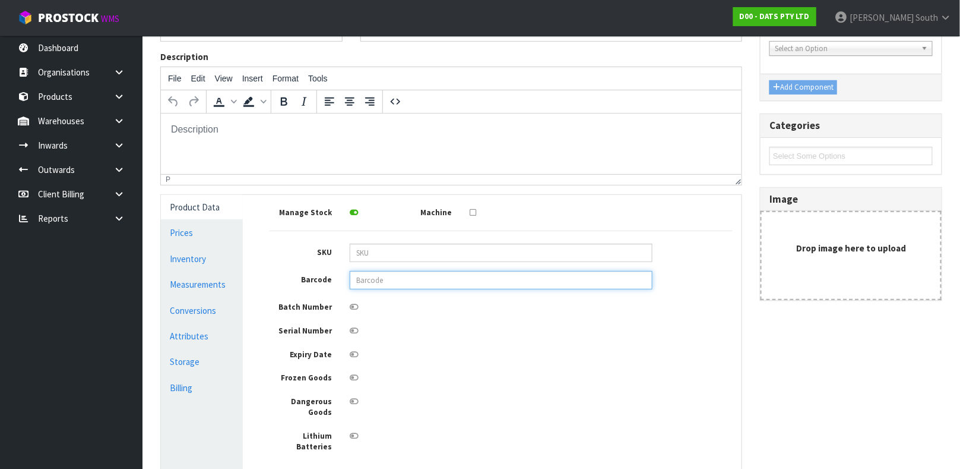
click at [364, 278] on input "text" at bounding box center [501, 280] width 303 height 18
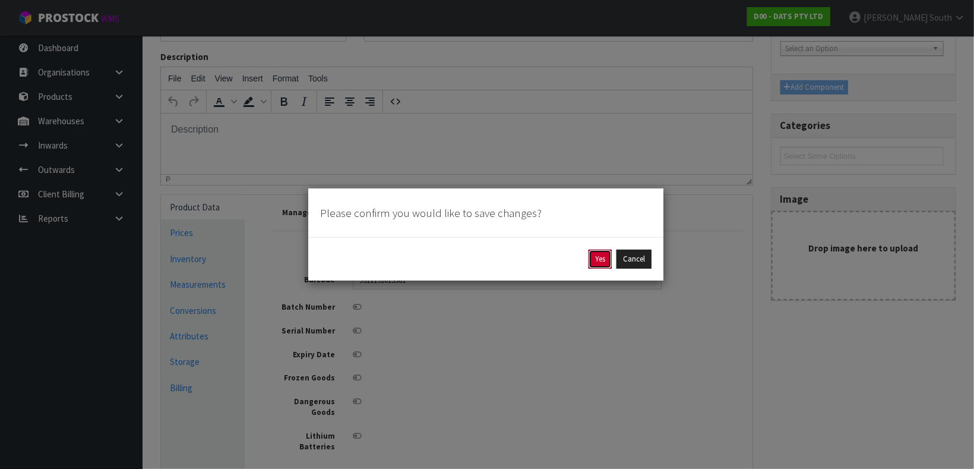
click button "Yes" at bounding box center [599, 258] width 23 height 19
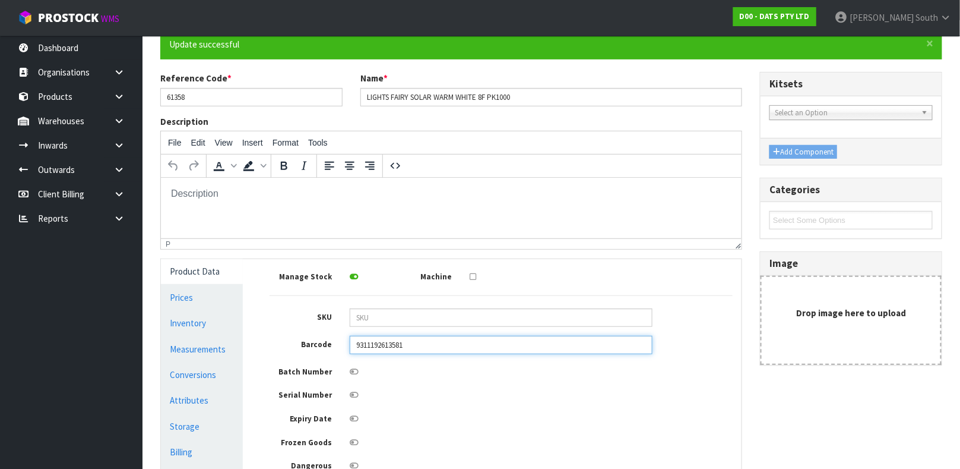
scroll to position [178, 0]
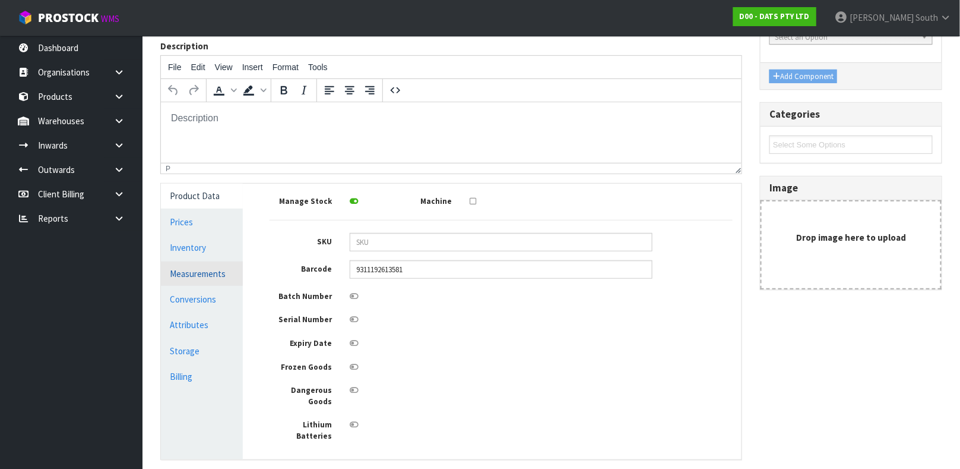
click at [186, 275] on link "Measurements" at bounding box center [202, 273] width 82 height 24
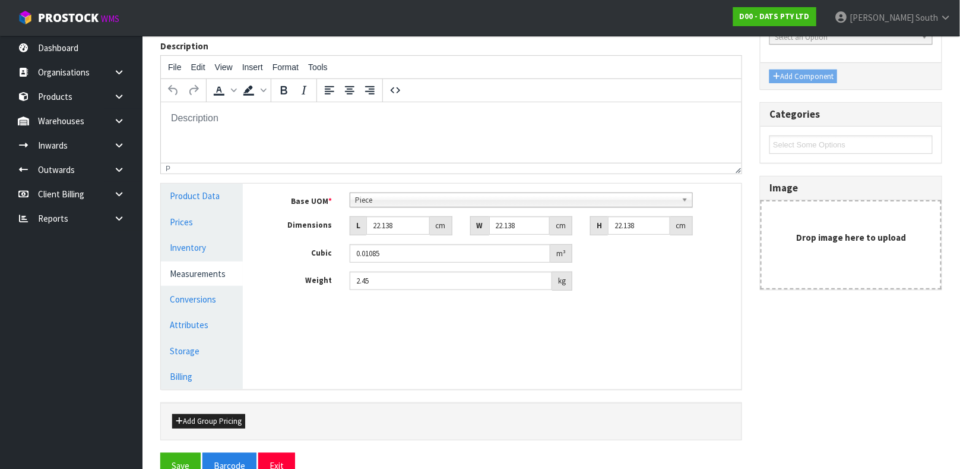
click at [397, 200] on span "Piece" at bounding box center [516, 200] width 322 height 14
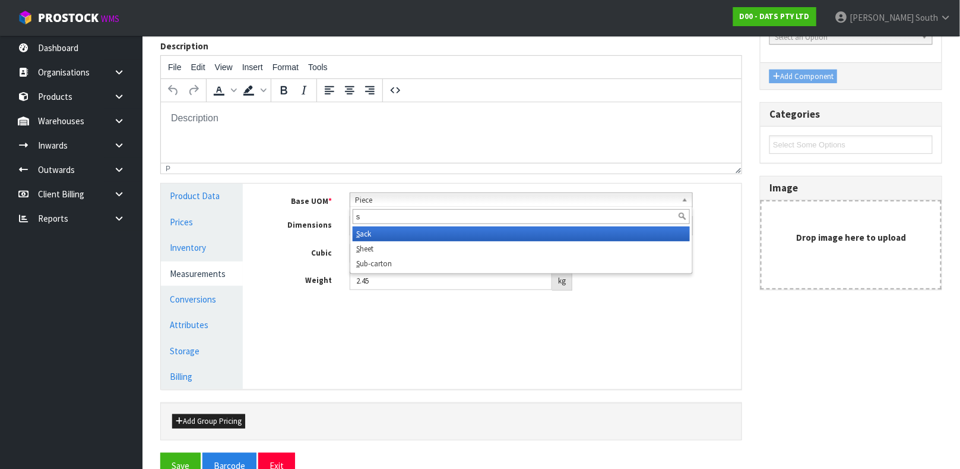
scroll to position [0, 0]
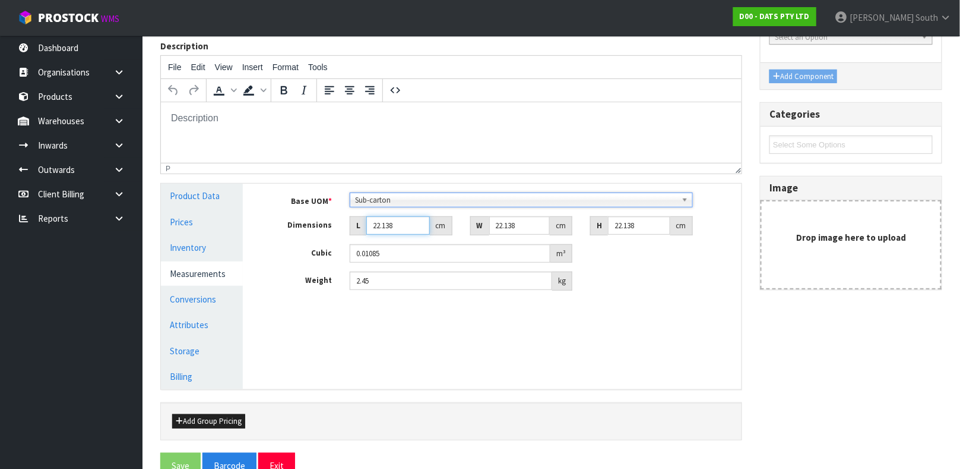
click at [383, 228] on input "22.138" at bounding box center [398, 225] width 64 height 18
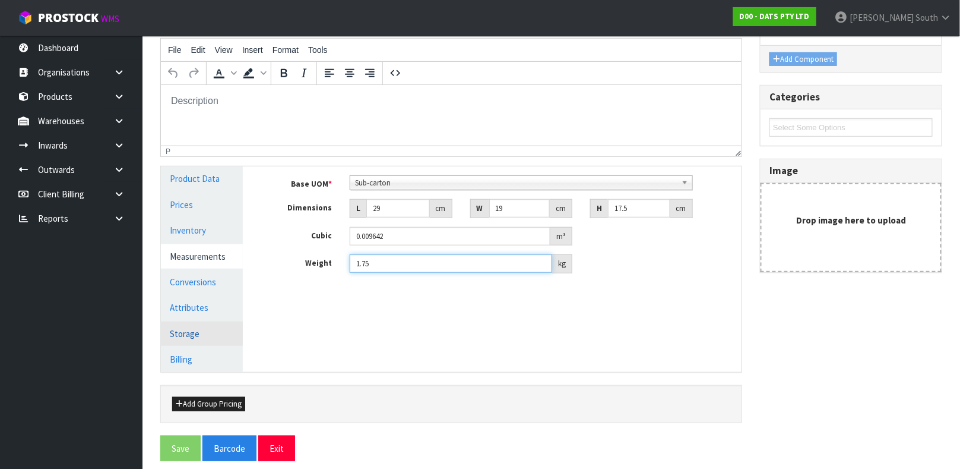
scroll to position [205, 0]
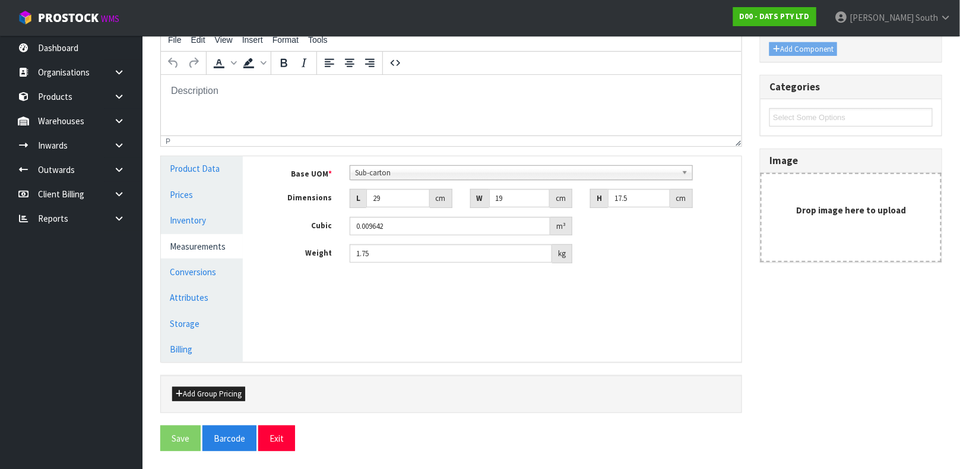
click at [302, 433] on div "Save Barcode Exit" at bounding box center [551, 438] width 782 height 26
click at [287, 444] on button "Exit" at bounding box center [276, 438] width 37 height 26
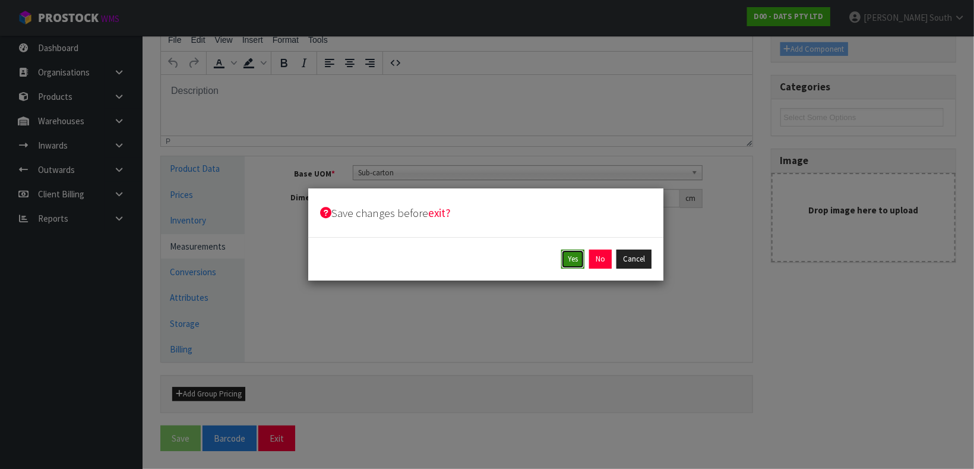
click at [580, 260] on button "Yes" at bounding box center [572, 258] width 23 height 19
click at [590, 257] on button "Yes" at bounding box center [599, 258] width 23 height 19
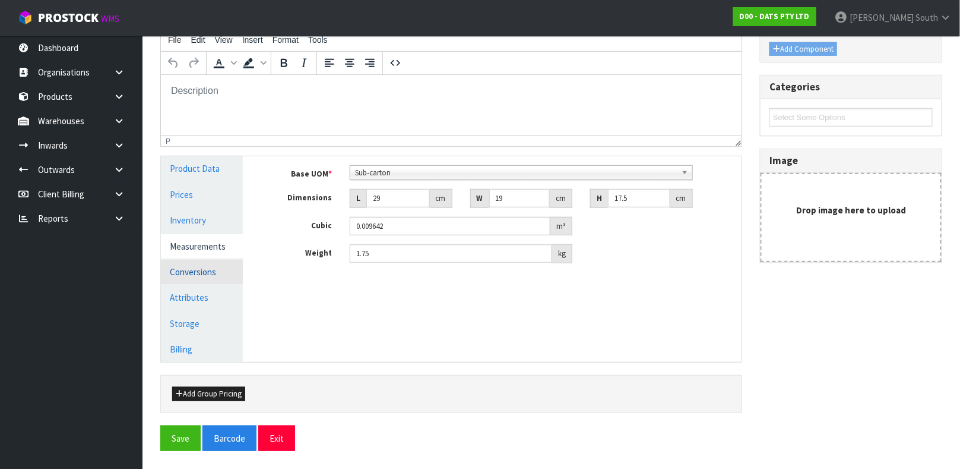
click at [202, 271] on link "Conversions" at bounding box center [202, 271] width 82 height 24
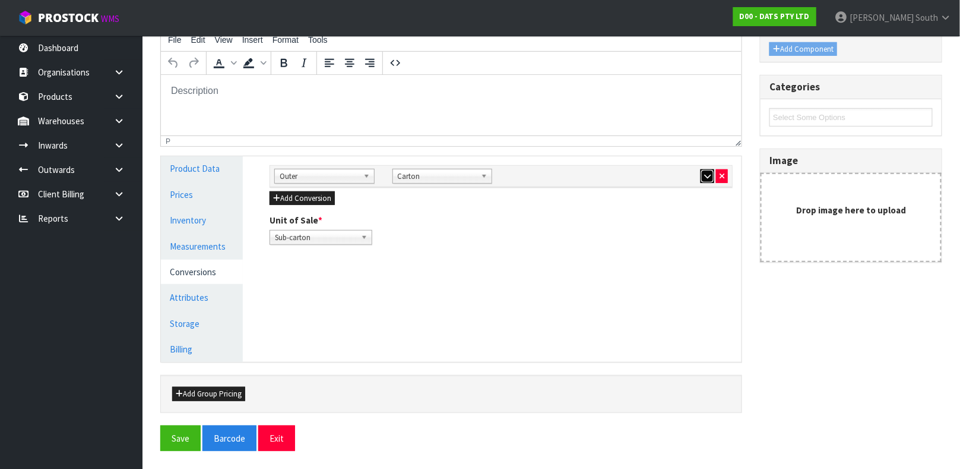
click at [703, 180] on button "button" at bounding box center [708, 176] width 14 height 14
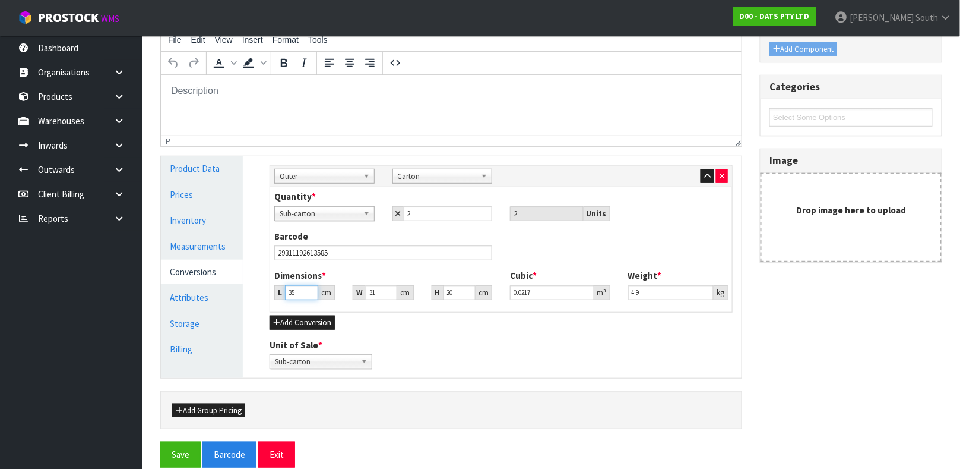
click at [297, 292] on input "35" at bounding box center [301, 292] width 33 height 15
click at [160, 441] on button "Save" at bounding box center [180, 454] width 40 height 26
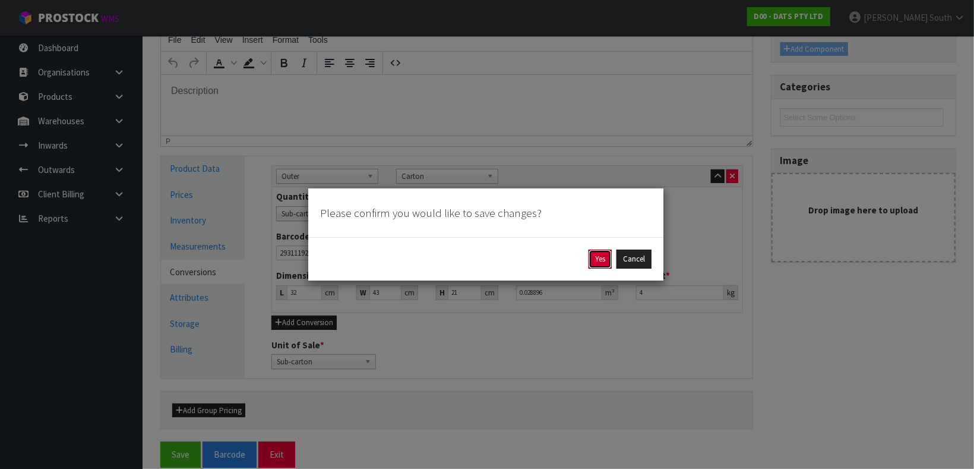
click button "Yes" at bounding box center [599, 258] width 23 height 19
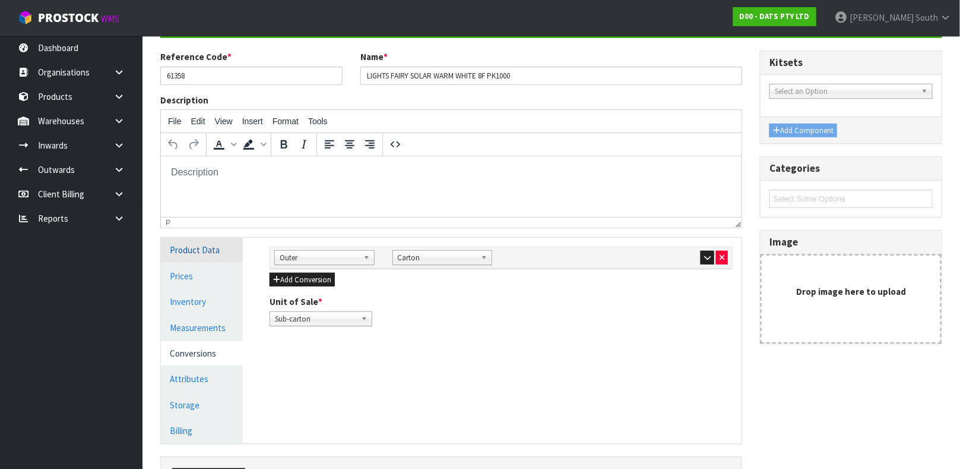
scroll to position [178, 0]
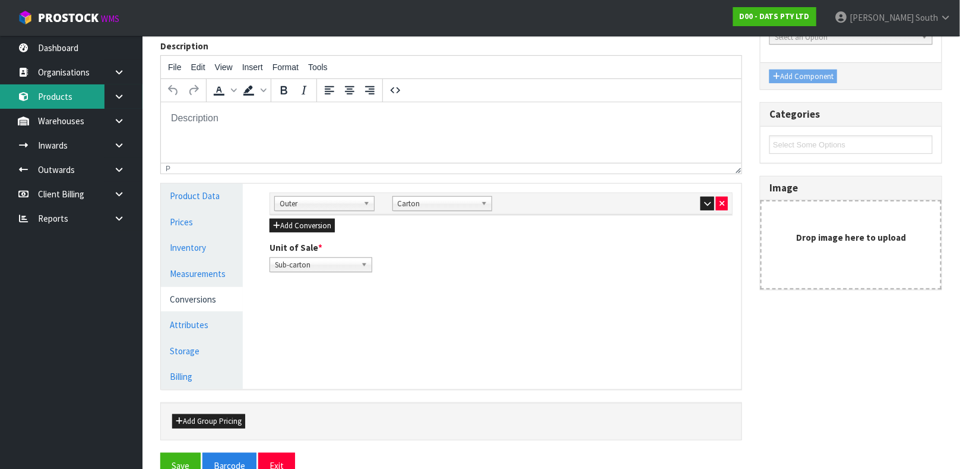
drag, startPoint x: 79, startPoint y: 102, endPoint x: 10, endPoint y: 15, distance: 110.3
click at [79, 102] on link "Products" at bounding box center [71, 96] width 143 height 24
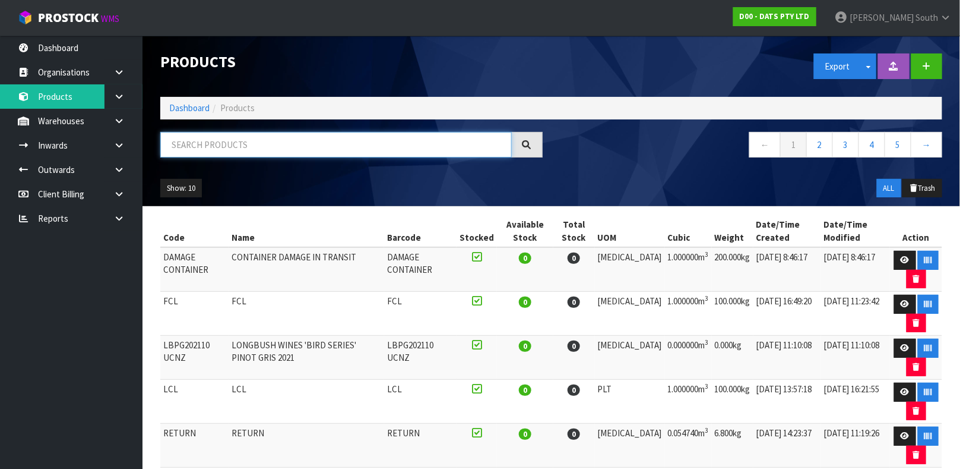
click at [426, 154] on input "text" at bounding box center [336, 145] width 352 height 26
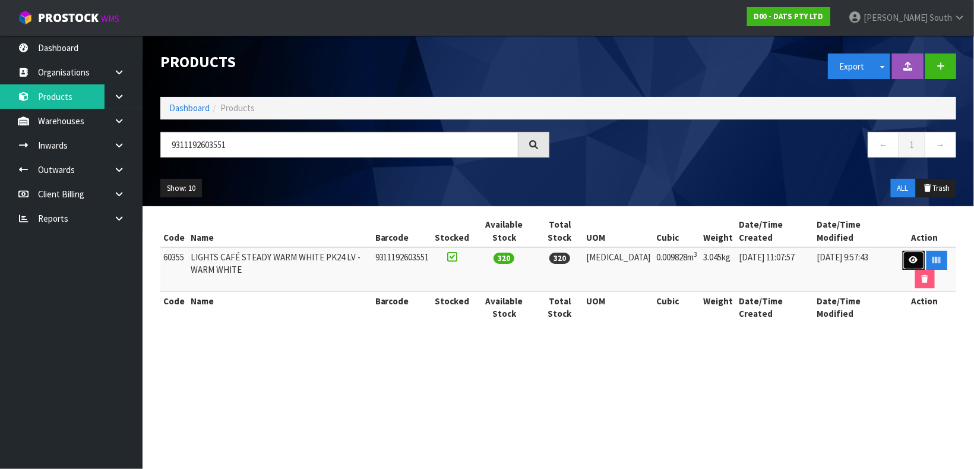
click at [903, 251] on link at bounding box center [914, 260] width 22 height 19
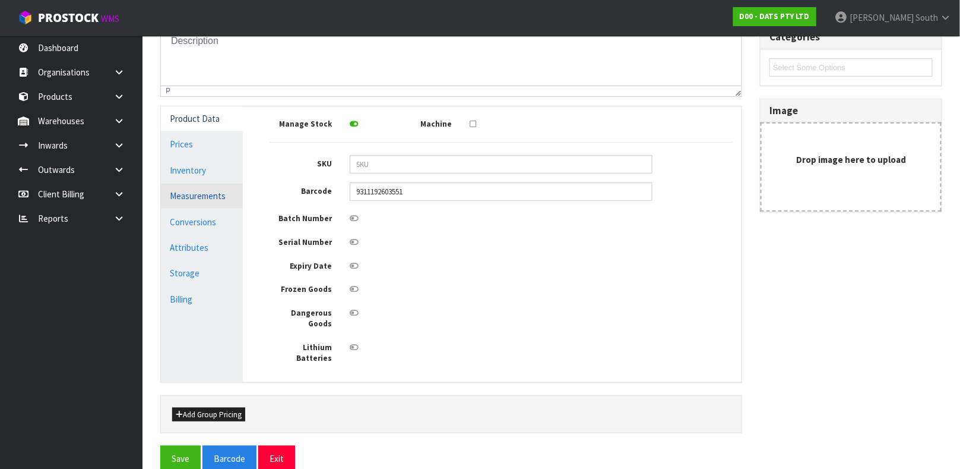
click at [190, 192] on link "Measurements" at bounding box center [202, 195] width 82 height 24
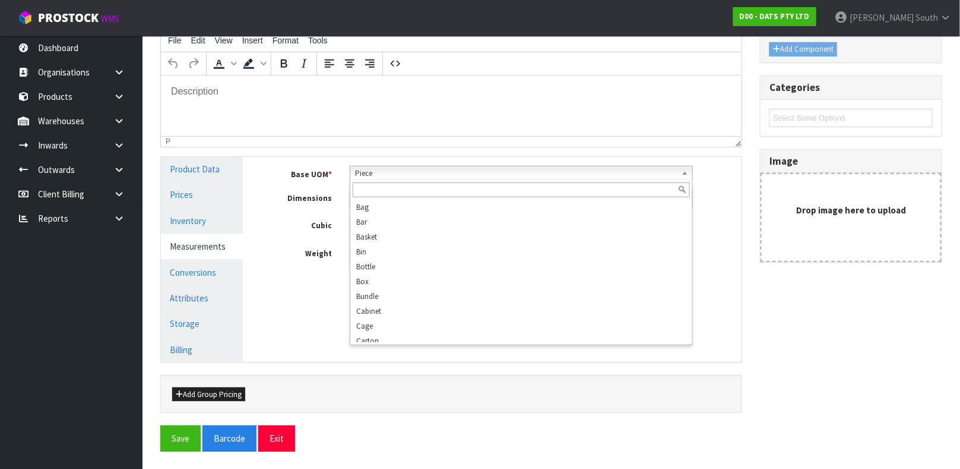
scroll to position [213, 0]
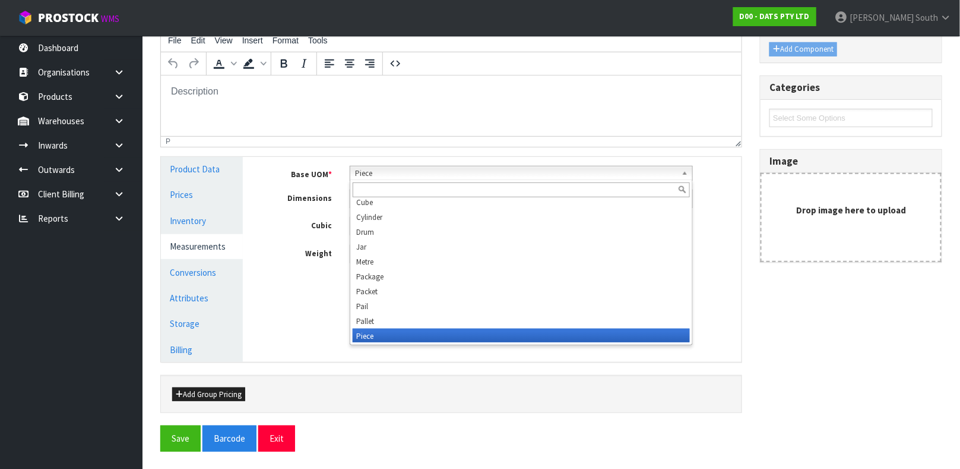
click at [413, 176] on span "Piece" at bounding box center [516, 173] width 322 height 14
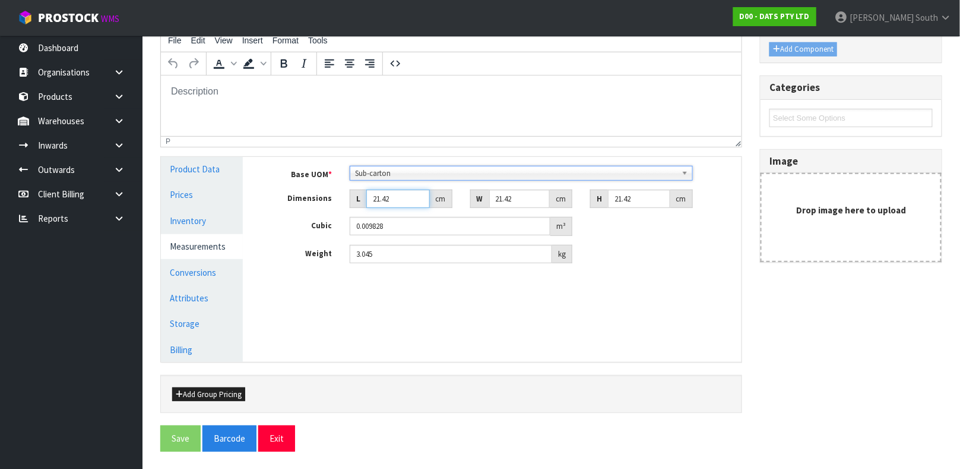
click at [384, 203] on input "21.42" at bounding box center [398, 198] width 64 height 18
click at [258, 425] on button "Exit" at bounding box center [276, 438] width 37 height 26
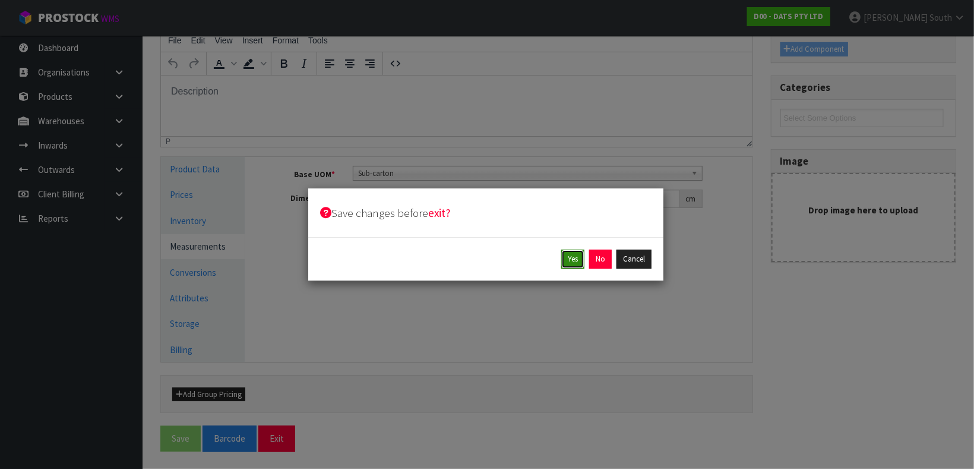
click at [564, 254] on button "Yes" at bounding box center [572, 258] width 23 height 19
click button "Yes" at bounding box center [599, 258] width 23 height 19
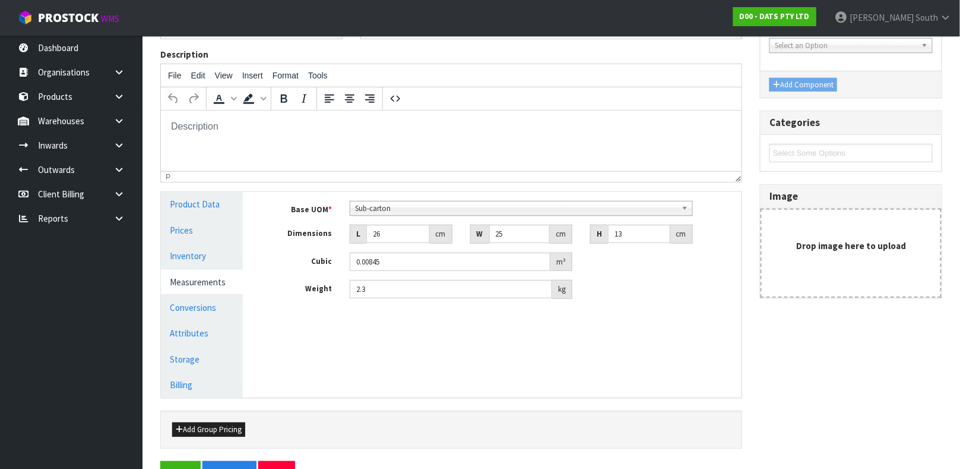
scroll to position [205, 0]
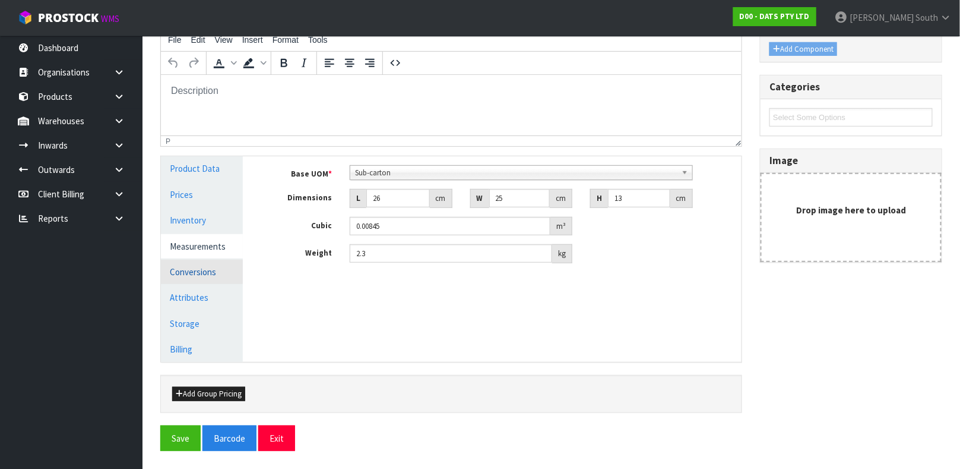
click at [199, 265] on link "Conversions" at bounding box center [202, 271] width 82 height 24
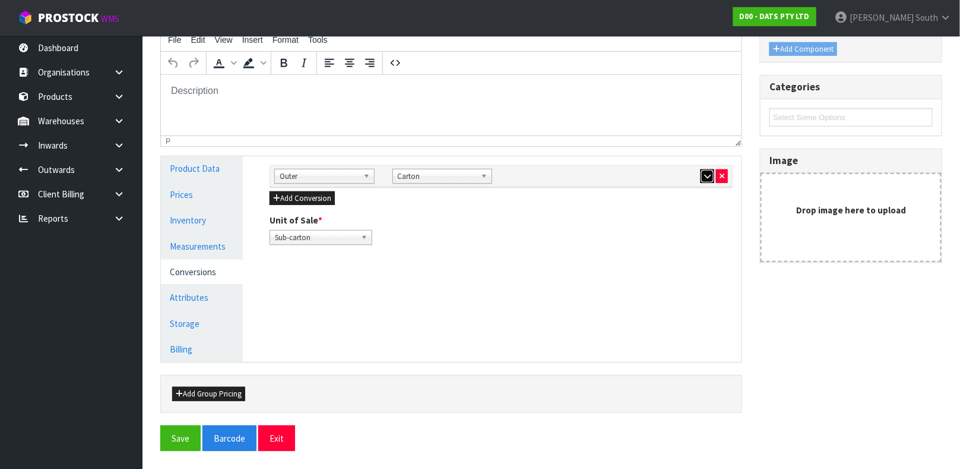
click at [711, 176] on button "button" at bounding box center [708, 176] width 14 height 14
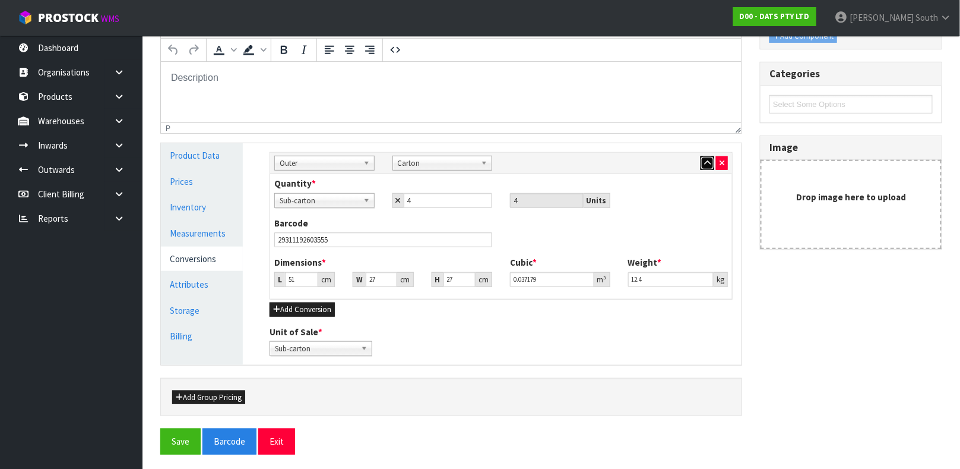
scroll to position [222, 0]
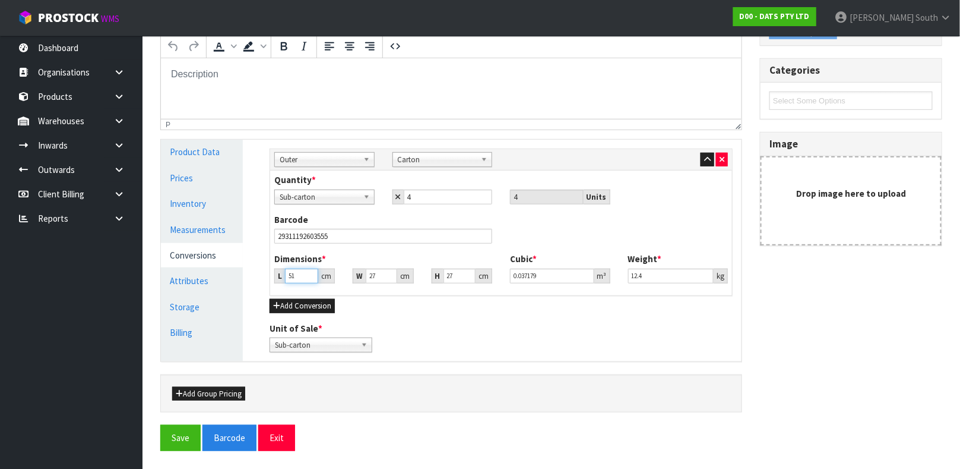
click at [292, 280] on input "51" at bounding box center [301, 275] width 33 height 15
click at [294, 280] on input "51" at bounding box center [301, 275] width 33 height 15
click at [160, 425] on button "Save" at bounding box center [180, 438] width 40 height 26
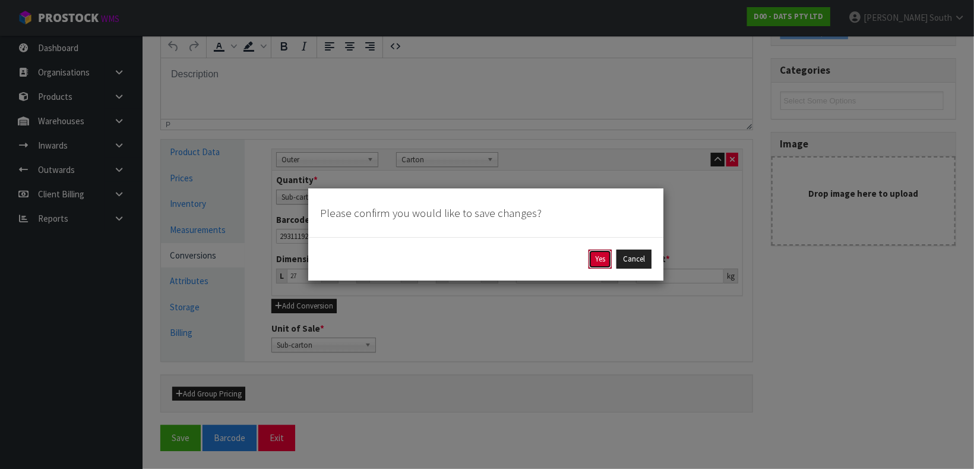
click button "Yes" at bounding box center [599, 258] width 23 height 19
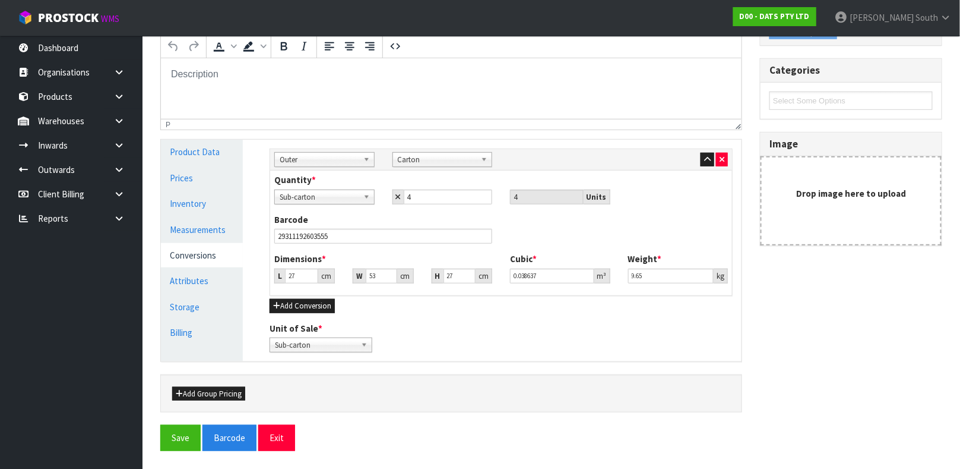
scroll to position [0, 0]
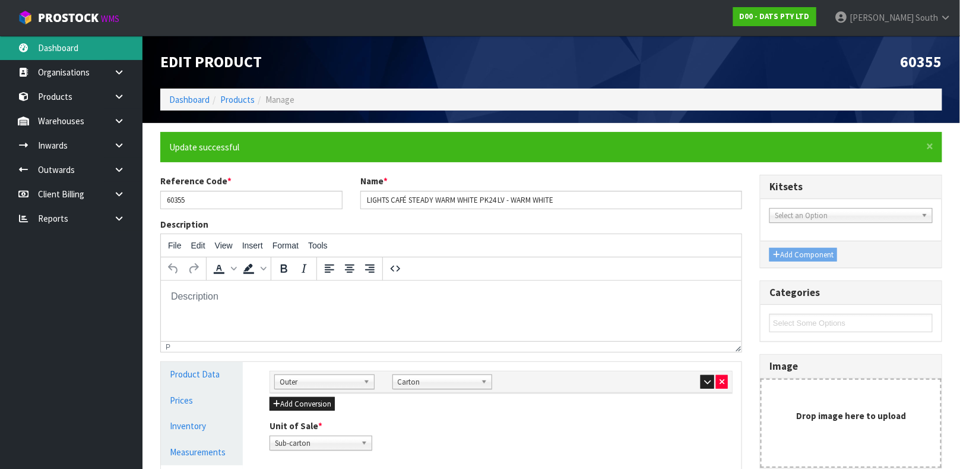
click at [77, 52] on link "Dashboard" at bounding box center [71, 48] width 143 height 24
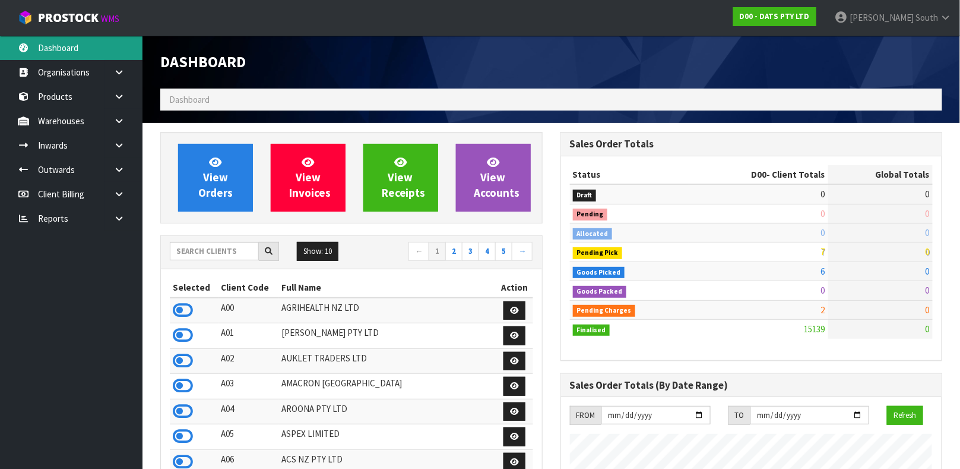
scroll to position [939, 400]
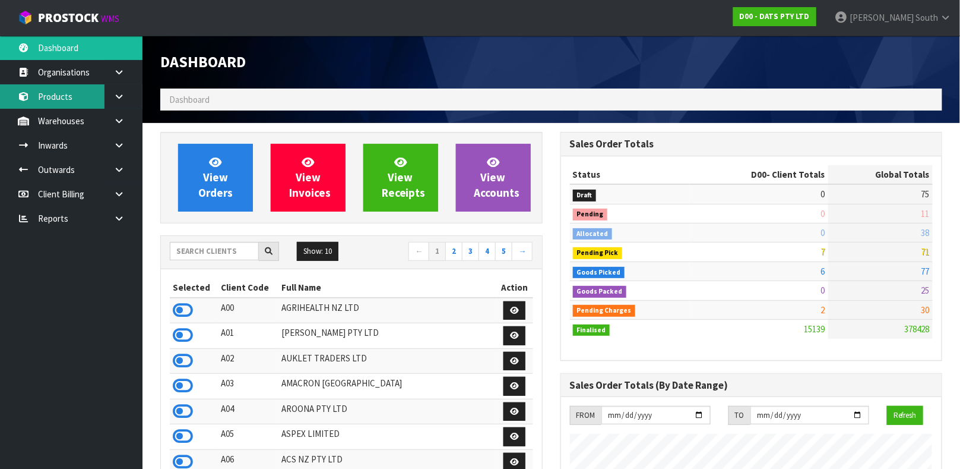
click at [56, 94] on link "Products" at bounding box center [71, 96] width 143 height 24
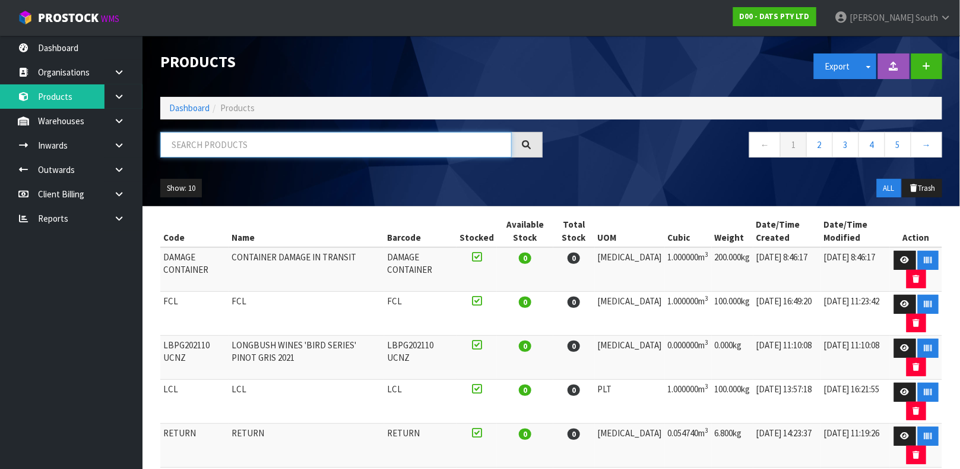
click at [218, 135] on input "text" at bounding box center [336, 145] width 352 height 26
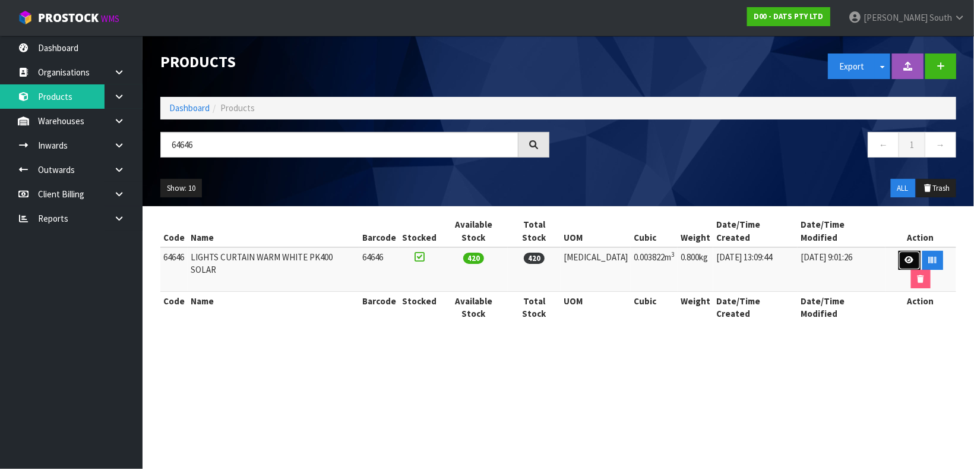
click at [898, 254] on link at bounding box center [909, 260] width 22 height 19
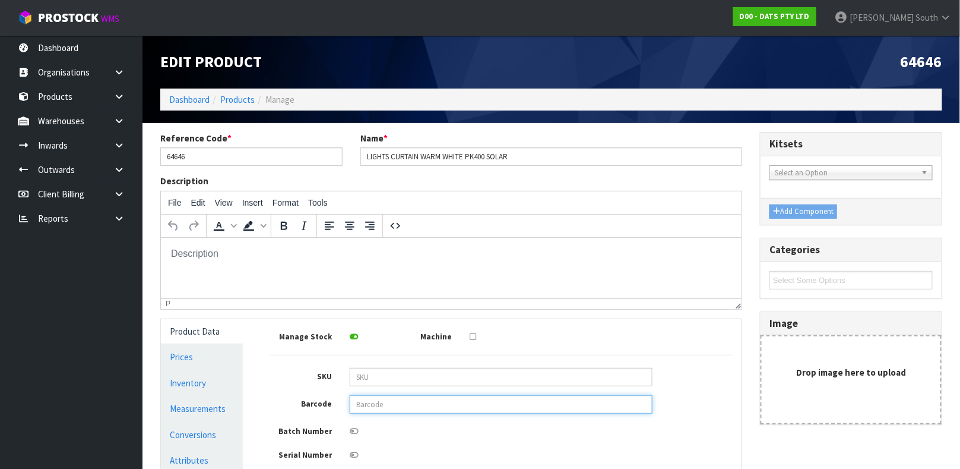
click at [351, 413] on input "text" at bounding box center [501, 404] width 303 height 18
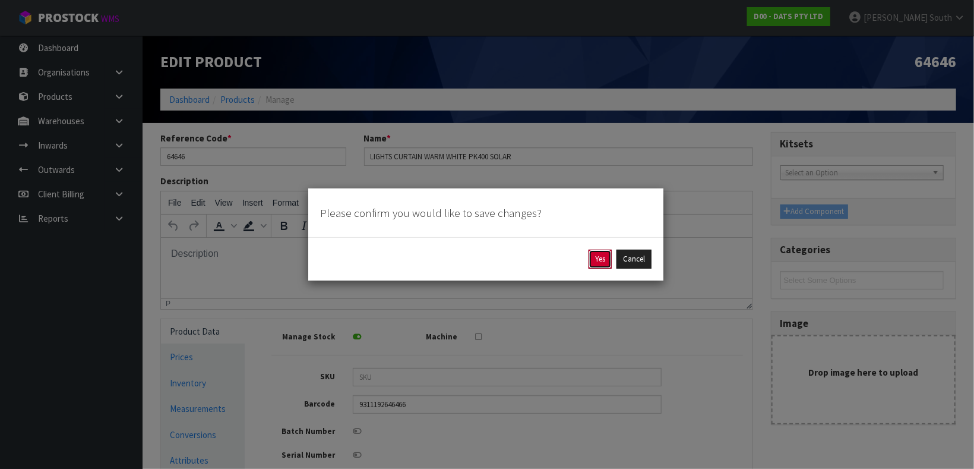
click button "Yes" at bounding box center [599, 258] width 23 height 19
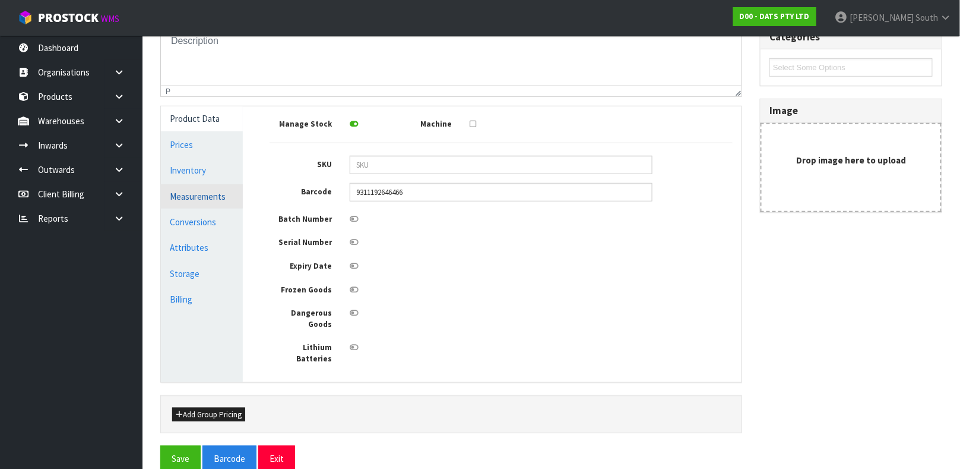
click at [197, 201] on link "Measurements" at bounding box center [202, 196] width 82 height 24
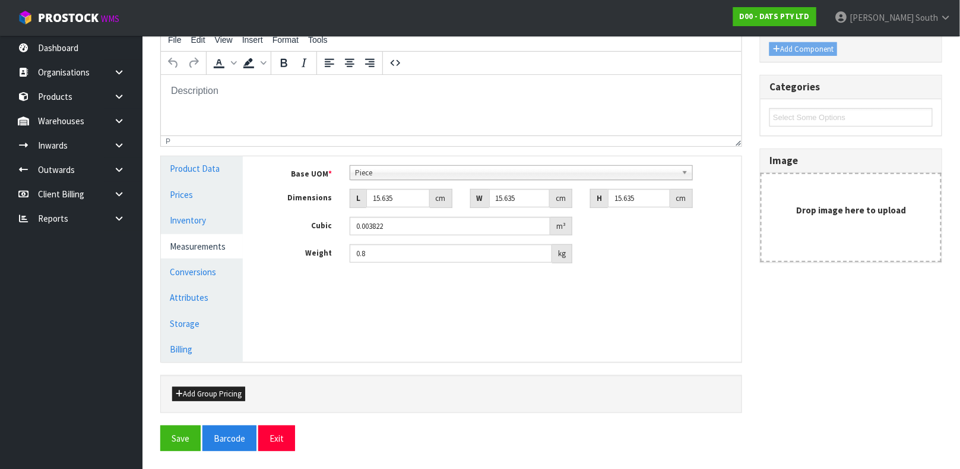
click at [455, 172] on span "Piece" at bounding box center [516, 173] width 322 height 14
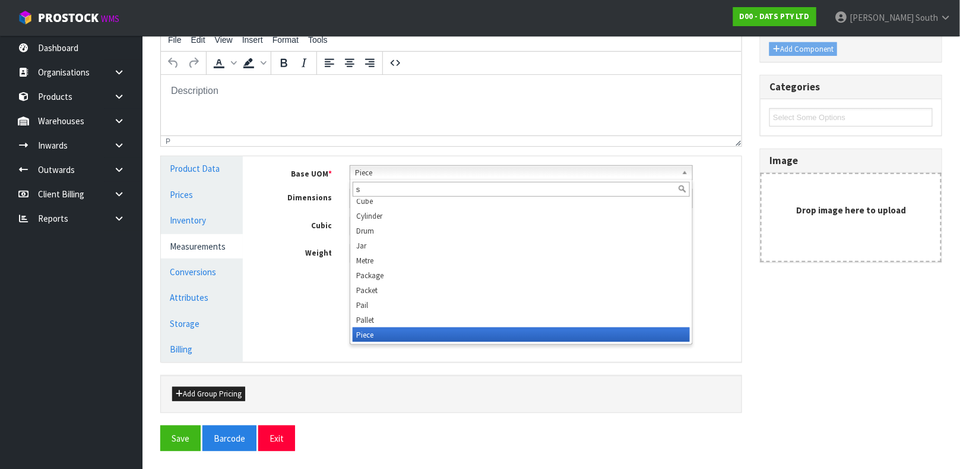
scroll to position [0, 0]
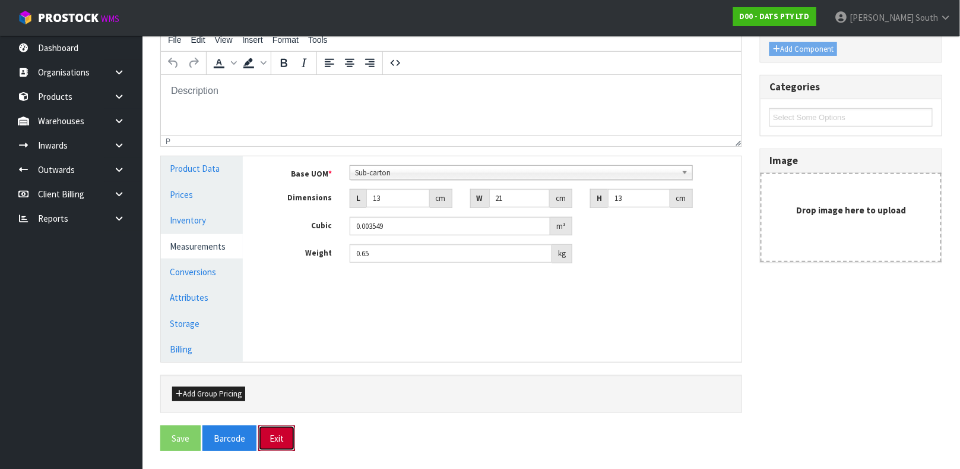
click at [258, 425] on button "Exit" at bounding box center [276, 438] width 37 height 26
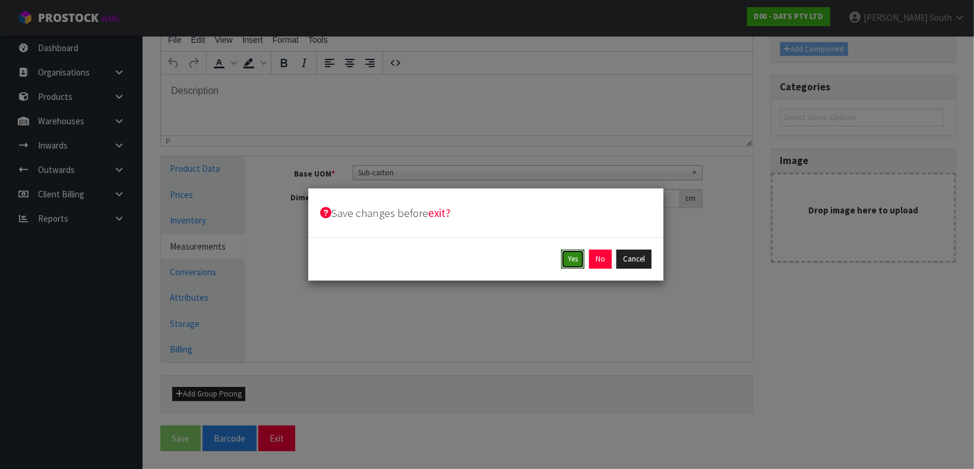
click button "Yes" at bounding box center [572, 258] width 23 height 19
click button "Yes" at bounding box center [599, 258] width 23 height 19
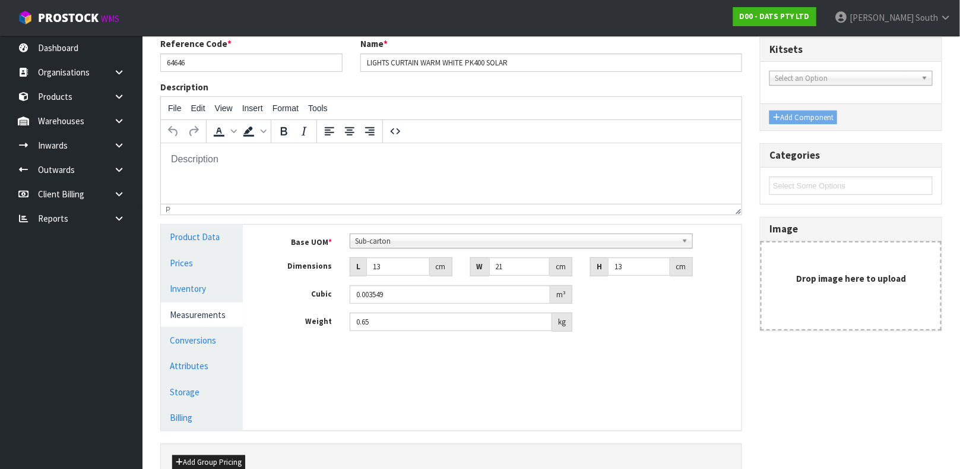
scroll to position [205, 0]
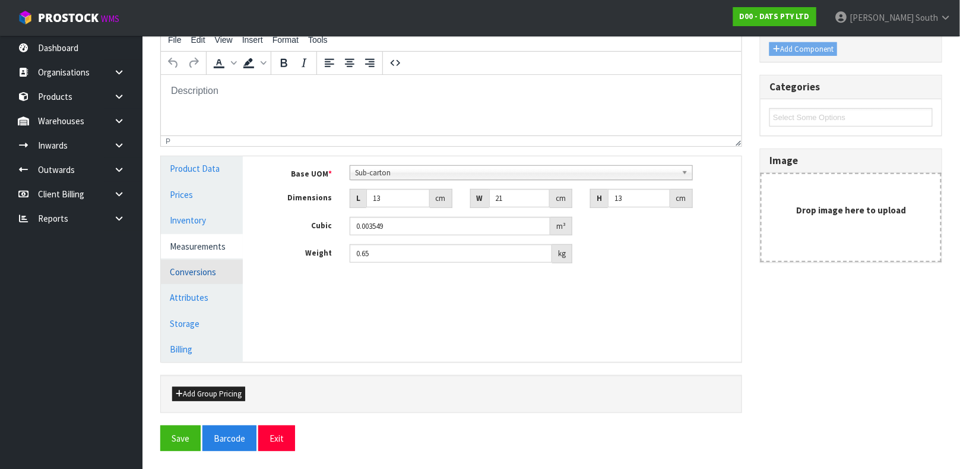
click at [208, 259] on link "Conversions" at bounding box center [202, 271] width 82 height 24
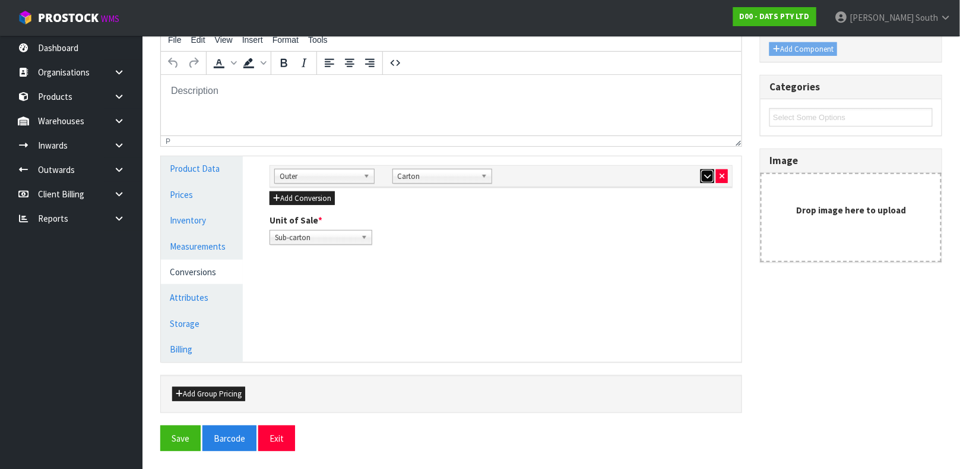
click at [703, 169] on button "button" at bounding box center [708, 176] width 14 height 14
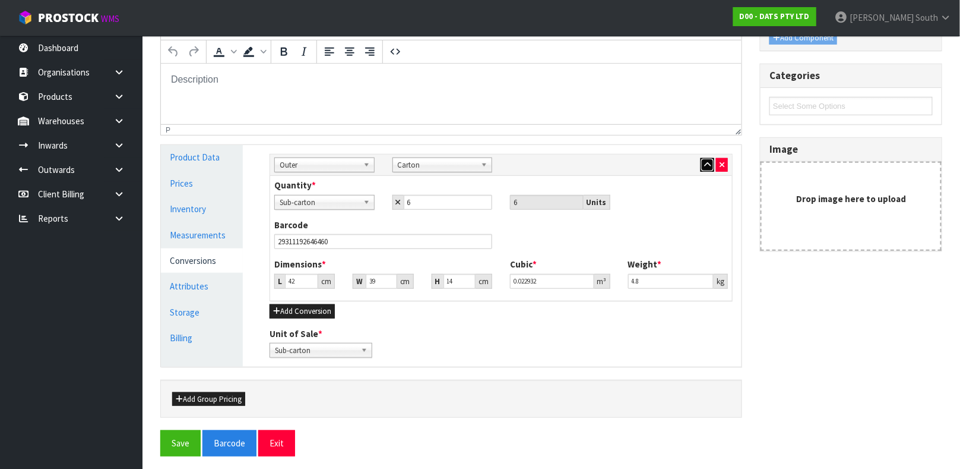
scroll to position [222, 0]
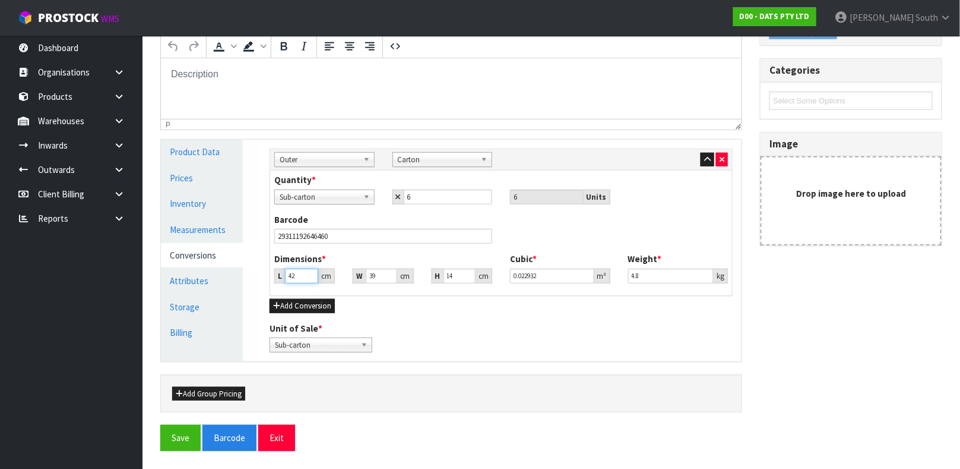
click at [296, 277] on input "42" at bounding box center [301, 275] width 33 height 15
click at [160, 425] on button "Save" at bounding box center [180, 438] width 40 height 26
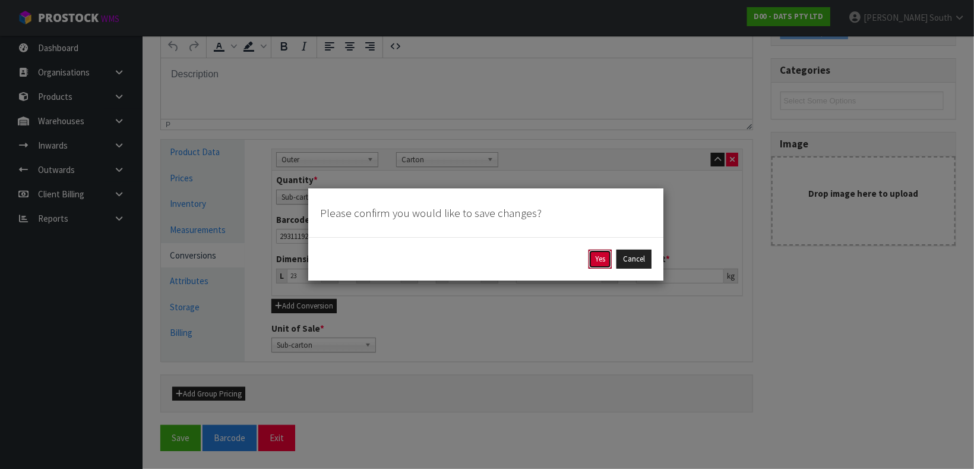
click button "Yes" at bounding box center [599, 258] width 23 height 19
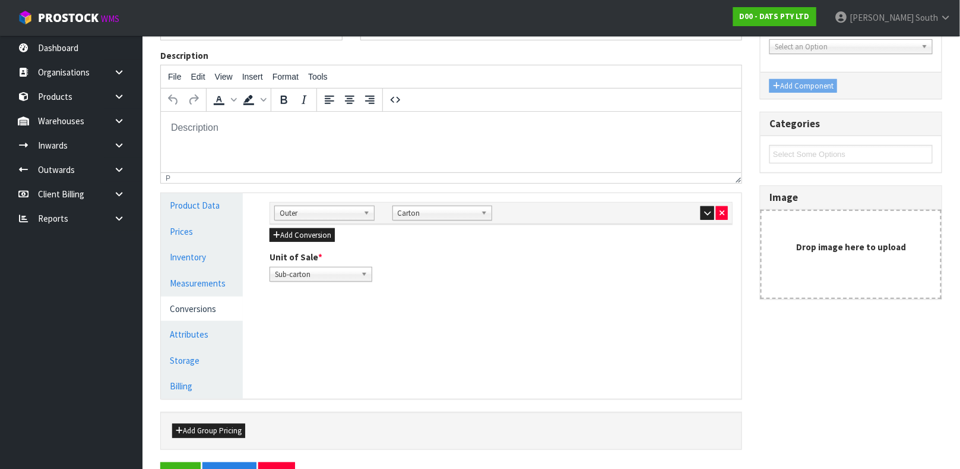
scroll to position [205, 0]
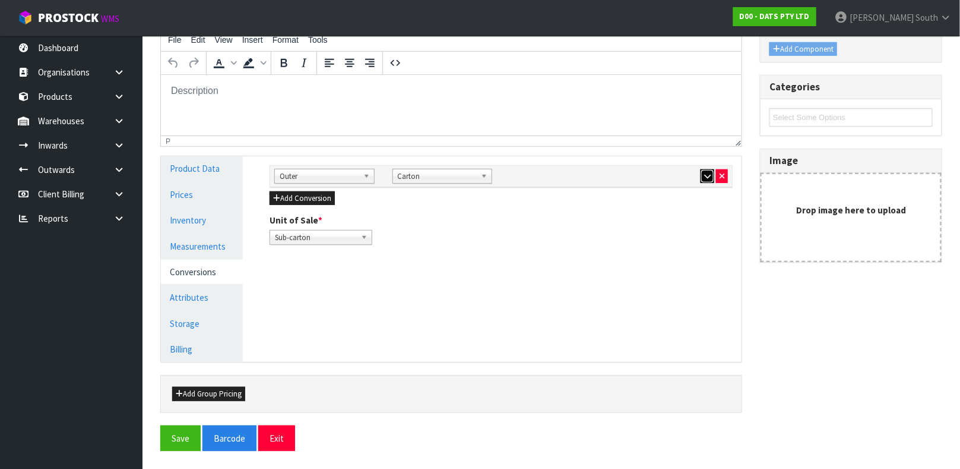
click at [705, 178] on icon "button" at bounding box center [707, 176] width 7 height 8
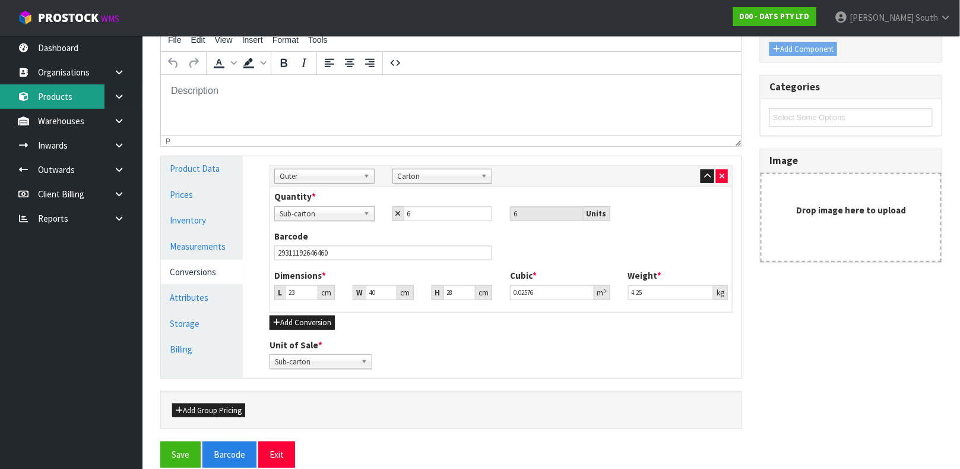
click at [33, 102] on link "Products" at bounding box center [71, 96] width 143 height 24
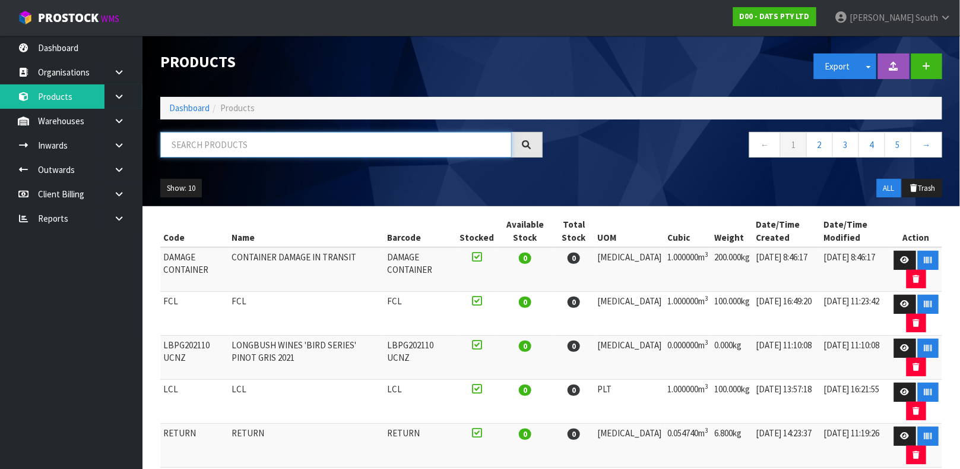
click at [395, 141] on input "text" at bounding box center [336, 145] width 352 height 26
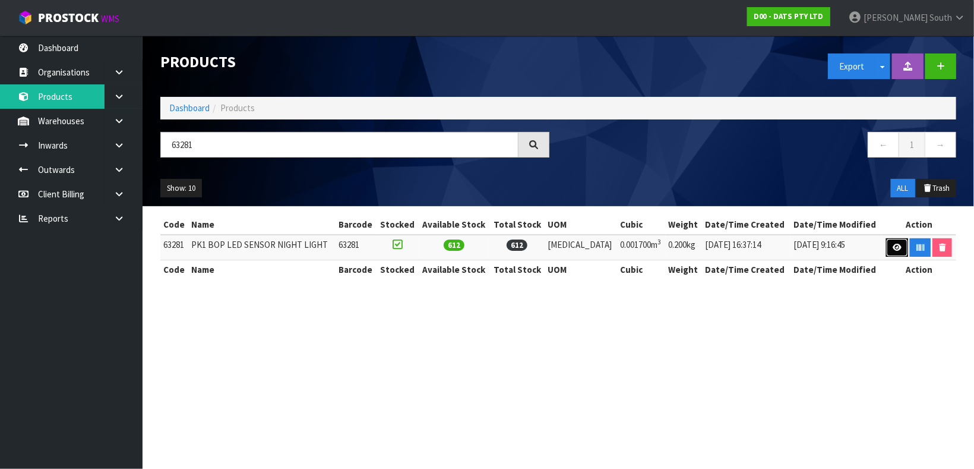
click at [892, 245] on icon at bounding box center [896, 247] width 9 height 8
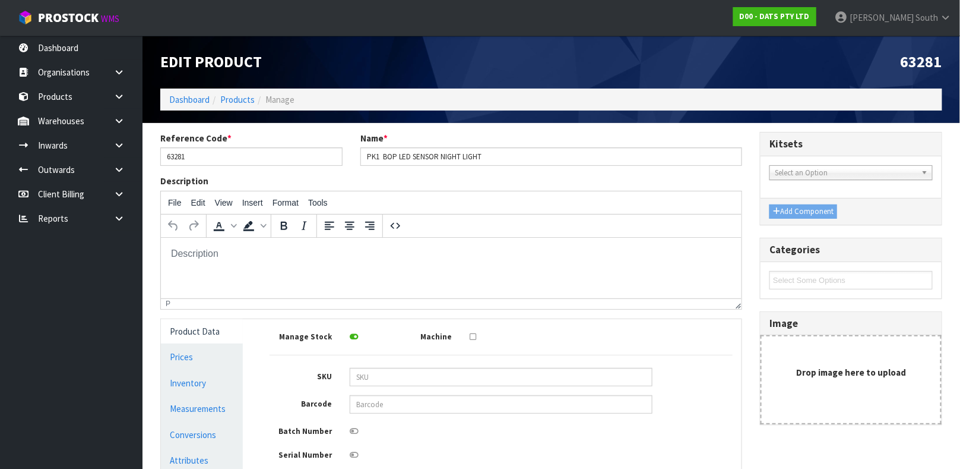
scroll to position [213, 0]
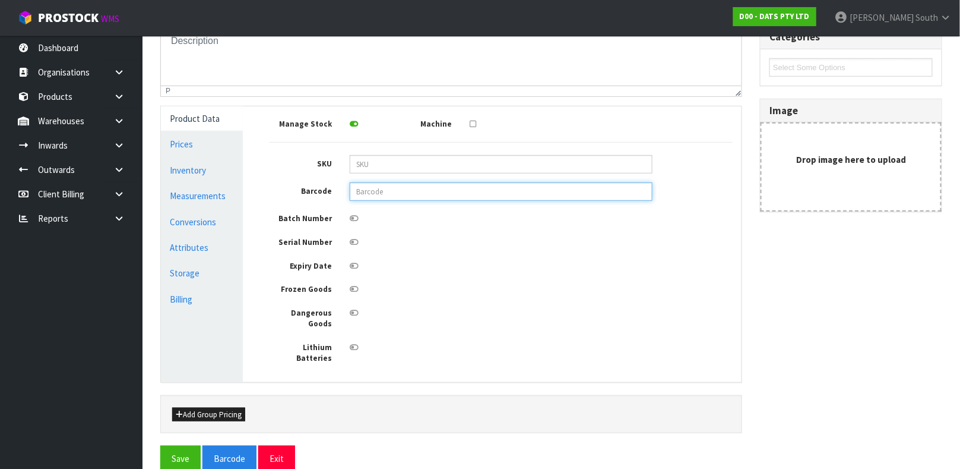
click at [384, 189] on input "text" at bounding box center [501, 191] width 303 height 18
click at [160, 445] on button "Save" at bounding box center [180, 458] width 40 height 26
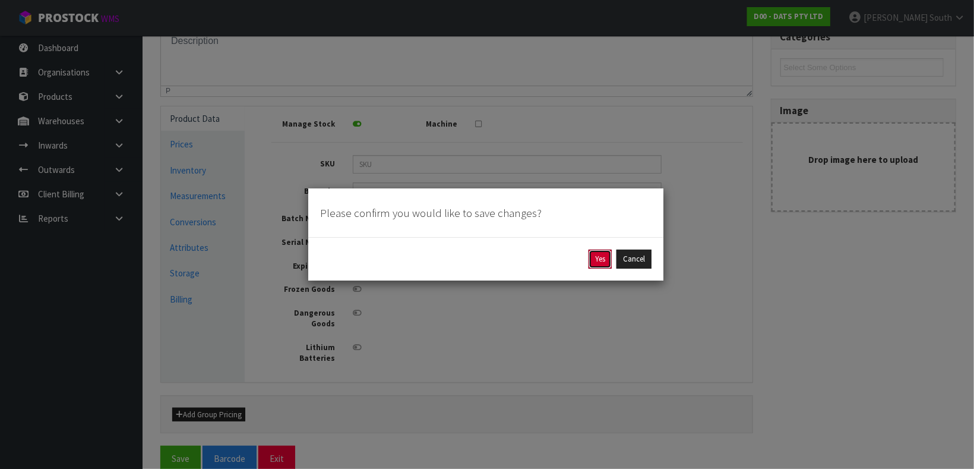
click button "Yes" at bounding box center [599, 258] width 23 height 19
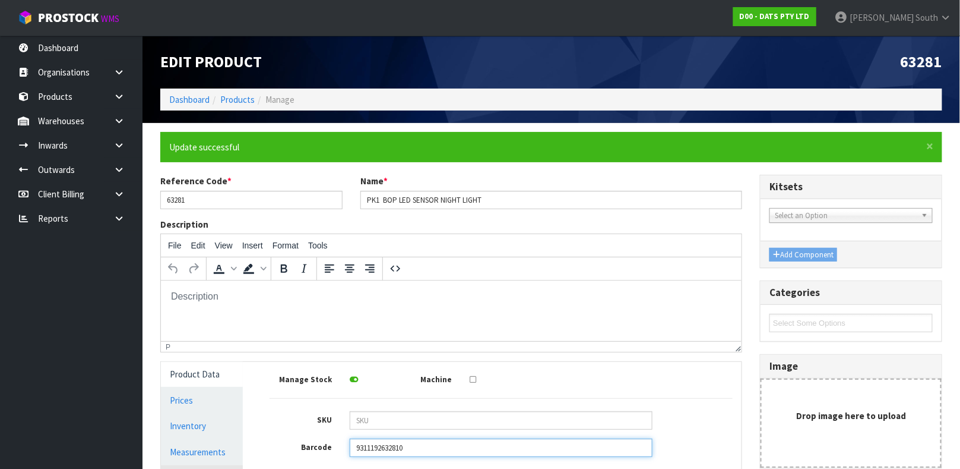
scroll to position [255, 0]
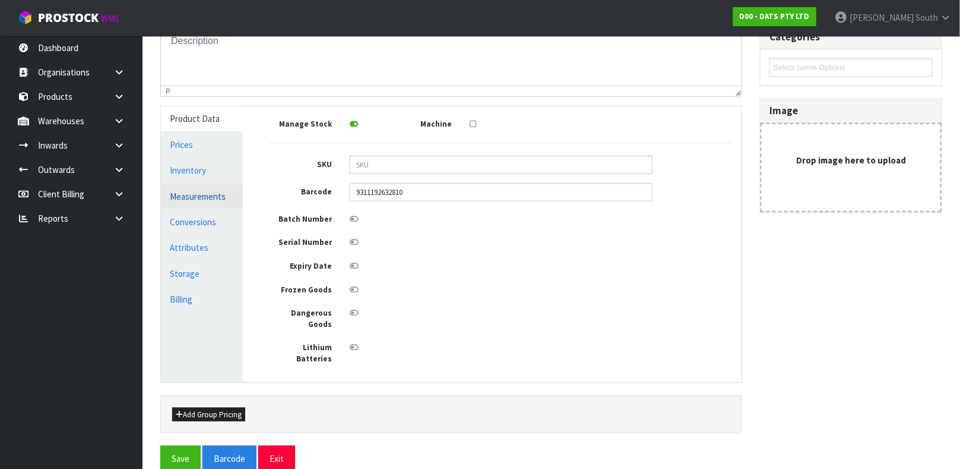
click at [188, 194] on link "Measurements" at bounding box center [202, 196] width 82 height 24
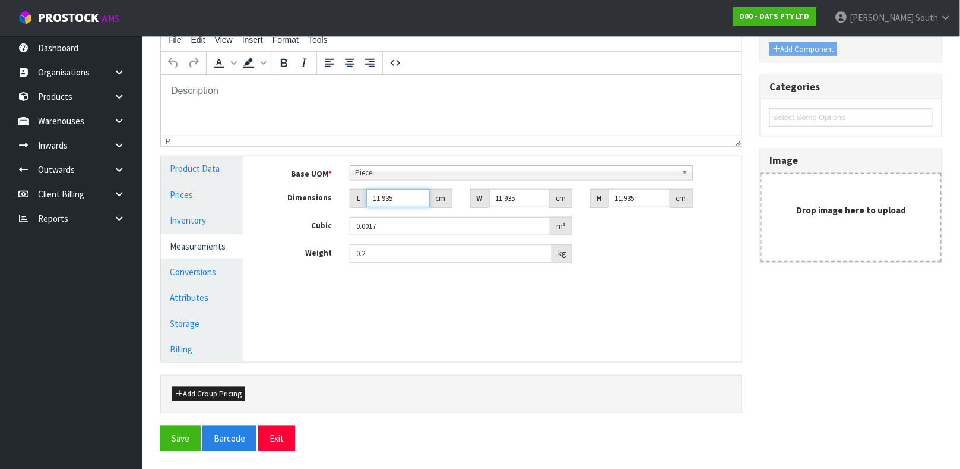
click at [384, 196] on input "11.935" at bounding box center [398, 198] width 64 height 18
click at [160, 425] on button "Save" at bounding box center [180, 438] width 40 height 26
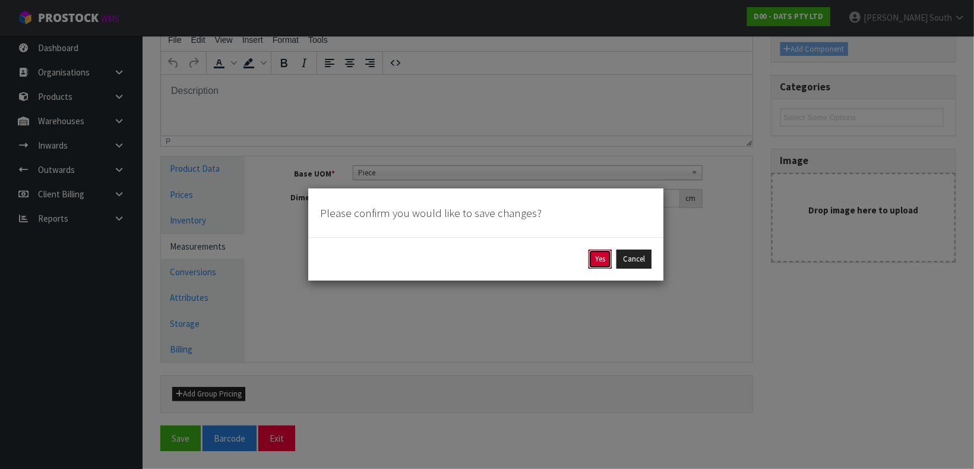
click button "Yes" at bounding box center [599, 258] width 23 height 19
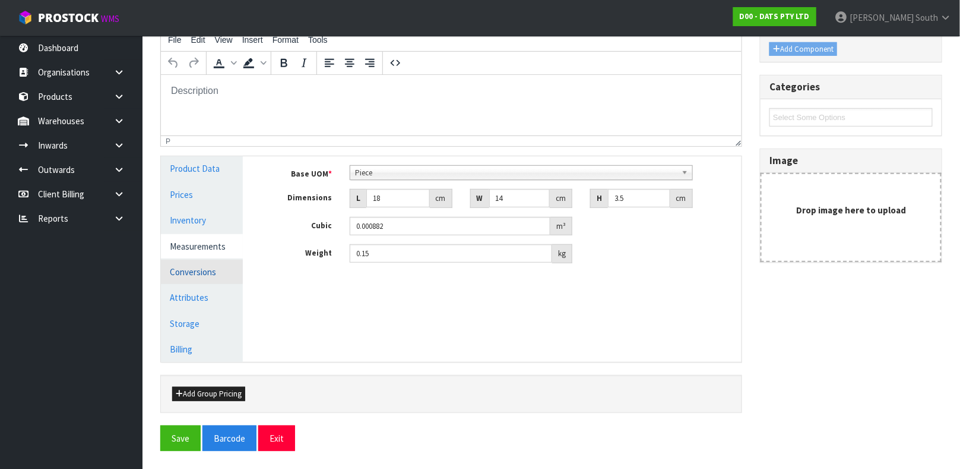
click at [216, 264] on link "Conversions" at bounding box center [202, 271] width 82 height 24
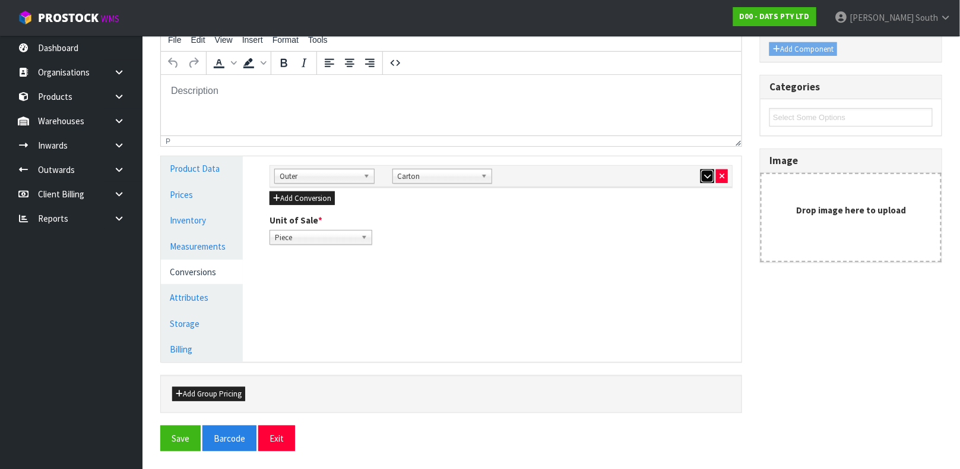
click at [708, 180] on button "button" at bounding box center [708, 176] width 14 height 14
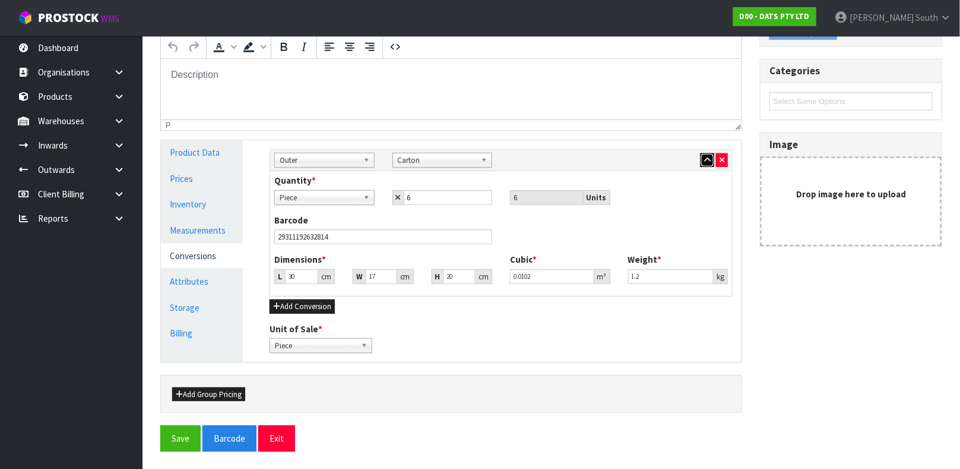
scroll to position [222, 0]
click at [300, 276] on input "30" at bounding box center [301, 275] width 33 height 15
click at [160, 425] on button "Save" at bounding box center [180, 438] width 40 height 26
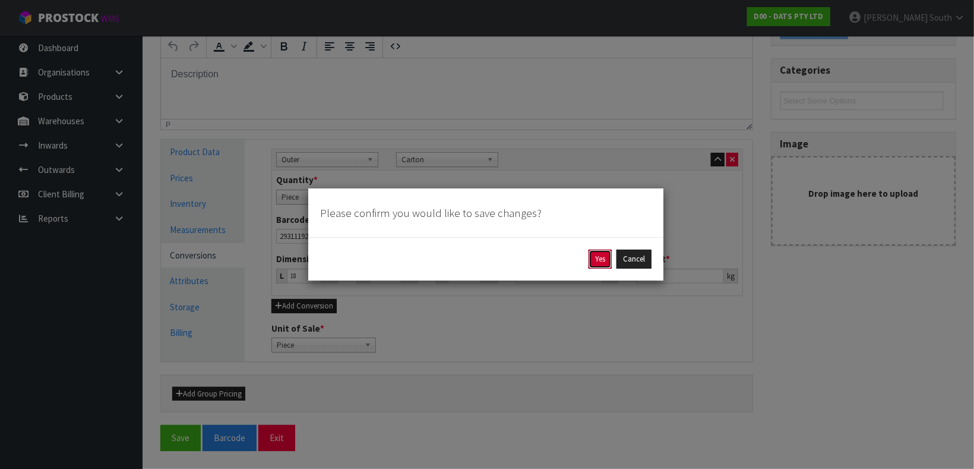
click button "Yes" at bounding box center [599, 258] width 23 height 19
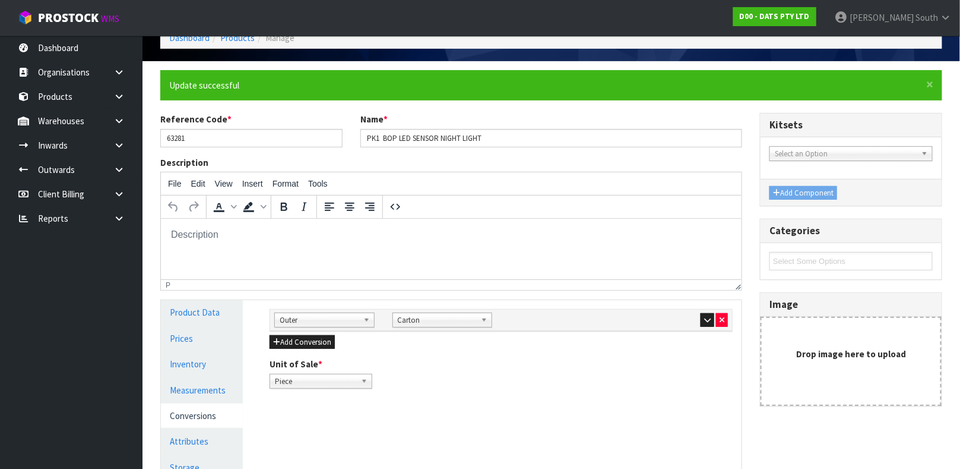
scroll to position [89, 0]
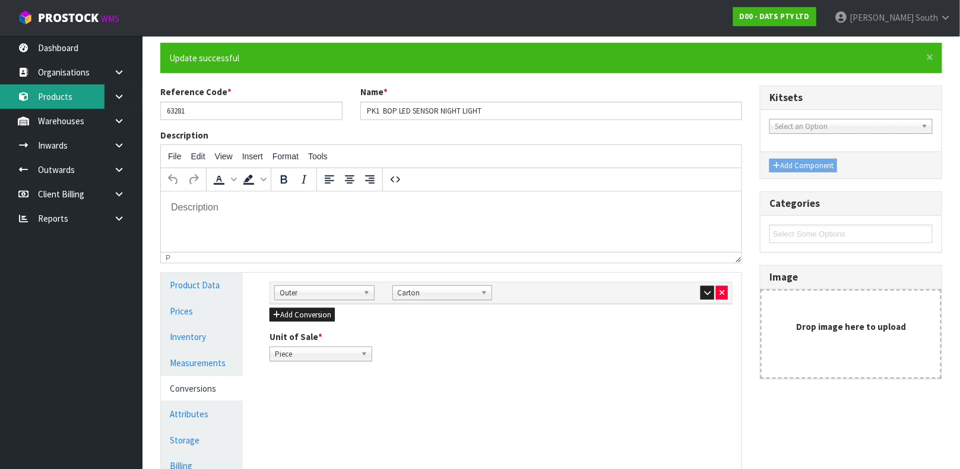
click at [60, 105] on link "Products" at bounding box center [71, 96] width 143 height 24
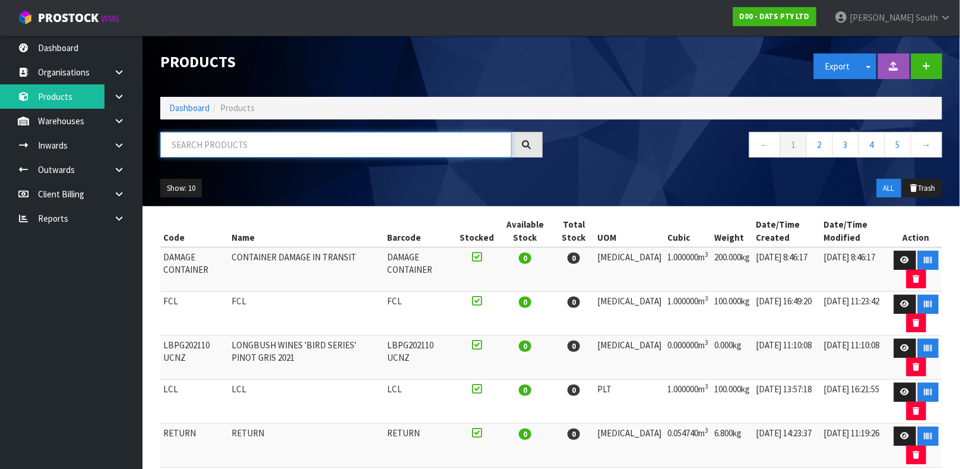
click at [371, 147] on input "text" at bounding box center [336, 145] width 352 height 26
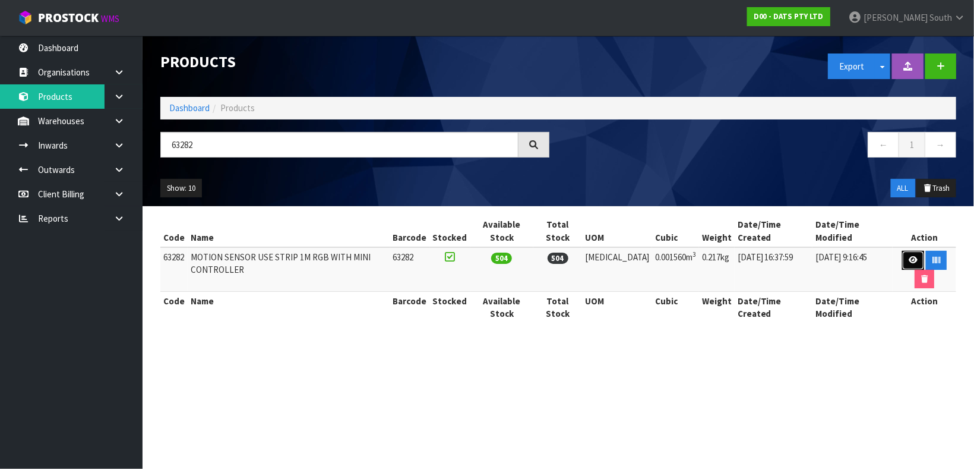
click at [902, 251] on link at bounding box center [913, 260] width 22 height 19
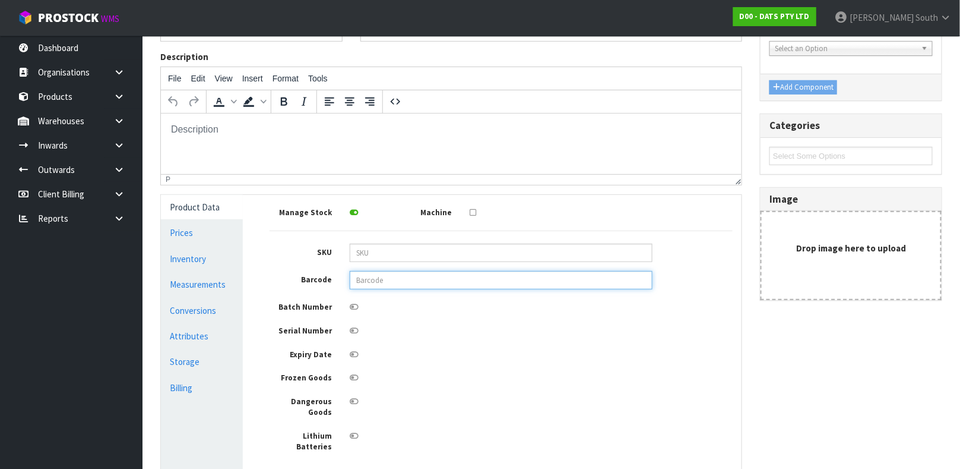
click at [407, 275] on input "text" at bounding box center [501, 280] width 303 height 18
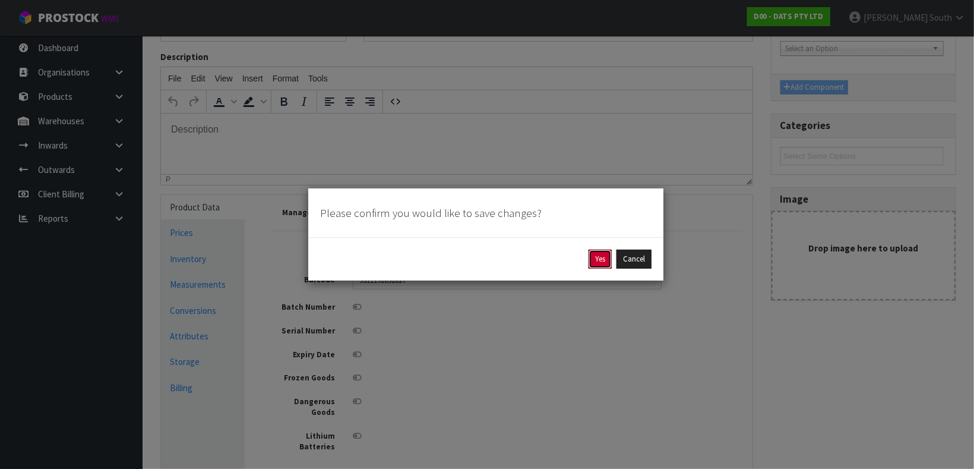
click button "Yes" at bounding box center [599, 258] width 23 height 19
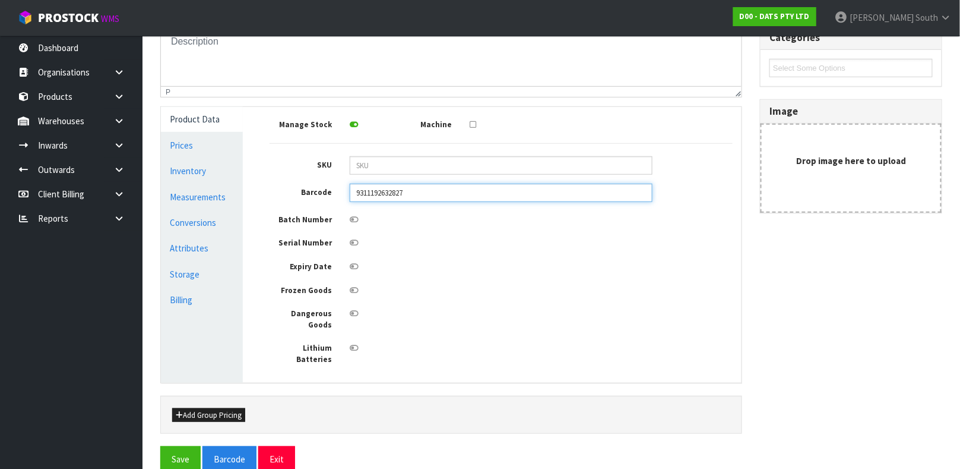
scroll to position [255, 0]
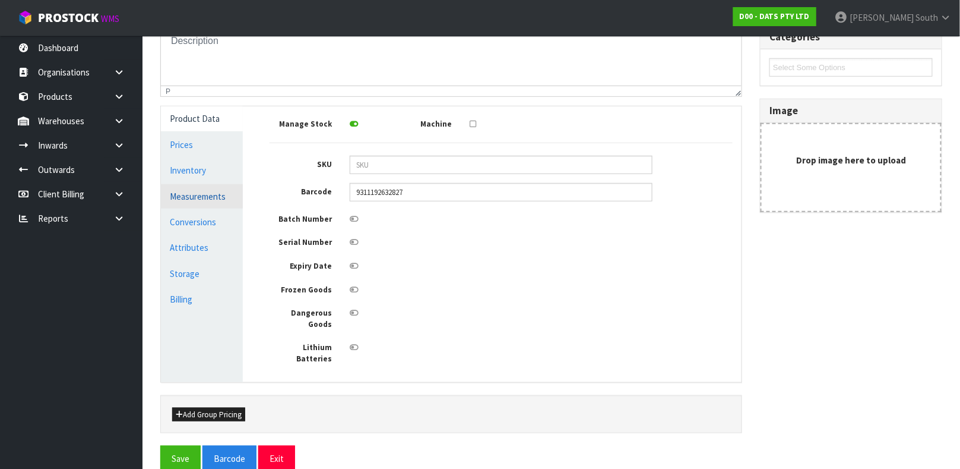
click at [191, 184] on link "Measurements" at bounding box center [202, 196] width 82 height 24
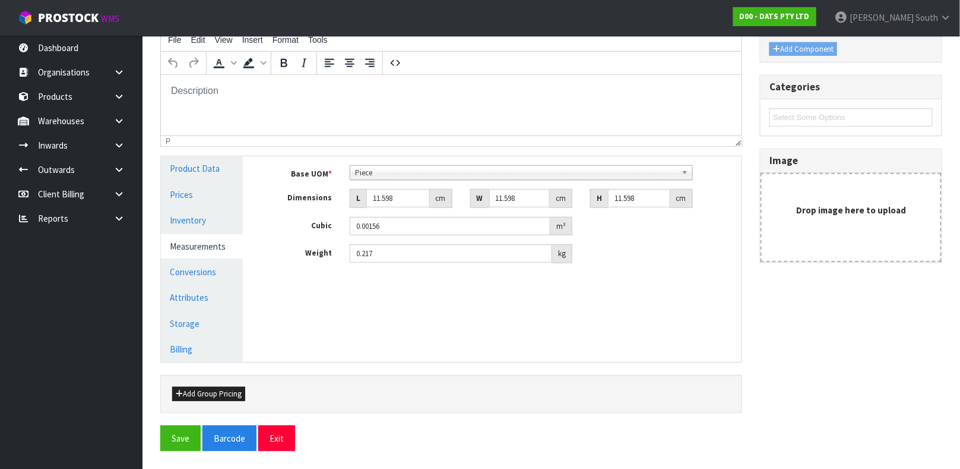
scroll to position [205, 0]
click at [394, 192] on input "11.598" at bounding box center [398, 198] width 64 height 18
click at [160, 425] on button "Save" at bounding box center [180, 438] width 40 height 26
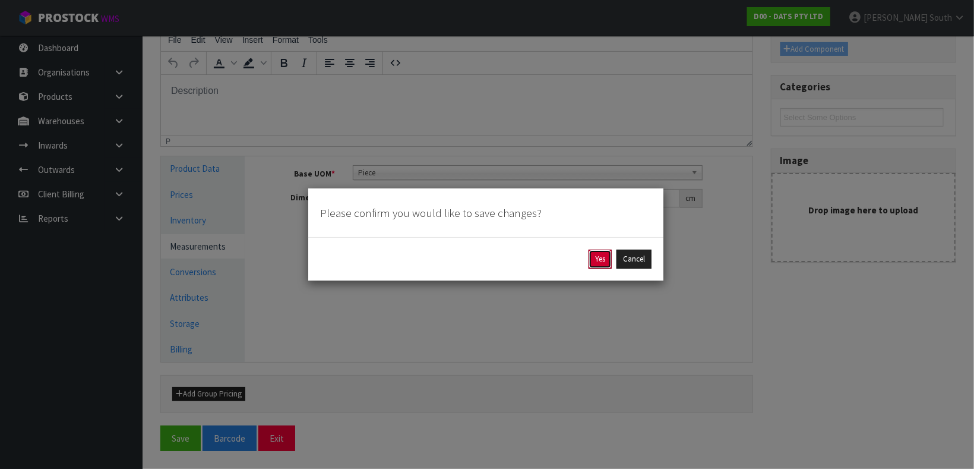
click button "Yes" at bounding box center [599, 258] width 23 height 19
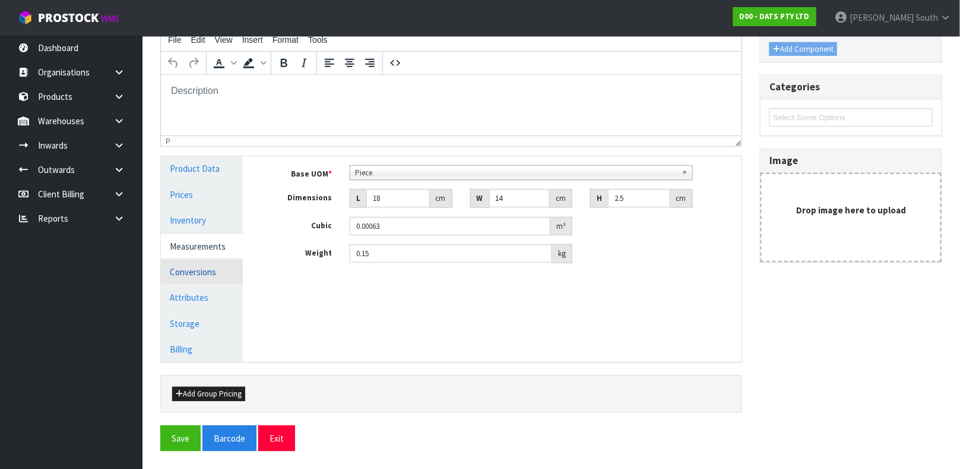
click at [188, 276] on link "Conversions" at bounding box center [202, 271] width 82 height 24
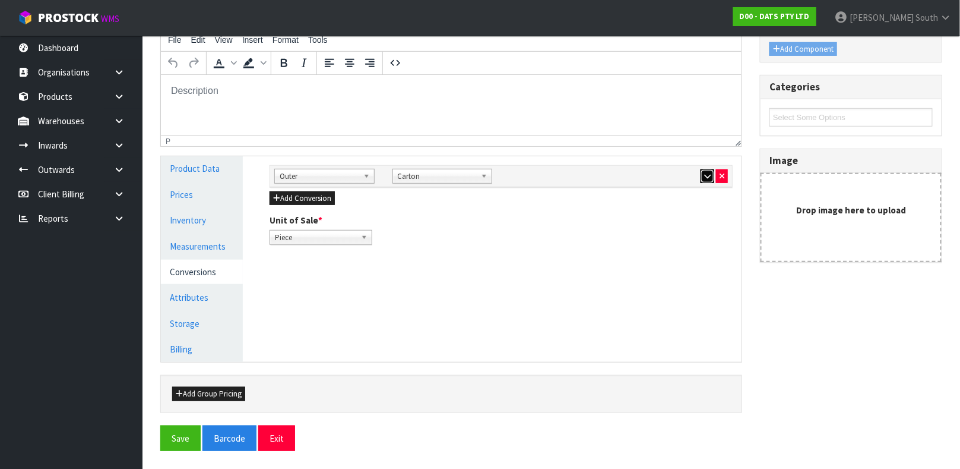
click at [704, 175] on icon "button" at bounding box center [707, 176] width 7 height 8
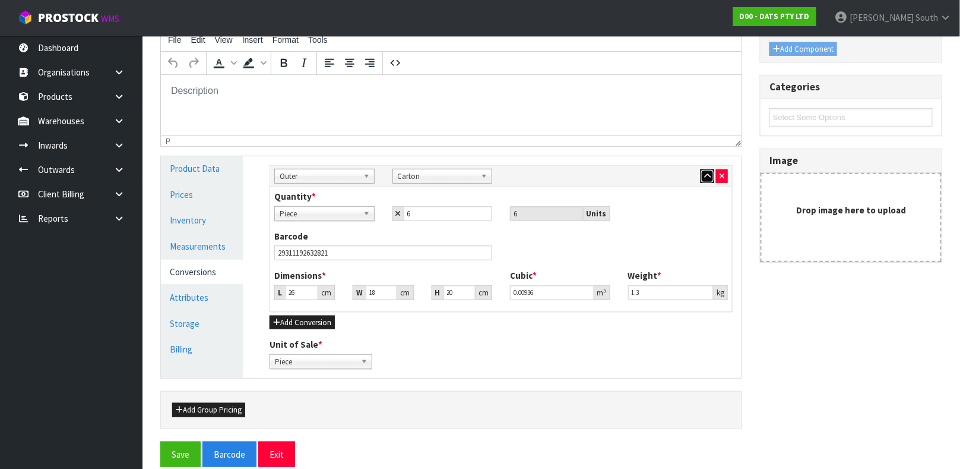
scroll to position [213, 0]
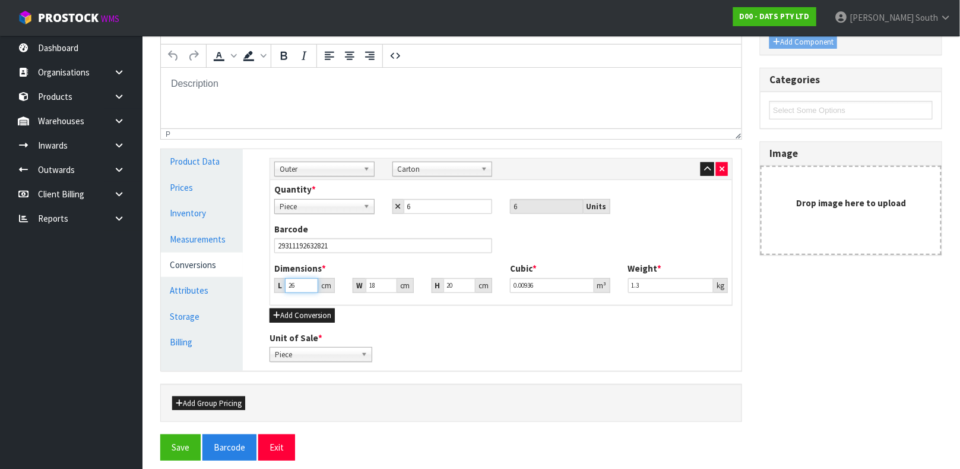
click at [302, 290] on input "26" at bounding box center [301, 285] width 33 height 15
click at [160, 434] on button "Save" at bounding box center [180, 447] width 40 height 26
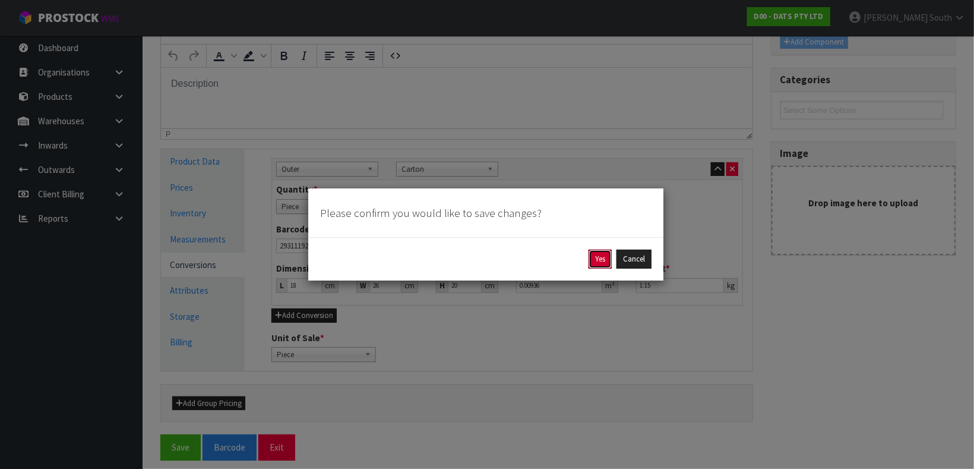
click button "Yes" at bounding box center [599, 258] width 23 height 19
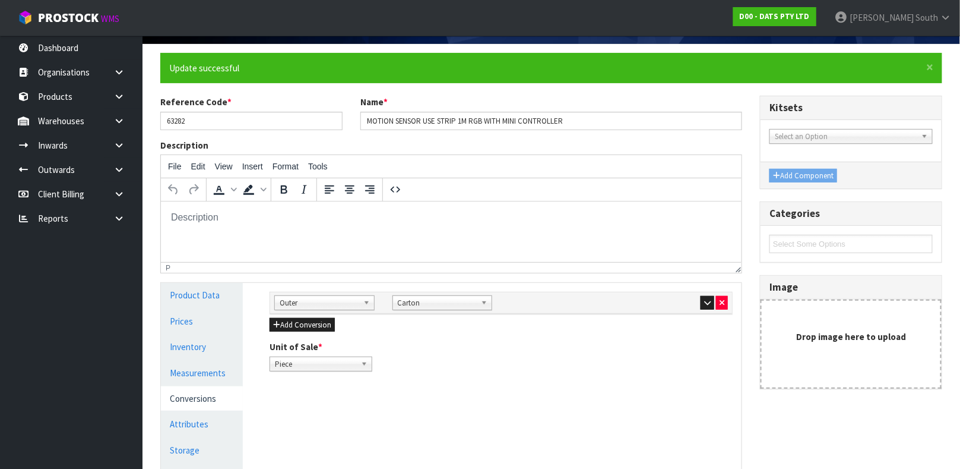
scroll to position [205, 0]
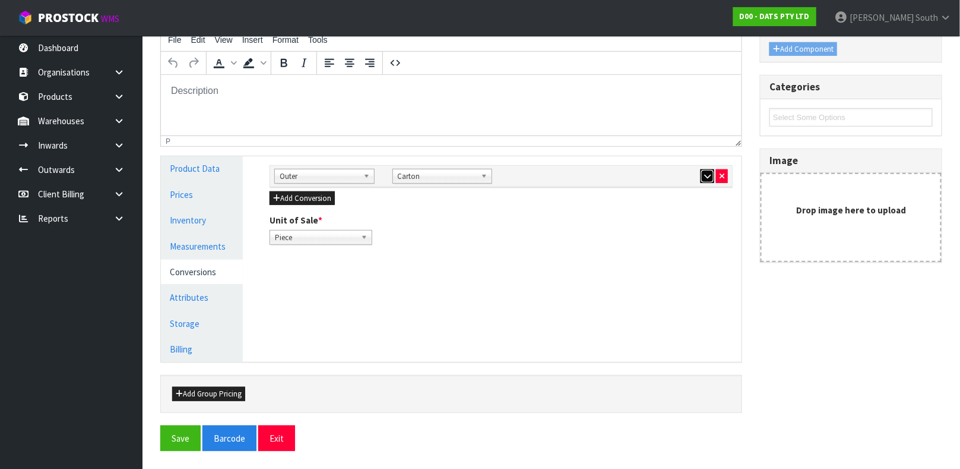
click at [703, 180] on button "button" at bounding box center [708, 176] width 14 height 14
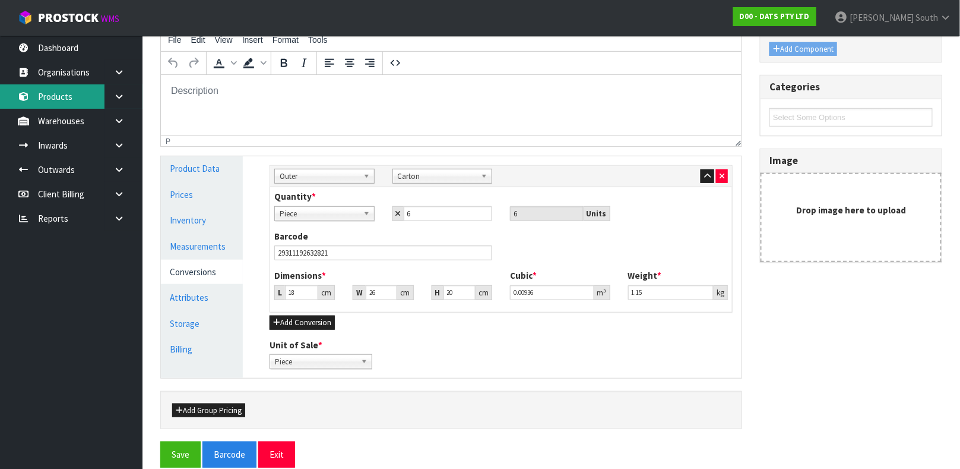
click at [44, 98] on link "Products" at bounding box center [71, 96] width 143 height 24
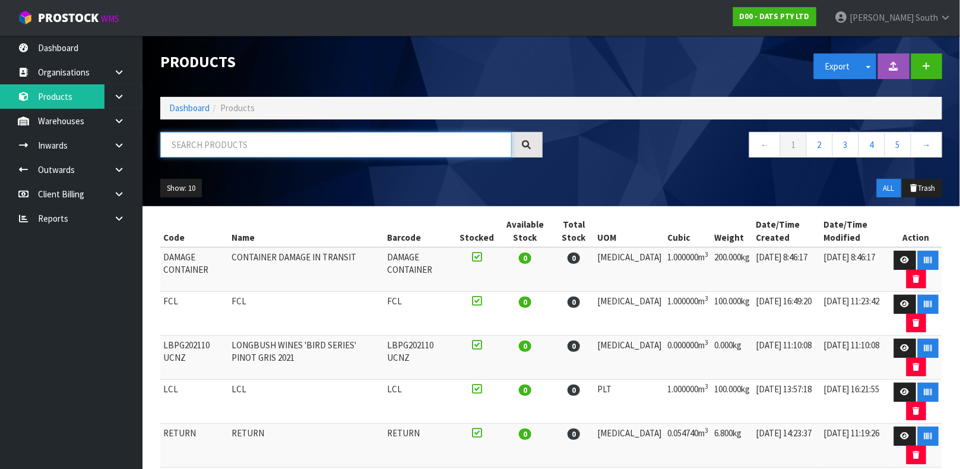
click at [281, 153] on input "text" at bounding box center [336, 145] width 352 height 26
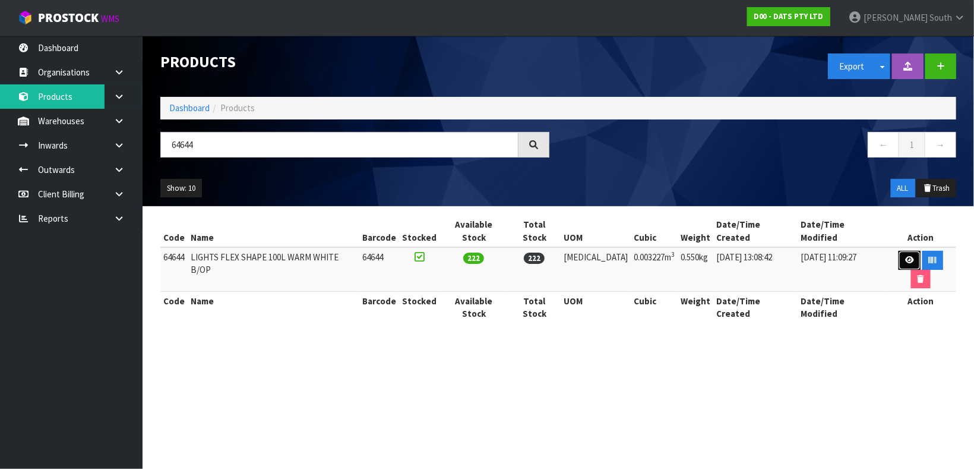
click at [898, 251] on link at bounding box center [909, 260] width 22 height 19
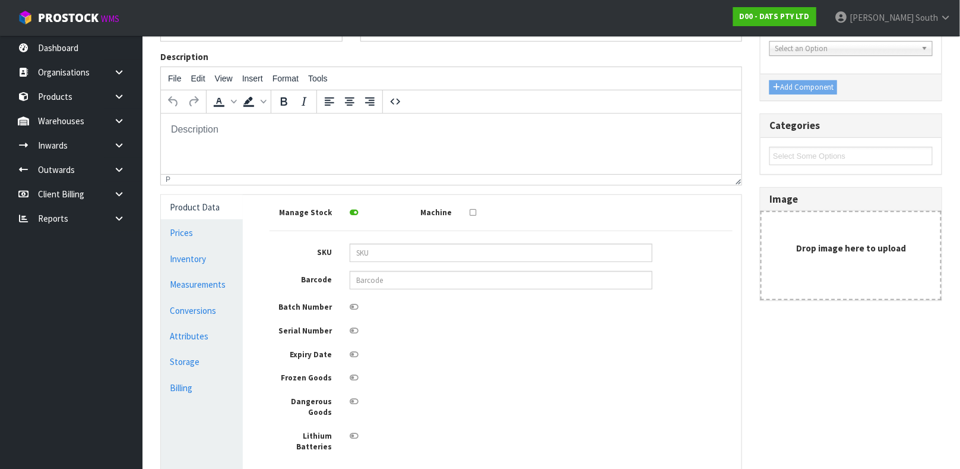
click at [432, 268] on div "Manage Stock Machine SKU Barcode Batch Number Serial Number Expiry Date Frozen …" at bounding box center [501, 328] width 463 height 249
click at [426, 271] on input "text" at bounding box center [501, 280] width 303 height 18
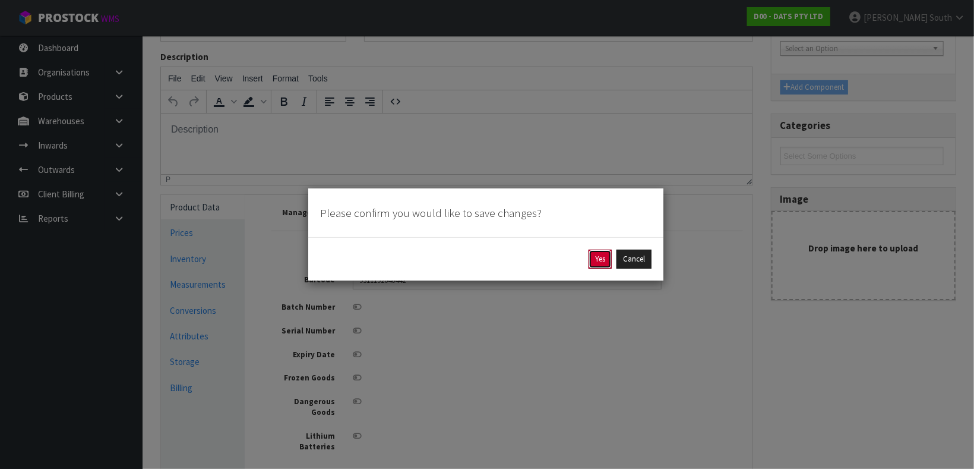
click button "Yes" at bounding box center [599, 258] width 23 height 19
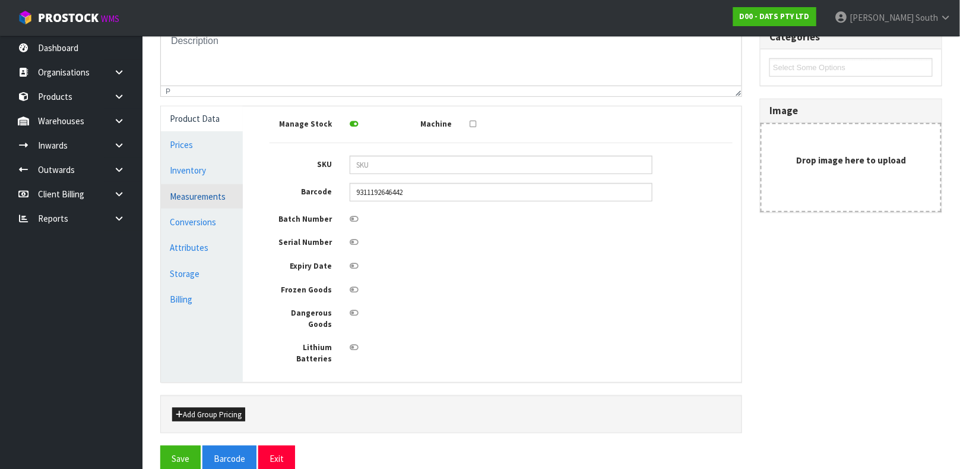
click at [207, 198] on link "Measurements" at bounding box center [202, 196] width 82 height 24
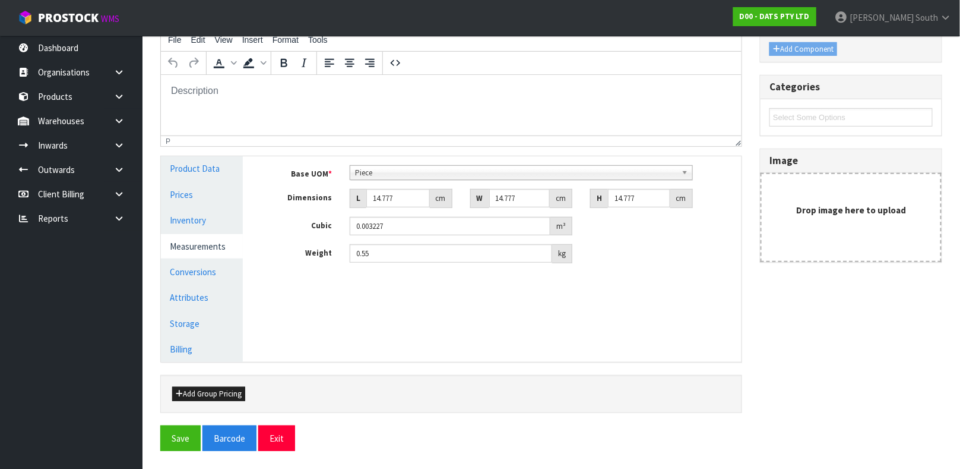
scroll to position [205, 0]
click at [384, 201] on input "14.777" at bounding box center [398, 198] width 64 height 18
click at [160, 425] on button "Save" at bounding box center [180, 438] width 40 height 26
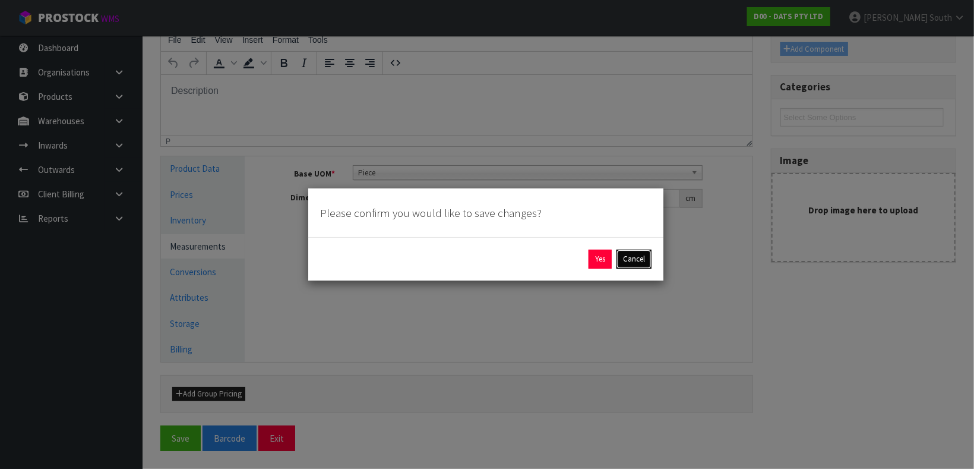
click at [626, 257] on button "Cancel" at bounding box center [633, 258] width 35 height 19
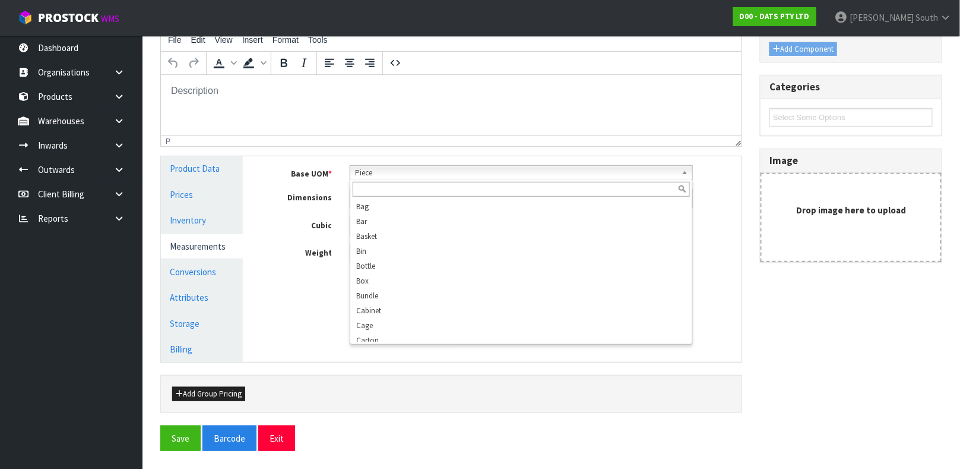
scroll to position [213, 0]
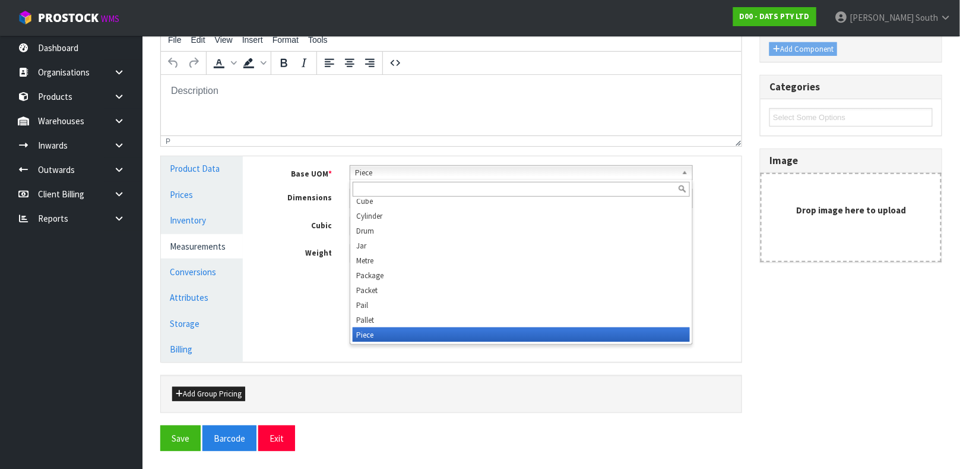
click at [508, 167] on span "Piece" at bounding box center [516, 173] width 322 height 14
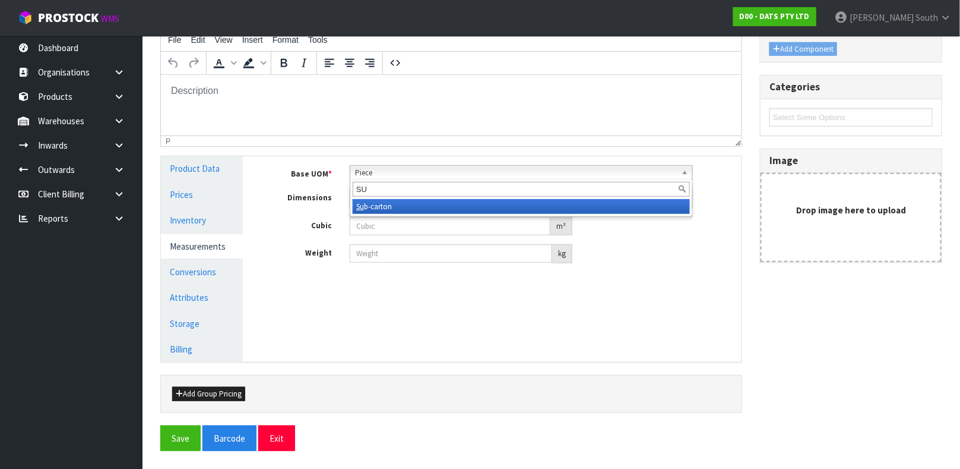
drag, startPoint x: 480, startPoint y: 197, endPoint x: 476, endPoint y: 206, distance: 10.4
click at [479, 201] on div "SU Su b-carton" at bounding box center [521, 197] width 343 height 37
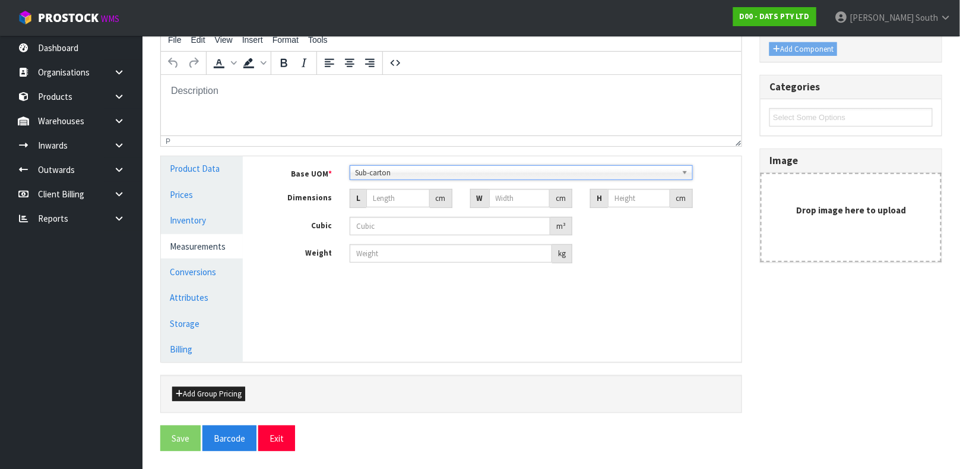
click at [476, 206] on div "W" at bounding box center [479, 198] width 19 height 19
click at [376, 193] on input "number" at bounding box center [398, 198] width 64 height 18
click at [258, 425] on button "Exit" at bounding box center [276, 438] width 37 height 26
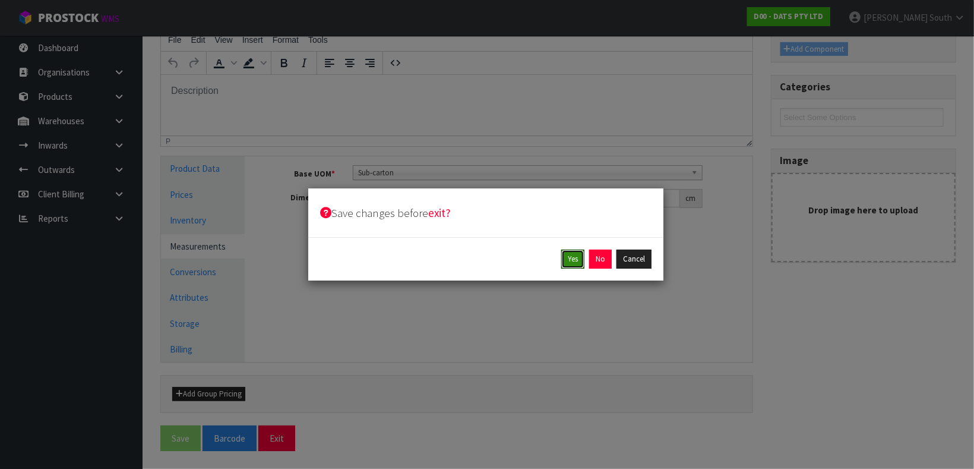
click button "Yes" at bounding box center [572, 258] width 23 height 19
click at [588, 249] on button "Yes" at bounding box center [599, 258] width 23 height 19
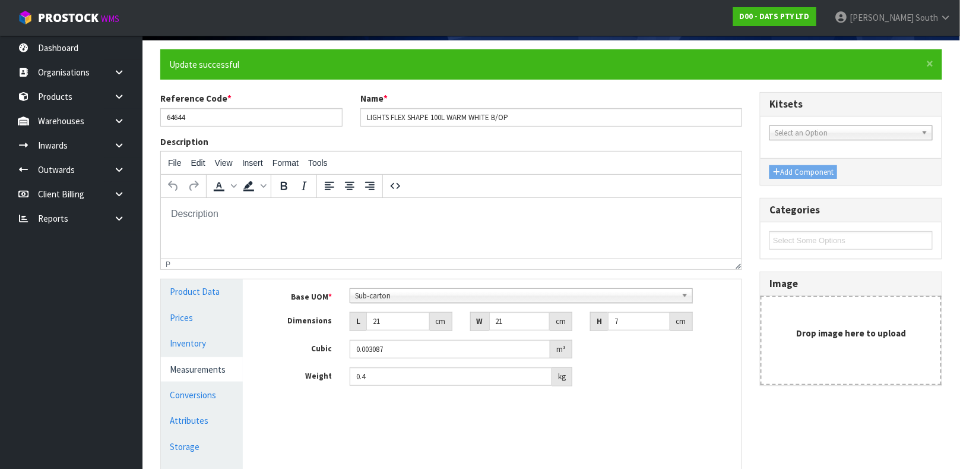
scroll to position [205, 0]
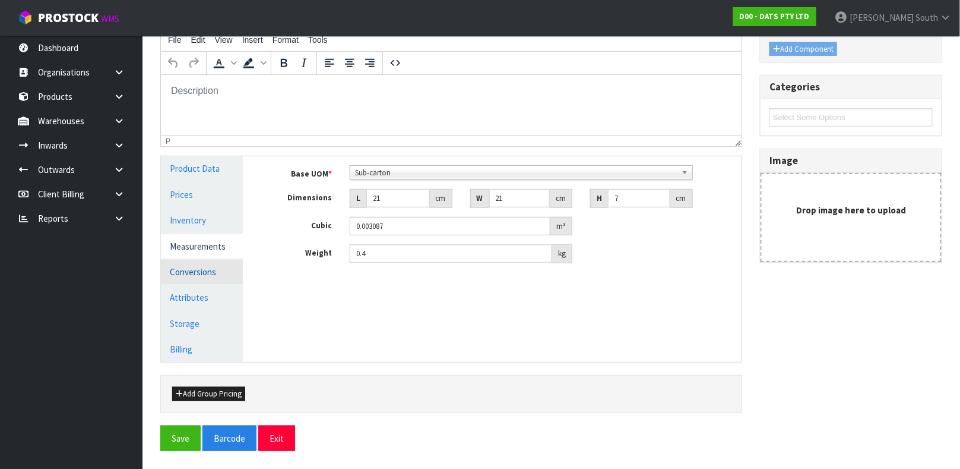
click at [202, 273] on link "Conversions" at bounding box center [202, 271] width 82 height 24
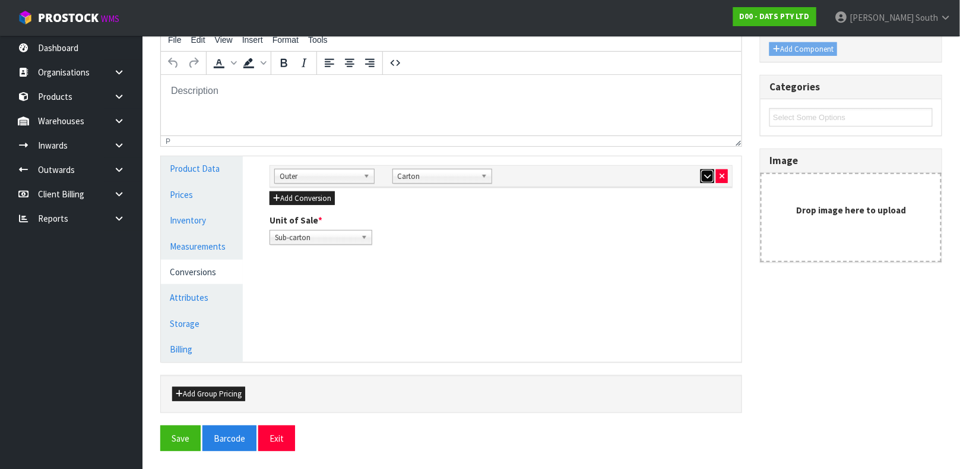
click at [704, 178] on icon "button" at bounding box center [707, 176] width 7 height 8
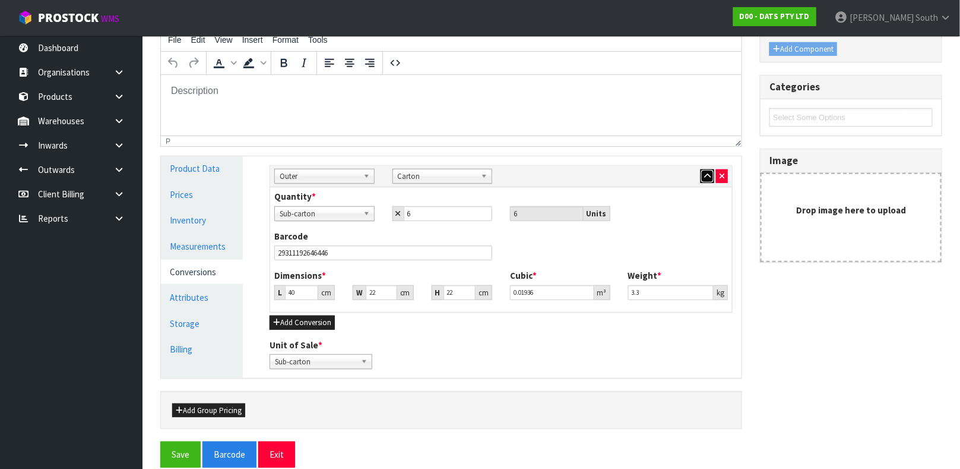
scroll to position [217, 0]
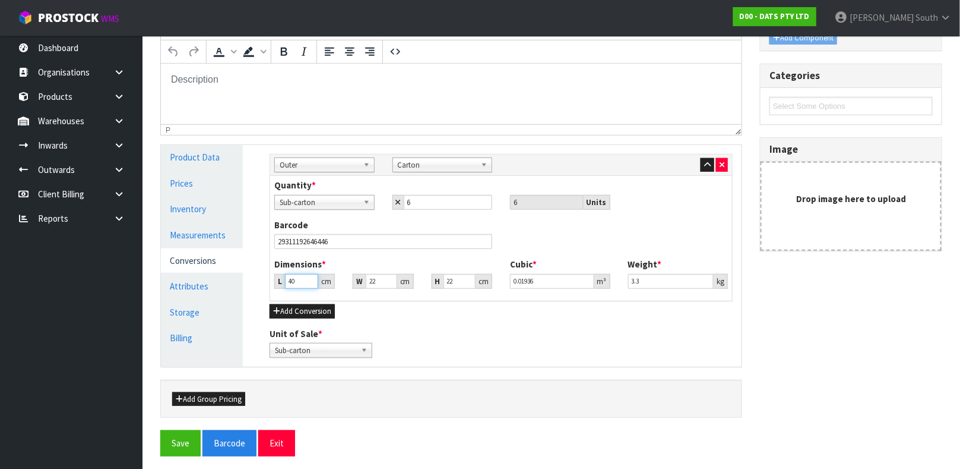
click at [301, 274] on input "40" at bounding box center [301, 281] width 33 height 15
click at [160, 430] on button "Save" at bounding box center [180, 443] width 40 height 26
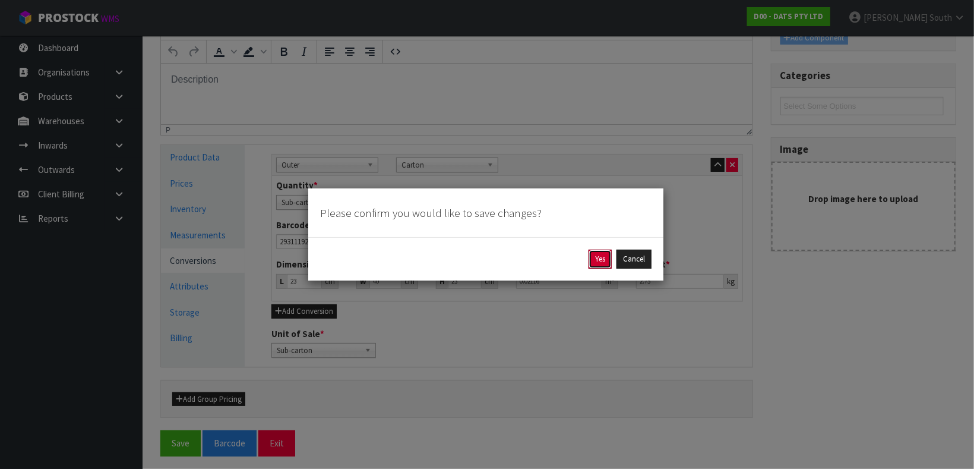
click button "Yes" at bounding box center [599, 258] width 23 height 19
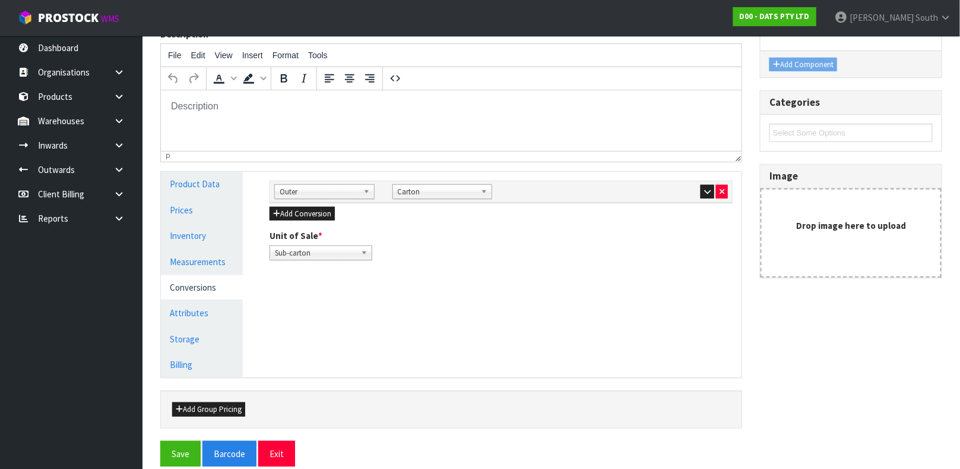
scroll to position [205, 0]
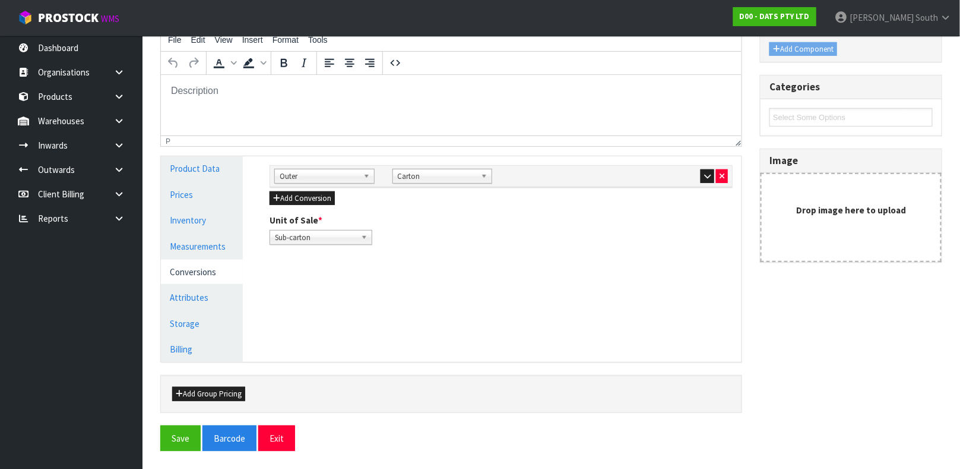
click at [696, 169] on div at bounding box center [678, 176] width 100 height 14
click at [699, 174] on div at bounding box center [678, 176] width 100 height 14
drag, startPoint x: 701, startPoint y: 175, endPoint x: 79, endPoint y: 13, distance: 642.9
click at [701, 175] on button "button" at bounding box center [708, 176] width 14 height 14
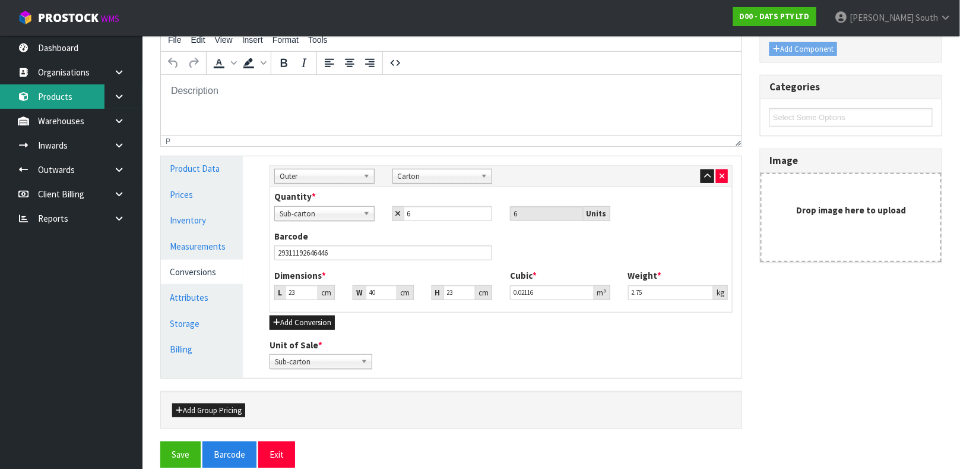
click at [63, 96] on link "Products" at bounding box center [71, 96] width 143 height 24
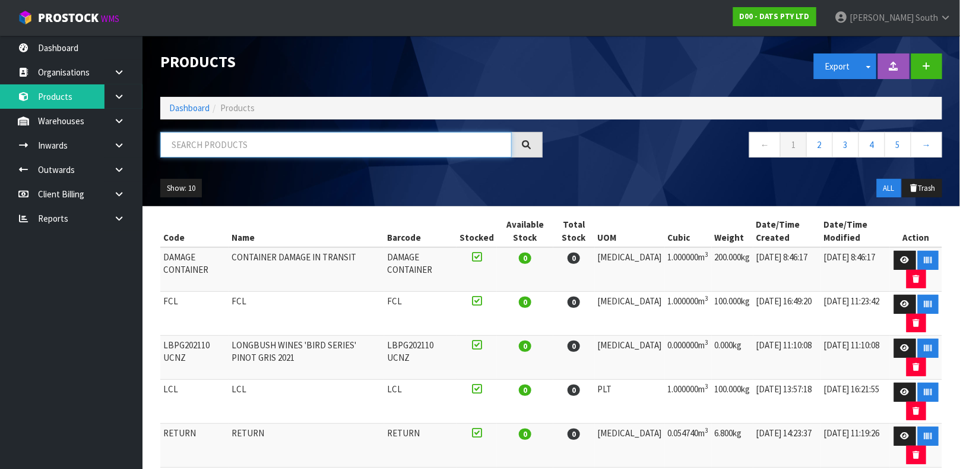
click at [465, 143] on input "text" at bounding box center [336, 145] width 352 height 26
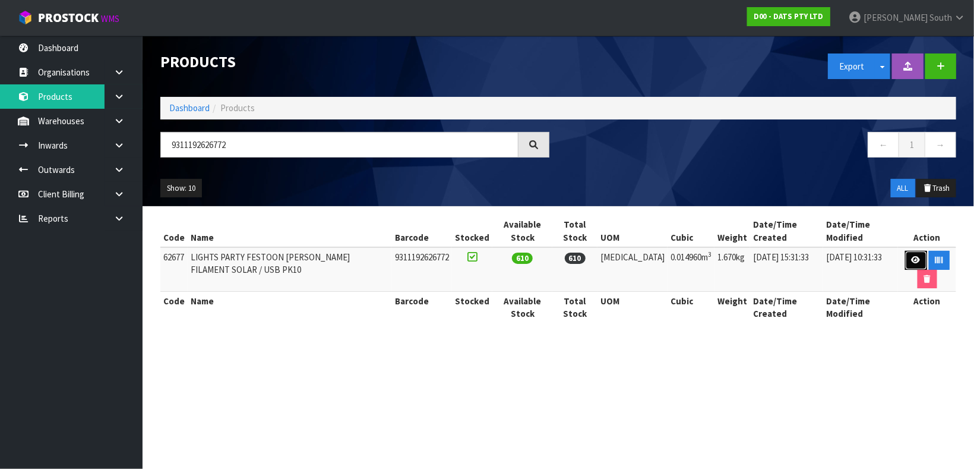
click at [905, 258] on link at bounding box center [916, 260] width 22 height 19
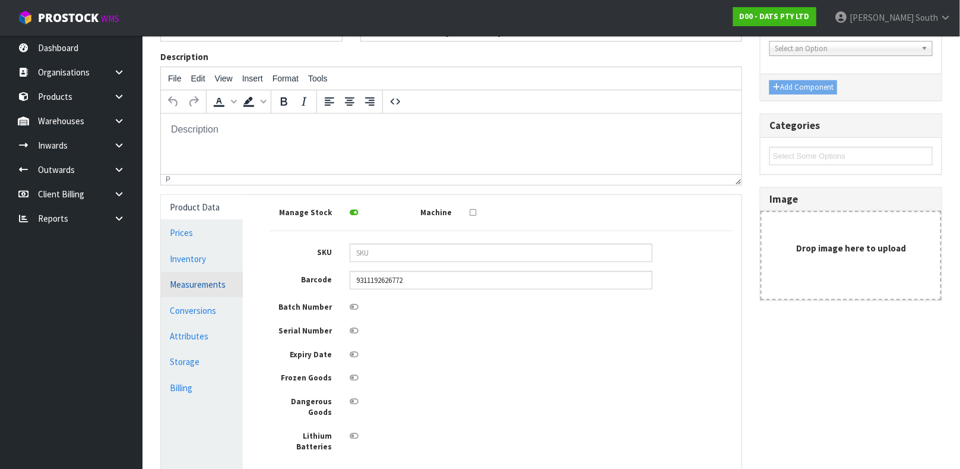
click at [189, 273] on link "Measurements" at bounding box center [202, 284] width 82 height 24
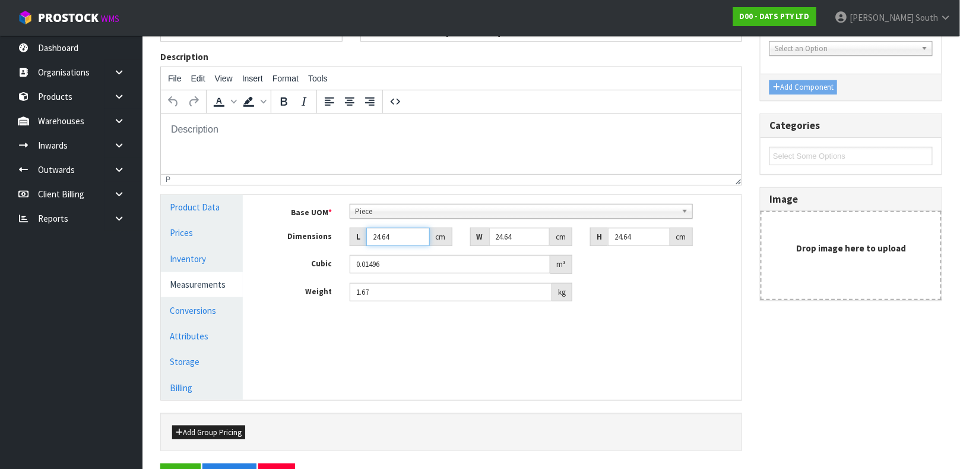
click at [387, 236] on input "24.64" at bounding box center [398, 236] width 64 height 18
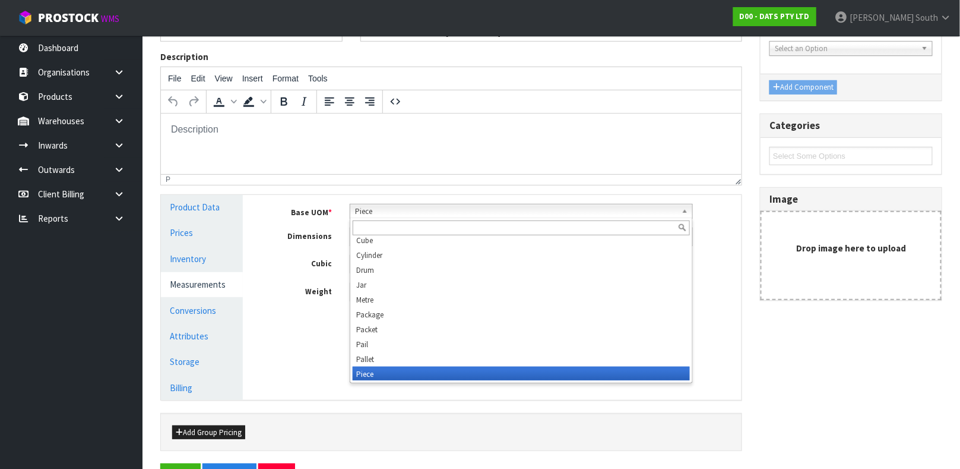
click at [404, 205] on span "Piece" at bounding box center [516, 211] width 322 height 14
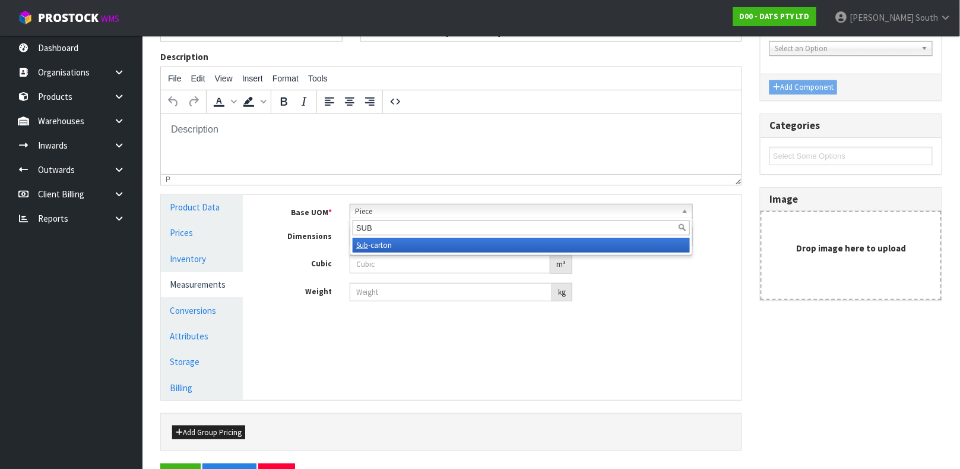
click at [423, 240] on li "Sub -carton" at bounding box center [521, 245] width 337 height 15
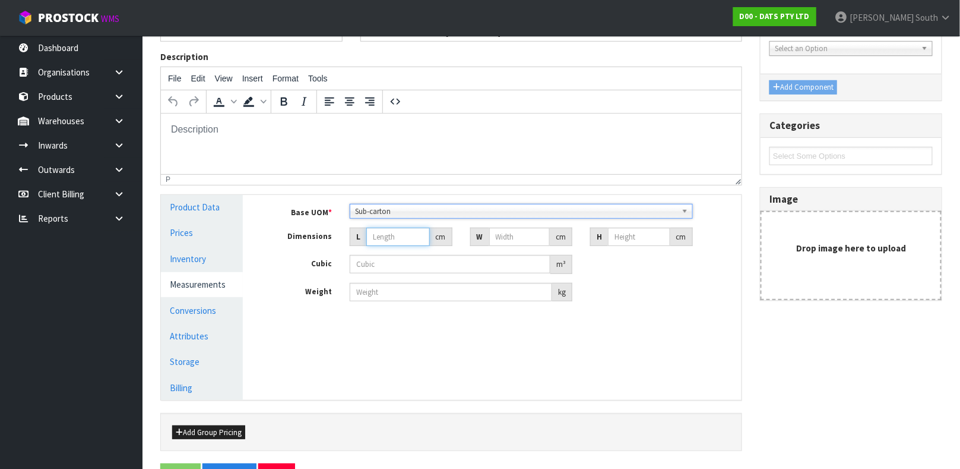
click at [391, 242] on input "number" at bounding box center [398, 236] width 64 height 18
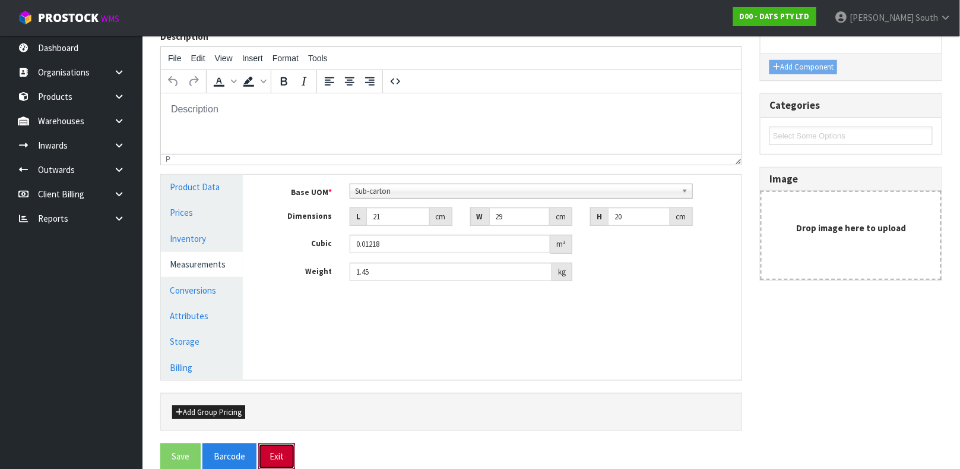
click at [258, 443] on button "Exit" at bounding box center [276, 456] width 37 height 26
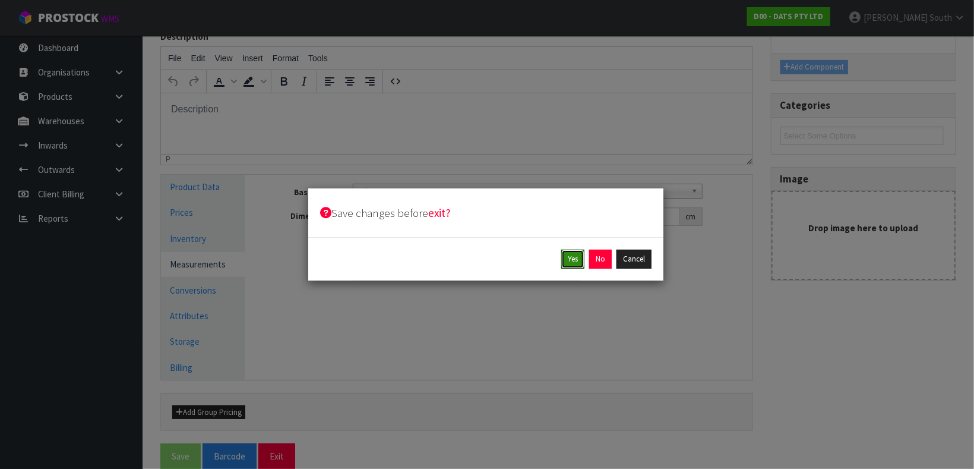
click button "Yes" at bounding box center [572, 258] width 23 height 19
click button "Yes" at bounding box center [599, 258] width 23 height 19
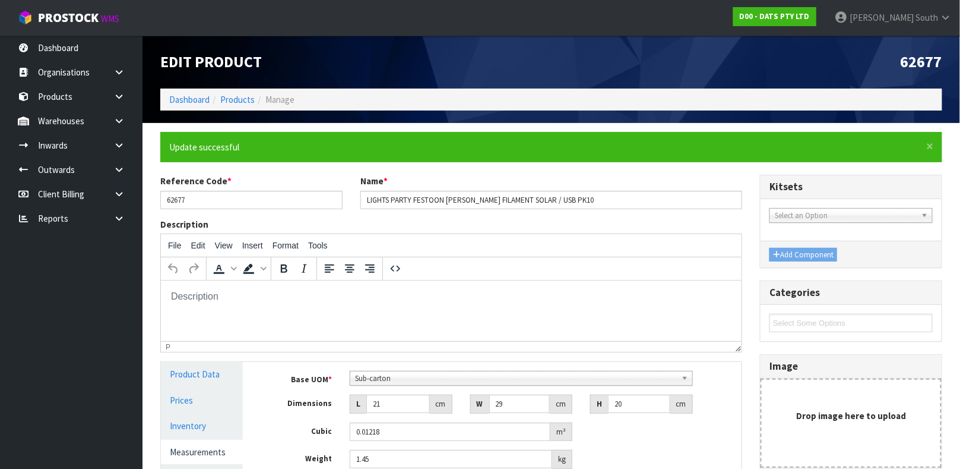
scroll to position [205, 0]
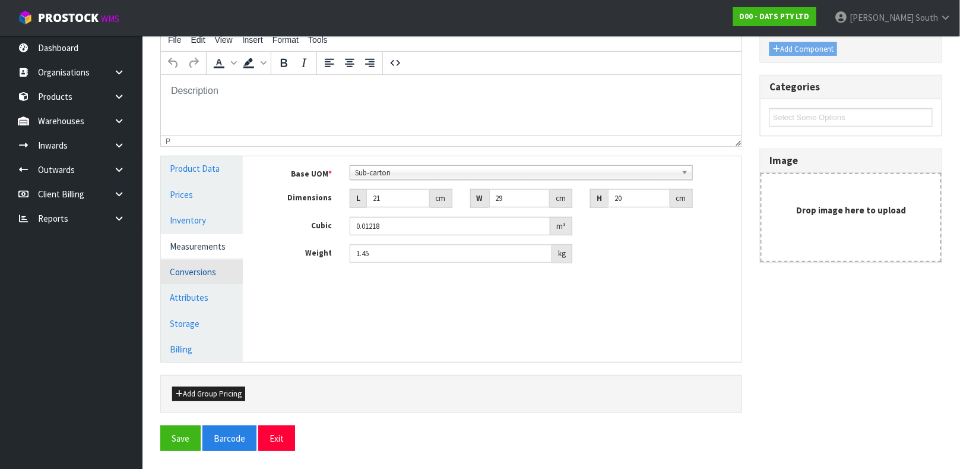
click at [210, 271] on link "Conversions" at bounding box center [202, 271] width 82 height 24
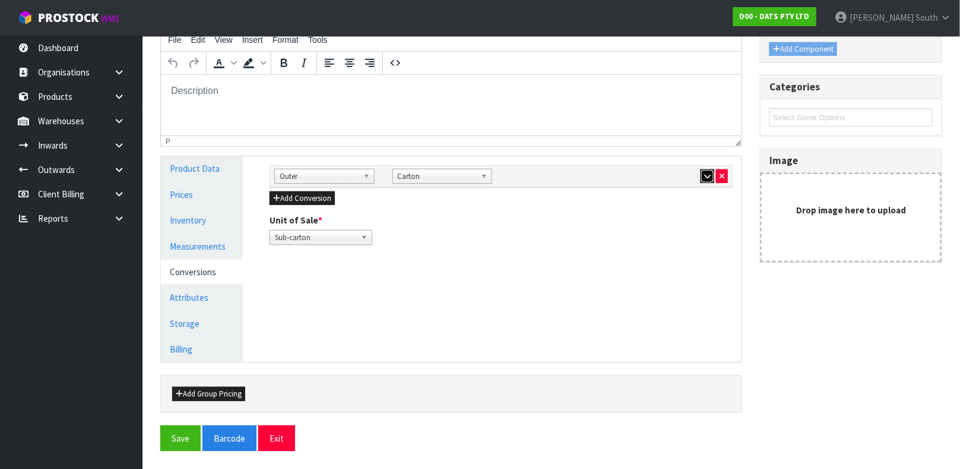
click at [705, 176] on icon "button" at bounding box center [707, 176] width 7 height 8
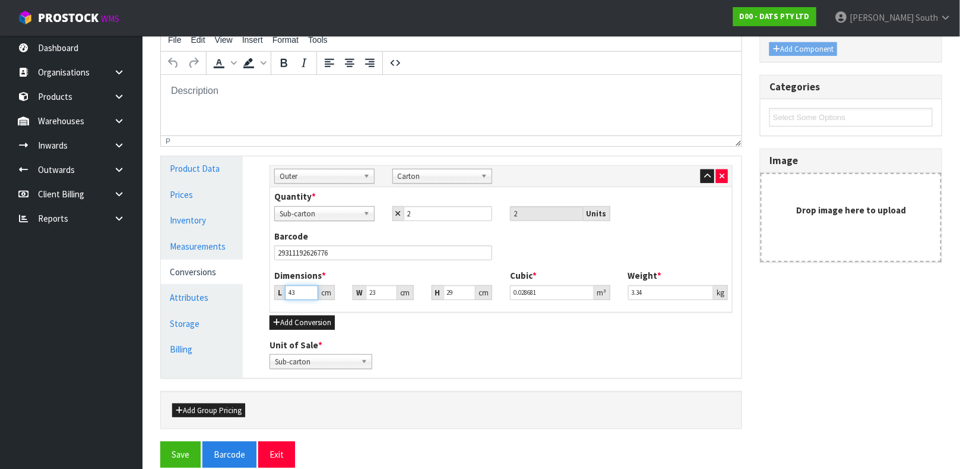
click at [301, 292] on input "43" at bounding box center [301, 292] width 33 height 15
click at [160, 441] on button "Save" at bounding box center [180, 454] width 40 height 26
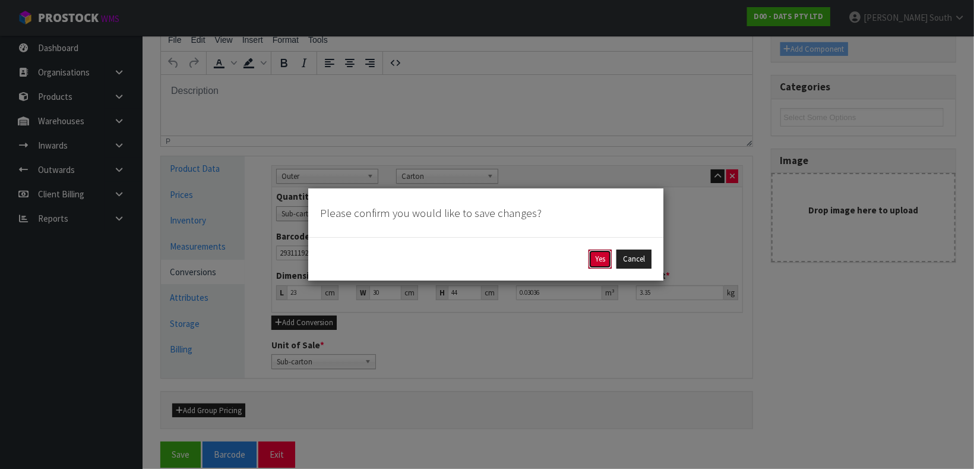
click button "Yes" at bounding box center [599, 258] width 23 height 19
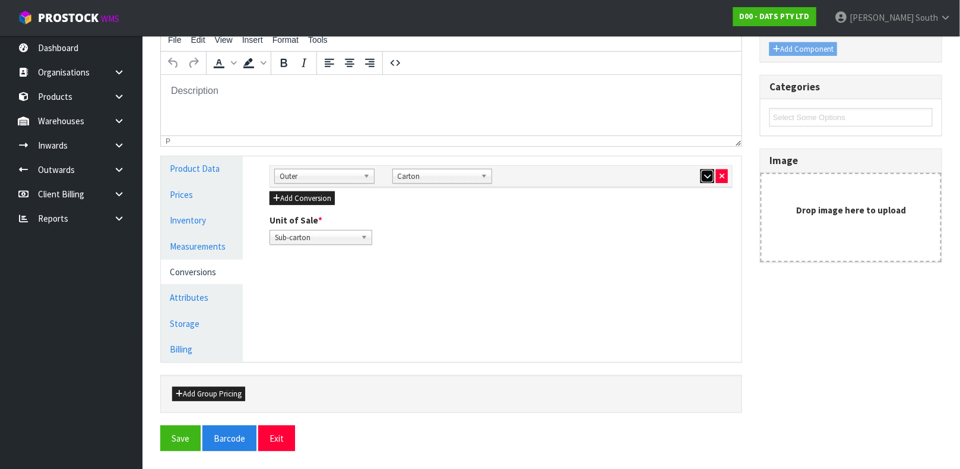
click at [701, 176] on button "button" at bounding box center [708, 176] width 14 height 14
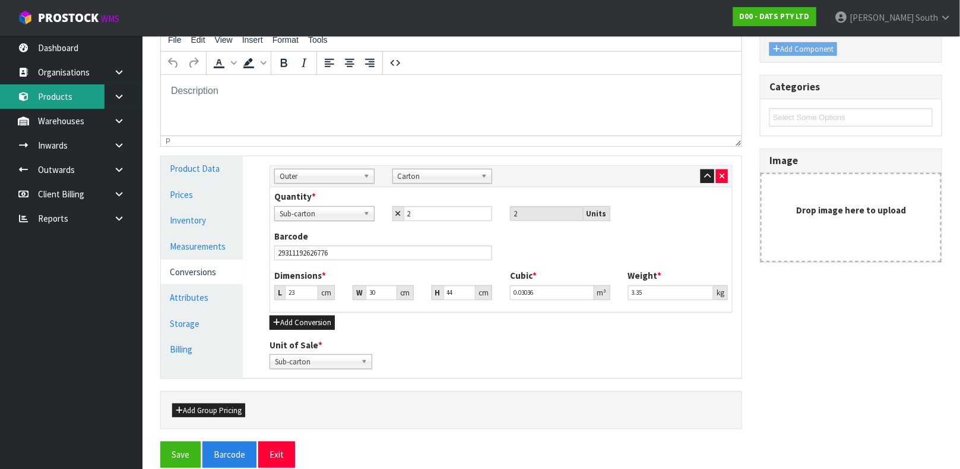
click at [34, 87] on link "Products" at bounding box center [71, 96] width 143 height 24
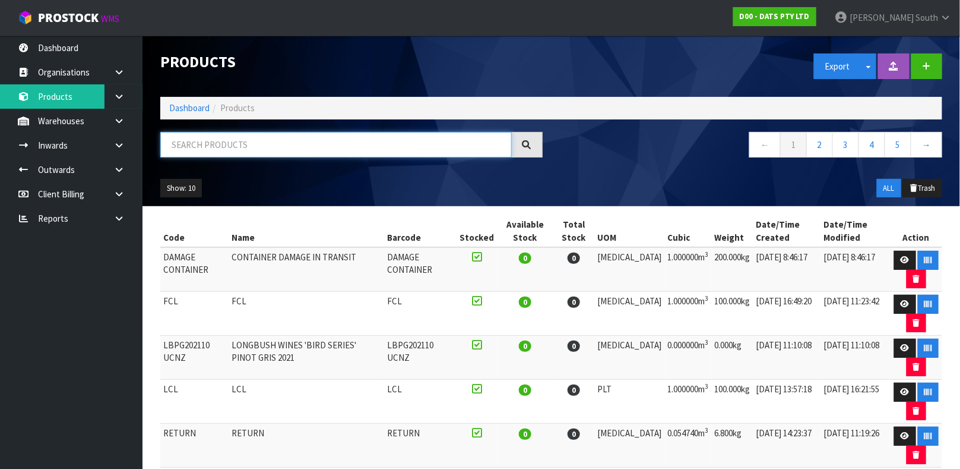
click at [486, 147] on input "text" at bounding box center [336, 145] width 352 height 26
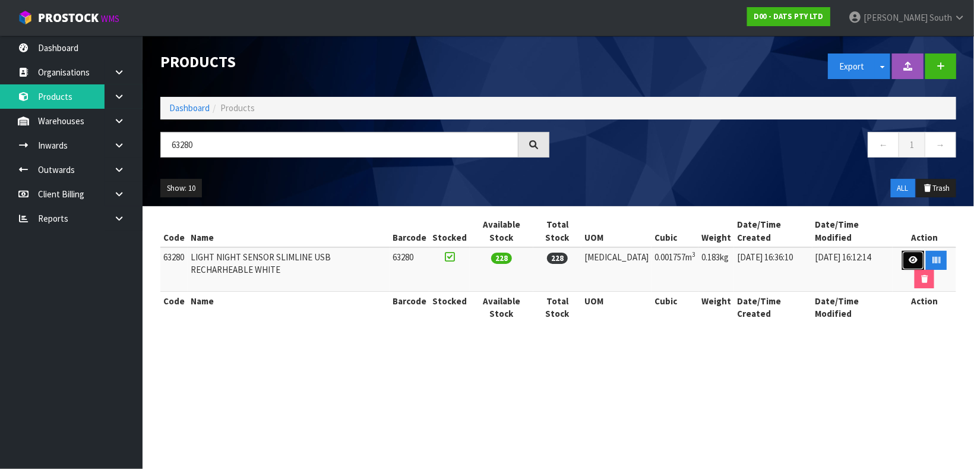
click at [909, 256] on icon at bounding box center [913, 260] width 9 height 8
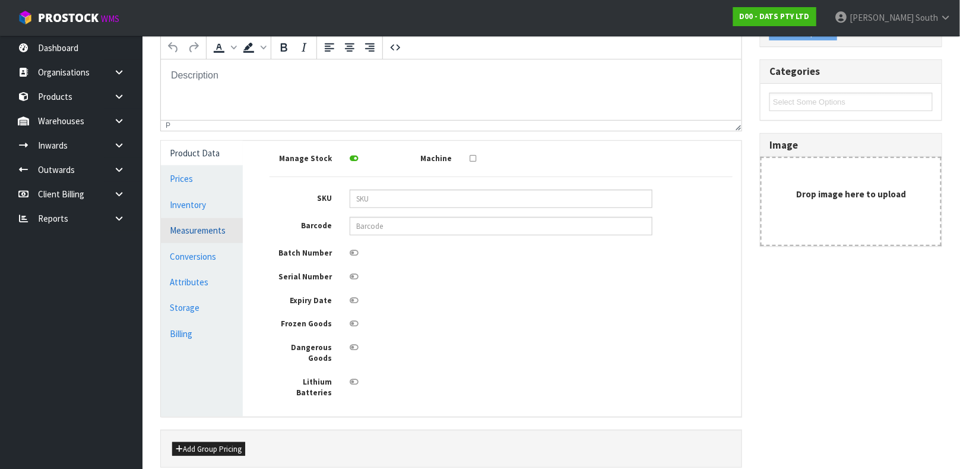
click at [183, 233] on link "Measurements" at bounding box center [202, 230] width 82 height 24
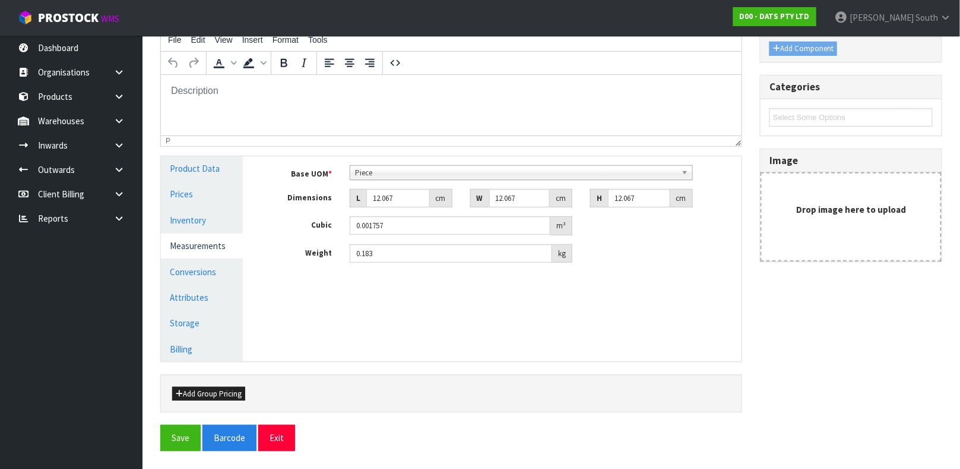
scroll to position [162, 0]
click at [390, 201] on input "12.067" at bounding box center [398, 198] width 64 height 18
click at [160, 425] on button "Save" at bounding box center [180, 438] width 40 height 26
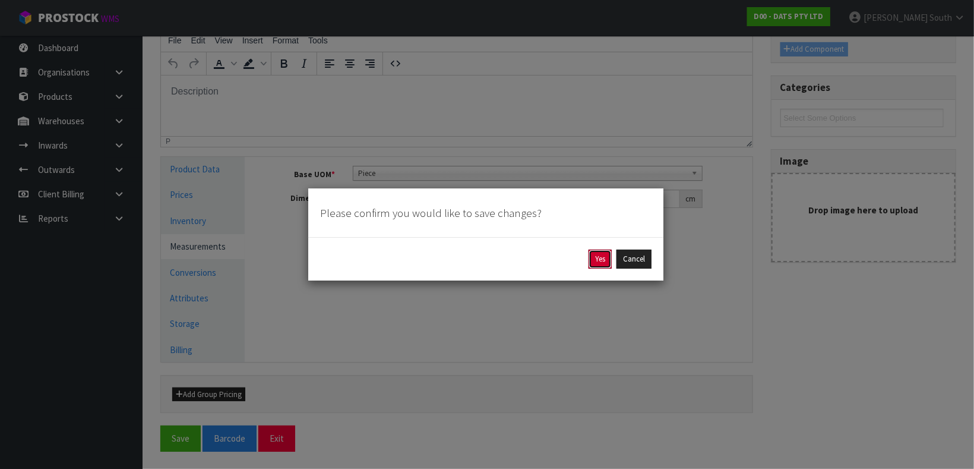
click at [588, 249] on button "Yes" at bounding box center [599, 258] width 23 height 19
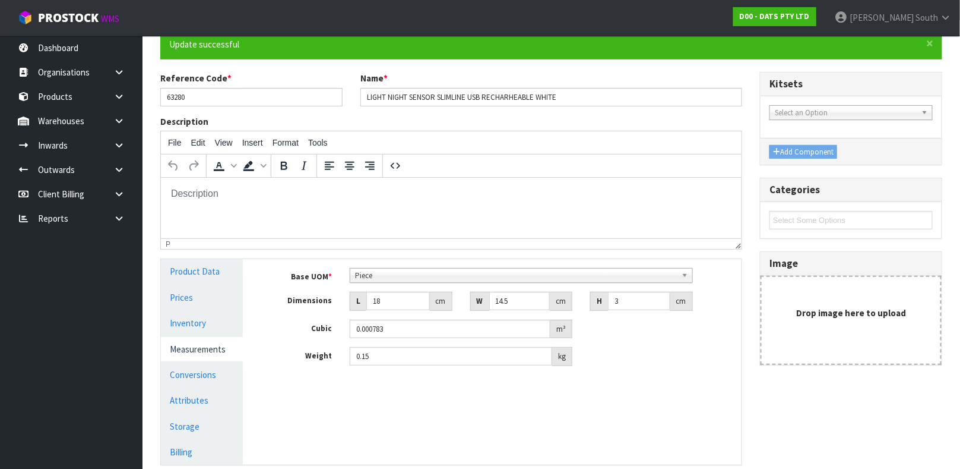
scroll to position [205, 0]
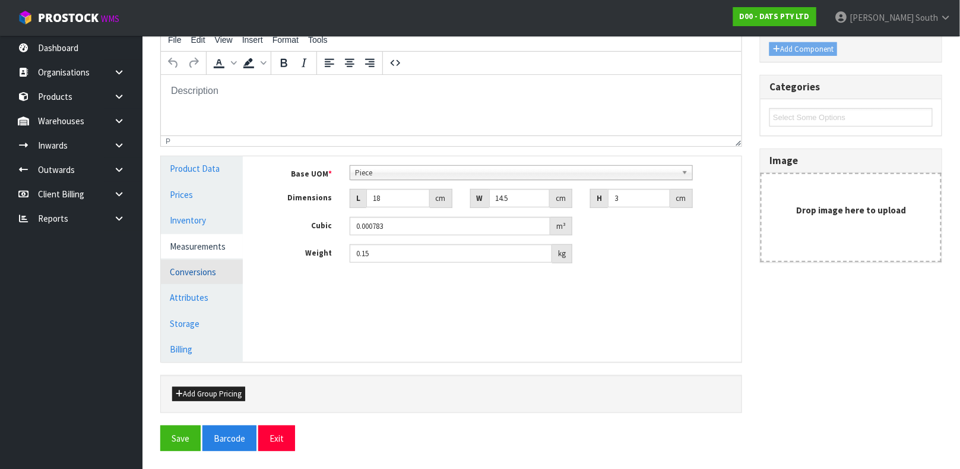
click at [190, 259] on link "Conversions" at bounding box center [202, 271] width 82 height 24
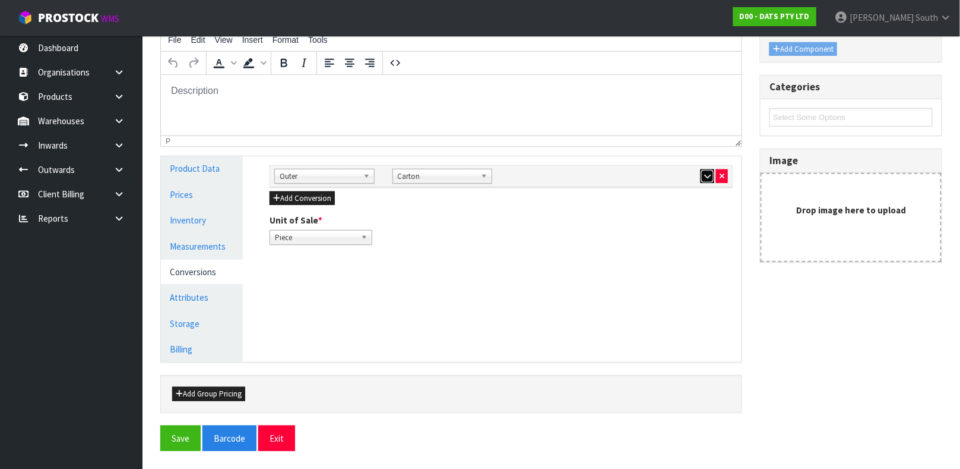
click at [702, 171] on button "button" at bounding box center [708, 176] width 14 height 14
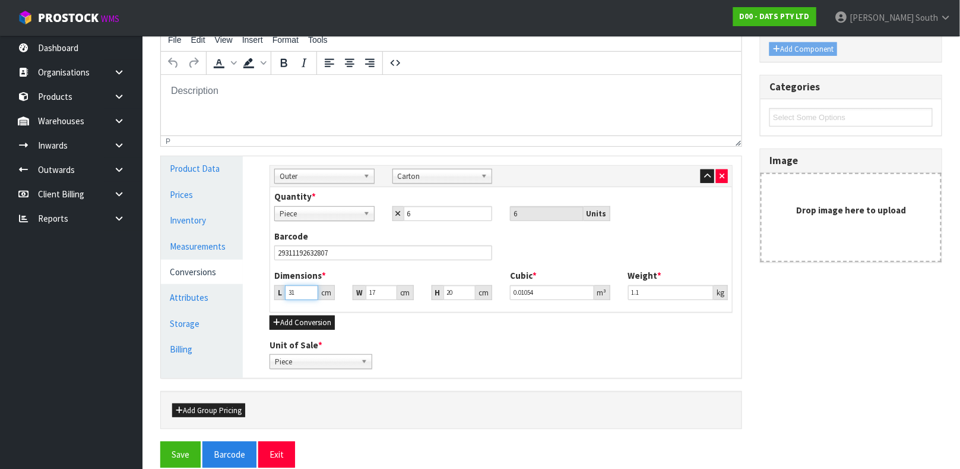
click at [300, 289] on input "31" at bounding box center [301, 292] width 33 height 15
click at [160, 441] on button "Save" at bounding box center [180, 454] width 40 height 26
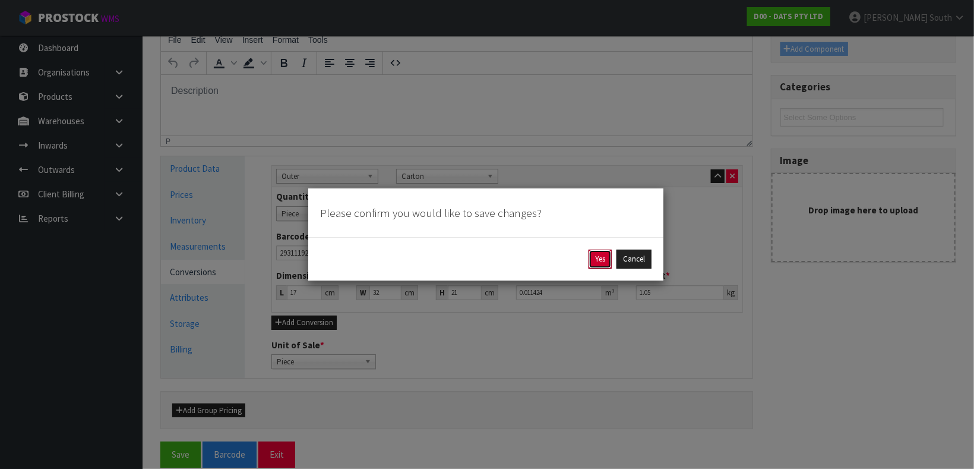
click button "Yes" at bounding box center [599, 258] width 23 height 19
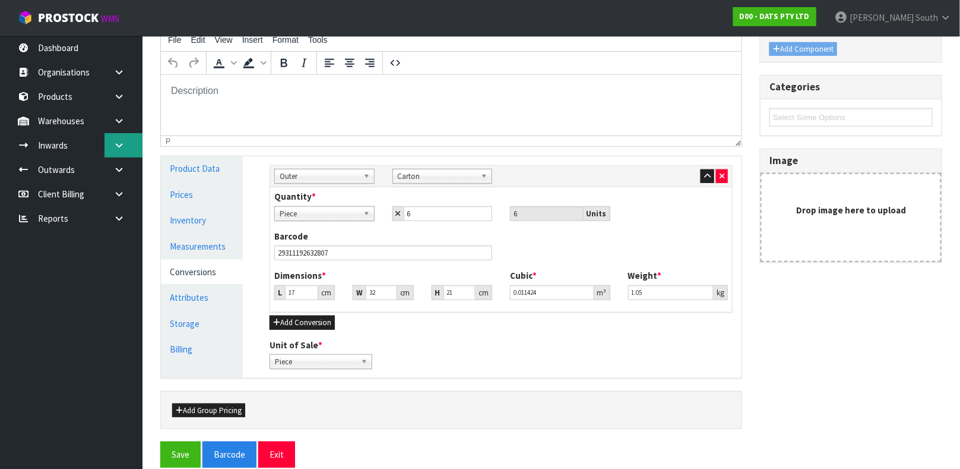
scroll to position [0, 0]
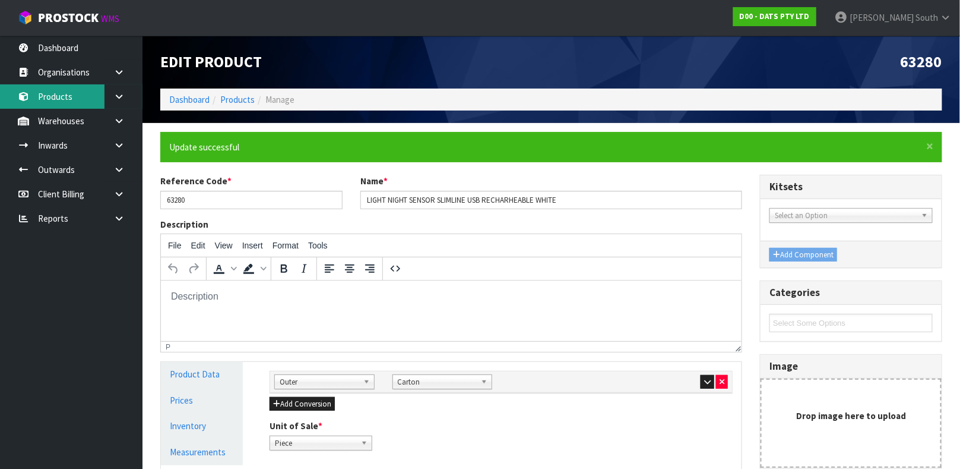
click at [31, 91] on link "Products" at bounding box center [71, 96] width 143 height 24
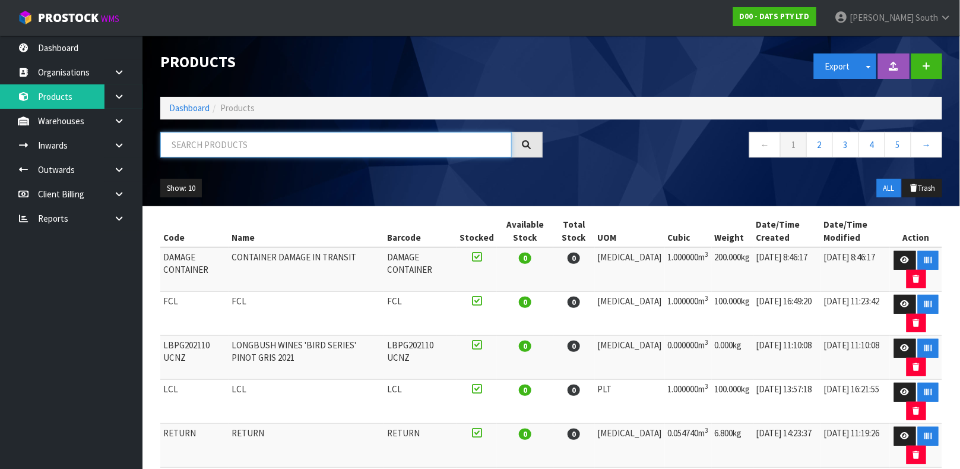
click at [287, 145] on input "text" at bounding box center [336, 145] width 352 height 26
click at [249, 141] on input "text" at bounding box center [336, 145] width 352 height 26
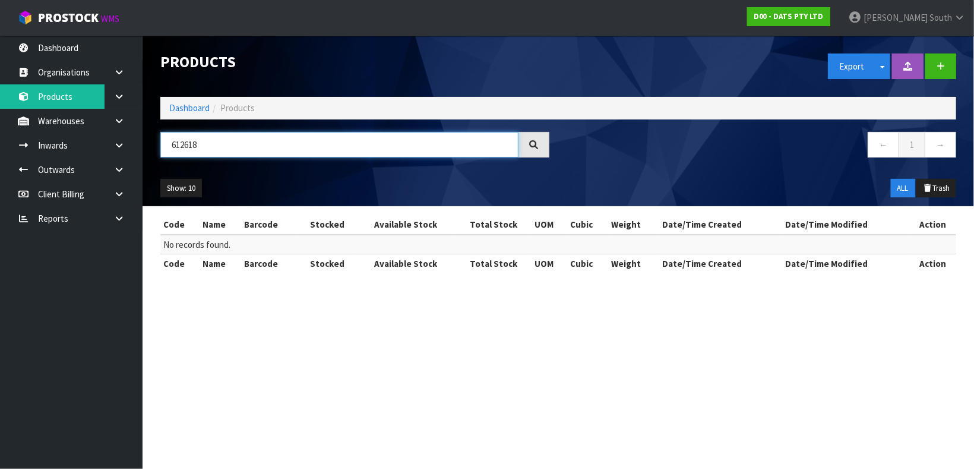
click at [183, 145] on input "612618" at bounding box center [339, 145] width 358 height 26
click at [181, 149] on input "612618" at bounding box center [339, 145] width 358 height 26
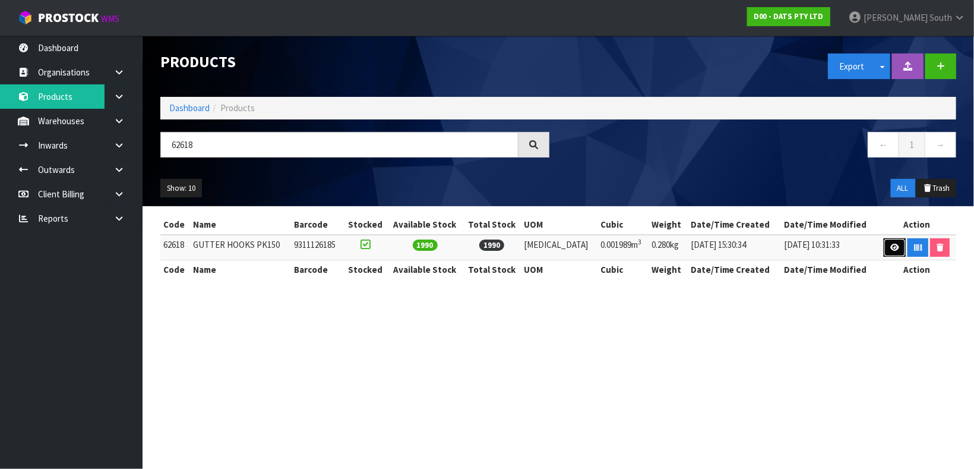
click at [890, 250] on icon at bounding box center [894, 247] width 9 height 8
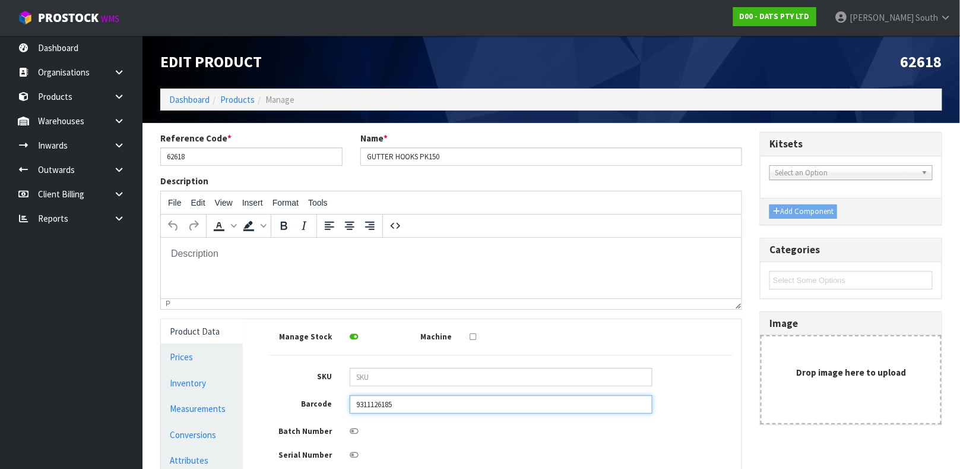
click at [419, 403] on input "9311126185" at bounding box center [501, 404] width 303 height 18
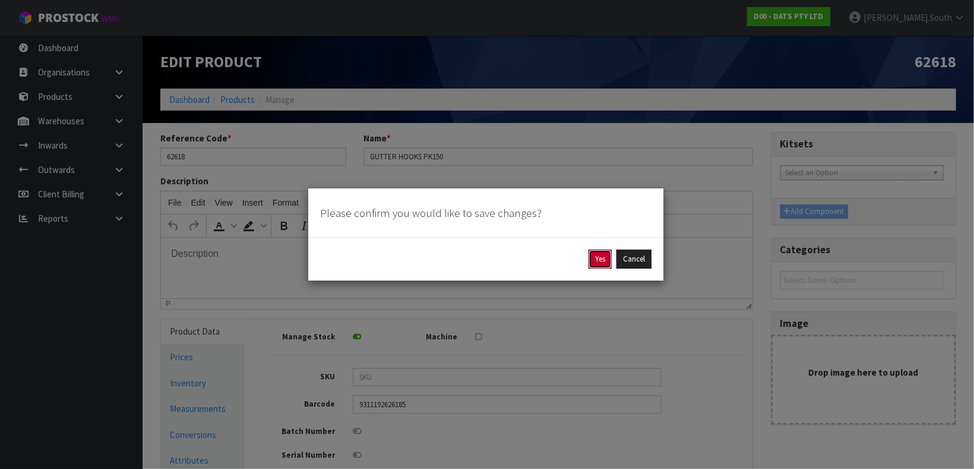
click button "Yes" at bounding box center [599, 258] width 23 height 19
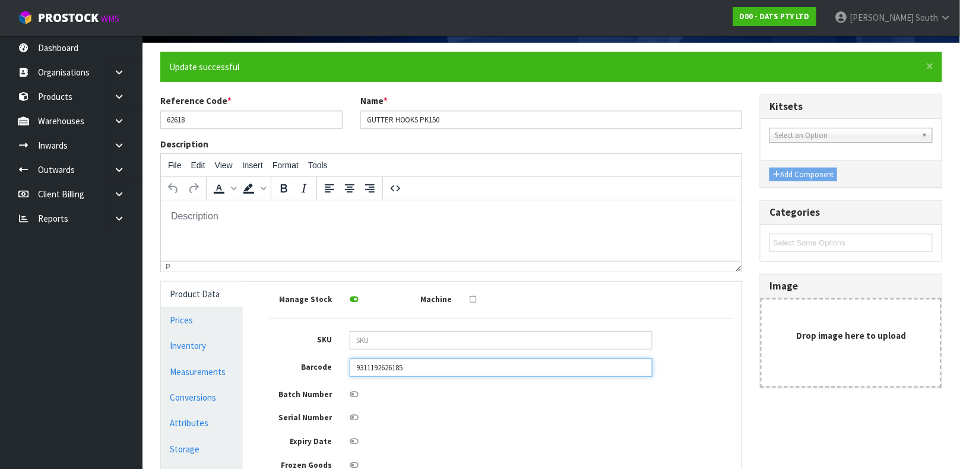
scroll to position [255, 0]
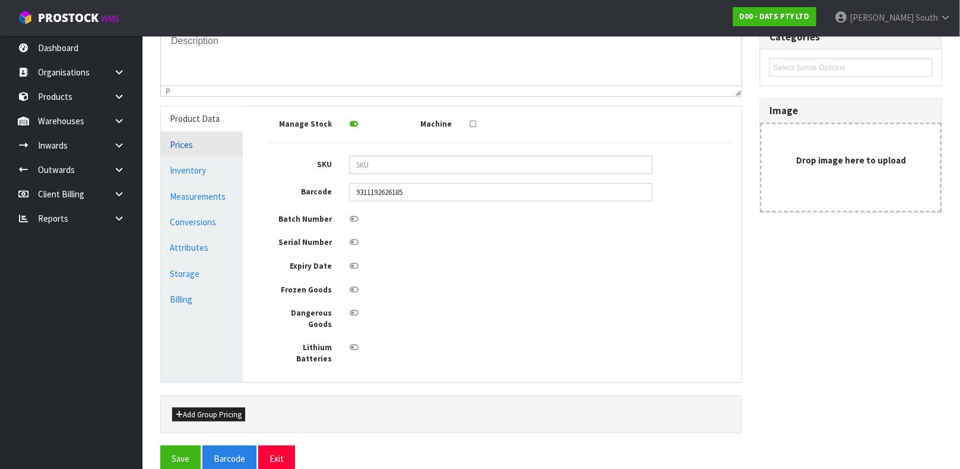
drag, startPoint x: 201, startPoint y: 199, endPoint x: 210, endPoint y: 192, distance: 10.6
click at [201, 196] on link "Measurements" at bounding box center [202, 196] width 82 height 24
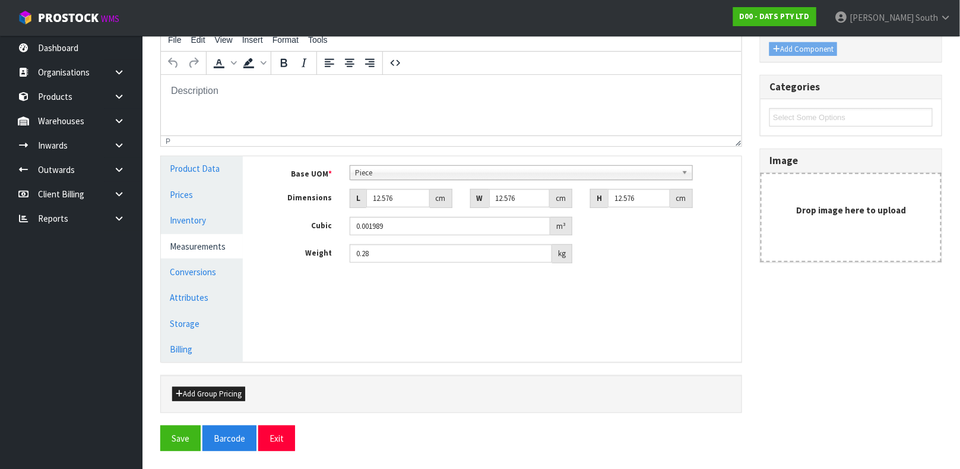
scroll to position [213, 0]
click at [388, 173] on span "Piece" at bounding box center [516, 173] width 322 height 14
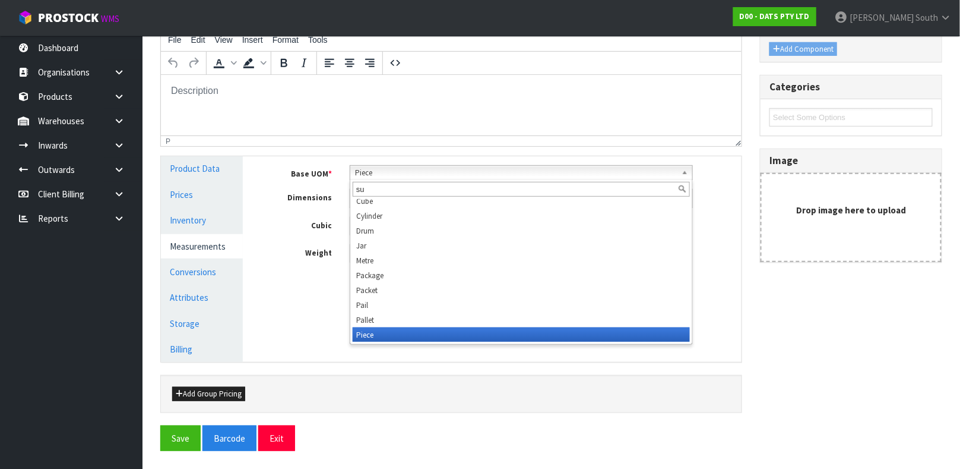
scroll to position [0, 0]
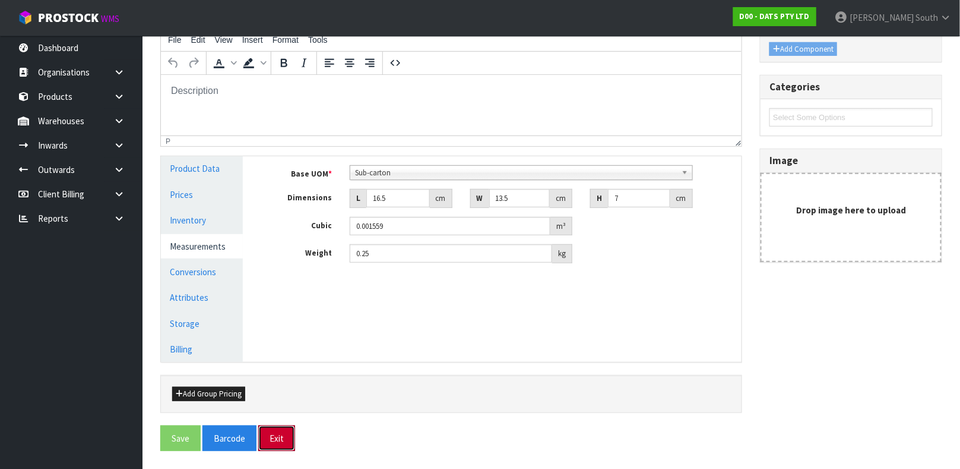
click at [258, 425] on button "Exit" at bounding box center [276, 438] width 37 height 26
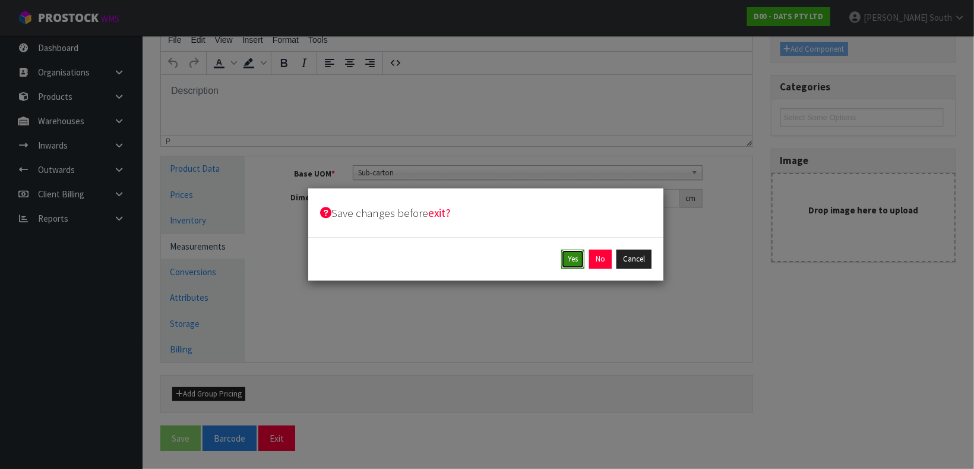
click at [572, 255] on button "Yes" at bounding box center [572, 258] width 23 height 19
click at [602, 264] on button "Yes" at bounding box center [599, 258] width 23 height 19
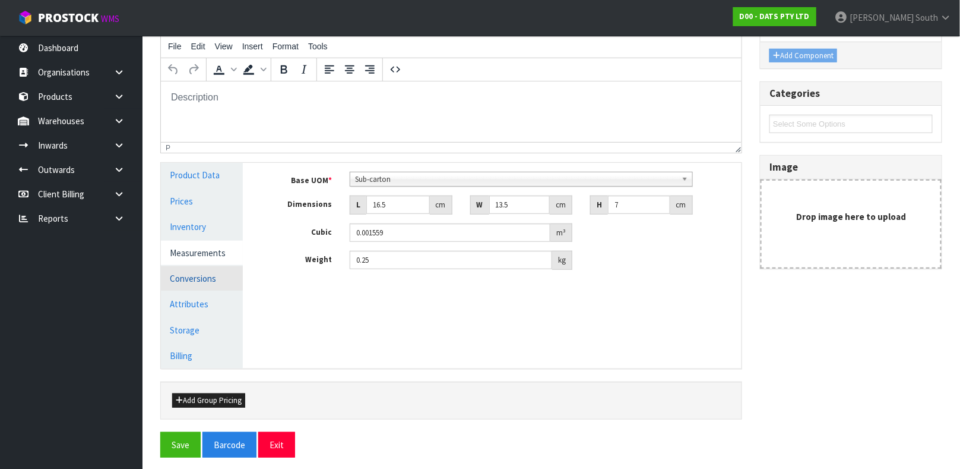
scroll to position [205, 0]
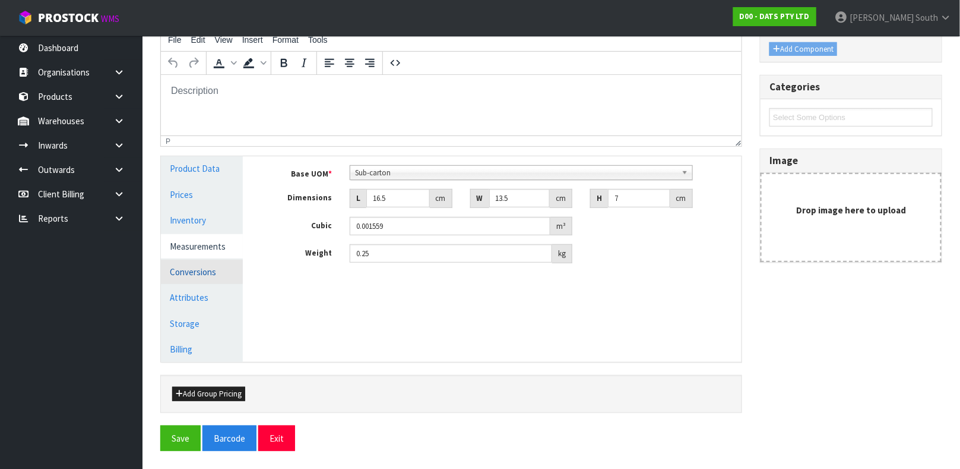
click at [194, 279] on link "Conversions" at bounding box center [202, 271] width 82 height 24
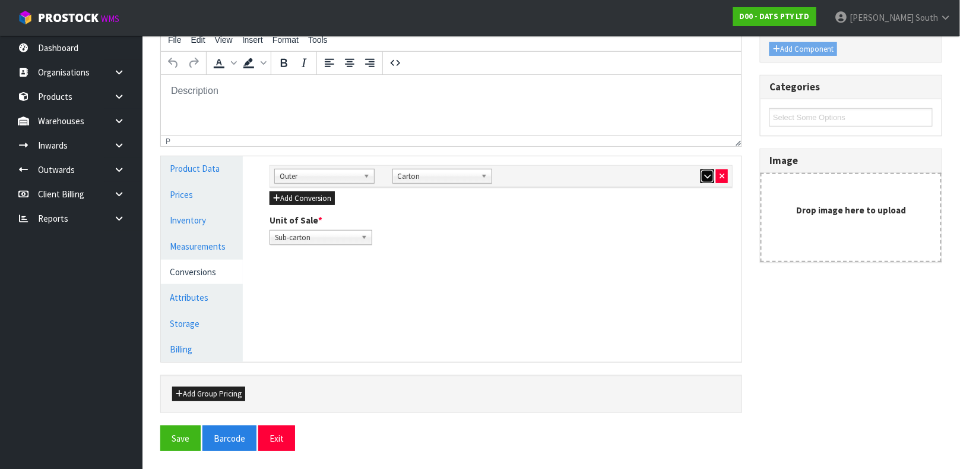
click at [701, 175] on button "button" at bounding box center [708, 176] width 14 height 14
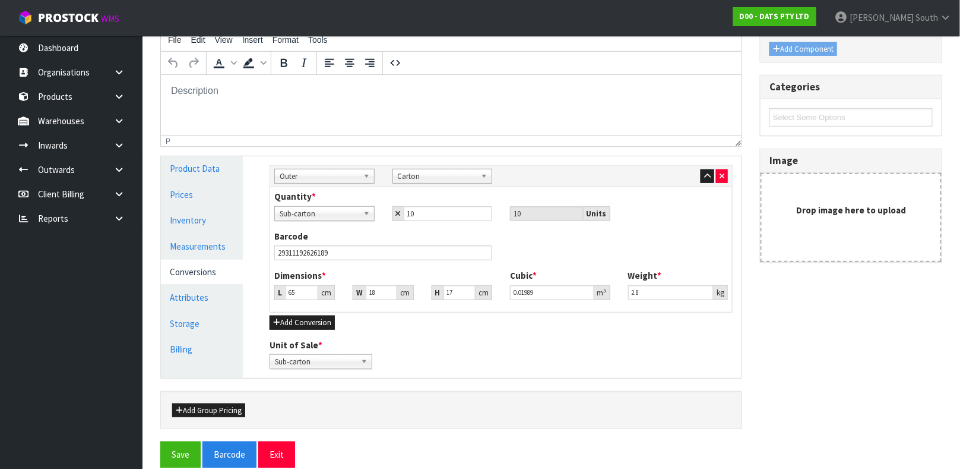
click at [300, 283] on div "Dimensions * L 65 cm W 18 cm H 17 cm" at bounding box center [383, 284] width 236 height 30
click at [298, 286] on input "65" at bounding box center [301, 292] width 33 height 15
click at [160, 441] on button "Save" at bounding box center [180, 454] width 40 height 26
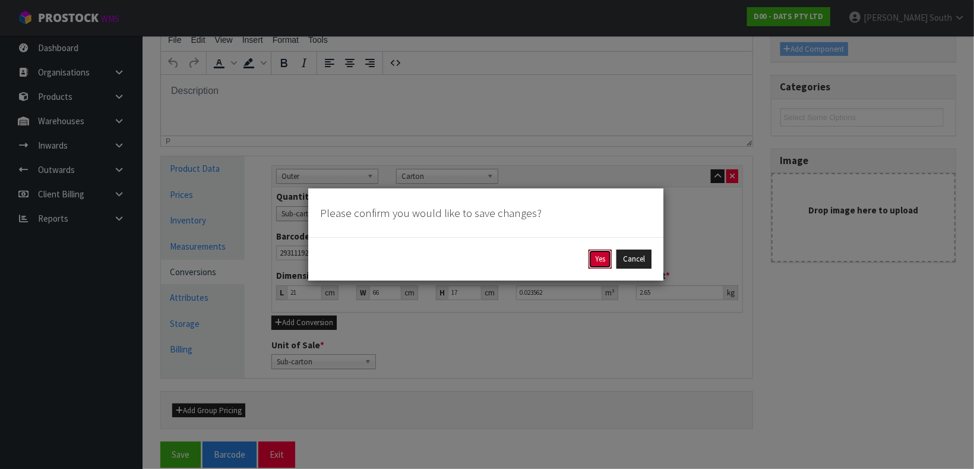
click button "Yes" at bounding box center [599, 258] width 23 height 19
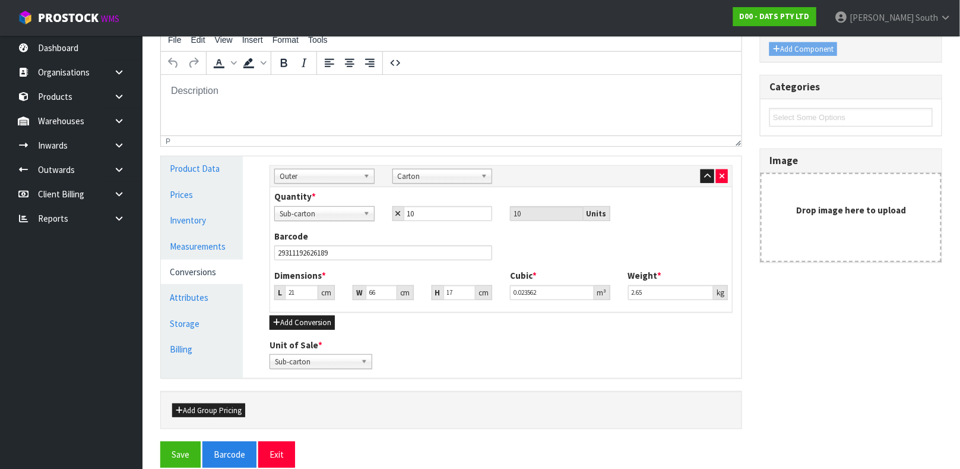
scroll to position [0, 0]
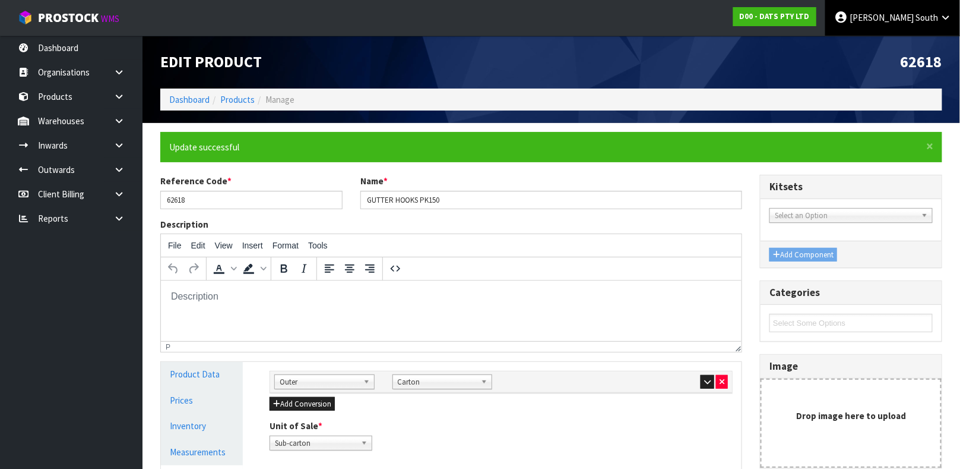
click at [910, 20] on span "[PERSON_NAME]" at bounding box center [882, 17] width 64 height 11
click at [907, 41] on link "Logout" at bounding box center [913, 47] width 94 height 16
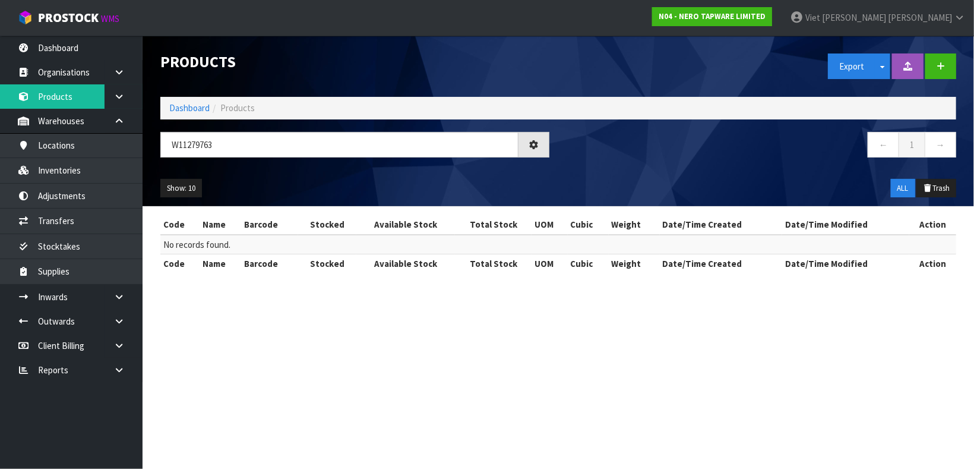
click at [404, 183] on div "Show: 10 5 10 25 50 ALL Trash" at bounding box center [558, 188] width 814 height 37
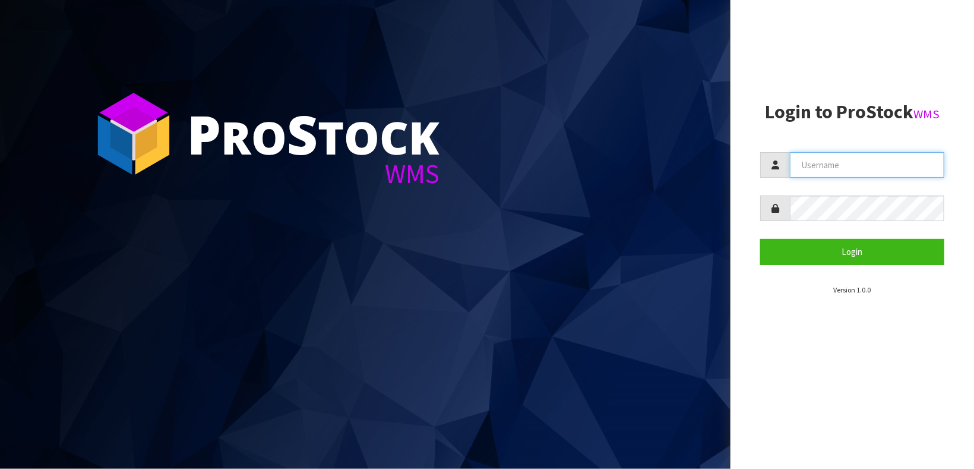
click at [821, 164] on input "text" at bounding box center [867, 165] width 154 height 26
click at [821, 165] on input "text" at bounding box center [867, 165] width 154 height 26
type input "Johnny"
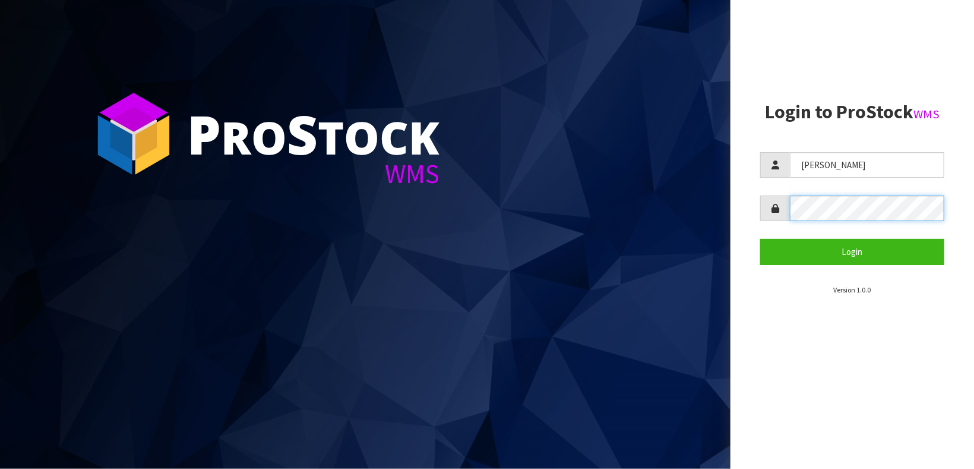
click at [760, 239] on button "Login" at bounding box center [852, 252] width 184 height 26
